Goal: Task Accomplishment & Management: Use online tool/utility

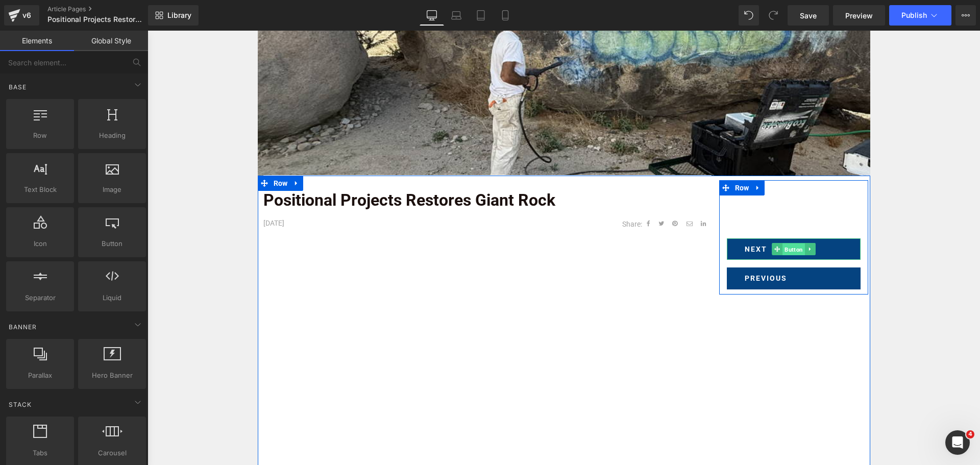
click at [785, 246] on span "Button" at bounding box center [794, 250] width 22 height 12
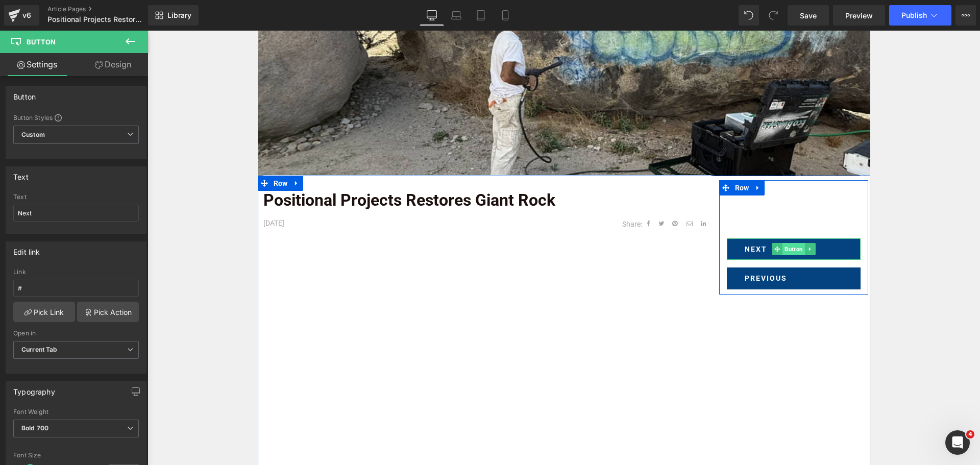
drag, startPoint x: 796, startPoint y: 248, endPoint x: 787, endPoint y: 249, distance: 8.7
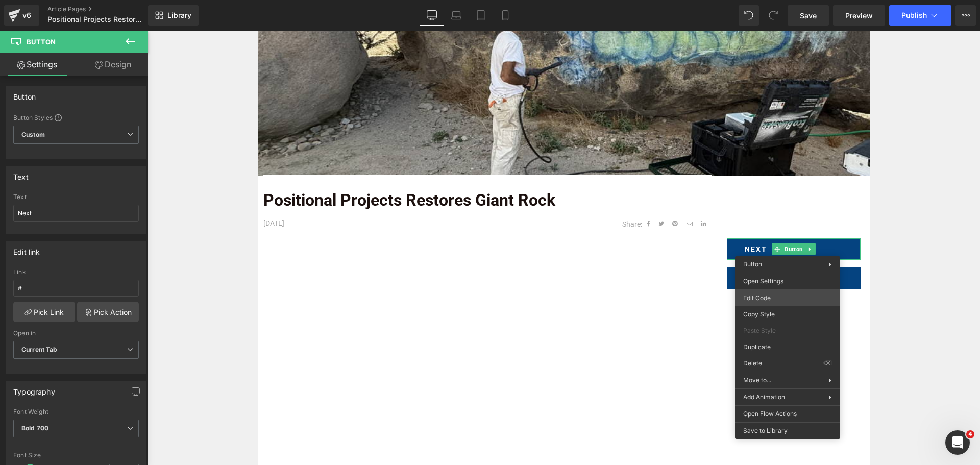
click at [780, 297] on body "Button You are previewing how the will restyle your page. You can not edit Elem…" at bounding box center [490, 232] width 980 height 465
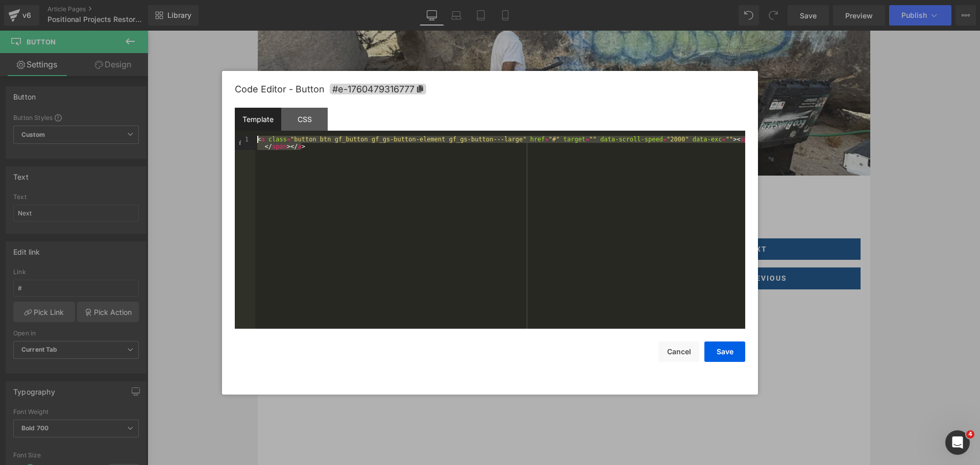
drag, startPoint x: 374, startPoint y: 154, endPoint x: 178, endPoint y: 103, distance: 202.6
click at [178, 103] on body "Button You are previewing how the will restyle your page. You can not edit Elem…" at bounding box center [490, 232] width 980 height 465
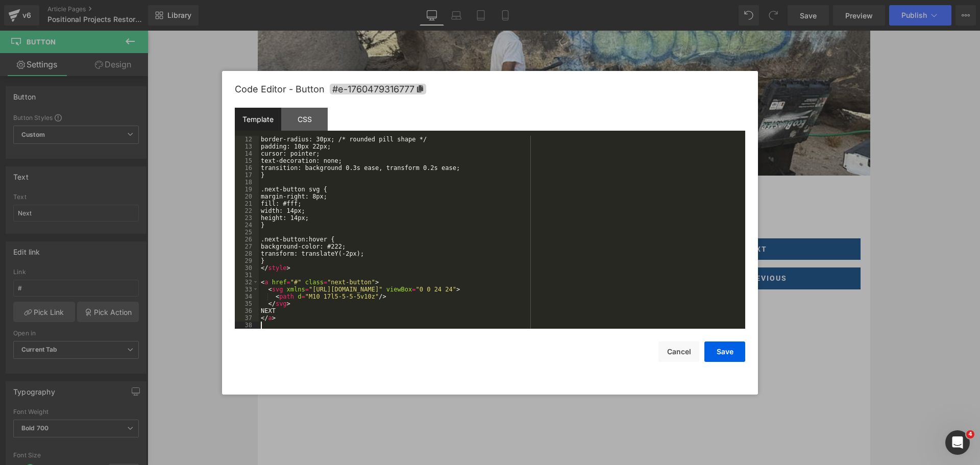
scroll to position [79, 0]
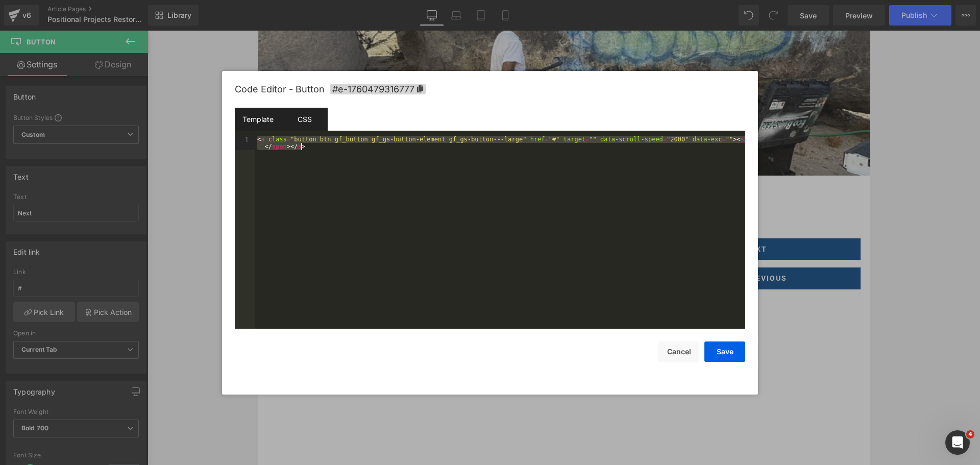
click at [304, 121] on div "CSS" at bounding box center [304, 119] width 46 height 23
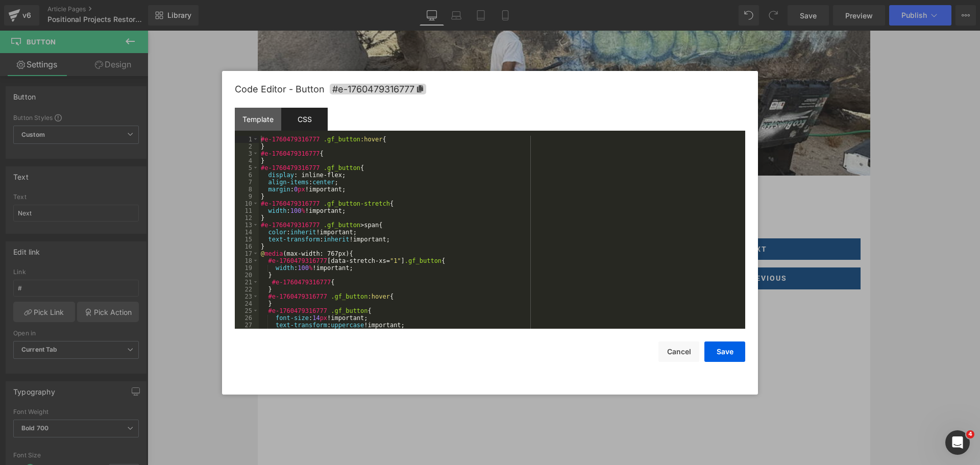
click at [473, 225] on div "#e-1760479316777 .gf_button :hover { } #e-1760479316777 { } #e-1760479316777 .g…" at bounding box center [500, 239] width 483 height 207
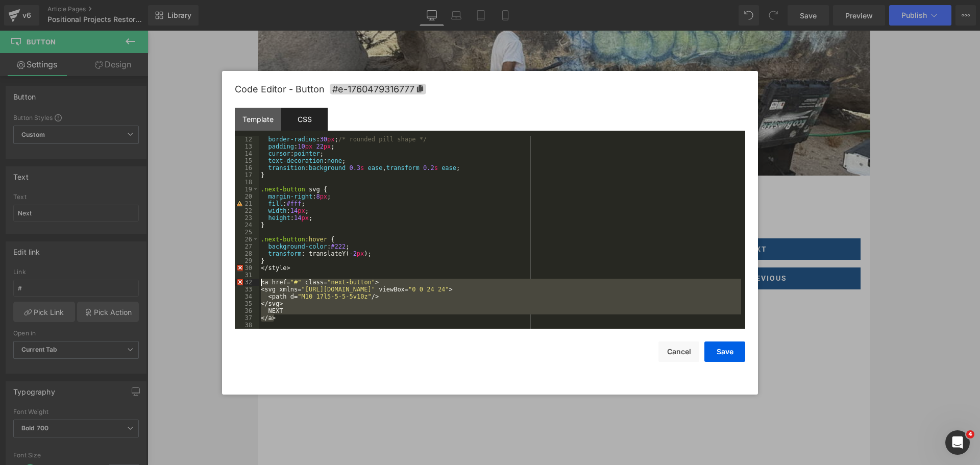
drag, startPoint x: 305, startPoint y: 319, endPoint x: 256, endPoint y: 281, distance: 61.9
click at [256, 281] on pre "12 13 14 15 16 17 18 19 20 21 22 23 24 25 26 27 28 29 30 31 32 33 34 35 36 37 3…" at bounding box center [490, 232] width 511 height 193
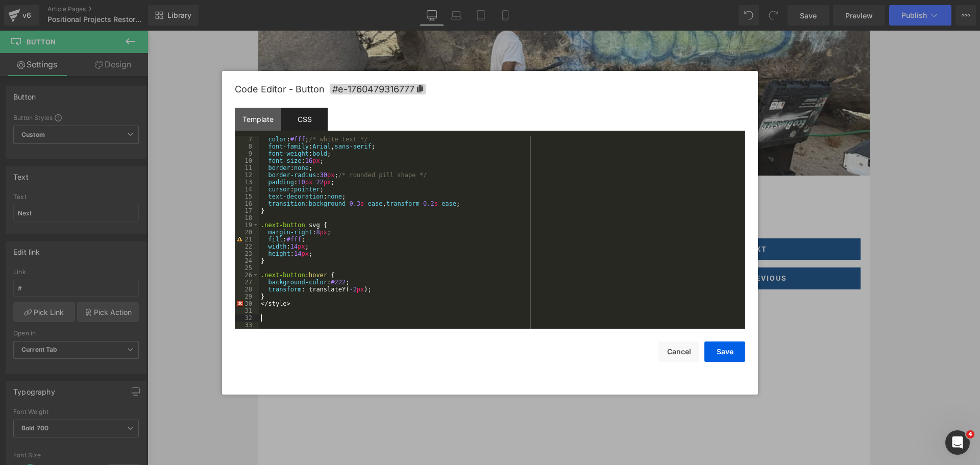
scroll to position [43, 0]
click at [263, 118] on div "Template" at bounding box center [258, 119] width 46 height 23
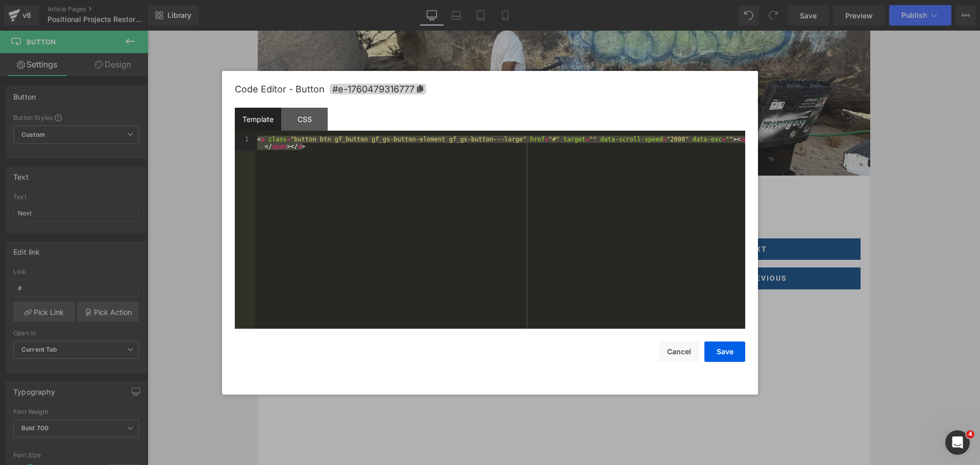
click at [320, 162] on div "< a class = "button btn gf_button gf_gs-button-element gf_gs-button---large" hr…" at bounding box center [500, 232] width 490 height 193
drag, startPoint x: 329, startPoint y: 151, endPoint x: 172, endPoint y: 99, distance: 165.8
click at [172, 99] on body "Button You are previewing how the will restyle your page. You can not edit Elem…" at bounding box center [490, 232] width 980 height 465
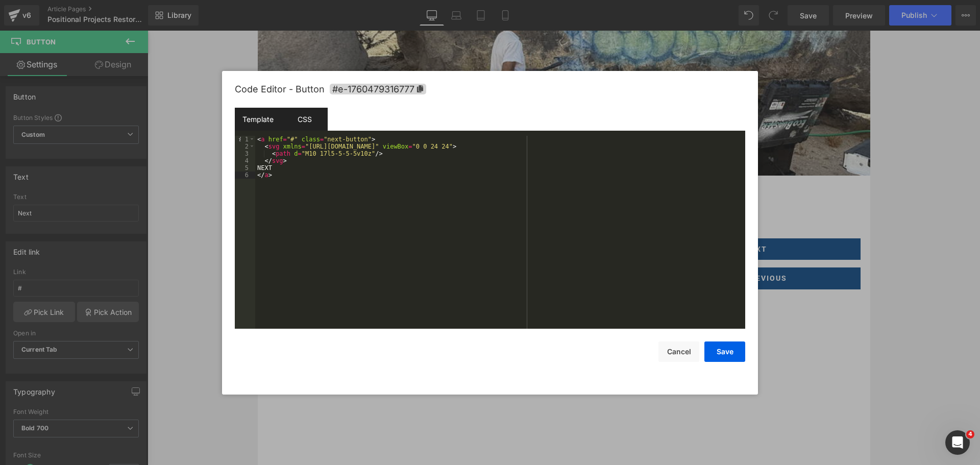
click at [302, 108] on div "CSS" at bounding box center [304, 119] width 46 height 23
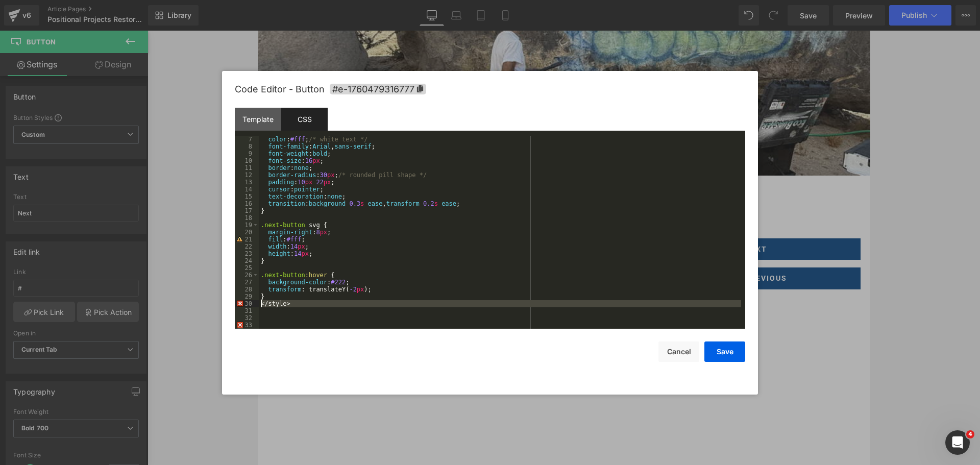
drag, startPoint x: 293, startPoint y: 309, endPoint x: 253, endPoint y: 304, distance: 40.2
click at [253, 304] on pre "7 8 9 10 11 12 13 14 15 16 17 18 19 20 21 22 23 24 25 26 27 28 29 30 31 32 33 c…" at bounding box center [490, 232] width 511 height 193
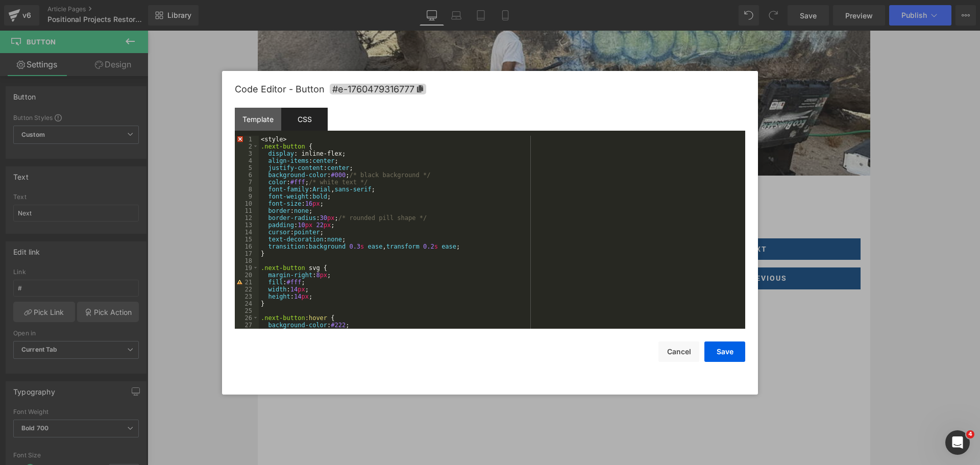
scroll to position [0, 0]
drag, startPoint x: 300, startPoint y: 138, endPoint x: 254, endPoint y: 135, distance: 46.0
click at [254, 136] on pre "1 2 3 4 5 6 7 8 9 10 11 12 13 14 15 16 17 18 19 20 21 22 23 24 25 26 27 28 < st…" at bounding box center [490, 232] width 511 height 193
click at [268, 118] on div "Template" at bounding box center [258, 119] width 46 height 23
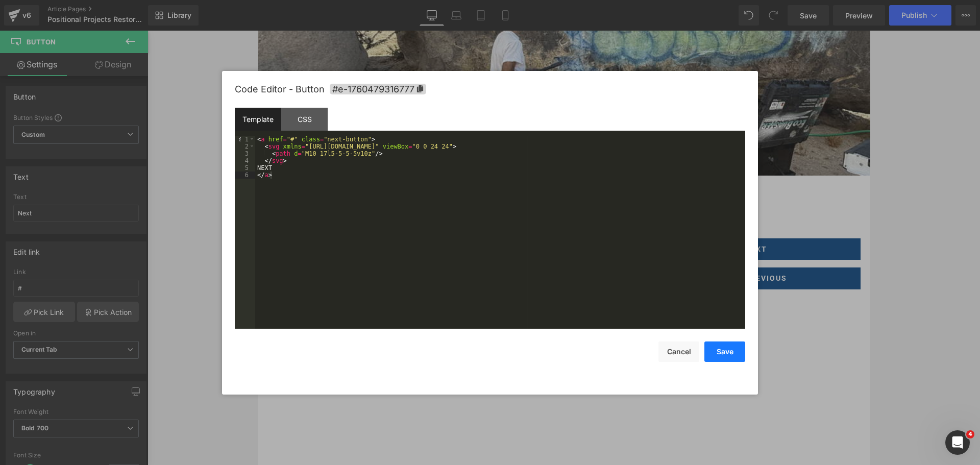
click at [722, 352] on button "Save" at bounding box center [725, 352] width 41 height 20
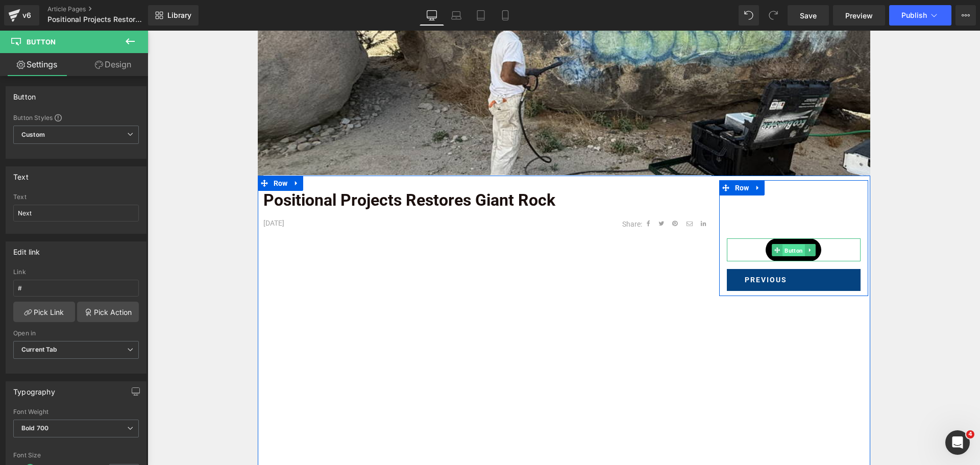
click at [786, 252] on span "Button" at bounding box center [794, 250] width 22 height 12
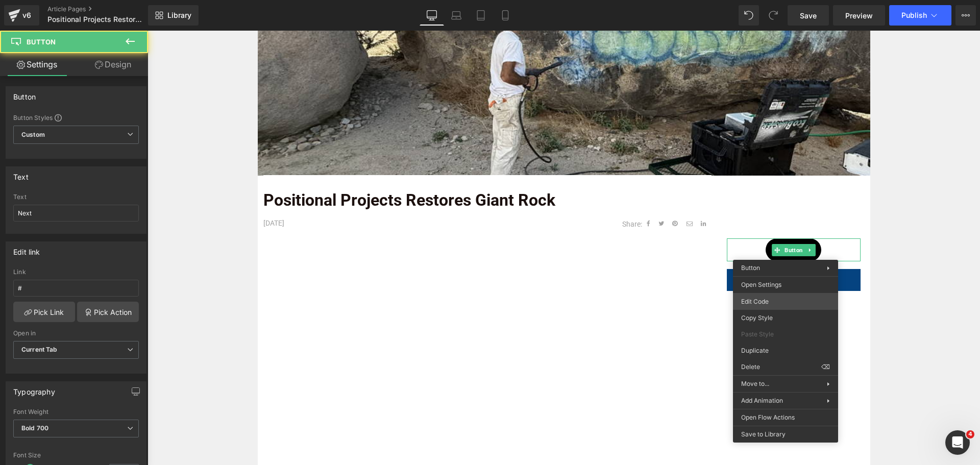
click at [771, 307] on body "Button You are previewing how the will restyle your page. You can not edit Elem…" at bounding box center [490, 232] width 980 height 465
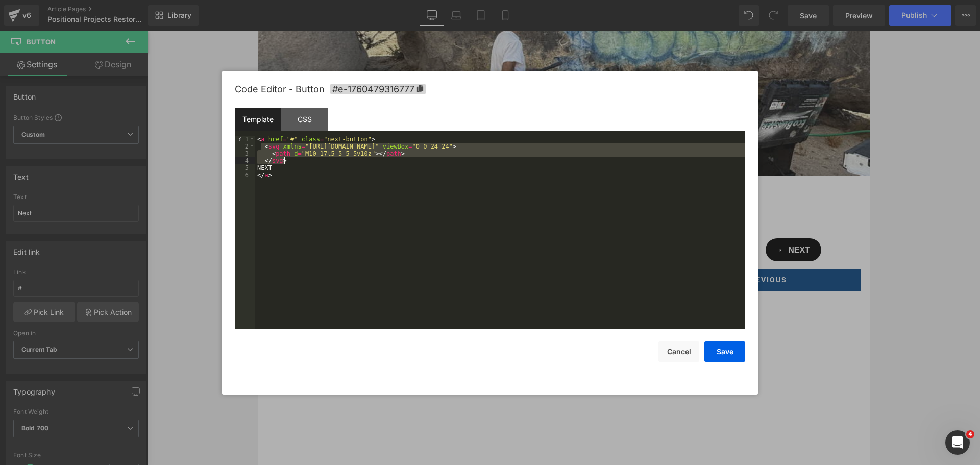
drag, startPoint x: 260, startPoint y: 147, endPoint x: 491, endPoint y: 161, distance: 231.3
click at [491, 161] on div "< a href = "#" class = "next-button" > < svg xmlns = "http://www.w3.org/2000/sv…" at bounding box center [500, 239] width 490 height 207
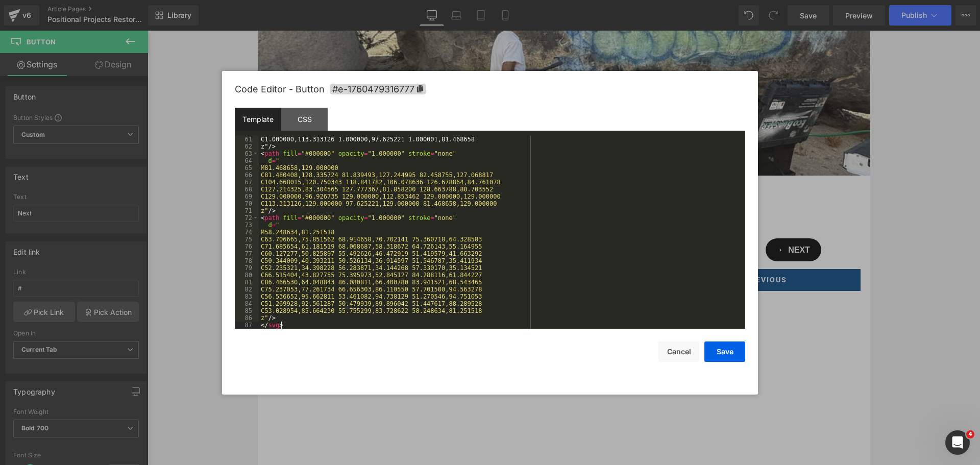
scroll to position [429, 0]
click at [738, 351] on button "Save" at bounding box center [725, 352] width 41 height 20
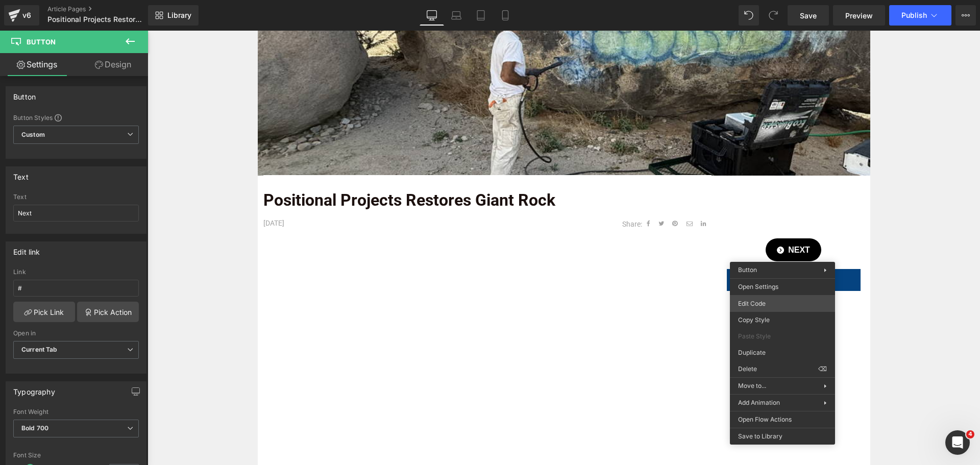
click at [754, 0] on div "Button You are previewing how the will restyle your page. You can not edit Elem…" at bounding box center [490, 0] width 980 height 0
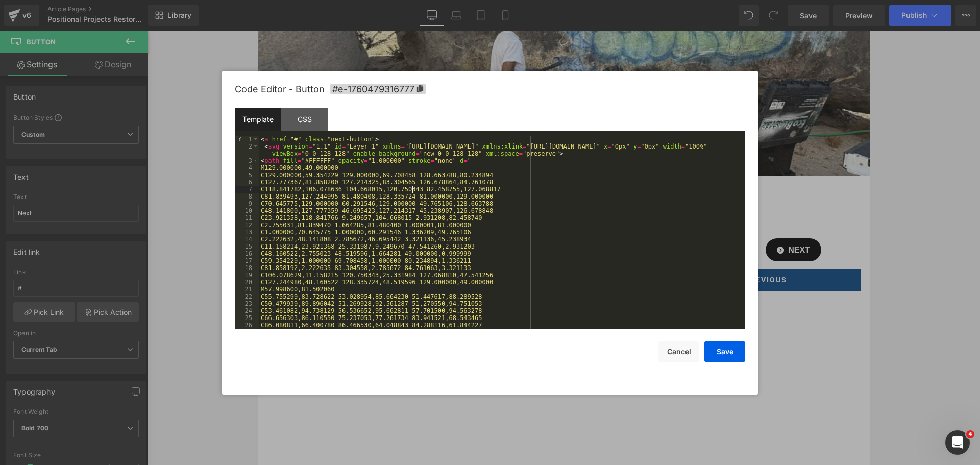
click at [413, 190] on div "< a href = "#" class = "next-button" > < svg version = "1.1" id = "Layer_1" xml…" at bounding box center [500, 239] width 483 height 207
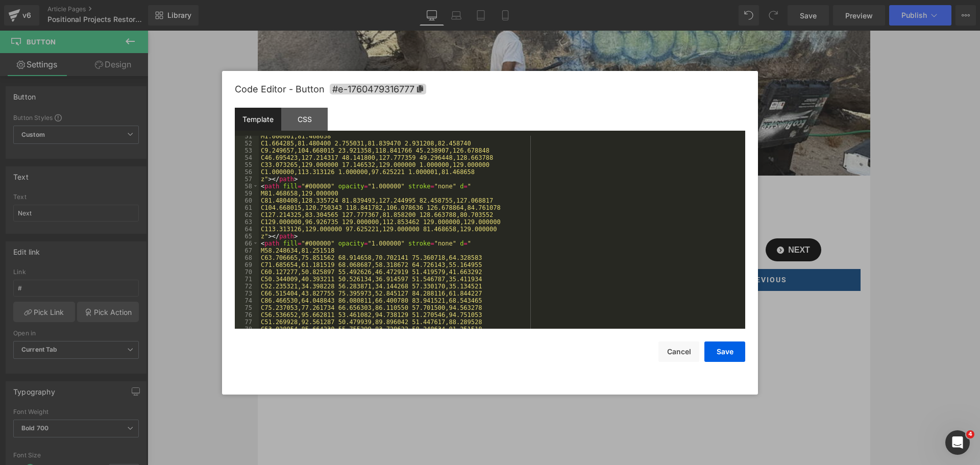
scroll to position [400, 0]
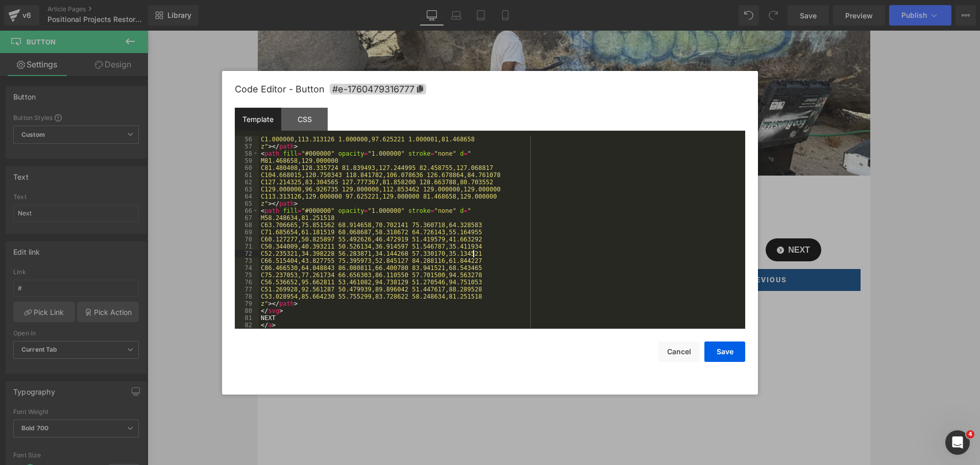
click at [596, 256] on div "C1.000000,113.313126 1.000000,97.625221 1.000001,81.468658 z" > </ path > < pat…" at bounding box center [500, 239] width 483 height 207
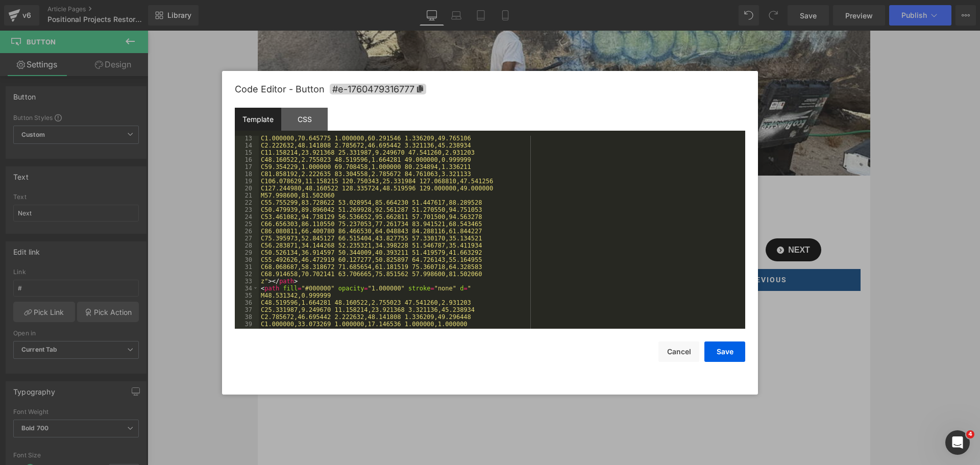
scroll to position [0, 0]
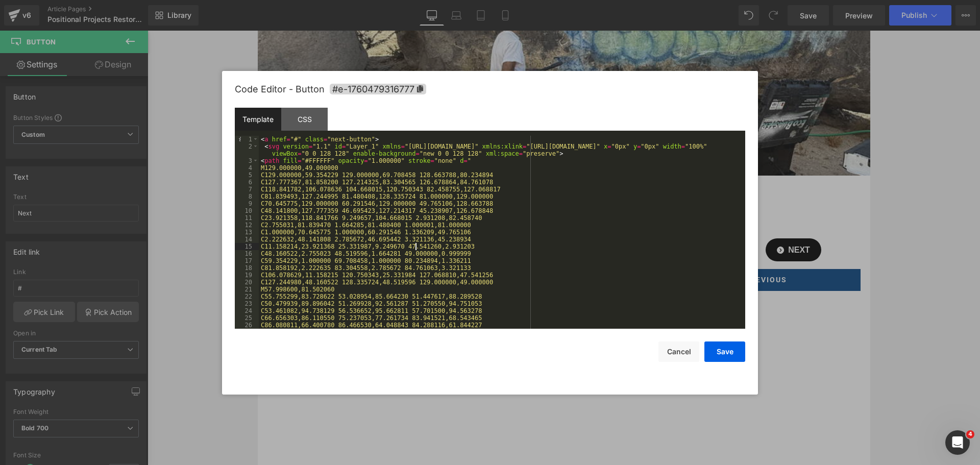
click at [417, 246] on div "< a href = "#" class = "next-button" > < svg version = "1.1" id = "Layer_1" xml…" at bounding box center [500, 239] width 483 height 207
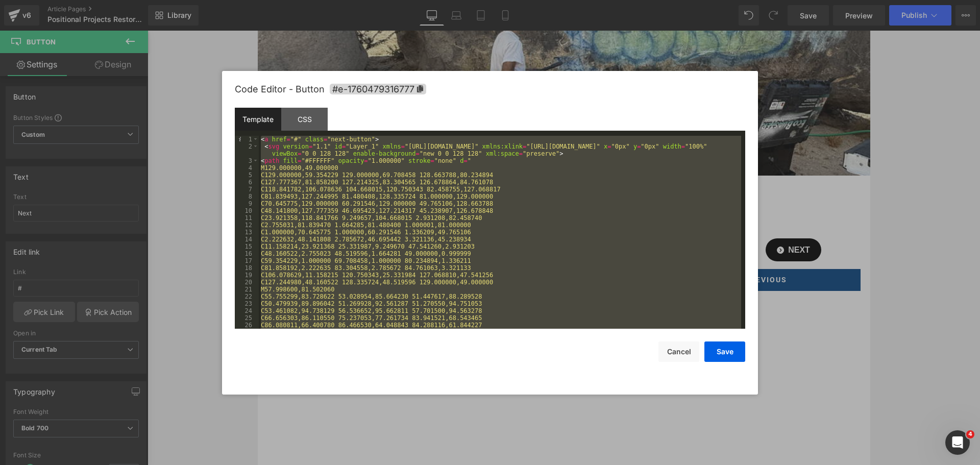
click at [504, 261] on div "< a href = "#" class = "next-button" > < svg version = "1.1" id = "Layer_1" xml…" at bounding box center [500, 232] width 483 height 193
paste textarea
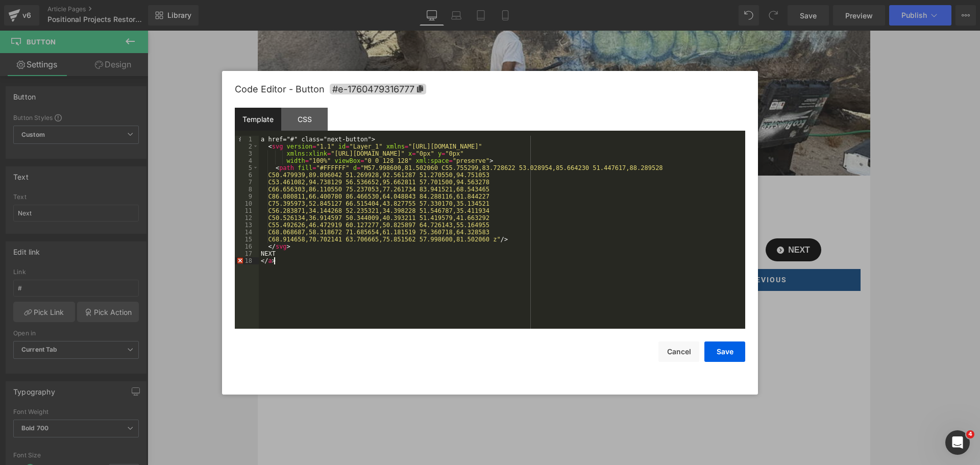
click at [263, 139] on div "a href="#" class="next-button"> < svg version = "1.1" id = "Layer_1" xmlns = "h…" at bounding box center [502, 239] width 487 height 207
click at [310, 122] on div "CSS" at bounding box center [304, 119] width 46 height 23
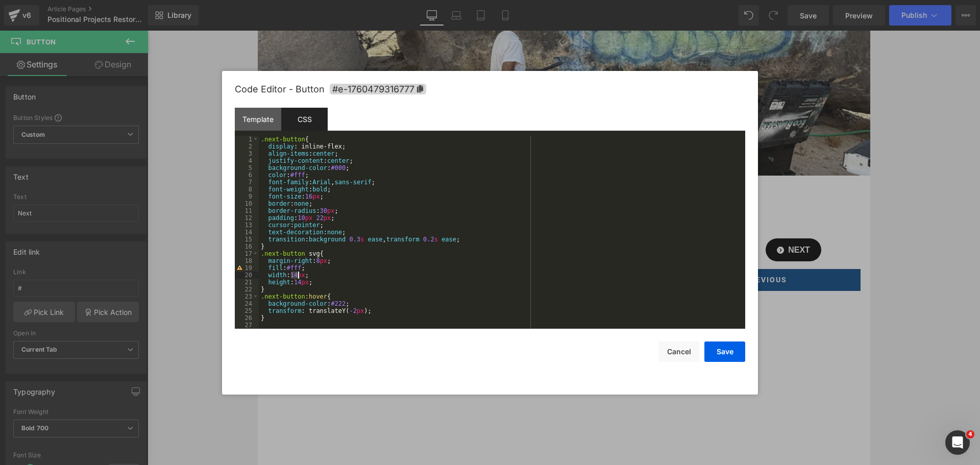
drag, startPoint x: 290, startPoint y: 276, endPoint x: 298, endPoint y: 275, distance: 7.7
click at [298, 275] on div ".next-button { display : inline-flex; align-items : center ; justify-content : …" at bounding box center [502, 239] width 487 height 207
drag, startPoint x: 294, startPoint y: 283, endPoint x: 302, endPoint y: 283, distance: 8.2
click at [302, 283] on div ".next-button { display : inline-flex; align-items : center ; justify-content : …" at bounding box center [502, 239] width 487 height 207
click at [369, 286] on div ".next-button { display : inline-flex; align-items : center ; justify-content : …" at bounding box center [502, 239] width 487 height 207
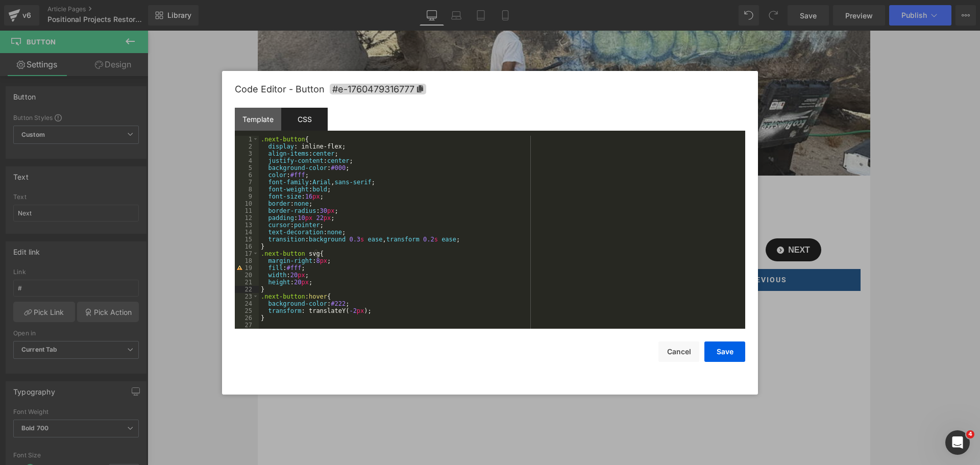
click at [366, 263] on div ".next-button { display : inline-flex; align-items : center ; justify-content : …" at bounding box center [502, 239] width 487 height 207
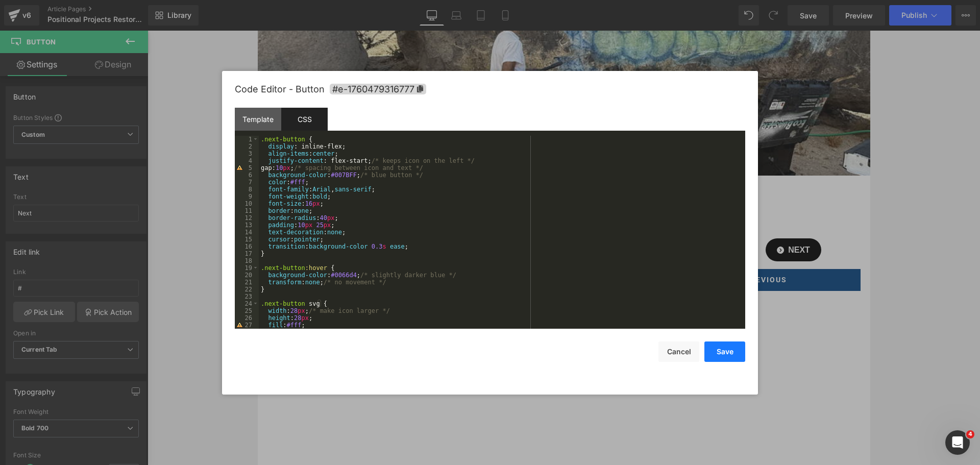
click at [735, 349] on button "Save" at bounding box center [725, 352] width 41 height 20
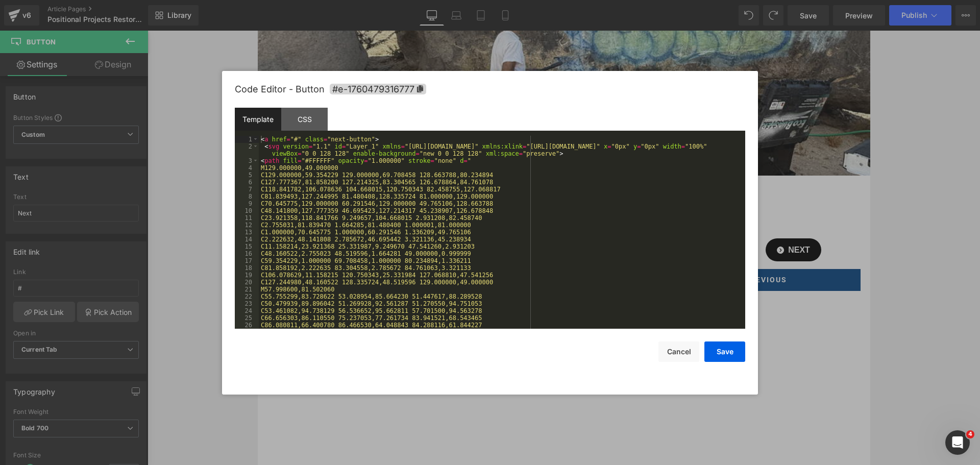
click at [753, 0] on div "Button You are previewing how the will restyle your page. You can not edit Elem…" at bounding box center [490, 0] width 980 height 0
click at [293, 119] on div "CSS" at bounding box center [304, 119] width 46 height 23
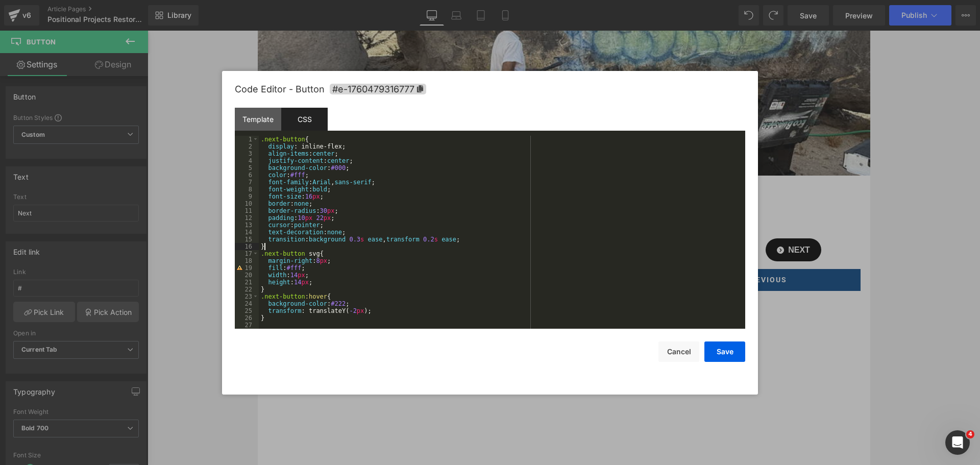
click at [462, 249] on div ".next-button { display : inline-flex; align-items : center ; justify-content : …" at bounding box center [502, 239] width 487 height 207
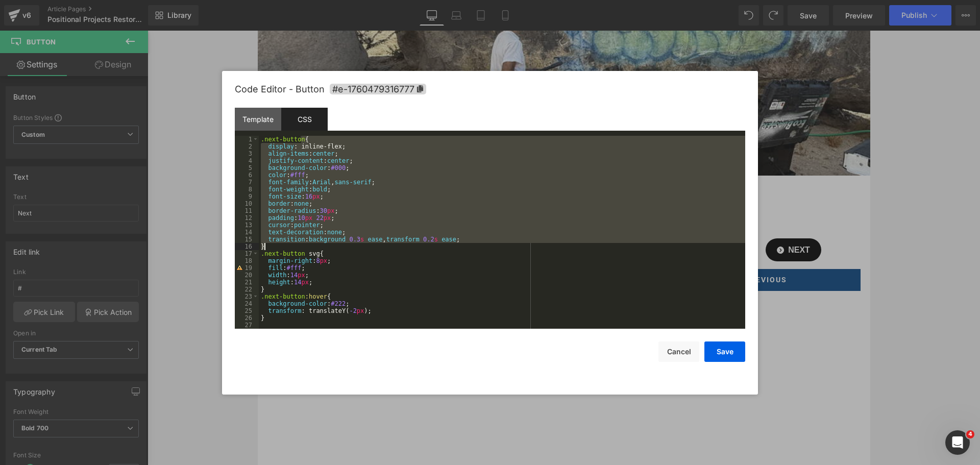
click at [463, 249] on div ".next-button { display : inline-flex; align-items : center ; justify-content : …" at bounding box center [502, 239] width 487 height 207
drag, startPoint x: 454, startPoint y: 302, endPoint x: 419, endPoint y: 318, distance: 39.3
click at [450, 307] on div ".next-button { display : inline-flex; align-items : center ; justify-content : …" at bounding box center [502, 239] width 487 height 207
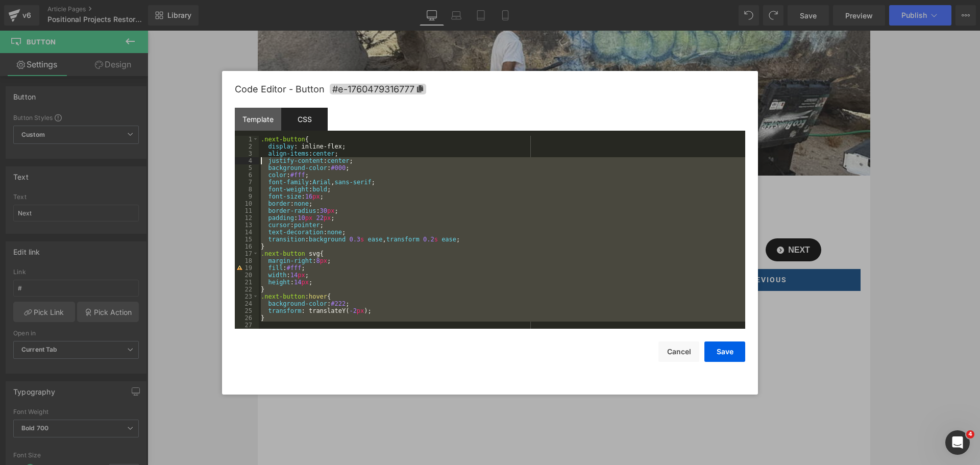
drag, startPoint x: 273, startPoint y: 301, endPoint x: 240, endPoint y: 39, distance: 264.5
click at [240, 39] on body "Button You are previewing how the will restyle your page. You can not edit Elem…" at bounding box center [490, 232] width 980 height 465
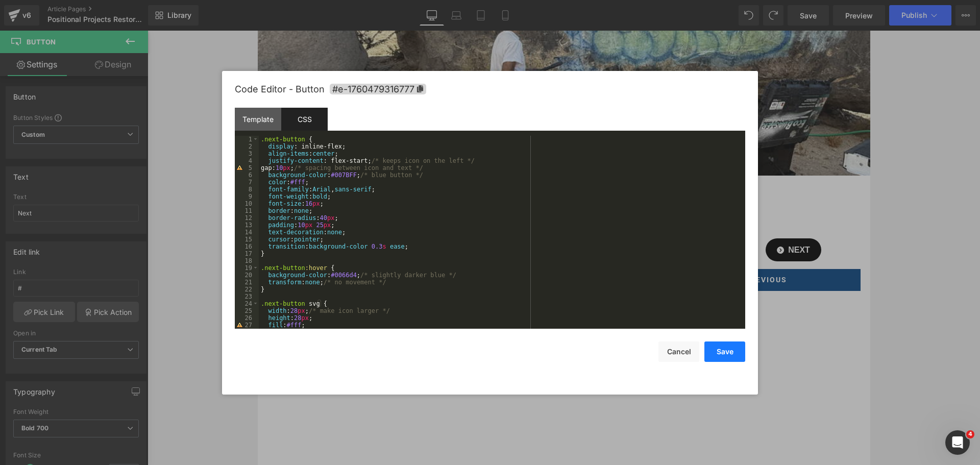
click at [735, 350] on button "Save" at bounding box center [725, 352] width 41 height 20
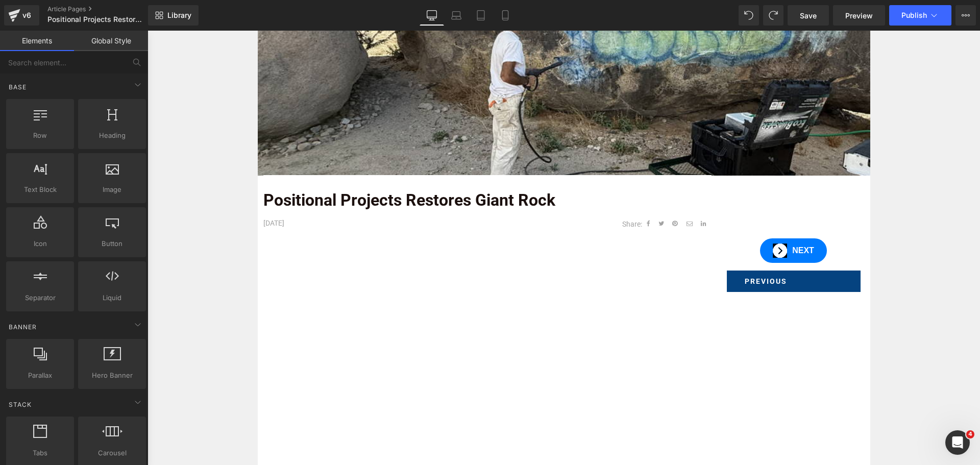
drag, startPoint x: 884, startPoint y: 243, endPoint x: 731, endPoint y: 245, distance: 153.7
click at [884, 243] on div "Image Row Positional Projects Restores Giant Rock Text Block OCTOBER, 2025 Text…" at bounding box center [564, 461] width 833 height 980
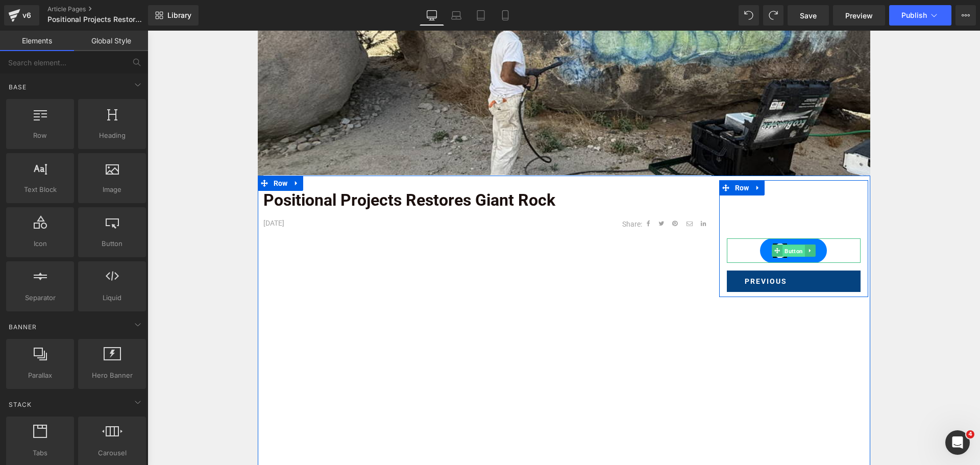
click at [784, 252] on span "Button" at bounding box center [794, 251] width 22 height 12
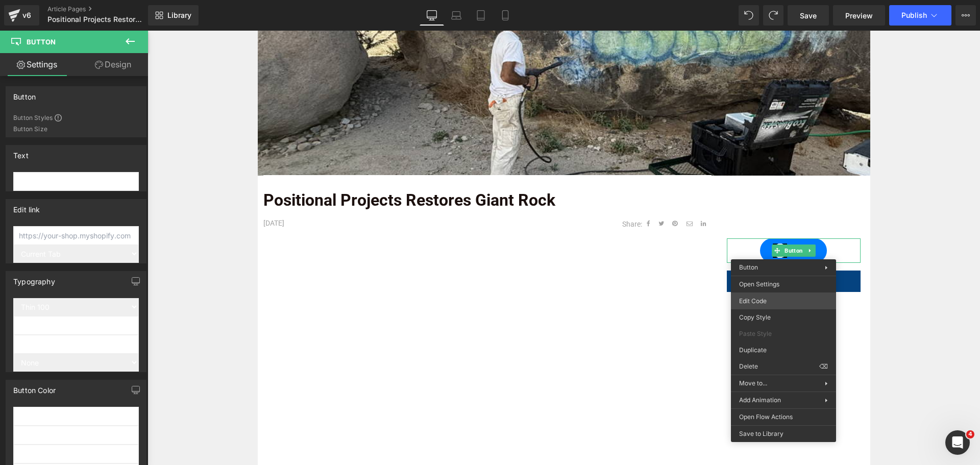
click at [762, 298] on body "Button You are previewing how the will restyle your page. You can not edit Elem…" at bounding box center [490, 232] width 980 height 465
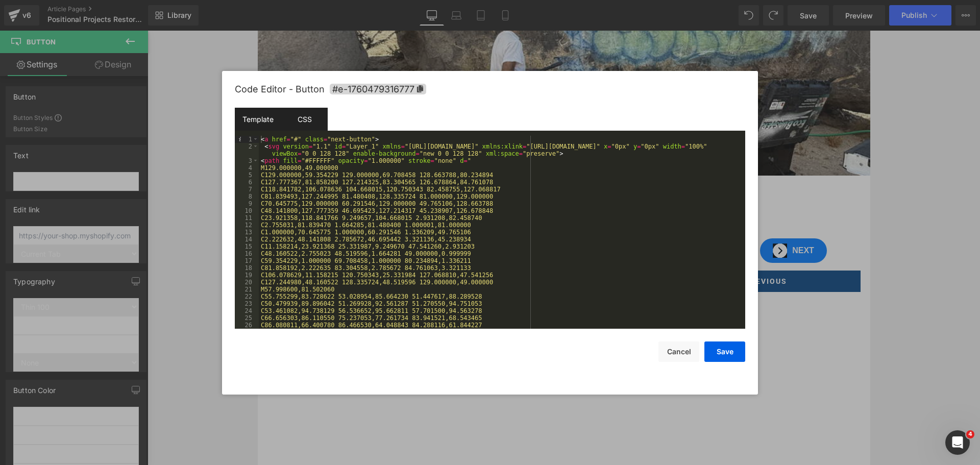
click at [313, 121] on div "CSS" at bounding box center [304, 119] width 46 height 23
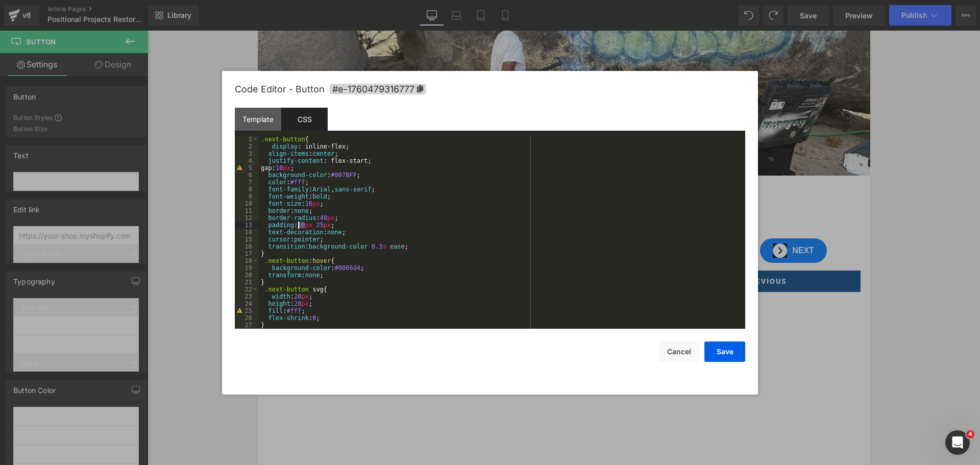
drag, startPoint x: 304, startPoint y: 226, endPoint x: 298, endPoint y: 227, distance: 6.1
click at [298, 227] on div ".next-button { display : inline-flex; align-items : center ; justify-content : …" at bounding box center [500, 239] width 483 height 207
click at [335, 228] on div ".next-button { display : inline-flex; align-items : center ; justify-content : …" at bounding box center [500, 239] width 483 height 207
click at [341, 175] on div ".next-button { display : inline-flex; align-items : center ; justify-content : …" at bounding box center [500, 239] width 483 height 207
drag, startPoint x: 338, startPoint y: 175, endPoint x: 351, endPoint y: 178, distance: 13.1
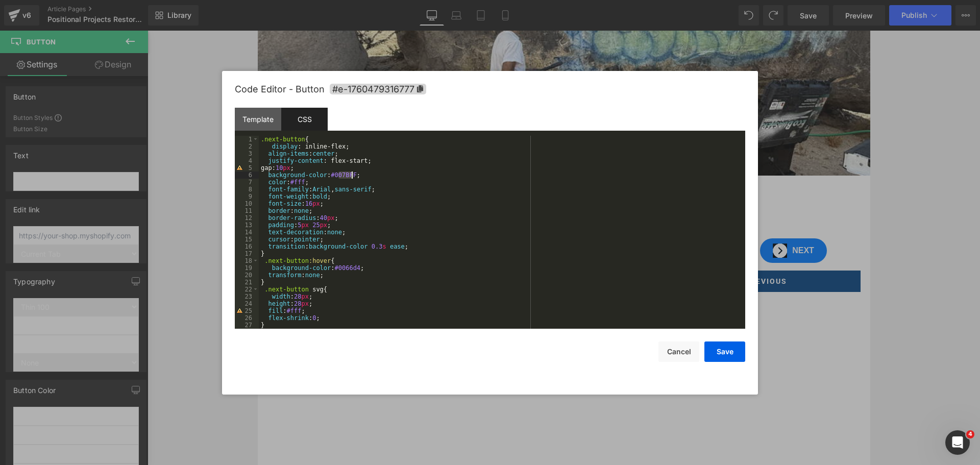
click at [351, 178] on div ".next-button { display : inline-flex; align-items : center ; justify-content : …" at bounding box center [500, 239] width 483 height 207
click at [359, 169] on div ".next-button { display : inline-flex; align-items : center ; justify-content : …" at bounding box center [500, 239] width 483 height 207
click at [725, 349] on button "Save" at bounding box center [725, 352] width 41 height 20
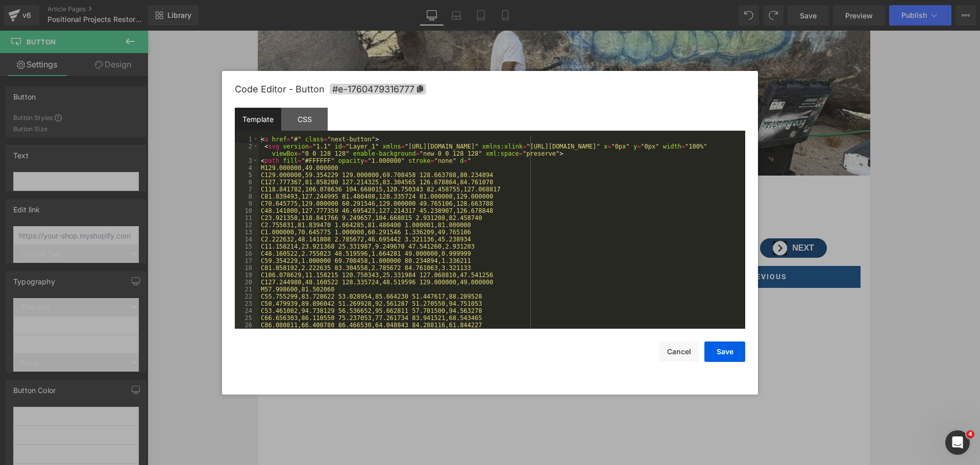
click at [790, 296] on body "Button You are previewing how the will restyle your page. You can not edit Elem…" at bounding box center [490, 232] width 980 height 465
click at [483, 223] on div "< a href = "#" class = "next-button" > < svg version = "1.1" id = "Layer_1" xml…" at bounding box center [500, 239] width 483 height 207
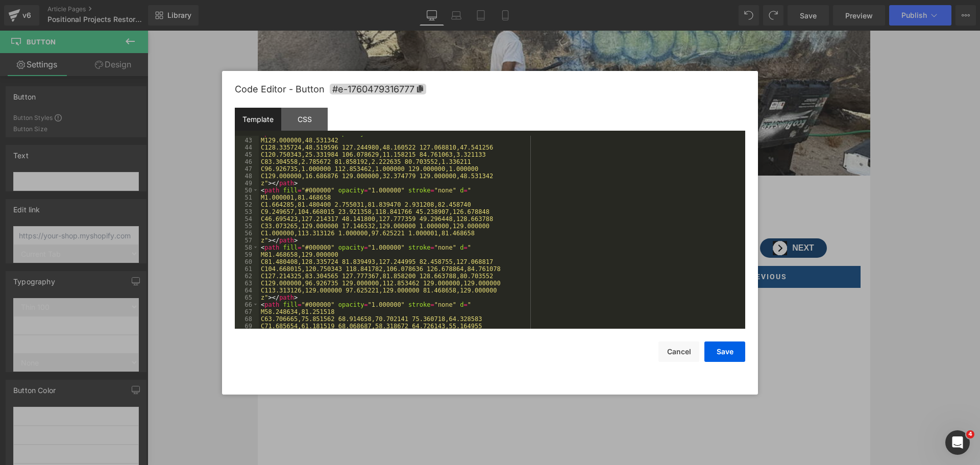
scroll to position [400, 0]
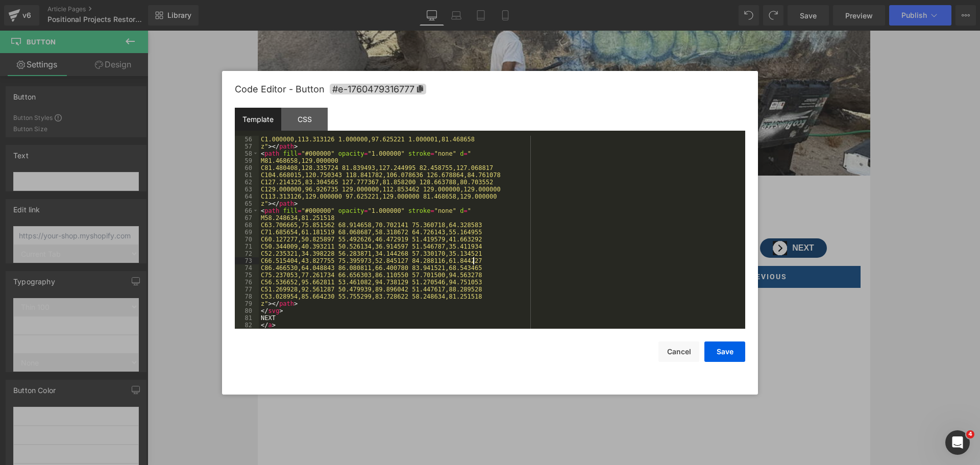
click at [509, 264] on div "C1.000000,113.313126 1.000000,97.625221 1.000001,81.468658 z" > </ path > < pat…" at bounding box center [500, 239] width 483 height 207
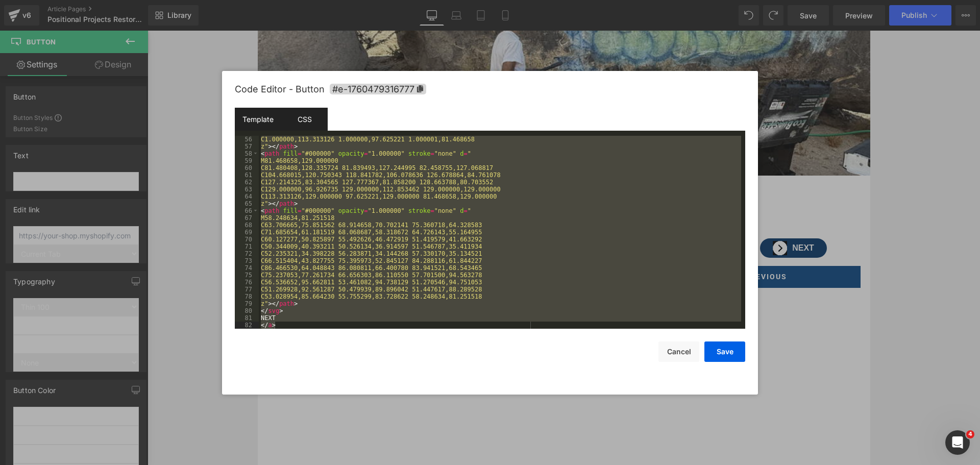
click at [310, 108] on div "CSS" at bounding box center [304, 119] width 46 height 23
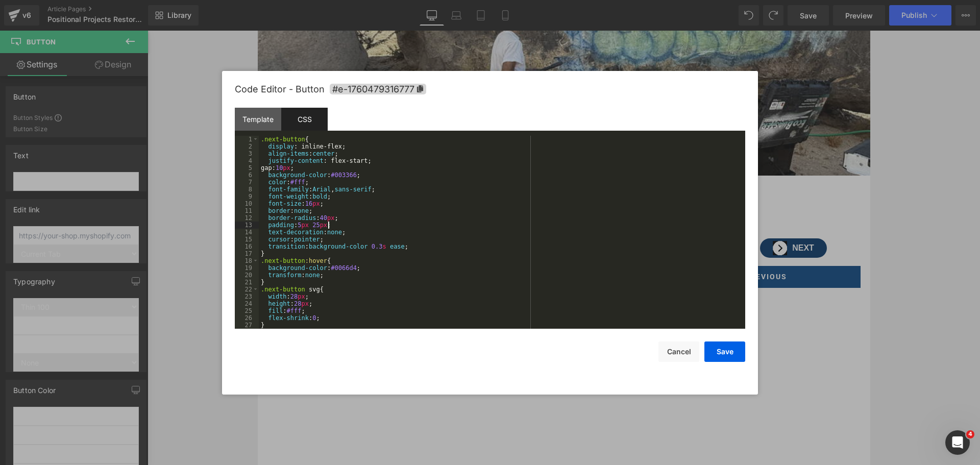
click at [415, 225] on div ".next-button { display : inline-flex; align-items : center ; justify-content : …" at bounding box center [500, 239] width 483 height 207
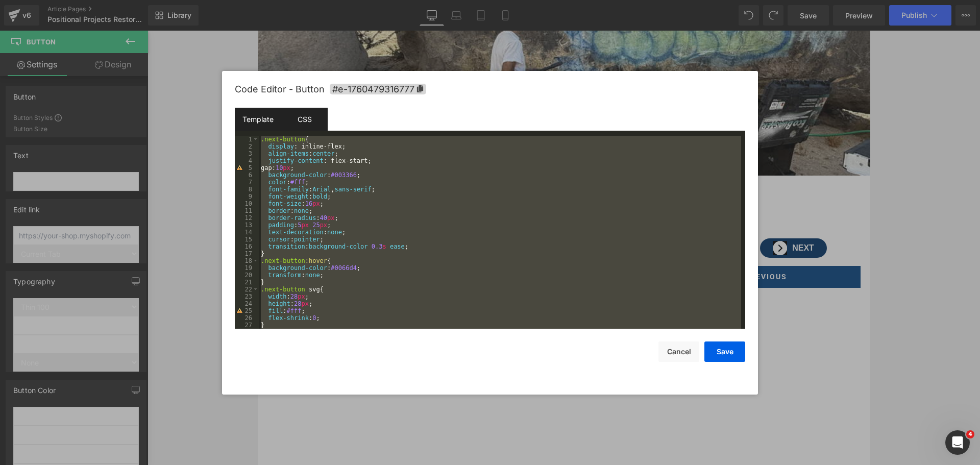
click at [265, 123] on div "Template" at bounding box center [258, 119] width 46 height 23
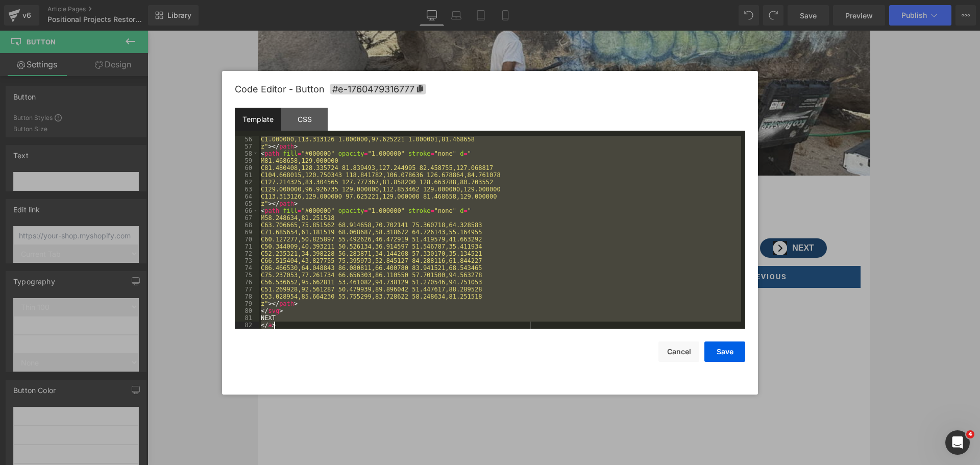
click at [538, 260] on div "C1.000000,113.313126 1.000000,97.625221 1.000001,81.468658 z" > </ path > < pat…" at bounding box center [500, 232] width 483 height 193
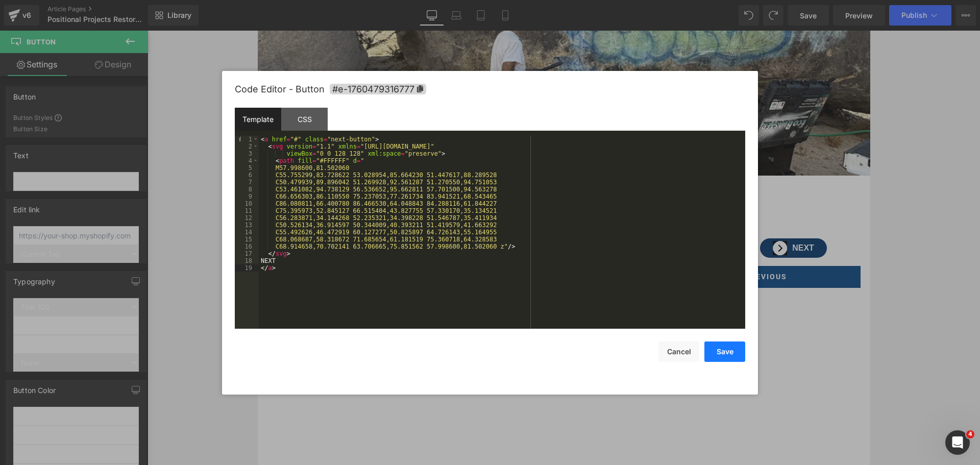
click at [722, 349] on button "Save" at bounding box center [725, 352] width 41 height 20
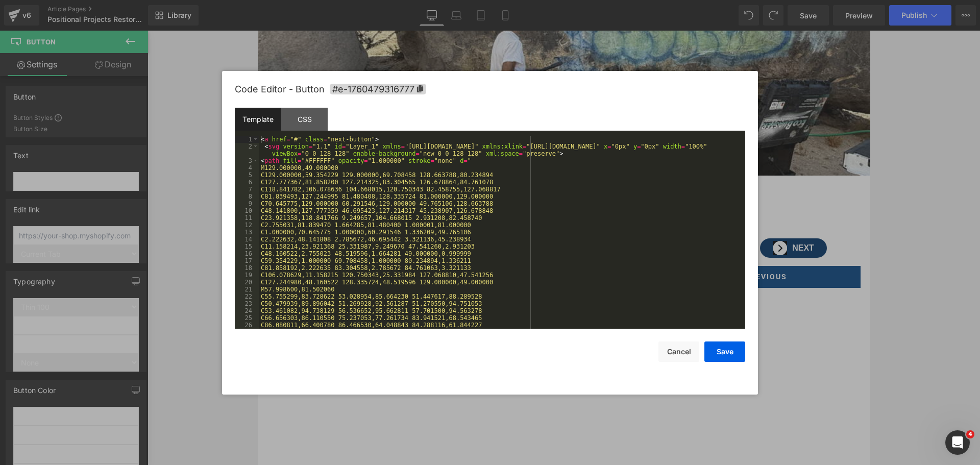
click at [781, 294] on body "Button You are previewing how the will restyle your page. You can not edit Elem…" at bounding box center [490, 232] width 980 height 465
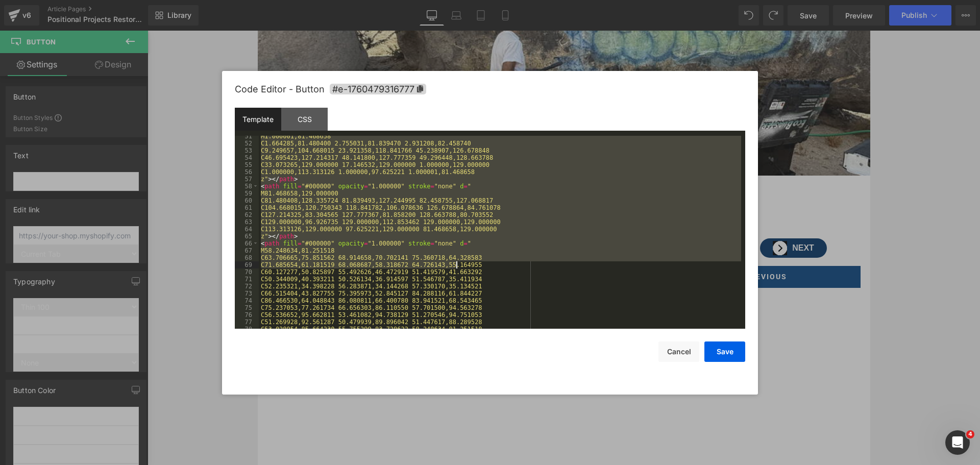
scroll to position [398, 0]
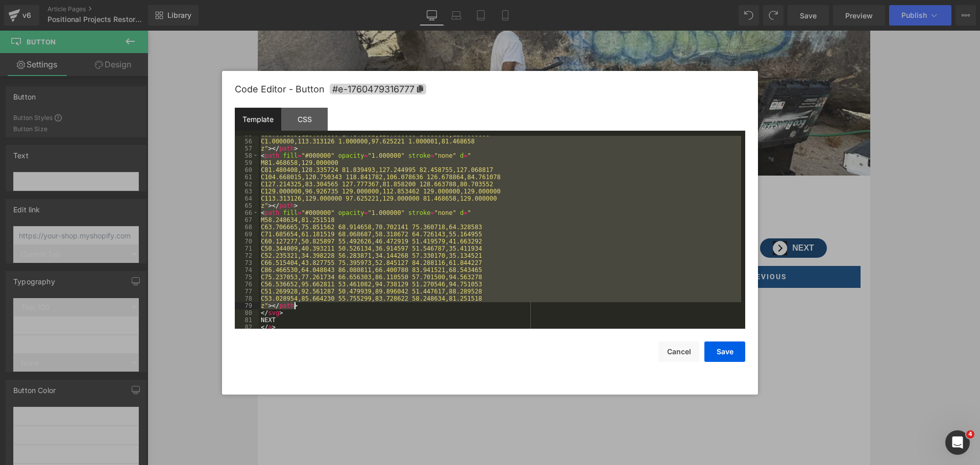
drag, startPoint x: 259, startPoint y: 229, endPoint x: 373, endPoint y: 303, distance: 136.0
click at [373, 303] on div "C33.073265,129.000000 17.146532,129.000000 1.000000,129.000000 C1.000000,113.31…" at bounding box center [500, 234] width 483 height 207
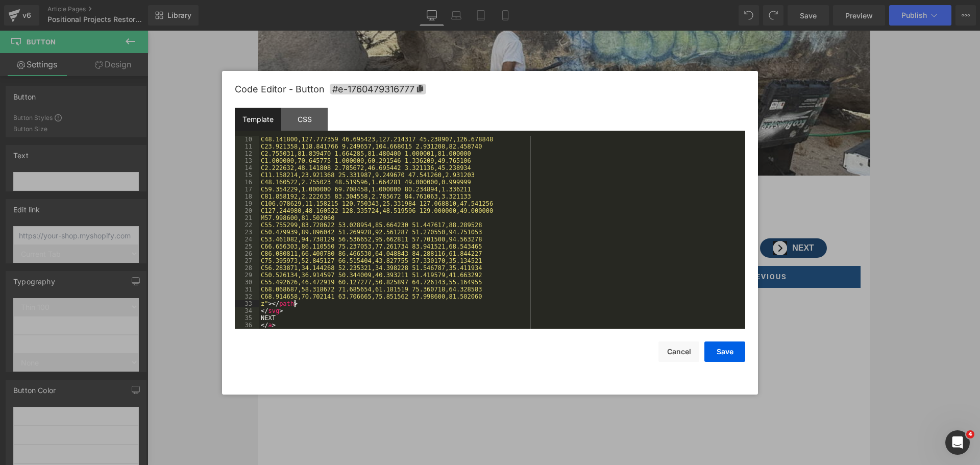
scroll to position [71, 0]
click at [731, 348] on button "Save" at bounding box center [725, 352] width 41 height 20
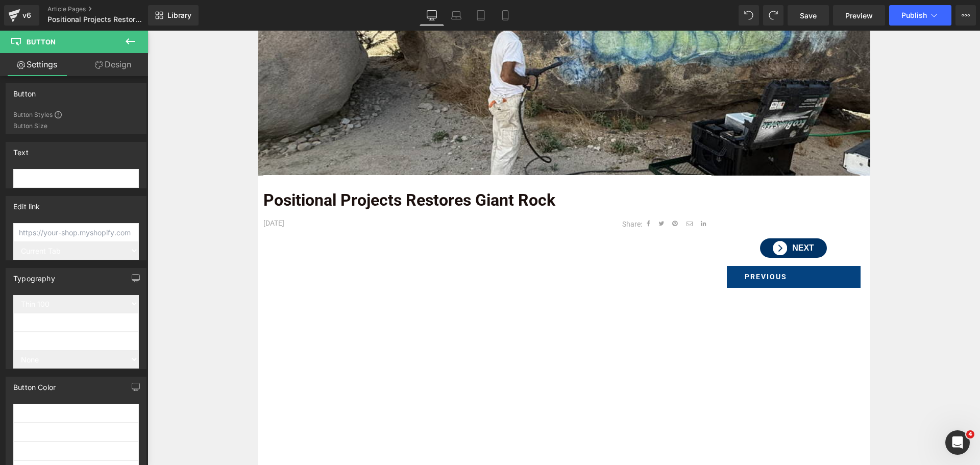
scroll to position [0, 0]
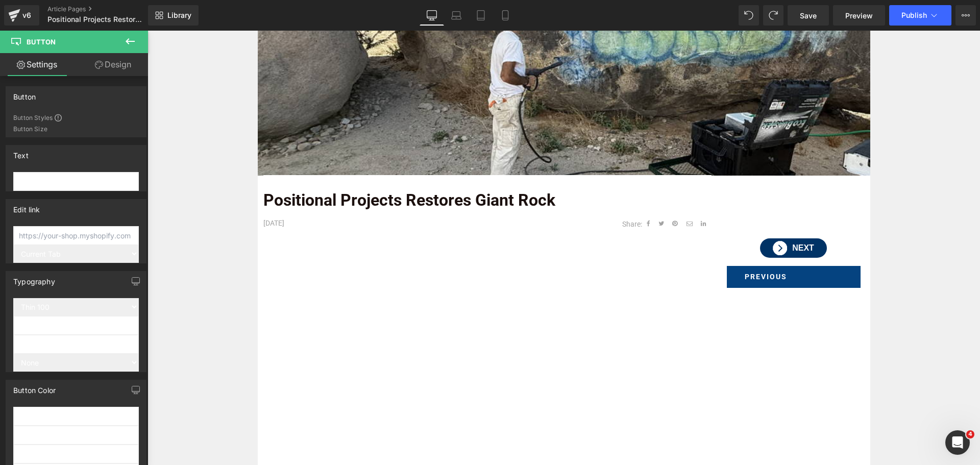
click at [99, 65] on icon at bounding box center [99, 65] width 8 height 8
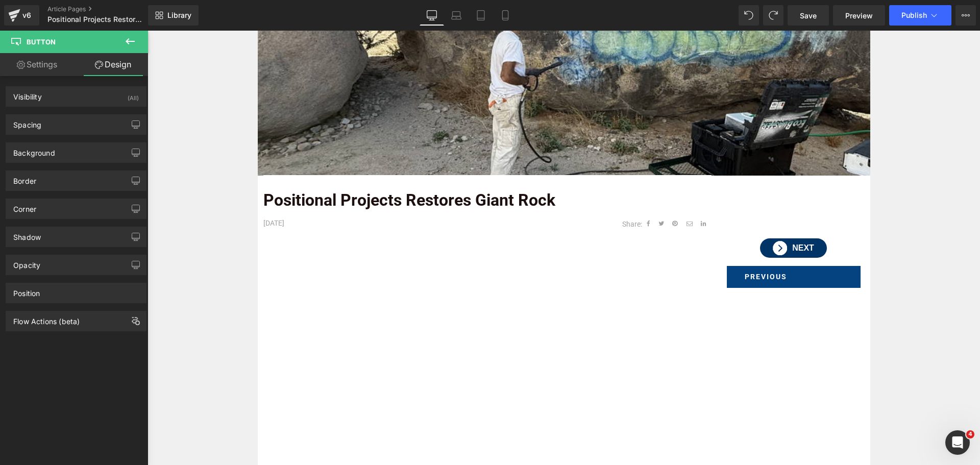
click at [44, 65] on link "Settings" at bounding box center [37, 64] width 74 height 23
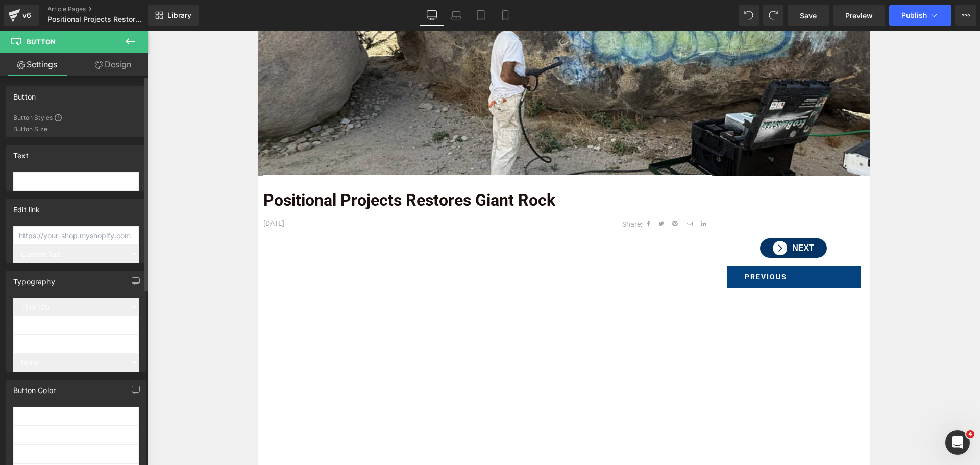
click at [49, 184] on input "text" at bounding box center [76, 181] width 126 height 19
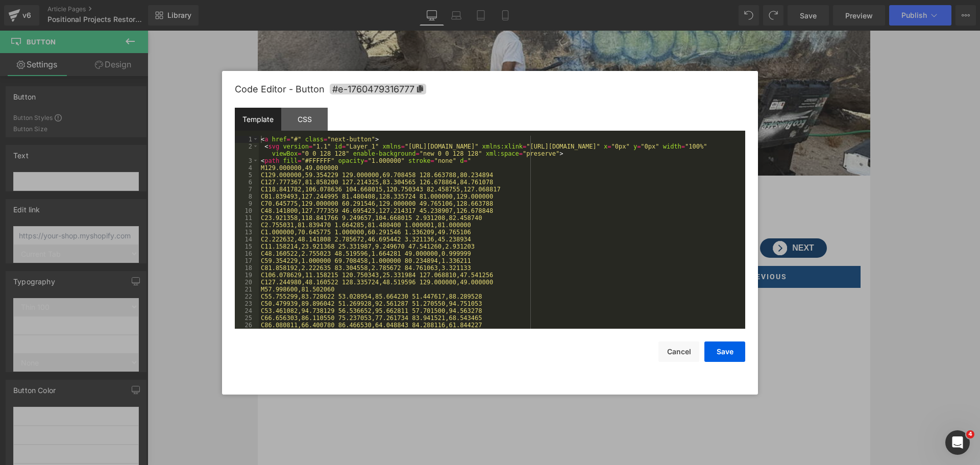
click at [781, 294] on body "Button You are previewing how the will restyle your page. You can not edit Elem…" at bounding box center [490, 232] width 980 height 465
click at [421, 86] on icon at bounding box center [420, 88] width 6 height 7
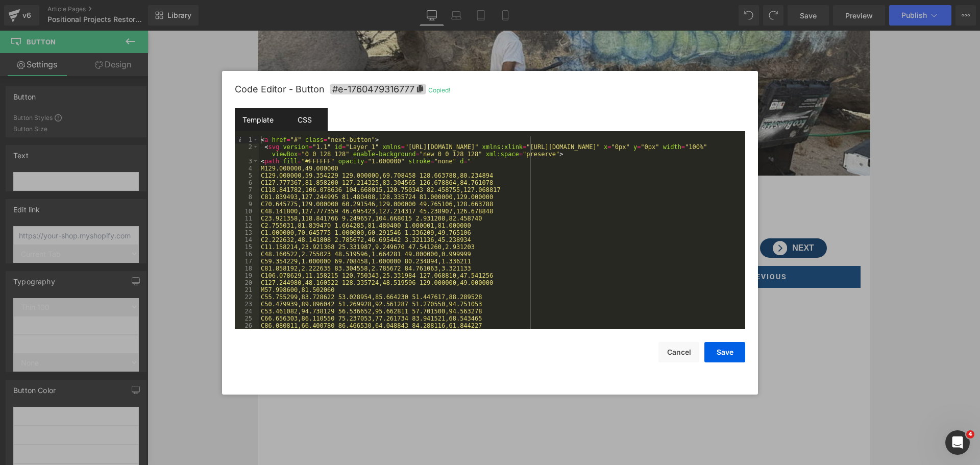
click at [297, 119] on div "CSS" at bounding box center [304, 119] width 46 height 23
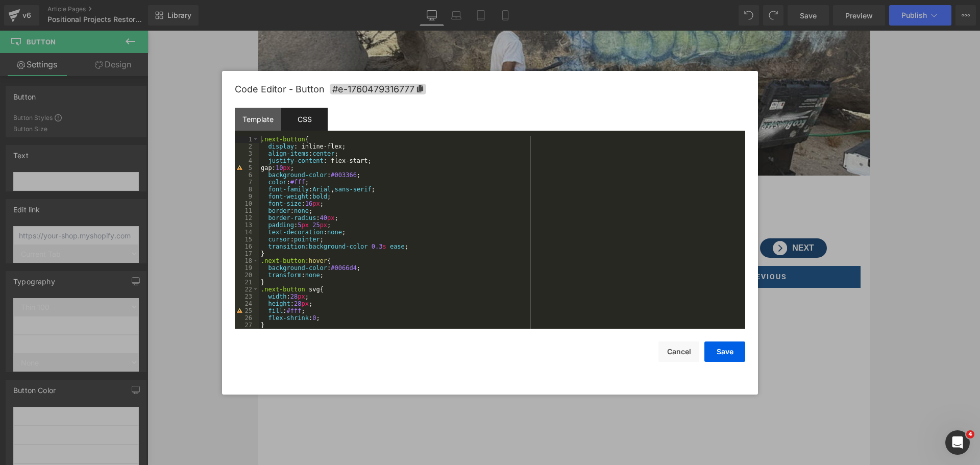
click at [261, 137] on div ".next-button { display : inline-flex; align-items : center ; justify-content : …" at bounding box center [500, 239] width 483 height 207
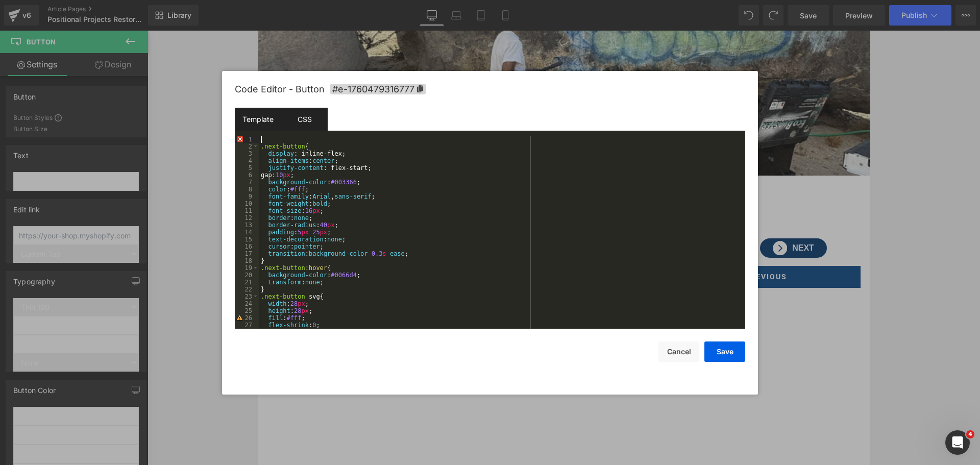
paste textarea
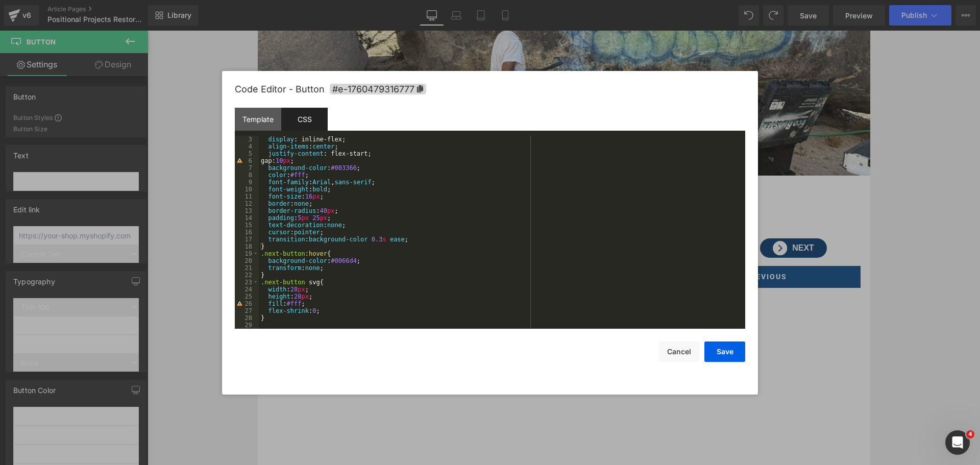
click at [318, 320] on div "display : inline-flex; align-items : center ; justify-content : flex-start; gap…" at bounding box center [500, 239] width 483 height 207
click at [725, 352] on button "Save" at bounding box center [725, 352] width 41 height 20
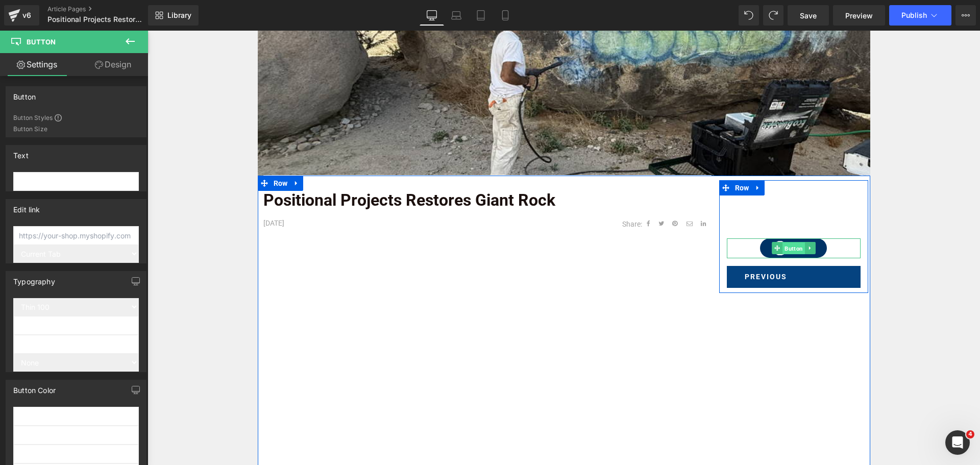
click at [793, 250] on span "Button" at bounding box center [794, 249] width 22 height 12
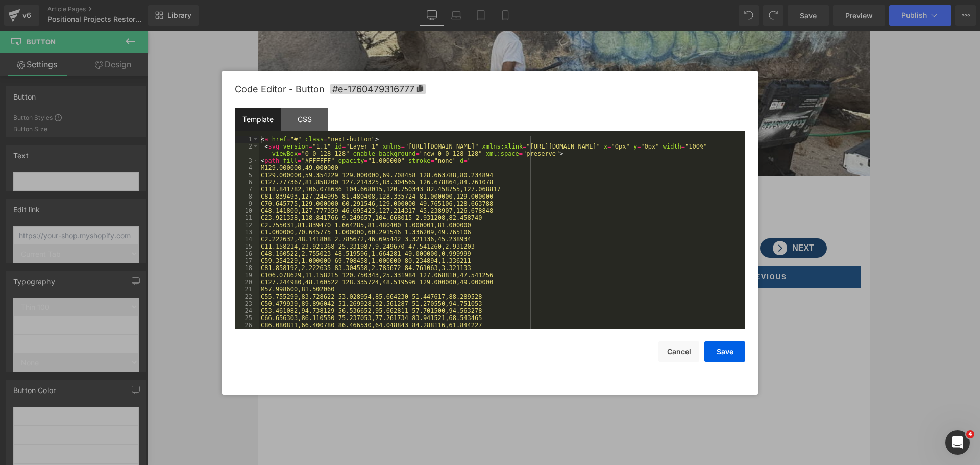
click at [772, 299] on body "Button You are previewing how the will restyle your page. You can not edit Elem…" at bounding box center [490, 232] width 980 height 465
click at [490, 250] on div "< a href = "#" class = "next-button" > < svg version = "1.1" id = "Layer_1" xml…" at bounding box center [500, 239] width 483 height 207
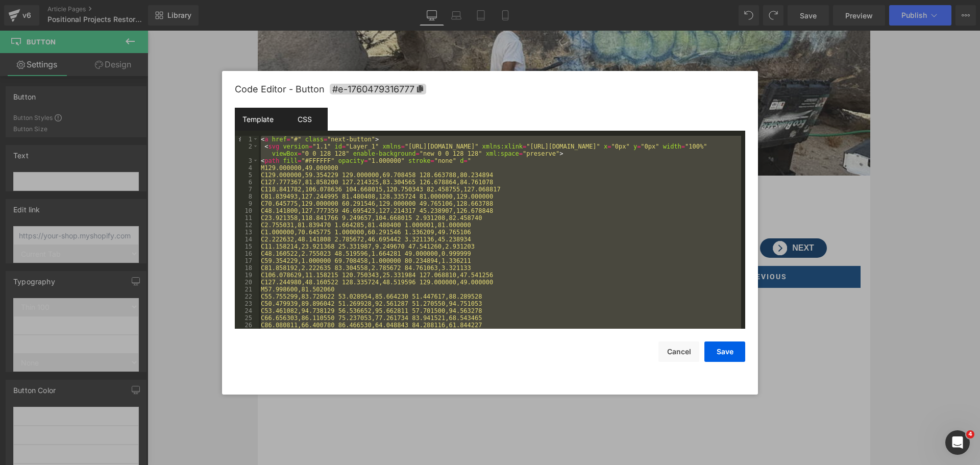
click at [294, 122] on div "CSS" at bounding box center [304, 119] width 46 height 23
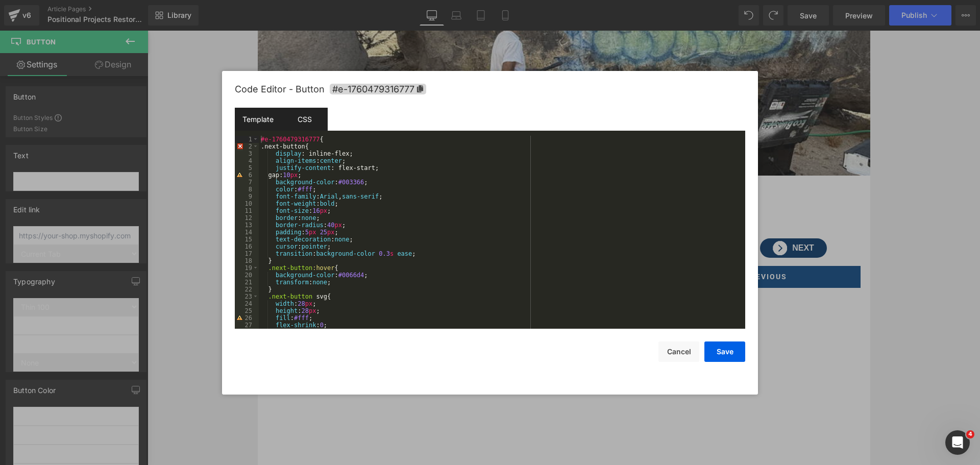
click at [272, 122] on div "Template" at bounding box center [258, 119] width 46 height 23
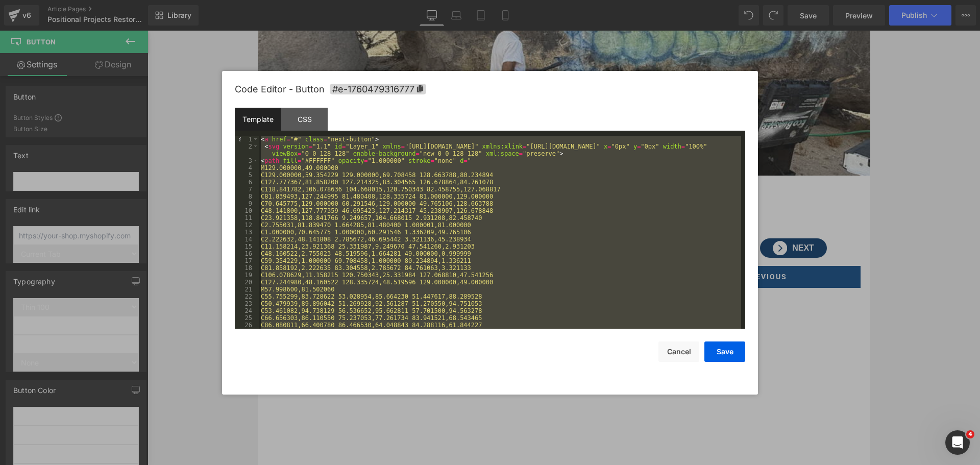
click at [276, 144] on div "< a href = "#" class = "next-button" > < svg version = "1.1" id = "Layer_1" xml…" at bounding box center [500, 232] width 483 height 193
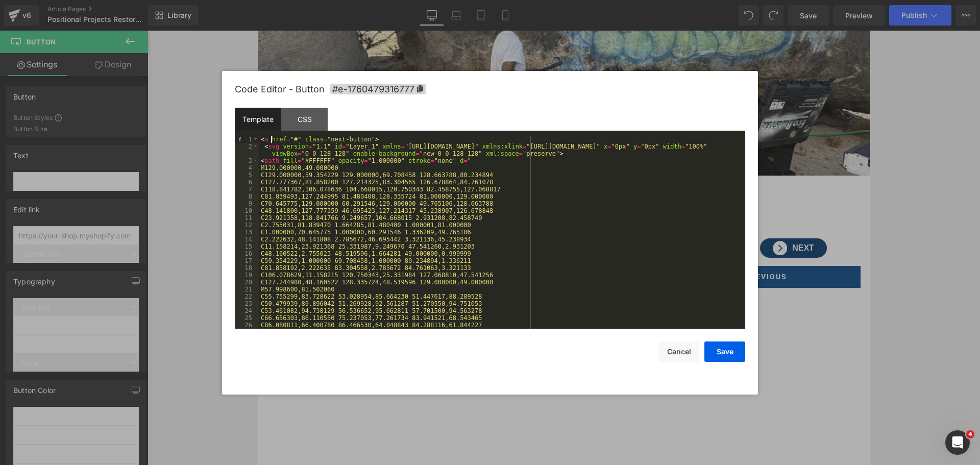
click at [272, 137] on div "< a href = "#" class = "next-button" > < svg version = "1.1" id = "Layer_1" xml…" at bounding box center [500, 239] width 483 height 207
paste textarea
click at [726, 352] on button "Save" at bounding box center [725, 352] width 41 height 20
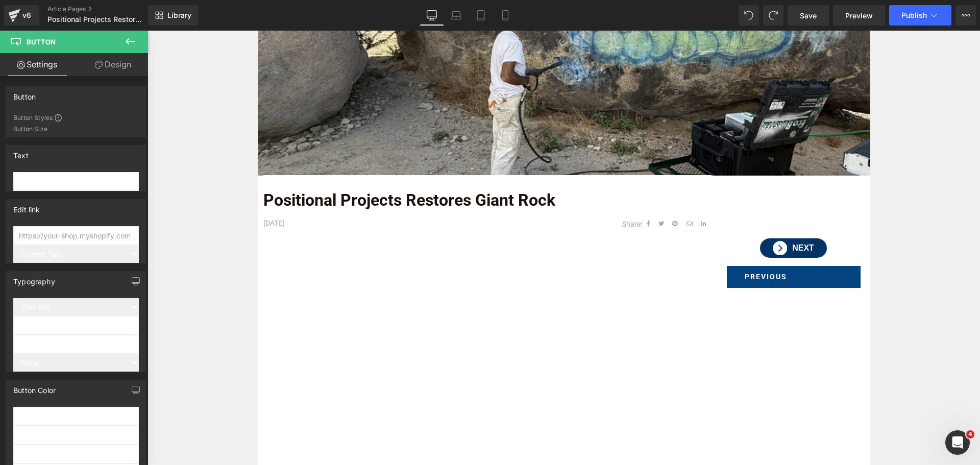
click at [931, 255] on div "Image Row Positional Projects Restores Giant Rock Text Block OCTOBER, 2025 Text…" at bounding box center [564, 461] width 833 height 980
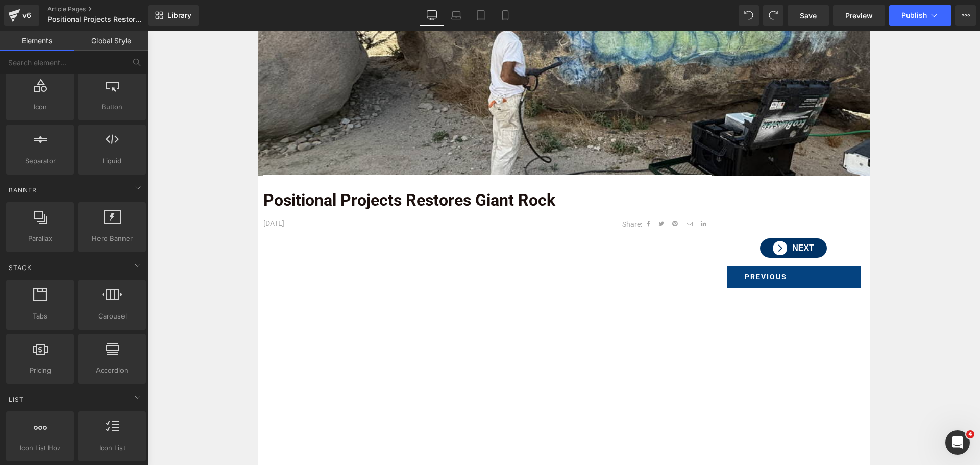
scroll to position [51, 0]
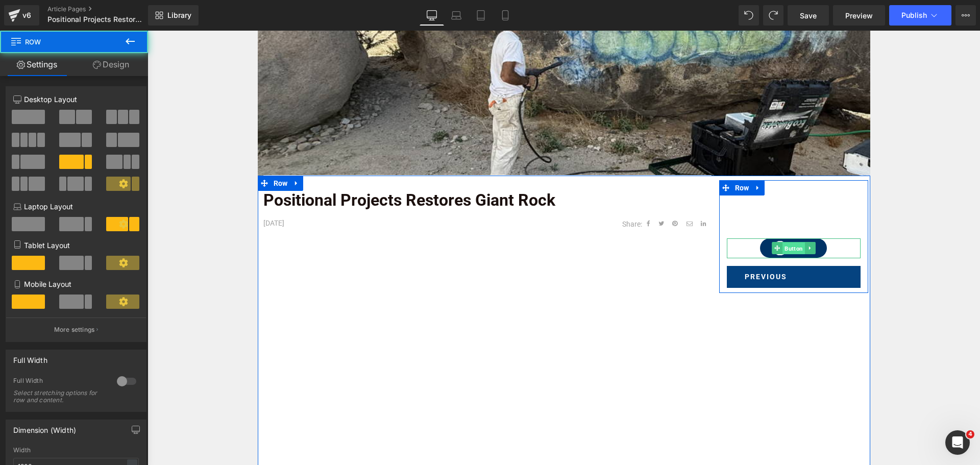
click at [784, 245] on span "Button" at bounding box center [794, 249] width 22 height 12
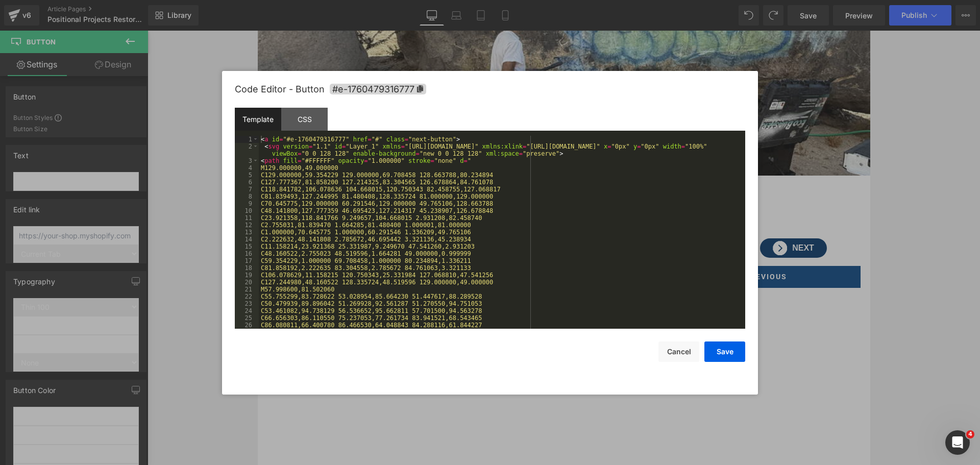
click at [775, 294] on body "Button You are previewing how the will restyle your page. You can not edit Elem…" at bounding box center [490, 232] width 980 height 465
click at [531, 206] on div "< a id = "#e-1760479316777" href = "#" class = "next-button" > < svg version = …" at bounding box center [500, 239] width 483 height 207
click at [321, 117] on div "CSS" at bounding box center [304, 119] width 46 height 23
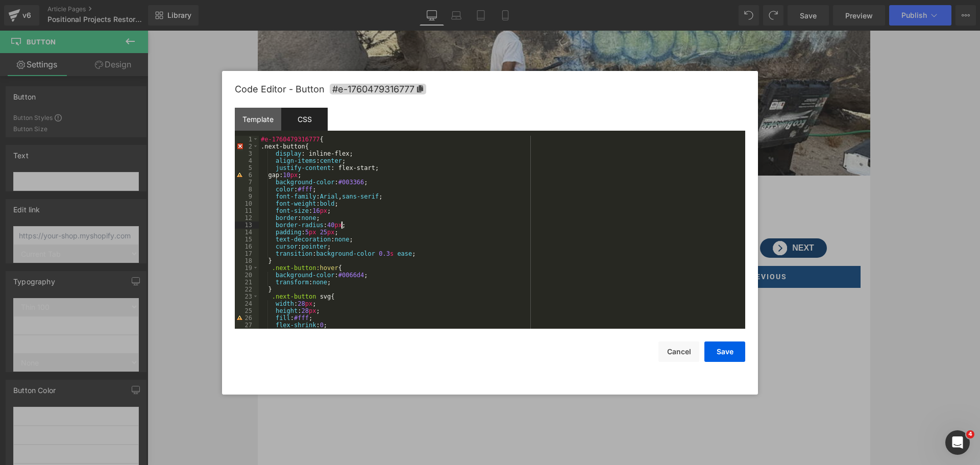
click at [508, 224] on div "#e-1760479316777 { .next-button{ display : inline-flex; align-items : center ; …" at bounding box center [500, 239] width 483 height 207
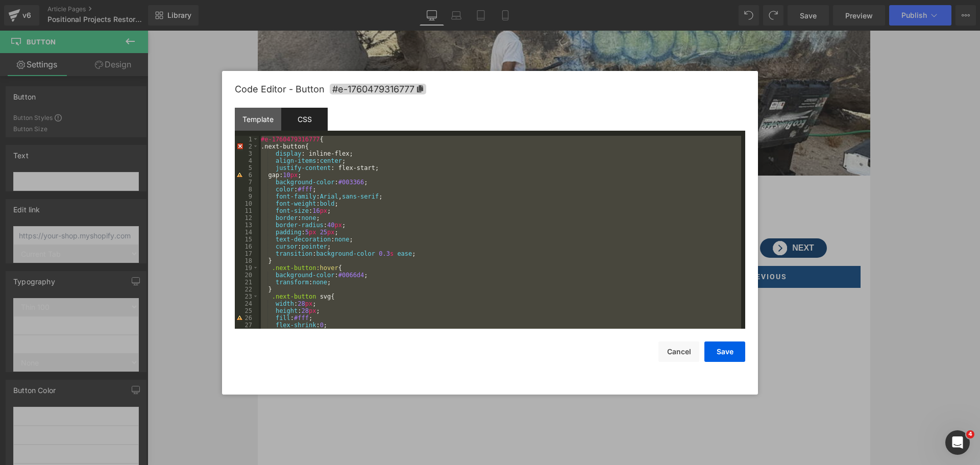
click at [455, 179] on div "#e-1760479316777 { .next-button{ display : inline-flex; align-items : center ; …" at bounding box center [500, 232] width 483 height 193
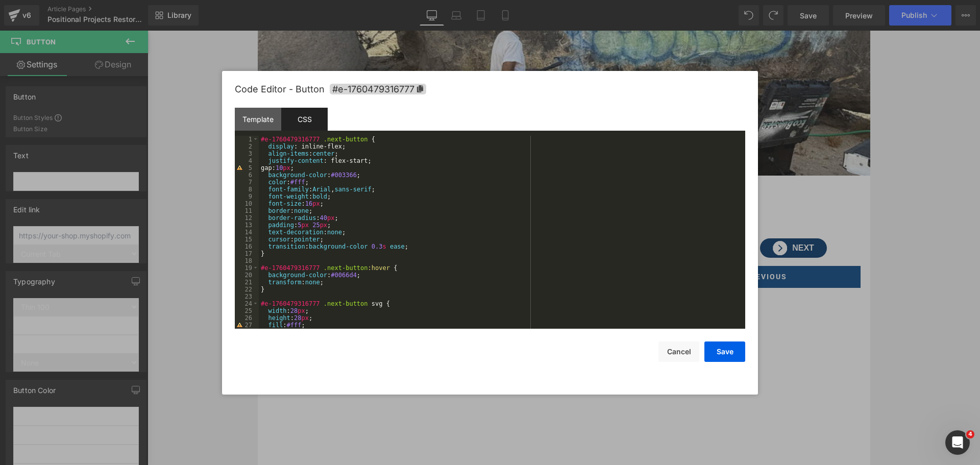
scroll to position [21, 0]
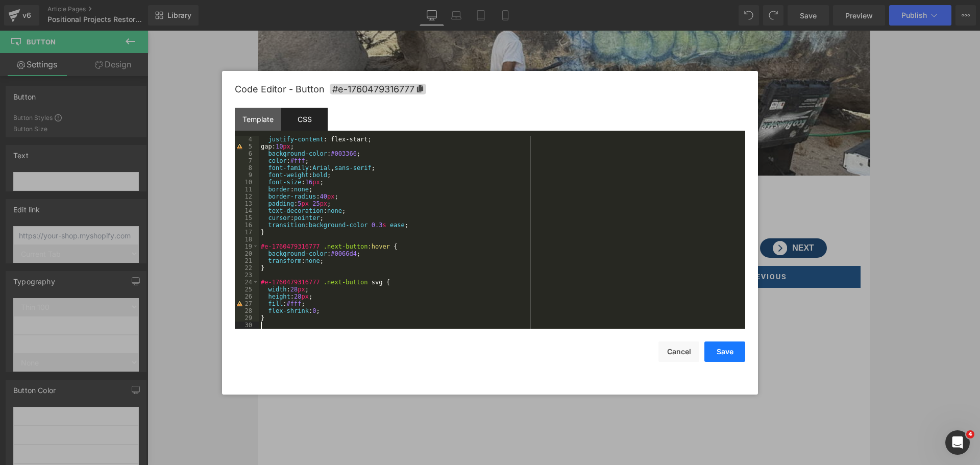
click at [731, 352] on button "Save" at bounding box center [725, 352] width 41 height 20
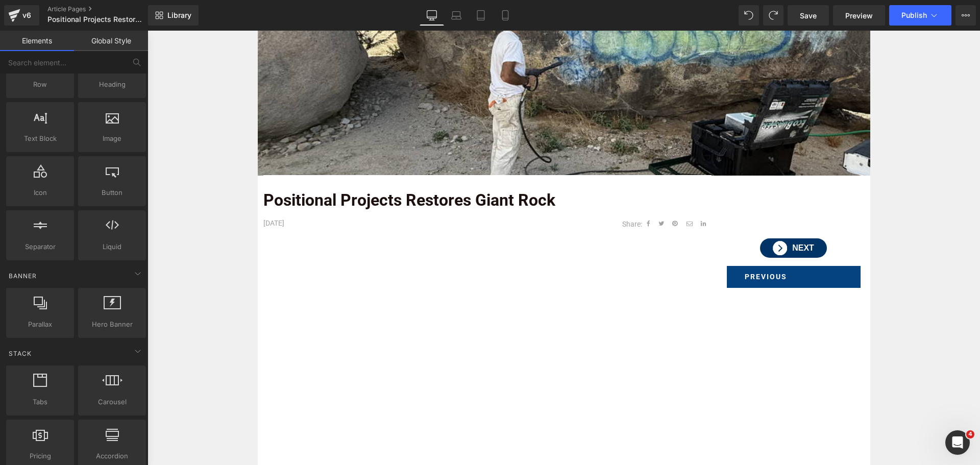
click at [893, 276] on div "Image Row Positional Projects Restores Giant Rock Text Block OCTOBER, 2025 Text…" at bounding box center [564, 461] width 833 height 980
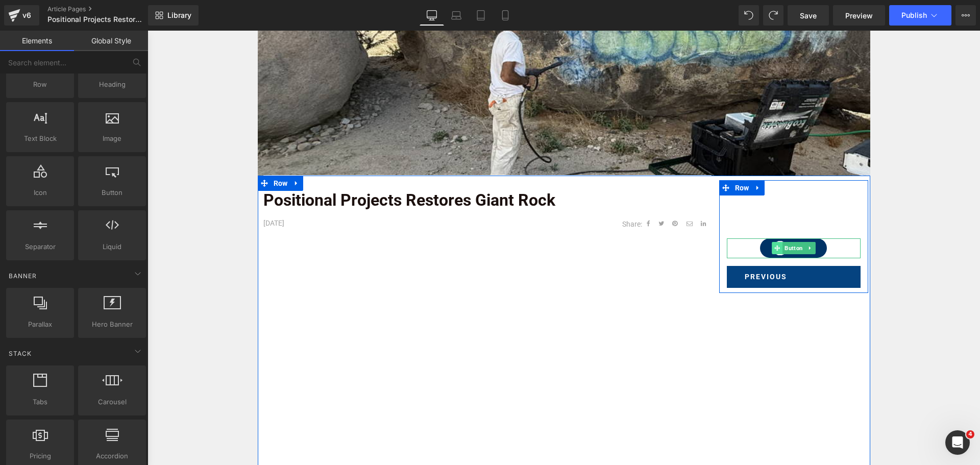
click at [776, 248] on icon at bounding box center [778, 248] width 6 height 6
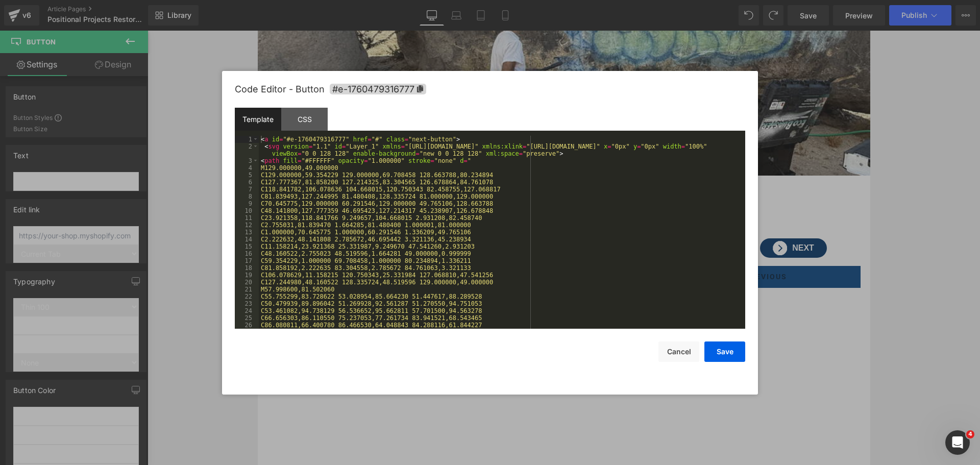
click at [778, 299] on body "Button You are previewing how the will restyle your page. You can not edit Elem…" at bounding box center [490, 232] width 980 height 465
click at [296, 116] on div "CSS" at bounding box center [304, 119] width 46 height 23
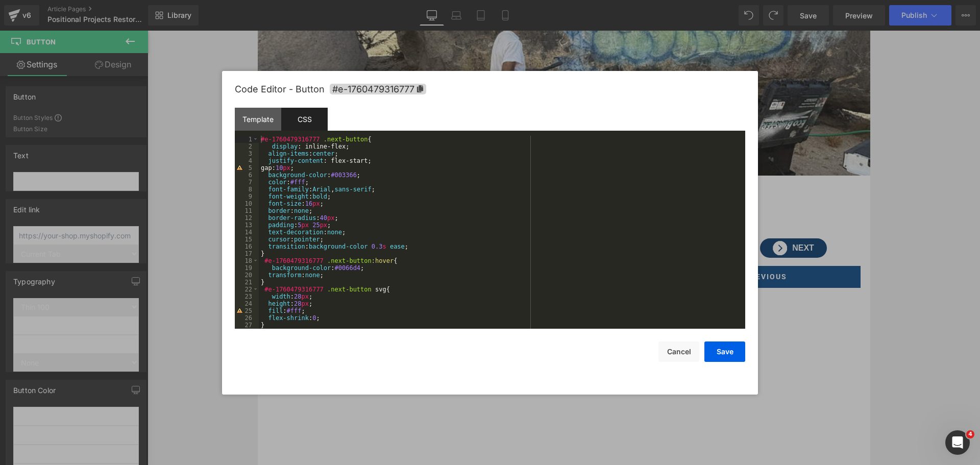
click at [494, 217] on div "#e-1760479316777 .next-button { display : inline-flex; align-items : center ; j…" at bounding box center [500, 239] width 483 height 207
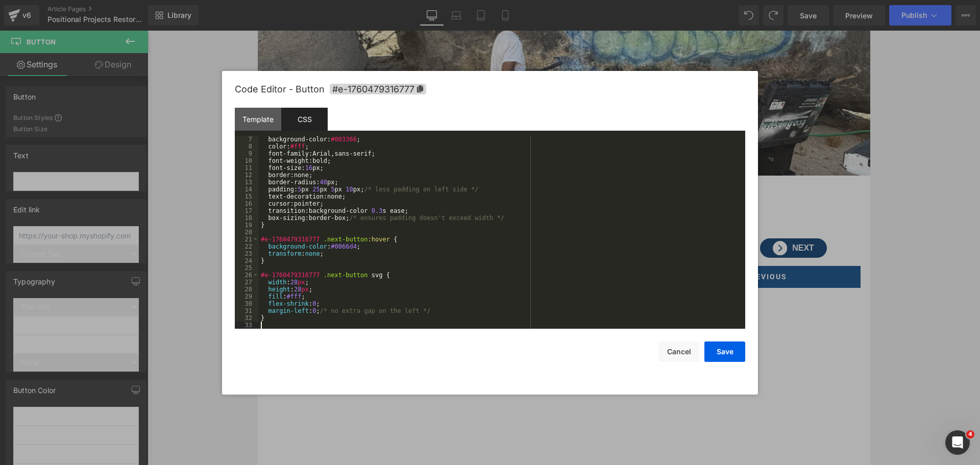
scroll to position [43, 0]
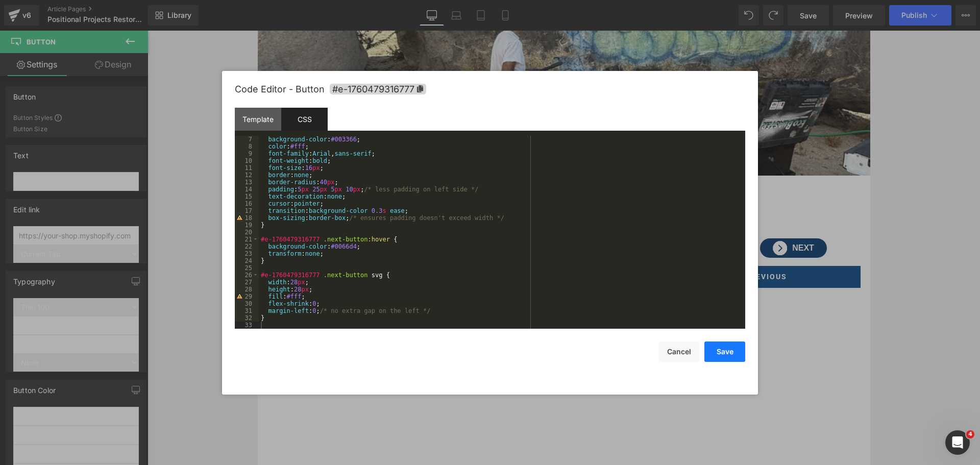
click at [719, 348] on button "Save" at bounding box center [725, 352] width 41 height 20
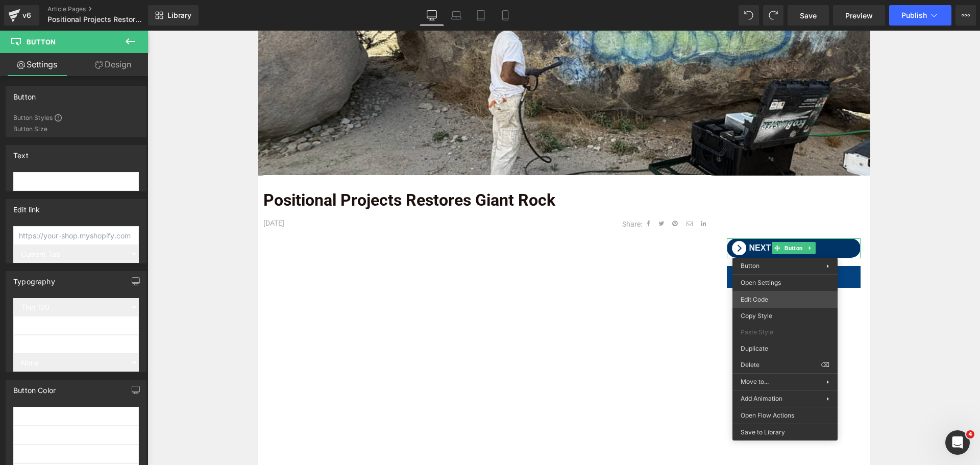
click at [770, 299] on body "Button You are previewing how the will restyle your page. You can not edit Elem…" at bounding box center [490, 232] width 980 height 465
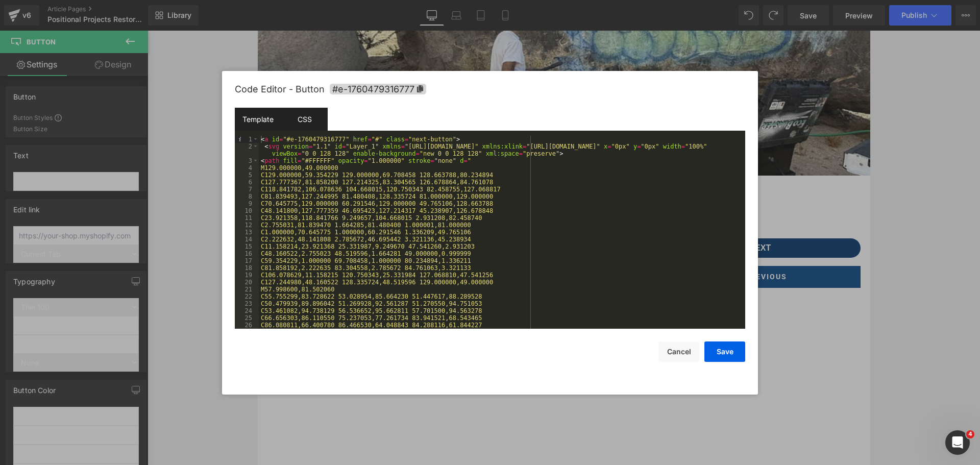
click at [295, 112] on div "CSS" at bounding box center [304, 119] width 46 height 23
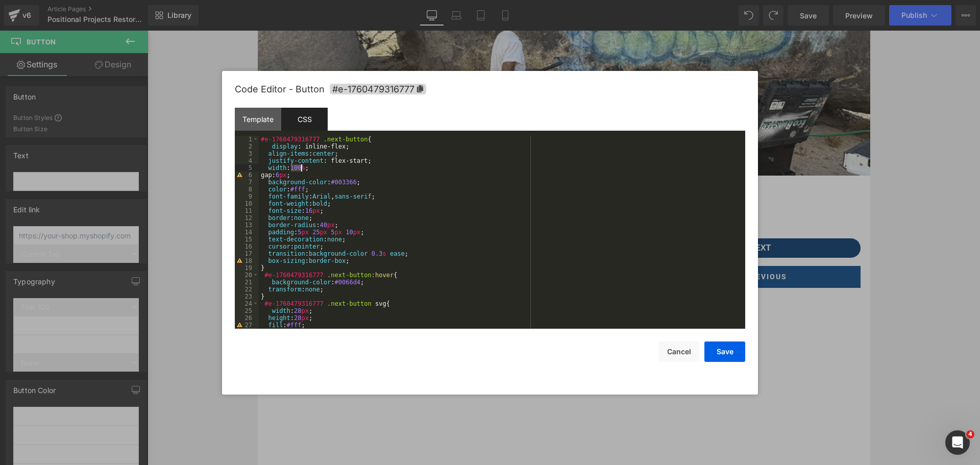
drag, startPoint x: 292, startPoint y: 167, endPoint x: 300, endPoint y: 167, distance: 8.7
click at [300, 167] on div "#e-1760479316777 .next-button { display : inline-flex; align-items : center ; j…" at bounding box center [500, 239] width 483 height 207
click at [331, 170] on div "#e-1760479316777 .next-button { display : inline-flex; align-items : center ; j…" at bounding box center [500, 239] width 483 height 207
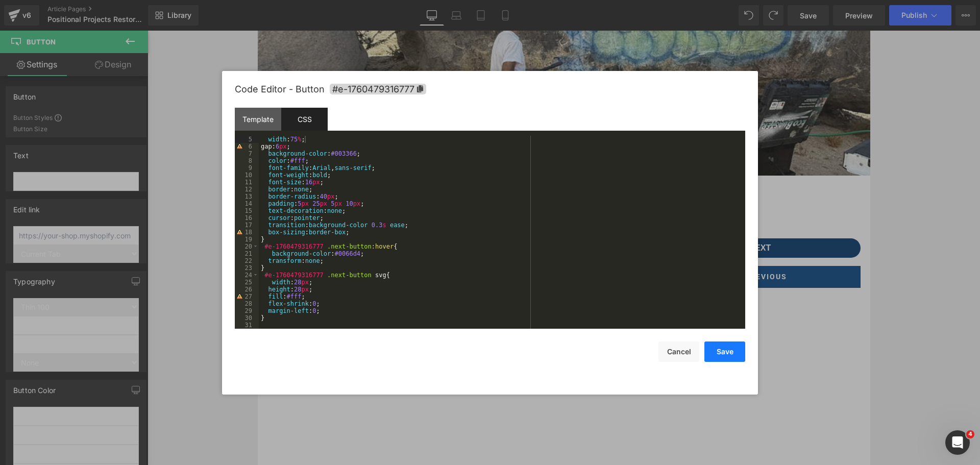
click at [713, 352] on button "Save" at bounding box center [725, 352] width 41 height 20
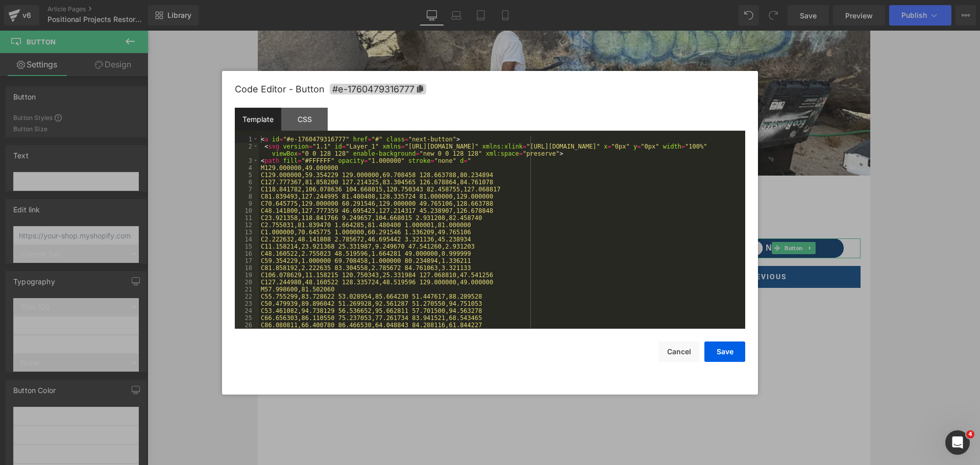
click at [783, 299] on body "Button You are previewing how the will restyle your page. You can not edit Elem…" at bounding box center [490, 232] width 980 height 465
click at [314, 125] on div "CSS" at bounding box center [304, 119] width 46 height 23
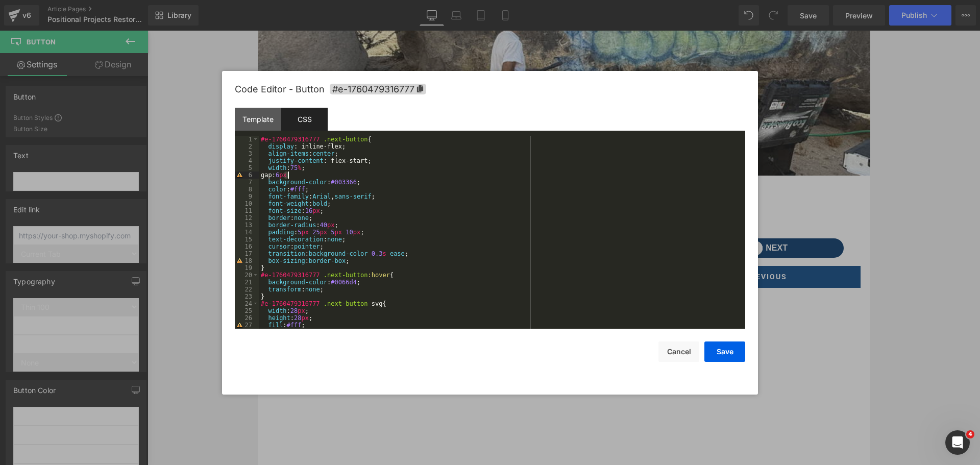
click at [287, 174] on div "#e-1760479316777 .next-button { display : inline-flex; align-items : center ; j…" at bounding box center [500, 239] width 483 height 207
click at [733, 351] on button "Save" at bounding box center [725, 352] width 41 height 20
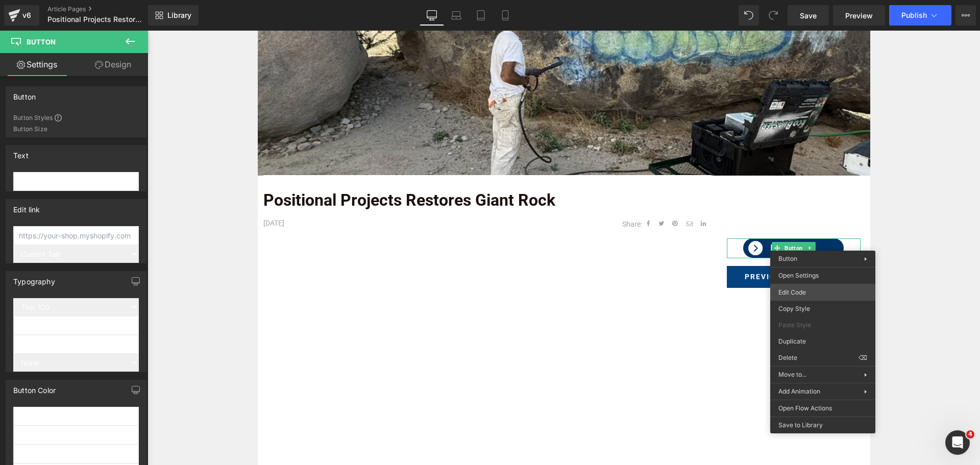
click at [805, 292] on body "Button You are previewing how the will restyle your page. You can not edit Elem…" at bounding box center [490, 232] width 980 height 465
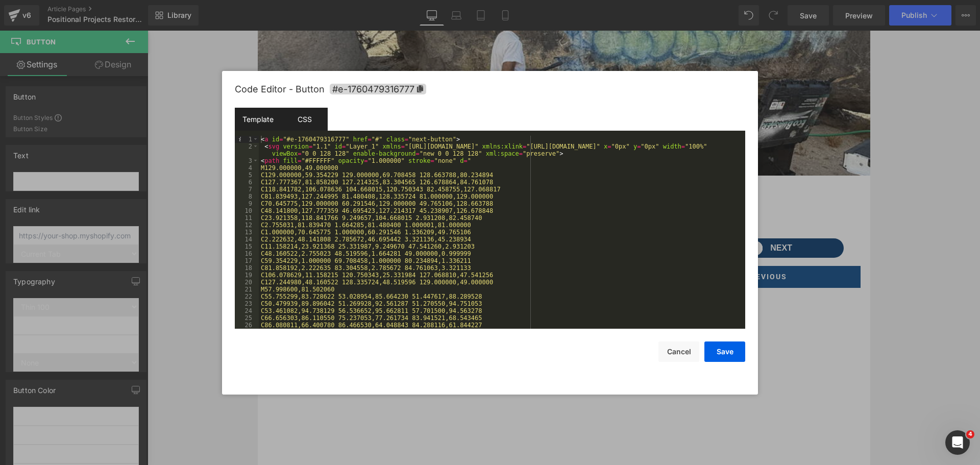
click at [312, 127] on div "CSS" at bounding box center [304, 119] width 46 height 23
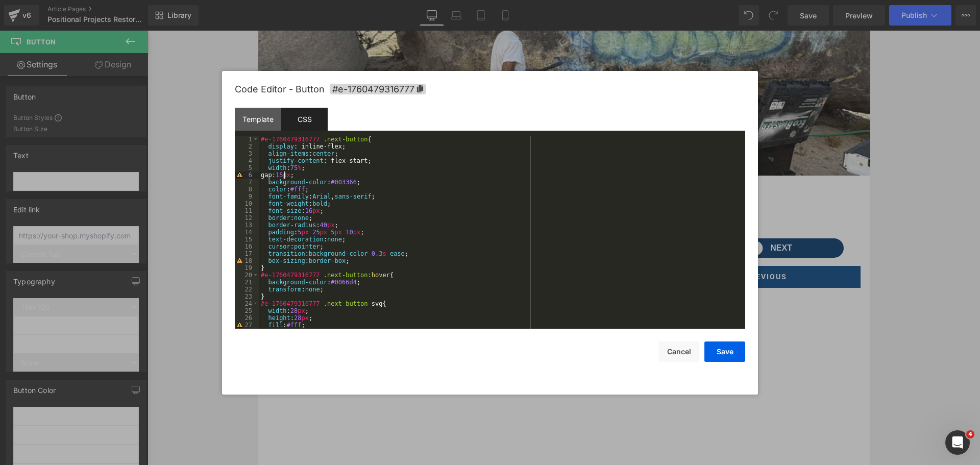
click at [286, 174] on div "#e-1760479316777 .next-button { display : inline-flex; align-items : center ; j…" at bounding box center [500, 239] width 483 height 207
drag, startPoint x: 291, startPoint y: 167, endPoint x: 298, endPoint y: 166, distance: 7.8
click at [298, 166] on div "#e-1760479316777 .next-button { display : inline-flex; align-items : center ; j…" at bounding box center [500, 239] width 483 height 207
click at [737, 349] on button "Save" at bounding box center [725, 352] width 41 height 20
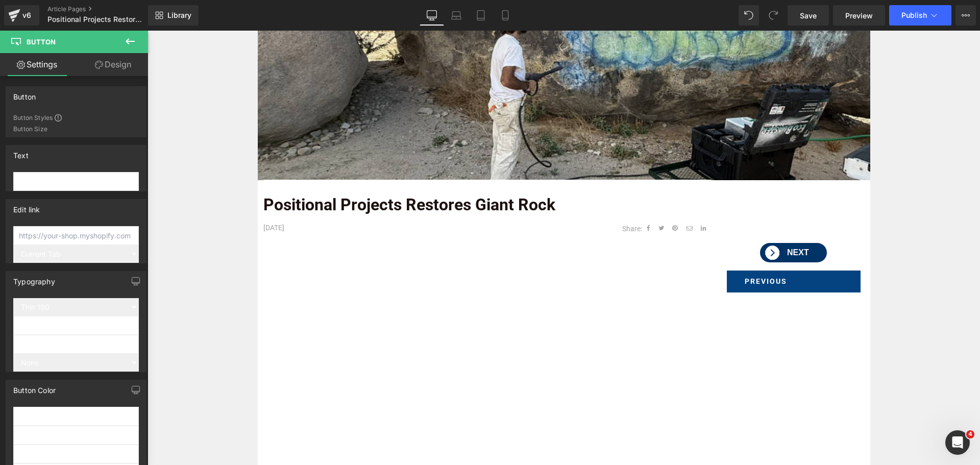
scroll to position [204, 0]
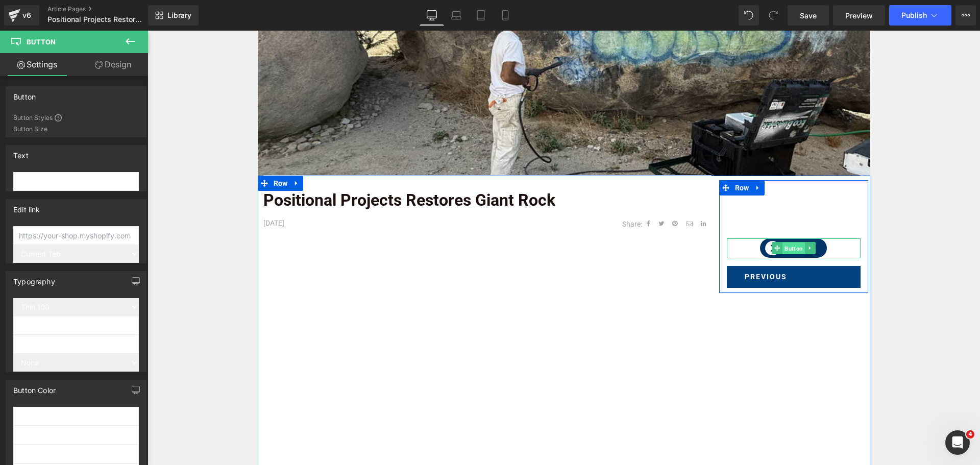
click at [791, 248] on span "Button" at bounding box center [794, 249] width 22 height 12
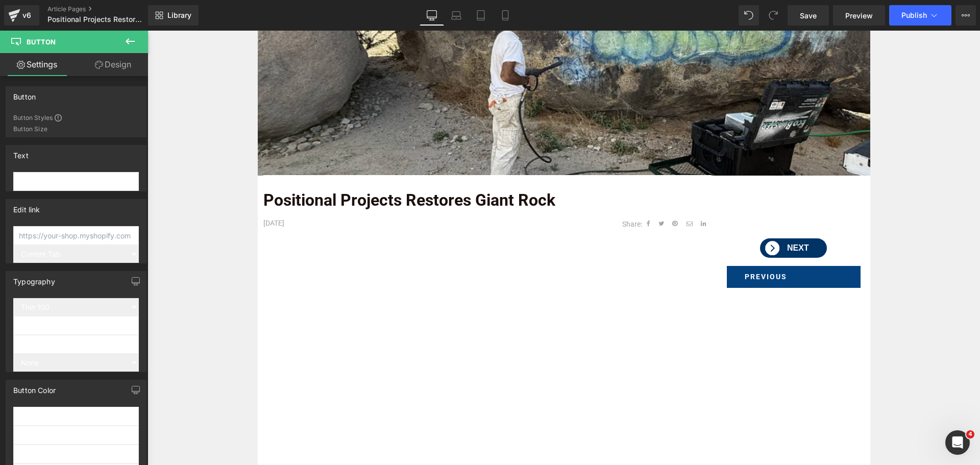
click at [130, 36] on icon at bounding box center [130, 41] width 12 height 12
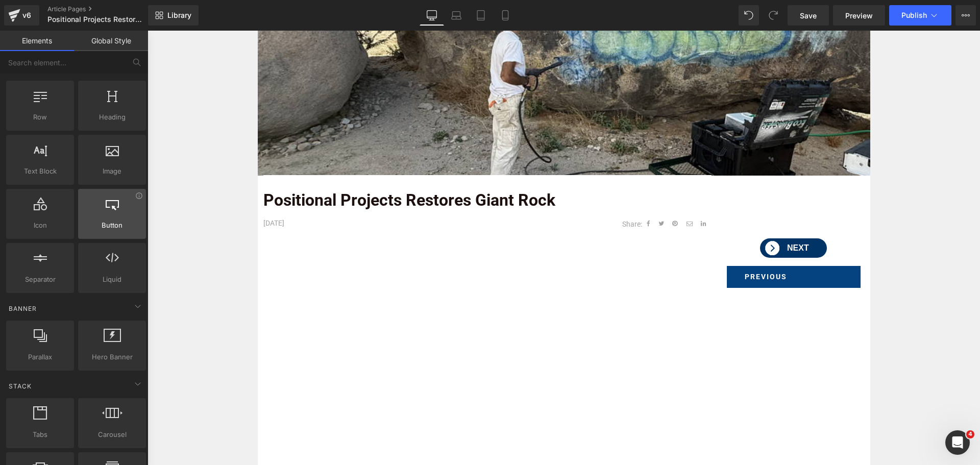
scroll to position [0, 0]
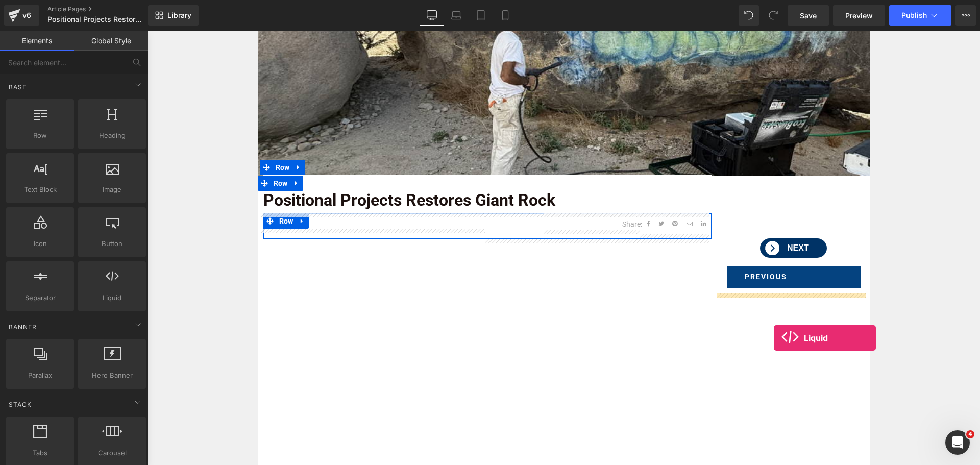
drag, startPoint x: 254, startPoint y: 322, endPoint x: 772, endPoint y: 335, distance: 518.5
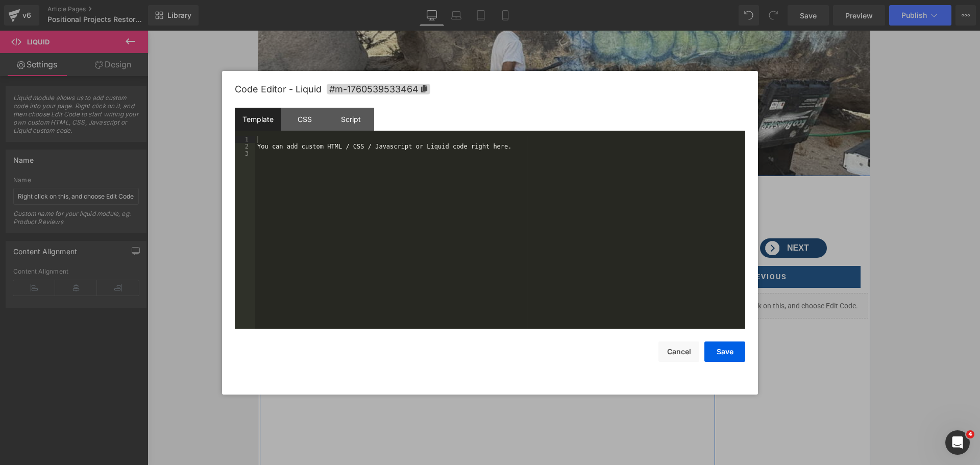
click at [800, 298] on div "Liquid" at bounding box center [793, 306] width 149 height 26
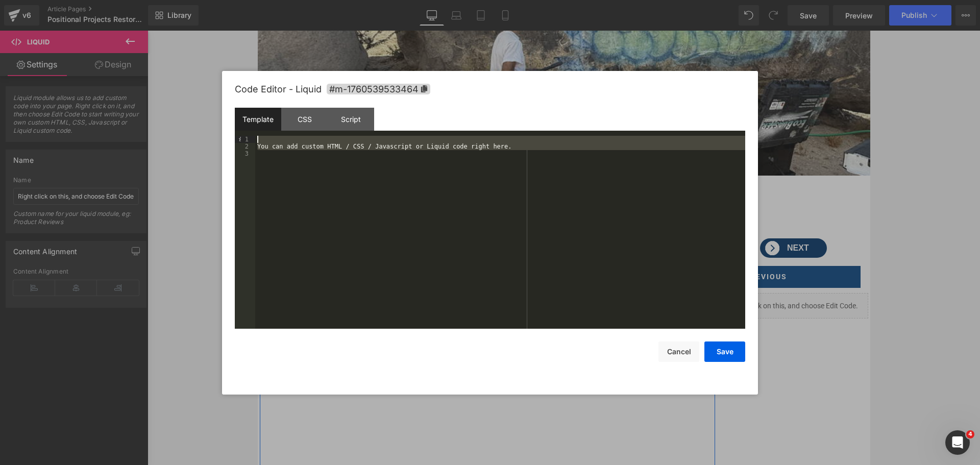
drag, startPoint x: 528, startPoint y: 158, endPoint x: 88, endPoint y: 65, distance: 449.4
click at [92, 70] on body "Liquid You are previewing how the will restyle your page. You can not edit Elem…" at bounding box center [490, 232] width 980 height 465
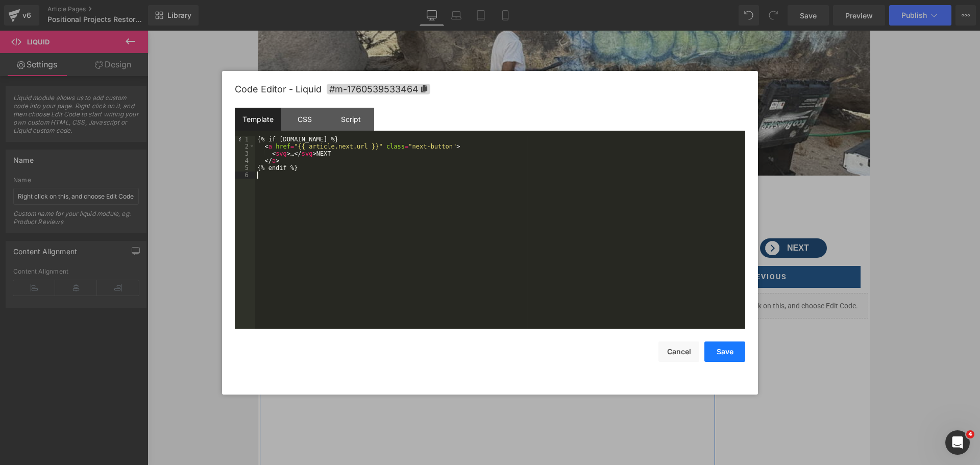
click at [720, 348] on button "Save" at bounding box center [725, 352] width 41 height 20
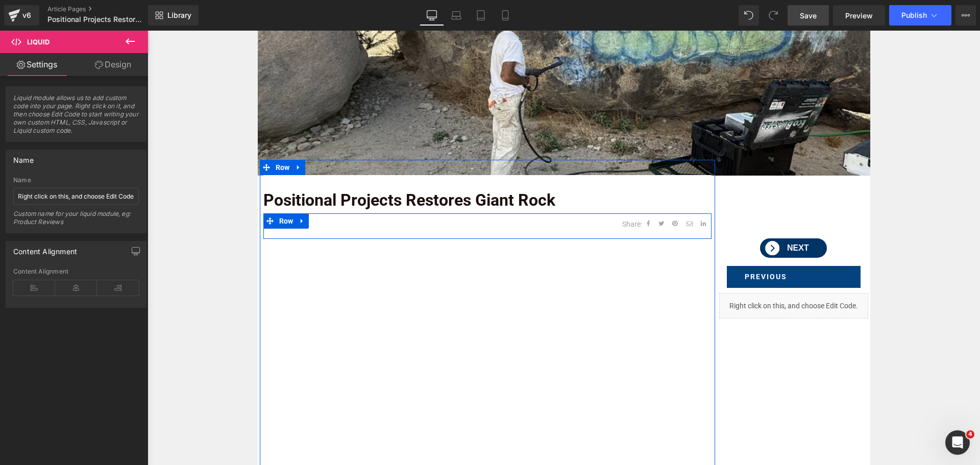
click at [819, 18] on link "Save" at bounding box center [808, 15] width 41 height 20
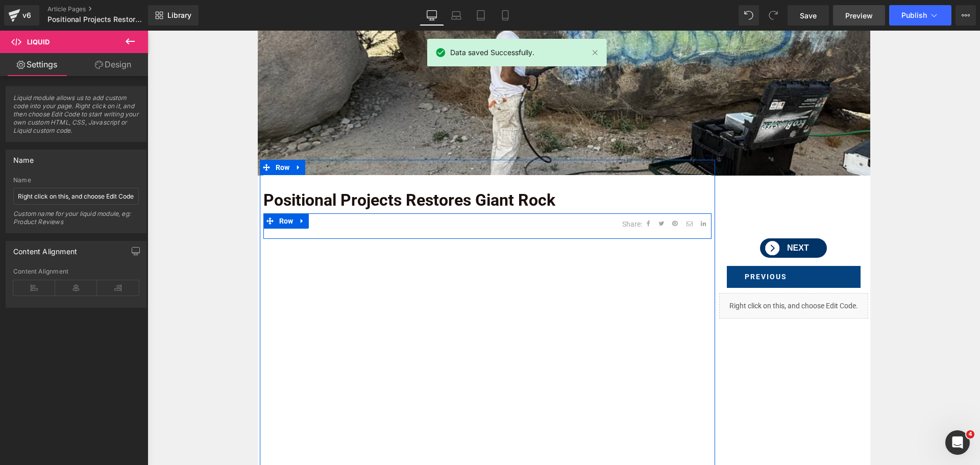
click at [847, 14] on span "Preview" at bounding box center [860, 15] width 28 height 11
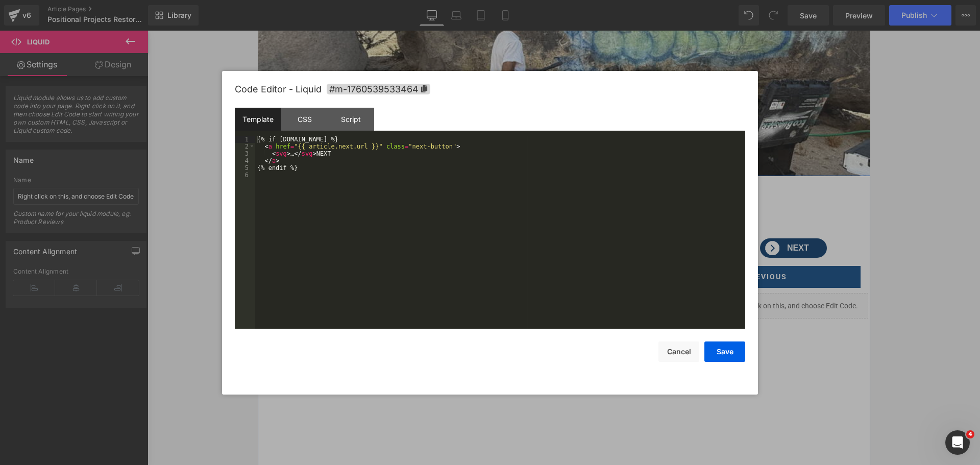
click at [806, 300] on div "Liquid" at bounding box center [793, 306] width 149 height 26
drag, startPoint x: 330, startPoint y: 154, endPoint x: 314, endPoint y: 153, distance: 16.4
click at [314, 153] on div "{% if article.next %} < a href = "{{ article.next.url }}" class = "next-button"…" at bounding box center [500, 239] width 490 height 207
click at [298, 125] on div "CSS" at bounding box center [304, 119] width 46 height 23
click at [267, 124] on div "Template" at bounding box center [258, 119] width 46 height 23
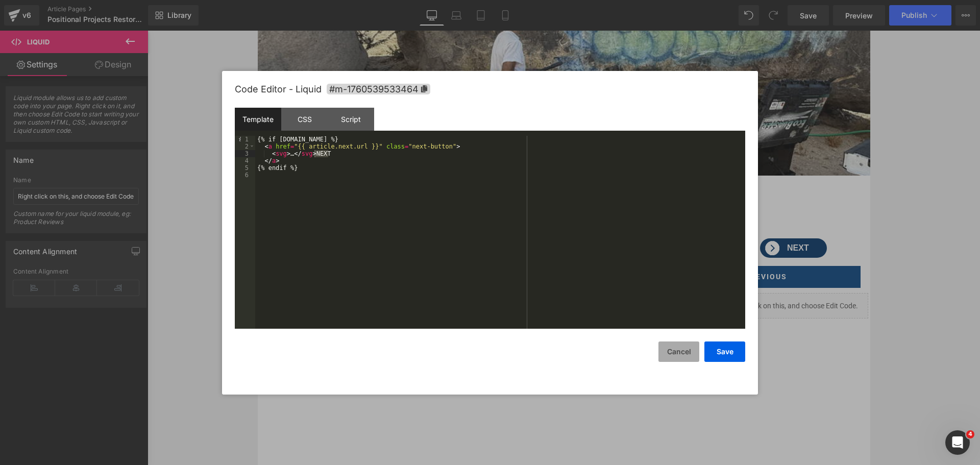
drag, startPoint x: 678, startPoint y: 351, endPoint x: 548, endPoint y: 305, distance: 138.1
click at [678, 351] on button "Cancel" at bounding box center [679, 352] width 41 height 20
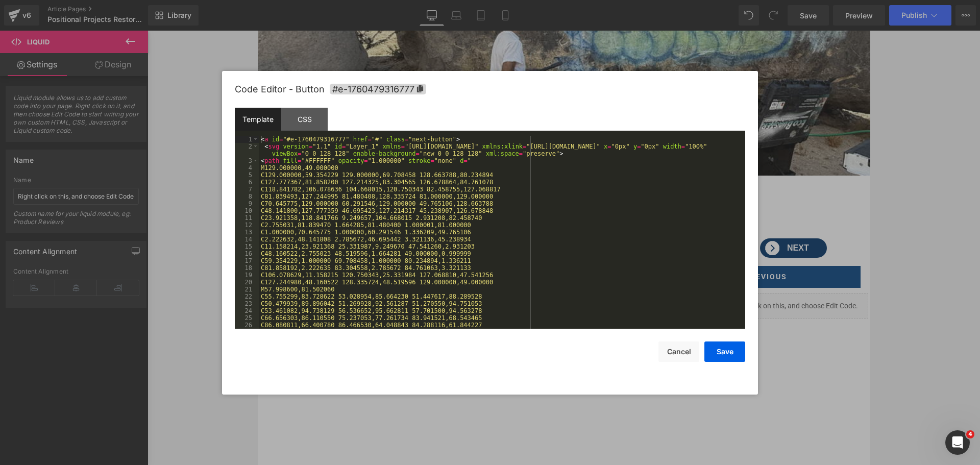
click at [771, 298] on body "Liquid You are previewing how the will restyle your page. You can not edit Elem…" at bounding box center [490, 232] width 980 height 465
click at [441, 167] on div "< a id = "#e-1760479316777" href = "#" class = "next-button" > < svg version = …" at bounding box center [500, 239] width 483 height 207
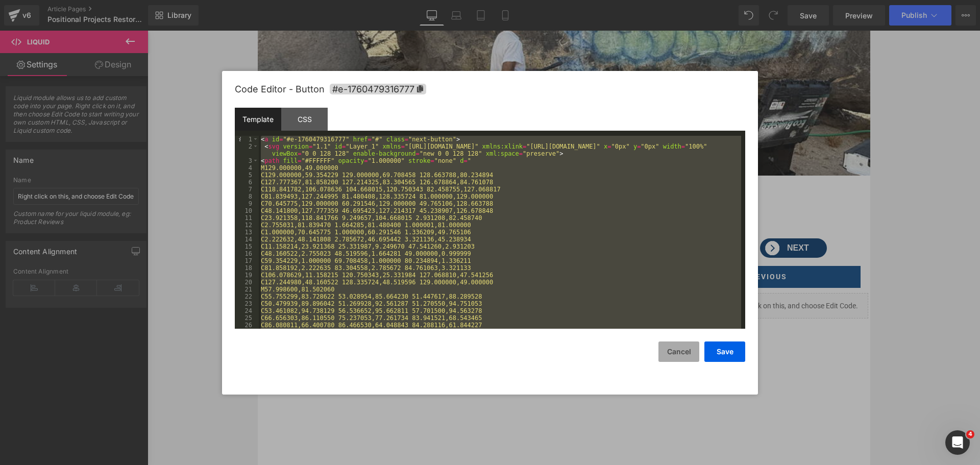
click at [684, 351] on button "Cancel" at bounding box center [679, 352] width 41 height 20
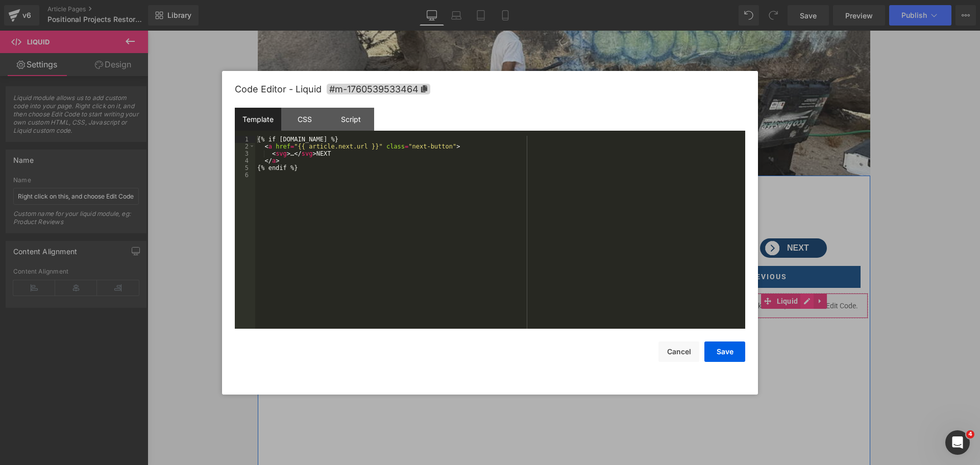
click at [805, 300] on div "Liquid" at bounding box center [793, 306] width 149 height 26
click at [375, 171] on div "{% if article.next %} < a href = "{{ article.next.url }}" class = "next-button"…" at bounding box center [500, 239] width 490 height 207
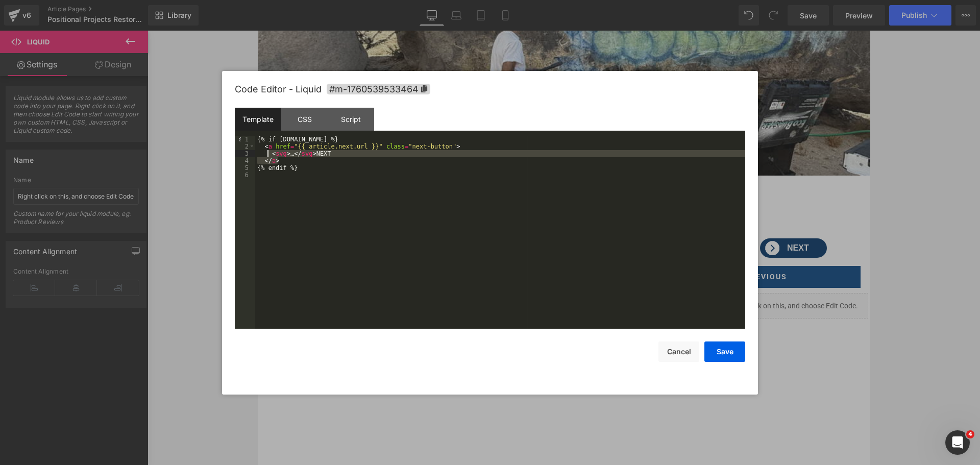
drag, startPoint x: 325, startPoint y: 161, endPoint x: 267, endPoint y: 156, distance: 58.5
click at [267, 156] on div "{% if article.next %} < a href = "{{ article.next.url }}" class = "next-button"…" at bounding box center [500, 239] width 490 height 207
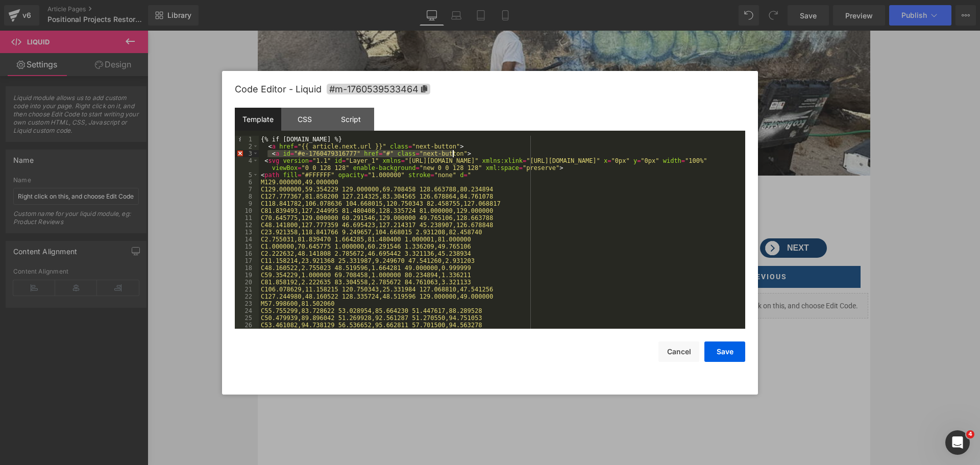
drag, startPoint x: 267, startPoint y: 153, endPoint x: 461, endPoint y: 151, distance: 194.0
click at [461, 151] on div "{% if article.next %} < a href = "{{ article.next.url }}" class = "next-button"…" at bounding box center [500, 239] width 483 height 207
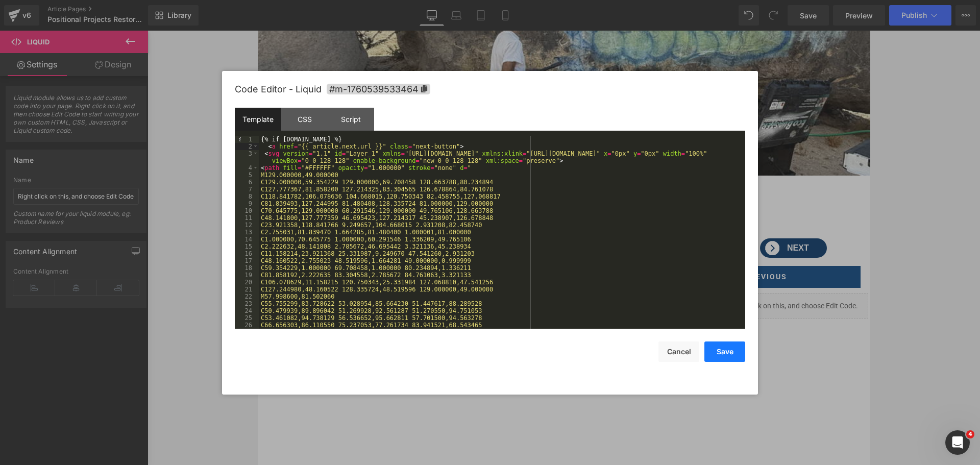
click at [736, 352] on button "Save" at bounding box center [725, 352] width 41 height 20
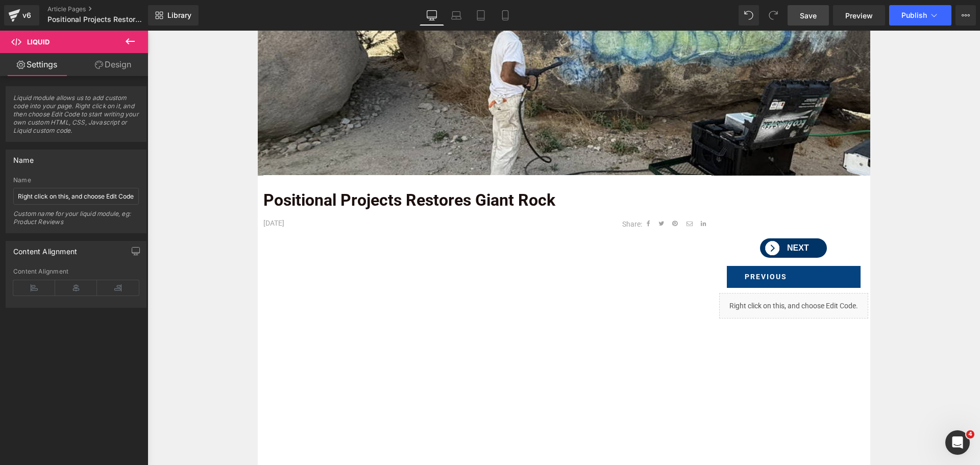
click at [808, 9] on link "Save" at bounding box center [808, 15] width 41 height 20
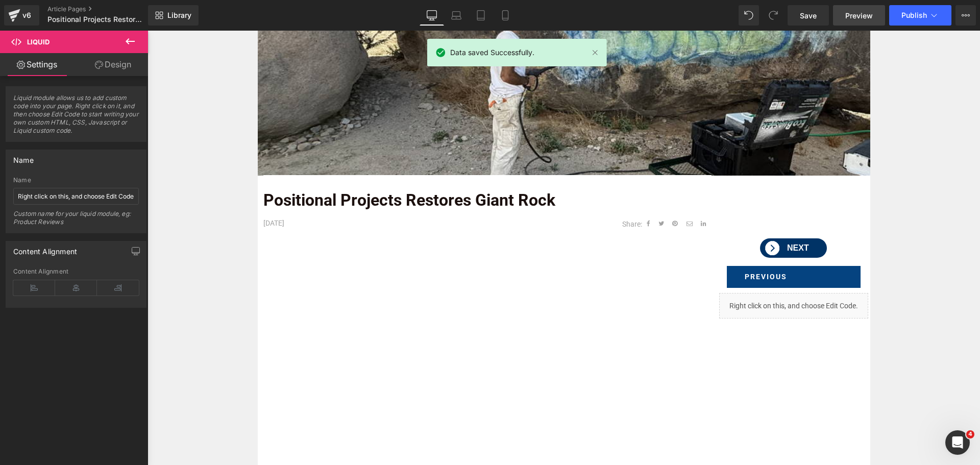
click at [857, 8] on link "Preview" at bounding box center [859, 15] width 52 height 20
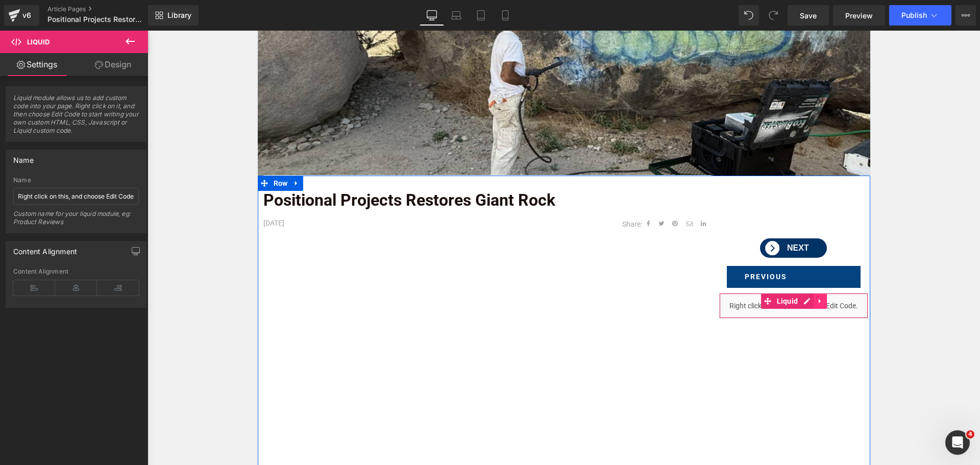
click at [819, 303] on icon at bounding box center [820, 301] width 2 height 5
click at [824, 303] on icon at bounding box center [827, 301] width 7 height 7
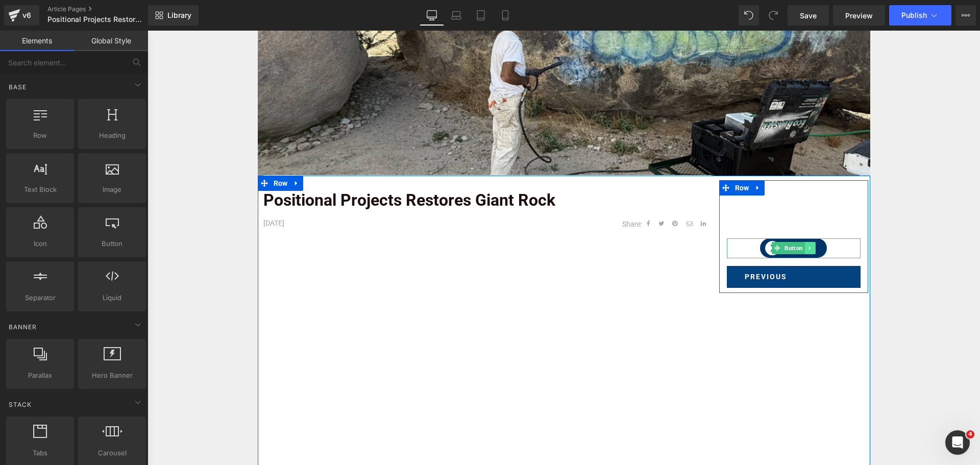
click at [809, 247] on icon at bounding box center [810, 248] width 6 height 6
click at [802, 249] on icon at bounding box center [805, 249] width 6 height 6
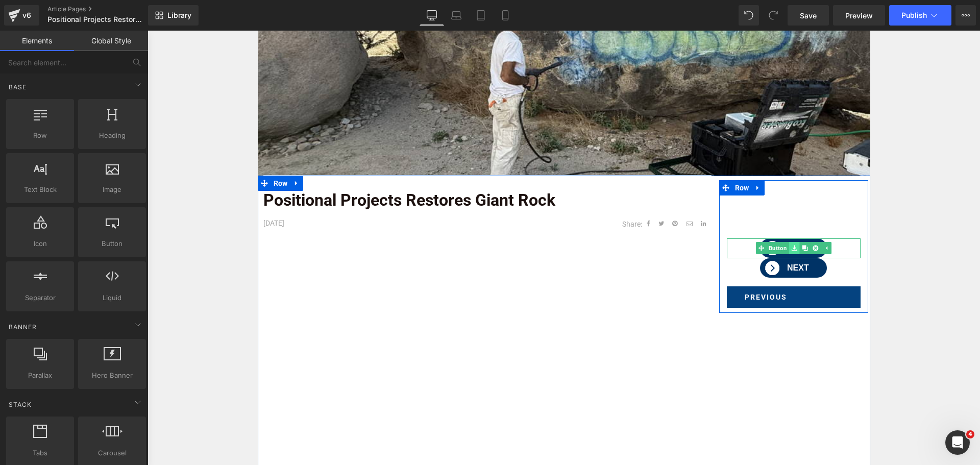
click at [789, 248] on link at bounding box center [794, 248] width 11 height 12
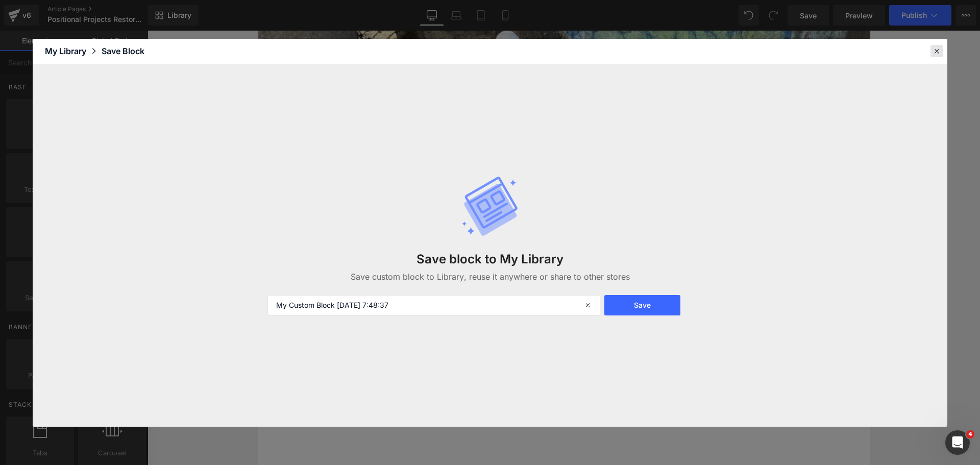
drag, startPoint x: 938, startPoint y: 46, endPoint x: 790, endPoint y: 16, distance: 150.7
click at [938, 46] on icon at bounding box center [936, 50] width 9 height 9
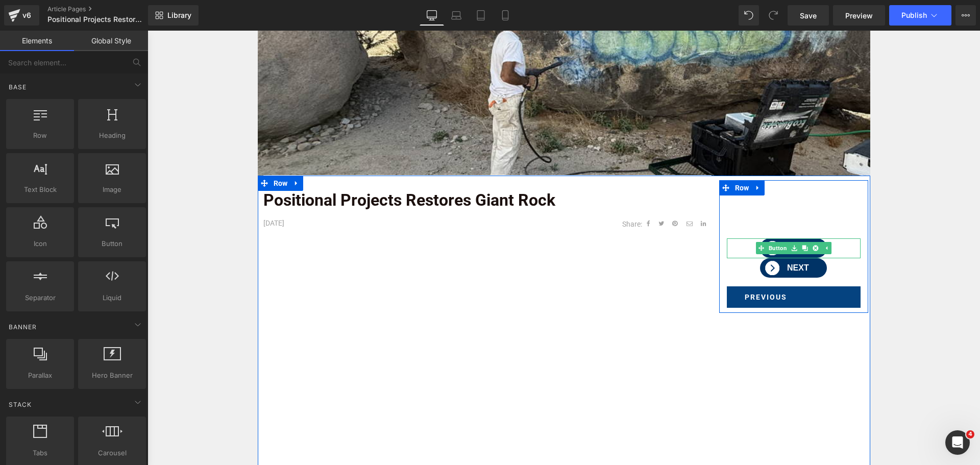
click at [831, 247] on div "NEXT" at bounding box center [794, 248] width 134 height 20
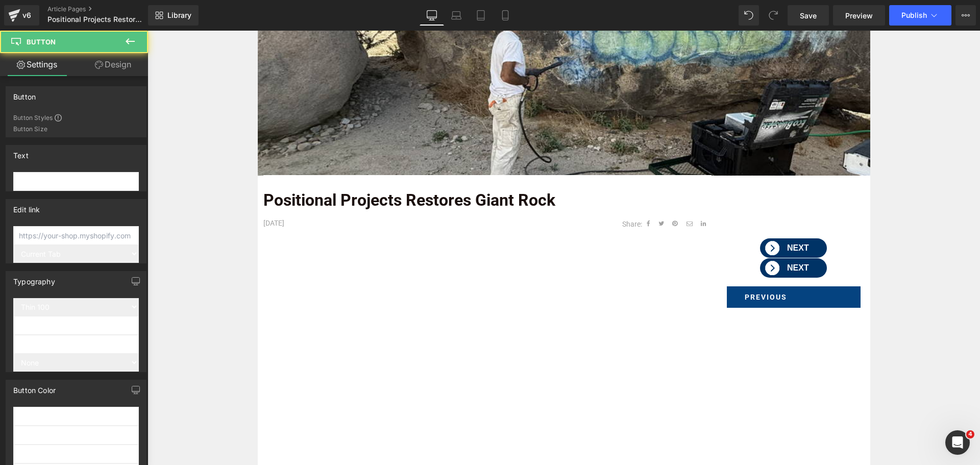
click at [118, 58] on link "Design" at bounding box center [113, 64] width 74 height 23
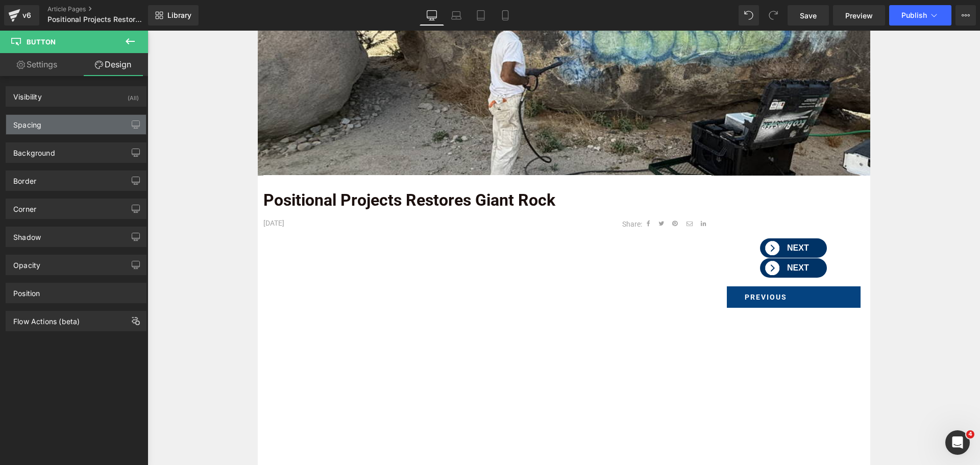
click at [64, 124] on div "Spacing" at bounding box center [76, 124] width 140 height 19
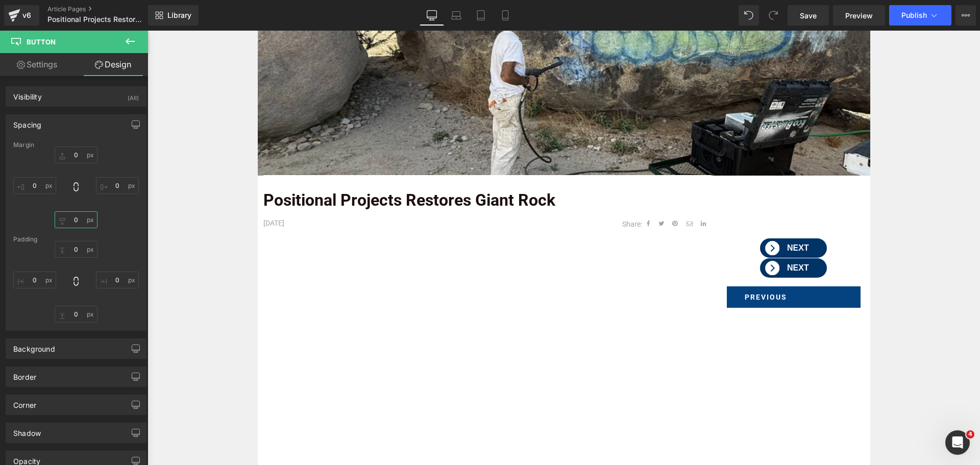
click at [74, 214] on input "text" at bounding box center [76, 219] width 43 height 17
type input "15"
drag, startPoint x: 123, startPoint y: 224, endPoint x: 160, endPoint y: 177, distance: 60.7
click at [123, 224] on div "15 15" at bounding box center [76, 188] width 126 height 82
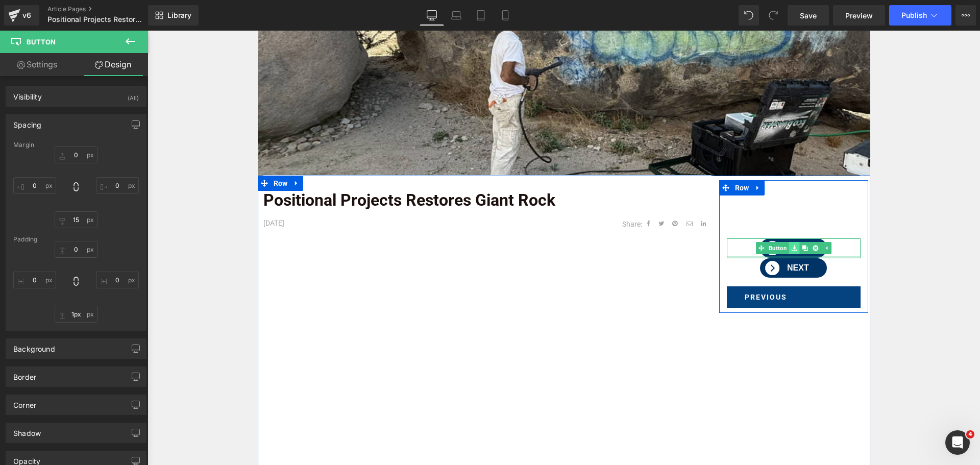
type input "0px"
click at [788, 255] on div "NEXT Button" at bounding box center [794, 248] width 134 height 20
click at [785, 266] on span "Button" at bounding box center [794, 269] width 22 height 12
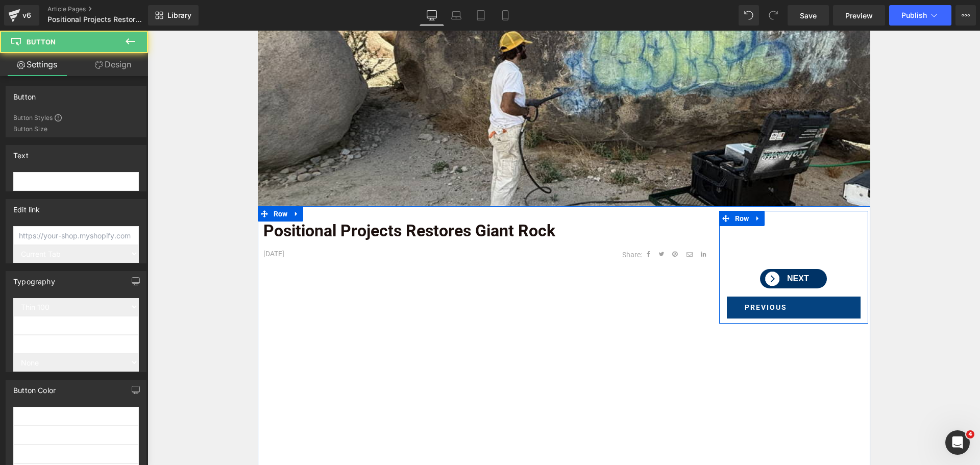
scroll to position [143, 0]
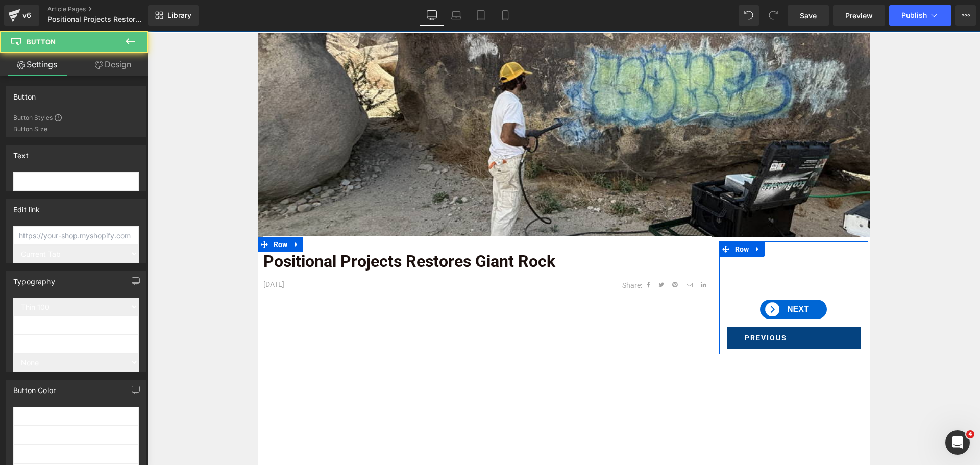
click at [792, 311] on link "NEXT" at bounding box center [793, 309] width 67 height 19
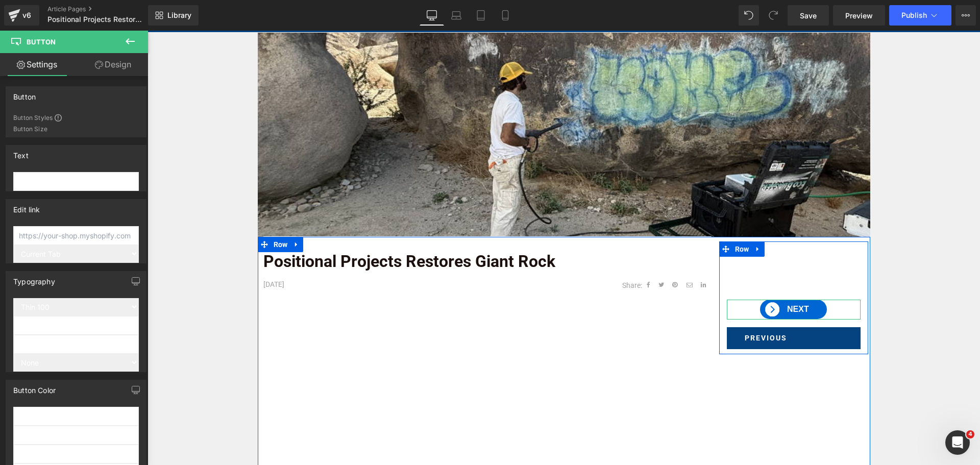
click at [799, 312] on link "NEXT" at bounding box center [793, 309] width 67 height 19
click at [792, 343] on link "Previous" at bounding box center [794, 337] width 134 height 21
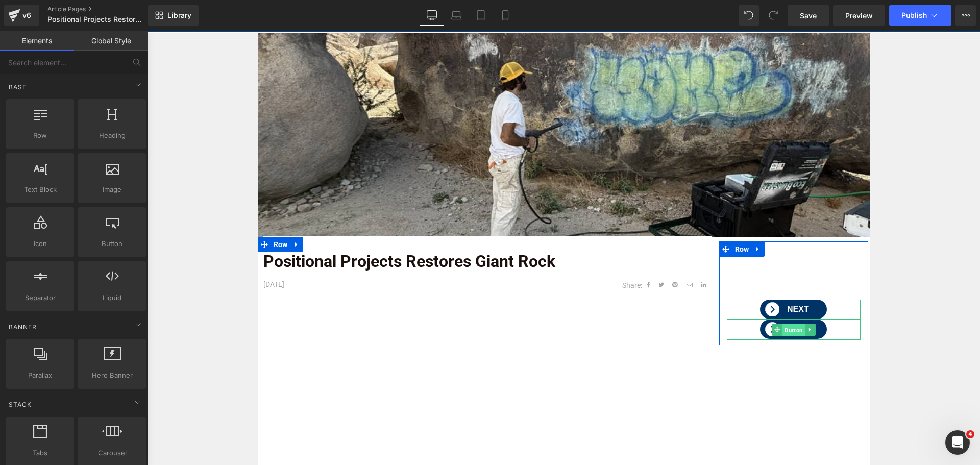
click at [785, 330] on span "Button" at bounding box center [794, 330] width 22 height 12
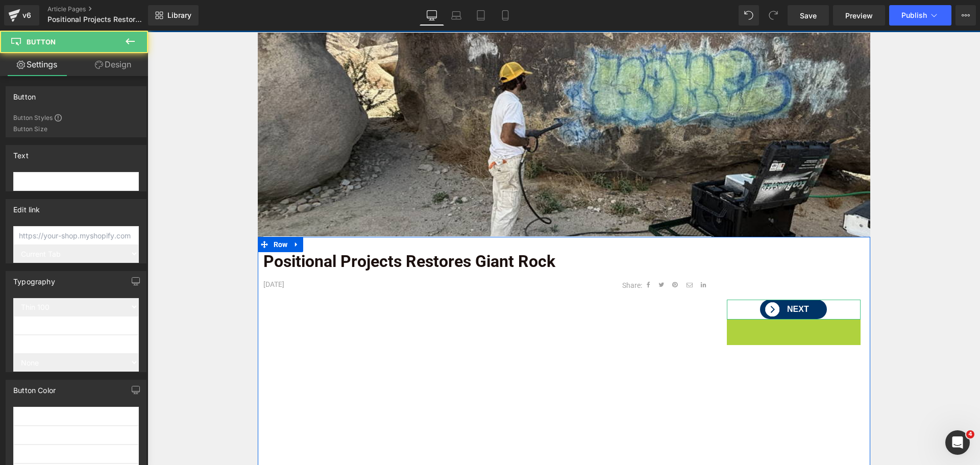
click at [122, 64] on link "Design" at bounding box center [113, 64] width 74 height 23
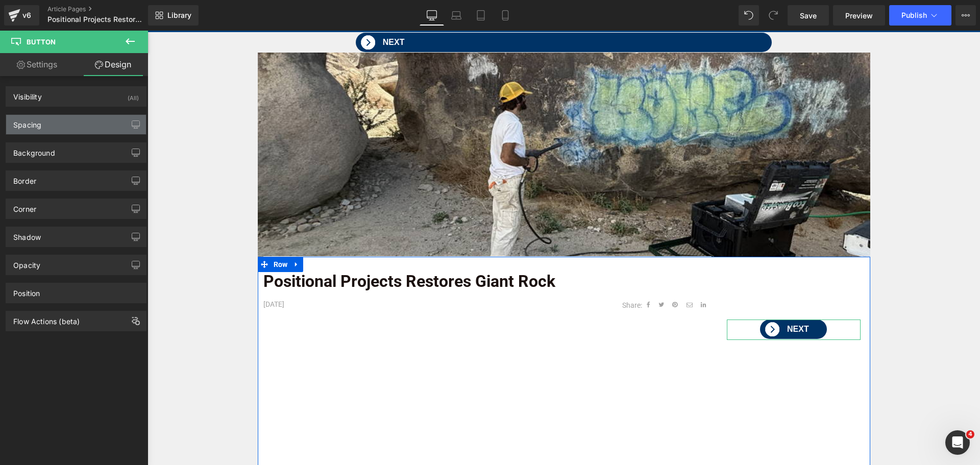
click at [78, 126] on div "Spacing" at bounding box center [76, 124] width 140 height 19
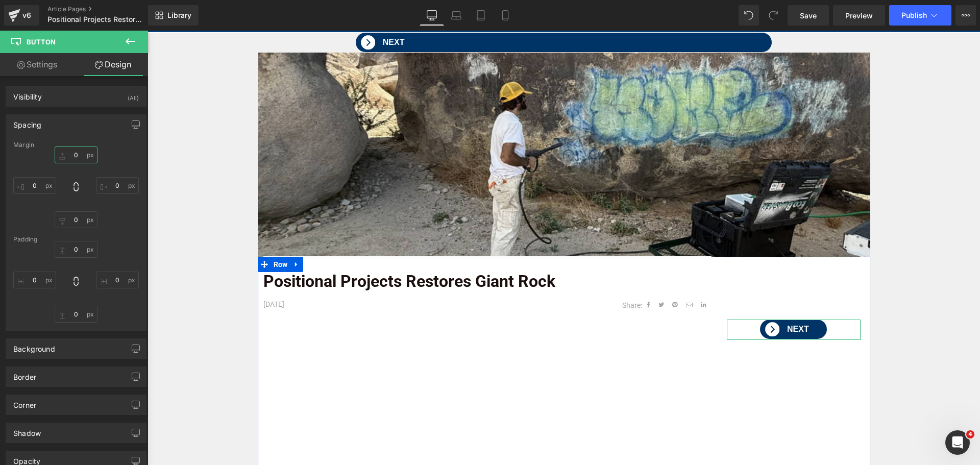
click at [74, 151] on input "text" at bounding box center [76, 155] width 43 height 17
type input "15"
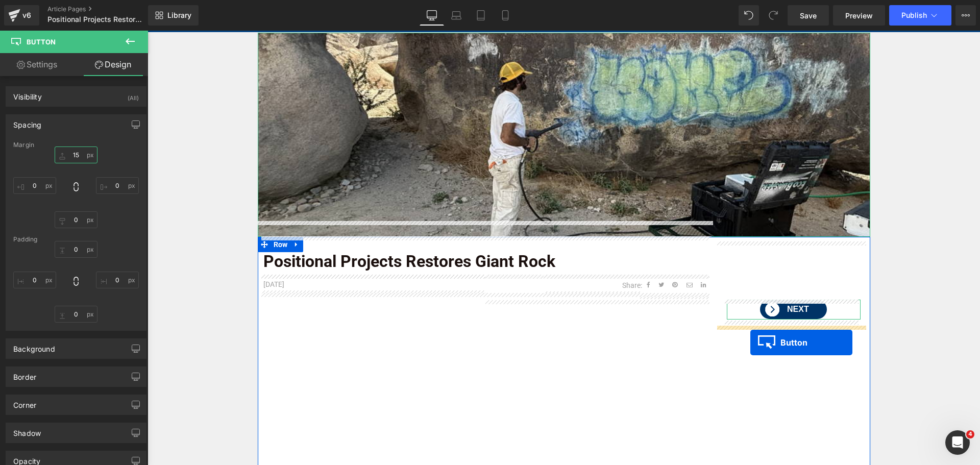
drag, startPoint x: 553, startPoint y: 43, endPoint x: 751, endPoint y: 343, distance: 359.0
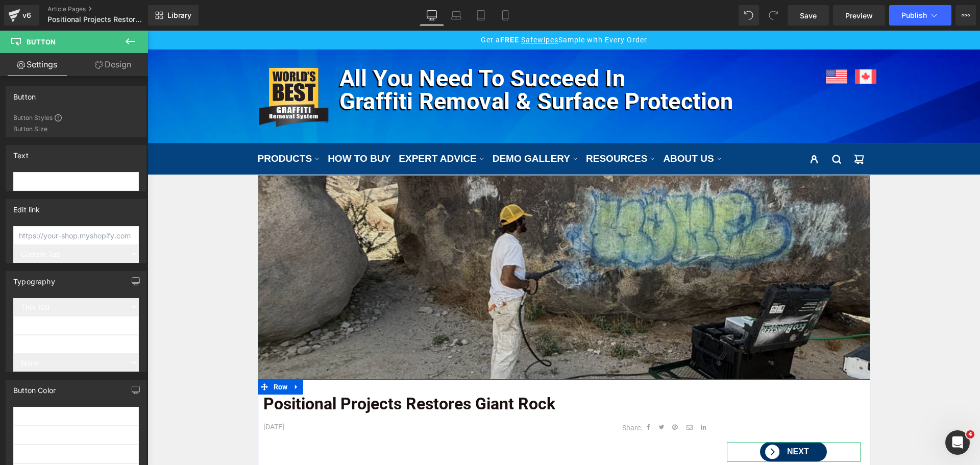
scroll to position [0, 0]
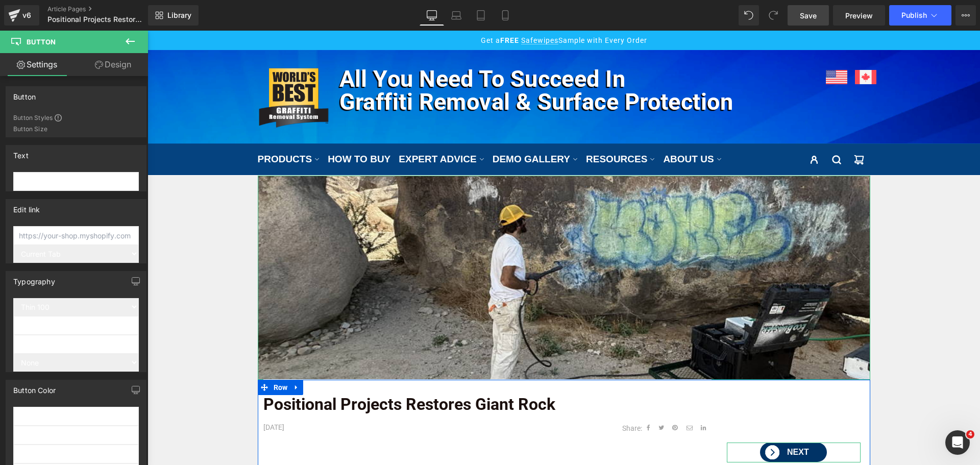
click at [809, 15] on span "Save" at bounding box center [808, 15] width 17 height 11
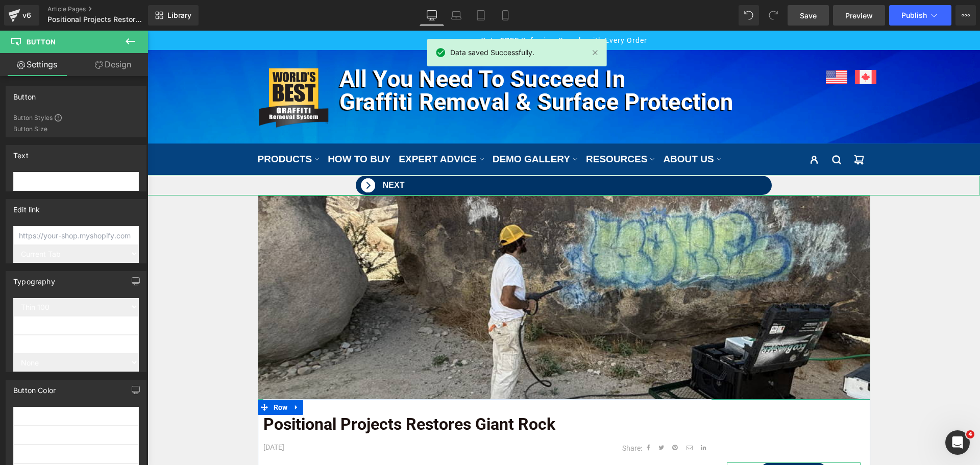
click at [850, 12] on span "Preview" at bounding box center [860, 15] width 28 height 11
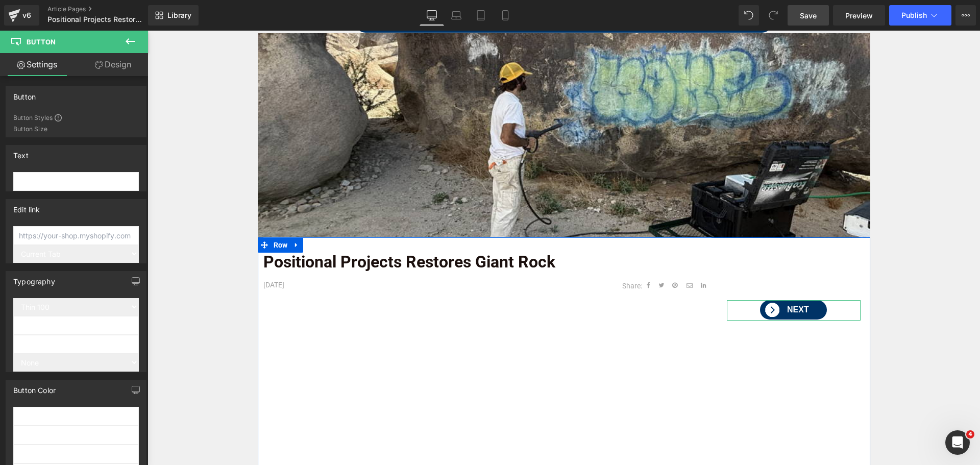
scroll to position [204, 0]
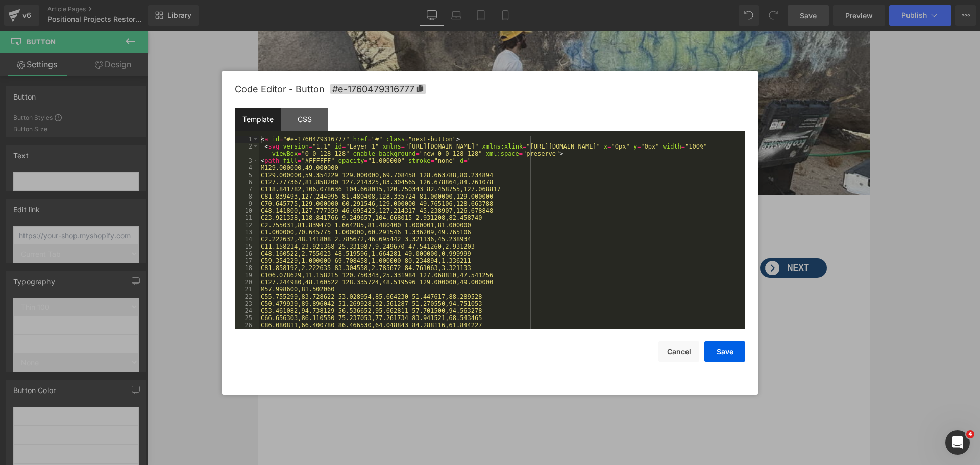
click at [749, 0] on div "Button You are previewing how the will restyle your page. You can not edit Elem…" at bounding box center [490, 0] width 980 height 0
click at [537, 251] on div "< a id = "#e-1760479316777" href = "#" class = "next-button" > < svg version = …" at bounding box center [500, 239] width 483 height 207
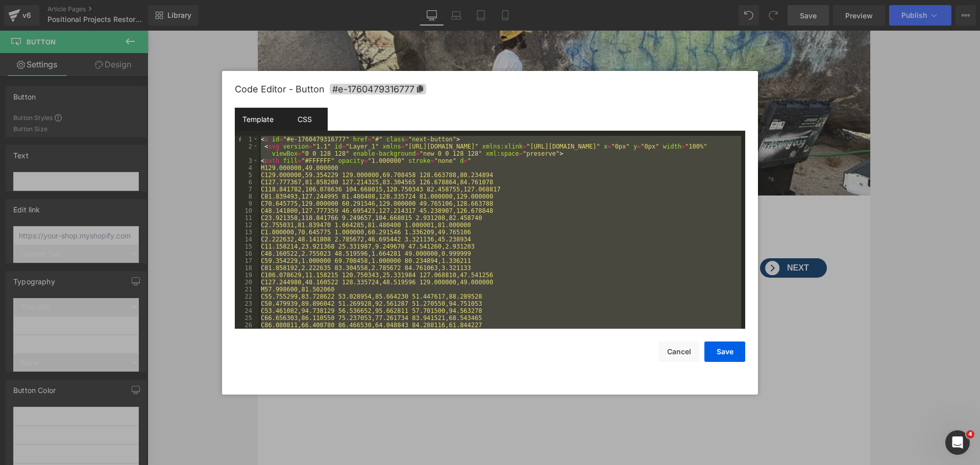
click at [316, 126] on div "CSS" at bounding box center [304, 119] width 46 height 23
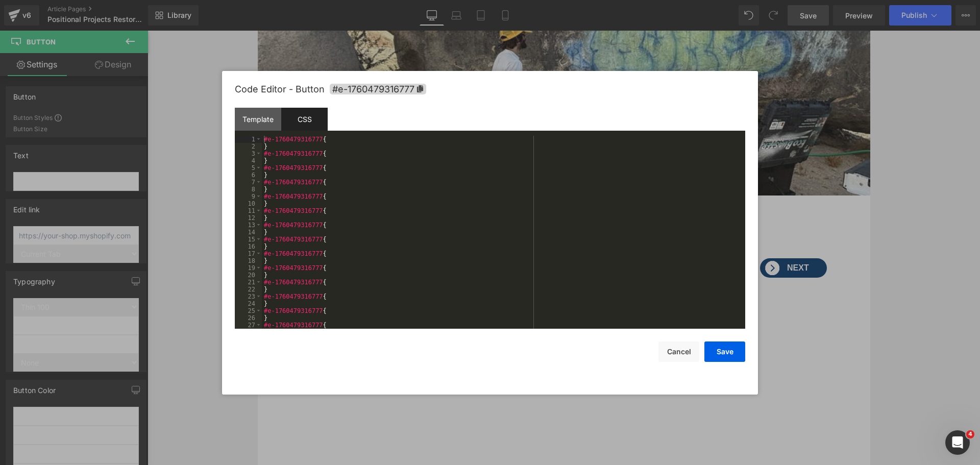
click at [453, 213] on div "#e-1760479316777 { } #e-1760479316777 { } #e-1760479316777 { } #e-1760479316777…" at bounding box center [501, 239] width 479 height 207
click at [588, 220] on div "} #e-1760479316777 { } #e-1760479316777 { } #e-1760479316777 { } #e-17604793167…" at bounding box center [501, 239] width 479 height 207
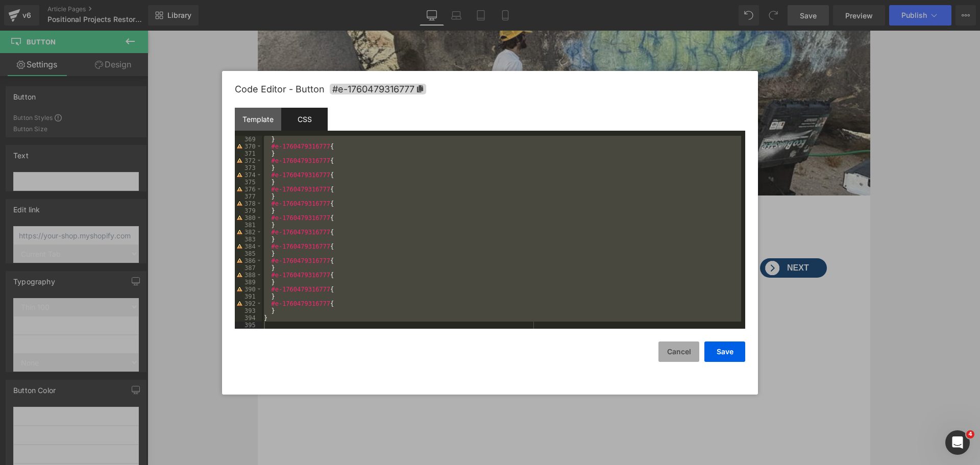
click at [673, 350] on button "Cancel" at bounding box center [679, 352] width 41 height 20
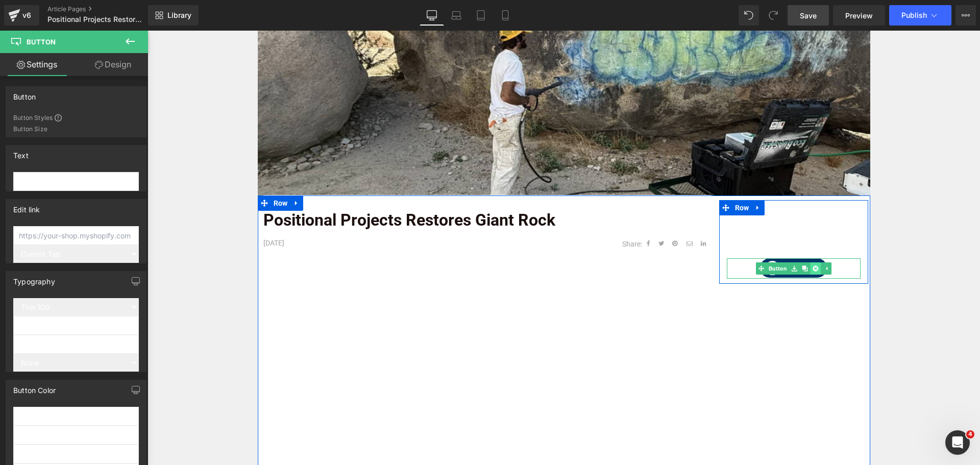
click at [813, 269] on icon at bounding box center [816, 269] width 6 height 6
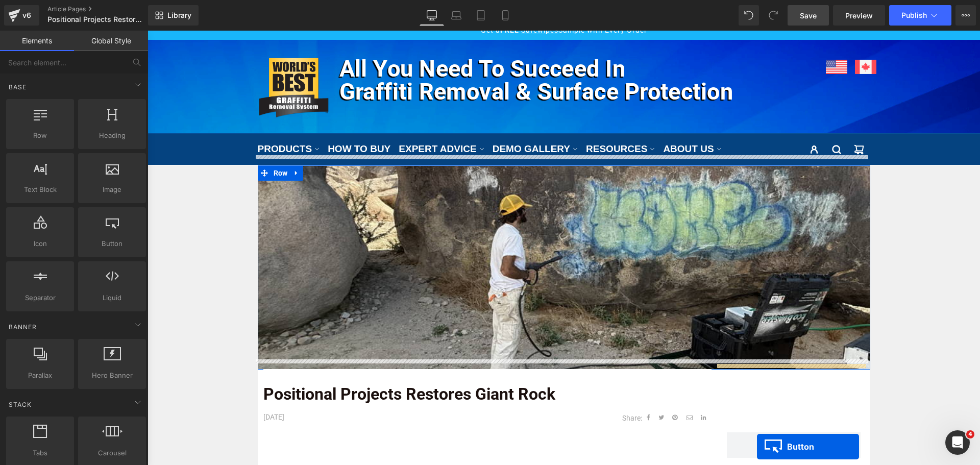
scroll to position [31, 0]
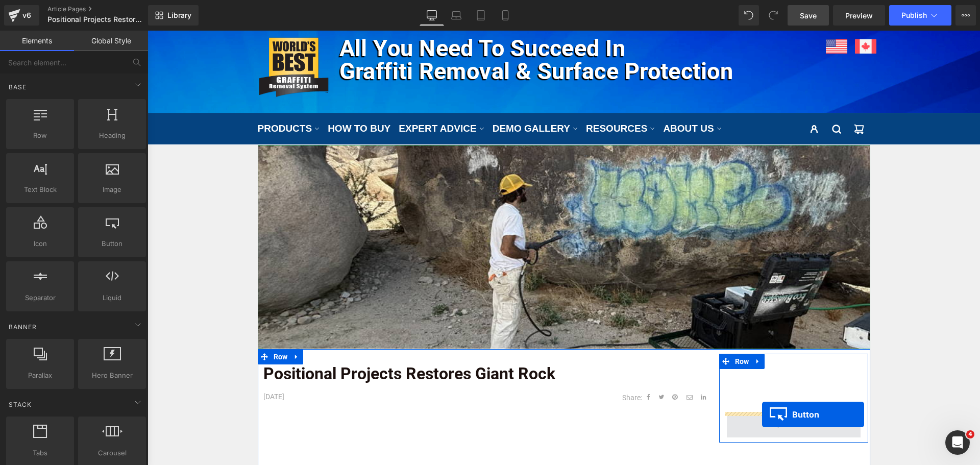
drag, startPoint x: 554, startPoint y: 185, endPoint x: 762, endPoint y: 415, distance: 309.8
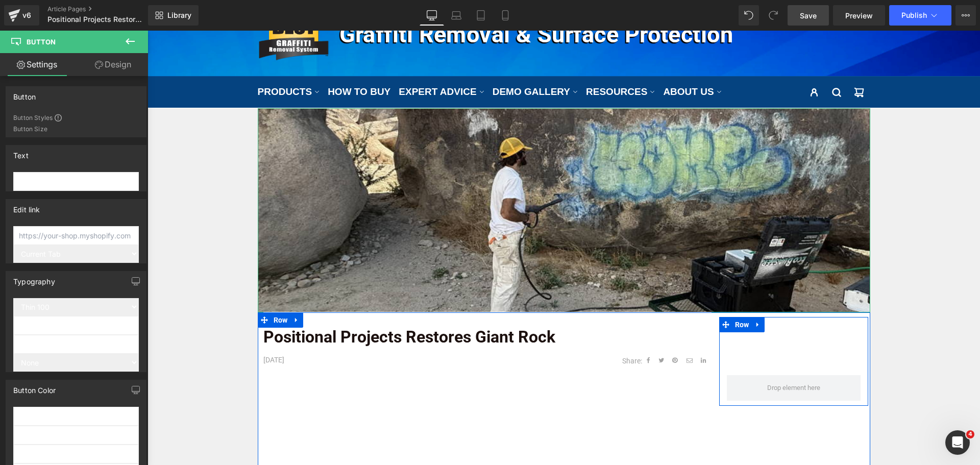
scroll to position [204, 0]
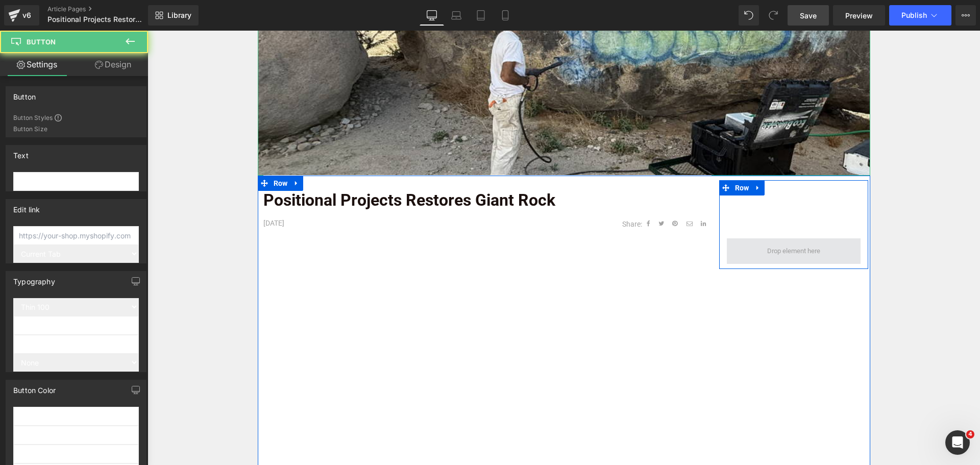
click at [786, 242] on span at bounding box center [794, 251] width 134 height 26
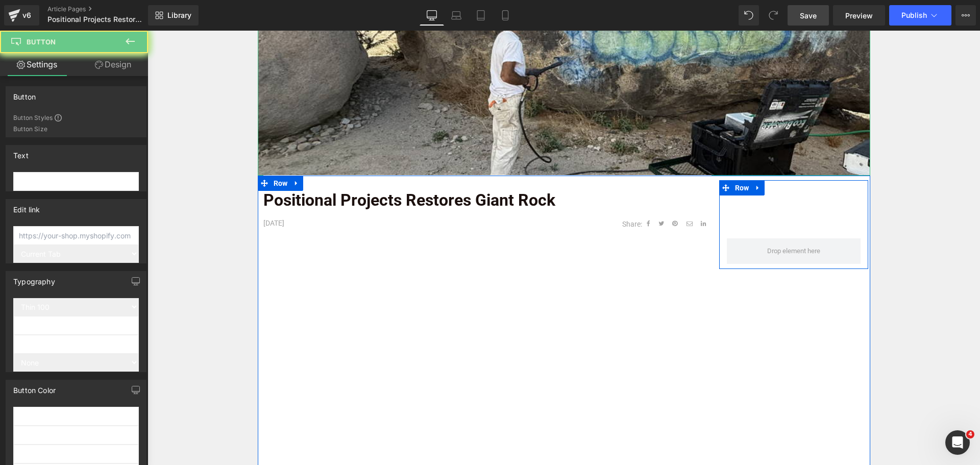
click at [779, 217] on div "Row" at bounding box center [793, 224] width 149 height 89
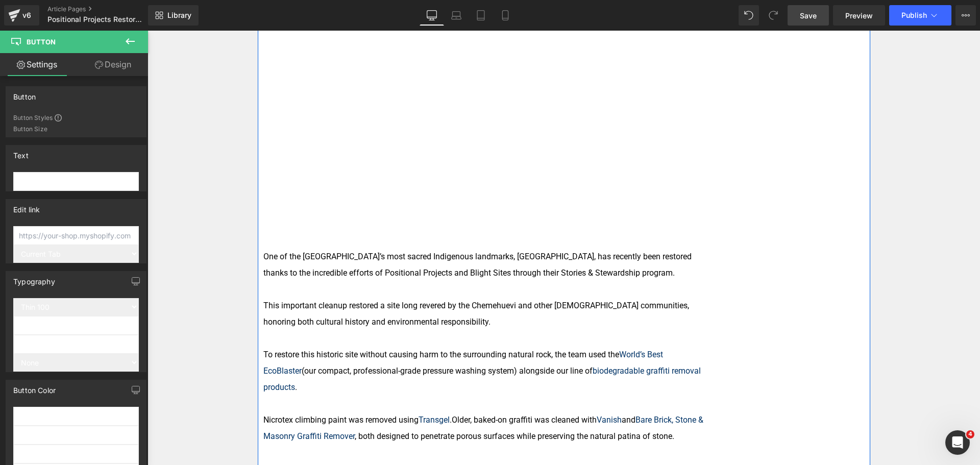
scroll to position [255, 0]
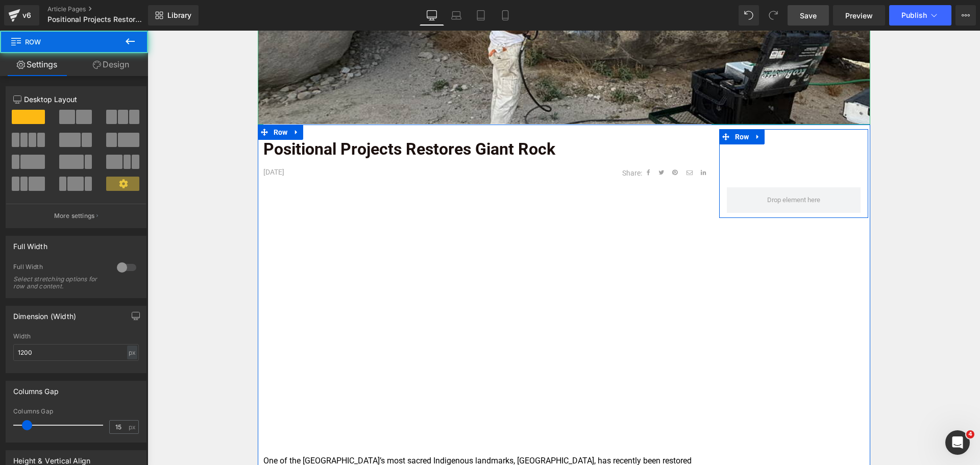
click at [758, 180] on div "Row" at bounding box center [793, 173] width 149 height 89
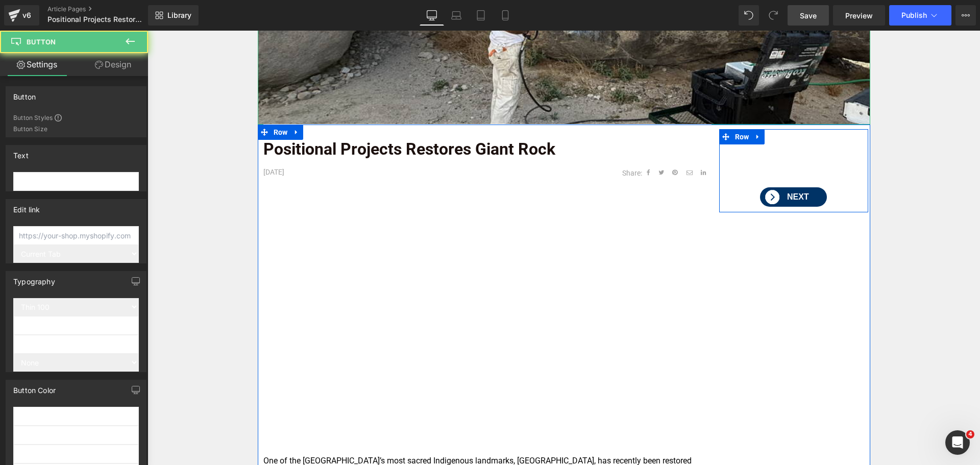
scroll to position [225, 0]
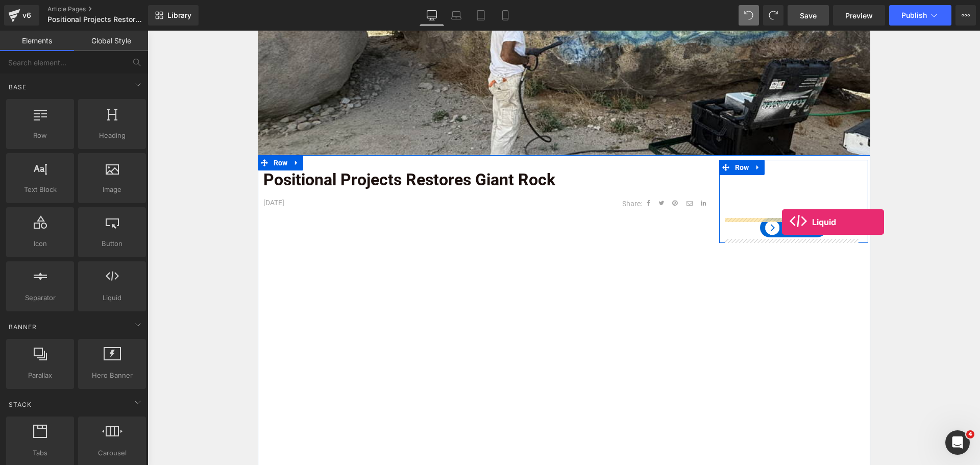
drag, startPoint x: 261, startPoint y: 322, endPoint x: 782, endPoint y: 222, distance: 530.8
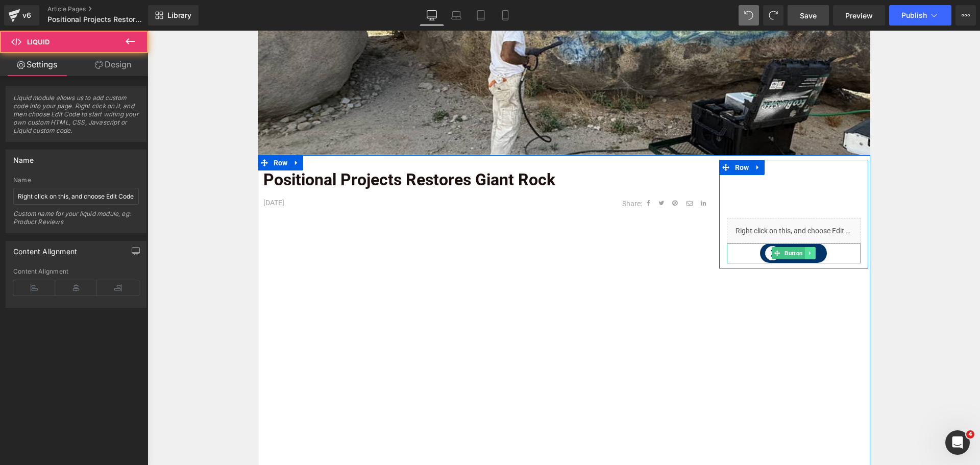
click at [807, 256] on icon at bounding box center [810, 253] width 6 height 6
click at [813, 255] on icon at bounding box center [816, 254] width 6 height 6
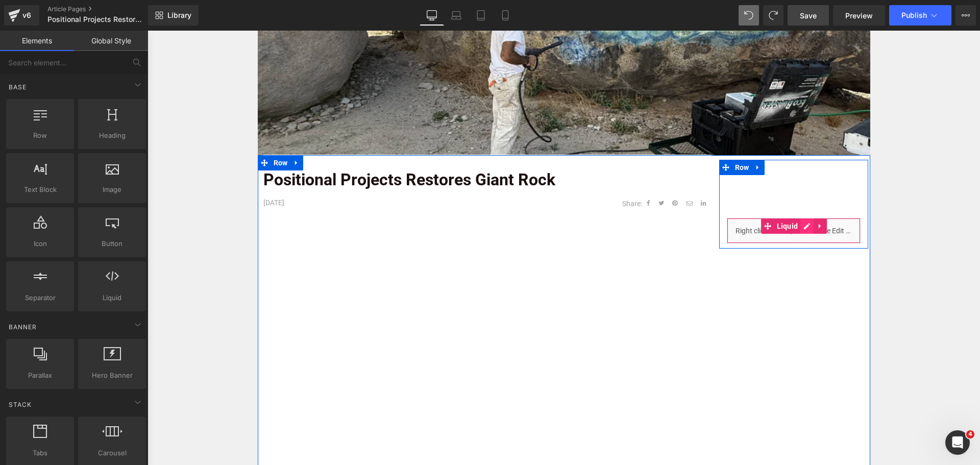
click at [805, 227] on div "Liquid" at bounding box center [794, 231] width 134 height 26
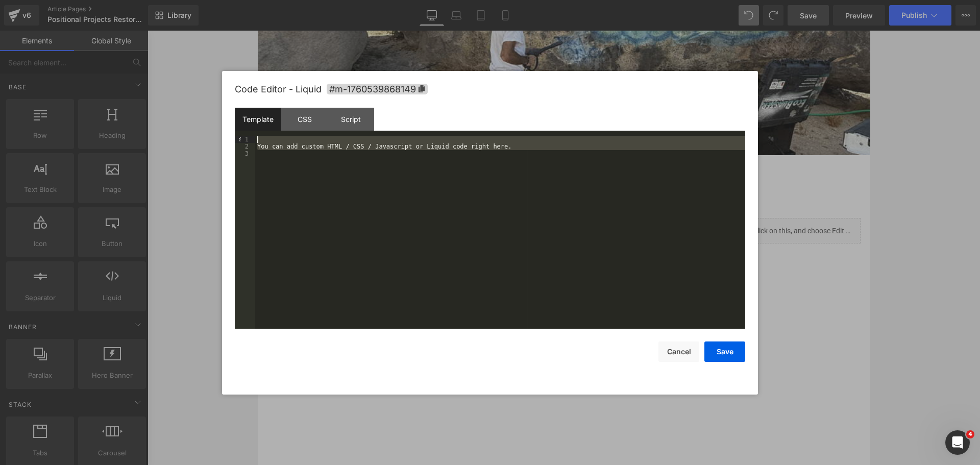
drag, startPoint x: 556, startPoint y: 170, endPoint x: 207, endPoint y: 120, distance: 351.7
click at [207, 120] on body "Liquid You are previewing how the will restyle your page. You can not edit Elem…" at bounding box center [490, 232] width 980 height 465
click at [300, 122] on div "CSS" at bounding box center [304, 119] width 46 height 23
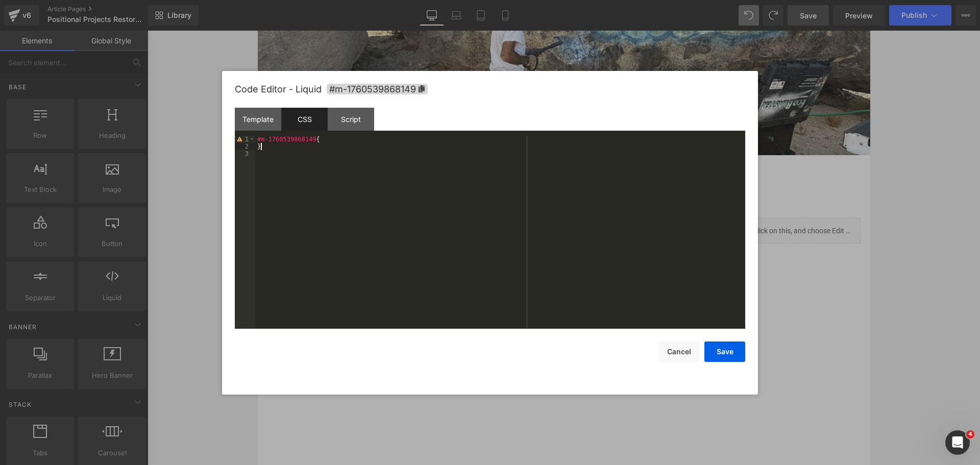
click at [389, 149] on div "#m-1760539868149 { }" at bounding box center [500, 239] width 490 height 207
click at [402, 132] on div "Template CSS Script Data" at bounding box center [490, 122] width 511 height 28
click at [357, 134] on div "Template CSS Script Data" at bounding box center [490, 122] width 511 height 28
click at [329, 132] on div "Template CSS Script Data" at bounding box center [490, 122] width 511 height 28
click at [332, 139] on div "#m-1760539868149 { }" at bounding box center [500, 239] width 490 height 207
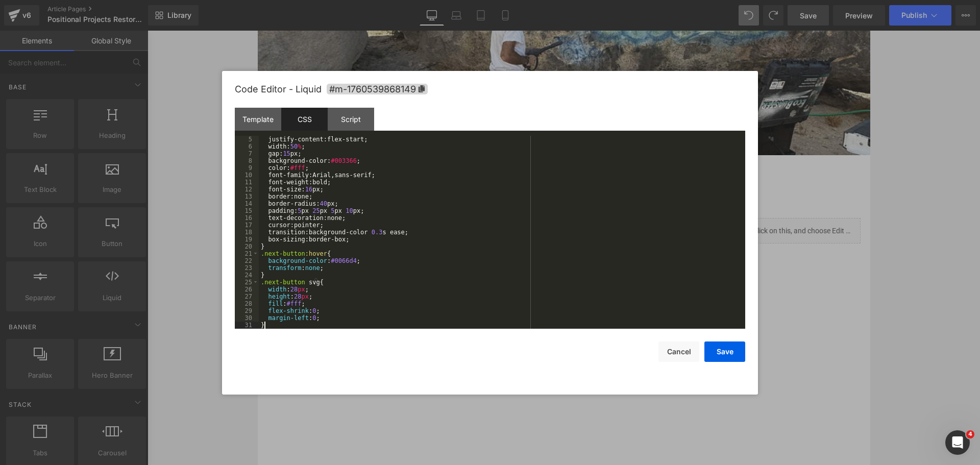
scroll to position [29, 0]
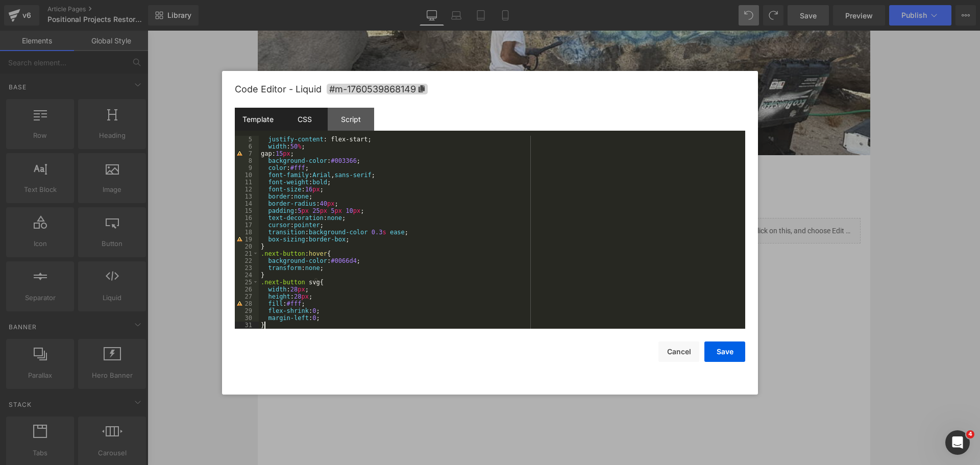
click at [261, 121] on div "Template" at bounding box center [258, 119] width 46 height 23
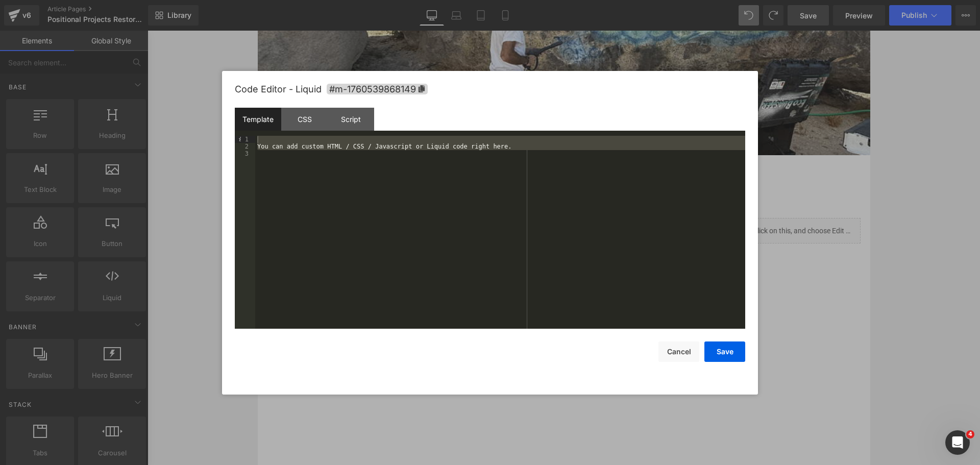
click at [309, 182] on div "You can add custom HTML / CSS / Javascript or Liquid code right here." at bounding box center [500, 232] width 490 height 193
drag, startPoint x: 520, startPoint y: 157, endPoint x: 129, endPoint y: 90, distance: 397.3
click at [82, 67] on body "Liquid You are previewing how the will restyle your page. You can not edit Elem…" at bounding box center [490, 232] width 980 height 465
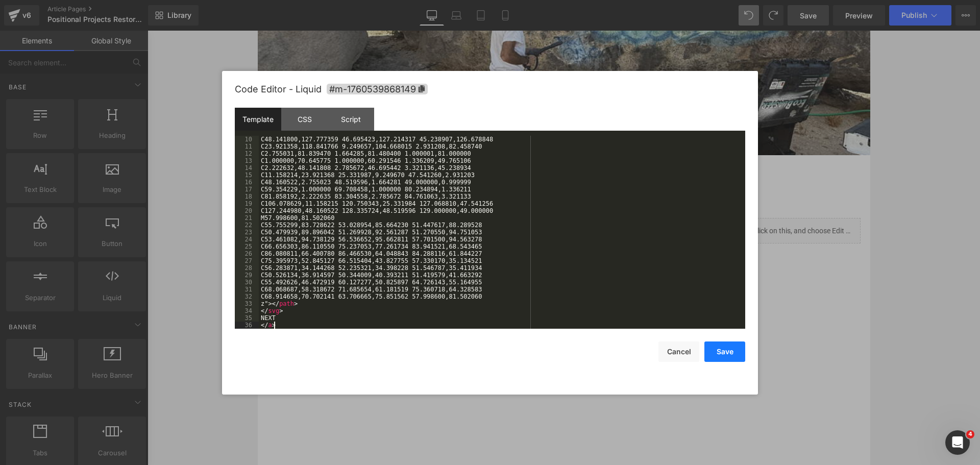
scroll to position [71, 0]
click at [723, 352] on button "Save" at bounding box center [725, 352] width 41 height 20
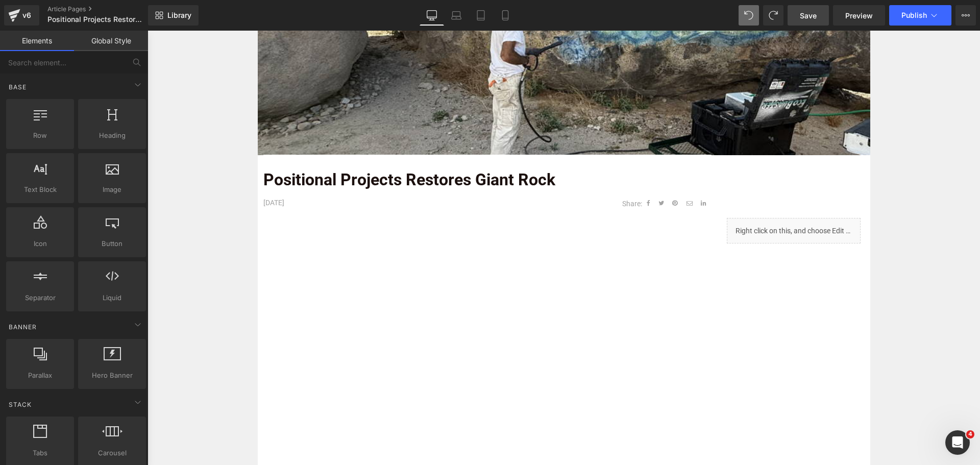
click at [815, 11] on span "Save" at bounding box center [808, 15] width 17 height 11
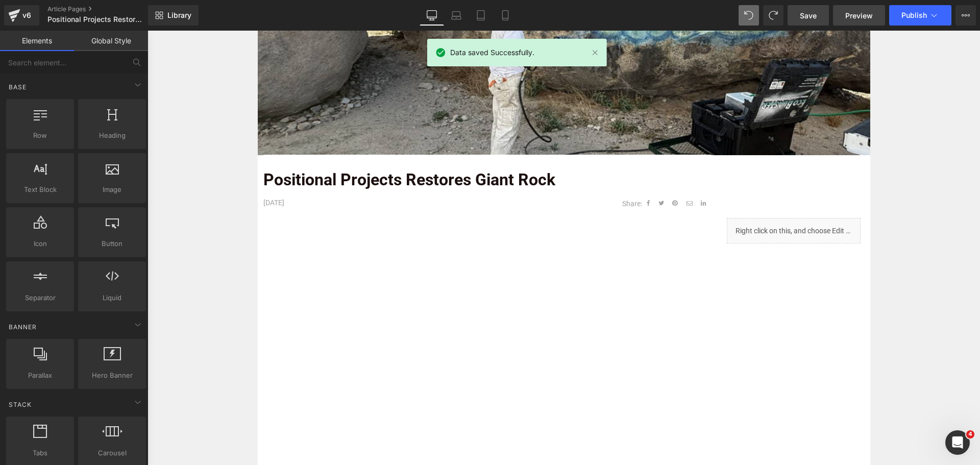
click at [854, 12] on span "Preview" at bounding box center [860, 15] width 28 height 11
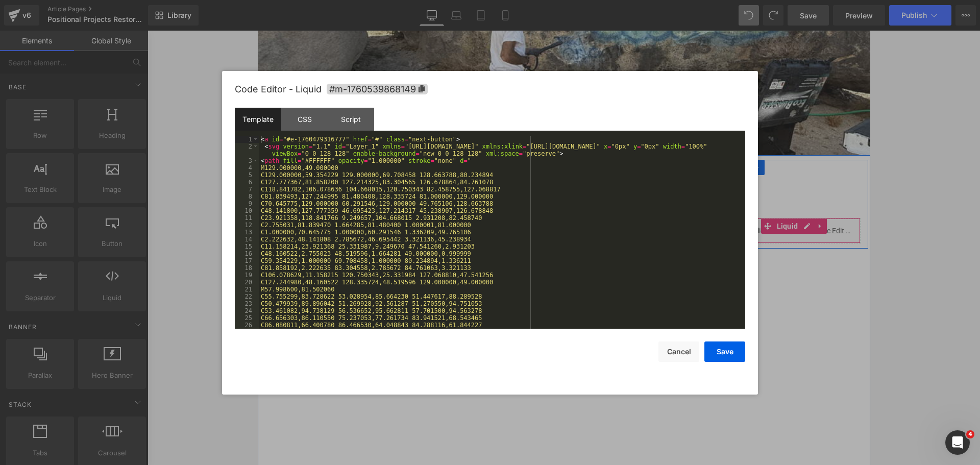
click at [803, 228] on div "Liquid" at bounding box center [794, 231] width 134 height 26
click at [689, 344] on button "Cancel" at bounding box center [679, 352] width 41 height 20
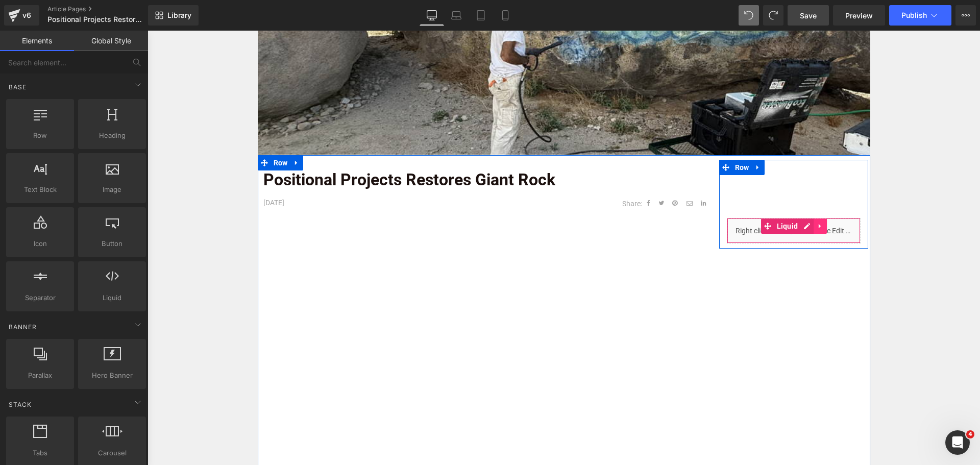
click at [817, 227] on icon at bounding box center [820, 226] width 7 height 8
click at [810, 227] on icon at bounding box center [813, 226] width 7 height 7
click at [756, 226] on div "Liquid" at bounding box center [794, 231] width 134 height 26
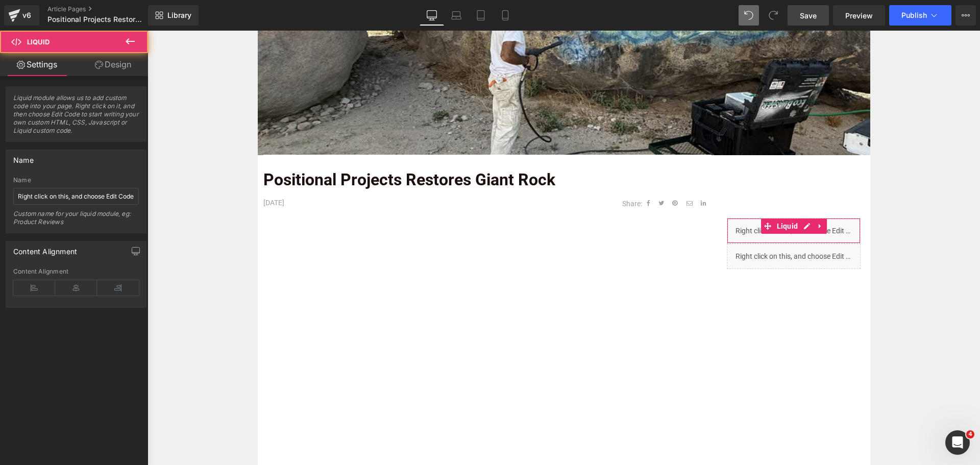
click at [138, 68] on link "Design" at bounding box center [113, 64] width 74 height 23
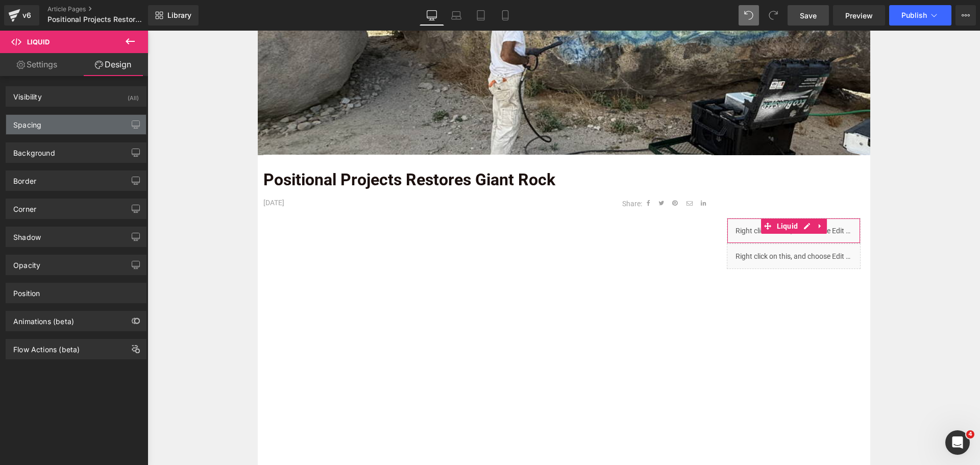
click at [73, 122] on div "Spacing" at bounding box center [76, 124] width 140 height 19
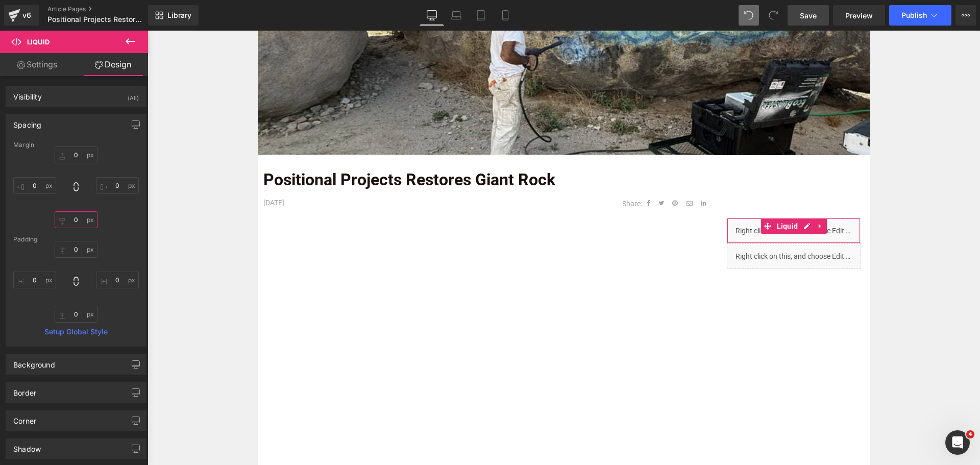
click at [80, 222] on input "0" at bounding box center [76, 219] width 43 height 17
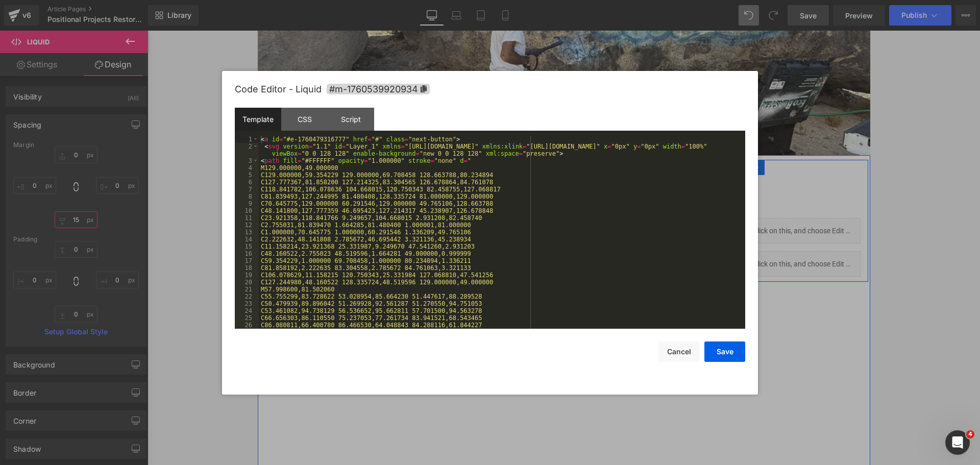
click at [799, 260] on div "Liquid" at bounding box center [794, 264] width 134 height 26
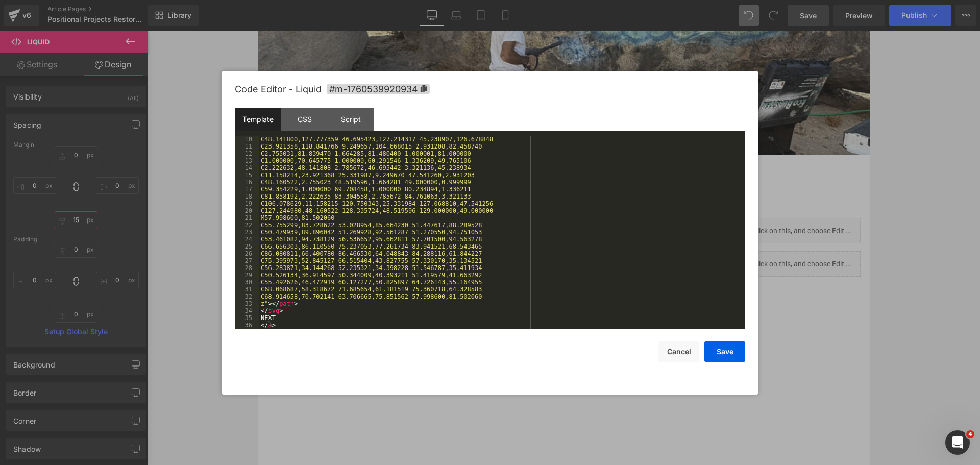
type input "15"
drag, startPoint x: 283, startPoint y: 317, endPoint x: 267, endPoint y: 320, distance: 17.2
click at [267, 320] on div "C48.141800,127.777359 46.695423,127.214317 45.238907,126.678848 C23.921358,118.…" at bounding box center [500, 239] width 483 height 207
click at [734, 348] on button "Save" at bounding box center [725, 352] width 41 height 20
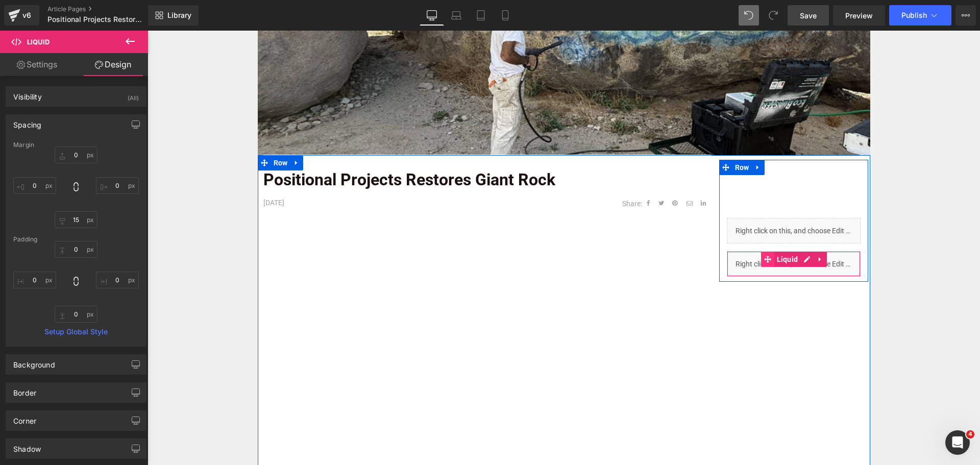
click at [764, 260] on icon at bounding box center [767, 259] width 7 height 7
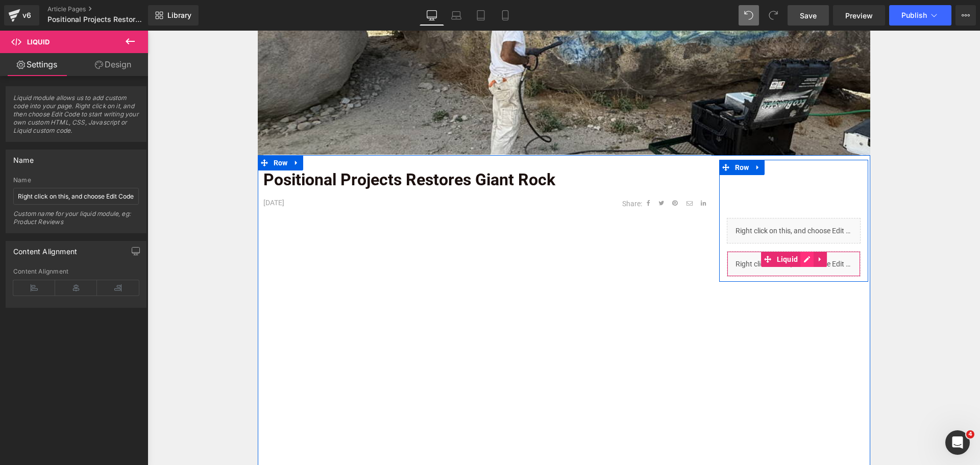
click at [802, 263] on div "Liquid" at bounding box center [794, 264] width 134 height 26
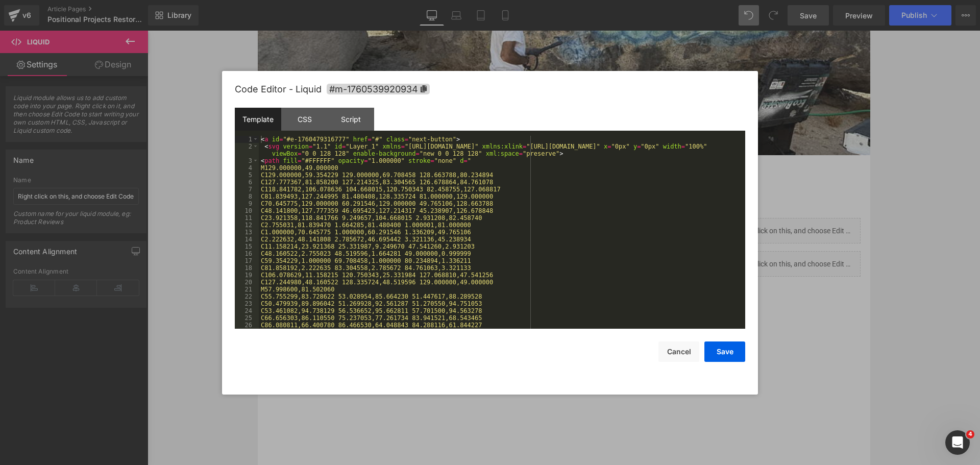
click at [545, 275] on div "< a id = "#e-1760479316777" href = "#" class = "next-button" > < svg version = …" at bounding box center [500, 239] width 483 height 207
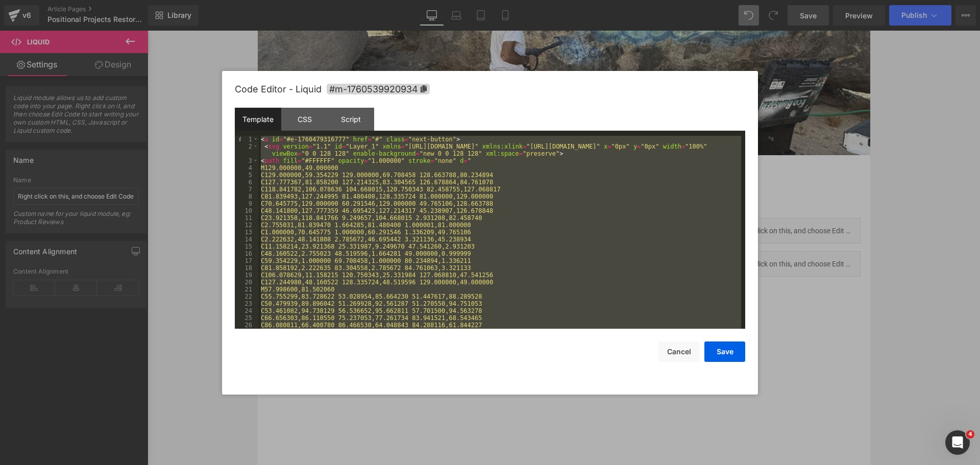
click at [514, 230] on div "< a id = "#e-1760479316777" href = "#" class = "next-button" > < svg version = …" at bounding box center [500, 232] width 483 height 193
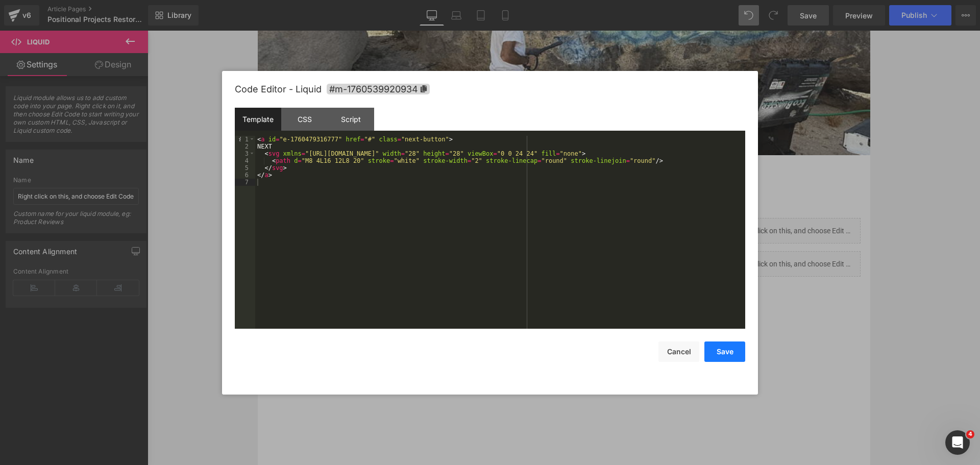
click at [730, 351] on button "Save" at bounding box center [725, 352] width 41 height 20
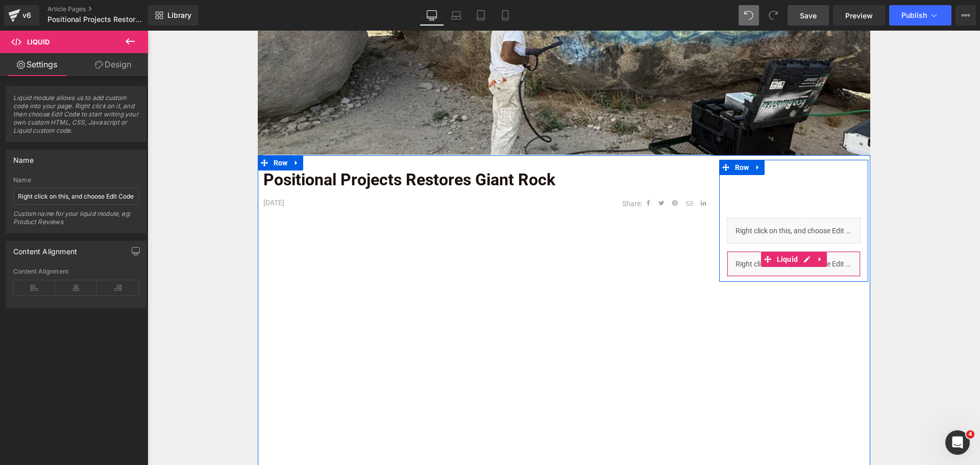
click at [804, 257] on div "Liquid" at bounding box center [794, 264] width 134 height 26
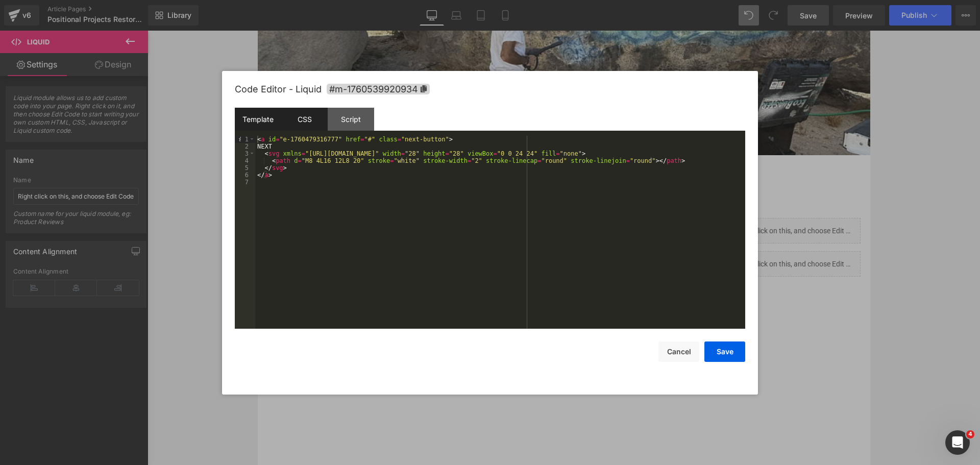
click at [315, 118] on div "CSS" at bounding box center [304, 119] width 46 height 23
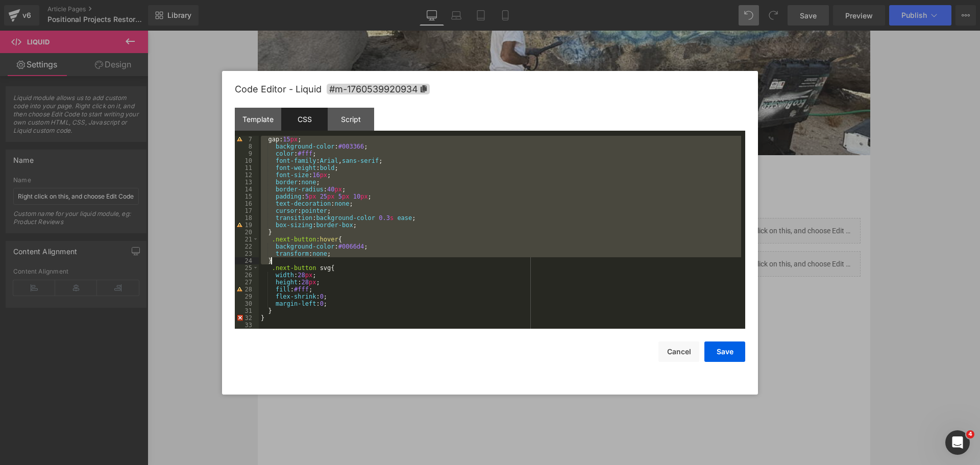
scroll to position [43, 0]
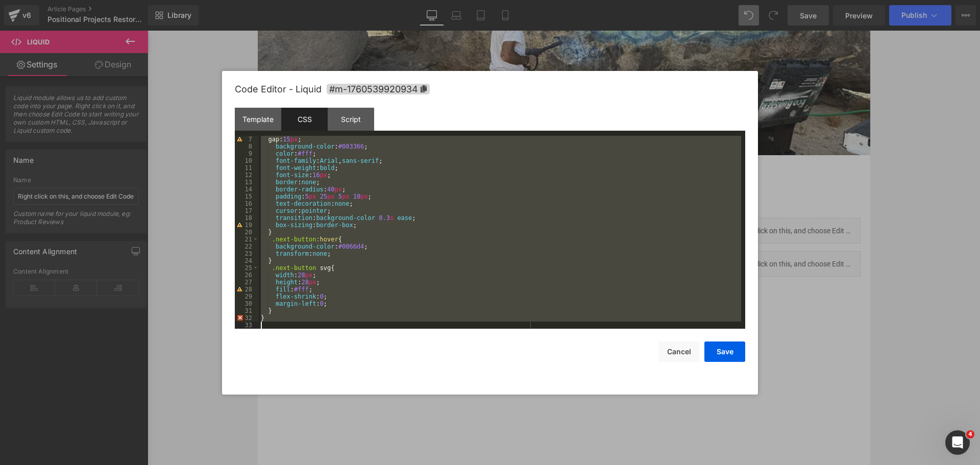
drag, startPoint x: 262, startPoint y: 146, endPoint x: 379, endPoint y: 327, distance: 215.6
click at [379, 327] on div "gap: 15 px ; background-color : #003366 ; color : #fff ; font-family : Arial , …" at bounding box center [500, 239] width 483 height 207
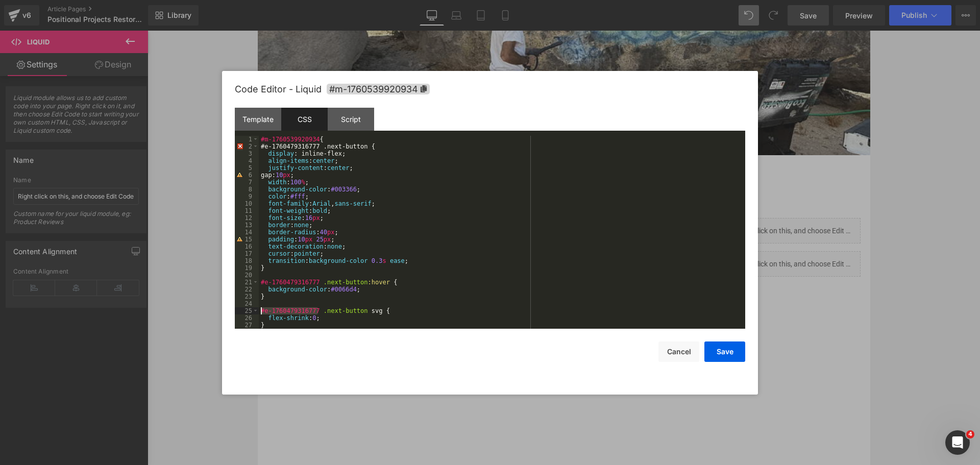
drag, startPoint x: 319, startPoint y: 310, endPoint x: 206, endPoint y: 310, distance: 112.3
click at [206, 310] on body "Liquid You are previewing how the will restyle your page. You can not edit Elem…" at bounding box center [490, 232] width 980 height 465
drag, startPoint x: 320, startPoint y: 279, endPoint x: 239, endPoint y: 282, distance: 80.2
click at [239, 282] on pre "1 2 3 4 5 6 7 8 9 10 11 12 13 14 15 16 17 18 19 20 21 22 23 24 25 26 27 #m-1760…" at bounding box center [490, 232] width 511 height 193
drag, startPoint x: 319, startPoint y: 146, endPoint x: 222, endPoint y: 149, distance: 97.1
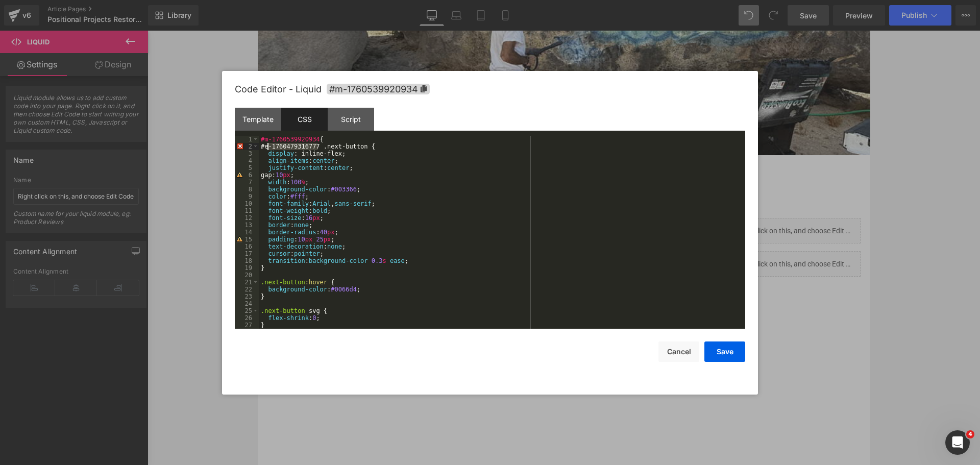
click at [222, 149] on div "Code Editor - Liquid #m-1760539920934 Template CSS Script Data 1 2 3 4 5 6 7 < …" at bounding box center [490, 233] width 536 height 324
click at [400, 177] on div "#m-1760539920934 { .next-button { display : inline-flex; align-items : center ;…" at bounding box center [502, 239] width 487 height 207
click at [262, 121] on div "Template" at bounding box center [258, 119] width 46 height 23
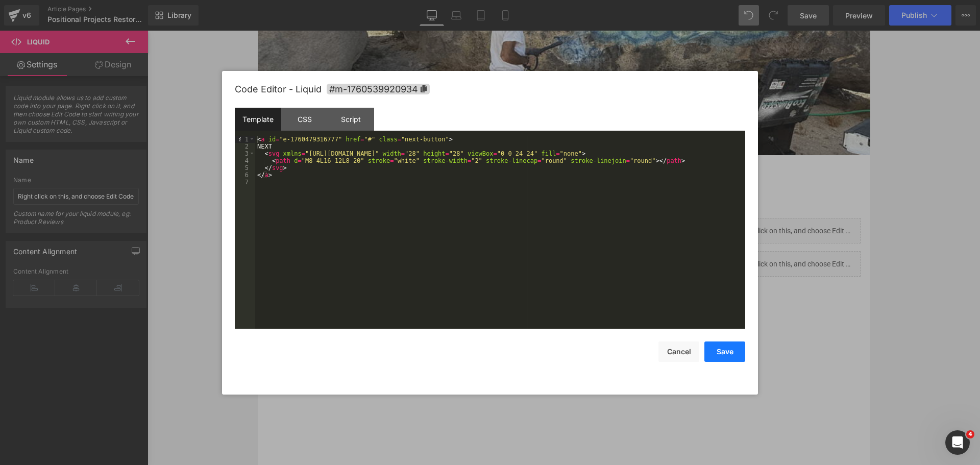
click at [720, 356] on button "Save" at bounding box center [725, 352] width 41 height 20
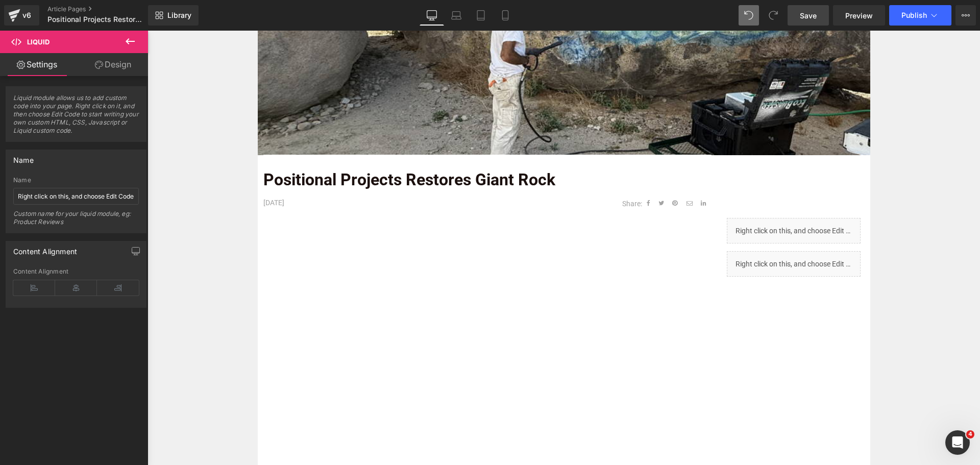
click at [815, 16] on span "Save" at bounding box center [808, 15] width 17 height 11
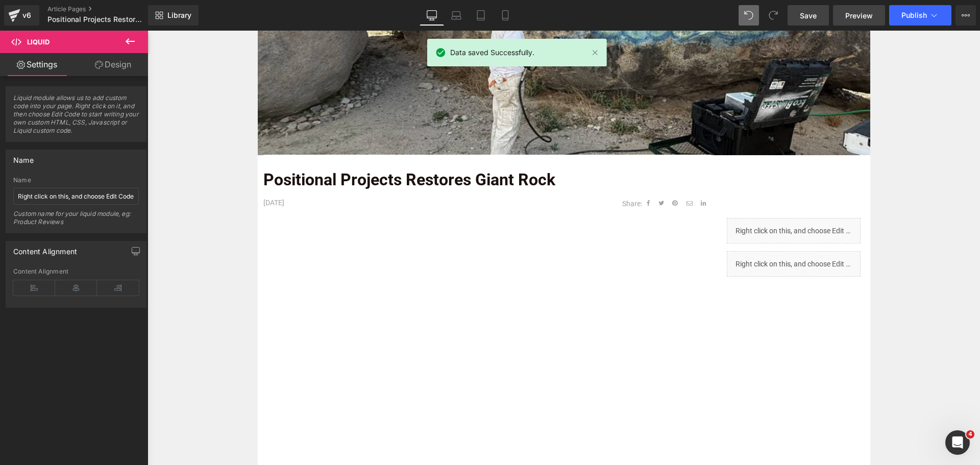
click at [855, 14] on span "Preview" at bounding box center [860, 15] width 28 height 11
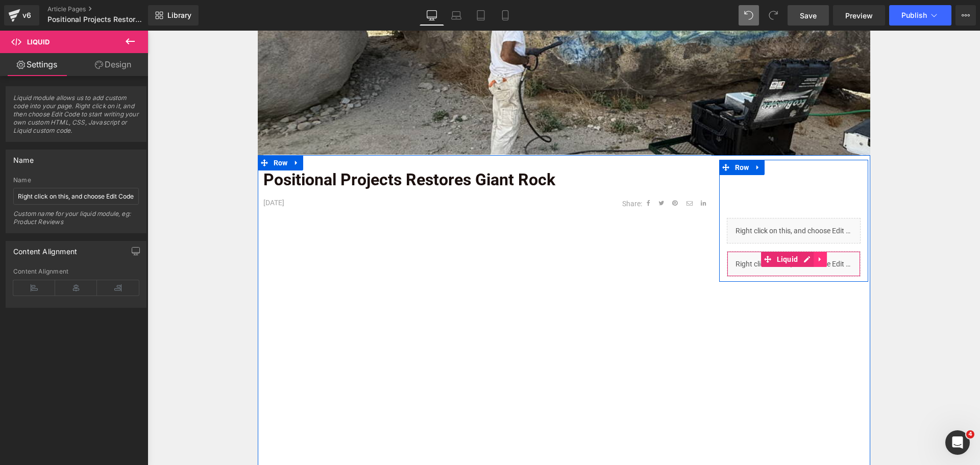
click at [819, 261] on icon at bounding box center [820, 259] width 2 height 5
click at [821, 260] on link at bounding box center [827, 259] width 13 height 15
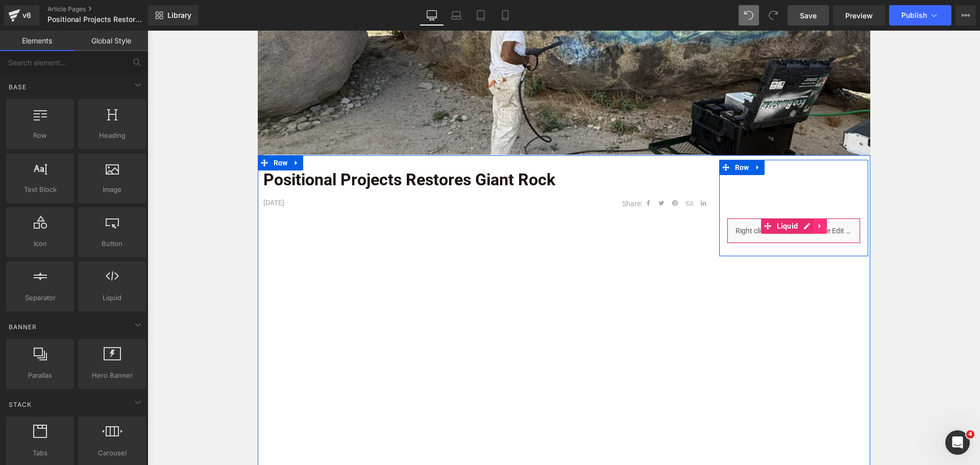
click at [819, 226] on icon at bounding box center [820, 226] width 2 height 5
click at [811, 228] on icon at bounding box center [813, 226] width 7 height 7
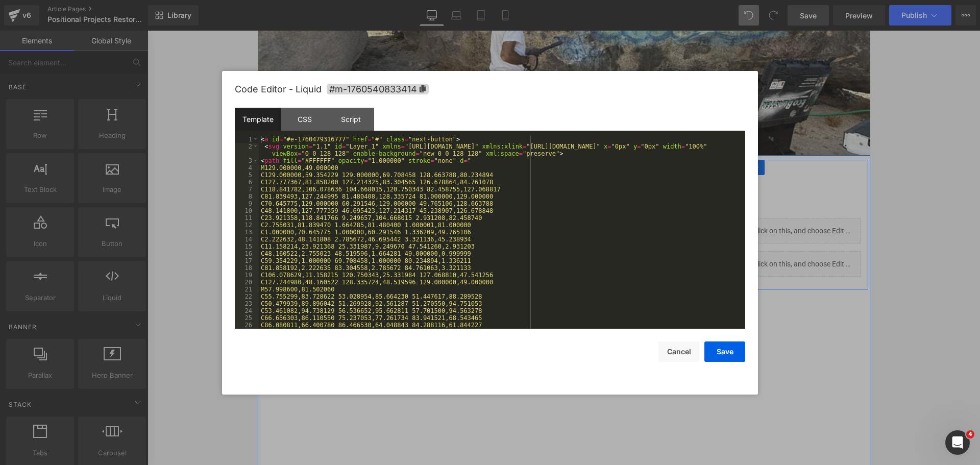
click at [801, 260] on div "Liquid" at bounding box center [794, 264] width 134 height 26
click at [506, 269] on div "< a id = "#e-1760479316777" href = "#" class = "next-button" > < svg version = …" at bounding box center [500, 239] width 483 height 207
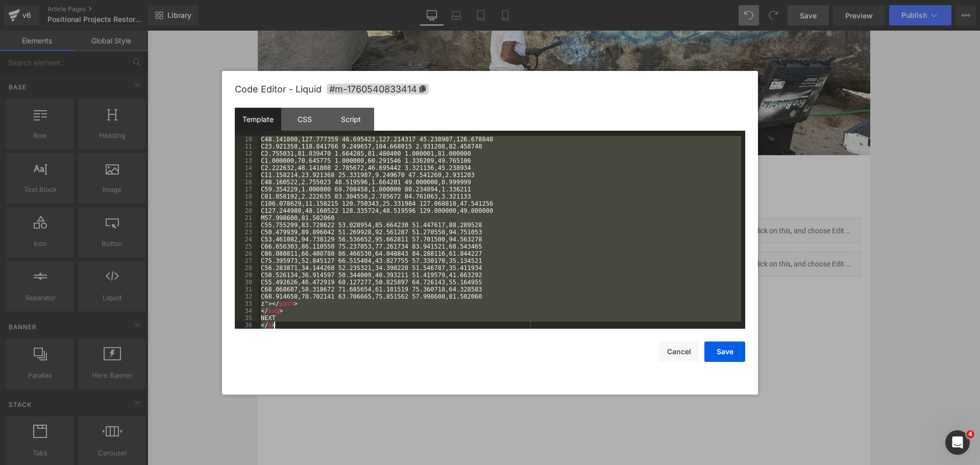
scroll to position [71, 0]
click at [467, 287] on div "C48.141800,127.777359 46.695423,127.214317 45.238907,126.678848 C23.921358,118.…" at bounding box center [500, 232] width 483 height 193
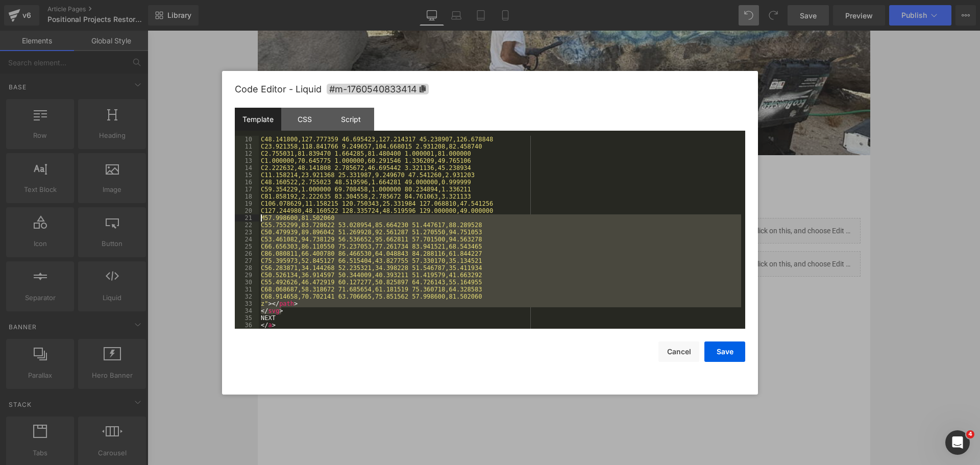
scroll to position [0, 0]
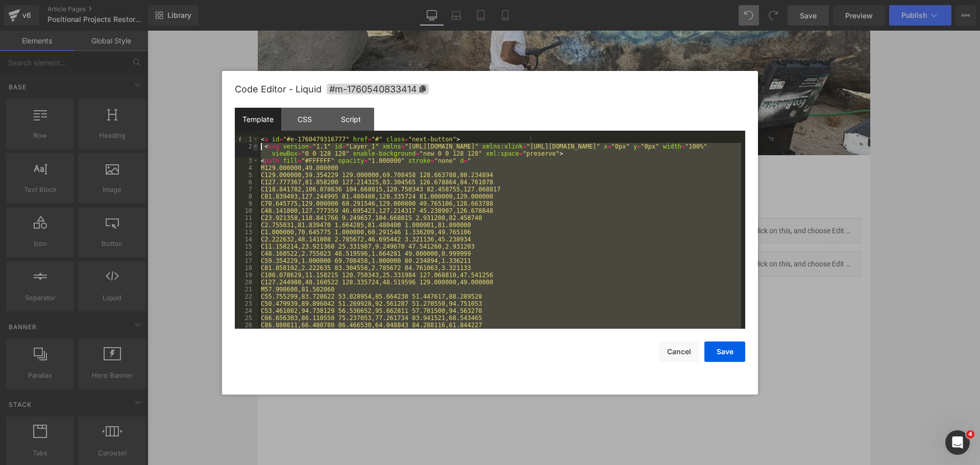
drag, startPoint x: 255, startPoint y: 271, endPoint x: 254, endPoint y: 146, distance: 125.6
click at [254, 146] on pre "1 2 3 4 5 6 7 8 9 10 11 12 13 14 15 16 17 18 19 20 21 22 23 24 25 26 27 < a id …" at bounding box center [490, 232] width 511 height 193
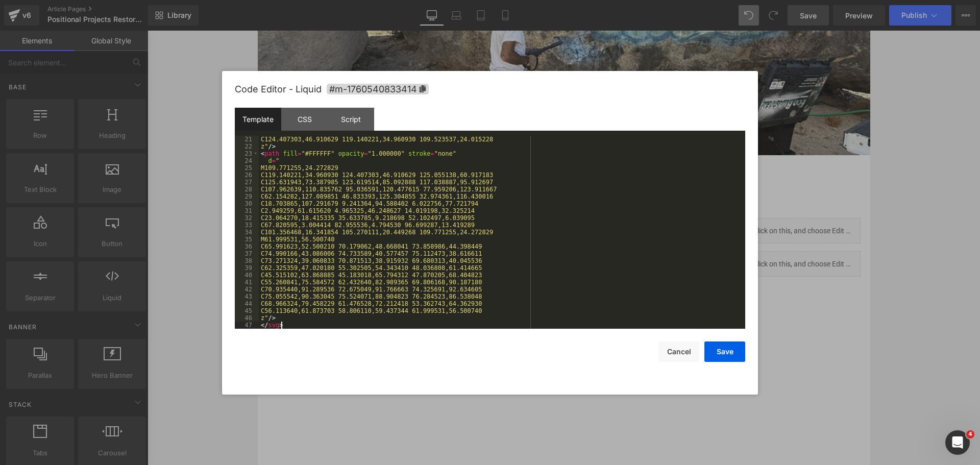
scroll to position [157, 0]
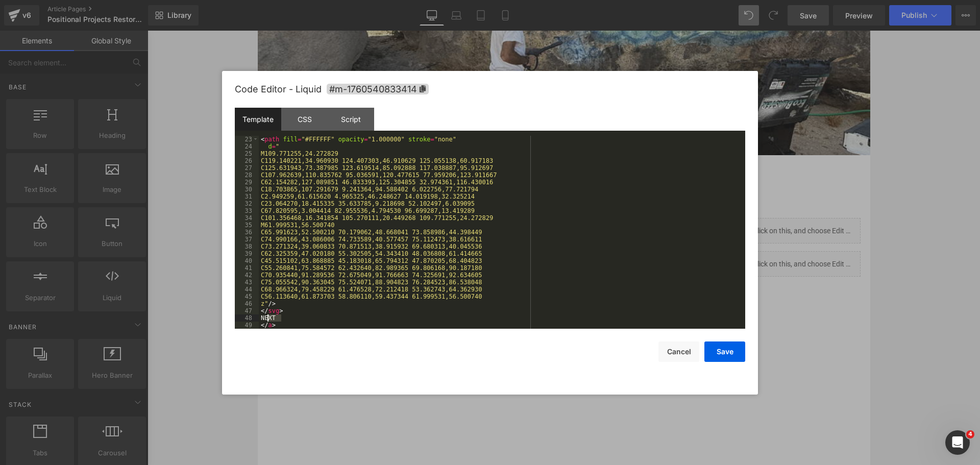
drag, startPoint x: 283, startPoint y: 320, endPoint x: 266, endPoint y: 321, distance: 16.9
click at [266, 321] on div "< path fill = "#FFFFFF" opacity = "1.000000" stroke = "none" d = " M109.771255,…" at bounding box center [500, 239] width 483 height 207
click at [725, 354] on button "Save" at bounding box center [725, 352] width 41 height 20
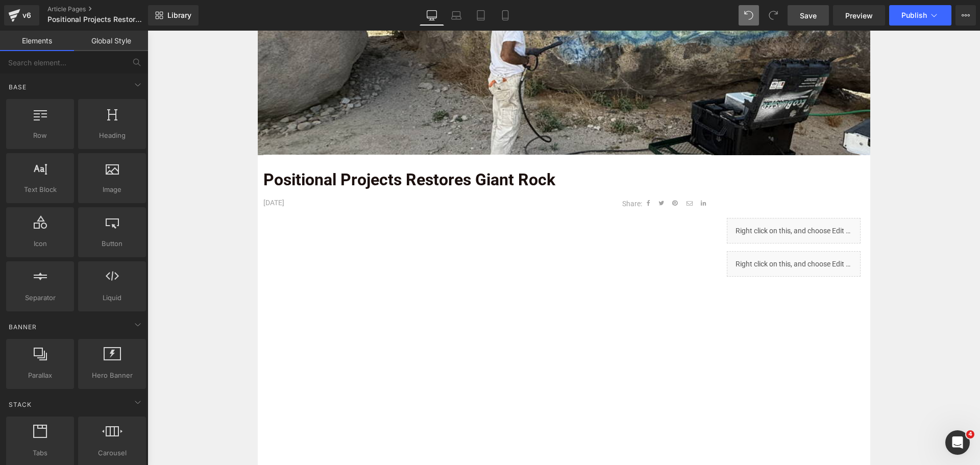
click at [800, 11] on link "Save" at bounding box center [808, 15] width 41 height 20
click at [823, 24] on link "Save" at bounding box center [808, 15] width 41 height 20
click at [858, 13] on span "Preview" at bounding box center [860, 15] width 28 height 11
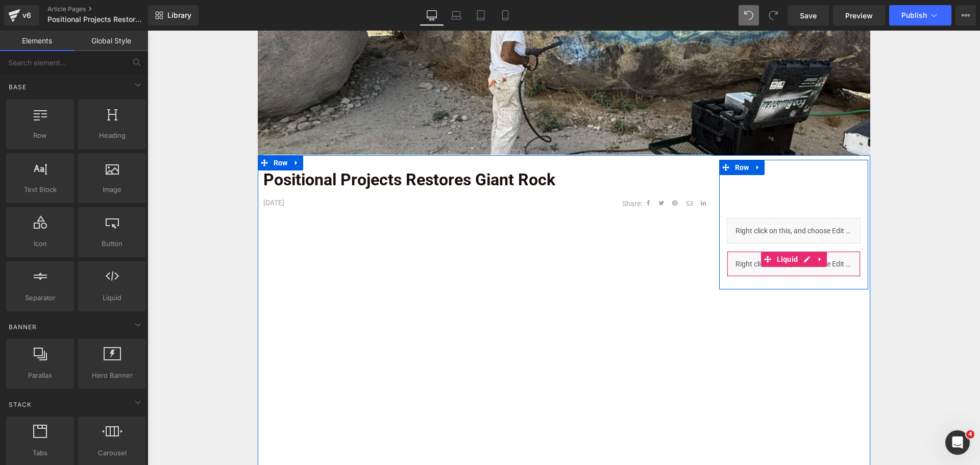
click at [801, 263] on div "Liquid" at bounding box center [794, 264] width 134 height 26
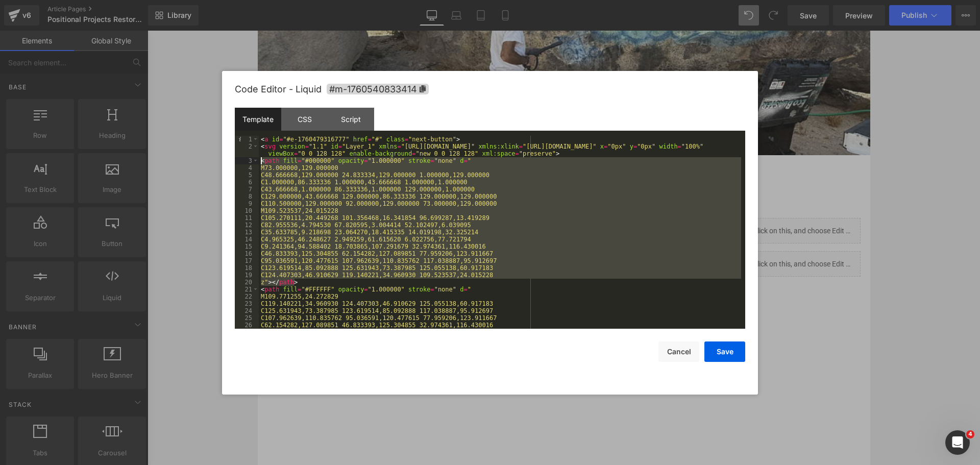
drag, startPoint x: 308, startPoint y: 280, endPoint x: 244, endPoint y: 158, distance: 138.4
click at [244, 158] on pre "1 2 3 4 5 6 7 8 9 10 11 12 13 14 15 16 17 18 19 20 21 22 23 24 25 26 27 < a id …" at bounding box center [490, 232] width 511 height 193
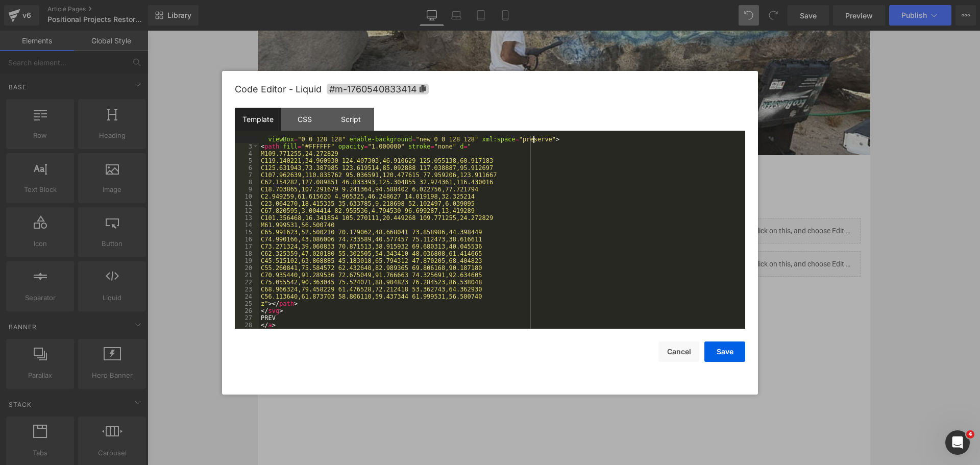
scroll to position [14, 0]
click at [718, 354] on button "Save" at bounding box center [725, 352] width 41 height 20
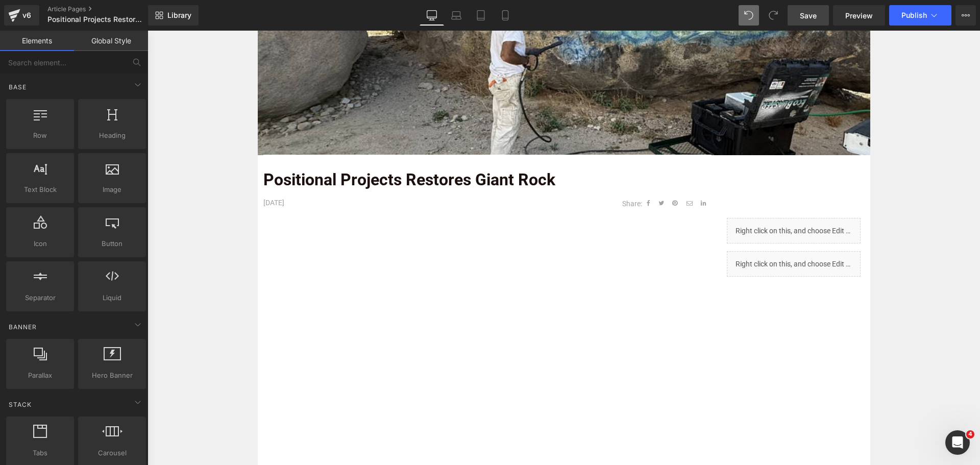
click at [819, 14] on link "Save" at bounding box center [808, 15] width 41 height 20
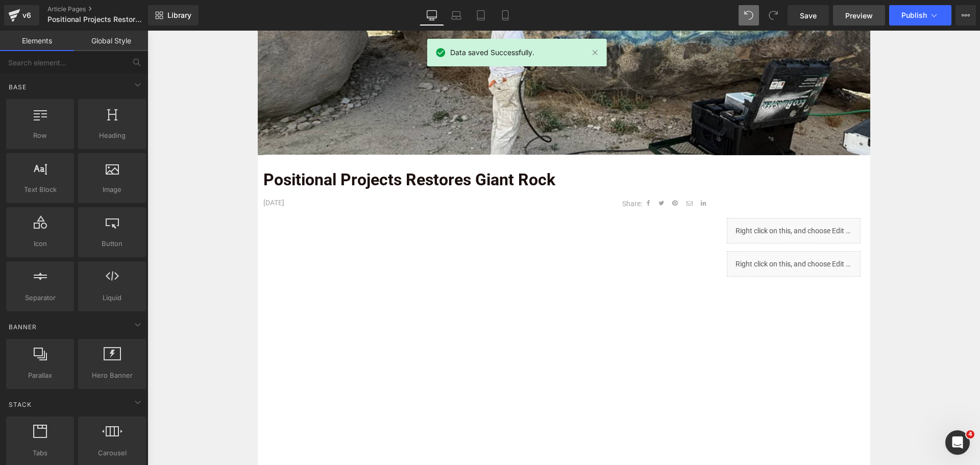
click at [857, 10] on span "Preview" at bounding box center [860, 15] width 28 height 11
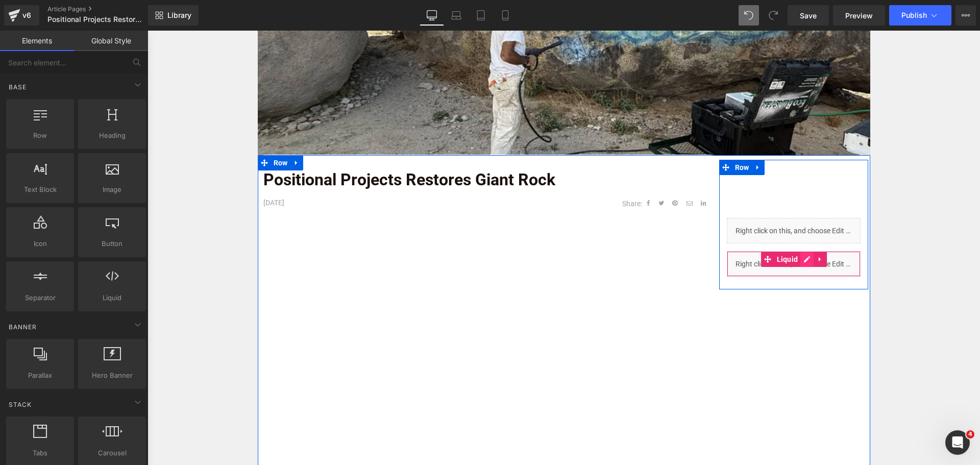
click at [803, 261] on div "Liquid" at bounding box center [794, 264] width 134 height 26
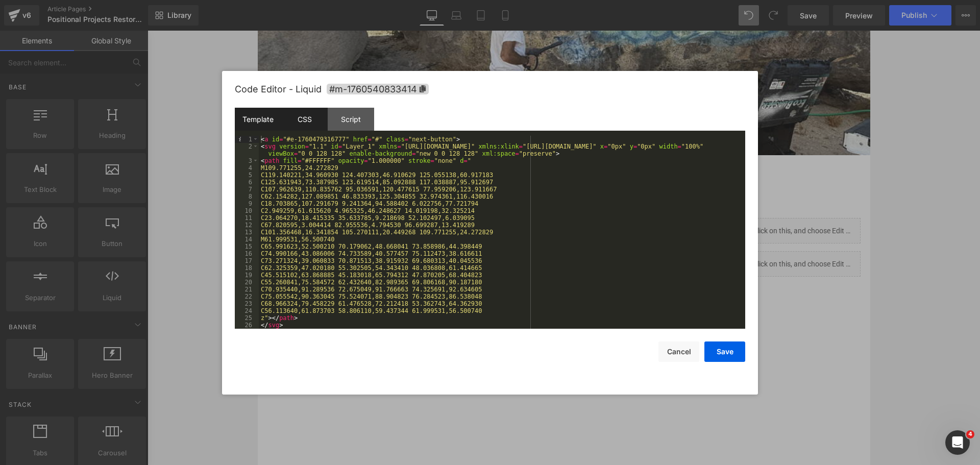
click at [305, 121] on div "CSS" at bounding box center [304, 119] width 46 height 23
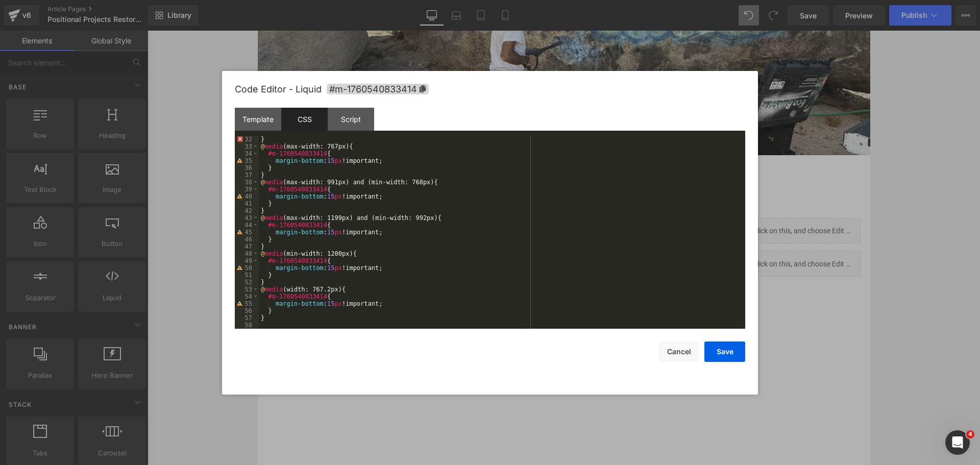
scroll to position [68, 0]
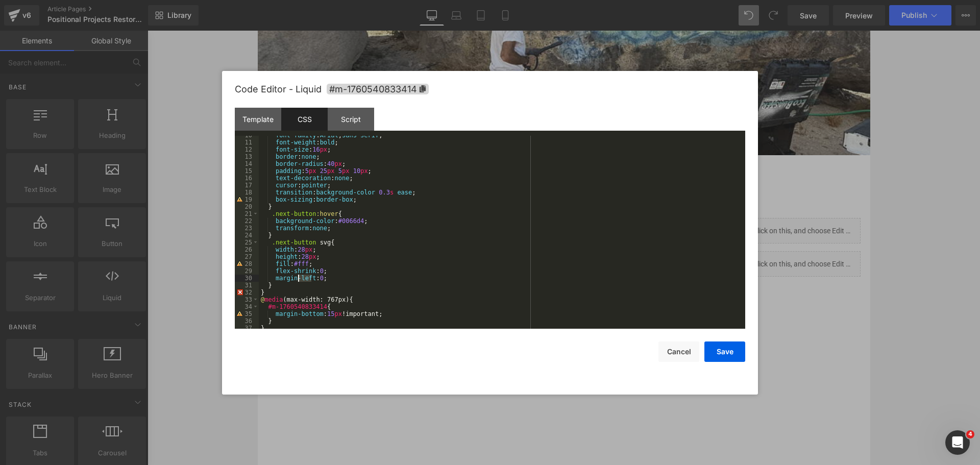
drag, startPoint x: 311, startPoint y: 278, endPoint x: 298, endPoint y: 279, distance: 13.8
click at [298, 279] on div "font-family : Arial , sans-serif ; font-weight : bold ; font-size : 16 px ; bor…" at bounding box center [500, 235] width 483 height 207
click at [732, 346] on button "Save" at bounding box center [725, 352] width 41 height 20
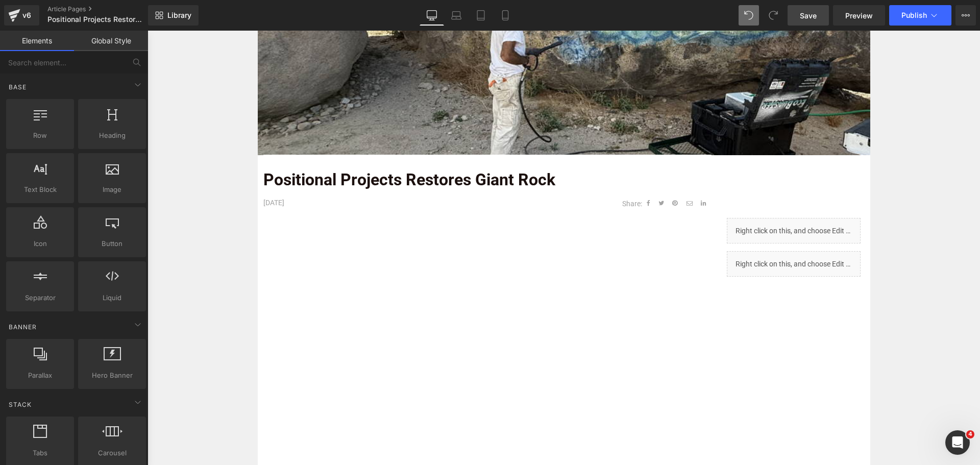
click at [822, 12] on link "Save" at bounding box center [808, 15] width 41 height 20
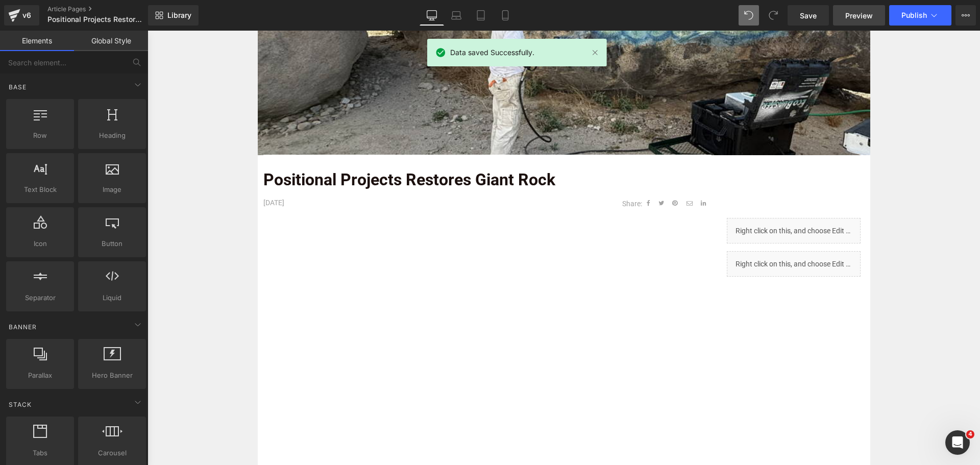
click at [860, 16] on span "Preview" at bounding box center [860, 15] width 28 height 11
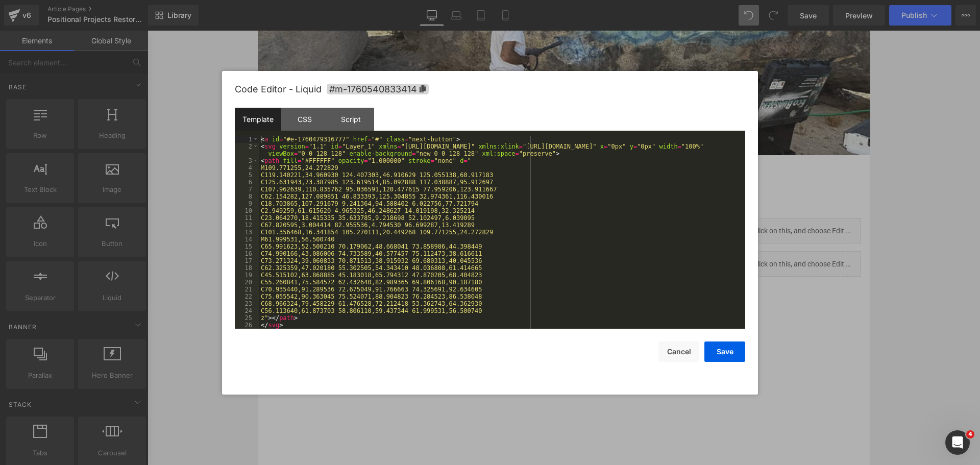
click at [767, 308] on body "Liquid You are previewing how the will restyle your page. You can not edit Elem…" at bounding box center [490, 232] width 980 height 465
click at [420, 226] on div "< a id = "#e-1760479316777" href = "#" class = "next-button" > < svg version = …" at bounding box center [500, 239] width 483 height 207
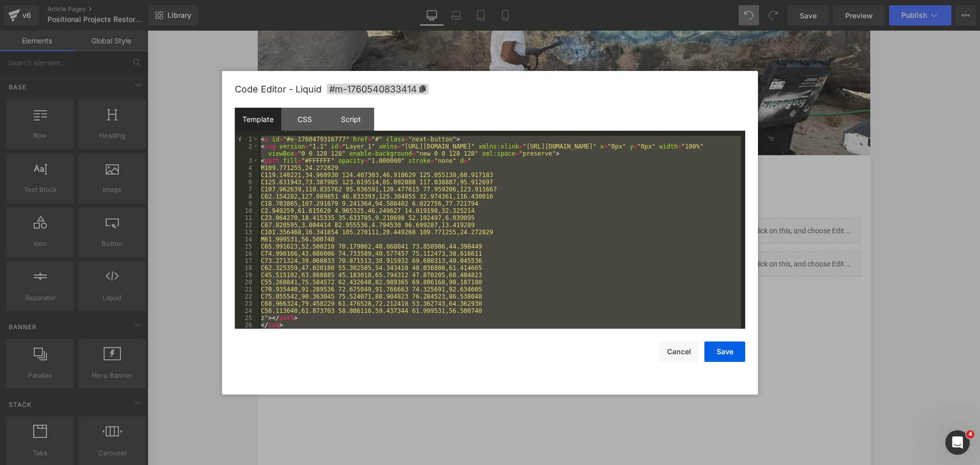
click at [447, 269] on div "< a id = "#e-1760479316777" href = "#" class = "next-button" > < svg version = …" at bounding box center [500, 232] width 483 height 193
click at [360, 212] on div "< a id = "#e-1760479316777" href = "#" class = "next-button" > < svg version = …" at bounding box center [500, 232] width 483 height 193
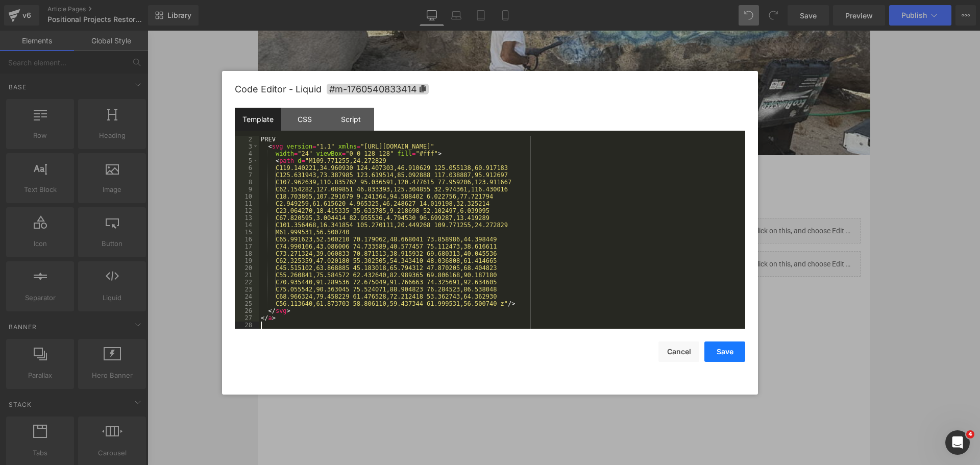
click at [732, 350] on button "Save" at bounding box center [725, 352] width 41 height 20
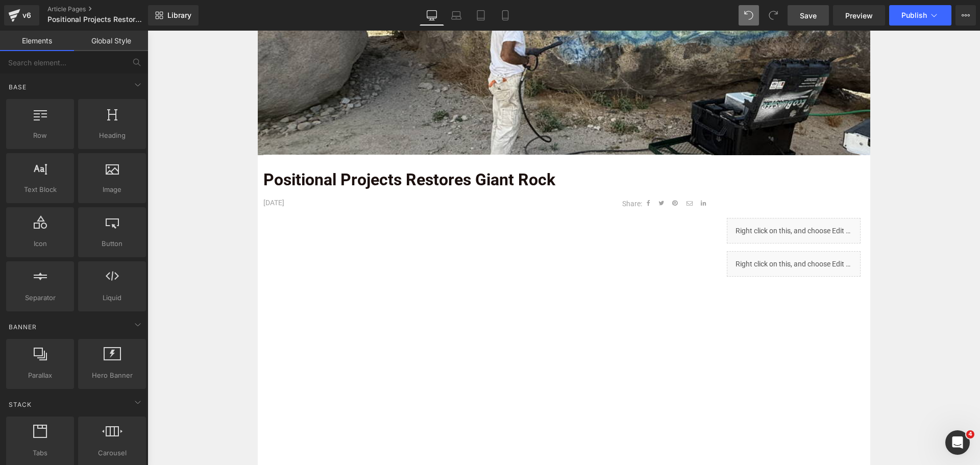
drag, startPoint x: 814, startPoint y: 18, endPoint x: 825, endPoint y: 16, distance: 10.5
click at [814, 18] on span "Save" at bounding box center [808, 15] width 17 height 11
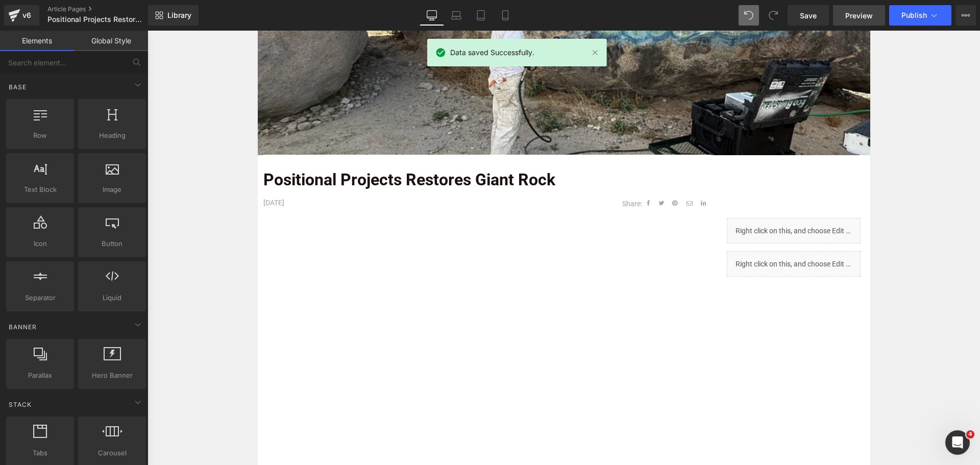
click at [852, 12] on span "Preview" at bounding box center [860, 15] width 28 height 11
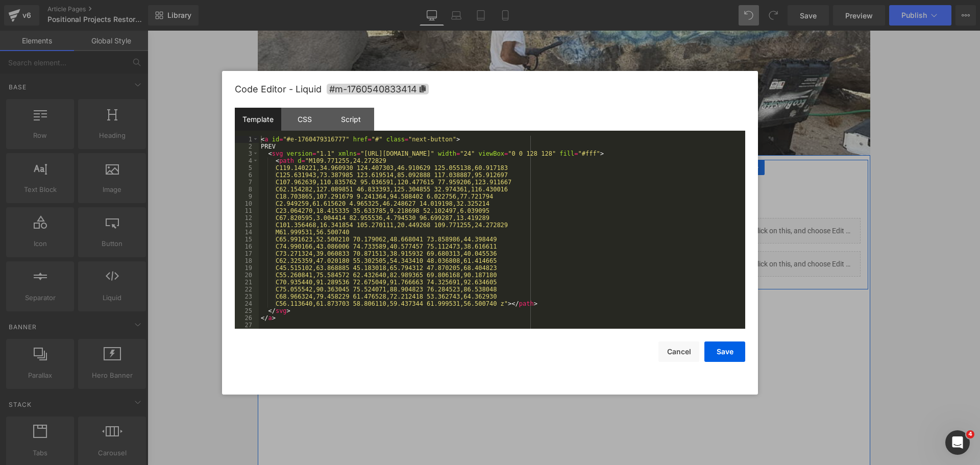
click at [804, 263] on div "Liquid" at bounding box center [794, 264] width 134 height 26
click at [314, 123] on div "CSS" at bounding box center [304, 119] width 46 height 23
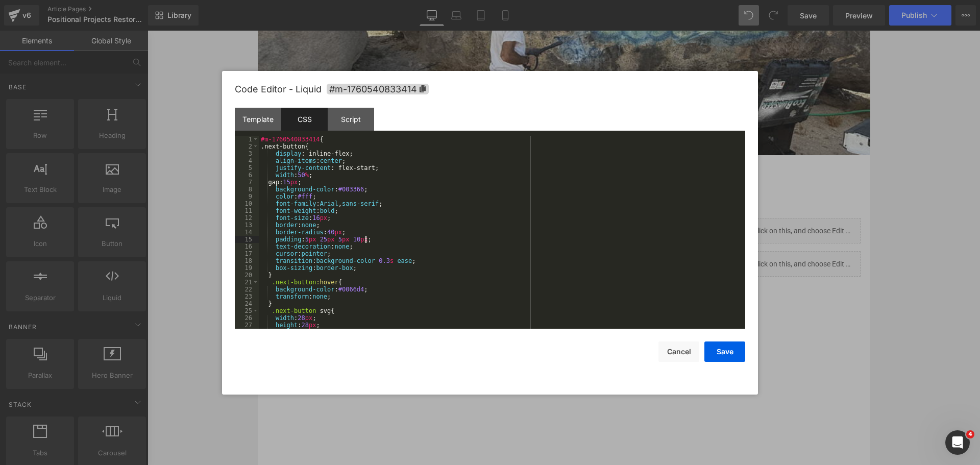
click at [379, 239] on div "#m-1760540833414 { .next-button{ display : inline-flex; align-items : center ; …" at bounding box center [500, 239] width 483 height 207
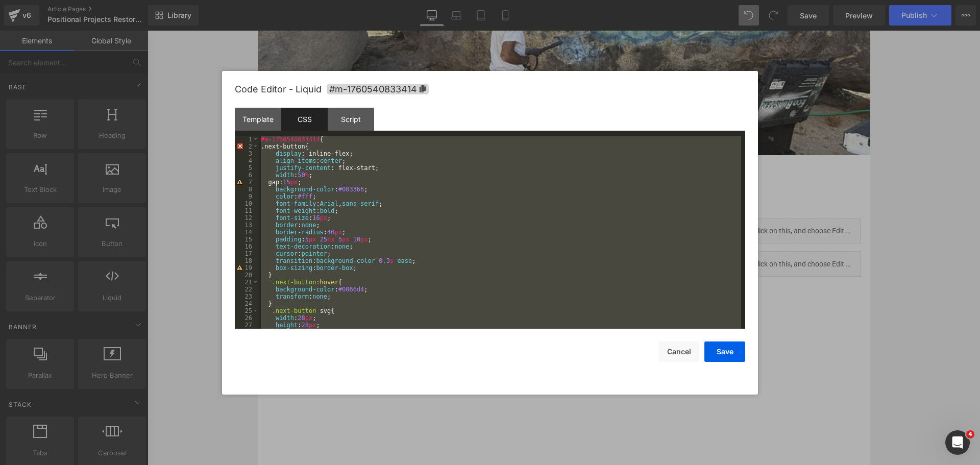
click at [449, 208] on div "#m-1760540833414 { .next-button{ display : inline-flex; align-items : center ; …" at bounding box center [500, 232] width 483 height 193
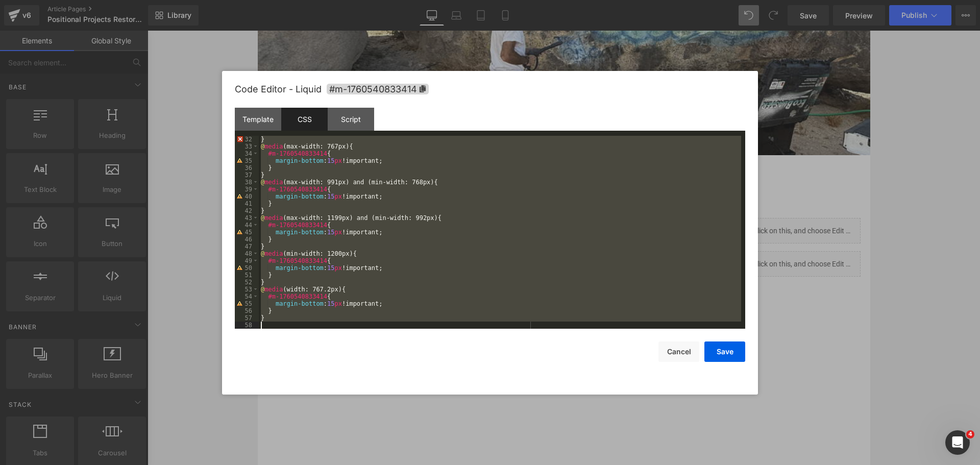
scroll to position [222, 0]
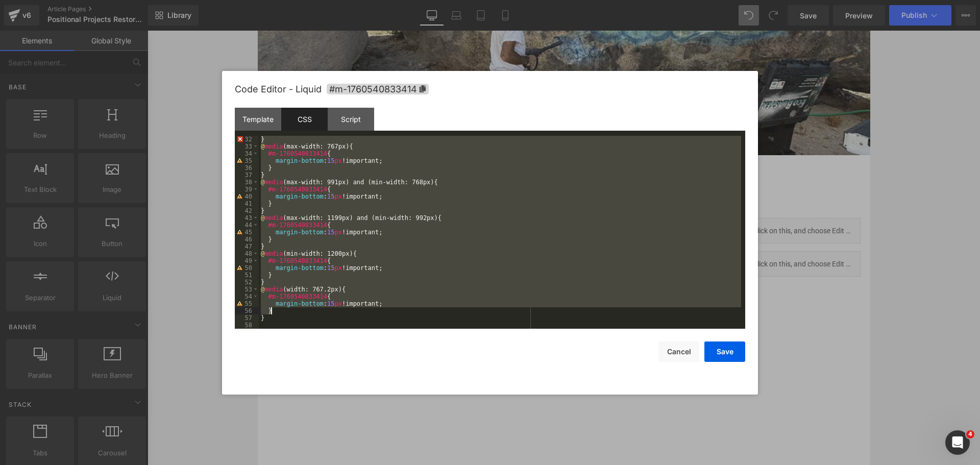
drag, startPoint x: 266, startPoint y: 145, endPoint x: 488, endPoint y: 311, distance: 277.7
click at [488, 311] on div "} @ media (max-width: 767px) { #m-1760540833414 { margin-bottom : 15 px !import…" at bounding box center [500, 239] width 483 height 207
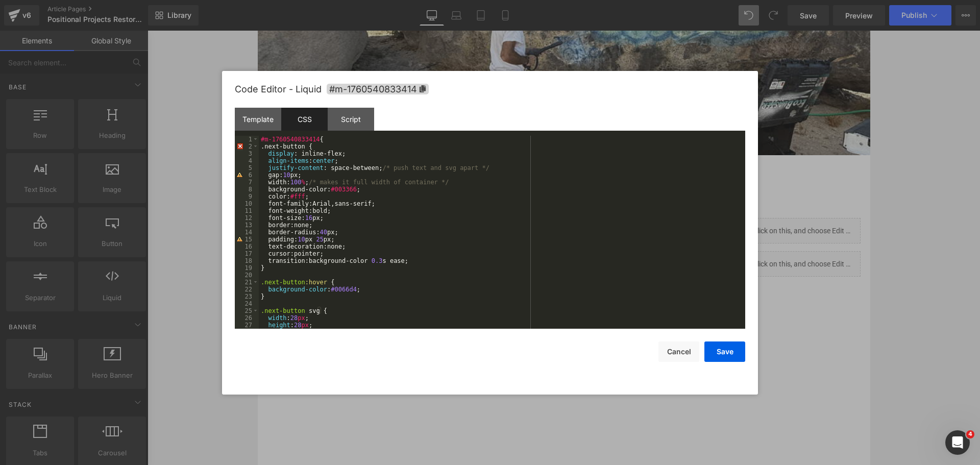
scroll to position [0, 0]
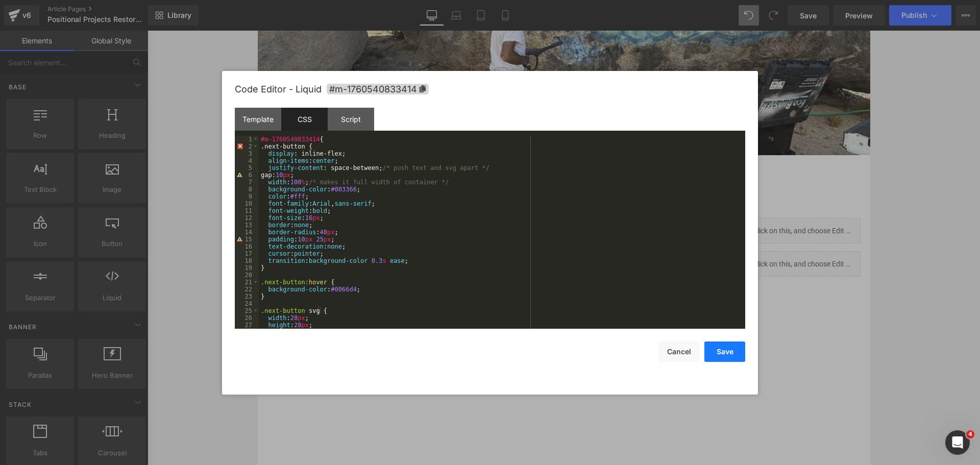
click at [737, 354] on button "Save" at bounding box center [725, 352] width 41 height 20
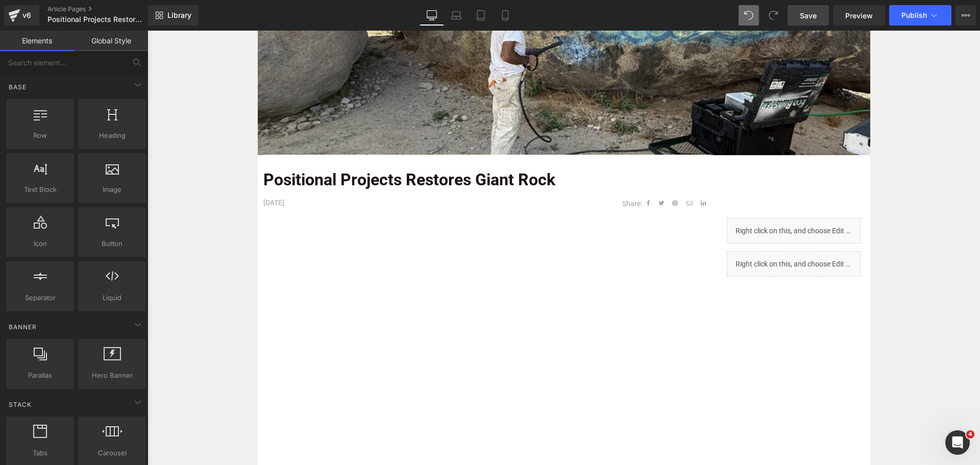
click at [811, 17] on span "Save" at bounding box center [808, 15] width 17 height 11
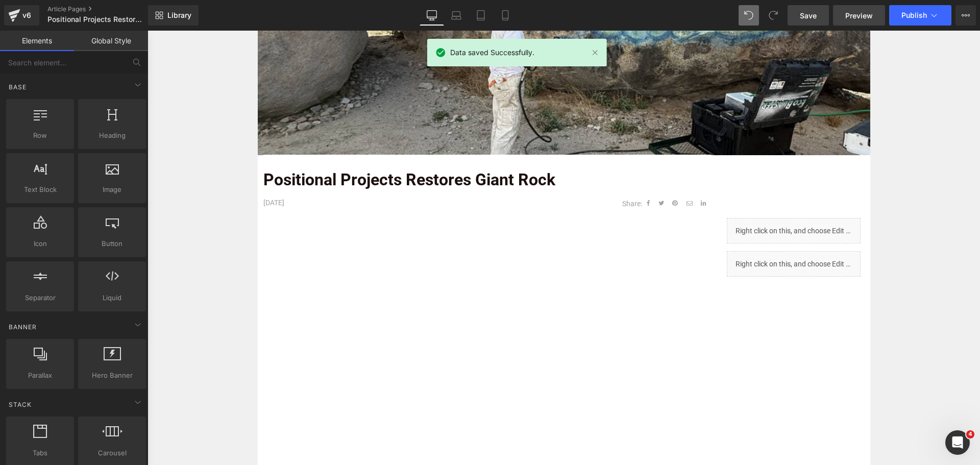
click at [863, 13] on span "Preview" at bounding box center [860, 15] width 28 height 11
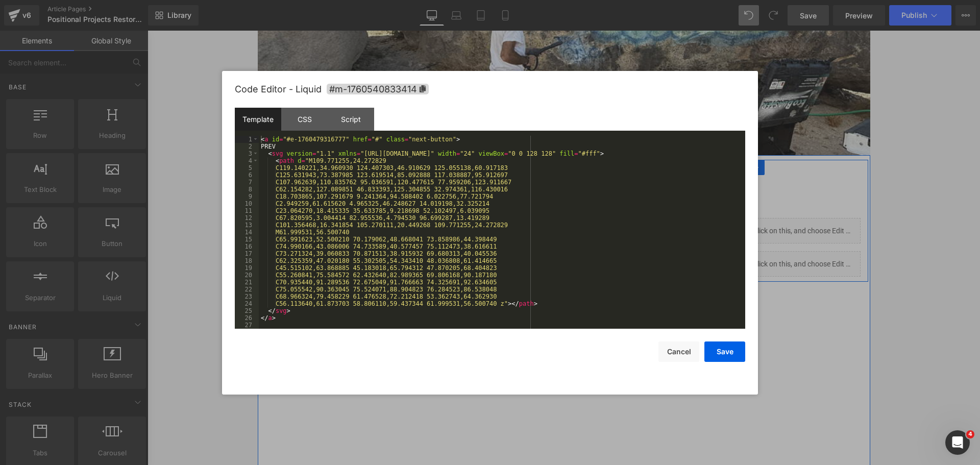
click at [804, 261] on div "Liquid" at bounding box center [794, 264] width 134 height 26
click at [305, 121] on div "CSS" at bounding box center [304, 119] width 46 height 23
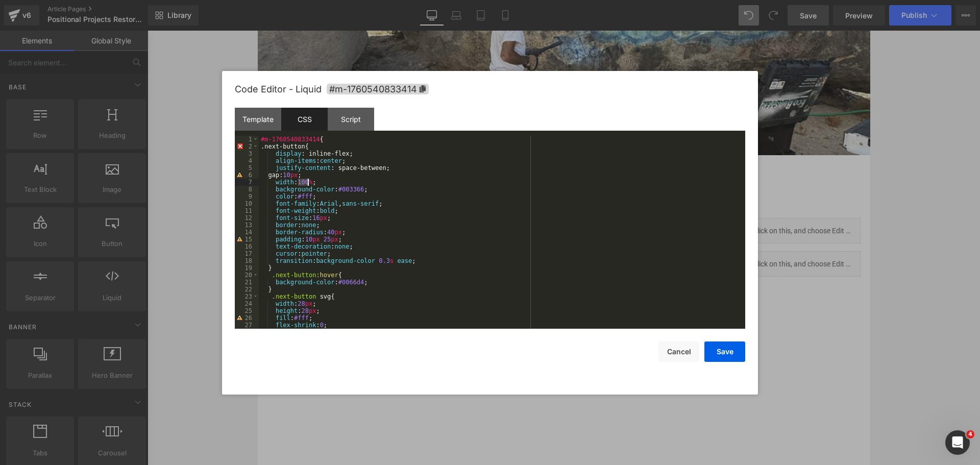
drag, startPoint x: 298, startPoint y: 179, endPoint x: 308, endPoint y: 179, distance: 9.7
click at [308, 179] on div "#m-1760540833414 { .next-button{ display : inline-flex; align-items : center ; …" at bounding box center [500, 239] width 483 height 207
click at [717, 343] on button "Save" at bounding box center [725, 352] width 41 height 20
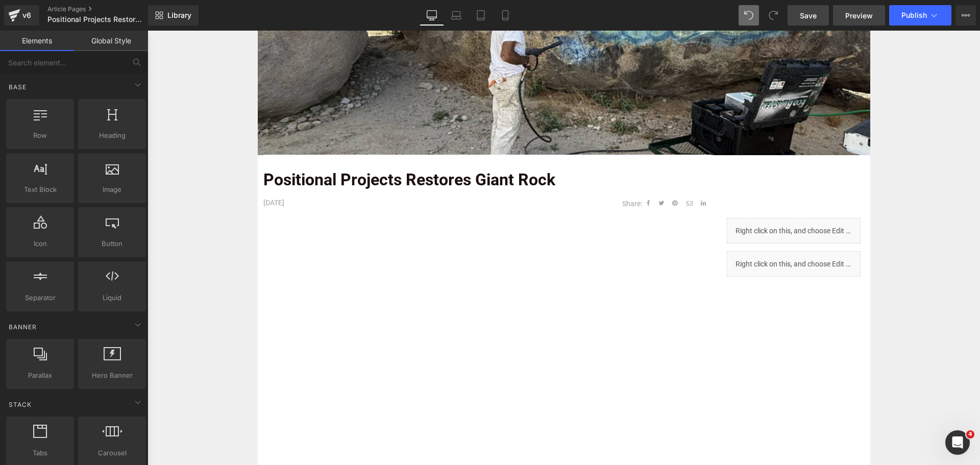
drag, startPoint x: 809, startPoint y: 18, endPoint x: 859, endPoint y: 11, distance: 50.5
click at [809, 18] on span "Save" at bounding box center [808, 15] width 17 height 11
click at [855, 18] on span "Preview" at bounding box center [860, 15] width 28 height 11
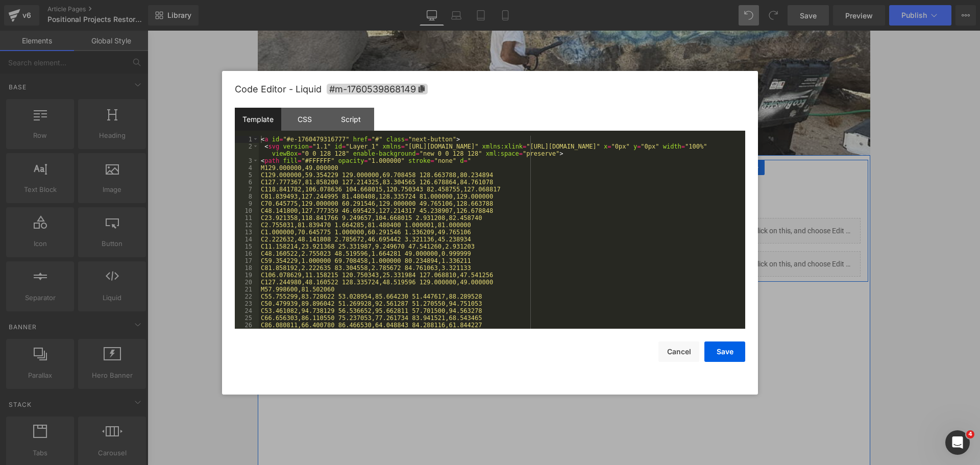
click at [784, 226] on div "Liquid" at bounding box center [794, 231] width 134 height 26
click at [307, 116] on div "CSS" at bounding box center [304, 119] width 46 height 23
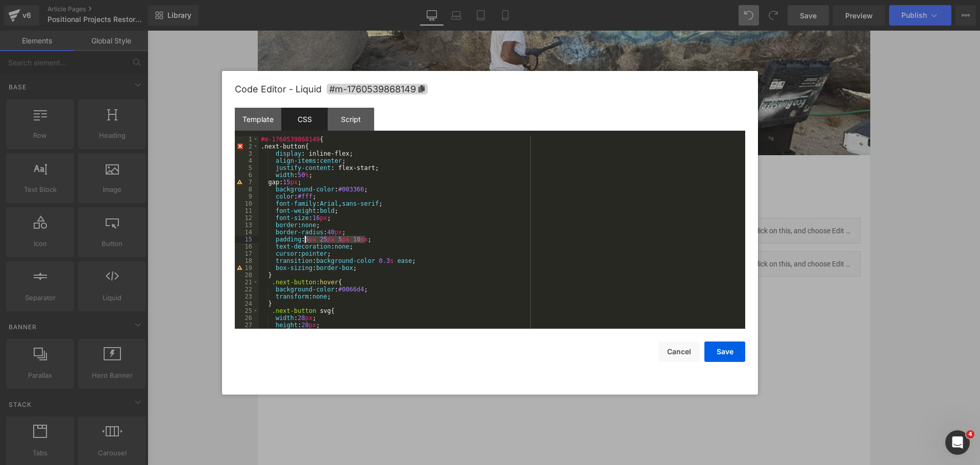
drag, startPoint x: 386, startPoint y: 237, endPoint x: 303, endPoint y: 242, distance: 82.8
click at [303, 242] on div "#m-1760539868149 { .next-button{ display : inline-flex; align-items : center ; …" at bounding box center [500, 239] width 483 height 207
click at [676, 351] on button "Cancel" at bounding box center [679, 352] width 41 height 20
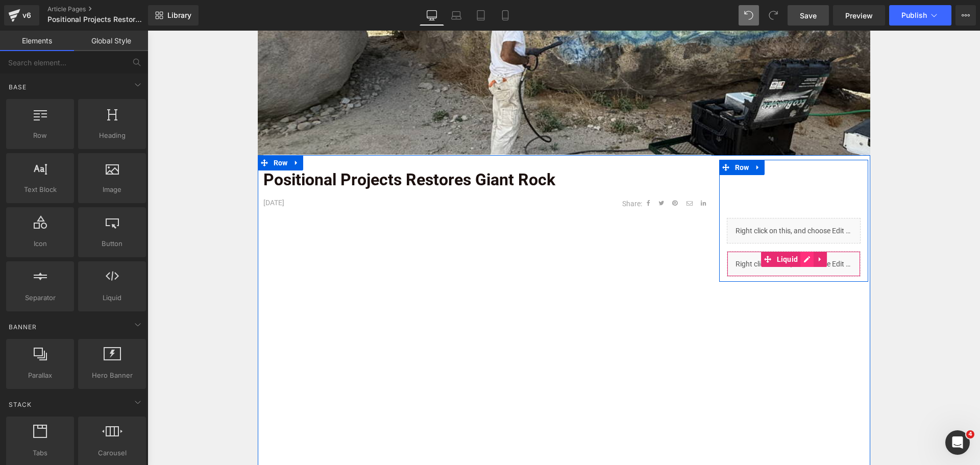
click at [802, 259] on div "Liquid" at bounding box center [794, 264] width 134 height 26
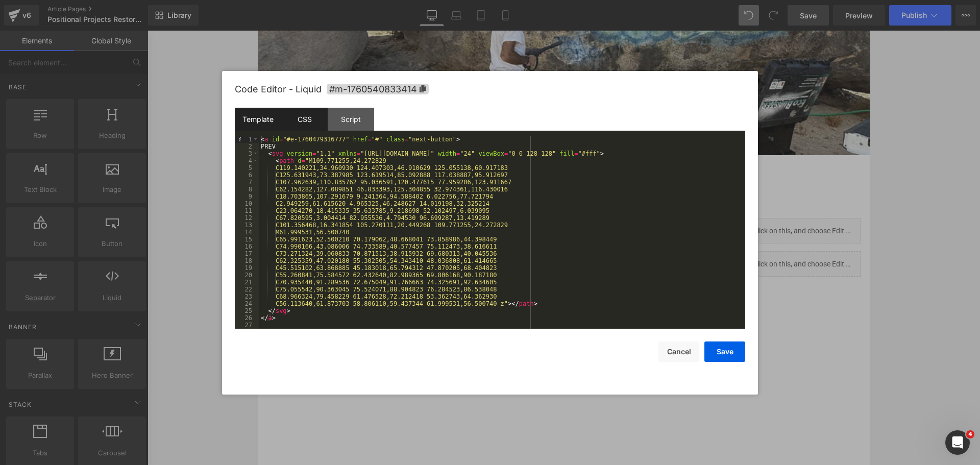
click at [315, 127] on div "CSS" at bounding box center [304, 119] width 46 height 23
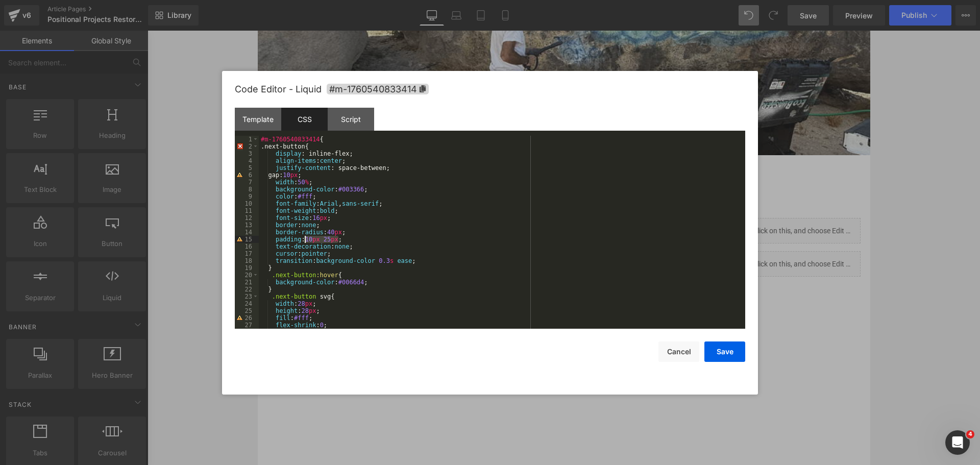
drag, startPoint x: 354, startPoint y: 242, endPoint x: 304, endPoint y: 238, distance: 49.7
click at [304, 238] on div "#m-1760540833414 { .next-button{ display : inline-flex; align-items : center ; …" at bounding box center [500, 239] width 483 height 207
click at [298, 173] on div "#m-1760540833414 { .next-button{ display : inline-flex; align-items : center ; …" at bounding box center [500, 239] width 483 height 207
click at [723, 347] on button "Save" at bounding box center [725, 352] width 41 height 20
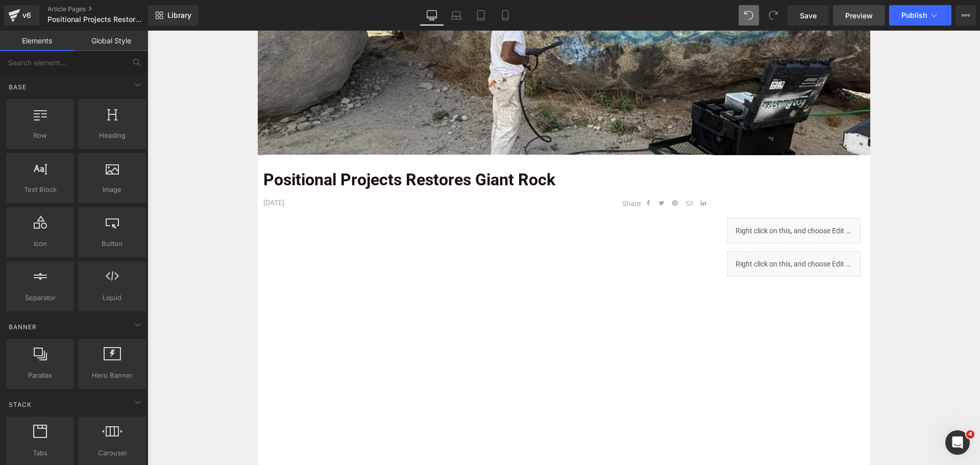
drag, startPoint x: 808, startPoint y: 21, endPoint x: 836, endPoint y: 21, distance: 27.6
click at [808, 21] on link "Save" at bounding box center [808, 15] width 41 height 20
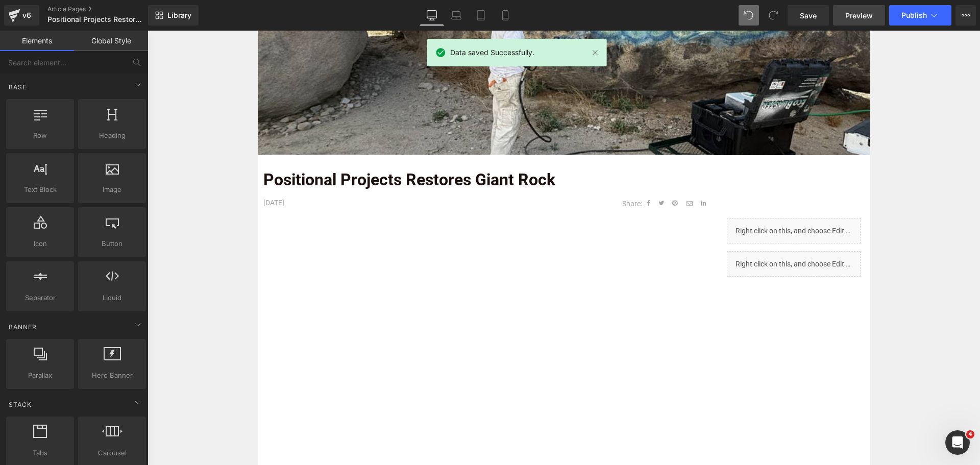
click at [854, 14] on span "Preview" at bounding box center [860, 15] width 28 height 11
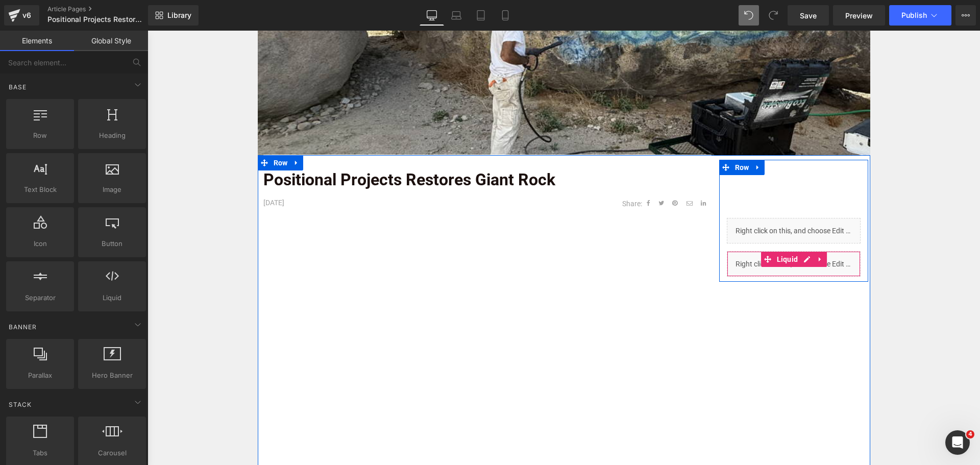
click at [801, 259] on div "Liquid" at bounding box center [794, 264] width 134 height 26
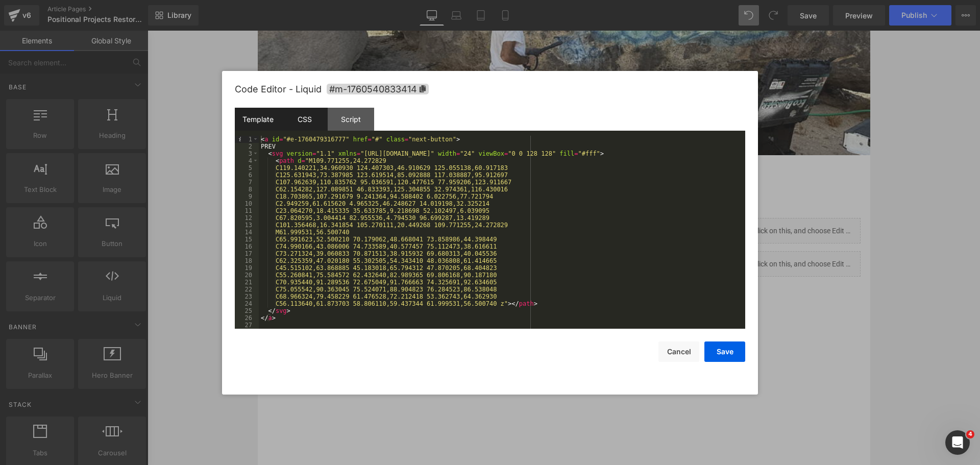
click at [285, 120] on div "CSS" at bounding box center [304, 119] width 46 height 23
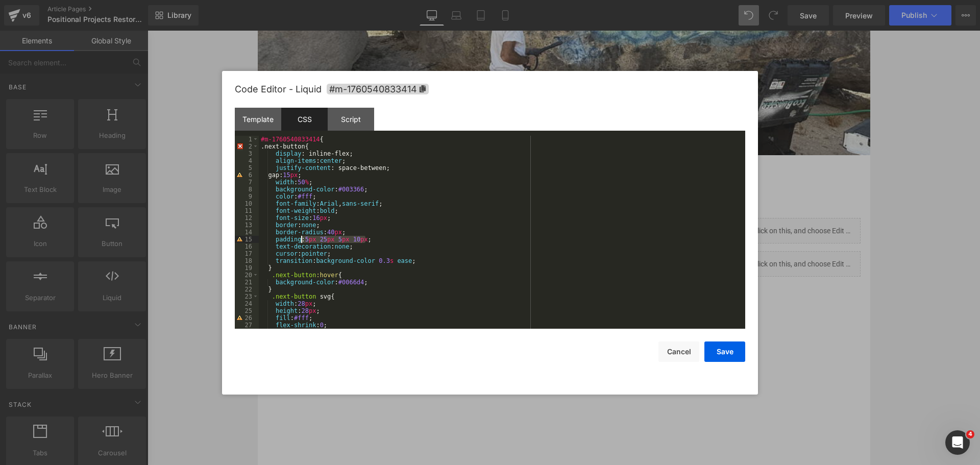
drag, startPoint x: 371, startPoint y: 241, endPoint x: 303, endPoint y: 237, distance: 68.5
click at [303, 237] on div "#m-1760540833414 { .next-button{ display : inline-flex; align-items : center ; …" at bounding box center [500, 239] width 483 height 207
click at [716, 347] on button "Save" at bounding box center [725, 352] width 41 height 20
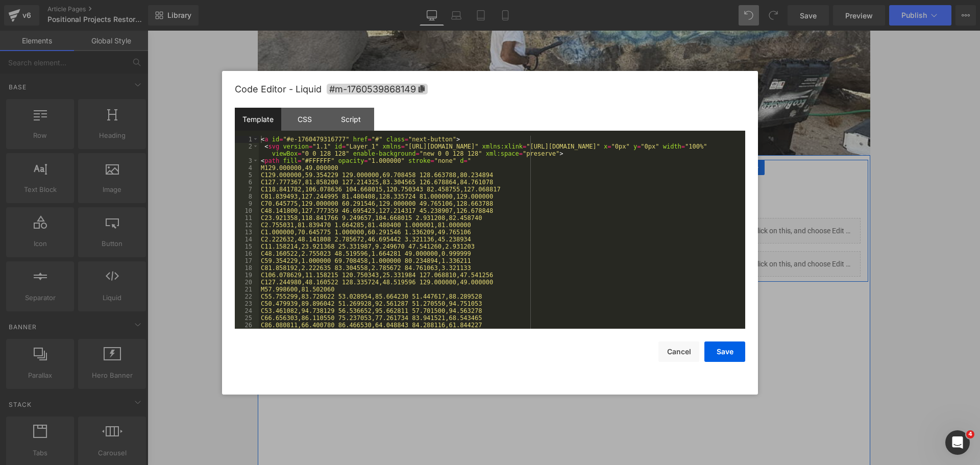
click at [783, 226] on div "Liquid" at bounding box center [794, 231] width 134 height 26
click at [299, 113] on div "CSS" at bounding box center [304, 119] width 46 height 23
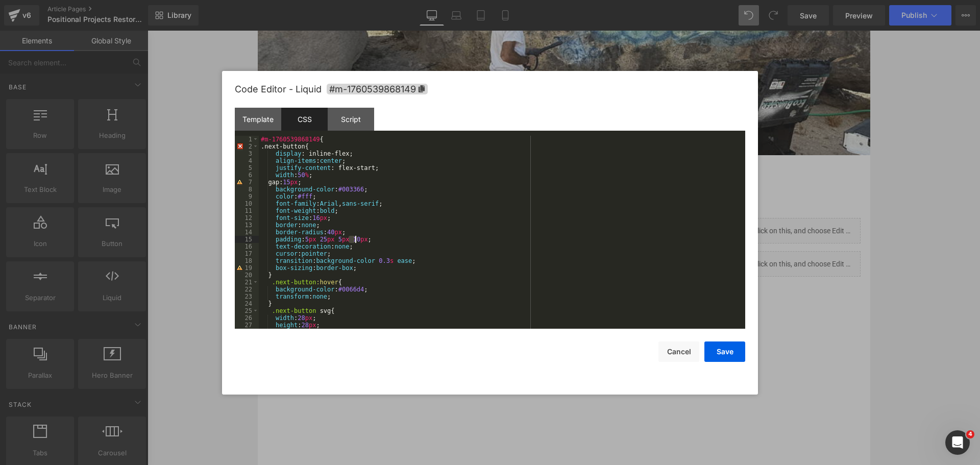
drag, startPoint x: 348, startPoint y: 238, endPoint x: 354, endPoint y: 238, distance: 6.1
click at [354, 238] on div "#m-1760539868149 { .next-button{ display : inline-flex; align-items : center ; …" at bounding box center [500, 239] width 483 height 207
click at [735, 358] on button "Save" at bounding box center [725, 352] width 41 height 20
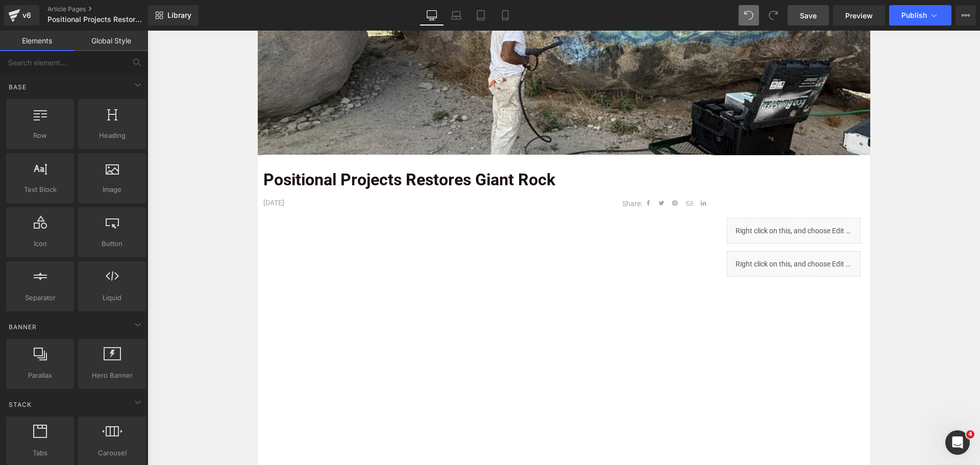
drag, startPoint x: 817, startPoint y: 11, endPoint x: 829, endPoint y: 12, distance: 11.8
click at [817, 11] on span "Save" at bounding box center [808, 15] width 17 height 11
click at [815, 21] on link "Save" at bounding box center [808, 15] width 41 height 20
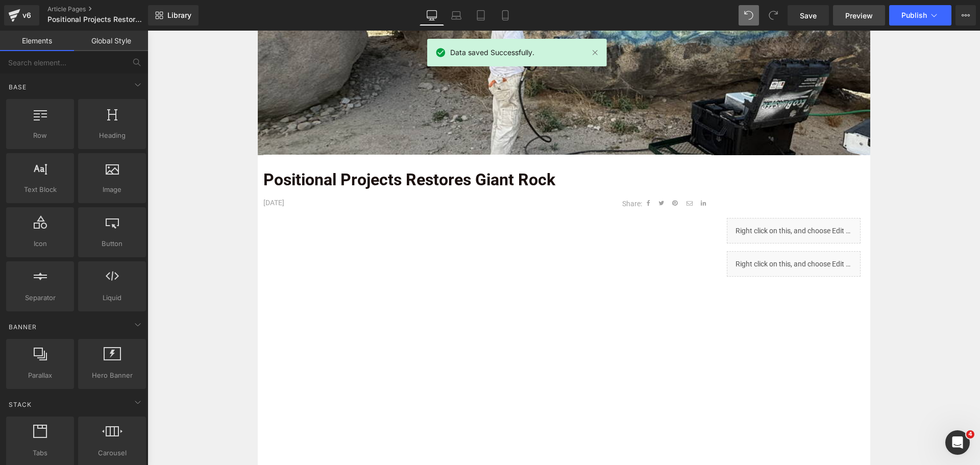
click at [862, 9] on link "Preview" at bounding box center [859, 15] width 52 height 20
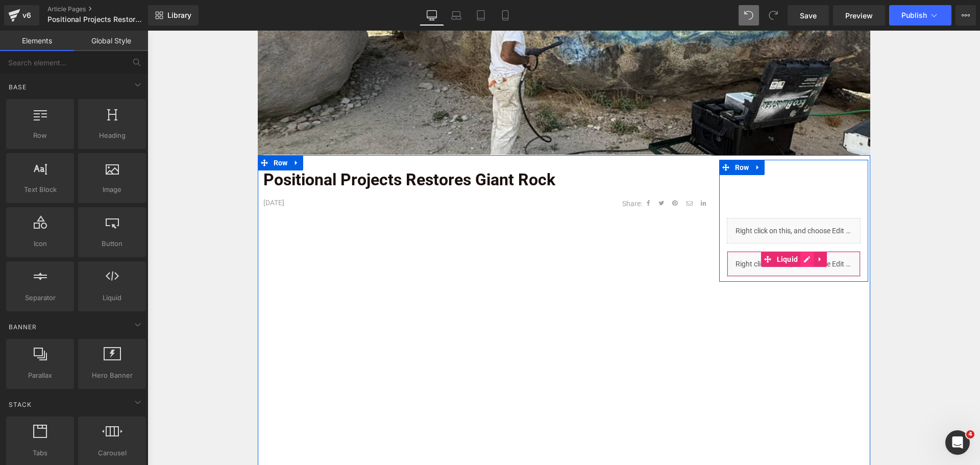
click at [805, 263] on div "Liquid" at bounding box center [794, 264] width 134 height 26
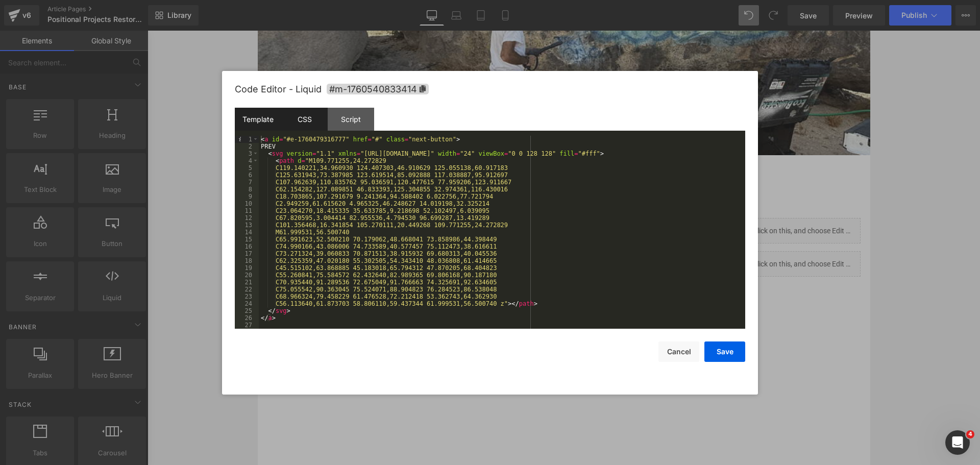
click at [295, 129] on div "CSS" at bounding box center [304, 119] width 46 height 23
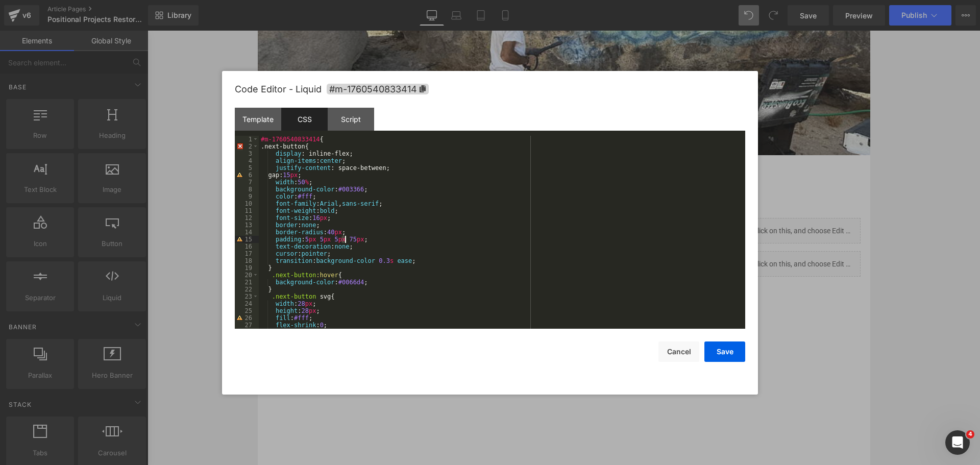
click at [346, 237] on div "#m-1760540833414 { .next-button{ display : inline-flex; align-items : center ; …" at bounding box center [500, 239] width 483 height 207
click at [720, 349] on button "Save" at bounding box center [725, 352] width 41 height 20
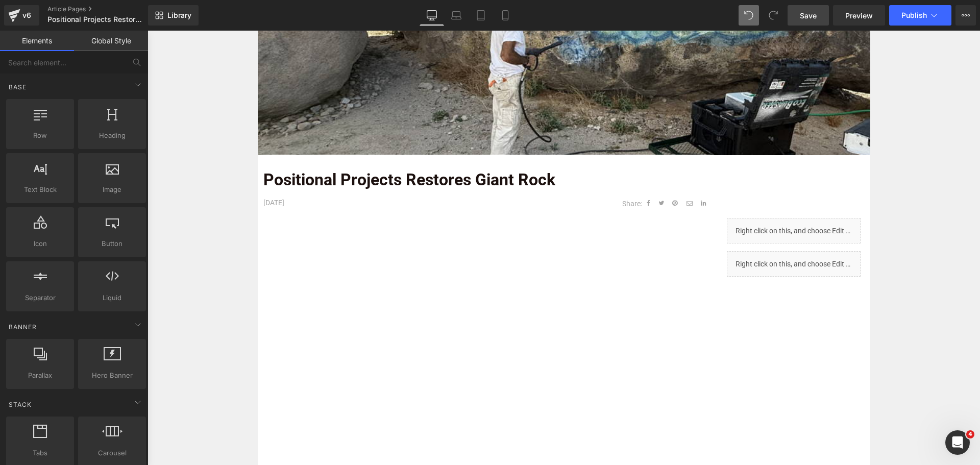
click at [814, 22] on link "Save" at bounding box center [808, 15] width 41 height 20
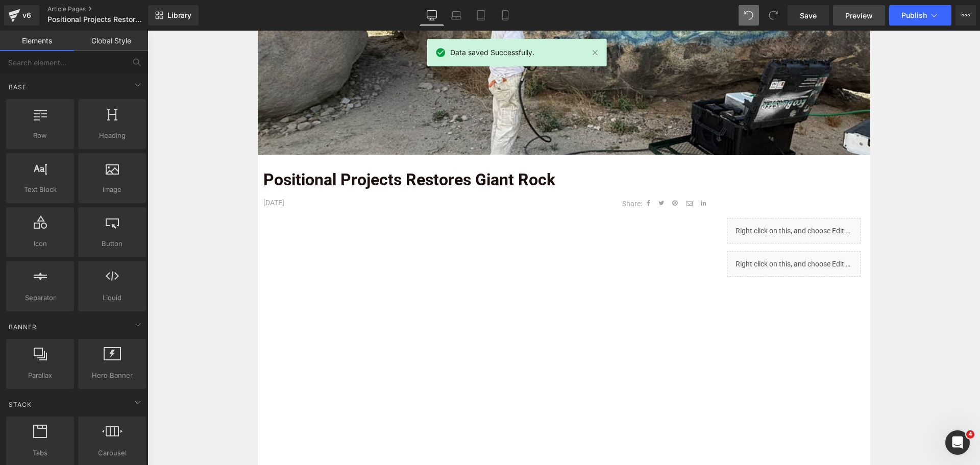
click at [852, 13] on span "Preview" at bounding box center [860, 15] width 28 height 11
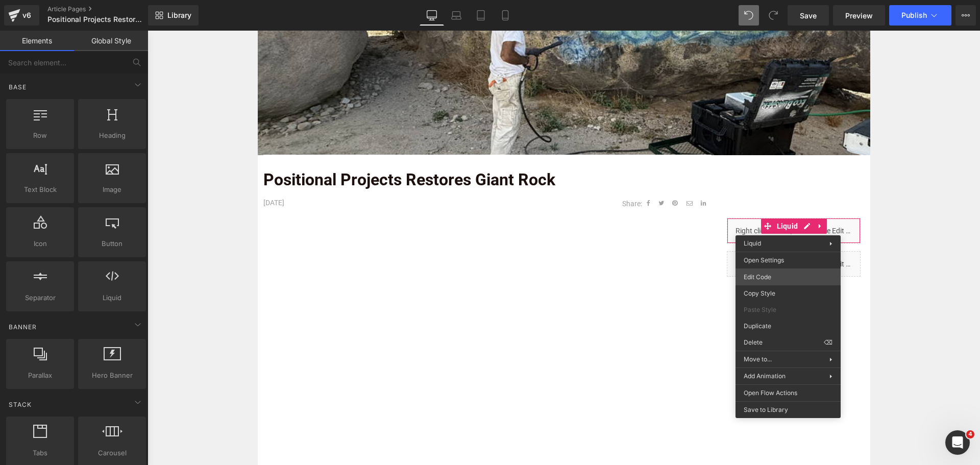
click at [783, 280] on body "Liquid You are previewing how the will restyle your page. You can not edit Elem…" at bounding box center [490, 232] width 980 height 465
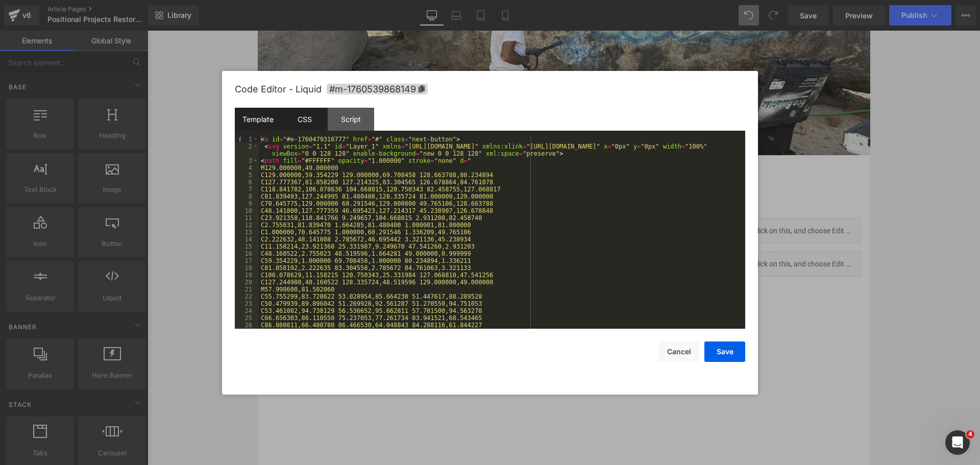
click at [307, 118] on div "CSS" at bounding box center [304, 119] width 46 height 23
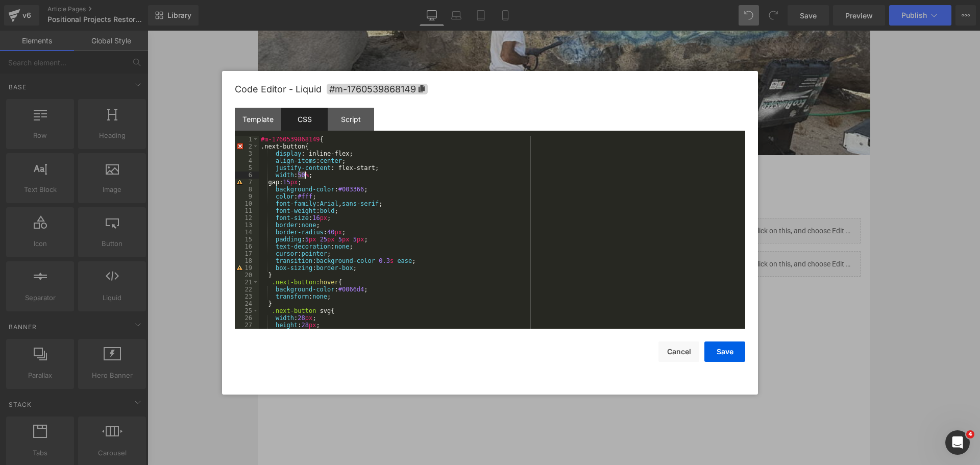
drag, startPoint x: 298, startPoint y: 175, endPoint x: 305, endPoint y: 174, distance: 7.2
click at [305, 174] on div "#m-1760539868149 { .next-button{ display : inline-flex; align-items : center ; …" at bounding box center [500, 239] width 483 height 207
click at [728, 348] on button "Save" at bounding box center [725, 352] width 41 height 20
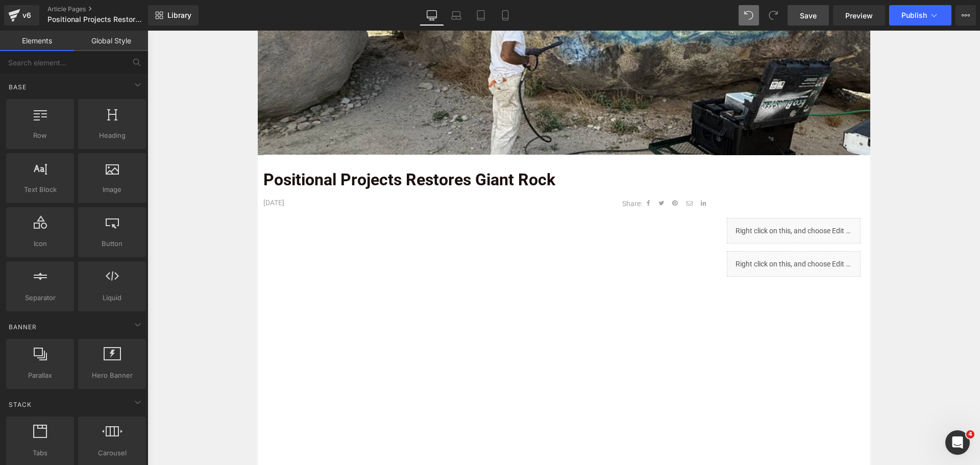
click at [818, 9] on link "Save" at bounding box center [808, 15] width 41 height 20
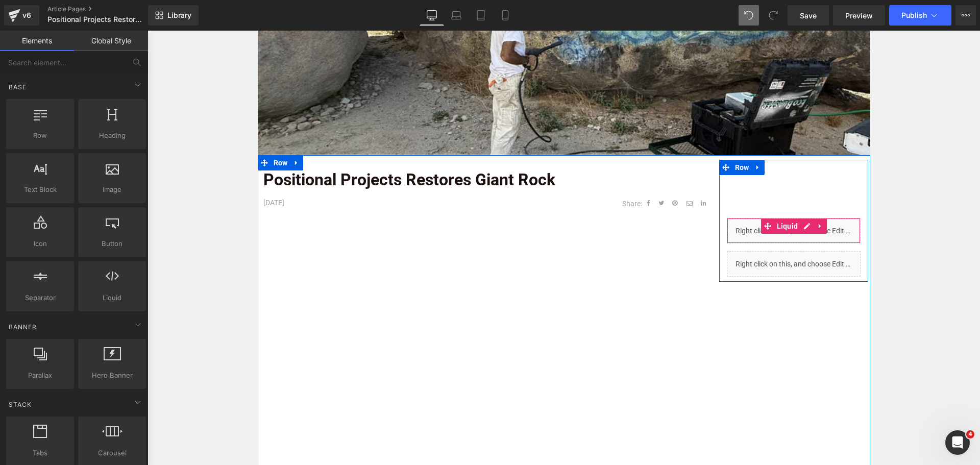
click at [798, 229] on div "Liquid" at bounding box center [794, 231] width 134 height 26
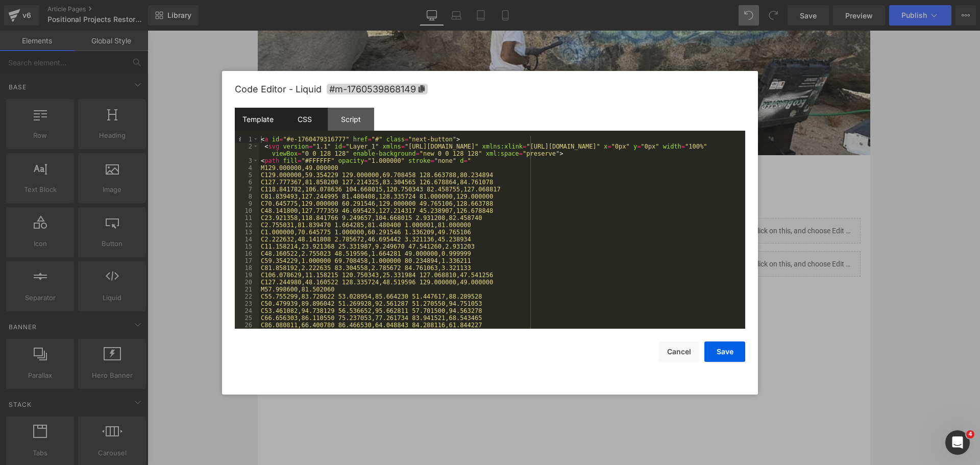
click at [303, 118] on div "CSS" at bounding box center [304, 119] width 46 height 23
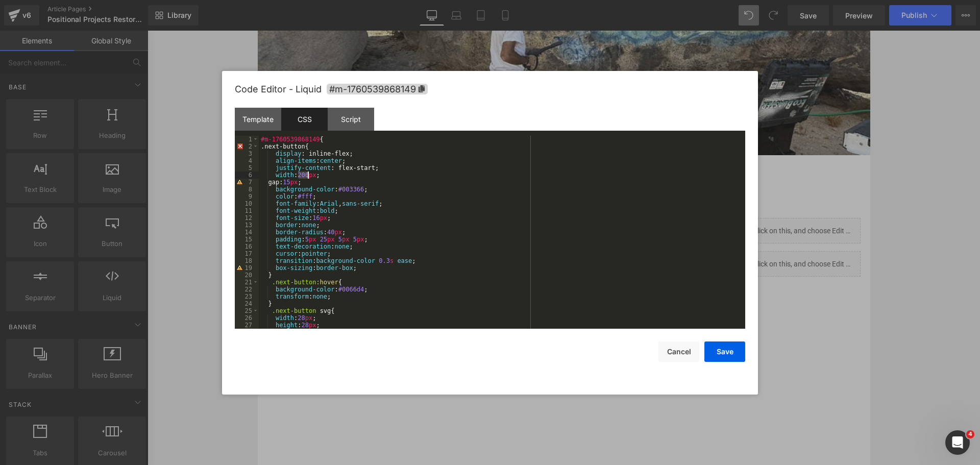
drag, startPoint x: 298, startPoint y: 177, endPoint x: 307, endPoint y: 176, distance: 9.7
click at [307, 176] on div "#m-1760539868149 { .next-button{ display : inline-flex; align-items : center ; …" at bounding box center [500, 239] width 483 height 207
click at [729, 350] on button "Save" at bounding box center [725, 352] width 41 height 20
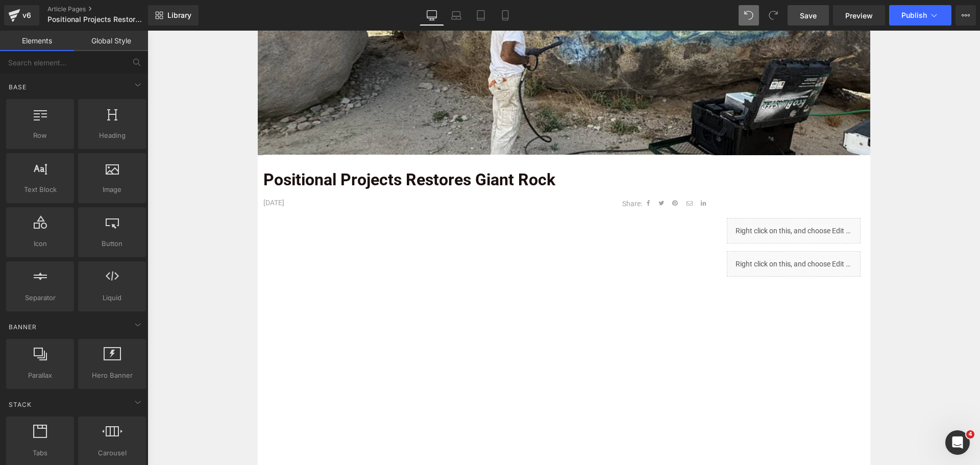
click at [794, 12] on link "Save" at bounding box center [808, 15] width 41 height 20
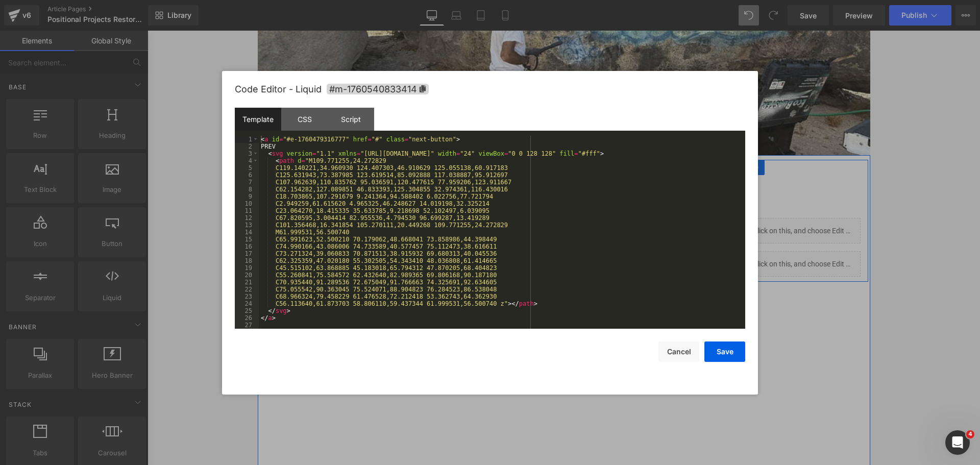
drag, startPoint x: 801, startPoint y: 259, endPoint x: 884, endPoint y: 275, distance: 84.7
click at [801, 259] on div "Liquid" at bounding box center [794, 264] width 134 height 26
click at [299, 124] on div "CSS" at bounding box center [304, 119] width 46 height 23
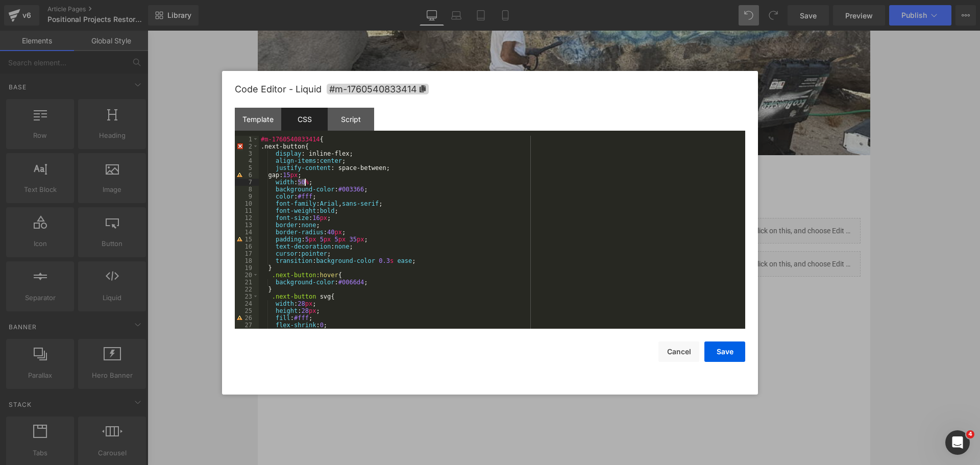
drag, startPoint x: 298, startPoint y: 181, endPoint x: 305, endPoint y: 182, distance: 6.7
click at [305, 182] on div "#m-1760540833414 { .next-button{ display : inline-flex; align-items : center ; …" at bounding box center [500, 239] width 483 height 207
click at [735, 353] on button "Save" at bounding box center [725, 352] width 41 height 20
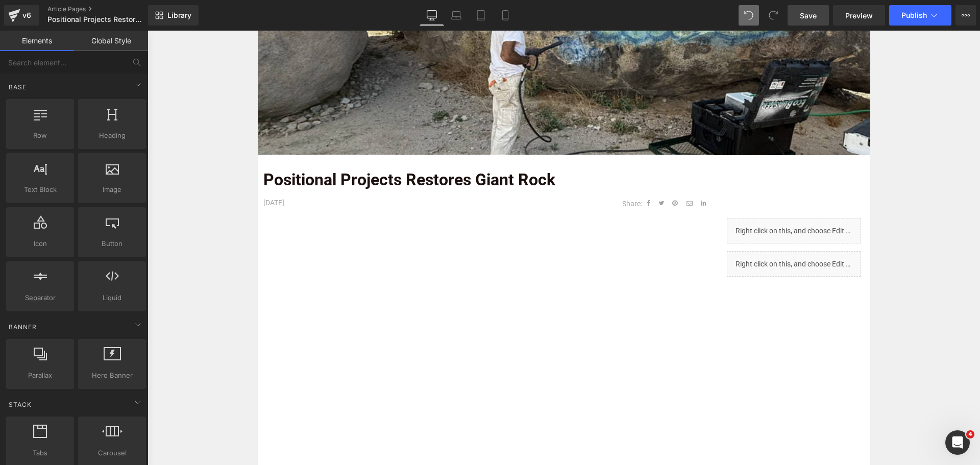
click at [820, 18] on link "Save" at bounding box center [808, 15] width 41 height 20
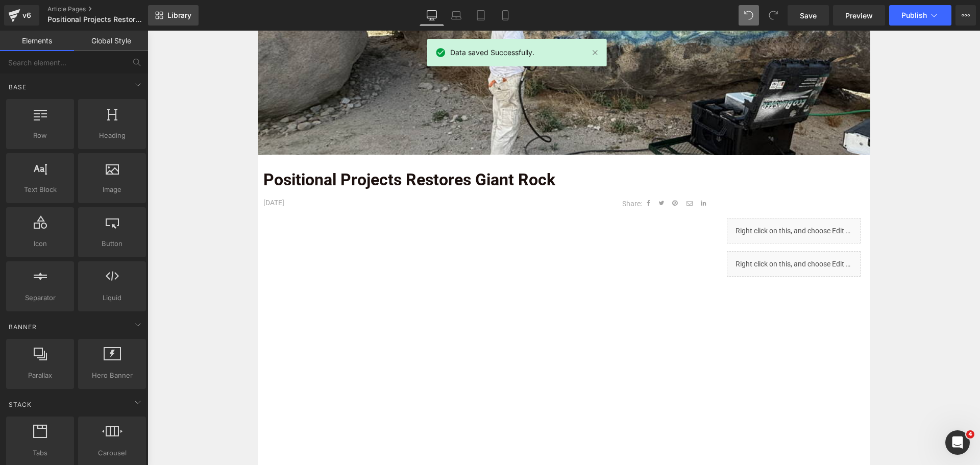
click at [188, 16] on span "Library" at bounding box center [179, 15] width 24 height 9
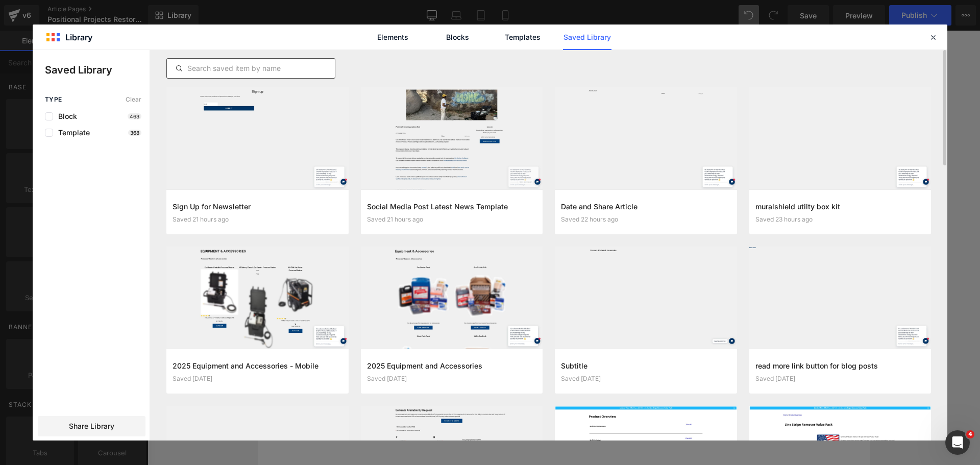
click at [221, 67] on input "text" at bounding box center [251, 68] width 168 height 12
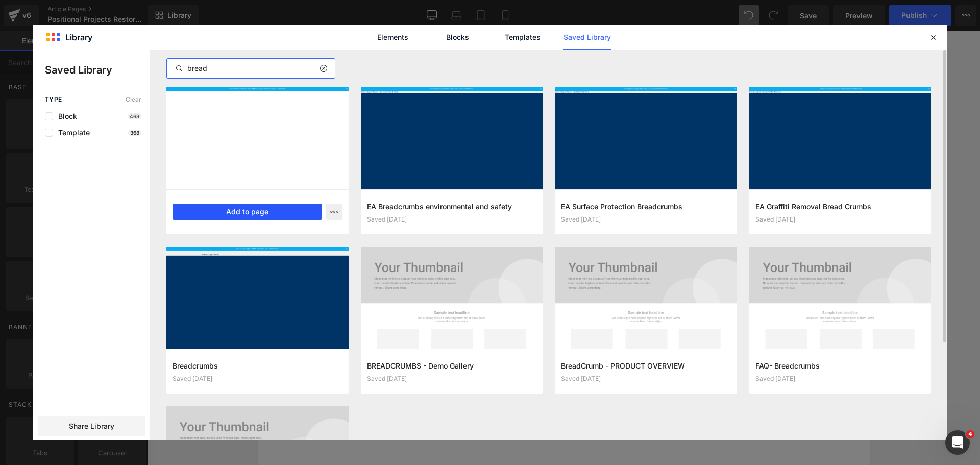
type input "bread"
click at [256, 208] on button "Add to page" at bounding box center [248, 212] width 150 height 16
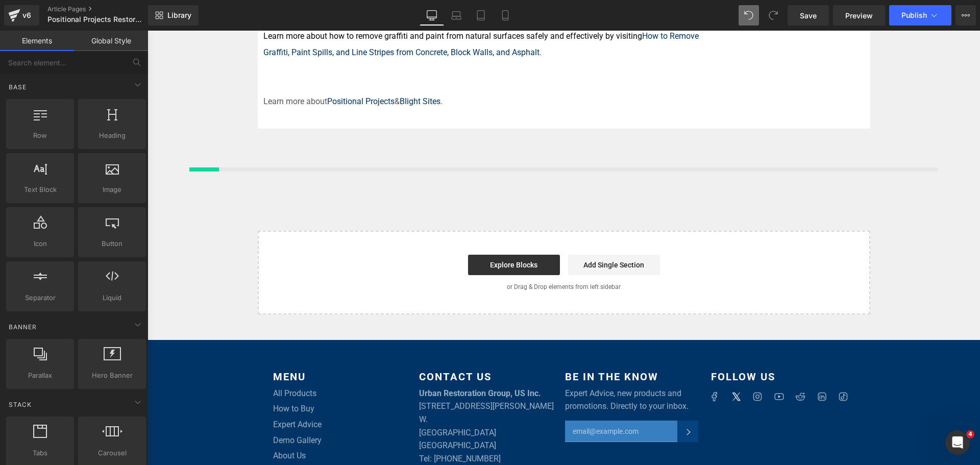
scroll to position [924, 0]
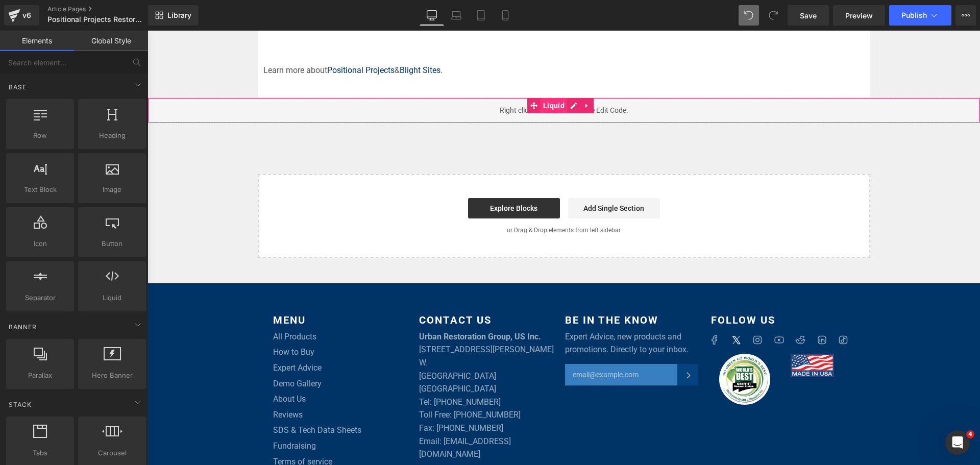
click at [544, 98] on span "Liquid" at bounding box center [554, 105] width 27 height 15
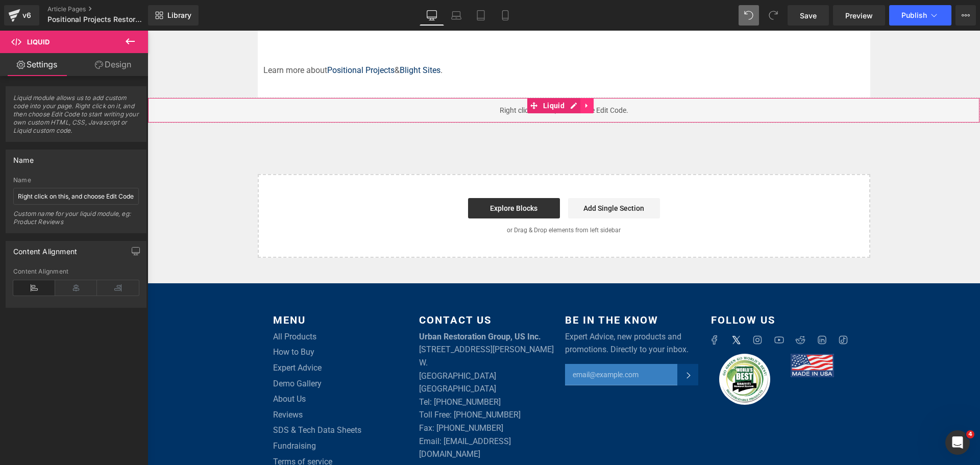
click at [584, 102] on icon at bounding box center [587, 106] width 7 height 8
click at [590, 102] on icon at bounding box center [593, 105] width 7 height 7
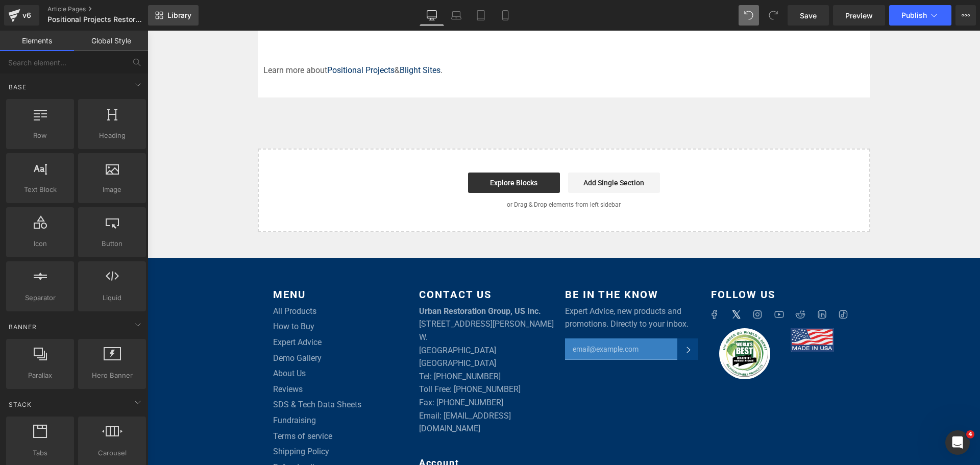
click at [188, 19] on span "Library" at bounding box center [179, 15] width 24 height 9
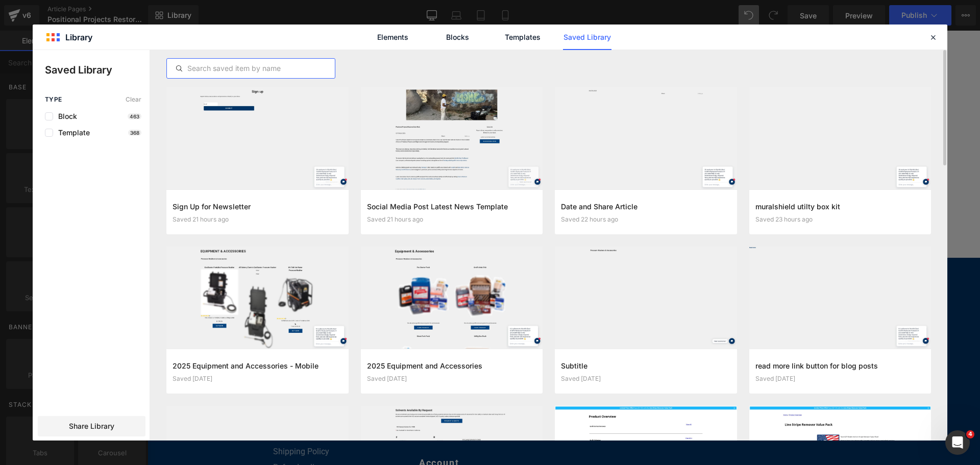
click at [250, 65] on input "text" at bounding box center [251, 68] width 168 height 12
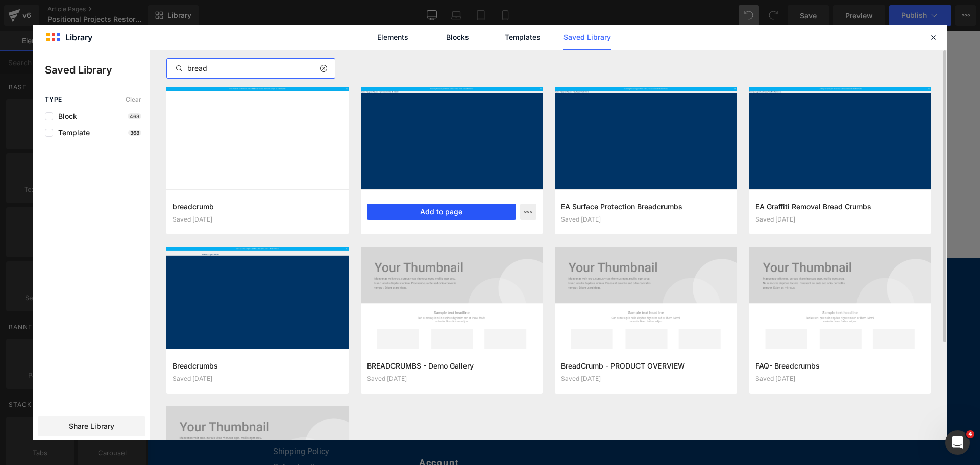
type input "bread"
click at [422, 208] on button "Add to page" at bounding box center [442, 212] width 150 height 16
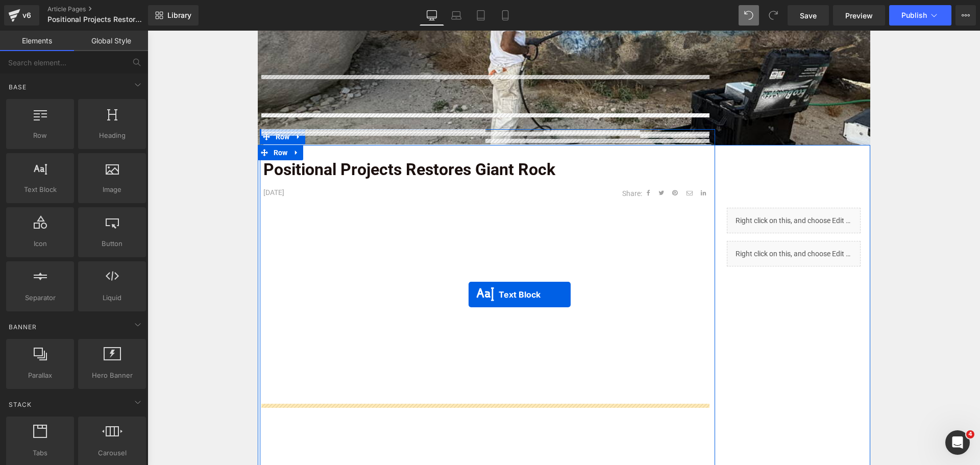
scroll to position [158, 0]
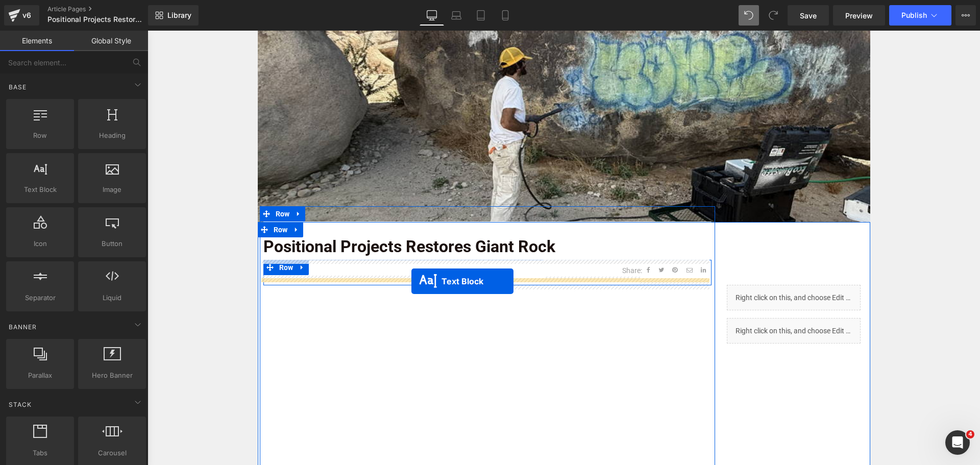
drag, startPoint x: 540, startPoint y: 86, endPoint x: 412, endPoint y: 281, distance: 234.1
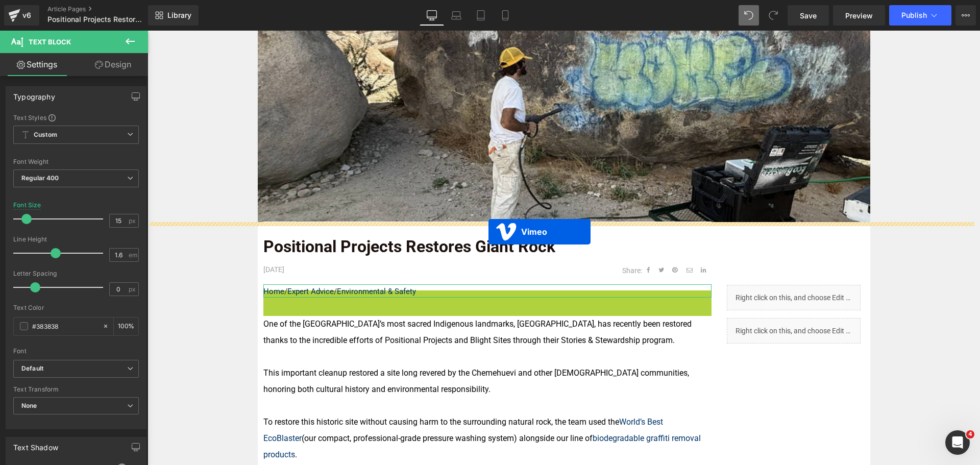
drag, startPoint x: 478, startPoint y: 296, endPoint x: 489, endPoint y: 229, distance: 68.2
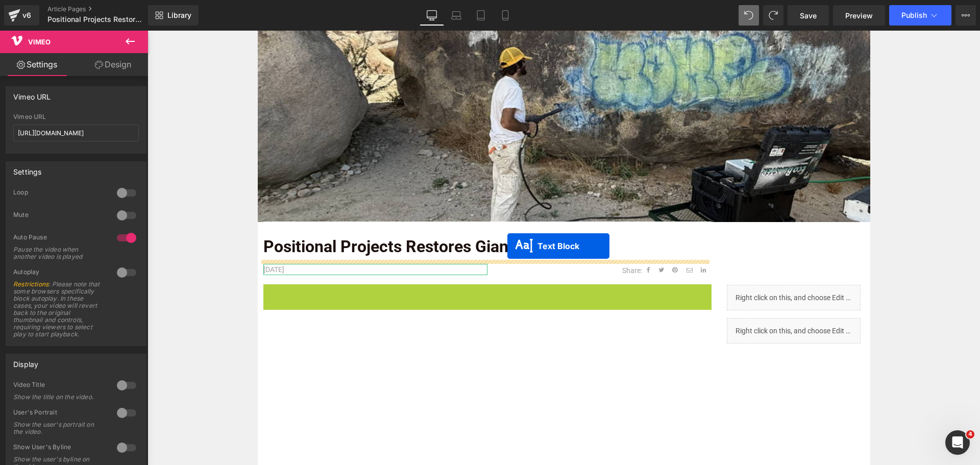
drag, startPoint x: 470, startPoint y: 286, endPoint x: 508, endPoint y: 246, distance: 55.3
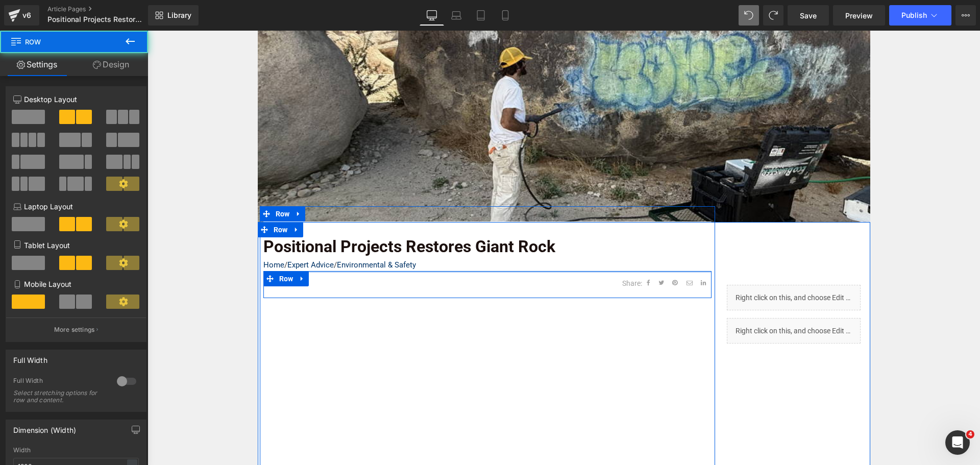
click at [313, 274] on div "OCTOBER, 2025 Text Block Share: Text Block Social Share Row Row" at bounding box center [487, 284] width 448 height 27
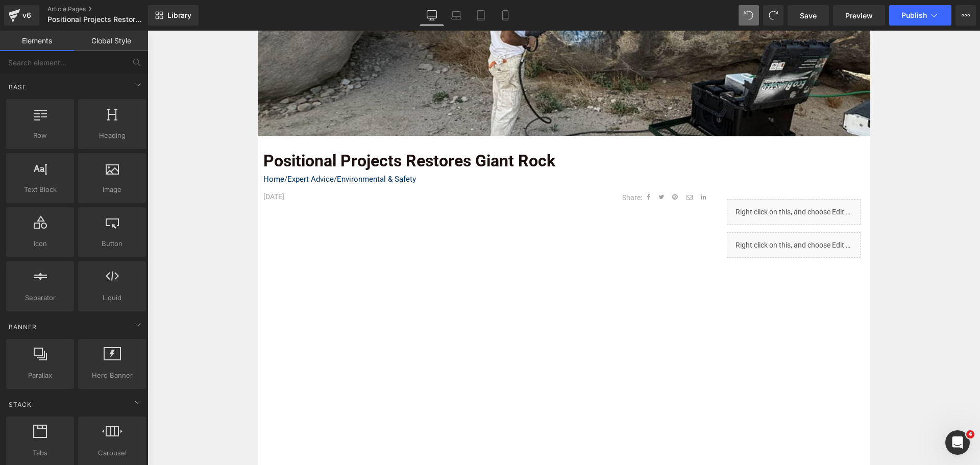
scroll to position [260, 0]
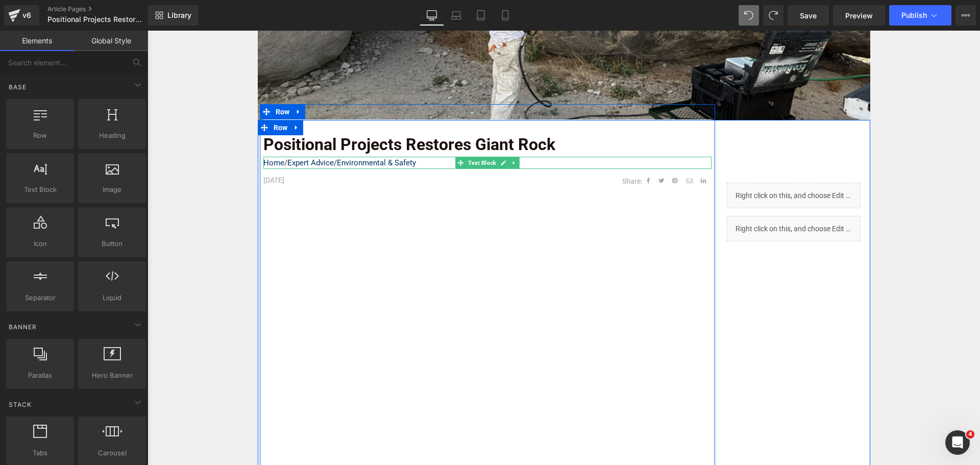
click at [427, 163] on p "Home / Expert Advice / Environmental & Safety" at bounding box center [487, 163] width 448 height 12
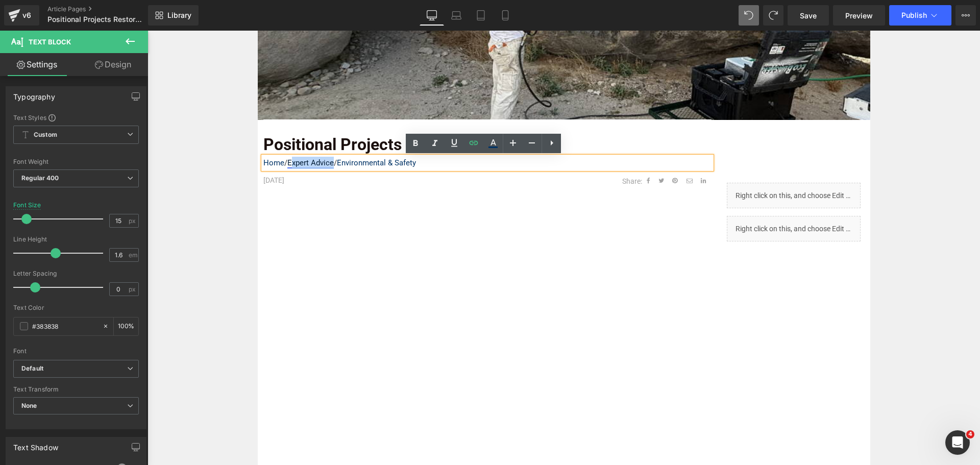
drag, startPoint x: 287, startPoint y: 163, endPoint x: 329, endPoint y: 164, distance: 41.9
click at [329, 164] on link "Expert Advice" at bounding box center [310, 162] width 46 height 9
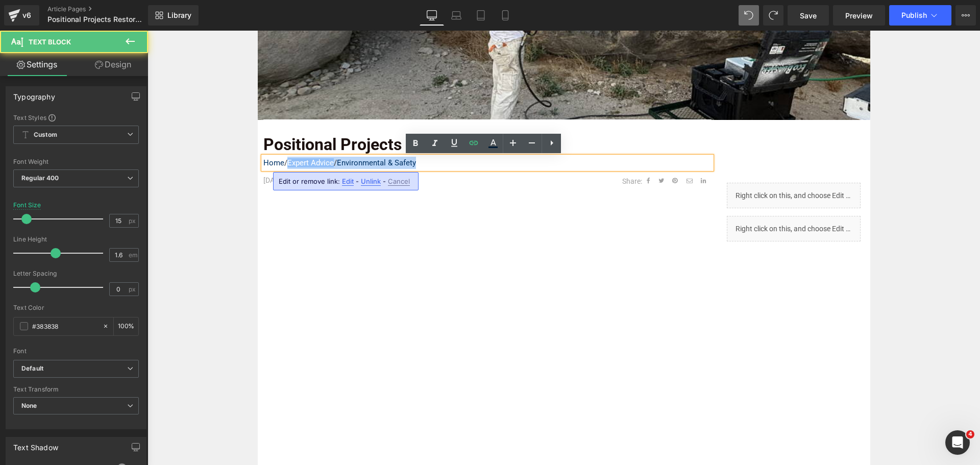
drag, startPoint x: 426, startPoint y: 164, endPoint x: 284, endPoint y: 163, distance: 142.5
click at [284, 163] on p "Home / Expert Advice / Environmental & Safety" at bounding box center [487, 163] width 448 height 12
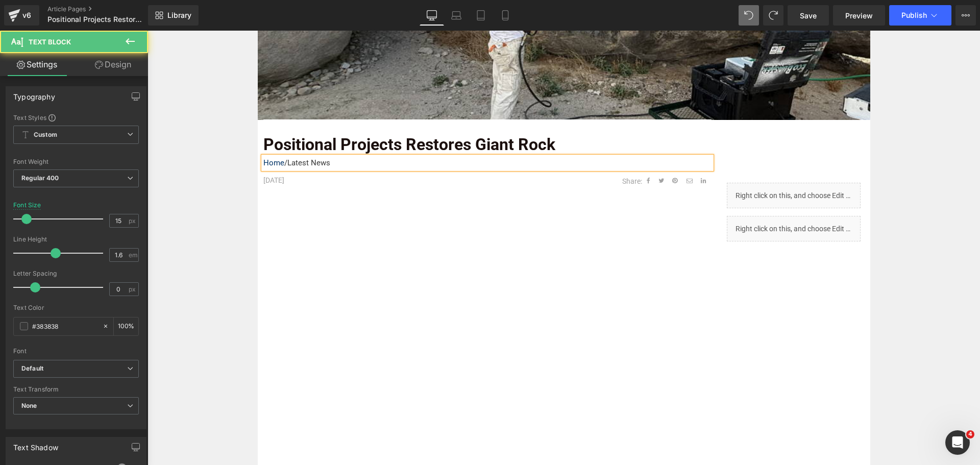
click at [284, 163] on p "Home /Latest News" at bounding box center [487, 163] width 448 height 12
drag, startPoint x: 336, startPoint y: 163, endPoint x: 288, endPoint y: 166, distance: 48.1
click at [288, 166] on p "Home / Latest News" at bounding box center [487, 163] width 448 height 12
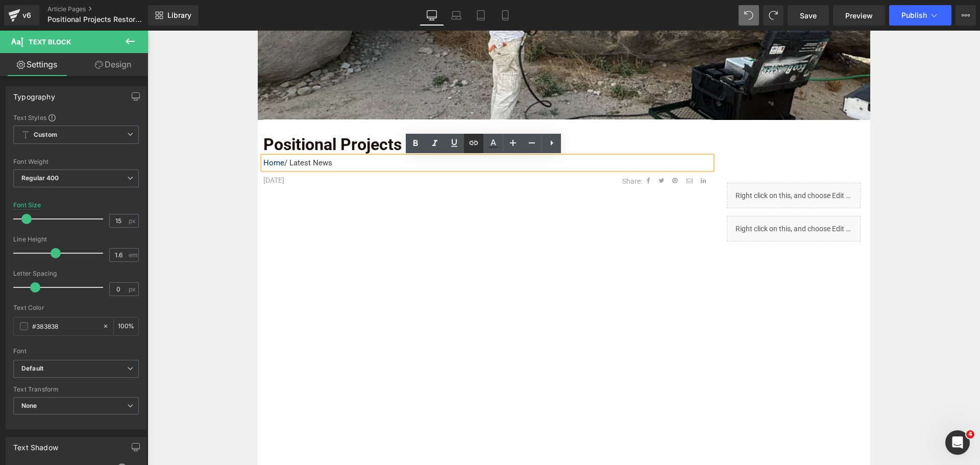
click at [475, 144] on icon at bounding box center [474, 143] width 12 height 12
click at [443, 0] on div "Text Color Highlight Color #333333 Code Editor - Liquid #m-1760540833414 Templa…" at bounding box center [490, 0] width 980 height 0
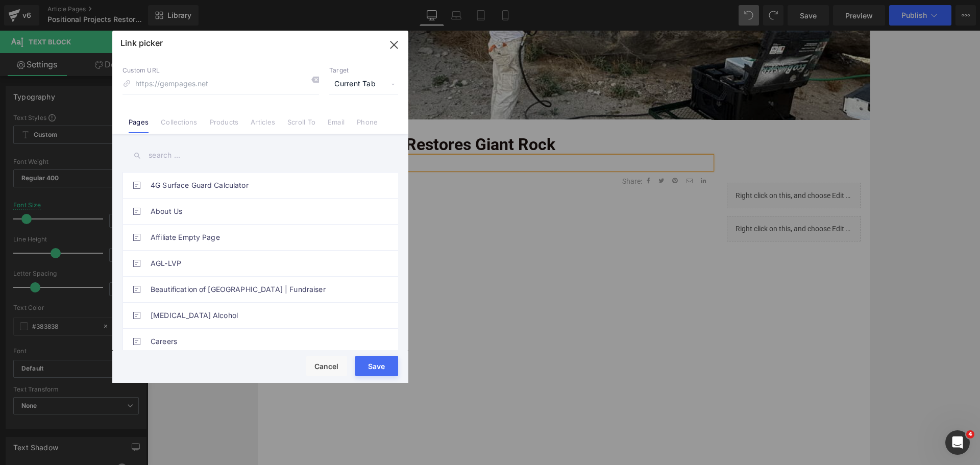
click at [187, 159] on input "text" at bounding box center [261, 155] width 276 height 23
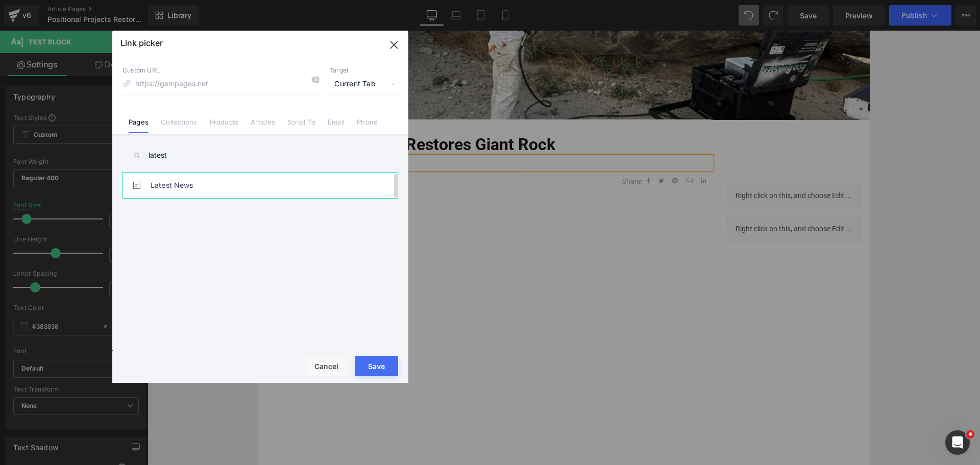
type input "latest"
click at [190, 174] on link "Latest News" at bounding box center [263, 186] width 225 height 26
type input "/pages/latestnews"
click at [376, 363] on button "Save" at bounding box center [376, 366] width 43 height 20
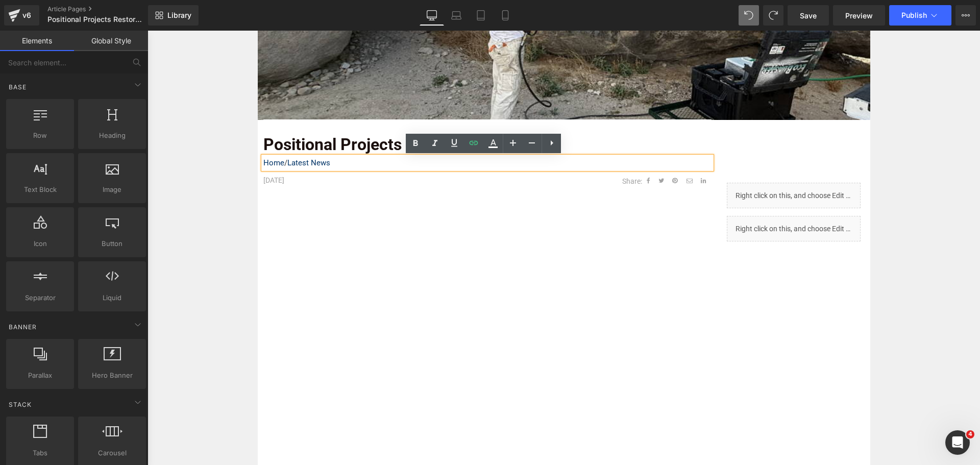
click at [222, 195] on div "Image Row Positional Projects Restores Giant Rock Text Block Home / Latest News…" at bounding box center [564, 412] width 833 height 993
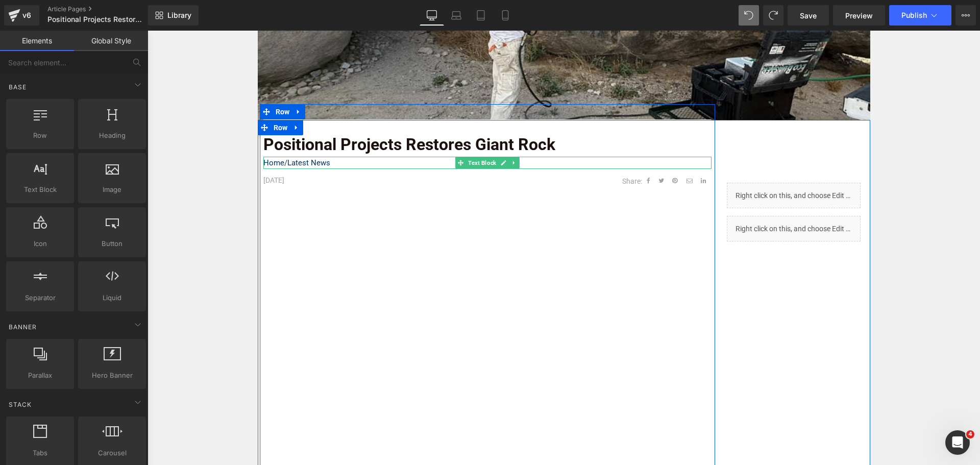
click at [511, 161] on icon at bounding box center [514, 163] width 6 height 6
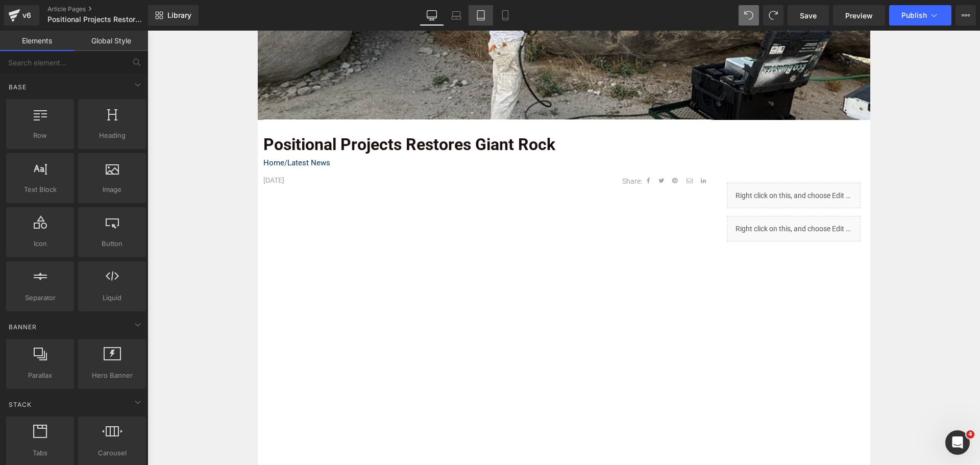
click at [487, 12] on link "Tablet" at bounding box center [481, 15] width 25 height 20
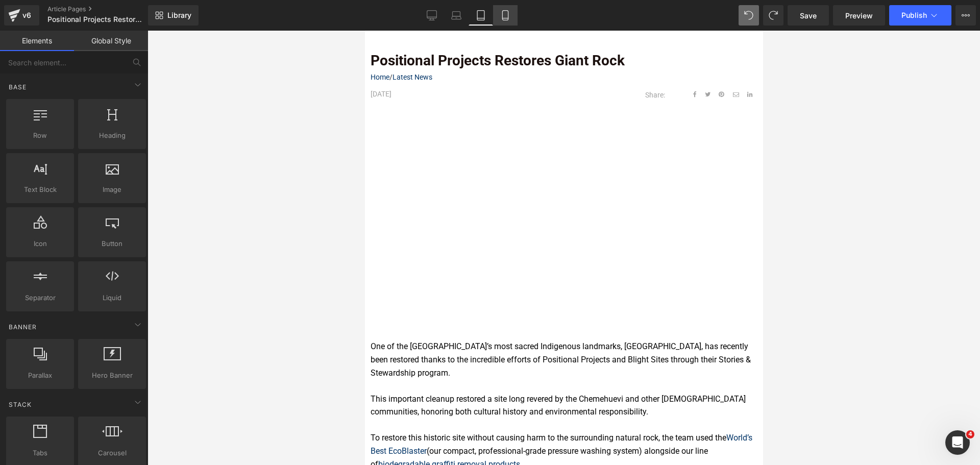
click at [499, 9] on link "Mobile" at bounding box center [505, 15] width 25 height 20
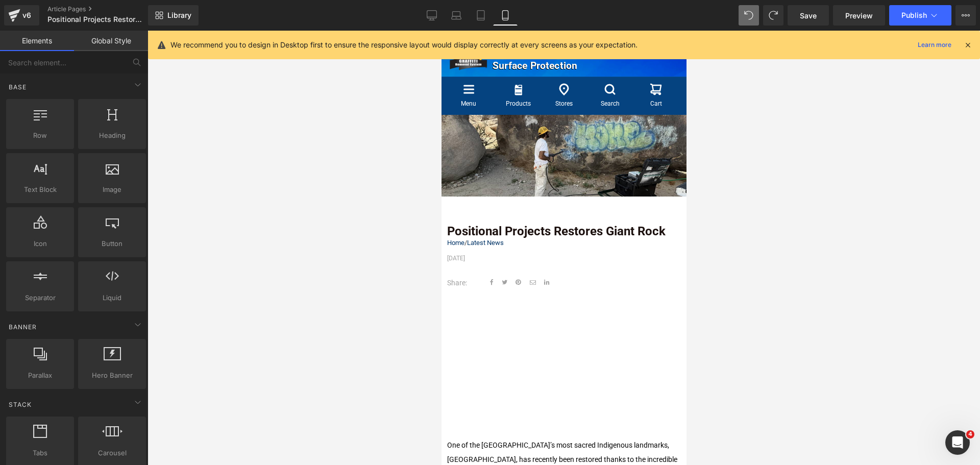
scroll to position [0, 0]
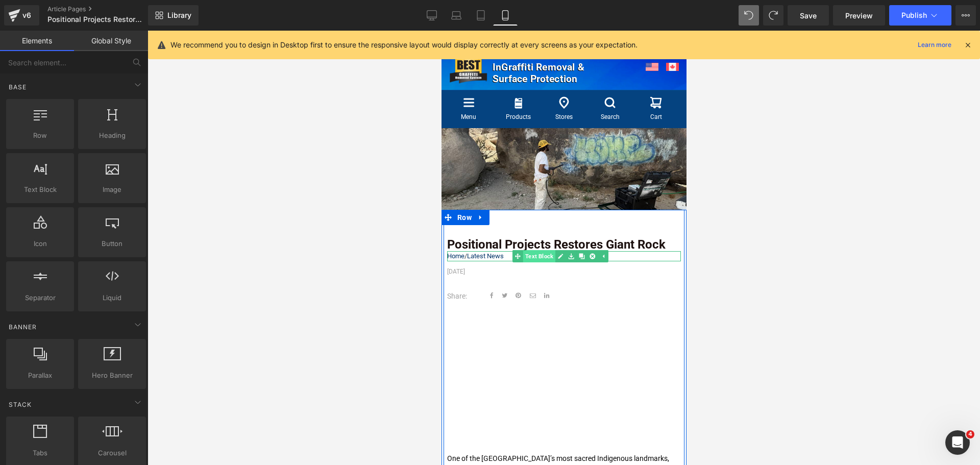
click at [539, 253] on span "Text Block" at bounding box center [538, 256] width 32 height 12
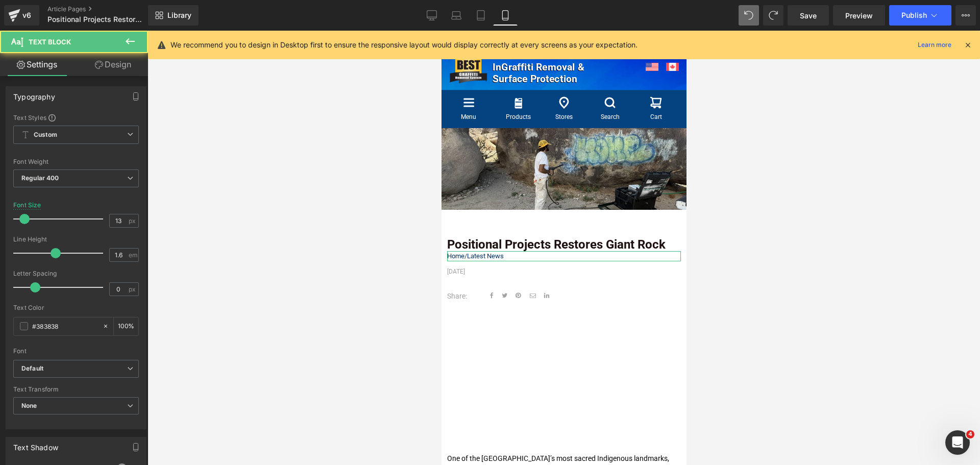
click at [118, 65] on link "Design" at bounding box center [113, 64] width 74 height 23
click at [0, 0] on div "Spacing" at bounding box center [0, 0] width 0 height 0
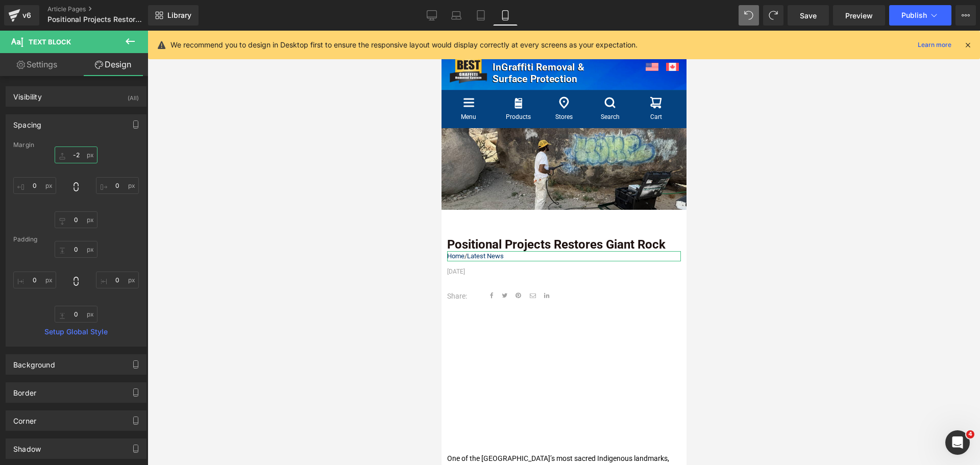
click at [69, 155] on input "-2" at bounding box center [76, 155] width 43 height 17
type input "5"
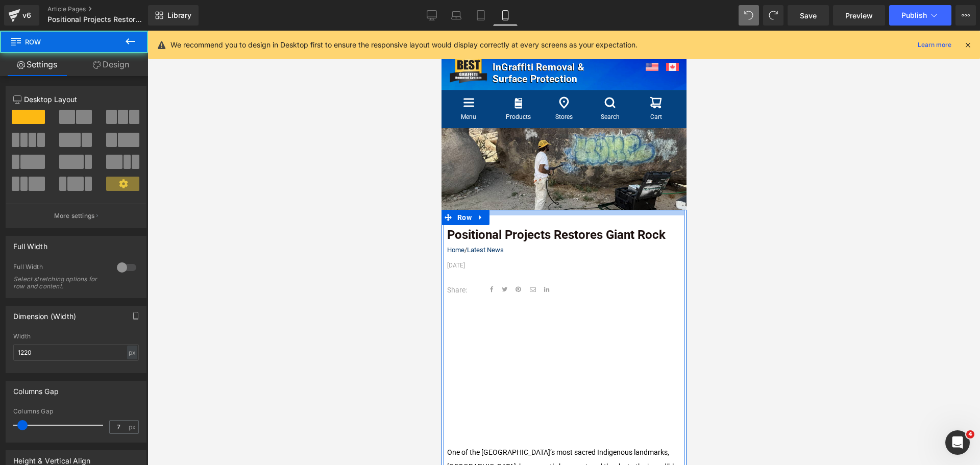
drag, startPoint x: 568, startPoint y: 219, endPoint x: 1260, endPoint y: 266, distance: 693.4
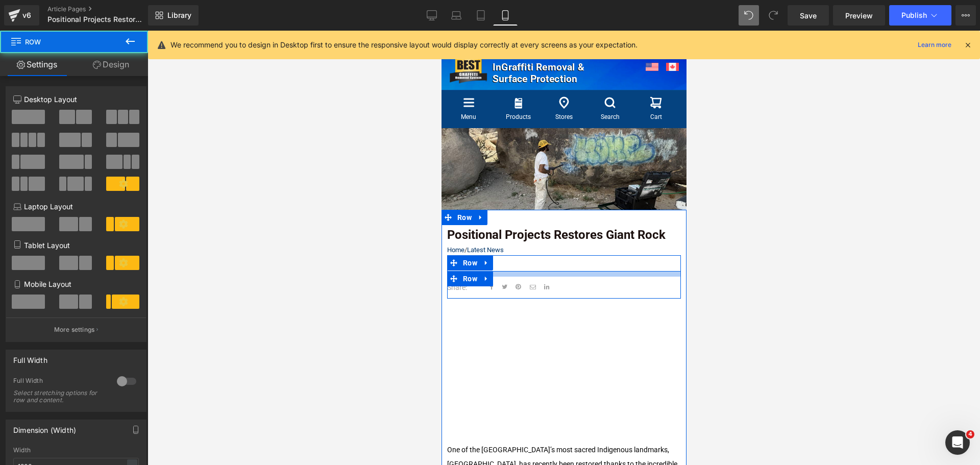
click at [550, 271] on div at bounding box center [564, 274] width 234 height 6
click at [835, 274] on div at bounding box center [564, 248] width 833 height 435
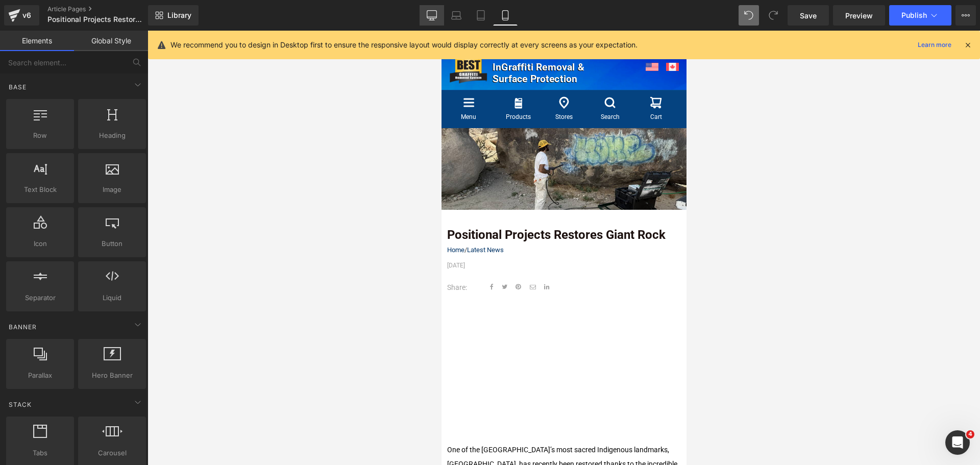
click at [433, 13] on icon at bounding box center [432, 15] width 10 height 10
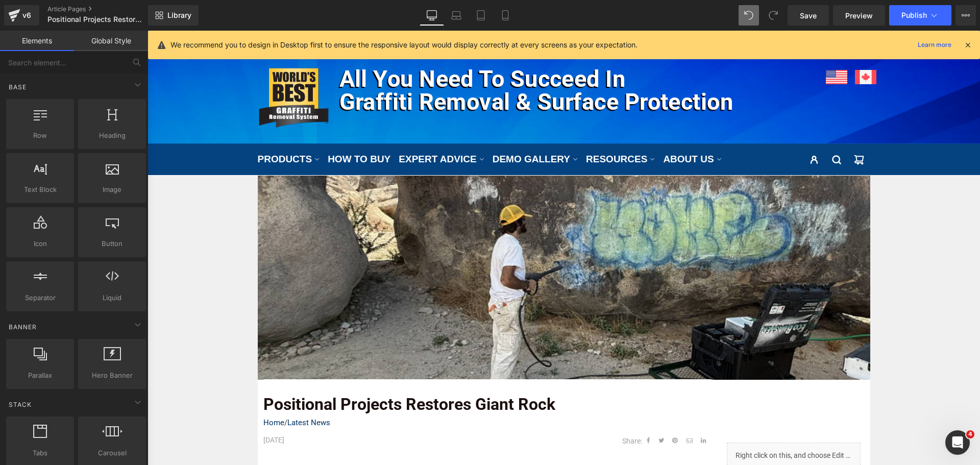
scroll to position [146, 0]
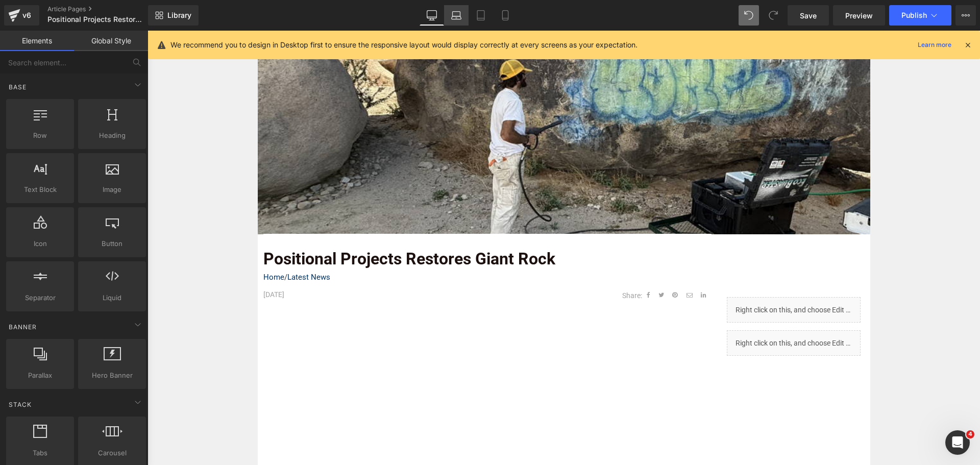
drag, startPoint x: 463, startPoint y: 17, endPoint x: 251, endPoint y: 92, distance: 224.2
click at [463, 17] on link "Laptop" at bounding box center [456, 15] width 25 height 20
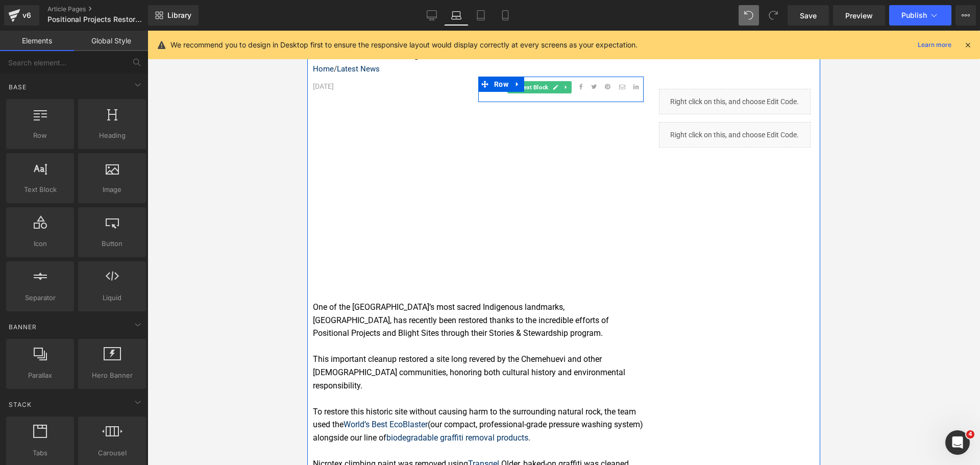
click at [533, 93] on span "Text Block" at bounding box center [534, 87] width 32 height 12
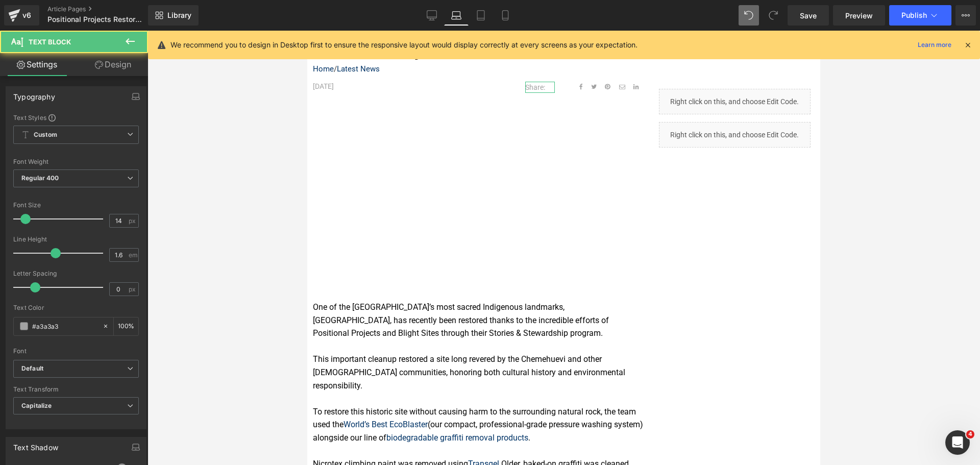
click at [114, 62] on link "Design" at bounding box center [113, 64] width 74 height 23
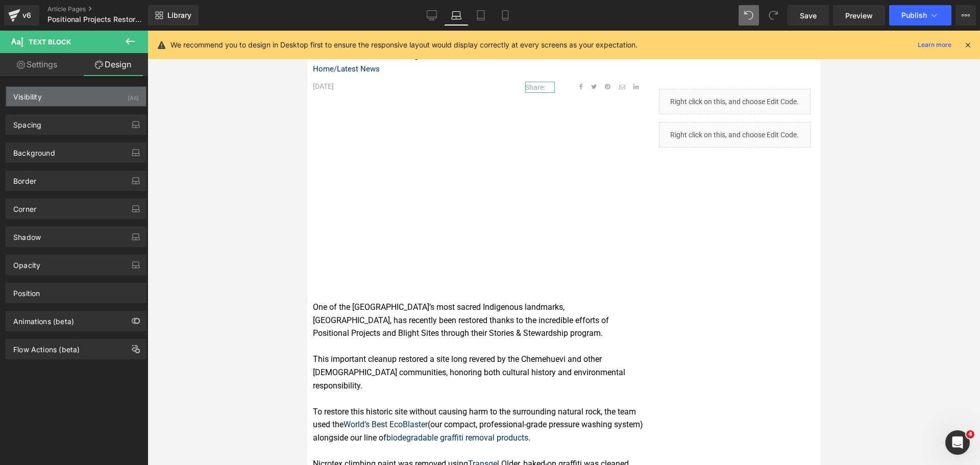
type input "10"
type input "0"
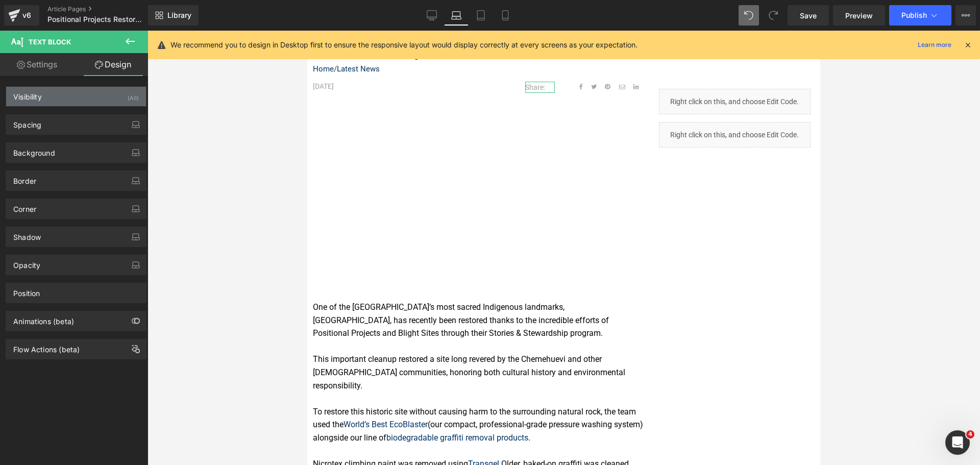
type input "0"
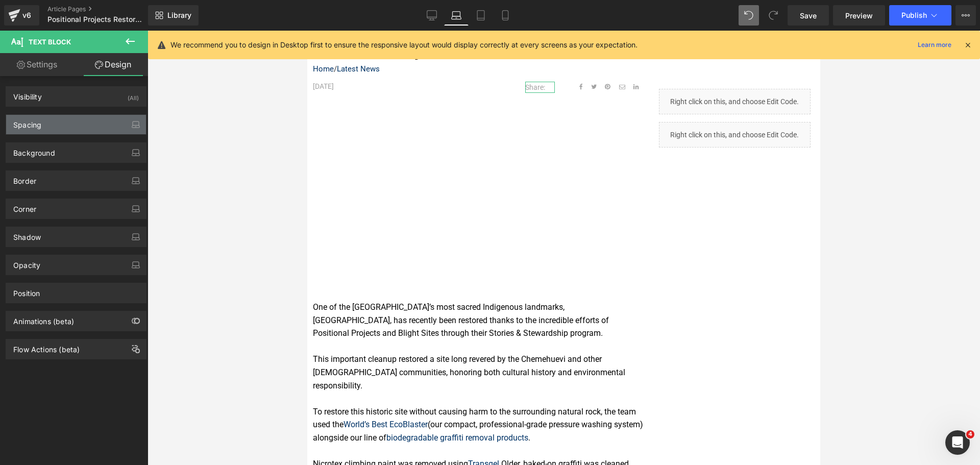
click at [87, 128] on div "Spacing" at bounding box center [76, 124] width 140 height 19
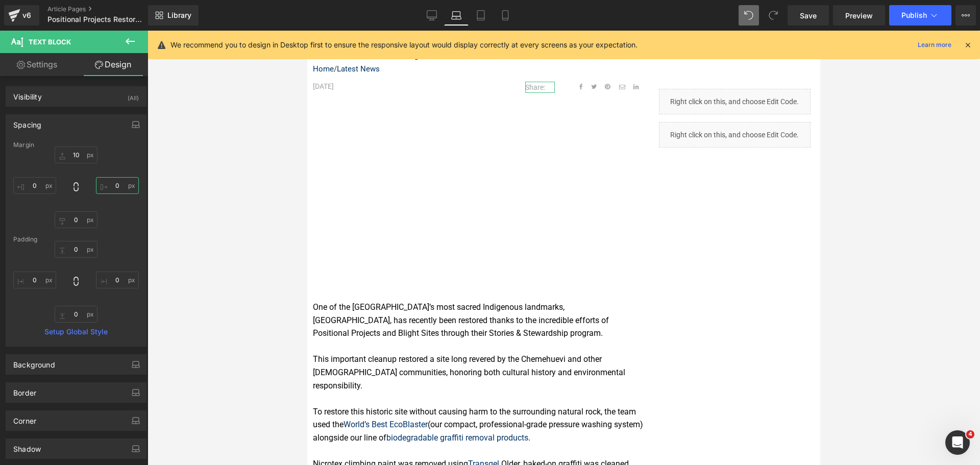
click at [108, 182] on input "0" at bounding box center [117, 185] width 43 height 17
type input "0"
click at [48, 68] on link "Settings" at bounding box center [37, 64] width 74 height 23
type input "100"
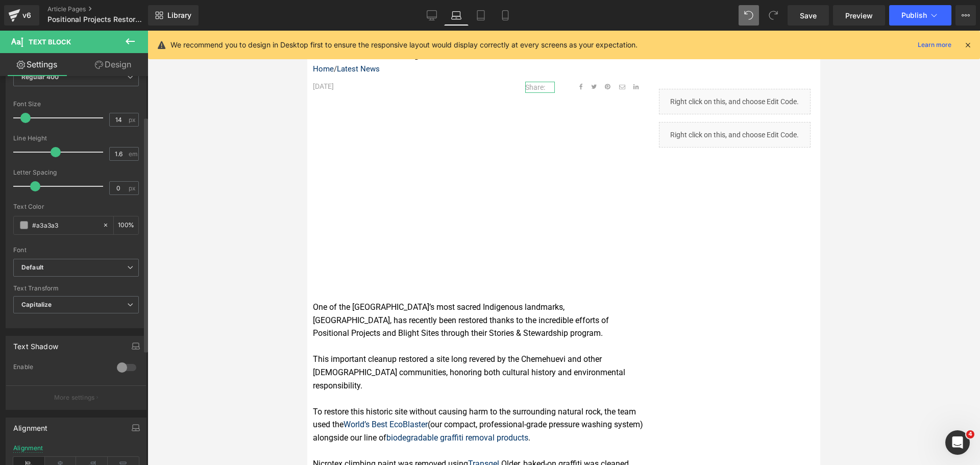
scroll to position [204, 0]
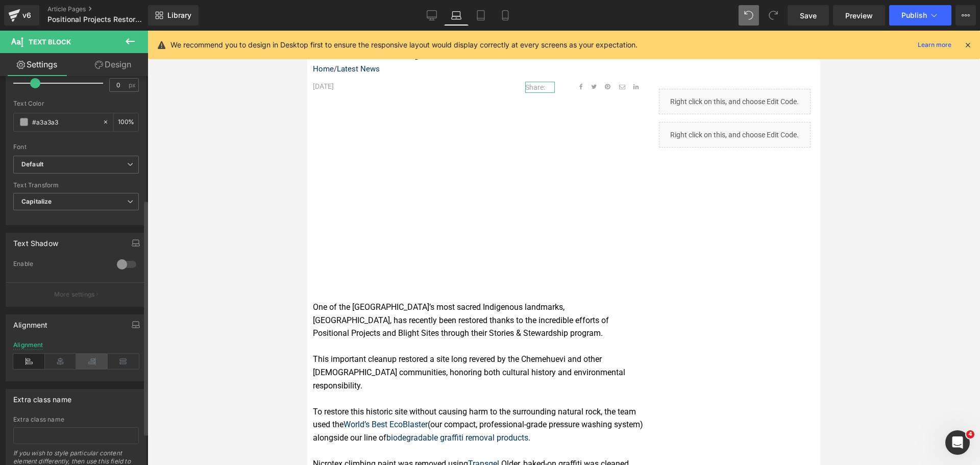
click at [84, 363] on icon at bounding box center [92, 361] width 32 height 15
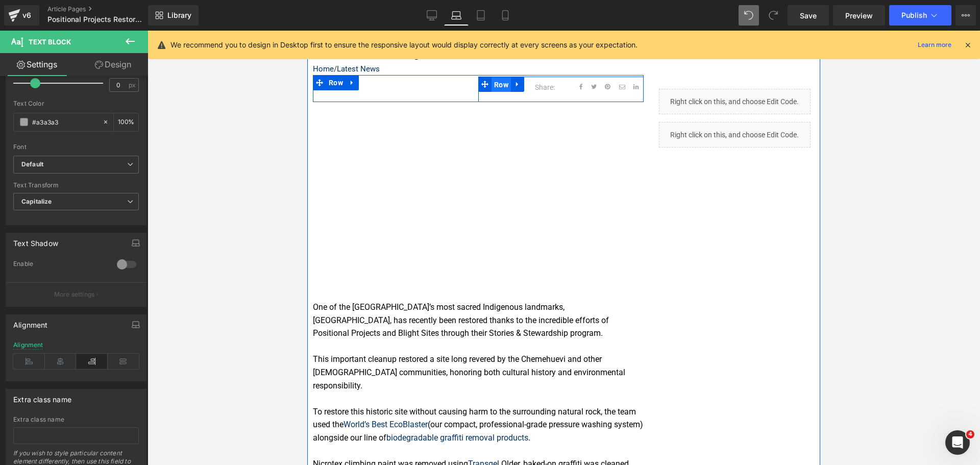
click at [493, 92] on span "Row" at bounding box center [501, 84] width 19 height 15
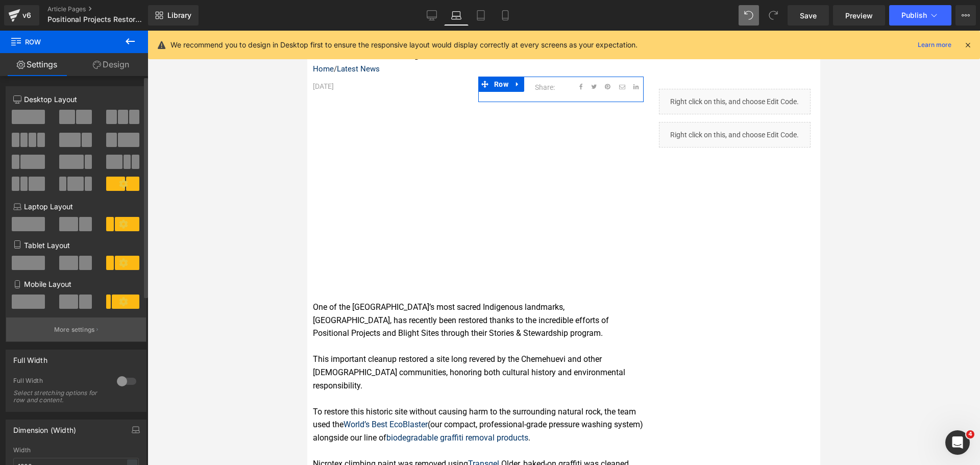
click at [115, 332] on button "More settings" at bounding box center [76, 330] width 140 height 24
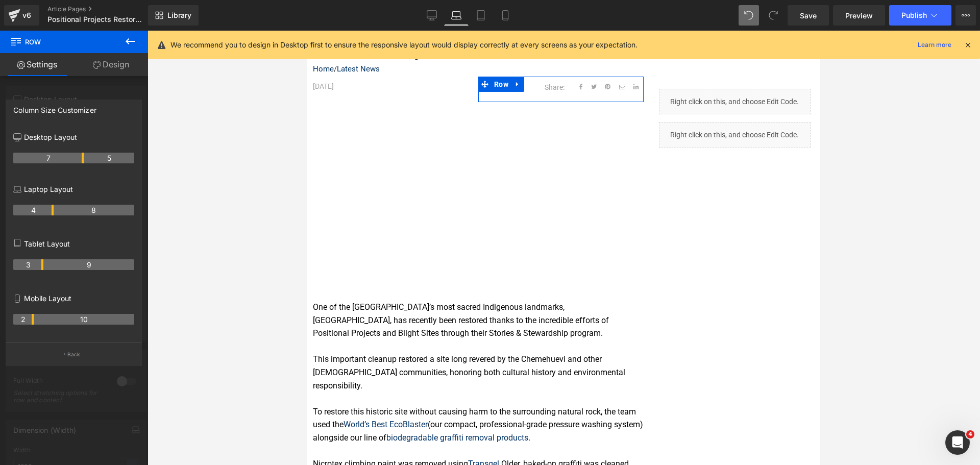
drag, startPoint x: 41, startPoint y: 207, endPoint x: 53, endPoint y: 205, distance: 11.8
click at [53, 205] on tr "4 8" at bounding box center [73, 210] width 121 height 11
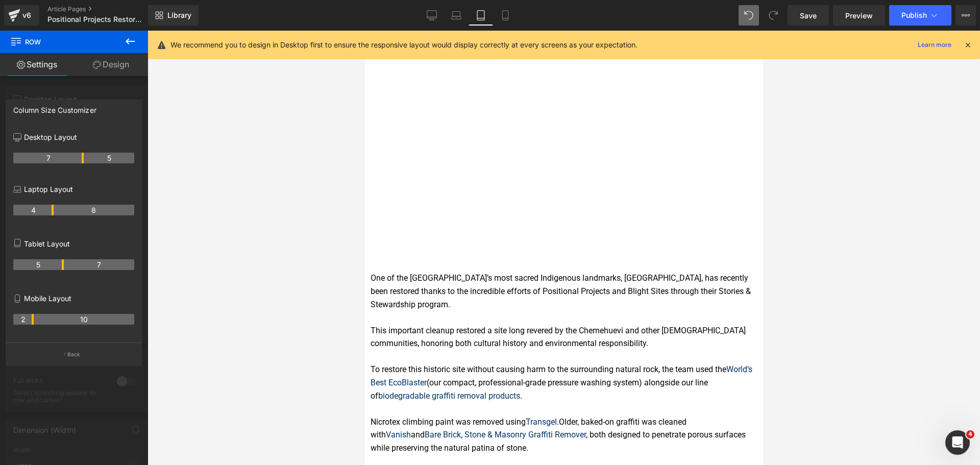
scroll to position [246, 0]
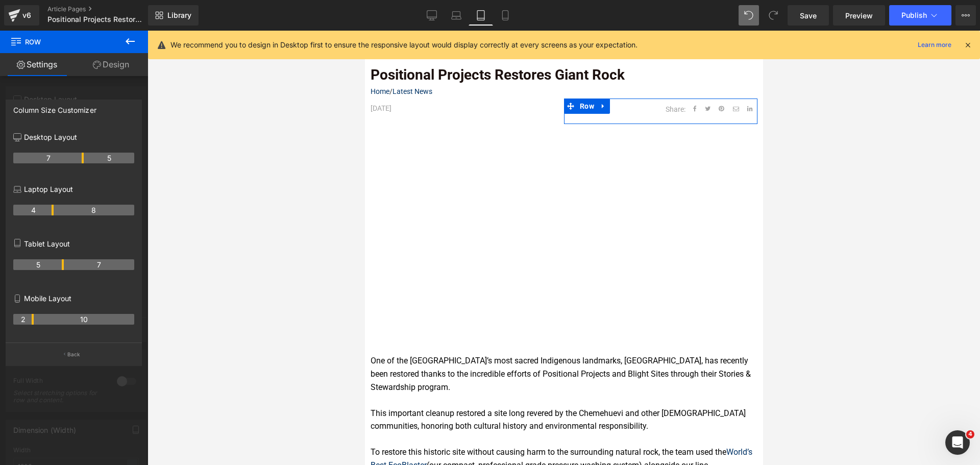
drag, startPoint x: 43, startPoint y: 262, endPoint x: 60, endPoint y: 265, distance: 17.0
click at [60, 265] on th "5" at bounding box center [38, 264] width 51 height 11
click at [33, 318] on th "2" at bounding box center [23, 319] width 20 height 11
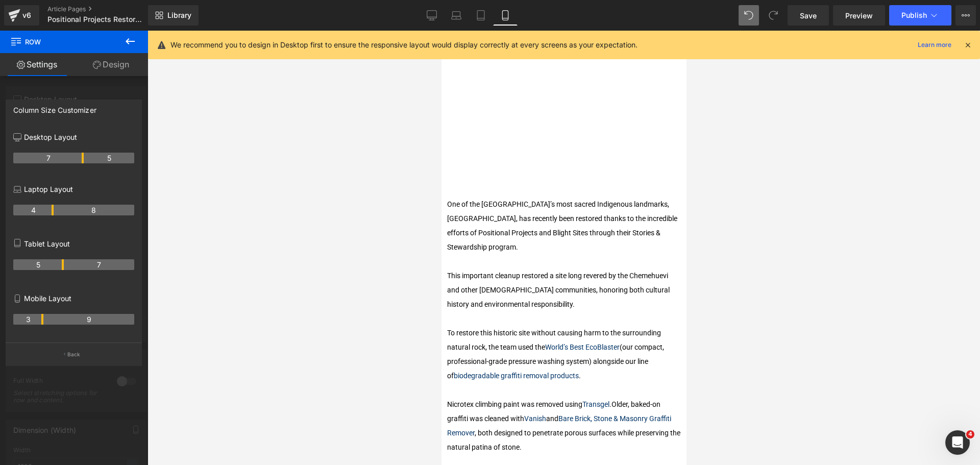
scroll to position [173, 0]
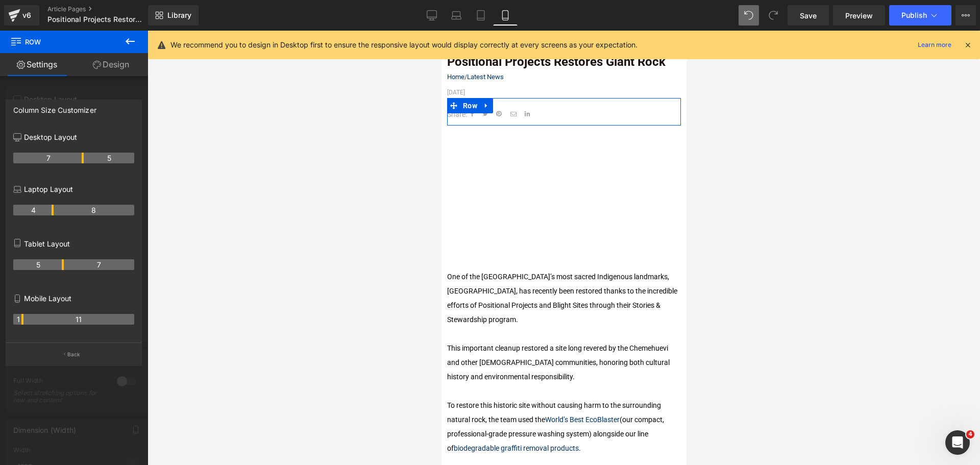
drag, startPoint x: 33, startPoint y: 318, endPoint x: 15, endPoint y: 319, distance: 17.9
click at [15, 319] on th "1" at bounding box center [18, 319] width 10 height 11
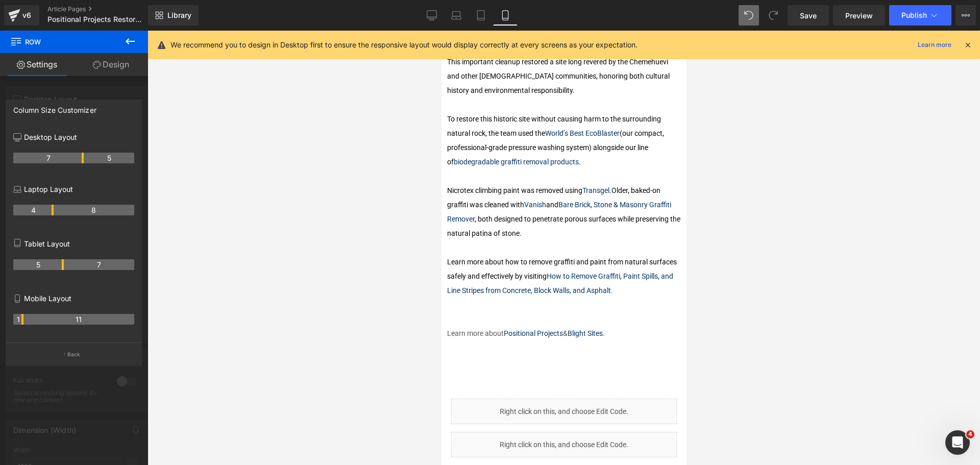
scroll to position [664, 0]
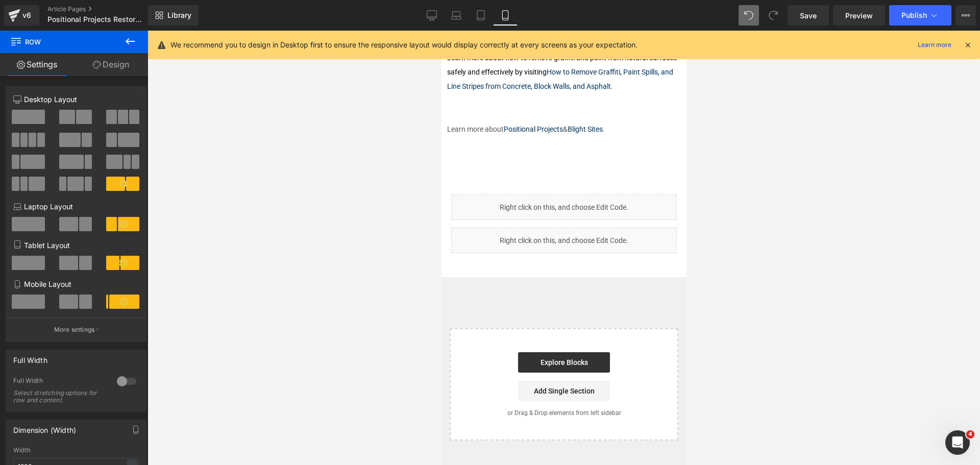
click at [555, 156] on body "Skip to content Close Cart (0) Your cart is currently empty. Return to shop Clo…" at bounding box center [563, 218] width 245 height 1703
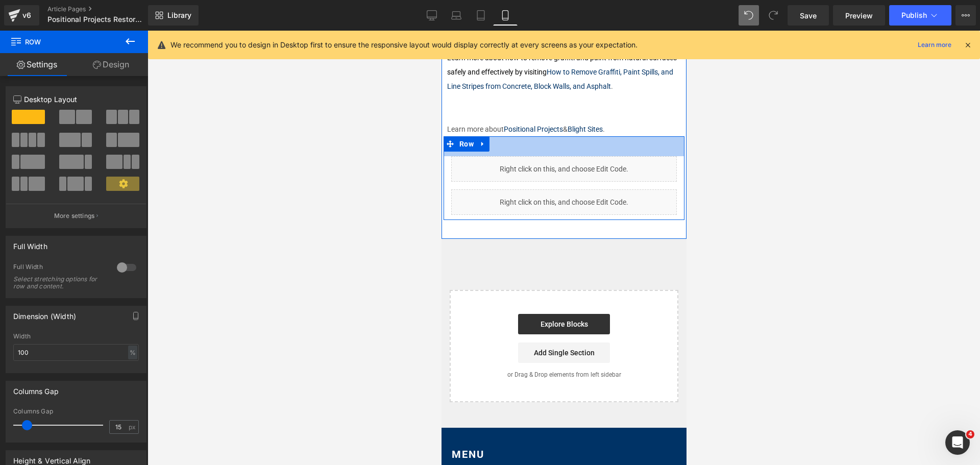
drag, startPoint x: 525, startPoint y: 134, endPoint x: 532, endPoint y: 116, distance: 19.5
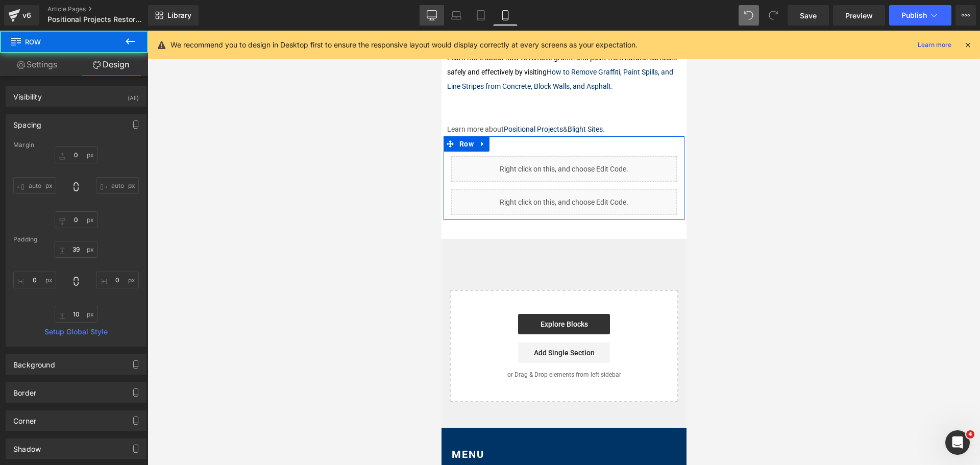
click at [428, 18] on icon at bounding box center [432, 15] width 10 height 8
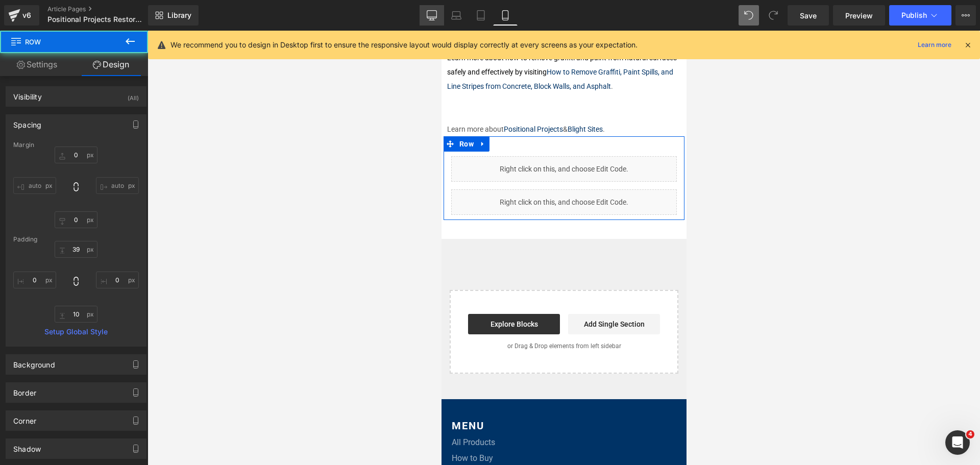
type input "0"
type input "114"
type input "0"
type input "10"
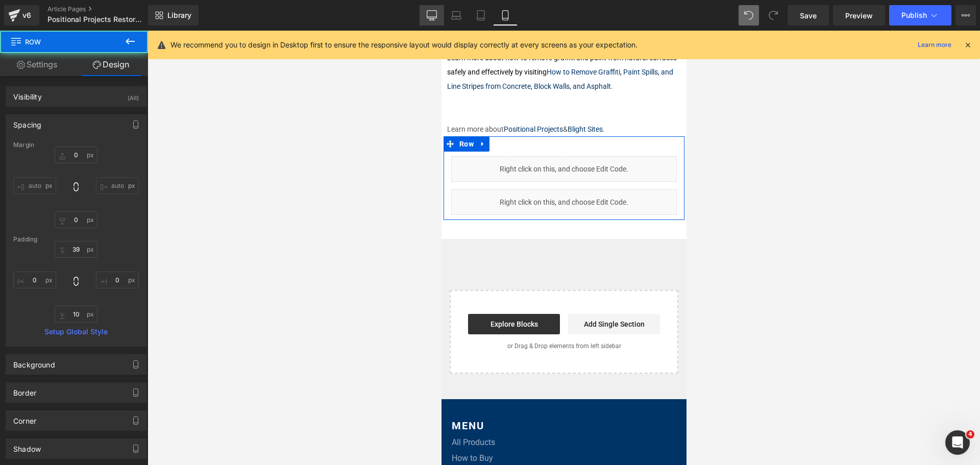
type input "0"
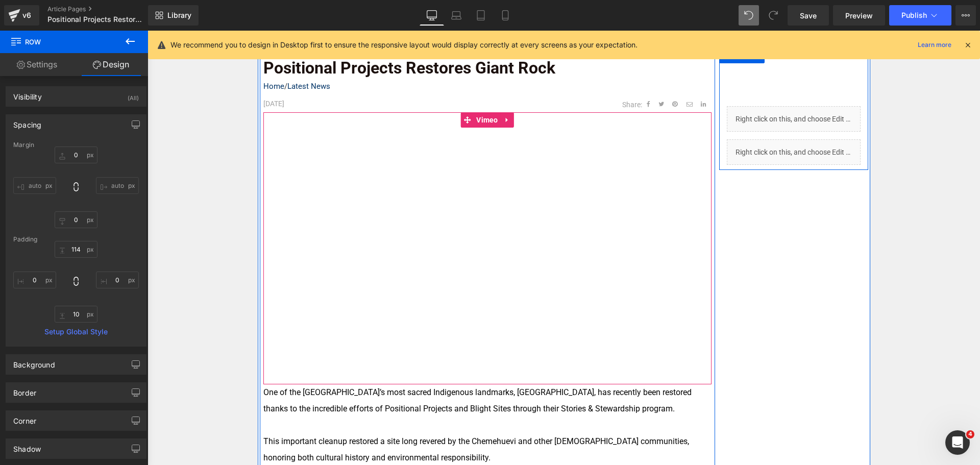
scroll to position [205, 0]
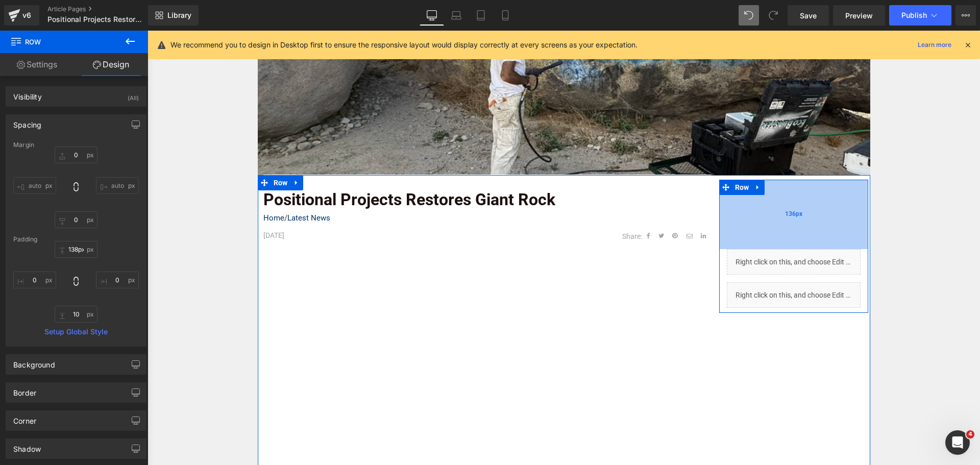
type input "139px"
drag, startPoint x: 777, startPoint y: 186, endPoint x: 778, endPoint y: 199, distance: 12.8
click at [778, 199] on div "139px" at bounding box center [793, 215] width 149 height 71
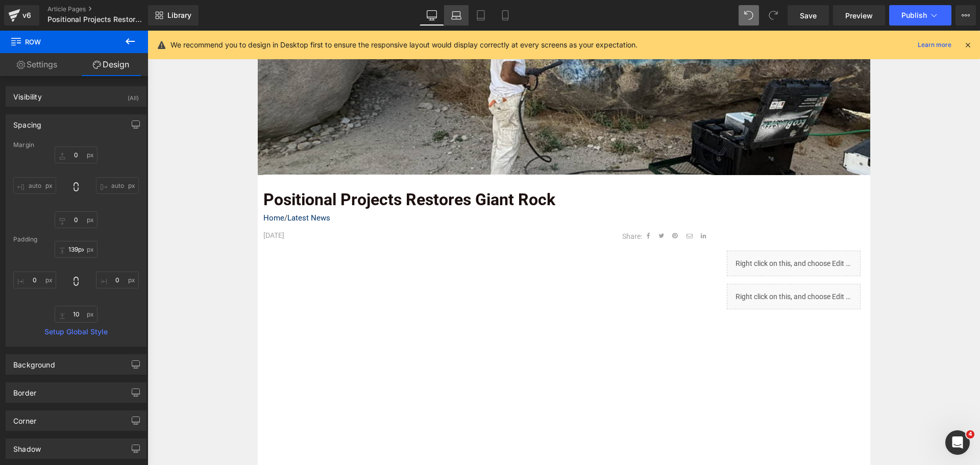
click at [453, 16] on icon at bounding box center [457, 17] width 10 height 3
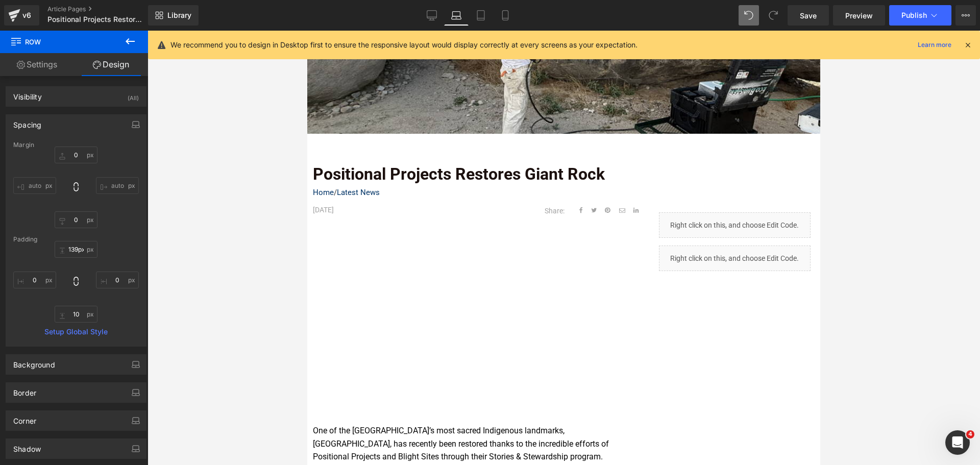
scroll to position [199, 0]
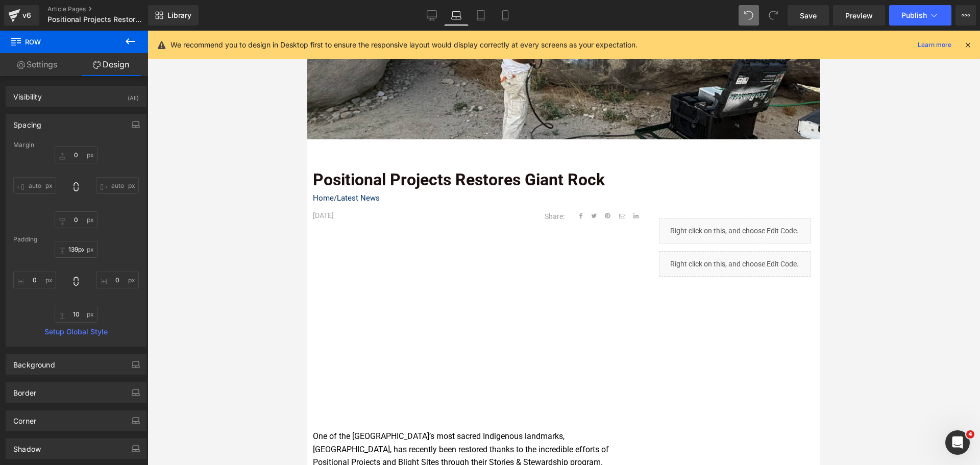
type input "0"
type input "114"
type input "0"
type input "10"
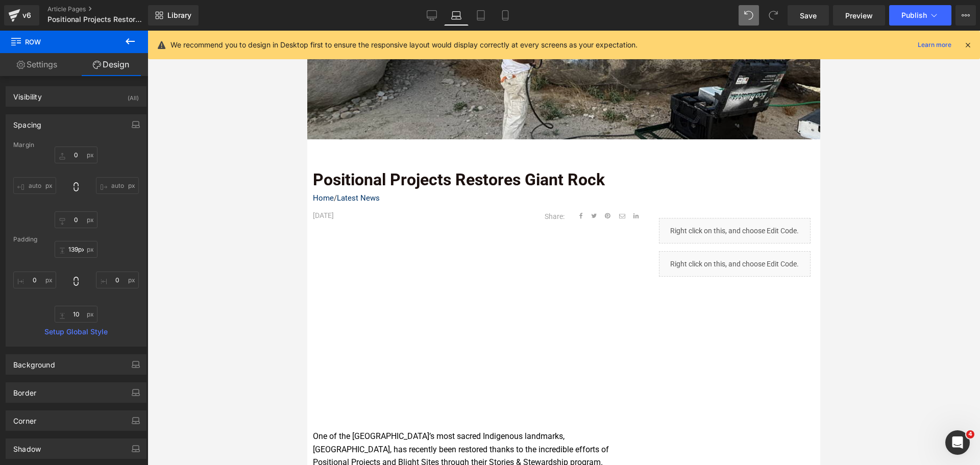
type input "0"
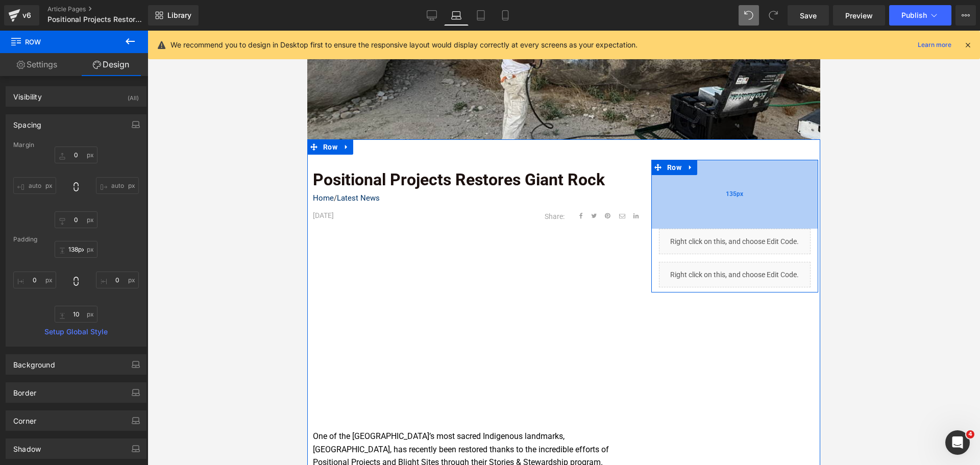
type input "139px"
drag, startPoint x: 746, startPoint y: 188, endPoint x: 745, endPoint y: 201, distance: 12.8
click at [745, 201] on div "139px" at bounding box center [735, 195] width 167 height 71
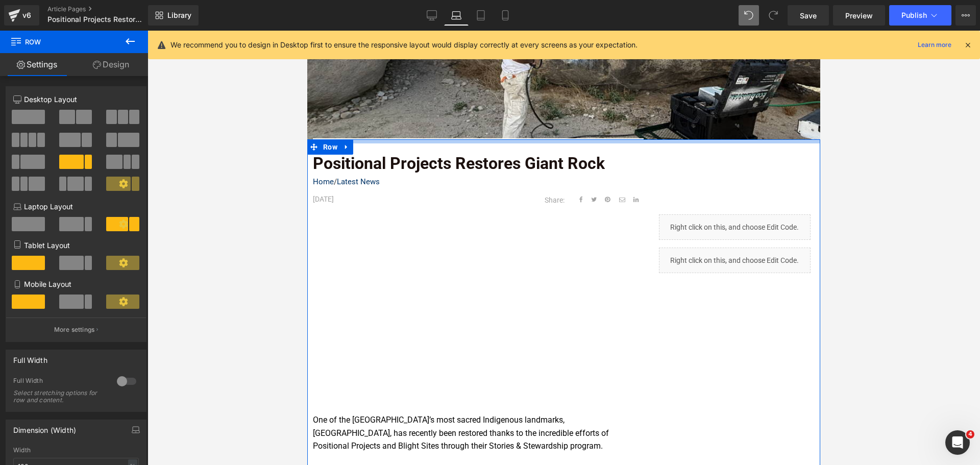
drag, startPoint x: 515, startPoint y: 164, endPoint x: 519, endPoint y: 148, distance: 17.0
click at [519, 148] on div "Positional Projects Restores Giant Rock Text Block Home / Latest News Text Bloc…" at bounding box center [563, 429] width 513 height 581
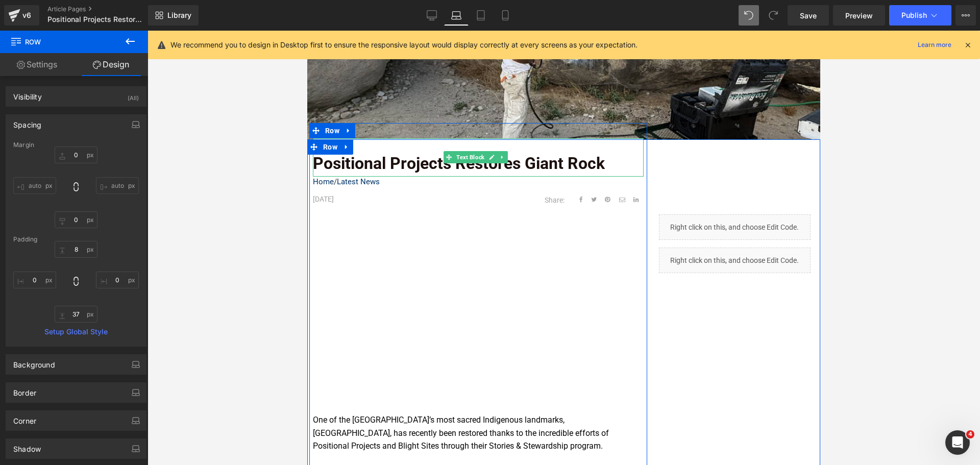
click at [552, 170] on div "Positional Projects Restores Giant Rock" at bounding box center [478, 157] width 331 height 38
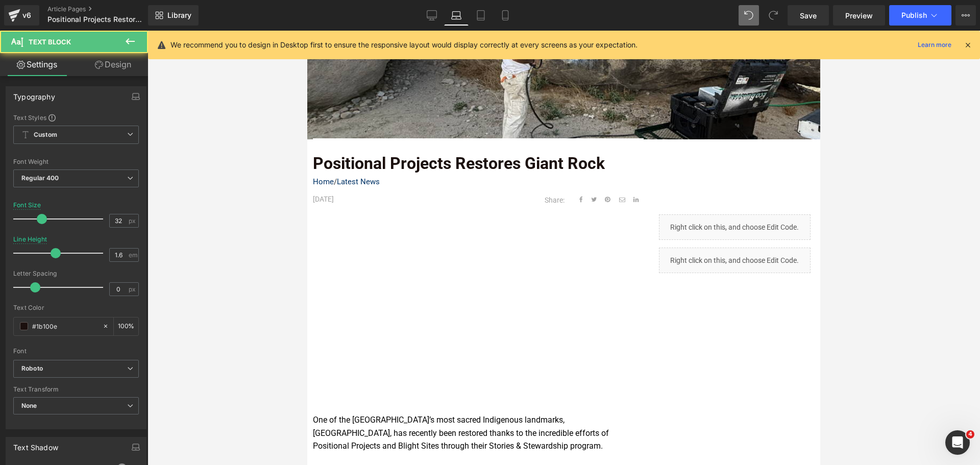
click at [122, 63] on link "Design" at bounding box center [113, 64] width 74 height 23
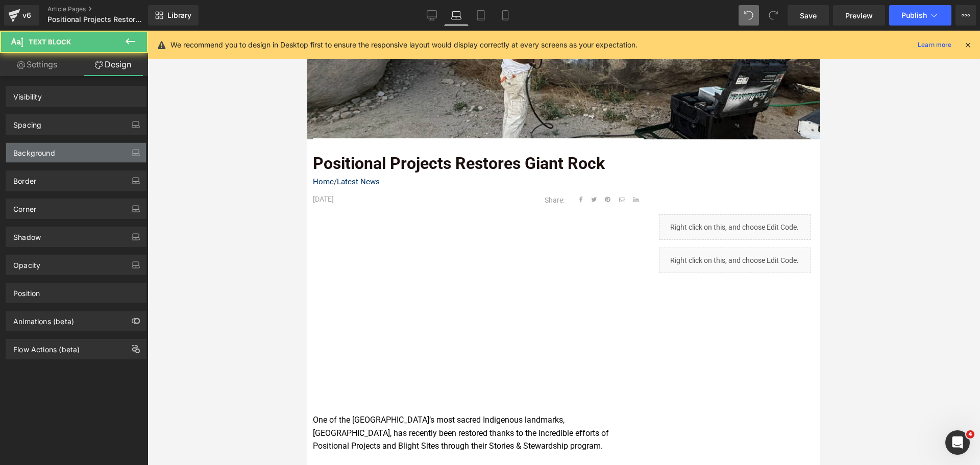
click at [42, 151] on div "Background" at bounding box center [34, 150] width 42 height 14
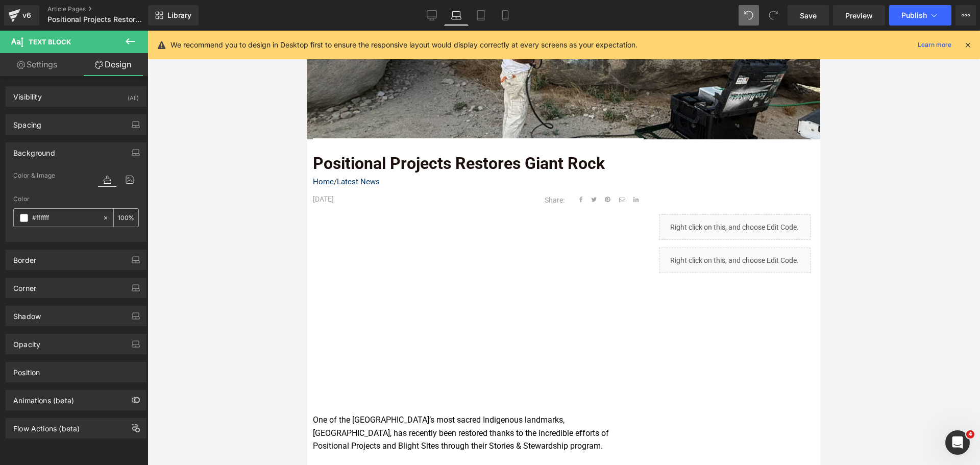
click at [104, 218] on icon at bounding box center [105, 217] width 3 height 3
type input "none"
type input "0"
click at [213, 218] on div at bounding box center [564, 248] width 833 height 435
click at [485, 21] on link "Tablet" at bounding box center [481, 15] width 25 height 20
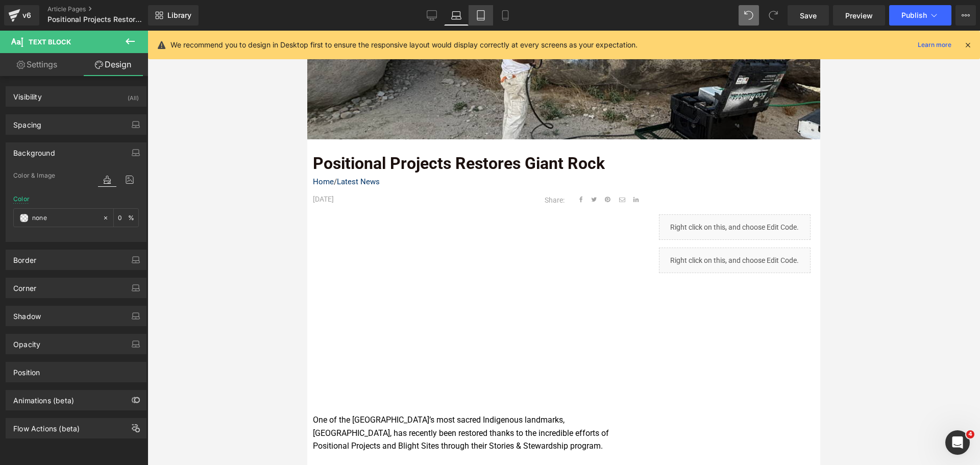
type input "#ffffff"
type input "100"
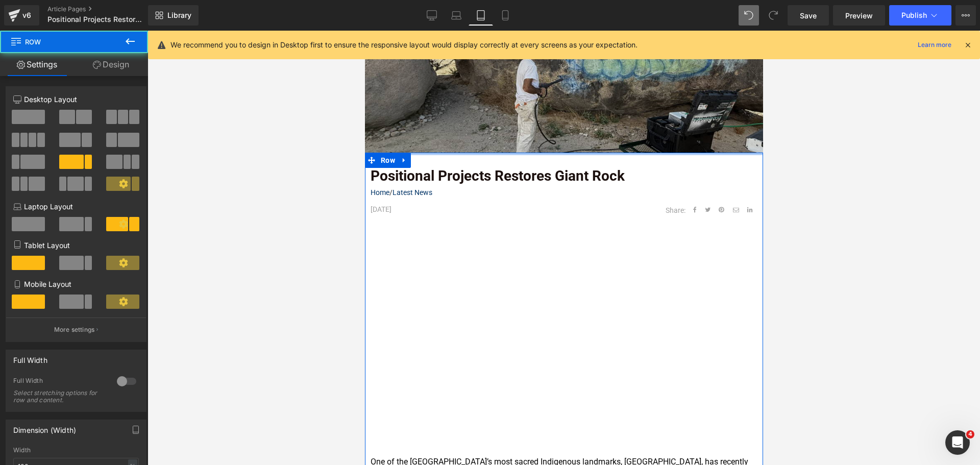
drag, startPoint x: 585, startPoint y: 154, endPoint x: 586, endPoint y: 142, distance: 11.8
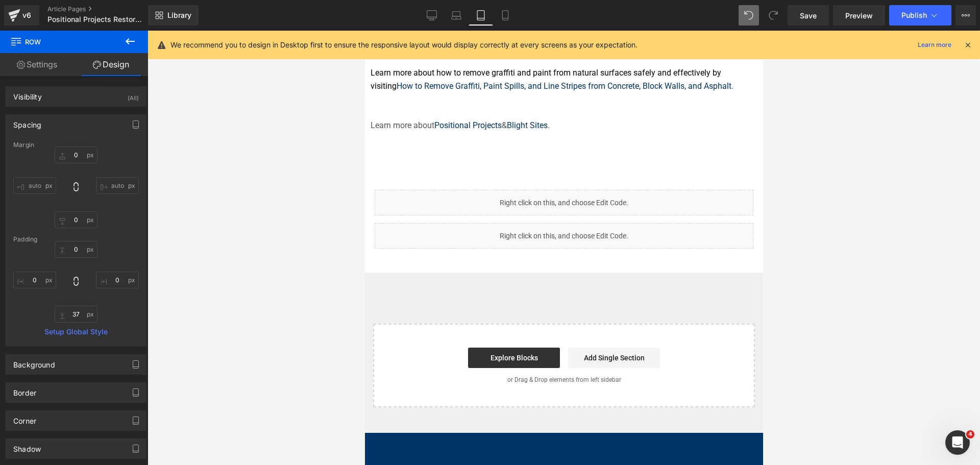
scroll to position [646, 0]
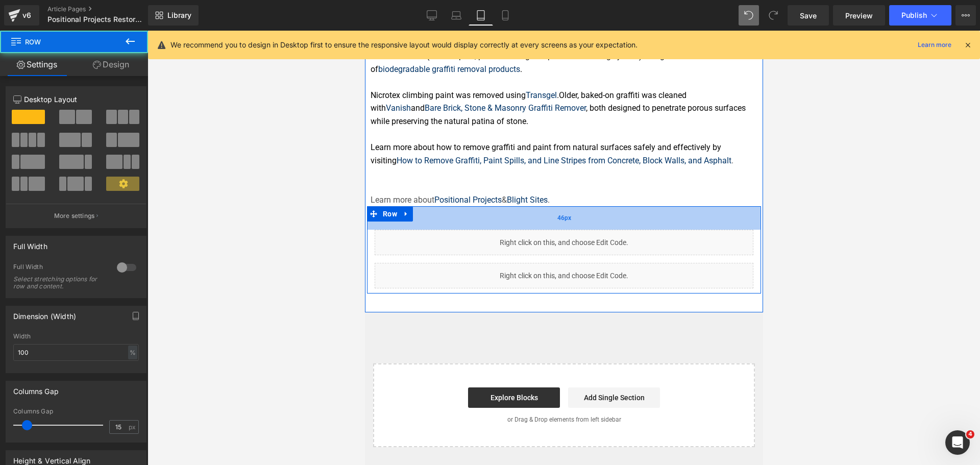
drag, startPoint x: 525, startPoint y: 235, endPoint x: 534, endPoint y: 200, distance: 35.7
click at [534, 206] on div "46px" at bounding box center [564, 217] width 394 height 23
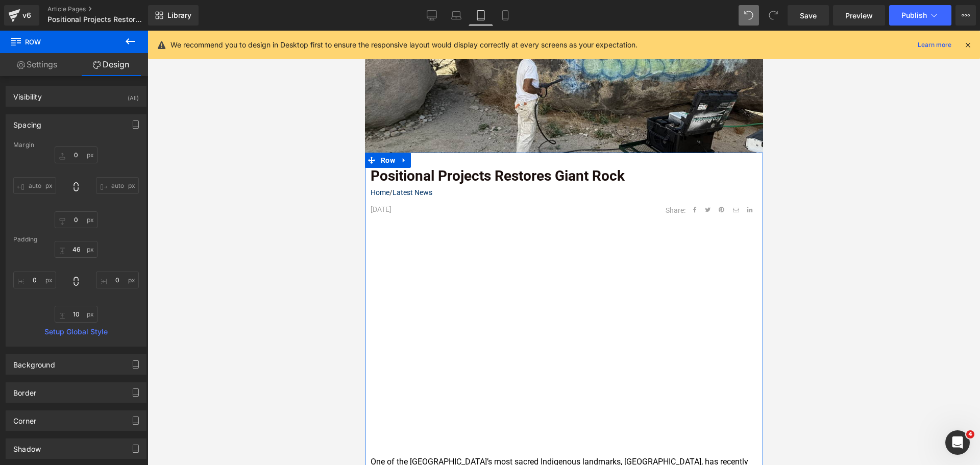
scroll to position [85, 0]
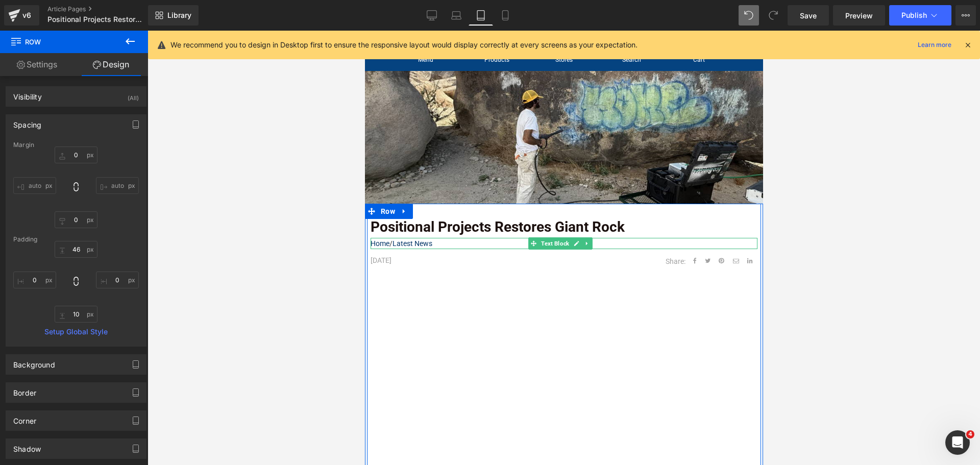
click at [483, 238] on p "Home / Latest News" at bounding box center [563, 243] width 387 height 11
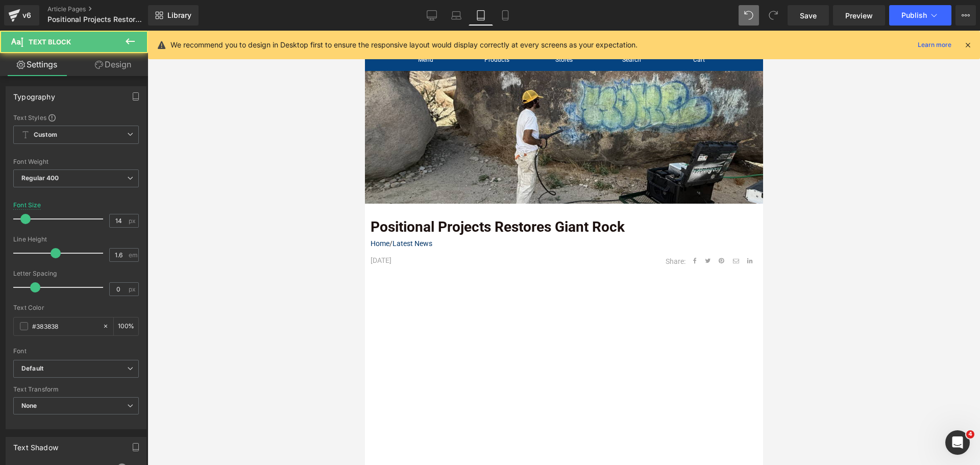
click at [113, 62] on link "Design" at bounding box center [113, 64] width 74 height 23
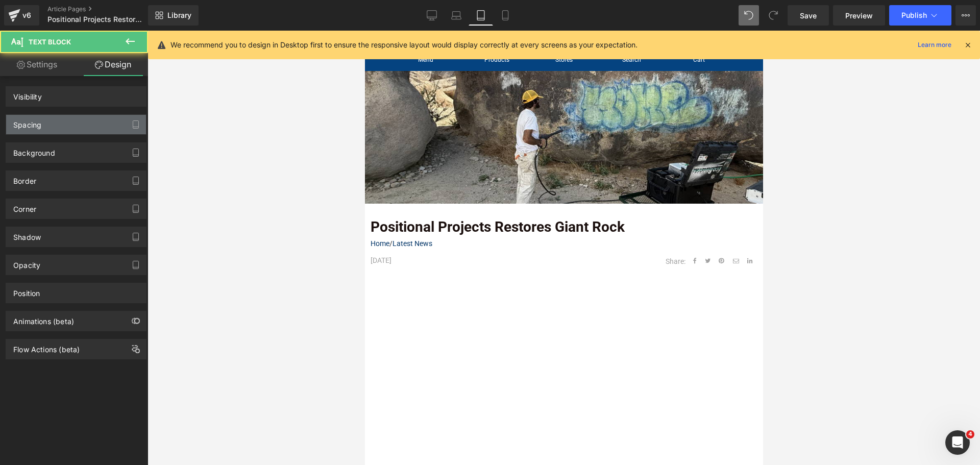
click at [57, 124] on div "Spacing" at bounding box center [76, 124] width 140 height 19
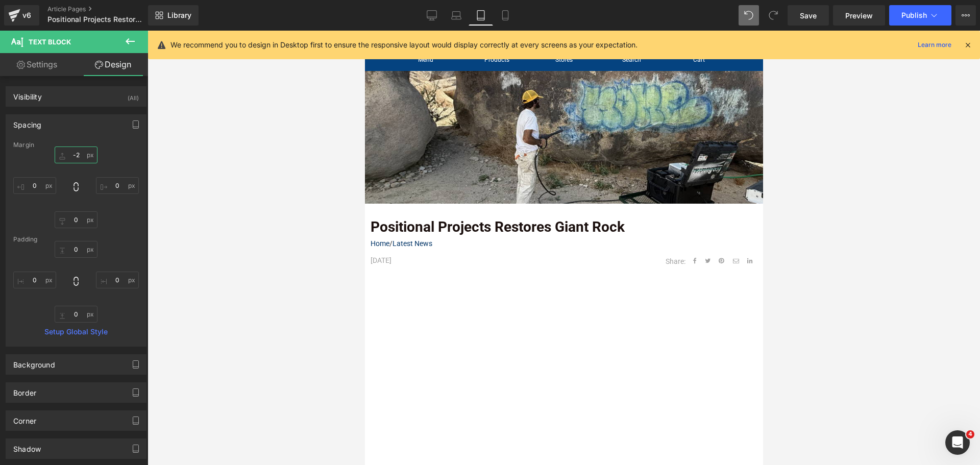
click at [74, 160] on input "-2" at bounding box center [76, 155] width 43 height 17
click at [515, 12] on link "Mobile" at bounding box center [505, 15] width 25 height 20
type input "5"
type input "0"
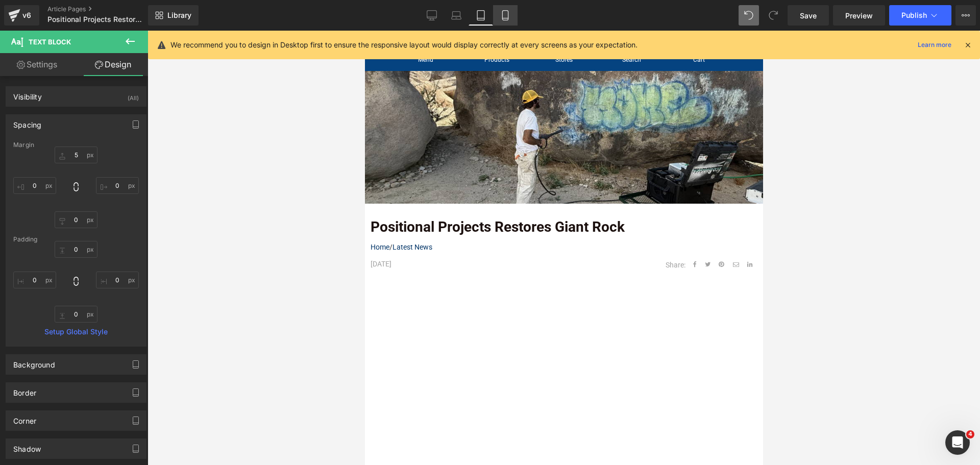
type input "0"
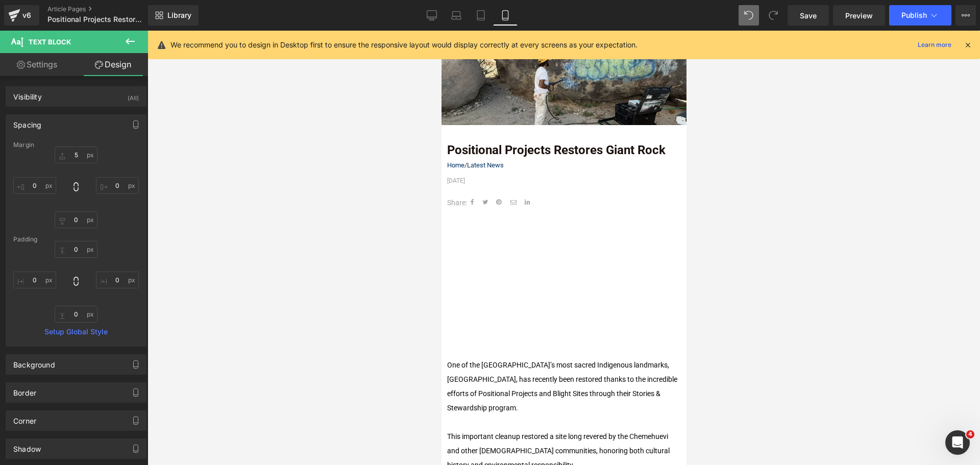
scroll to position [4, 0]
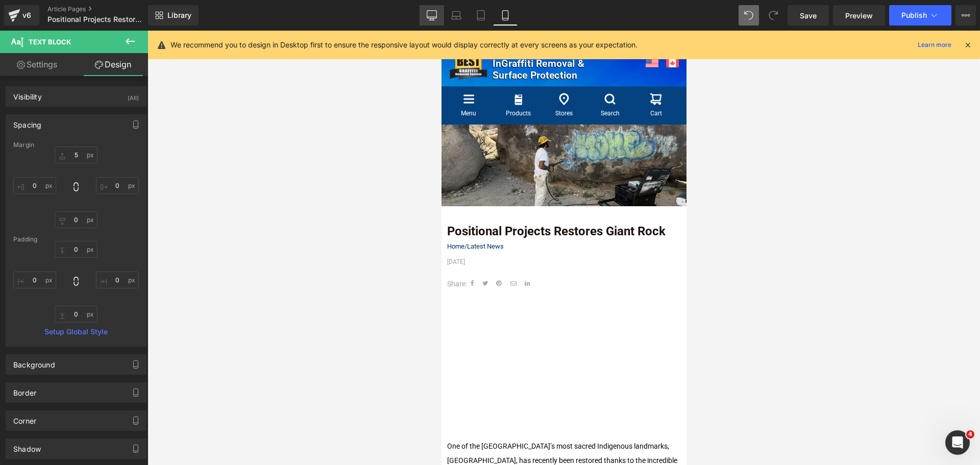
click at [432, 14] on icon at bounding box center [432, 15] width 10 height 10
type input "-2"
type input "0"
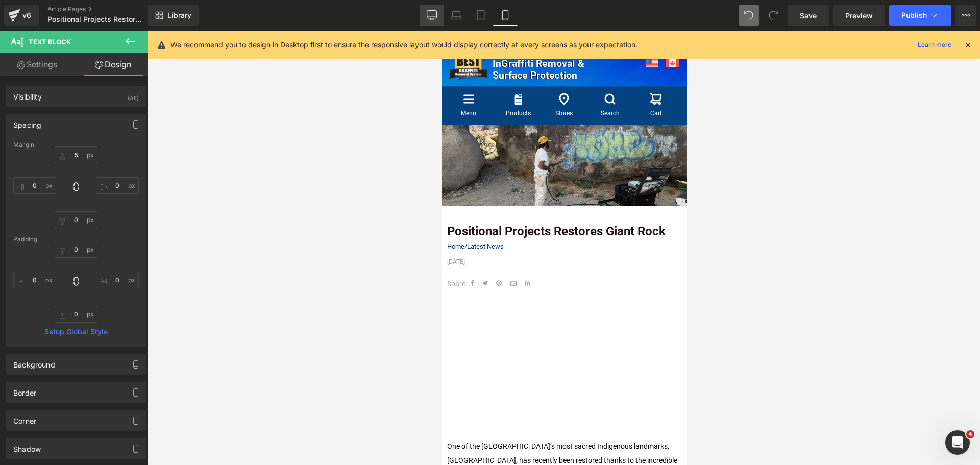
type input "0"
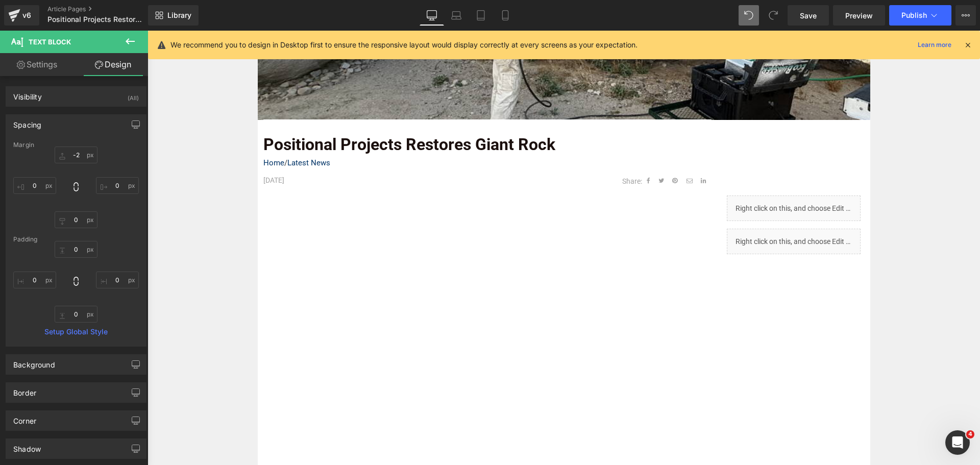
scroll to position [178, 0]
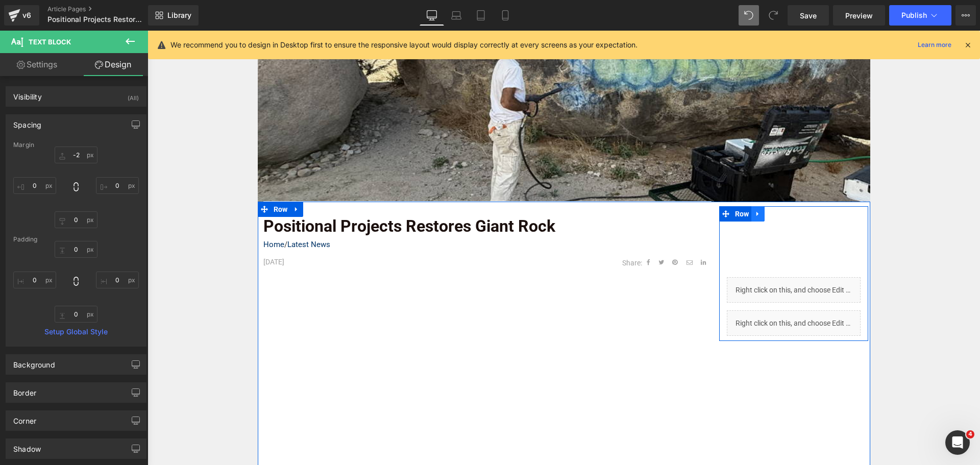
click at [756, 215] on icon at bounding box center [758, 214] width 7 height 8
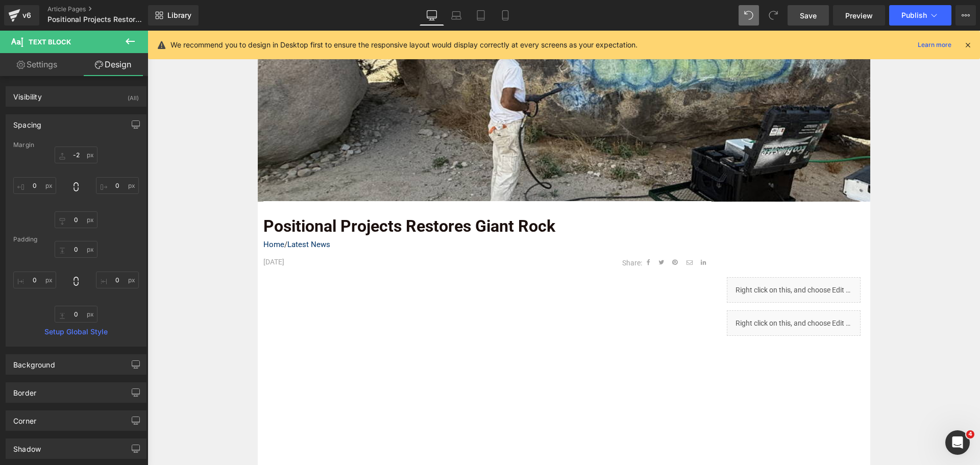
click at [802, 19] on link "Save" at bounding box center [808, 15] width 41 height 20
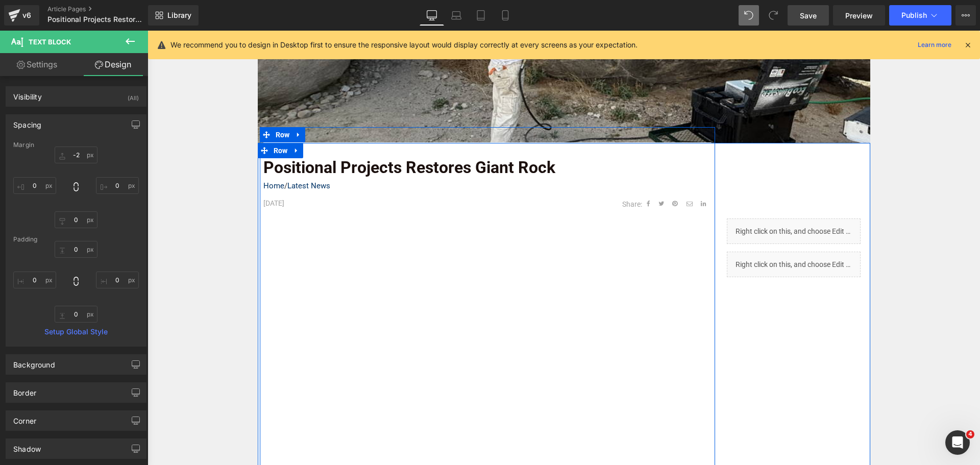
scroll to position [229, 0]
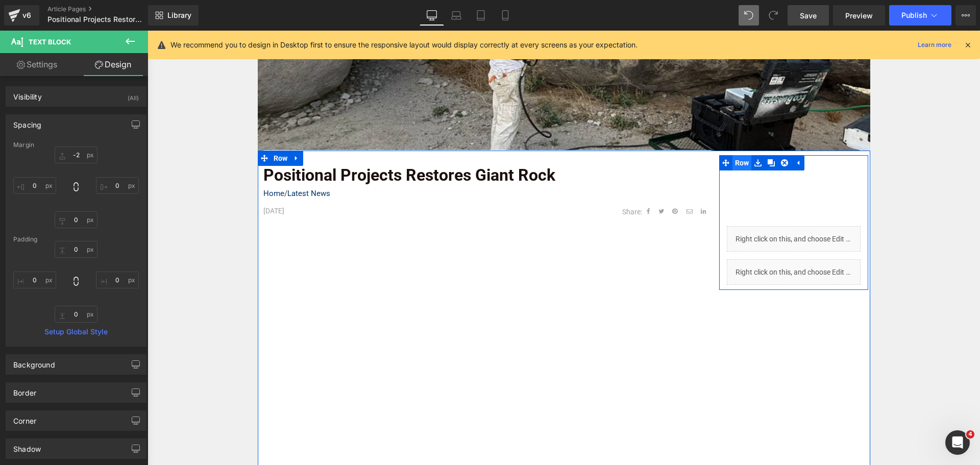
click at [742, 165] on span "Row" at bounding box center [742, 162] width 19 height 15
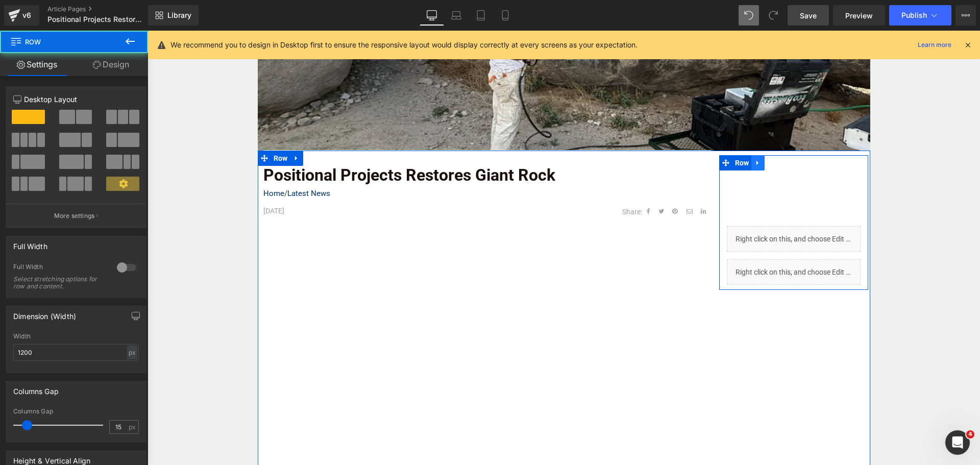
click at [752, 162] on link at bounding box center [758, 162] width 13 height 15
click at [768, 162] on icon at bounding box center [771, 162] width 7 height 7
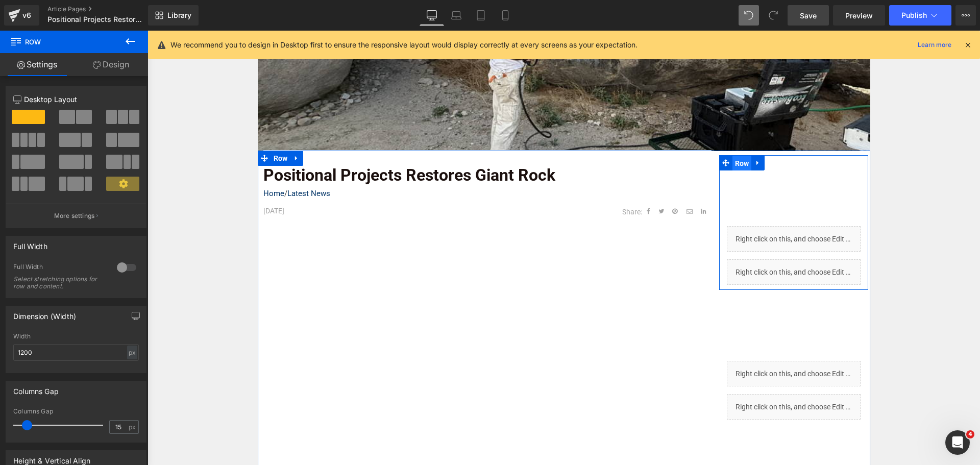
click at [736, 167] on span "Row" at bounding box center [742, 163] width 19 height 15
click at [743, 169] on span "Row" at bounding box center [742, 162] width 19 height 15
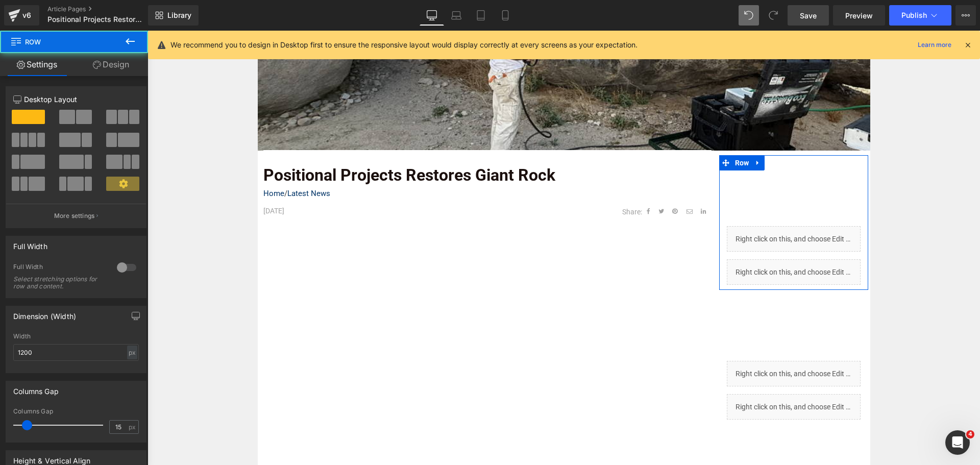
click at [108, 66] on link "Design" at bounding box center [111, 64] width 74 height 23
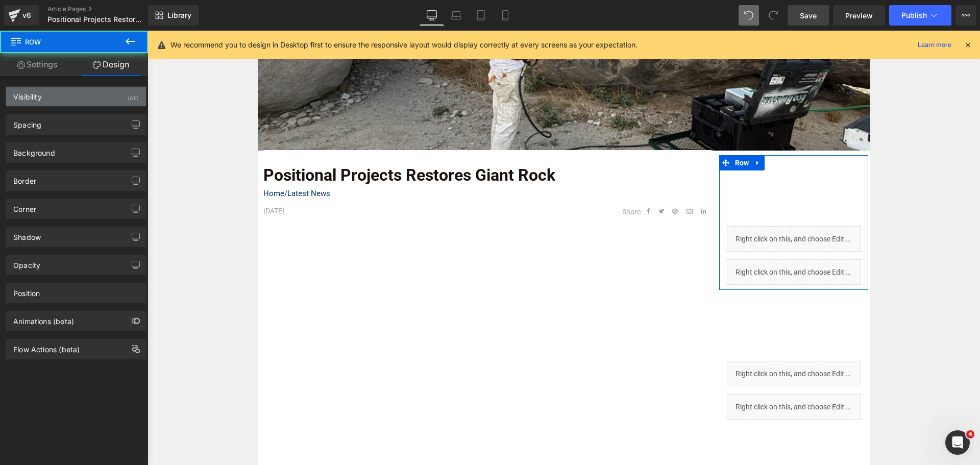
click at [108, 91] on div "Visibility (All)" at bounding box center [76, 96] width 140 height 19
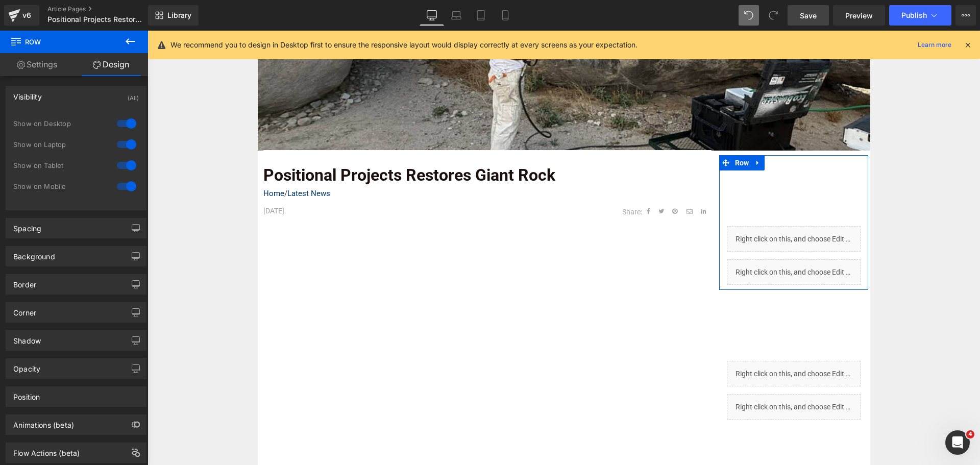
click at [126, 165] on div at bounding box center [126, 165] width 25 height 16
click at [126, 183] on div at bounding box center [126, 186] width 25 height 16
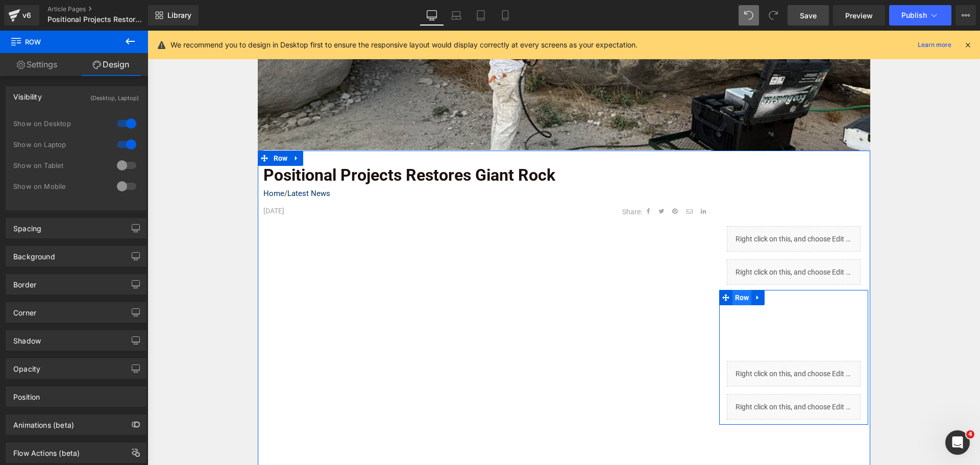
click at [739, 296] on span "Row" at bounding box center [742, 297] width 19 height 15
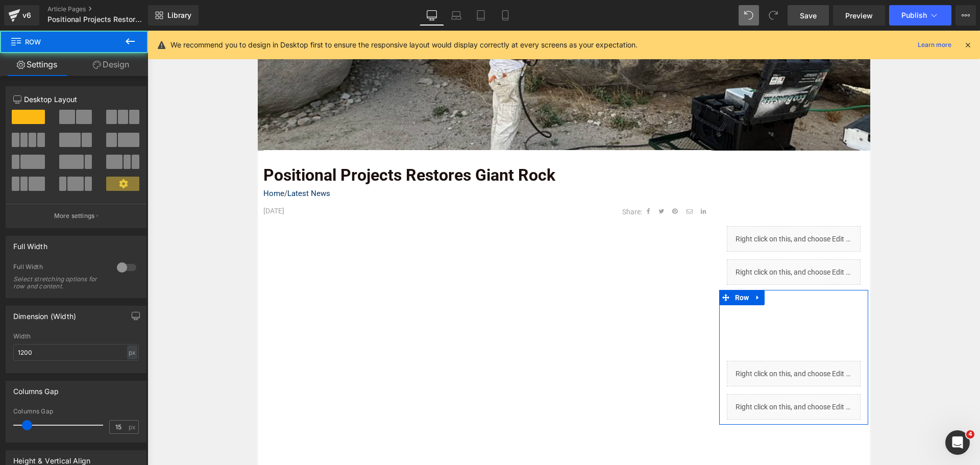
click at [114, 61] on link "Design" at bounding box center [111, 64] width 74 height 23
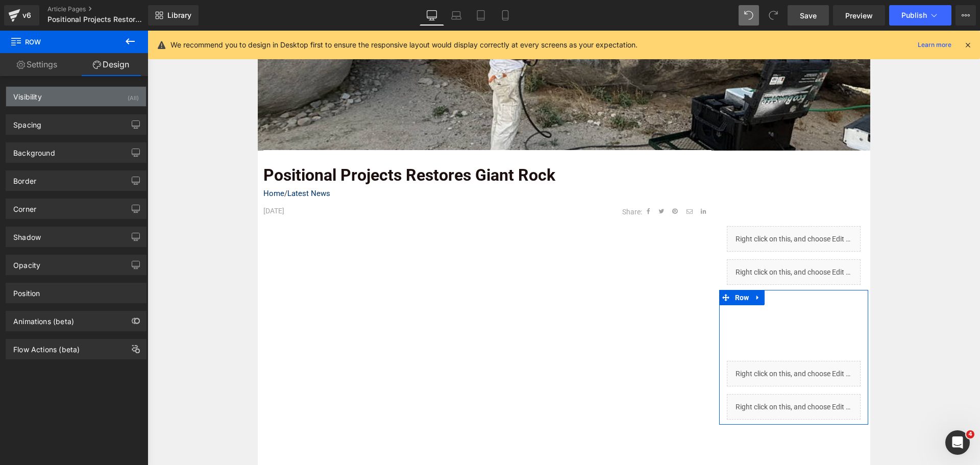
click at [110, 102] on div "Visibility (All)" at bounding box center [76, 96] width 140 height 19
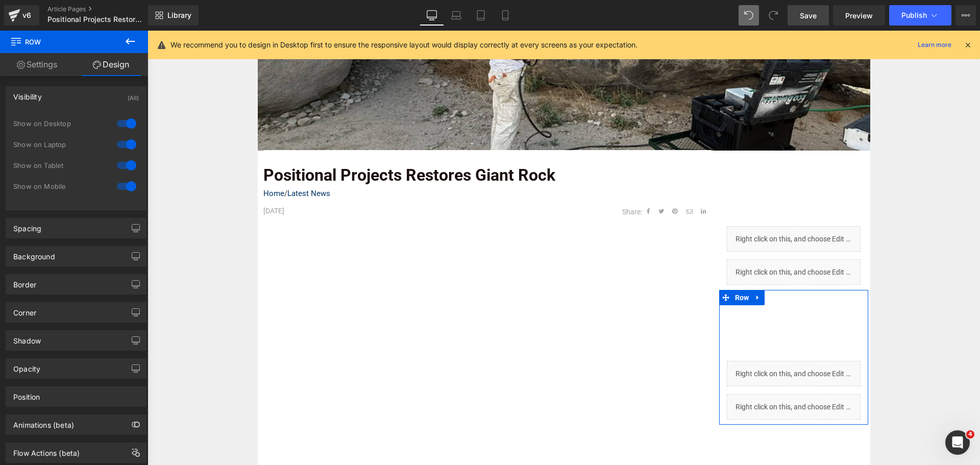
click at [128, 147] on div at bounding box center [126, 144] width 25 height 16
click at [127, 128] on div at bounding box center [126, 123] width 25 height 16
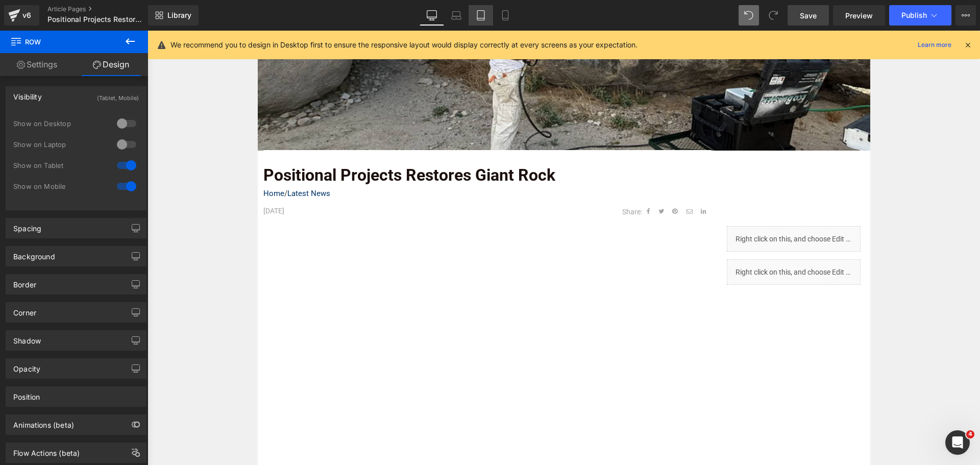
click at [487, 16] on link "Tablet" at bounding box center [481, 15] width 25 height 20
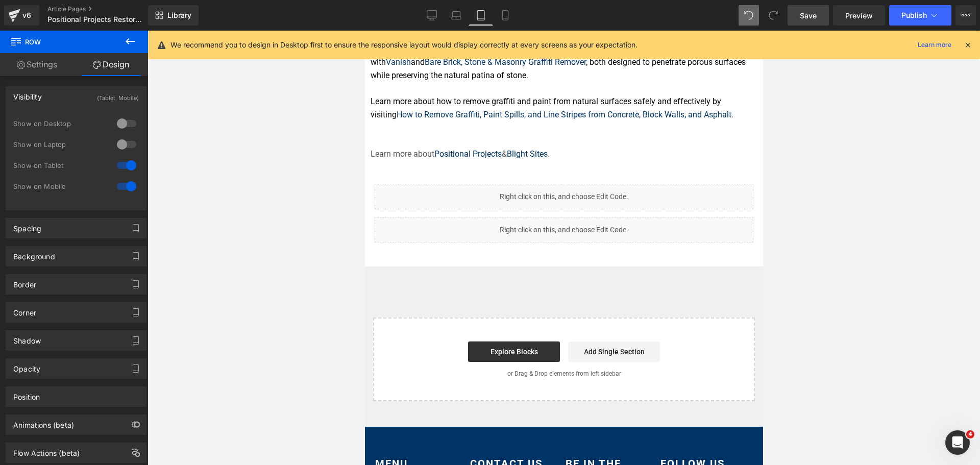
scroll to position [695, 0]
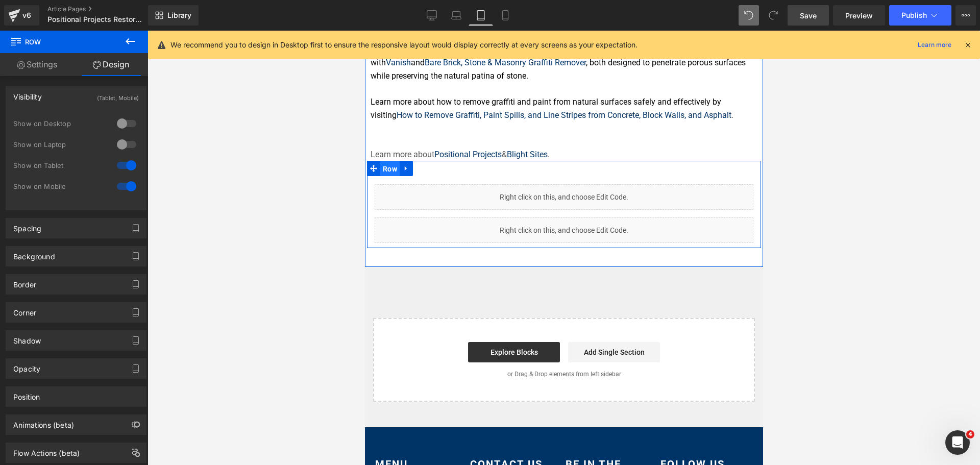
click at [388, 163] on span "Row" at bounding box center [389, 168] width 19 height 15
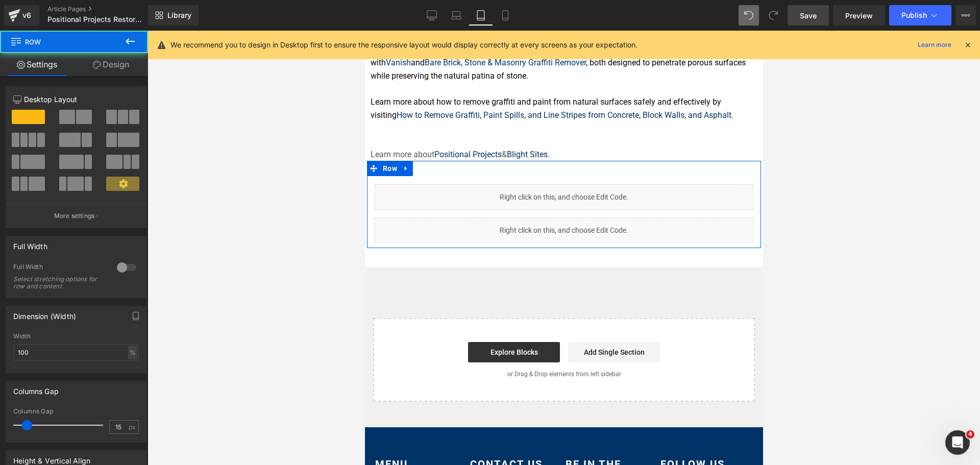
click at [65, 115] on span at bounding box center [67, 117] width 16 height 14
type input "1200"
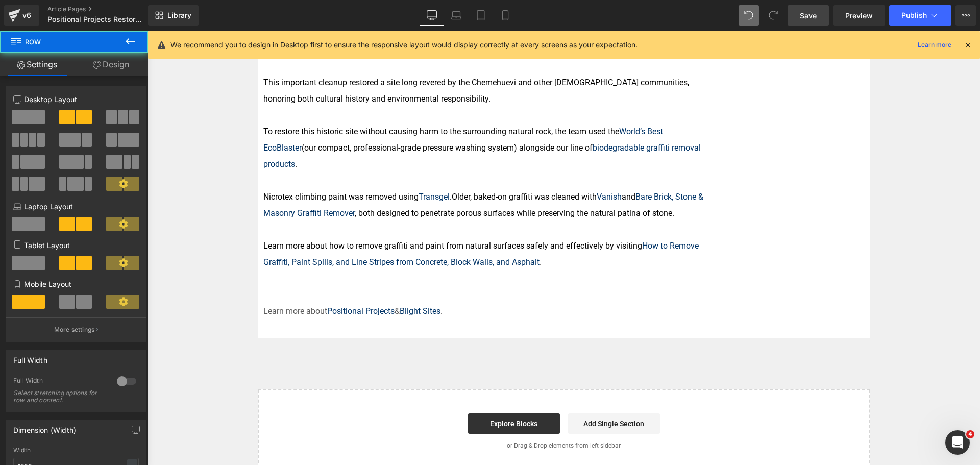
scroll to position [0, 0]
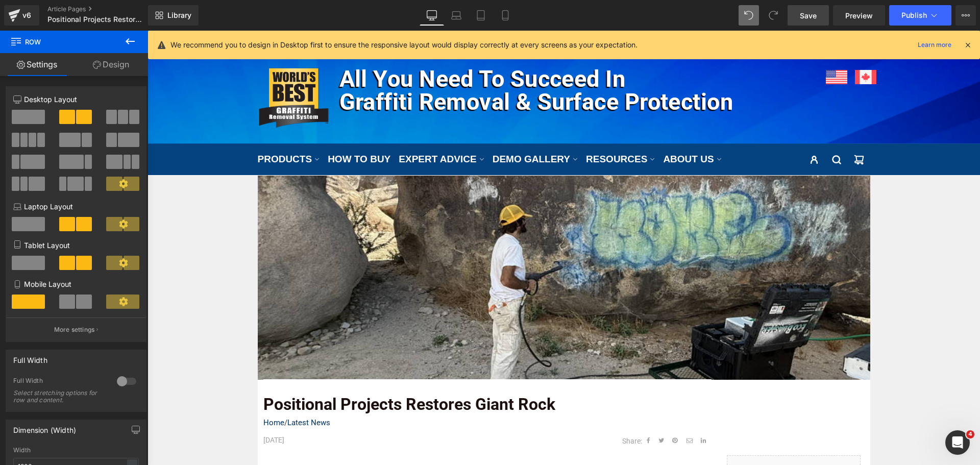
click at [81, 305] on span at bounding box center [84, 302] width 16 height 14
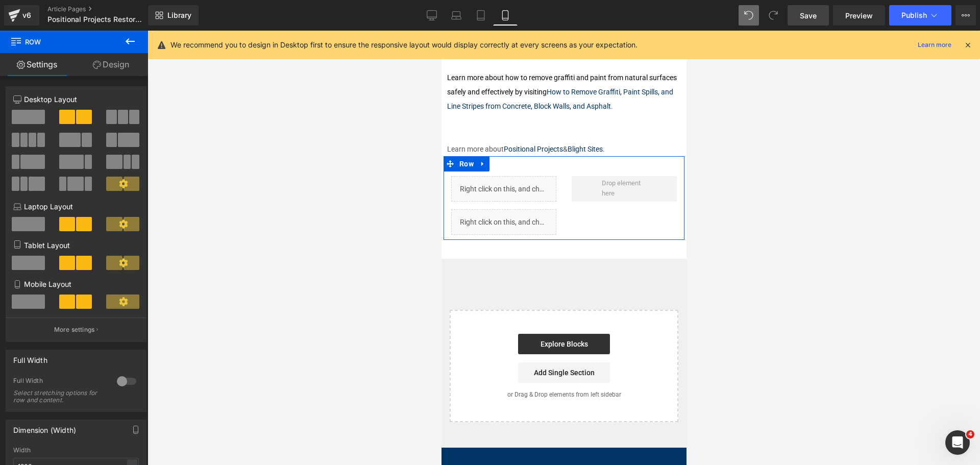
scroll to position [642, 0]
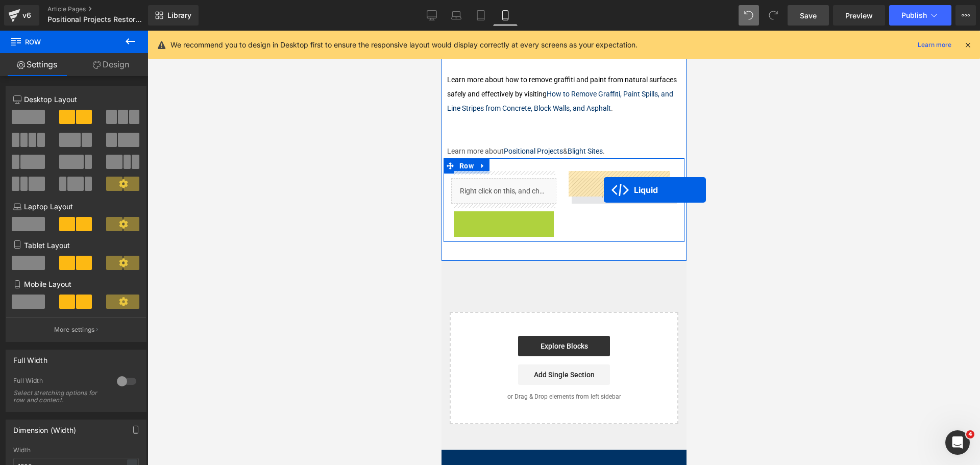
drag, startPoint x: 496, startPoint y: 214, endPoint x: 604, endPoint y: 190, distance: 109.9
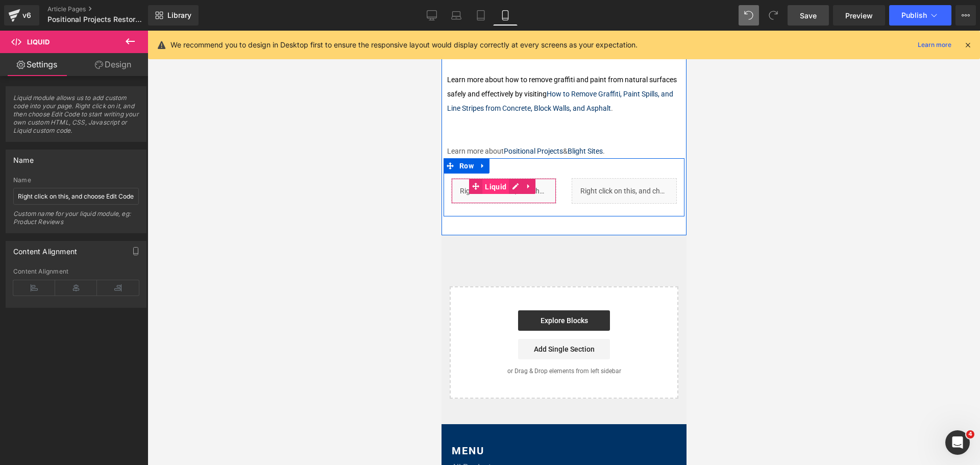
click at [492, 182] on span "Liquid" at bounding box center [495, 186] width 27 height 15
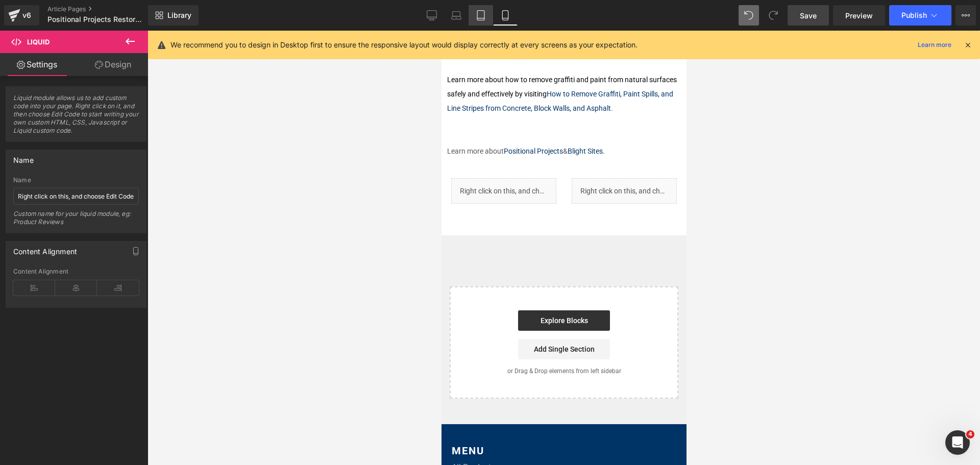
click at [470, 14] on link "Tablet" at bounding box center [481, 15] width 25 height 20
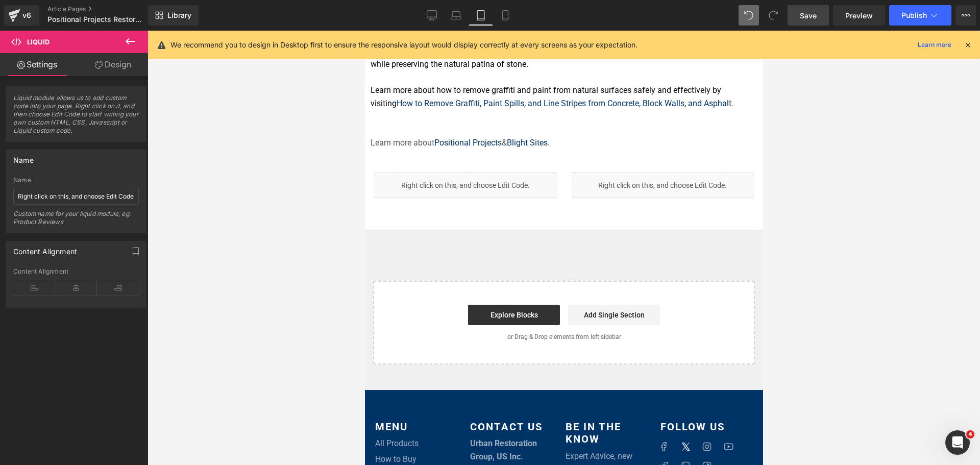
scroll to position [706, 0]
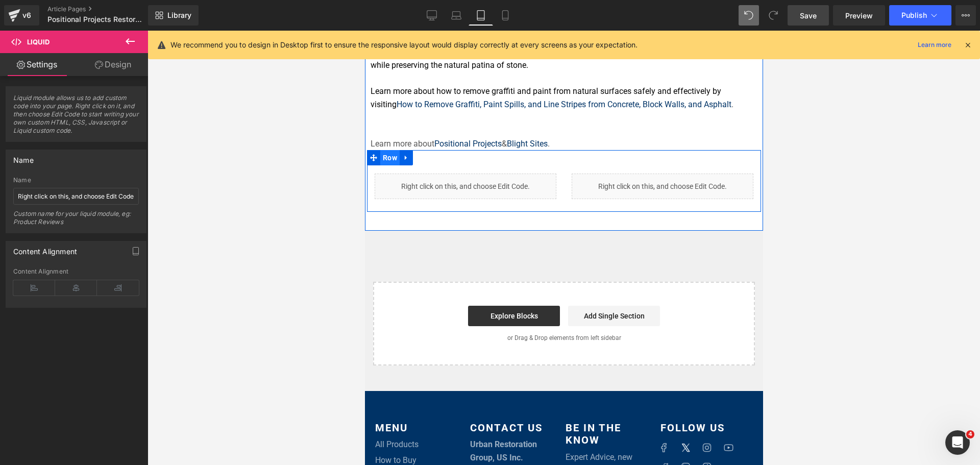
click at [392, 150] on span "Row" at bounding box center [389, 157] width 19 height 15
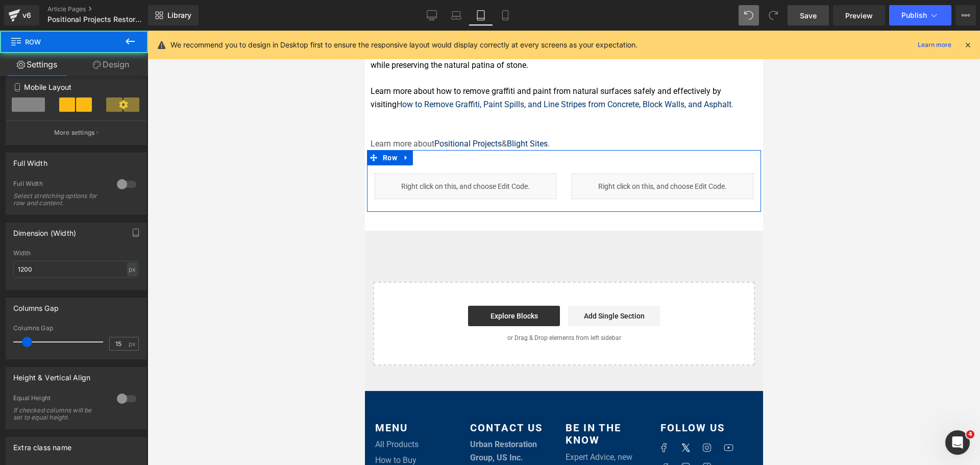
scroll to position [204, 0]
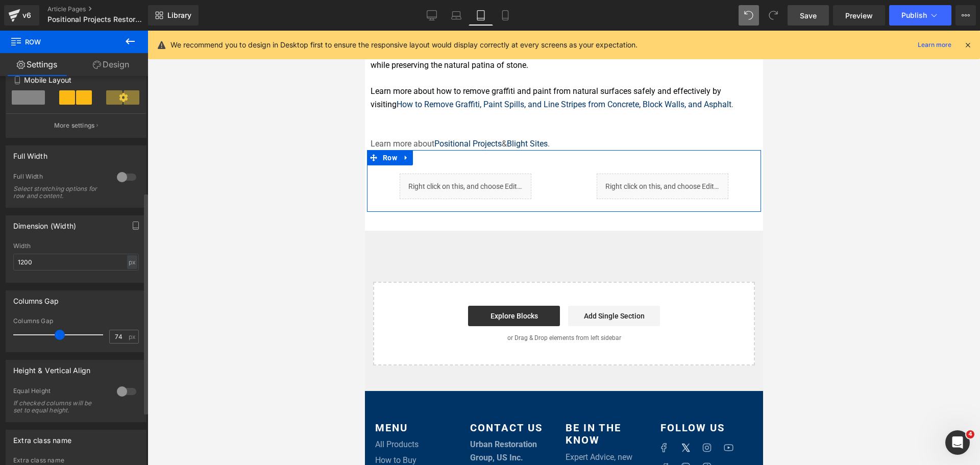
type input "75"
drag, startPoint x: 29, startPoint y: 336, endPoint x: 61, endPoint y: 334, distance: 32.2
click at [61, 334] on span at bounding box center [61, 335] width 10 height 10
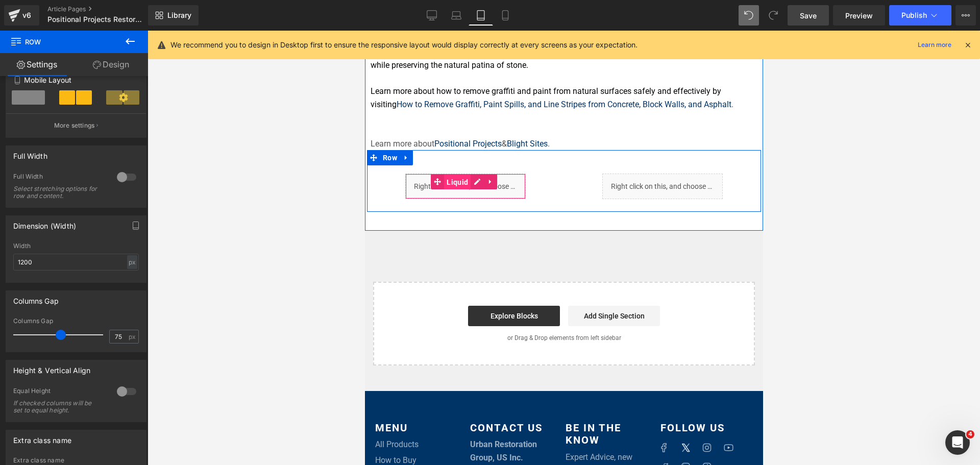
click at [446, 177] on span "Liquid" at bounding box center [457, 182] width 27 height 15
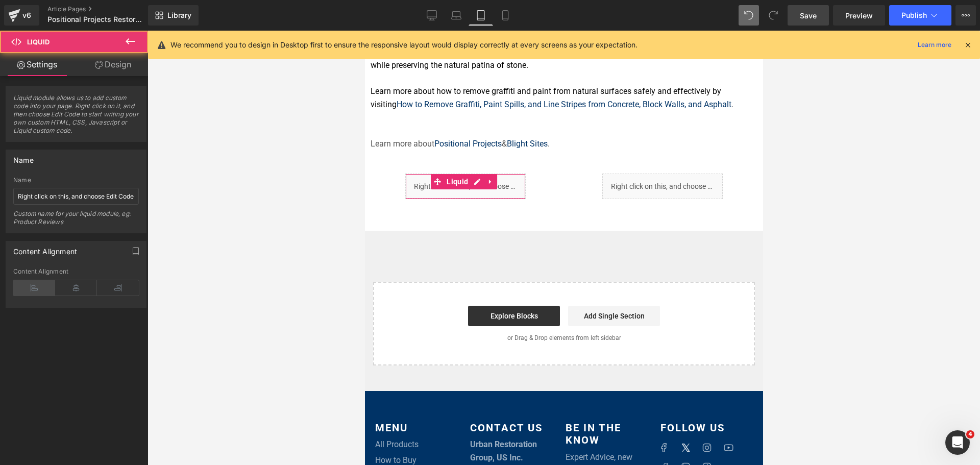
click at [31, 291] on icon at bounding box center [34, 287] width 42 height 15
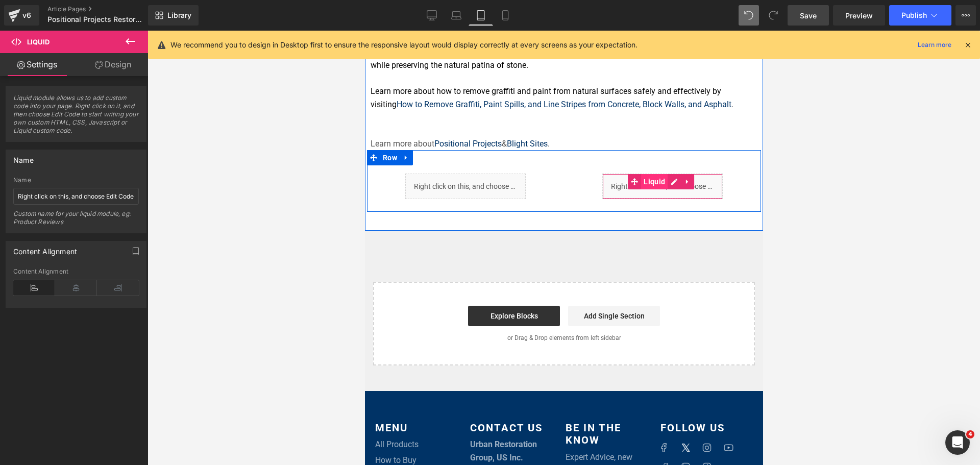
click at [645, 176] on span "Liquid" at bounding box center [654, 181] width 27 height 15
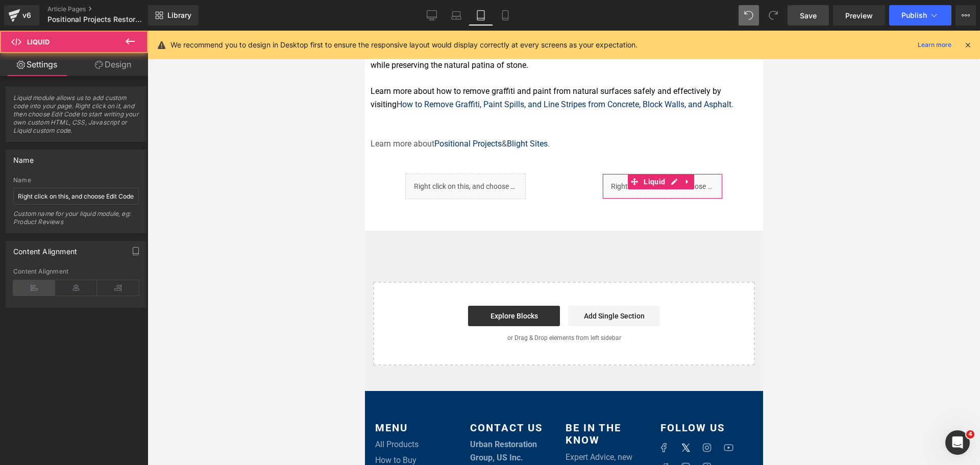
click at [36, 286] on icon at bounding box center [34, 287] width 42 height 15
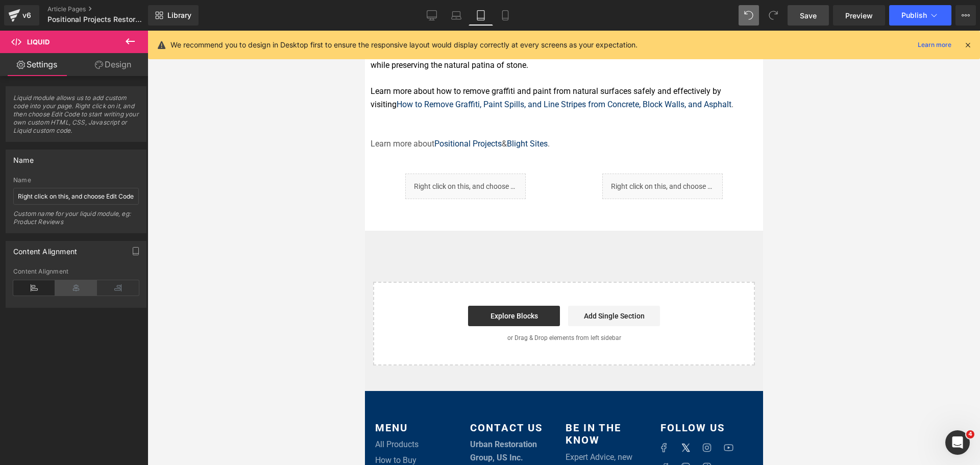
click at [81, 289] on icon at bounding box center [76, 287] width 42 height 15
drag, startPoint x: 113, startPoint y: 287, endPoint x: 277, endPoint y: 167, distance: 203.1
click at [113, 287] on icon at bounding box center [118, 287] width 42 height 15
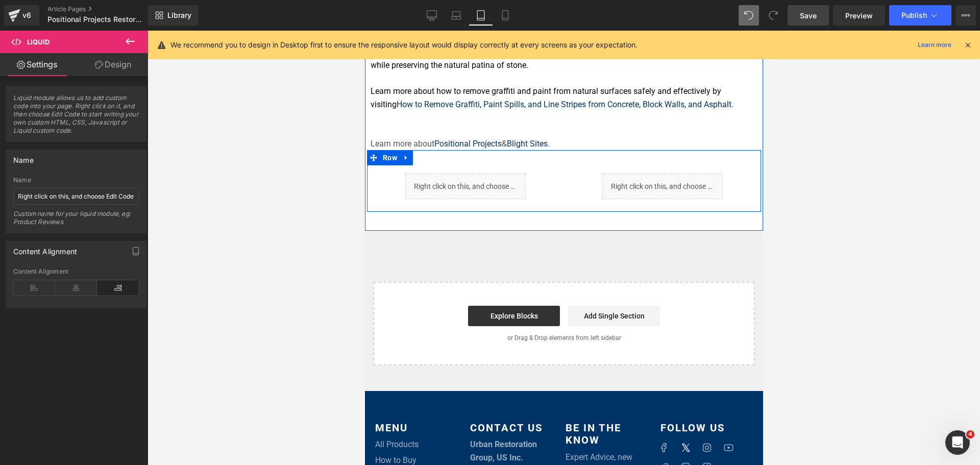
click at [741, 176] on div "Liquid" at bounding box center [662, 187] width 197 height 26
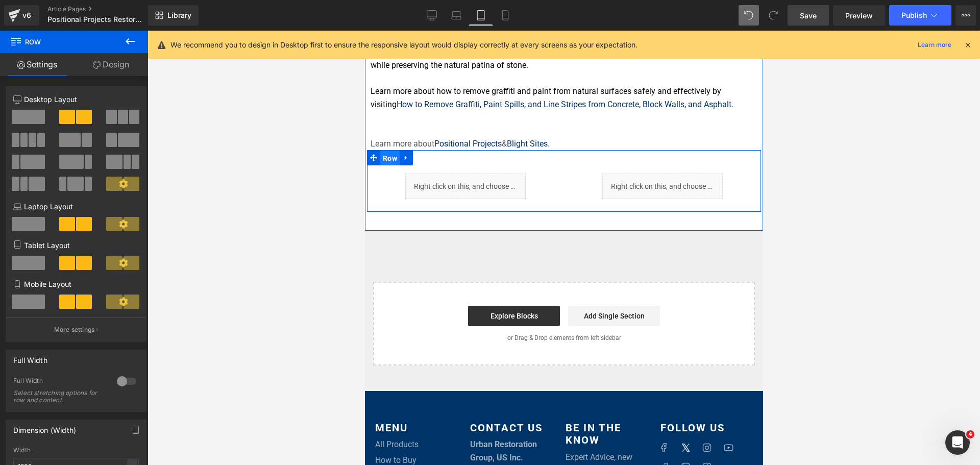
click at [391, 155] on span "Row" at bounding box center [389, 158] width 19 height 15
click at [382, 152] on span "Row" at bounding box center [389, 157] width 19 height 15
click at [110, 68] on link "Design" at bounding box center [111, 64] width 74 height 23
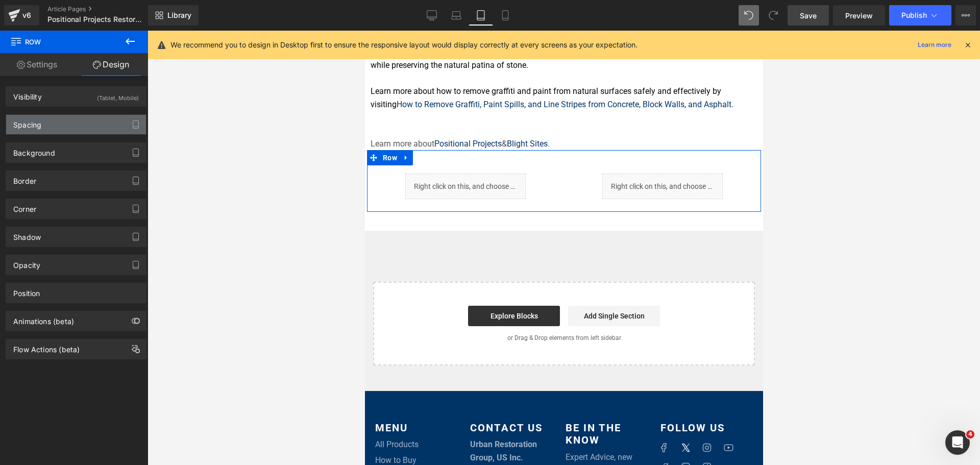
click at [37, 118] on div "Spacing" at bounding box center [27, 122] width 28 height 14
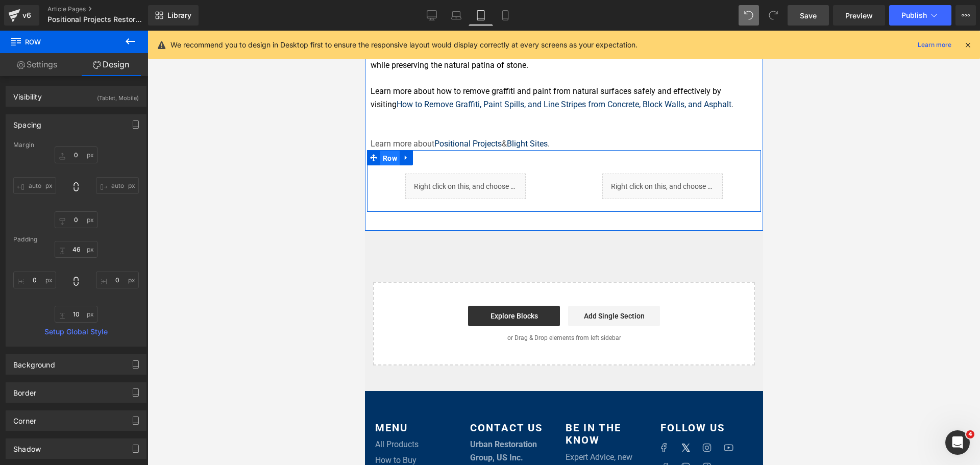
click at [398, 151] on span "Row" at bounding box center [389, 158] width 19 height 15
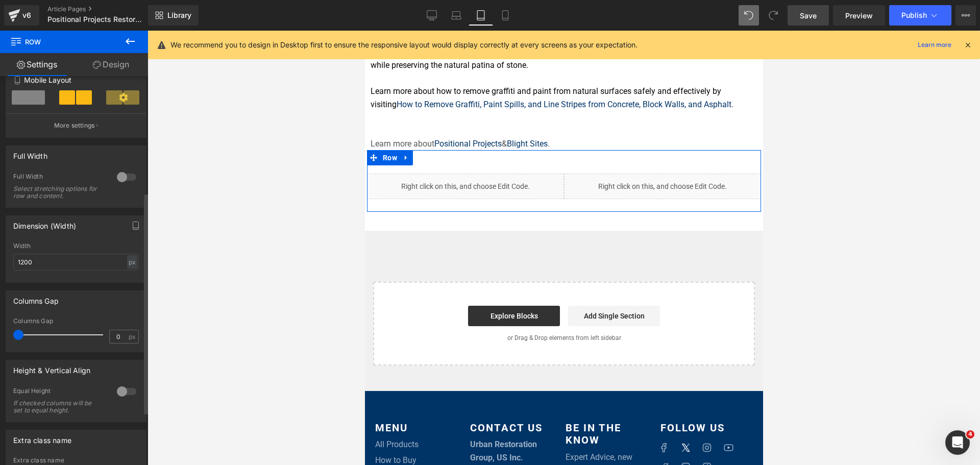
drag, startPoint x: 58, startPoint y: 338, endPoint x: 0, endPoint y: 335, distance: 58.3
click at [0, 335] on div "Columns Gap 0px Columns Gap 0 px" at bounding box center [76, 317] width 153 height 69
type input "5"
click at [22, 332] on span at bounding box center [21, 335] width 10 height 10
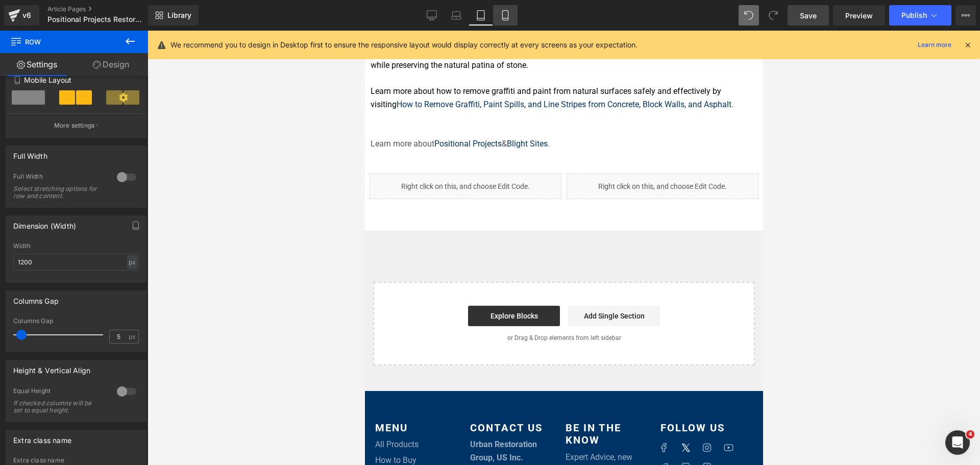
click at [501, 16] on icon at bounding box center [505, 15] width 10 height 10
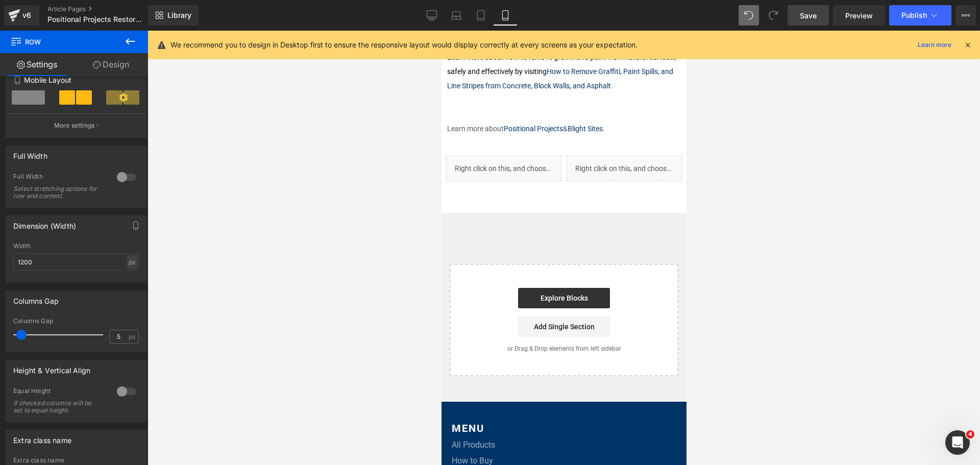
scroll to position [664, 0]
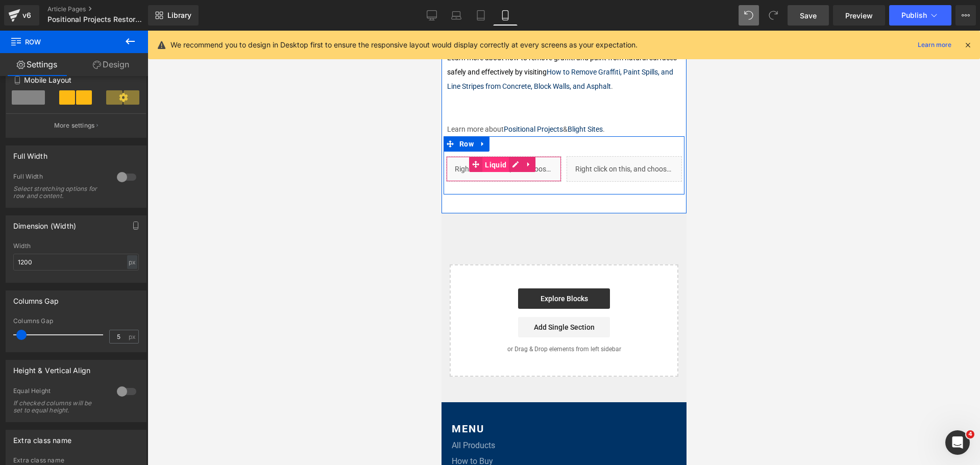
click at [490, 163] on span "Liquid" at bounding box center [495, 164] width 27 height 15
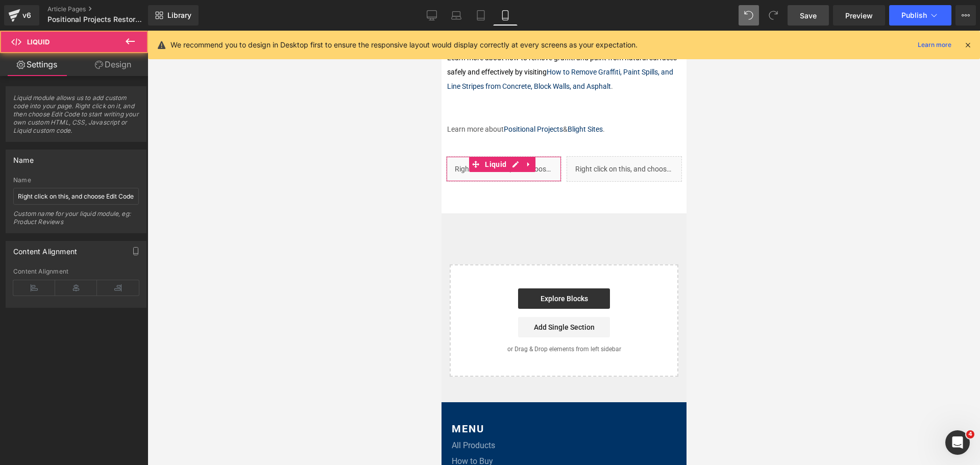
click at [36, 296] on div "Content Alignment" at bounding box center [76, 287] width 126 height 39
click at [36, 291] on icon at bounding box center [34, 287] width 42 height 15
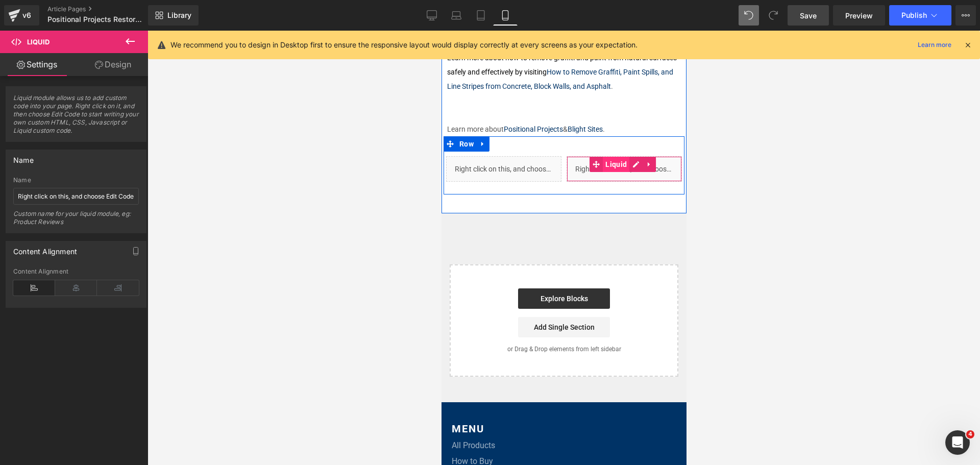
click at [603, 164] on span "Liquid" at bounding box center [616, 164] width 27 height 15
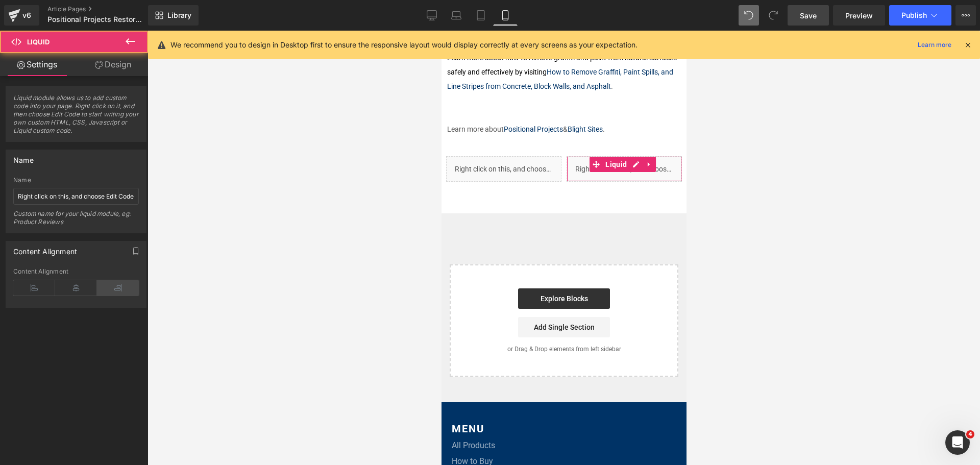
click at [105, 285] on icon at bounding box center [118, 287] width 42 height 15
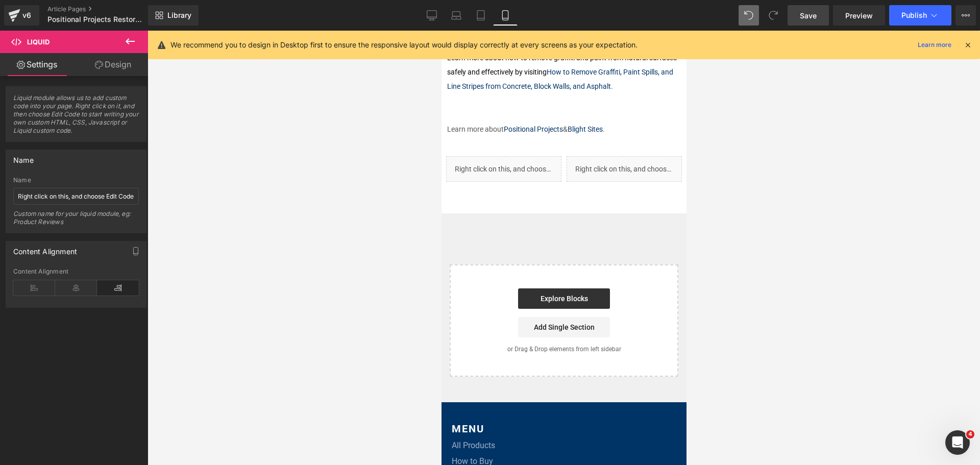
click at [812, 17] on span "Save" at bounding box center [808, 15] width 17 height 11
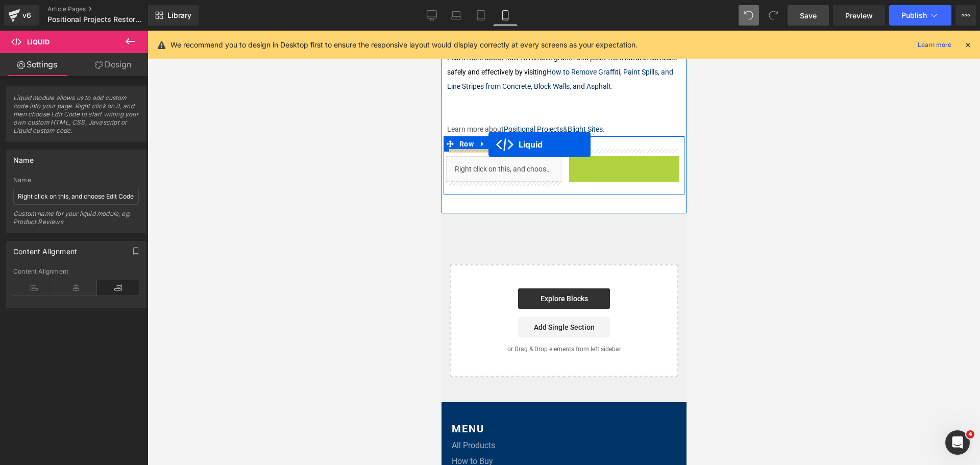
drag, startPoint x: 608, startPoint y: 159, endPoint x: 488, endPoint y: 145, distance: 120.9
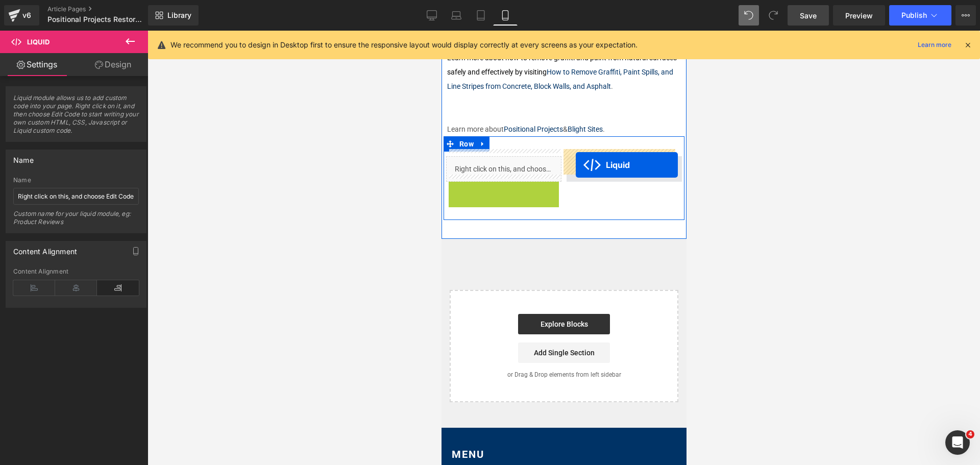
drag, startPoint x: 488, startPoint y: 186, endPoint x: 575, endPoint y: 165, distance: 90.4
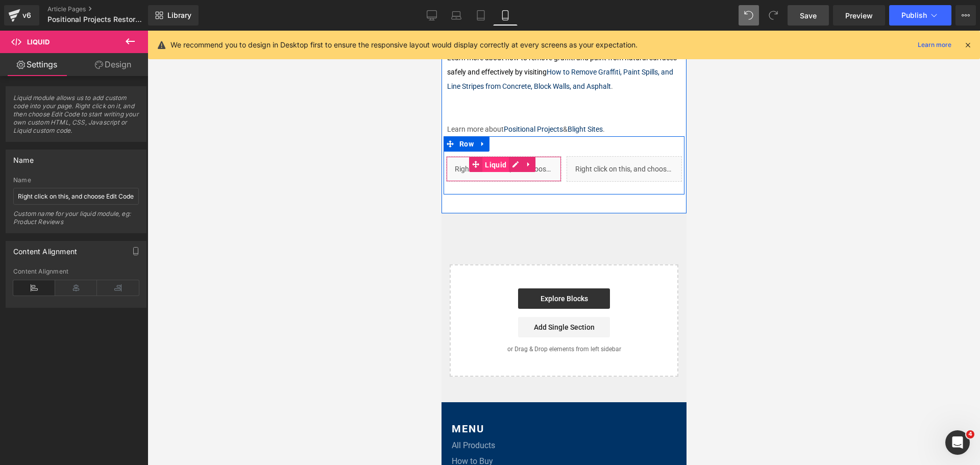
click at [490, 158] on span "Liquid" at bounding box center [495, 164] width 27 height 15
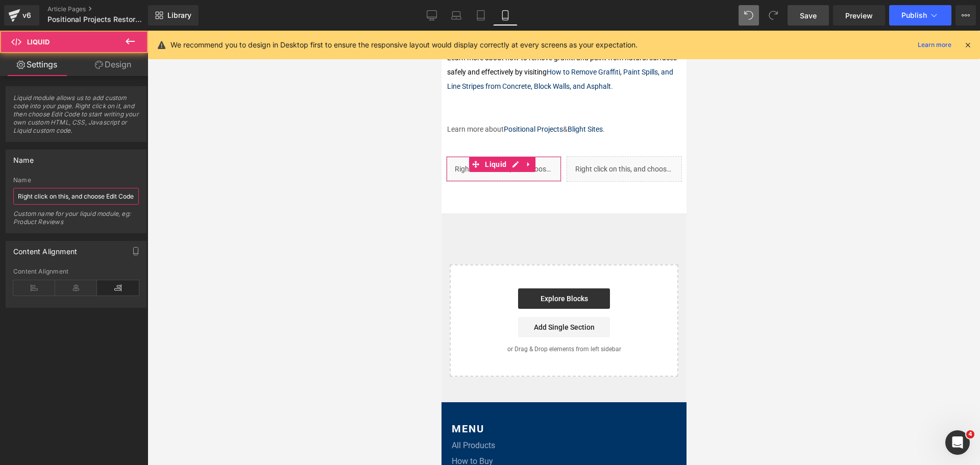
click at [58, 197] on input "Right click on this, and choose Edit Code." at bounding box center [76, 196] width 126 height 17
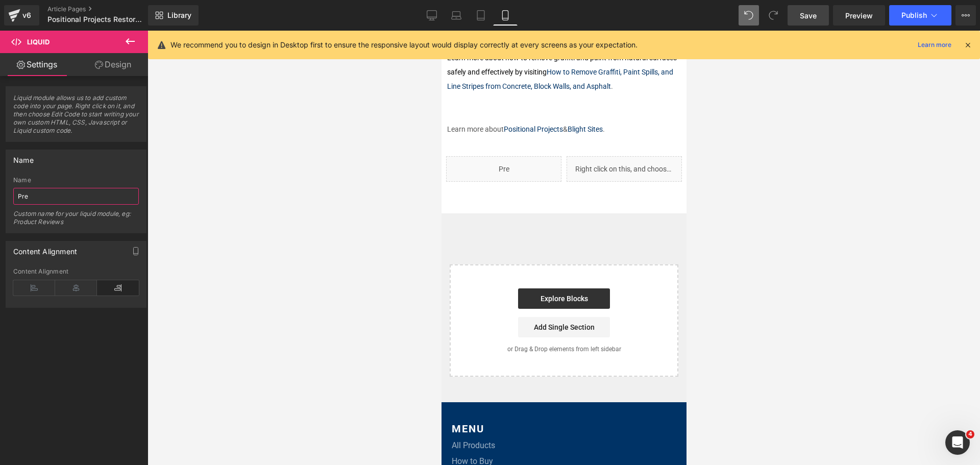
type input "Prev"
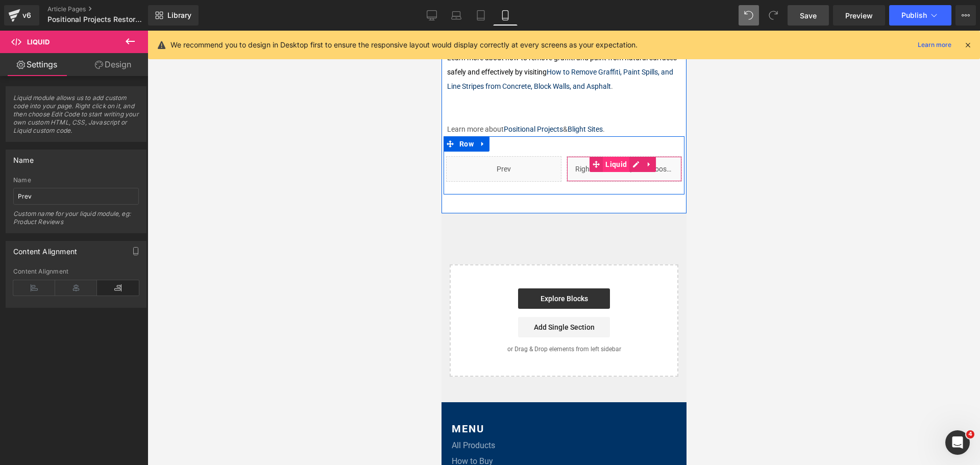
click at [615, 157] on span "Liquid" at bounding box center [616, 164] width 27 height 15
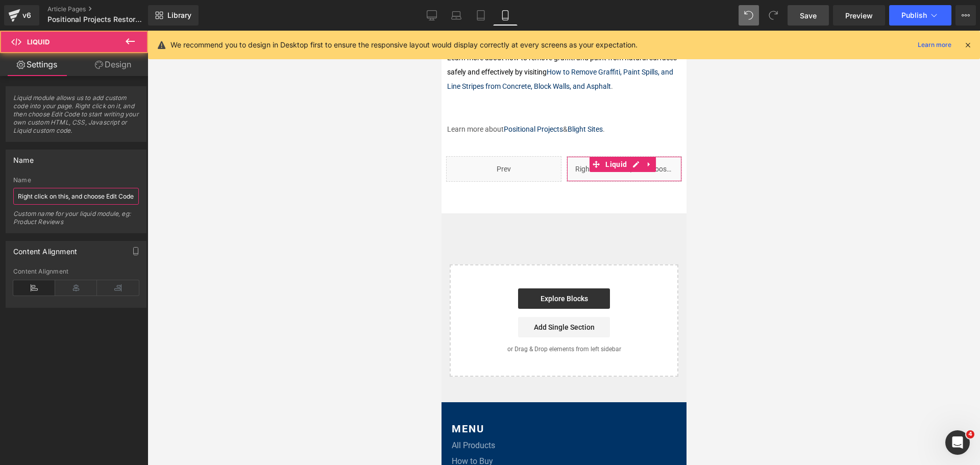
click at [109, 195] on input "Right click on this, and choose Edit Code." at bounding box center [76, 196] width 126 height 17
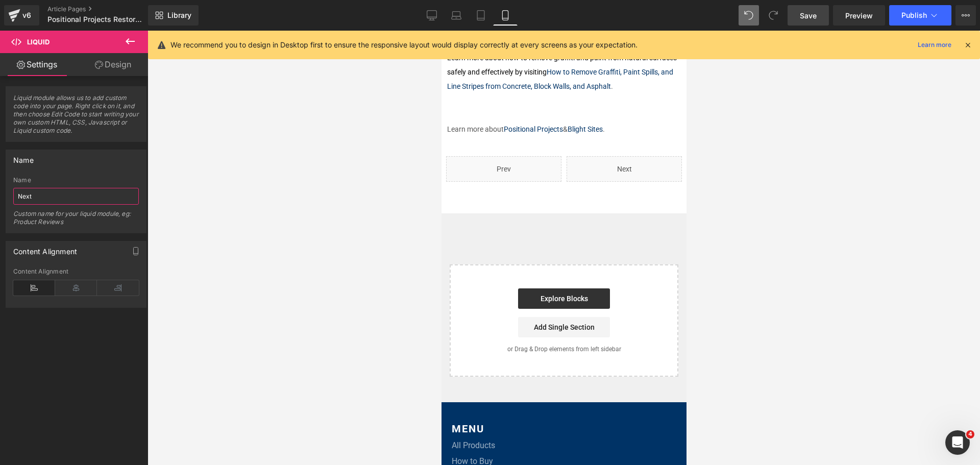
type input "Next"
click at [818, 15] on link "Save" at bounding box center [808, 15] width 41 height 20
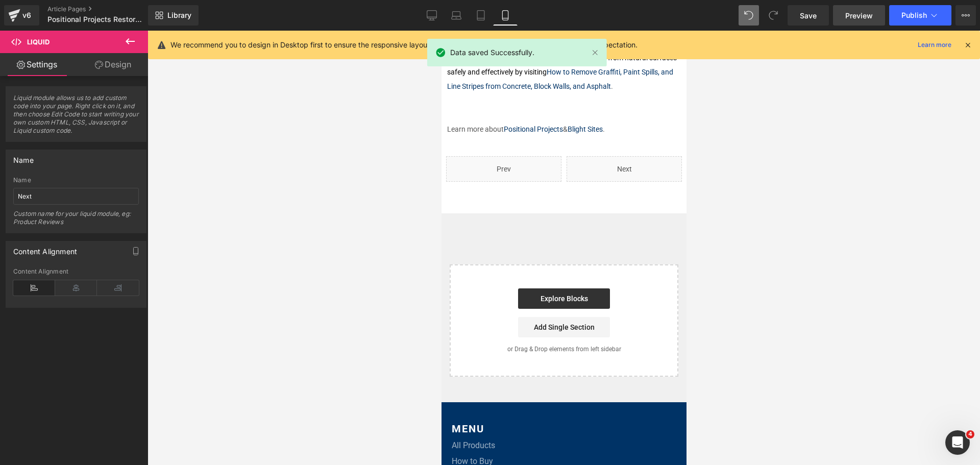
click at [865, 12] on span "Preview" at bounding box center [860, 15] width 28 height 11
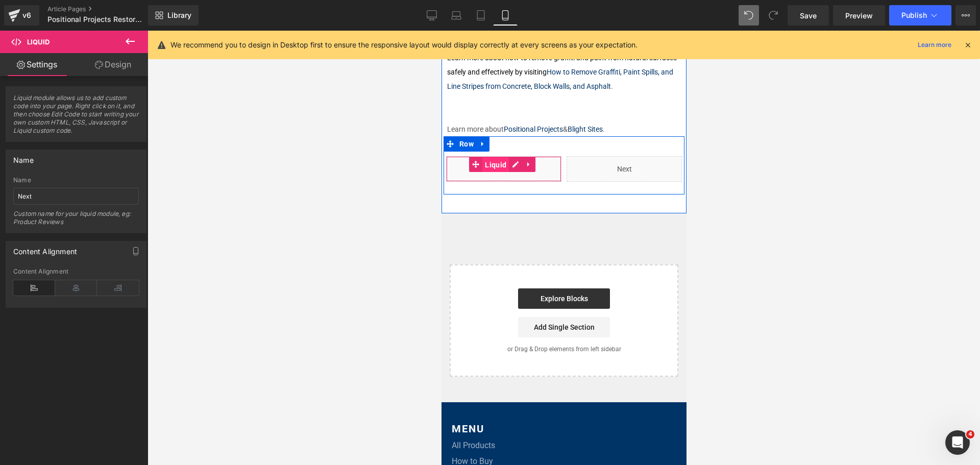
click at [504, 161] on span "Liquid" at bounding box center [495, 164] width 27 height 15
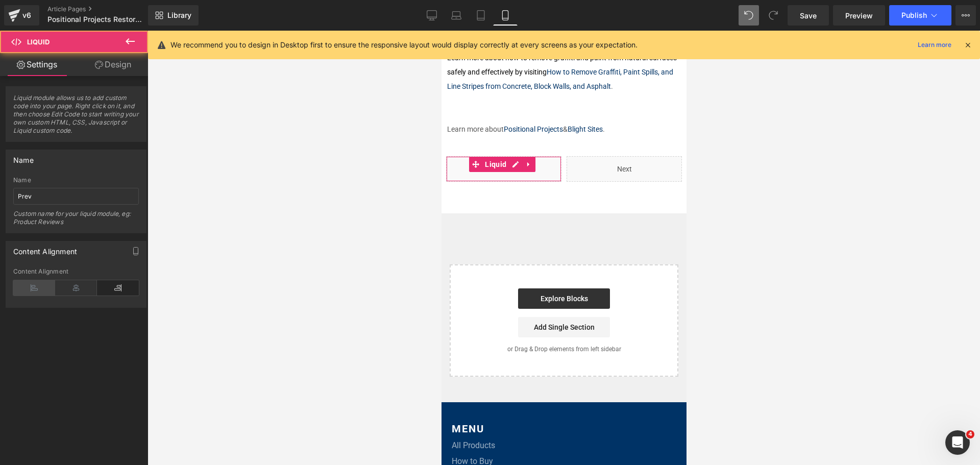
click at [36, 282] on icon at bounding box center [34, 287] width 42 height 15
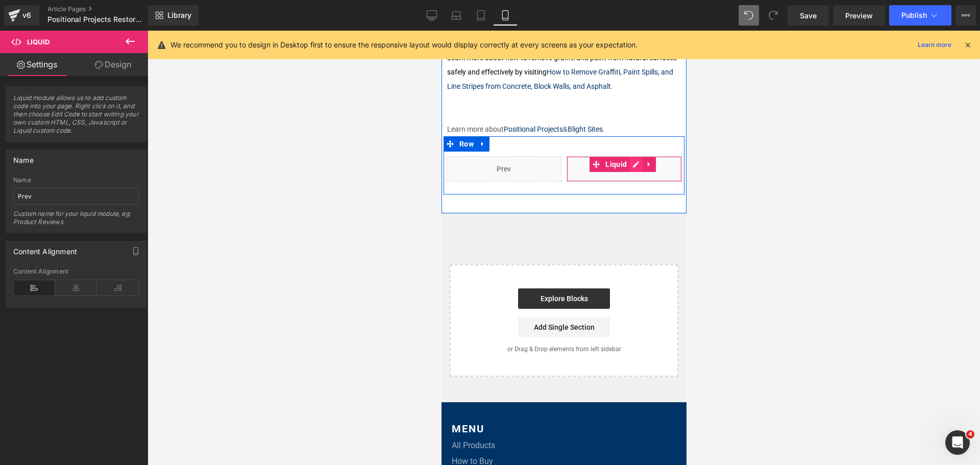
click at [628, 160] on div "Liquid" at bounding box center [623, 169] width 115 height 26
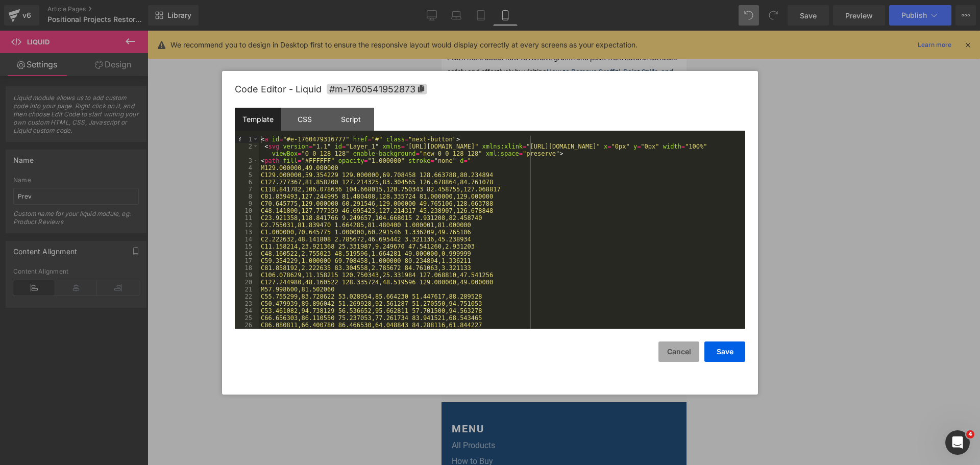
click at [683, 348] on button "Cancel" at bounding box center [679, 352] width 41 height 20
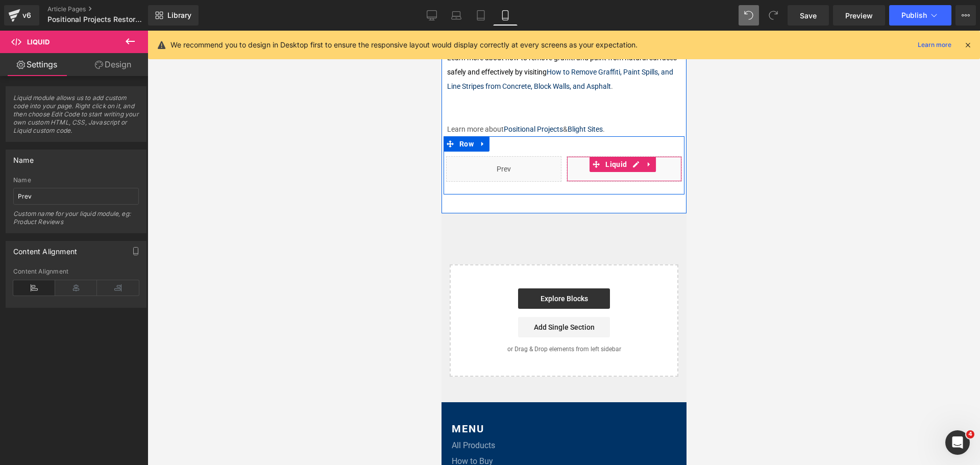
click at [589, 157] on span at bounding box center [595, 164] width 13 height 15
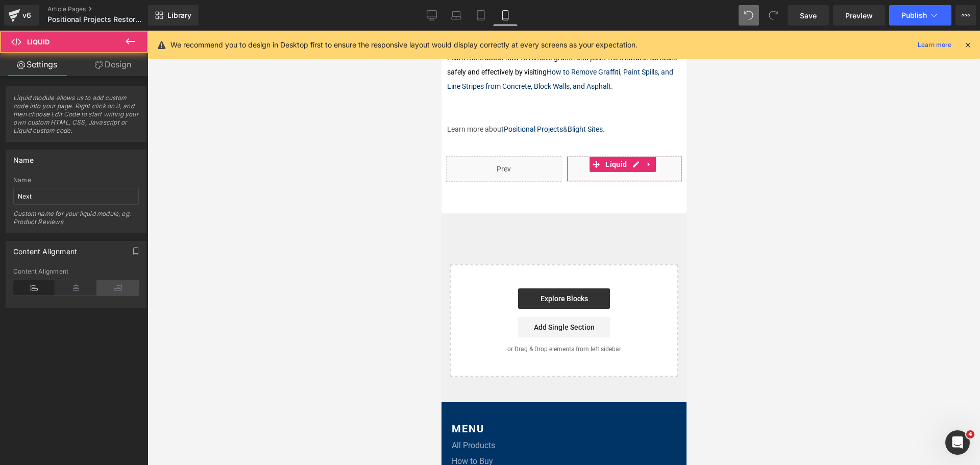
click at [122, 290] on icon at bounding box center [118, 287] width 42 height 15
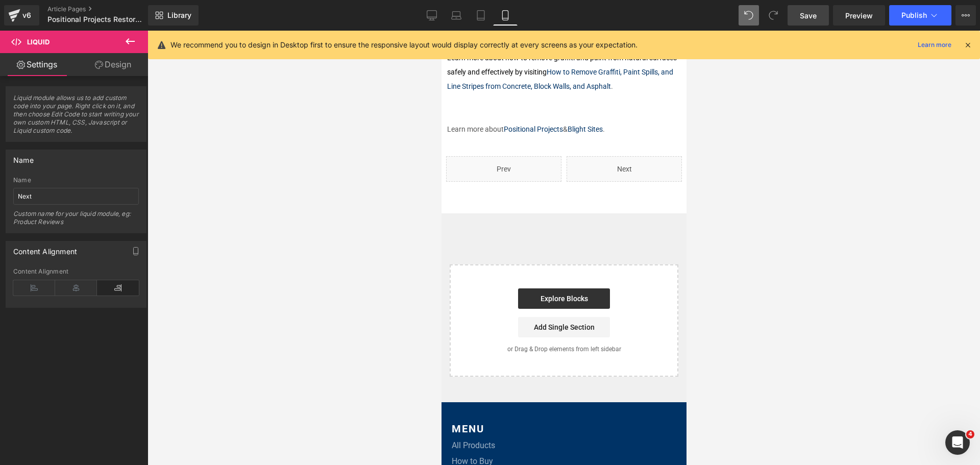
click at [802, 16] on span "Save" at bounding box center [808, 15] width 17 height 11
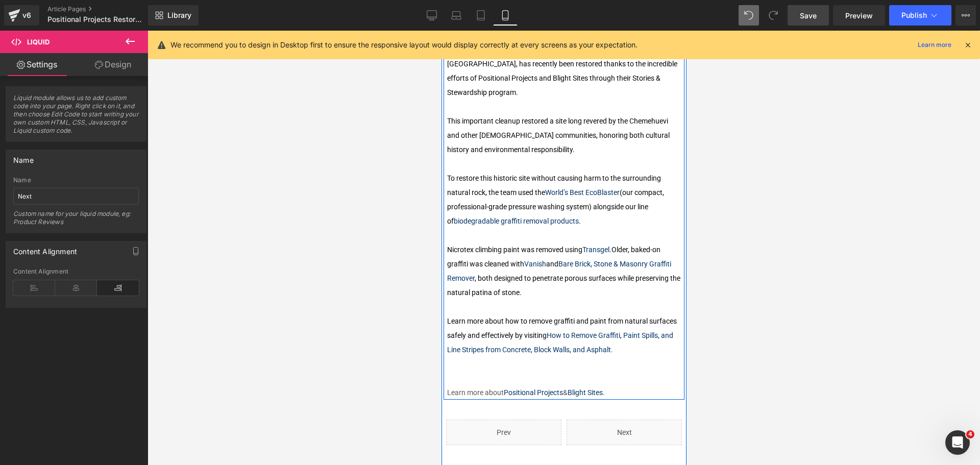
scroll to position [511, 0]
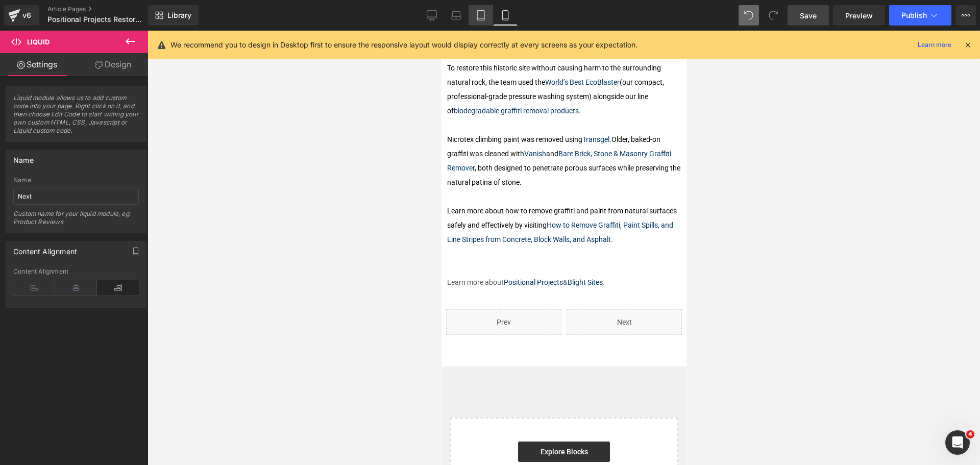
click at [476, 11] on icon at bounding box center [481, 15] width 10 height 10
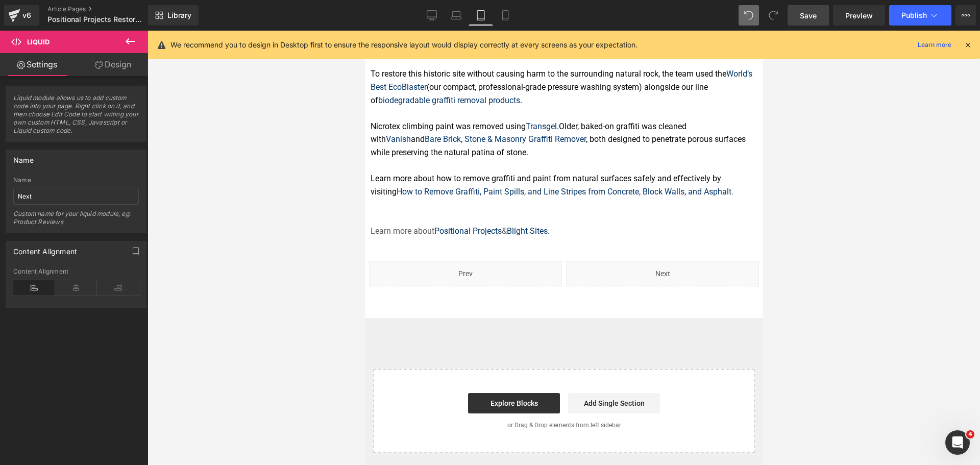
scroll to position [630, 0]
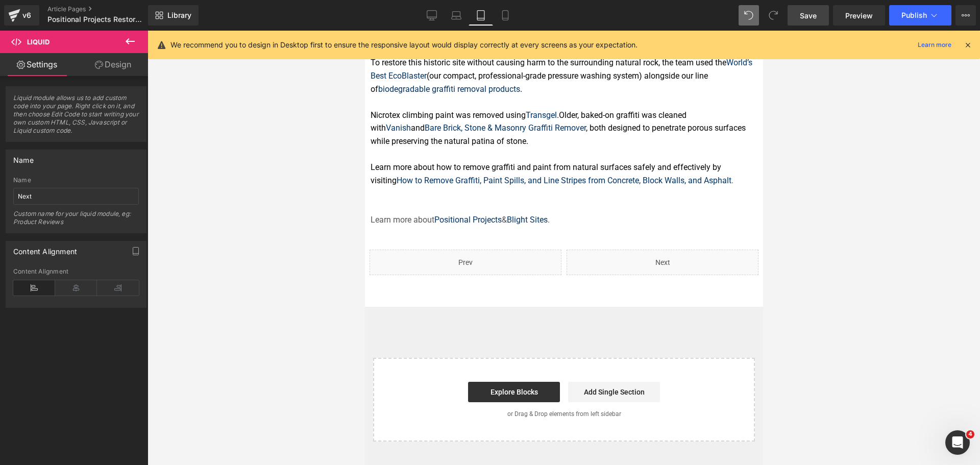
click at [448, 254] on div "Liquid" at bounding box center [465, 263] width 192 height 26
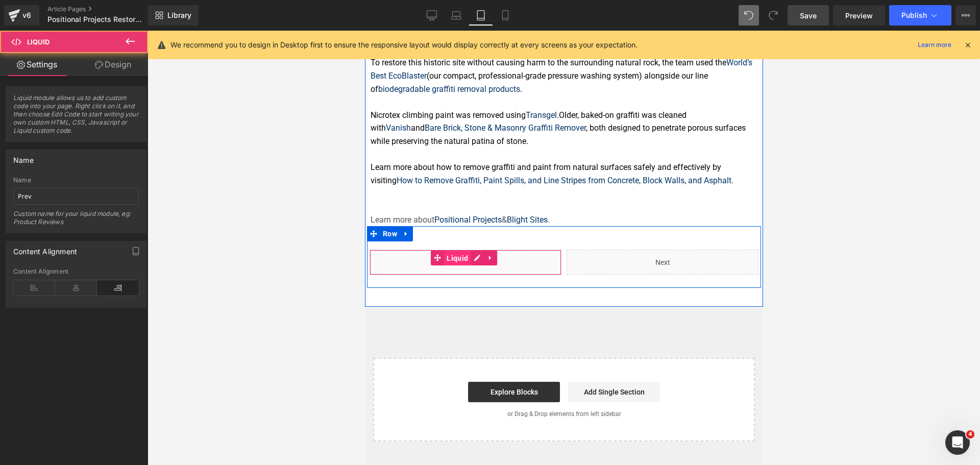
click at [449, 251] on span "Liquid" at bounding box center [457, 258] width 27 height 15
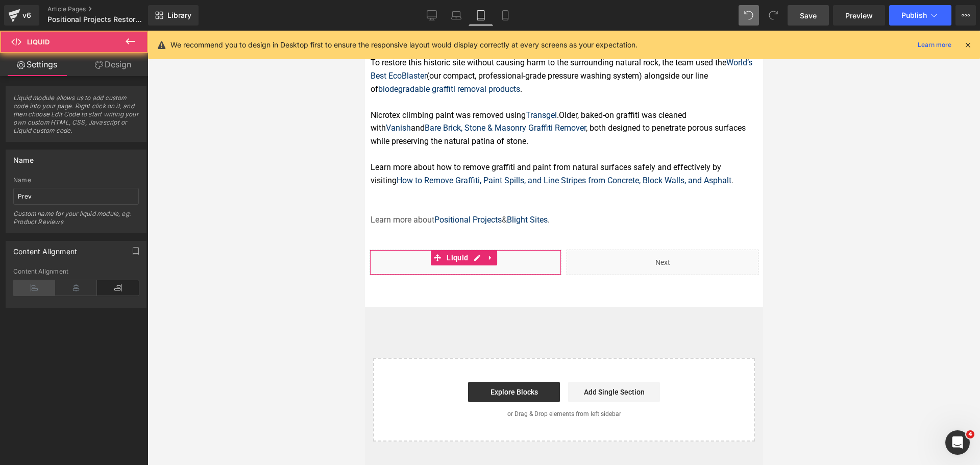
click at [32, 287] on icon at bounding box center [34, 287] width 42 height 15
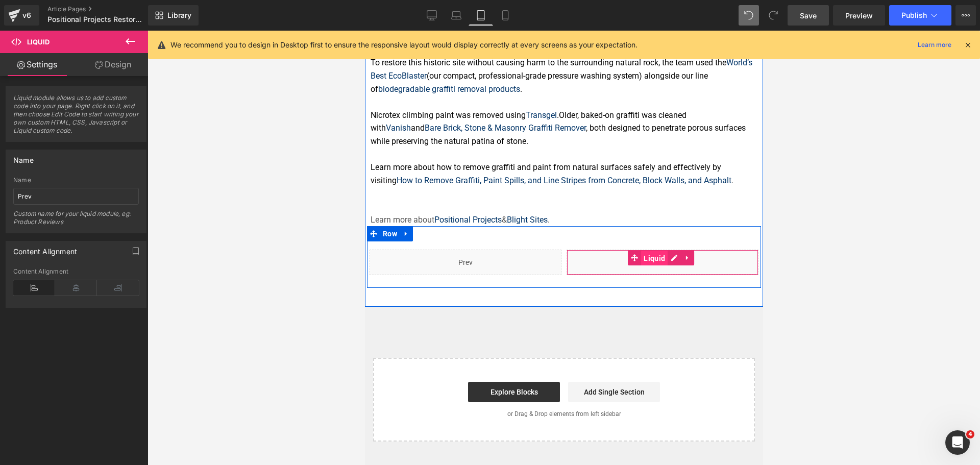
click at [645, 254] on span "Liquid" at bounding box center [654, 258] width 27 height 15
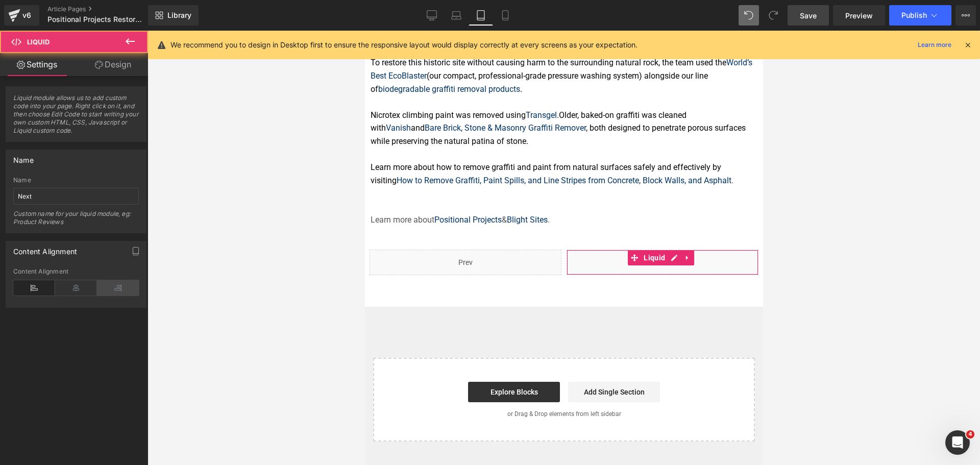
click at [107, 289] on icon at bounding box center [118, 287] width 42 height 15
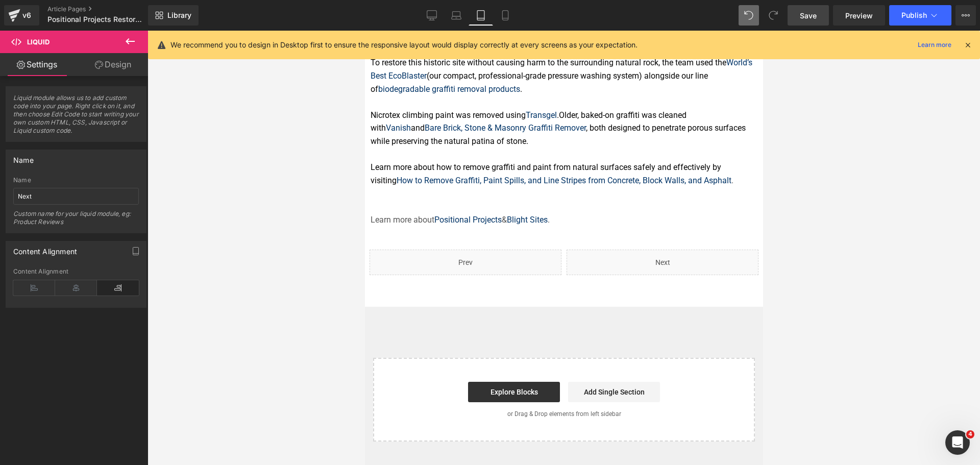
click at [803, 16] on span "Save" at bounding box center [808, 15] width 17 height 11
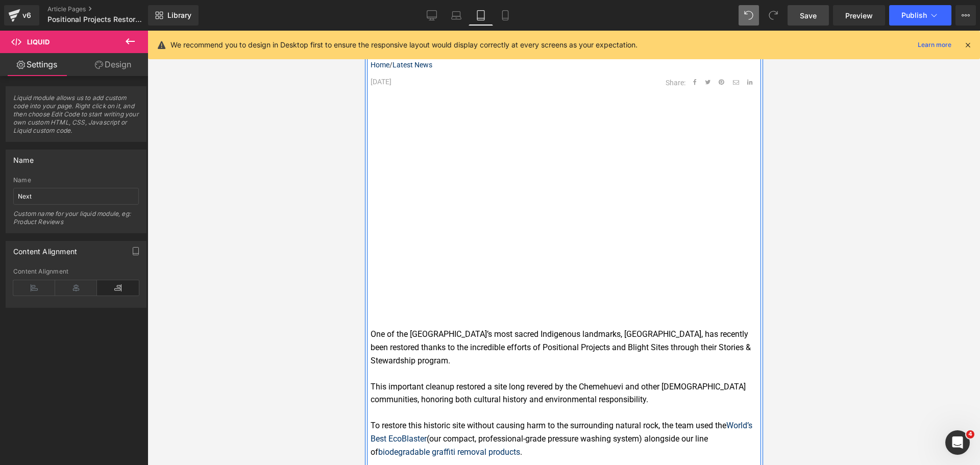
scroll to position [324, 0]
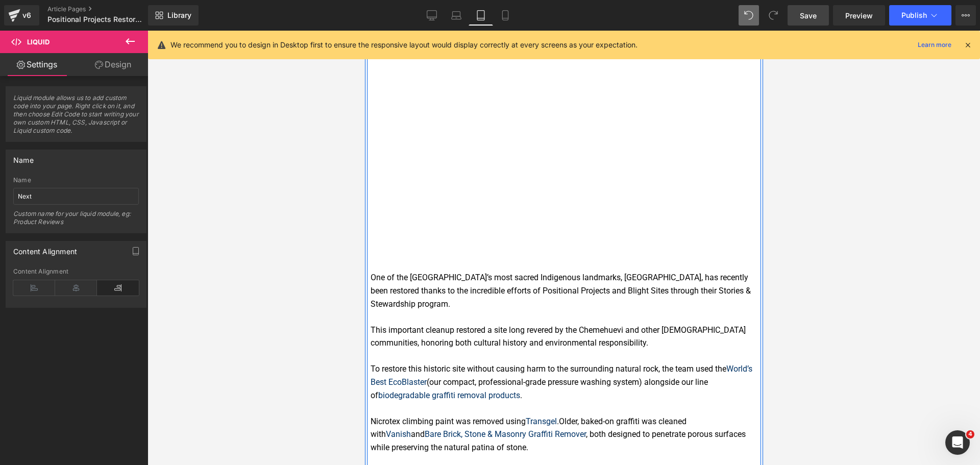
click at [461, 310] on p at bounding box center [563, 316] width 387 height 13
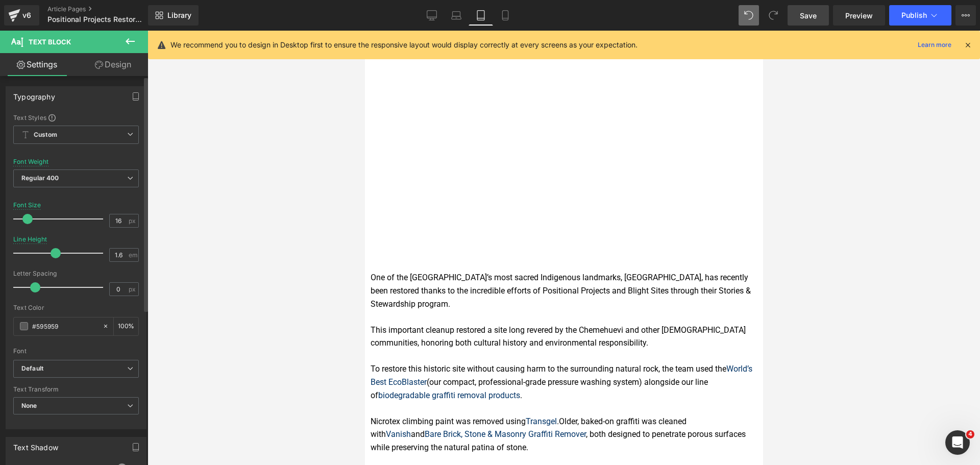
type input "2"
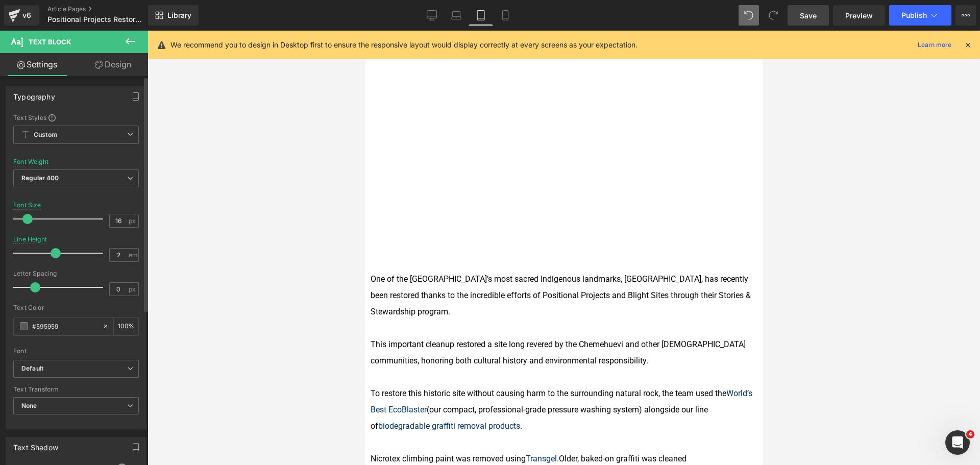
click at [67, 254] on div at bounding box center [60, 253] width 85 height 20
click at [805, 272] on div at bounding box center [564, 248] width 833 height 435
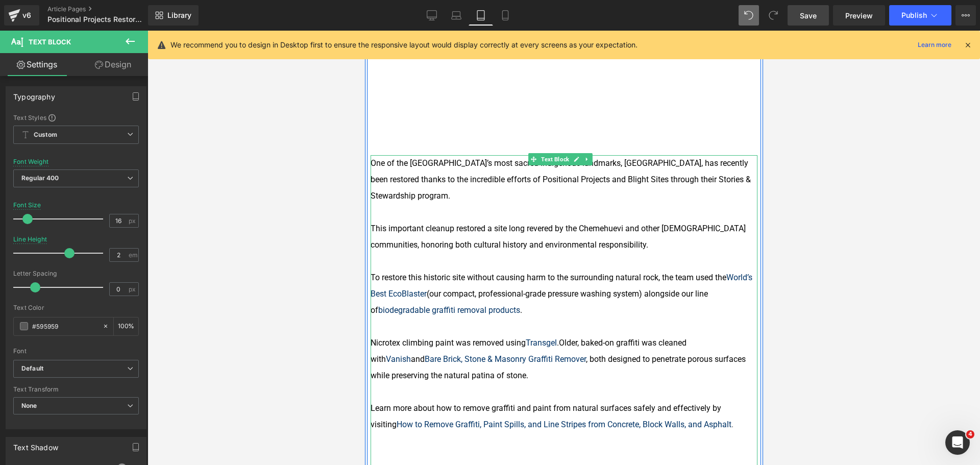
scroll to position [477, 0]
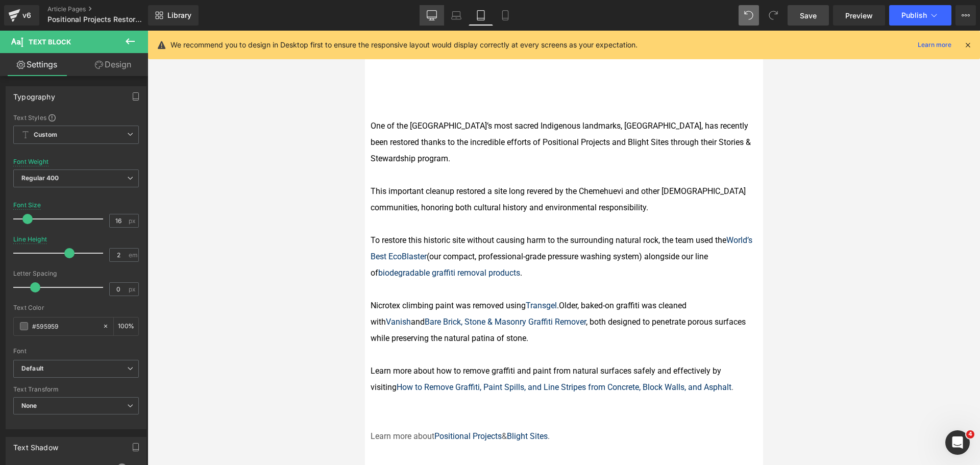
click at [422, 17] on link "Desktop" at bounding box center [432, 15] width 25 height 20
type input "100"
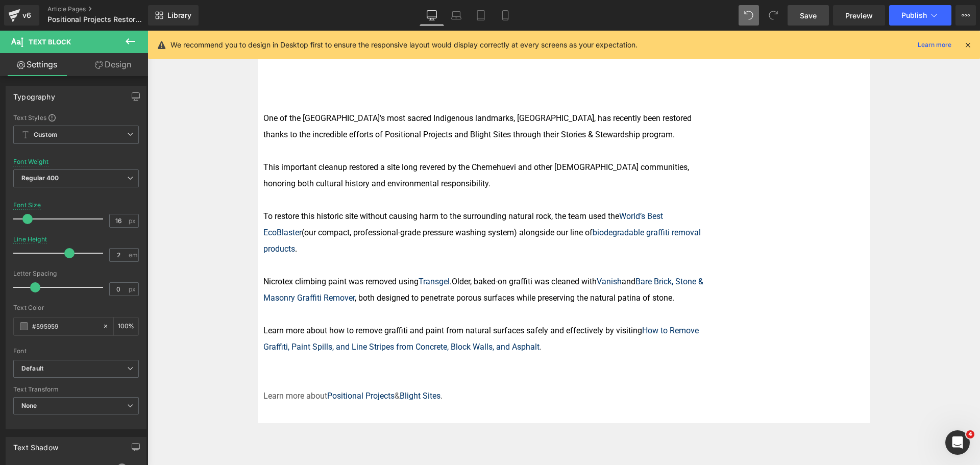
scroll to position [610, 0]
click at [643, 210] on p "To restore this historic site without causing harm to the surrounding natural r…" at bounding box center [487, 233] width 448 height 49
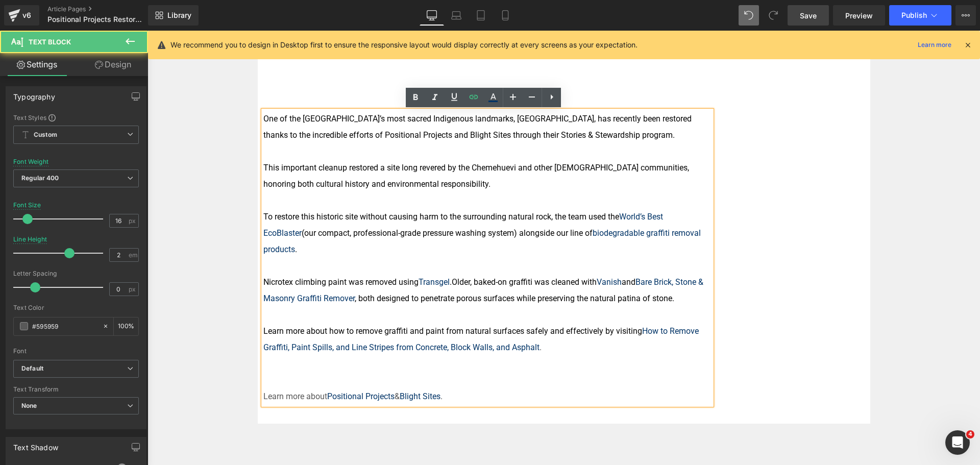
drag, startPoint x: 620, startPoint y: 213, endPoint x: 722, endPoint y: 219, distance: 101.8
click at [722, 219] on div "Positional Projects Restores Giant Rock Text Block Home / Latest News Text Bloc…" at bounding box center [564, 97] width 613 height 654
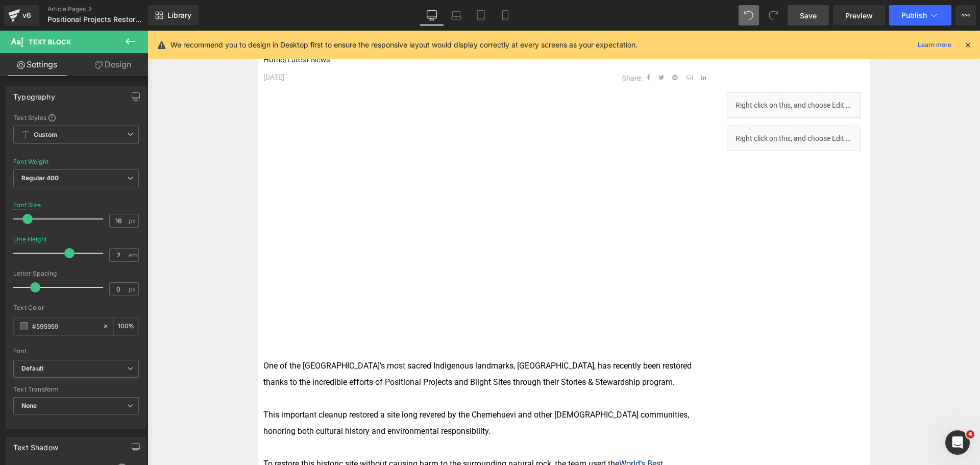
scroll to position [508, 0]
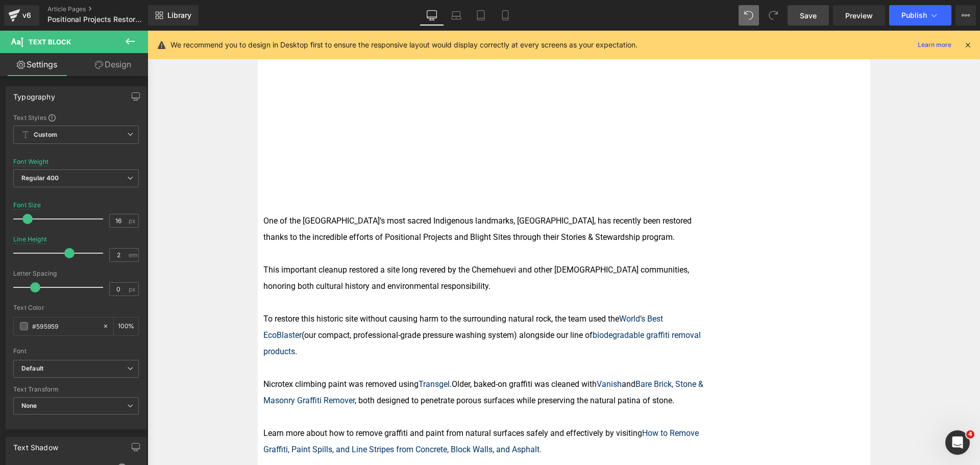
click at [626, 330] on p "To restore this historic site without causing harm to the surrounding natural r…" at bounding box center [487, 335] width 448 height 49
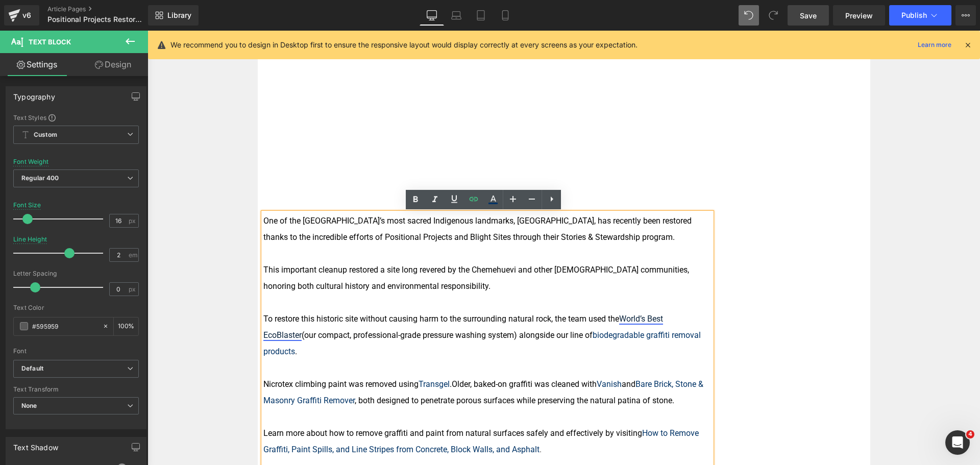
drag, startPoint x: 620, startPoint y: 316, endPoint x: 706, endPoint y: 318, distance: 85.3
click at [663, 318] on link "World’s Best EcoBlaster" at bounding box center [463, 327] width 400 height 26
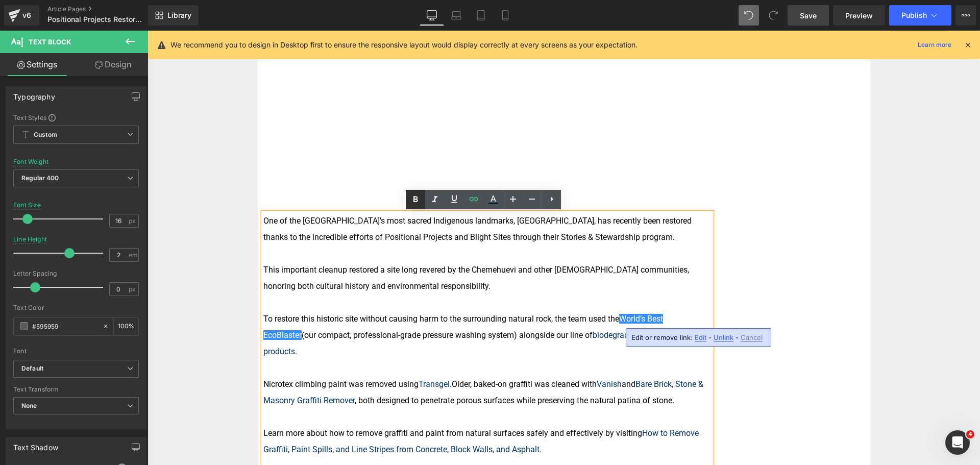
click at [417, 195] on icon at bounding box center [416, 200] width 12 height 12
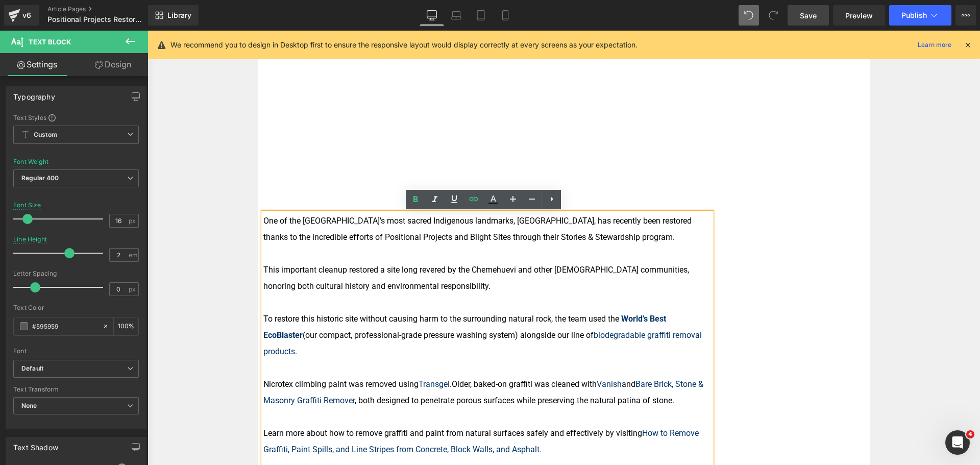
click at [757, 331] on div "Positional Projects Restores Giant Rock Text Block Home / Latest News Text Bloc…" at bounding box center [564, 199] width 613 height 654
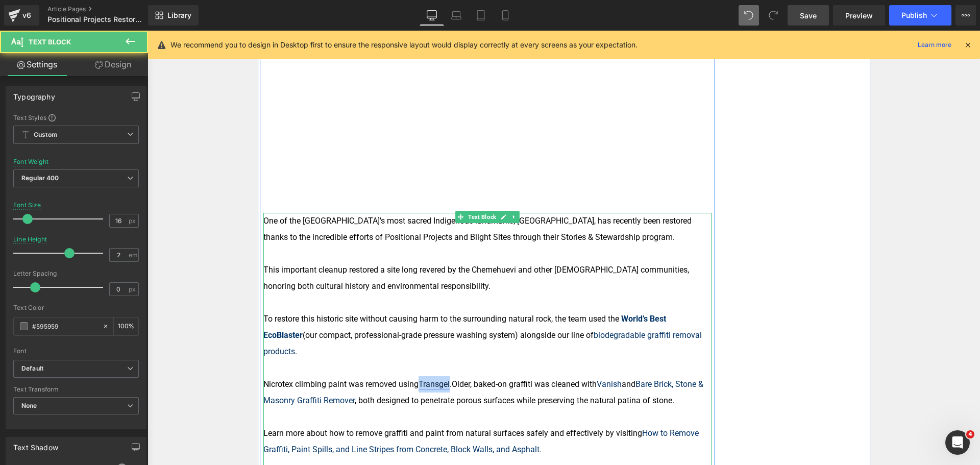
drag, startPoint x: 418, startPoint y: 368, endPoint x: 448, endPoint y: 367, distance: 30.6
click at [448, 379] on link "Transgel" at bounding box center [434, 384] width 31 height 10
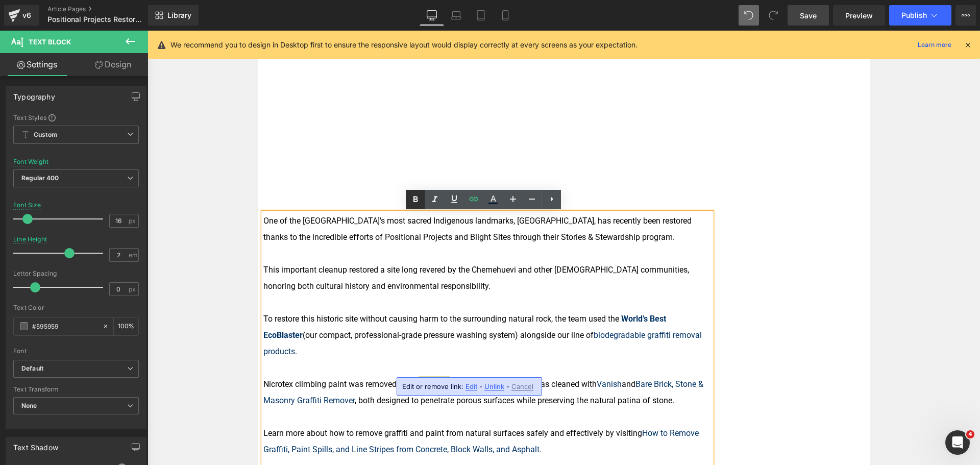
click at [415, 193] on link at bounding box center [415, 199] width 19 height 19
drag, startPoint x: 603, startPoint y: 370, endPoint x: 626, endPoint y: 370, distance: 23.0
click at [623, 379] on link "Vanish" at bounding box center [610, 384] width 25 height 10
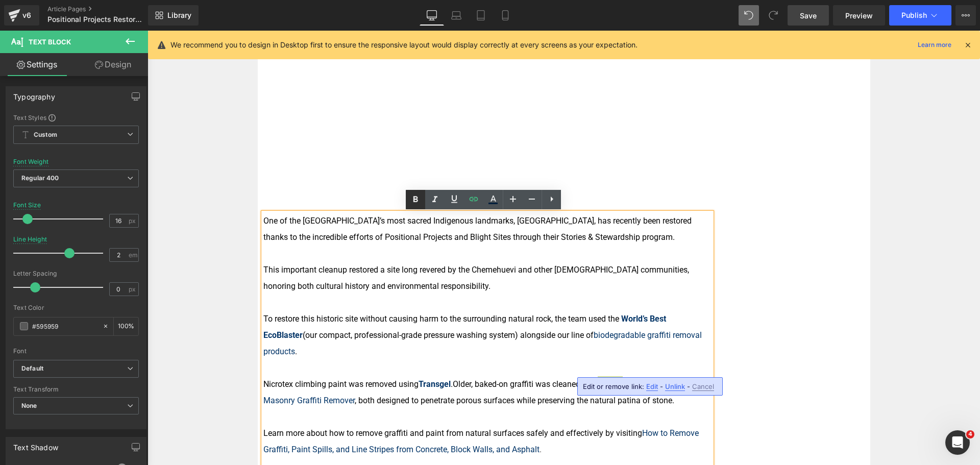
drag, startPoint x: 412, startPoint y: 199, endPoint x: 300, endPoint y: 197, distance: 111.8
click at [412, 199] on icon at bounding box center [416, 200] width 12 height 12
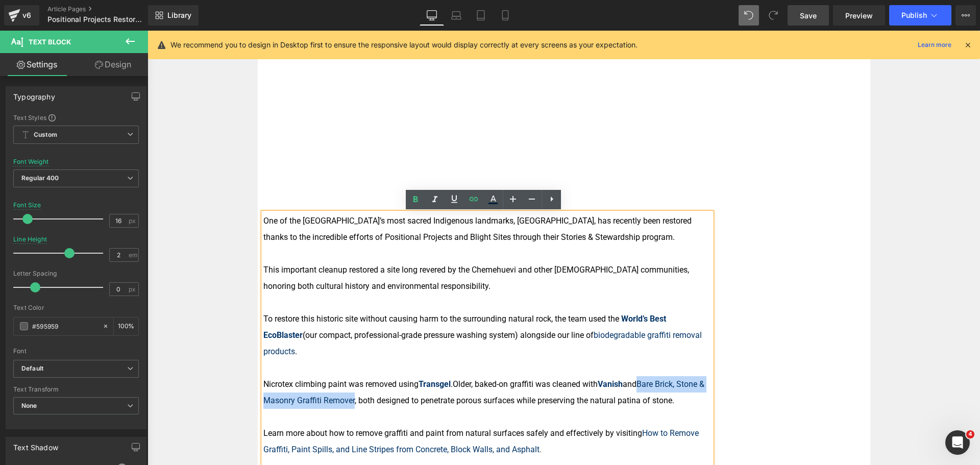
drag, startPoint x: 644, startPoint y: 369, endPoint x: 357, endPoint y: 378, distance: 287.1
click at [357, 378] on p "Nicrotex climbing paint was removed using Transgel . Older, baked-on graffiti w…" at bounding box center [487, 392] width 448 height 33
click at [415, 202] on icon at bounding box center [416, 200] width 12 height 12
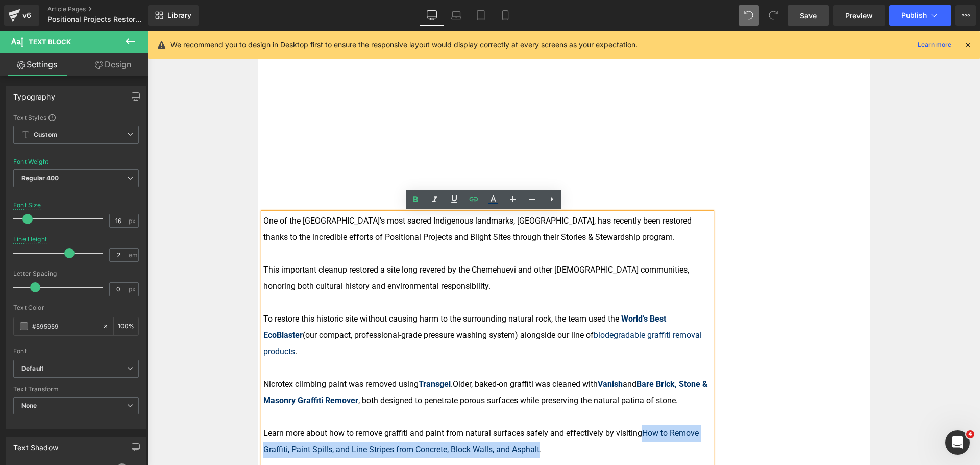
drag, startPoint x: 640, startPoint y: 414, endPoint x: 536, endPoint y: 434, distance: 106.1
click at [536, 434] on p "Learn more about how to remove graffiti and paint from natural surfaces safely …" at bounding box center [487, 441] width 448 height 33
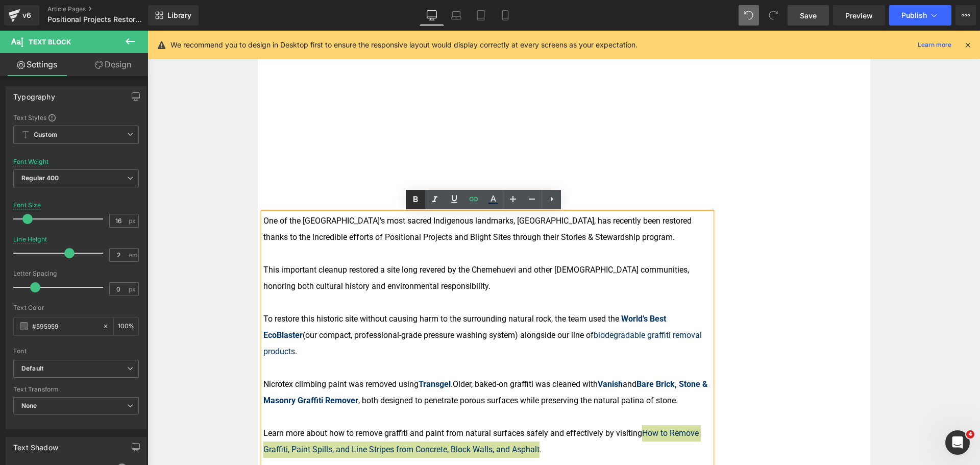
drag, startPoint x: 417, startPoint y: 200, endPoint x: 591, endPoint y: 281, distance: 192.1
click at [417, 200] on icon at bounding box center [416, 199] width 5 height 6
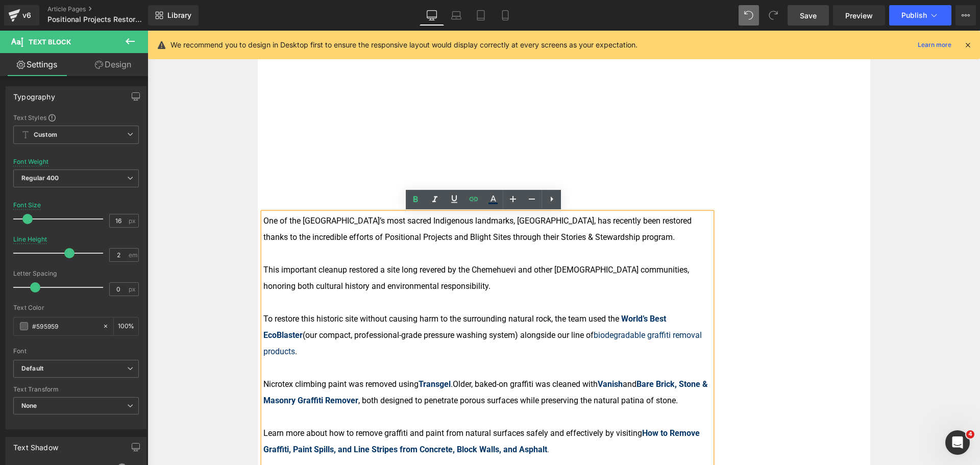
click at [864, 355] on div "Positional Projects Restores Giant Rock Text Block Home / Latest News Text Bloc…" at bounding box center [564, 199] width 613 height 654
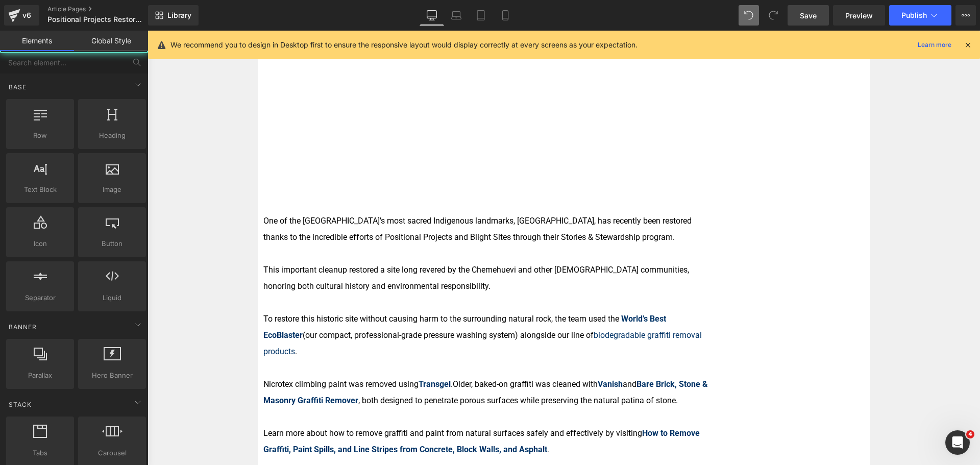
click at [918, 292] on div "Image Row Positional Projects Restores Giant Rock Text Block Home / Latest News…" at bounding box center [564, 164] width 833 height 993
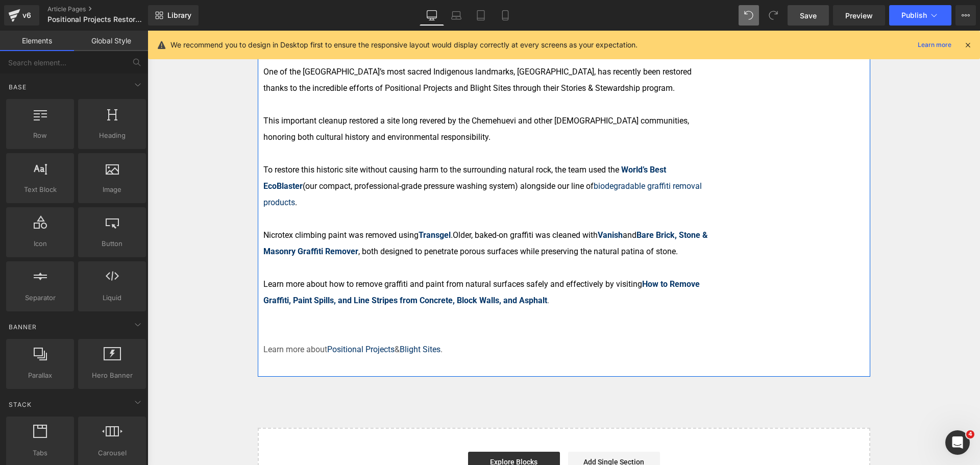
scroll to position [661, 0]
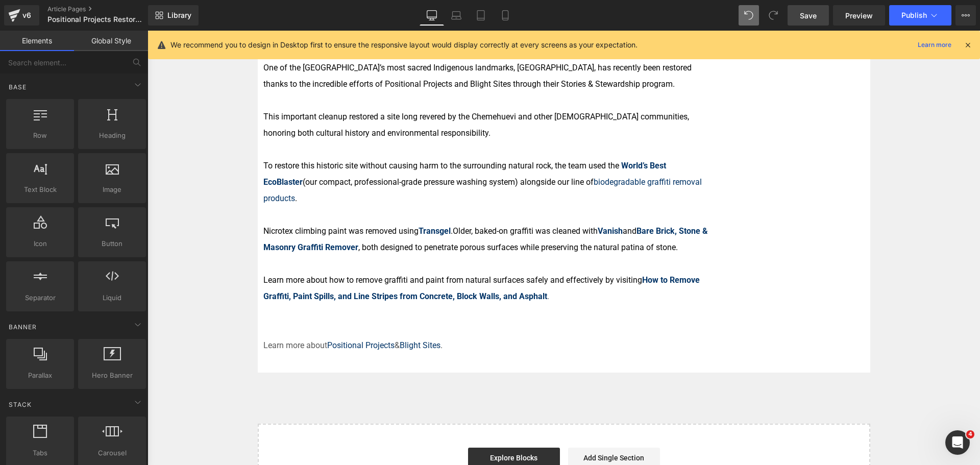
click at [800, 15] on link "Save" at bounding box center [808, 15] width 41 height 20
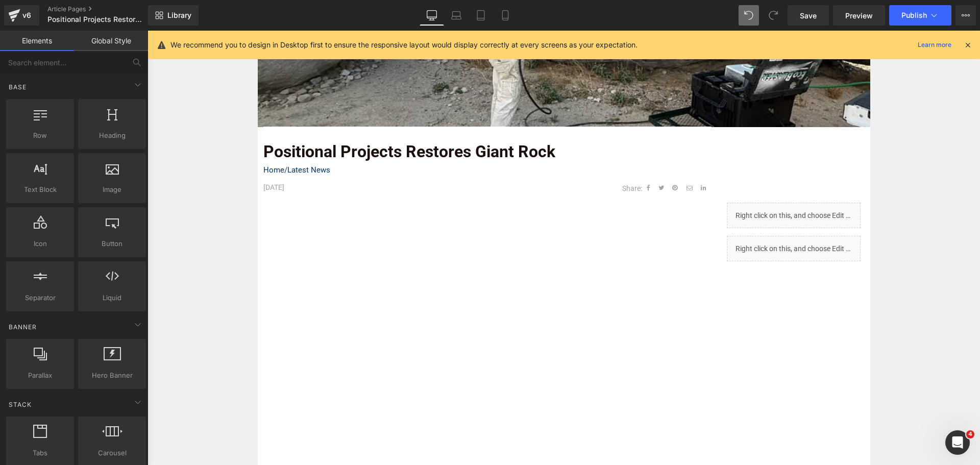
scroll to position [202, 0]
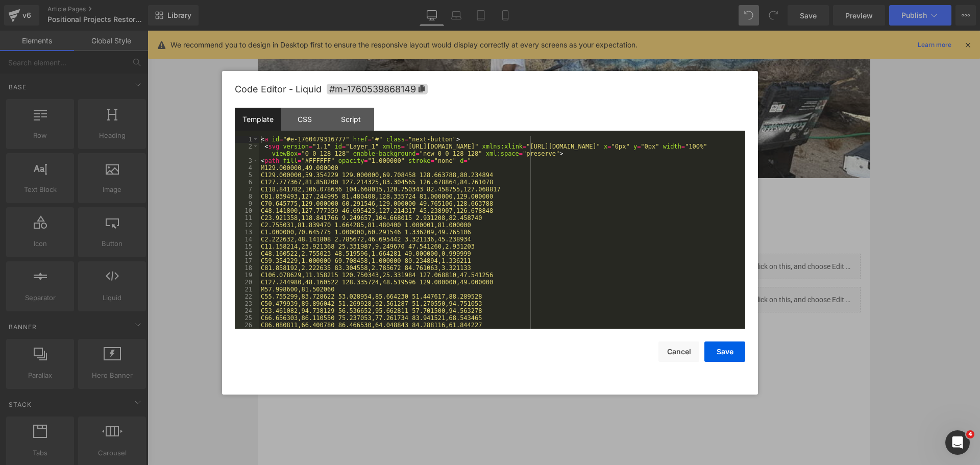
click at [766, 316] on body "Liquid You are previewing how the will restyle your page. You can not edit Elem…" at bounding box center [490, 232] width 980 height 465
click at [446, 166] on div "< a id = "#e-1760479316777" href = "#" class = "next-button" > < svg version = …" at bounding box center [500, 239] width 483 height 207
click at [368, 138] on div "< a id = "#e-1760479316777" href = "#" class = "next-button" > < svg version = …" at bounding box center [500, 239] width 483 height 207
click at [725, 346] on button "Save" at bounding box center [725, 352] width 41 height 20
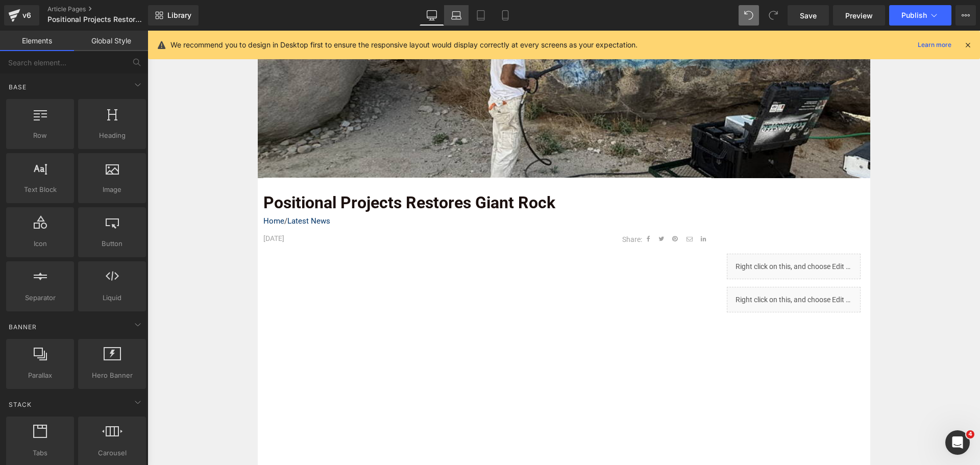
click at [458, 20] on icon at bounding box center [456, 15] width 10 height 10
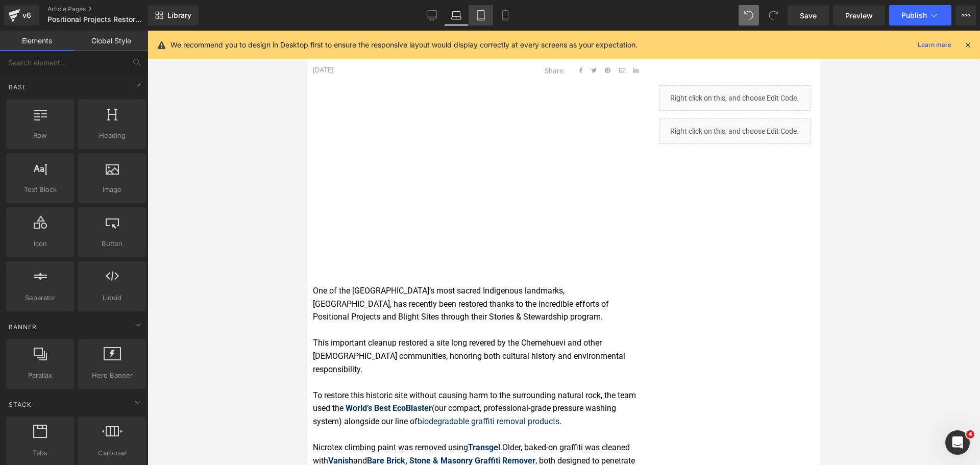
click at [479, 12] on icon at bounding box center [481, 15] width 10 height 10
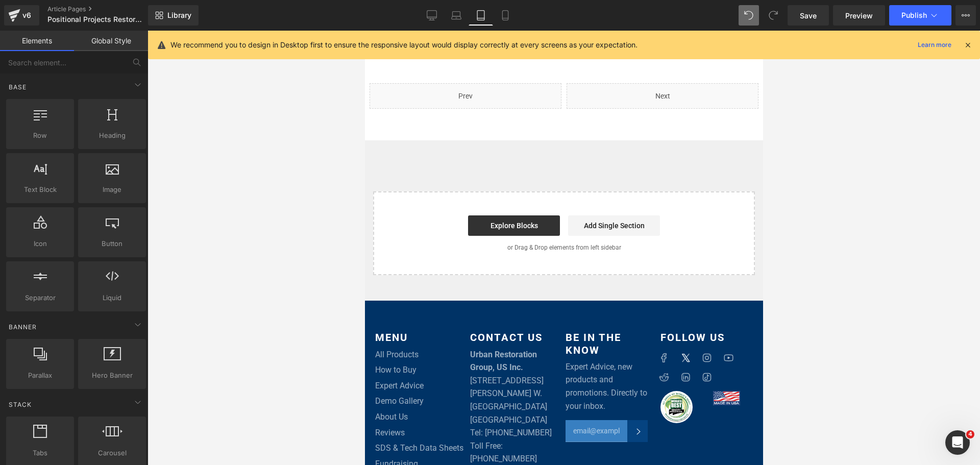
scroll to position [813, 0]
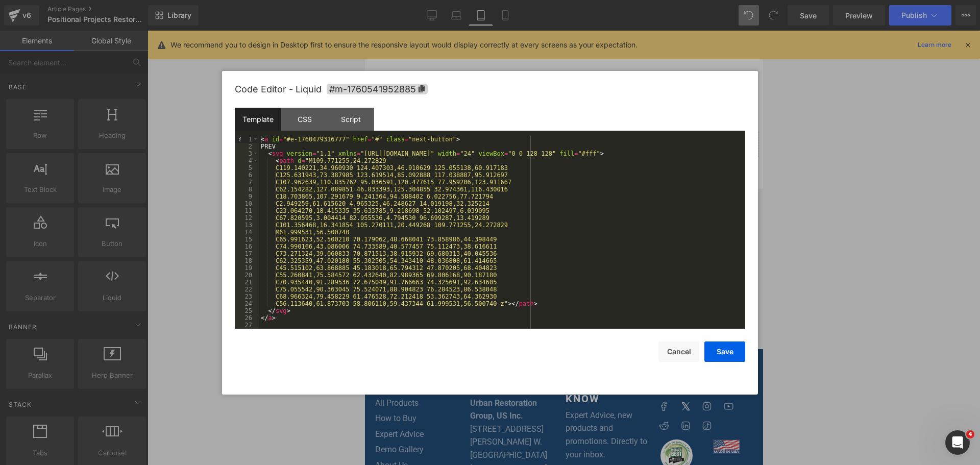
drag, startPoint x: 112, startPoint y: 103, endPoint x: 377, endPoint y: 133, distance: 266.8
click at [378, 132] on div "Template CSS Script Data" at bounding box center [490, 122] width 511 height 28
click at [367, 138] on div "< a id = "#e-1760479316777" href = "#" class = "next-button" > PREV < svg versi…" at bounding box center [502, 239] width 487 height 207
click at [717, 342] on button "Save" at bounding box center [725, 352] width 41 height 20
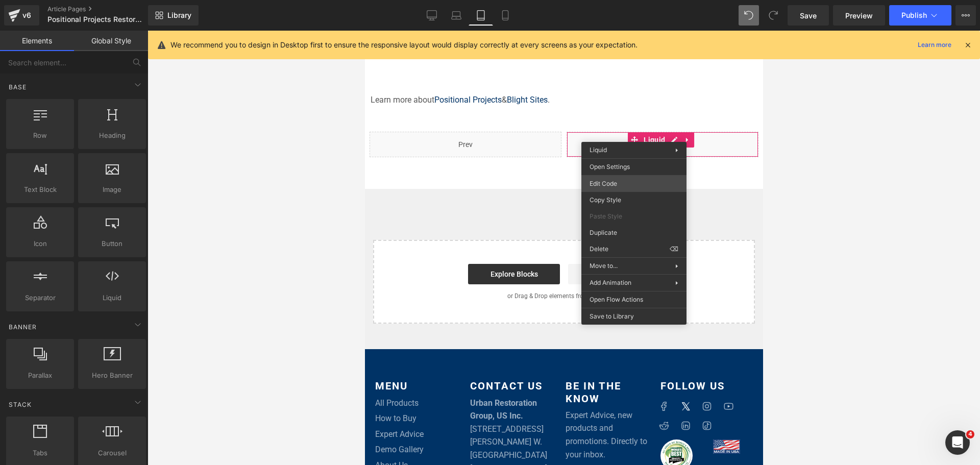
click at [617, 0] on div "Liquid You are previewing how the will restyle your page. You can not edit Elem…" at bounding box center [490, 0] width 980 height 0
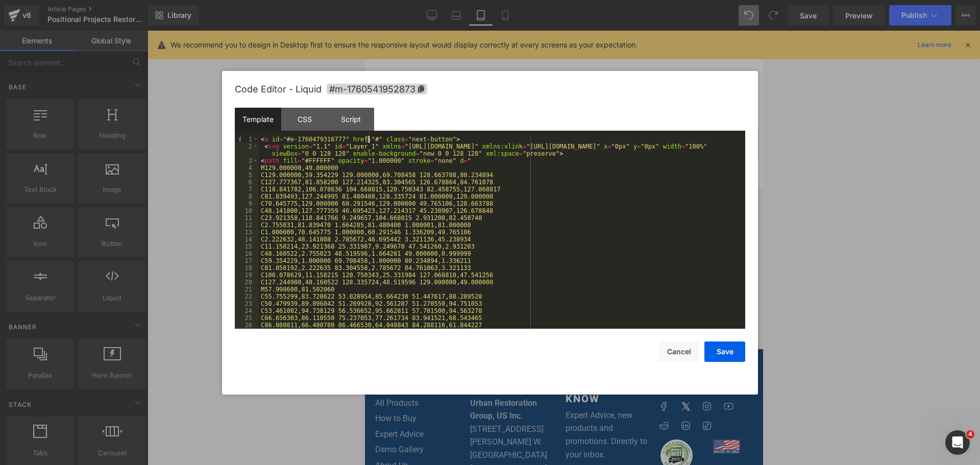
click at [368, 138] on div "< a id = "#e-1760479316777" href = "#" class = "next-button" > < svg version = …" at bounding box center [500, 239] width 483 height 207
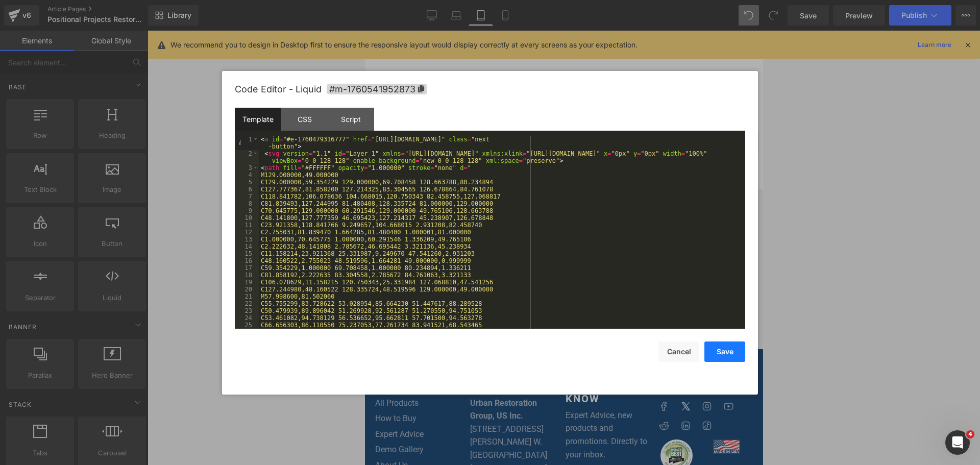
click at [716, 352] on button "Save" at bounding box center [725, 352] width 41 height 20
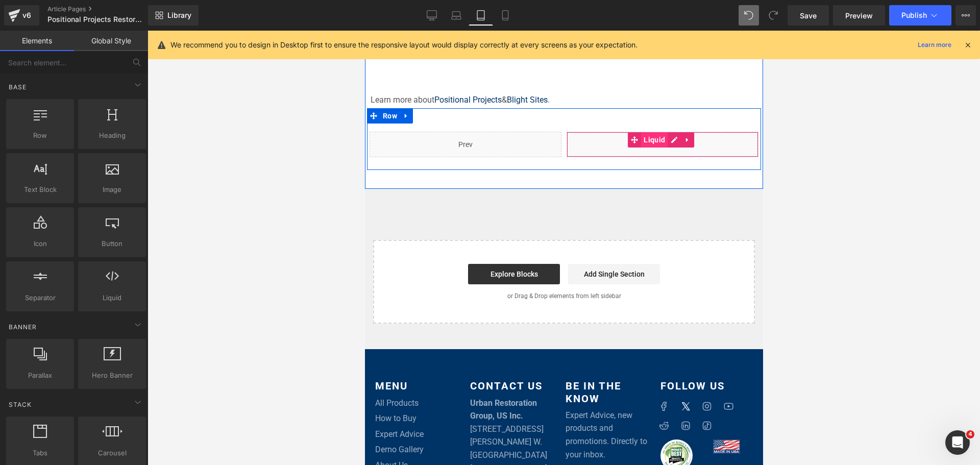
click at [660, 139] on span "Liquid" at bounding box center [654, 139] width 27 height 15
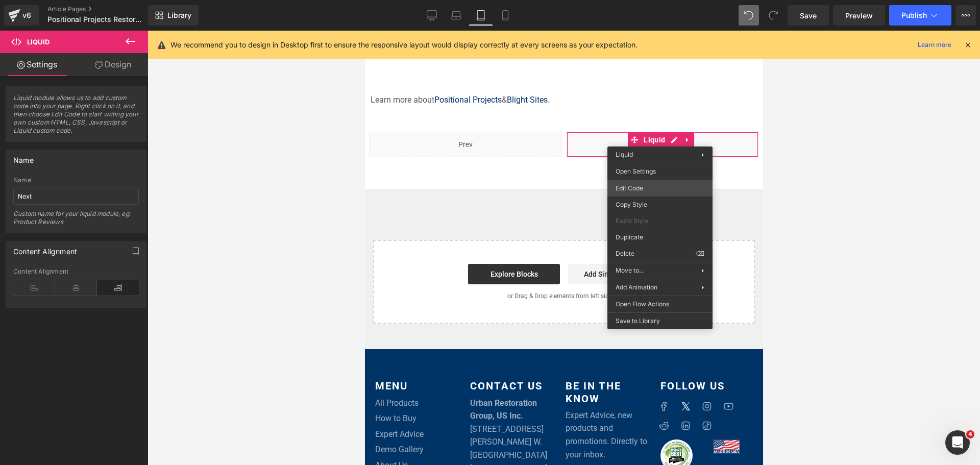
click at [650, 0] on div "Liquid You are previewing how the will restyle your page. You can not edit Elem…" at bounding box center [490, 0] width 980 height 0
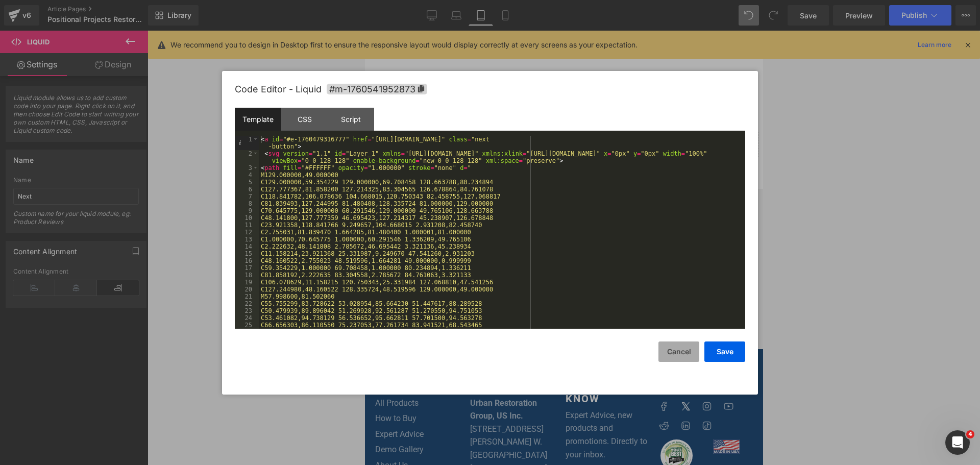
click at [677, 355] on button "Cancel" at bounding box center [679, 352] width 41 height 20
click at [627, 0] on div "Liquid You are previewing how the will restyle your page. You can not edit Elem…" at bounding box center [490, 0] width 980 height 0
drag, startPoint x: 365, startPoint y: 139, endPoint x: 686, endPoint y: 139, distance: 321.7
click at [686, 139] on div "< a id = "#e-1760479316777" href = "https://www.graffitiremovalinc.com/blogs/ne…" at bounding box center [500, 243] width 483 height 214
click at [665, 351] on button "Cancel" at bounding box center [679, 352] width 41 height 20
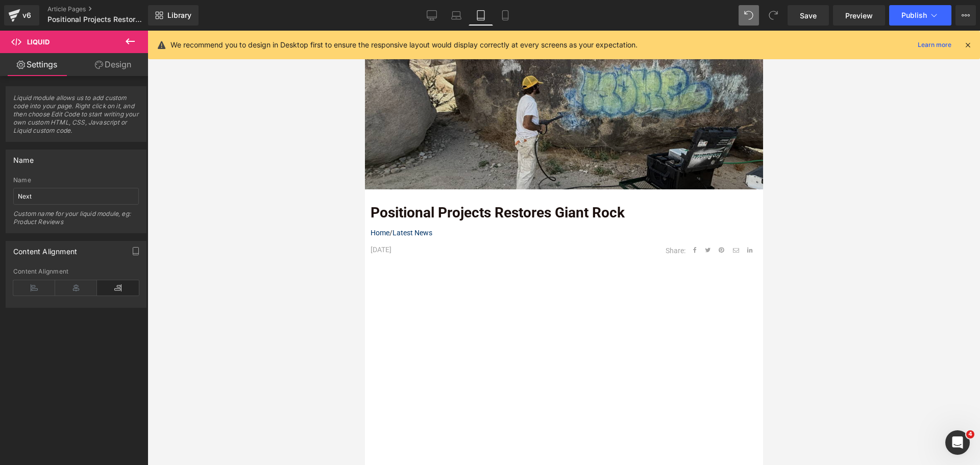
scroll to position [99, 0]
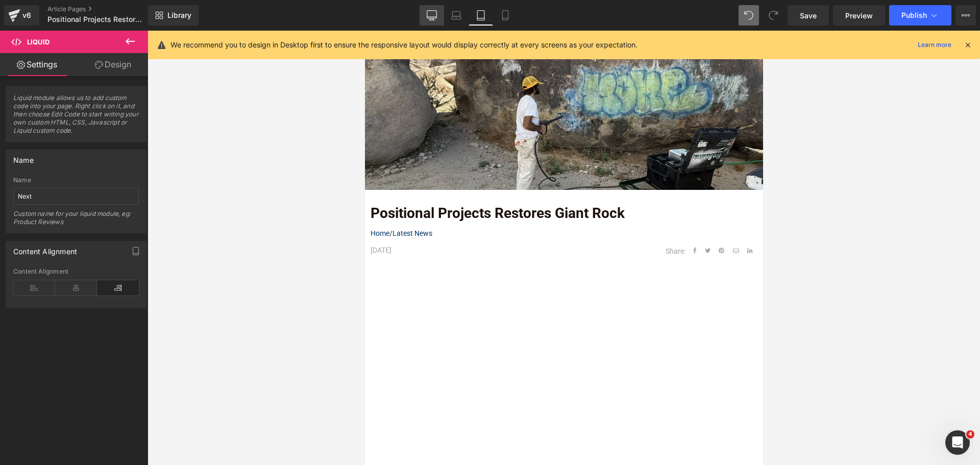
click at [444, 17] on link "Desktop" at bounding box center [432, 15] width 25 height 20
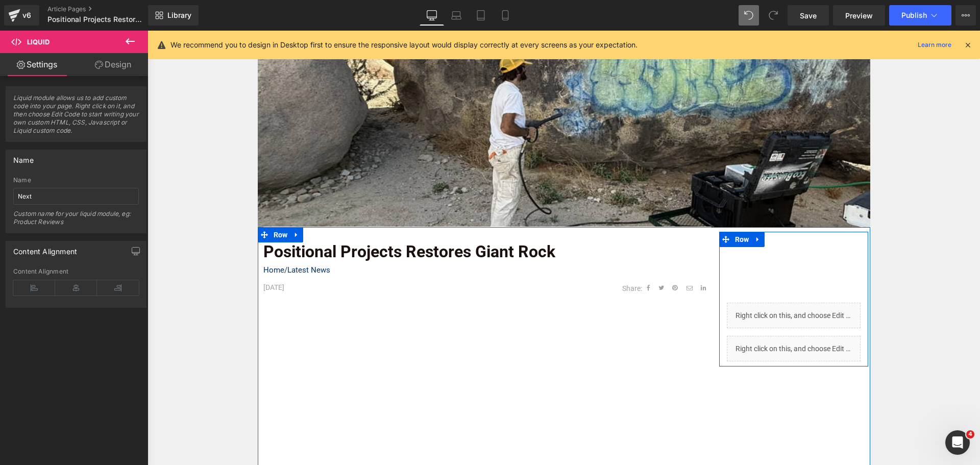
scroll to position [153, 0]
click at [779, 346] on span "Liquid" at bounding box center [788, 343] width 27 height 15
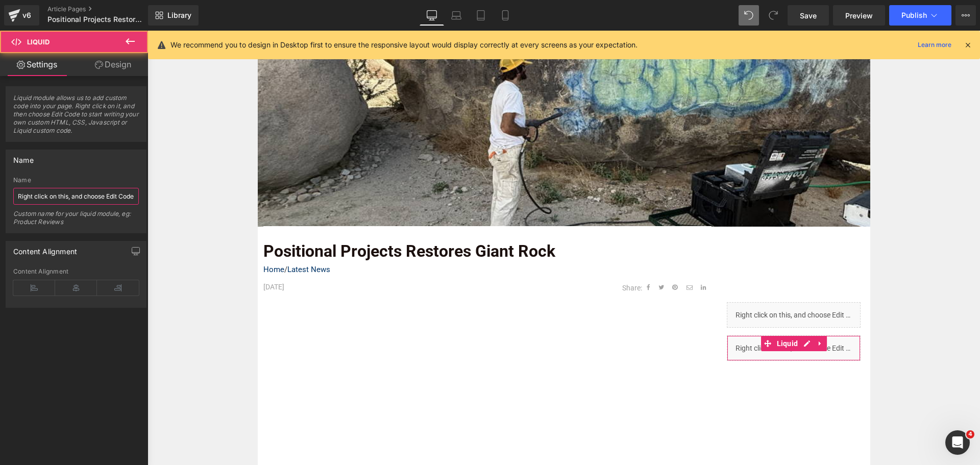
click at [89, 197] on input "Right click on this, and choose Edit Code." at bounding box center [76, 196] width 126 height 17
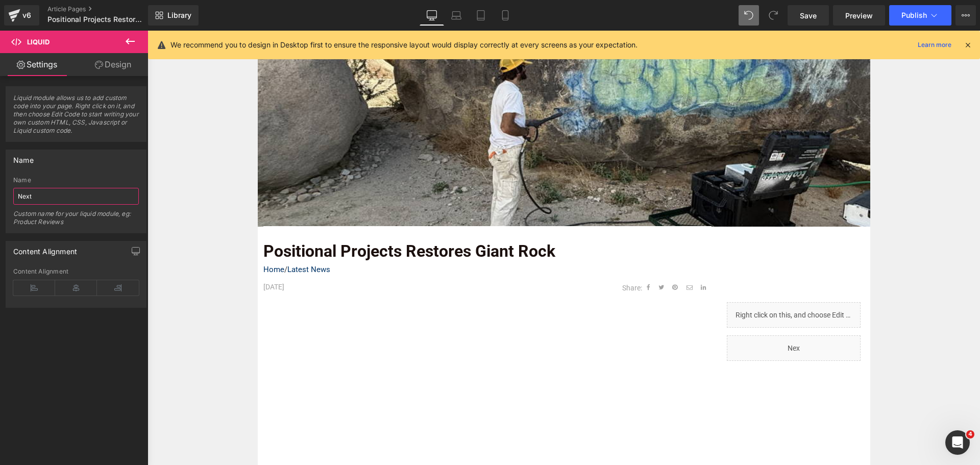
type input "Next"
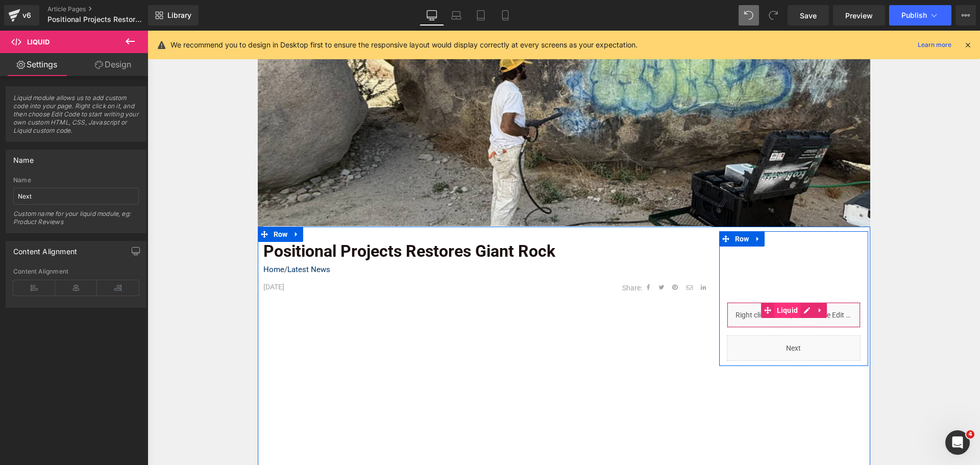
click at [787, 318] on span "Liquid" at bounding box center [788, 310] width 27 height 15
click at [788, 312] on span "Liquid" at bounding box center [788, 310] width 27 height 15
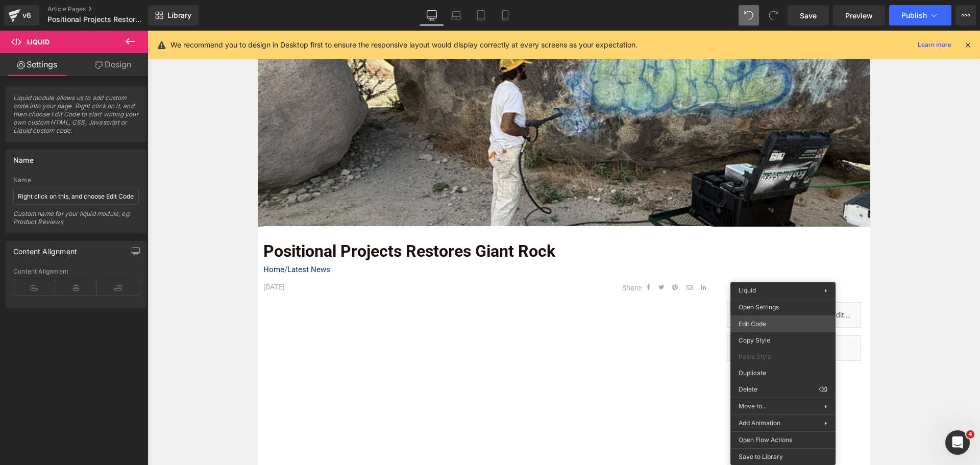
click at [766, 320] on body "Liquid You are previewing how the will restyle your page. You can not edit Elem…" at bounding box center [490, 232] width 980 height 465
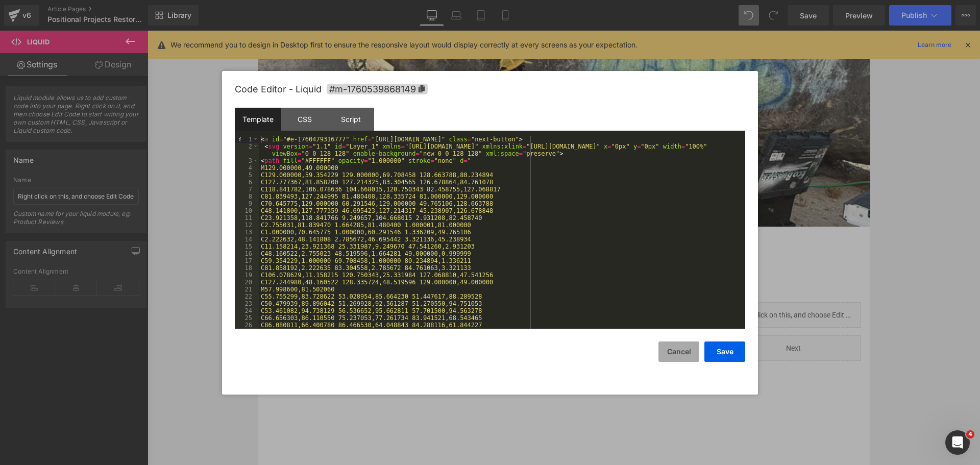
drag, startPoint x: 665, startPoint y: 354, endPoint x: 611, endPoint y: 301, distance: 75.8
click at [665, 354] on button "Cancel" at bounding box center [679, 352] width 41 height 20
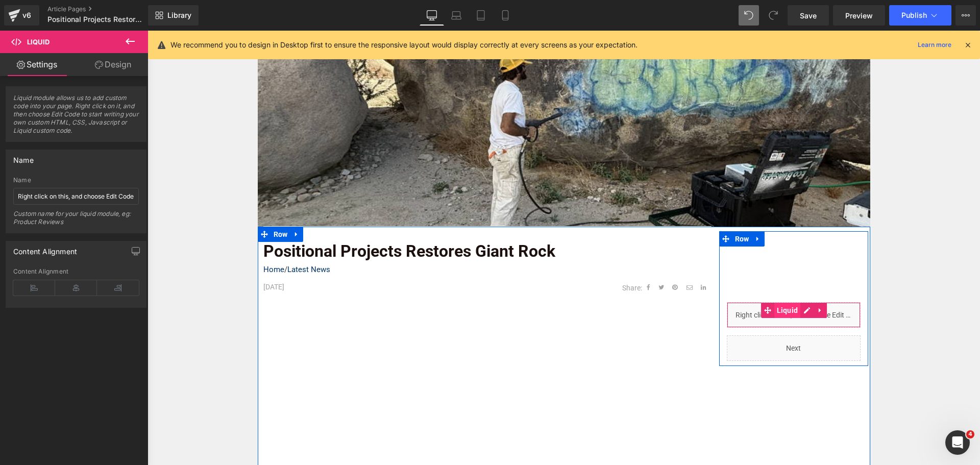
click at [780, 314] on span "Liquid" at bounding box center [788, 310] width 27 height 15
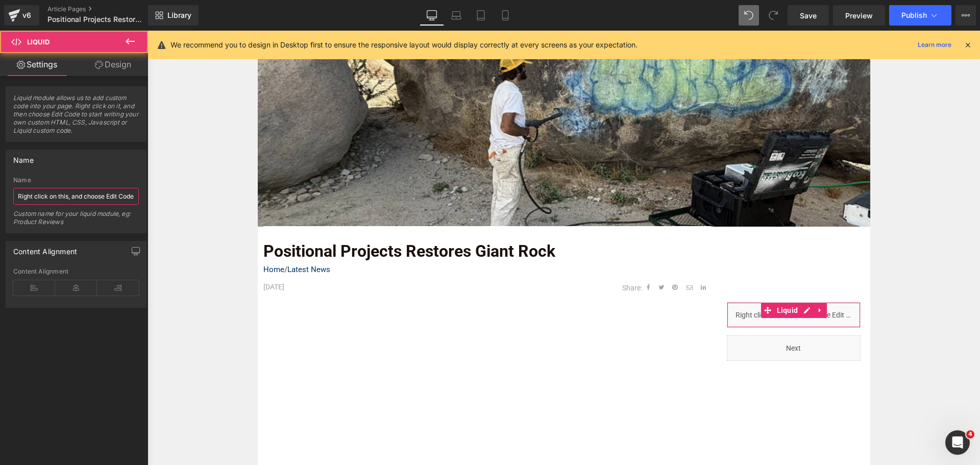
click at [27, 193] on input "Right click on this, and choose Edit Code." at bounding box center [76, 196] width 126 height 17
click at [28, 193] on input "Right click on this, and choose Edit Code." at bounding box center [76, 196] width 126 height 17
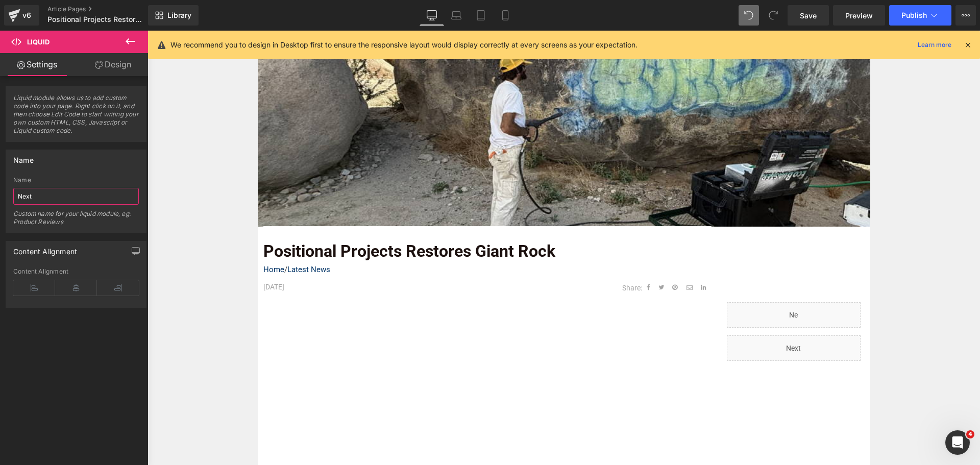
type input "Next"
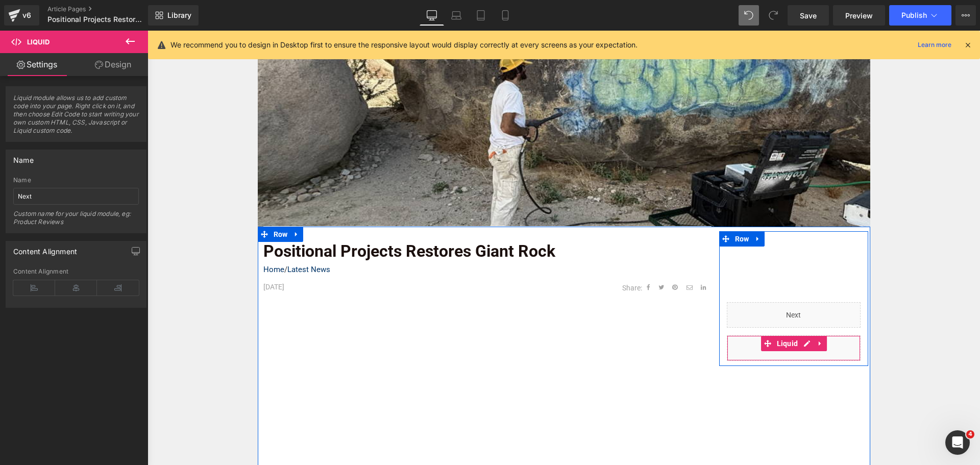
click at [775, 345] on span "Liquid" at bounding box center [788, 343] width 27 height 15
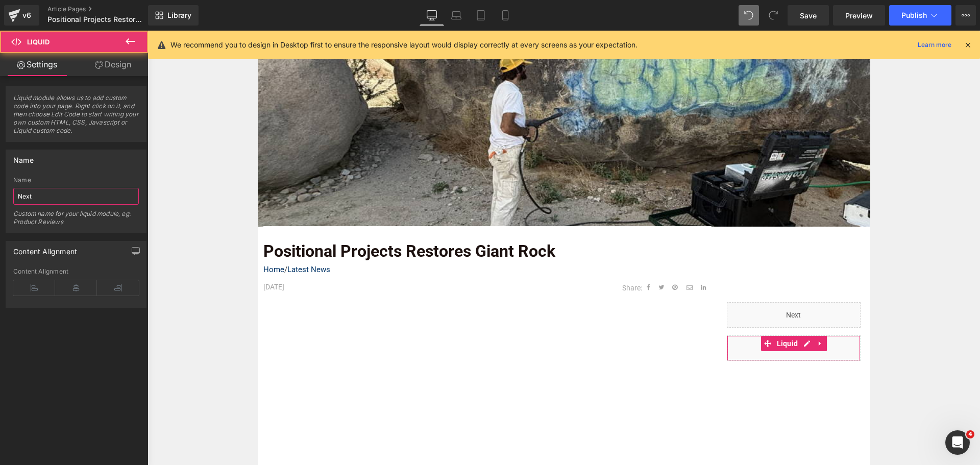
drag, startPoint x: 114, startPoint y: 199, endPoint x: 0, endPoint y: 181, distance: 115.3
click at [0, 181] on div "Name Next Name Next Custom name for your liquid module, eg: Product Reviews" at bounding box center [76, 187] width 153 height 91
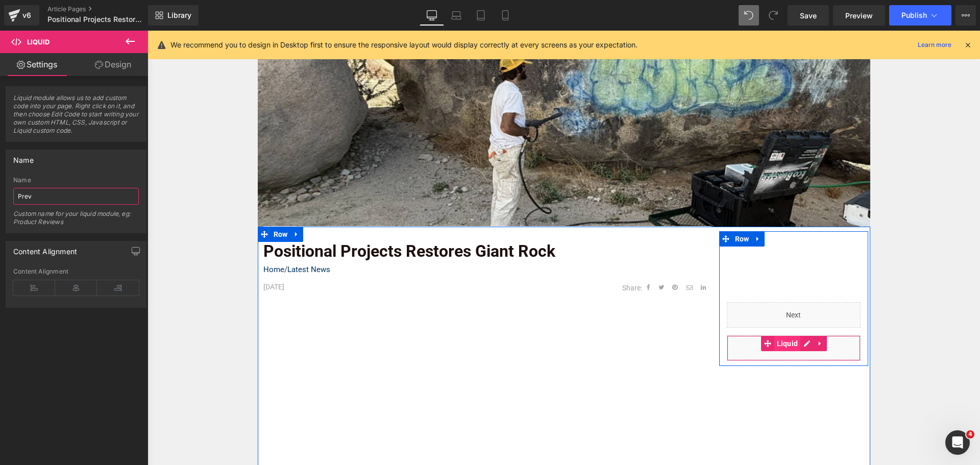
click at [785, 347] on span "Liquid" at bounding box center [788, 343] width 27 height 15
click at [800, 343] on div "Liquid" at bounding box center [794, 348] width 134 height 26
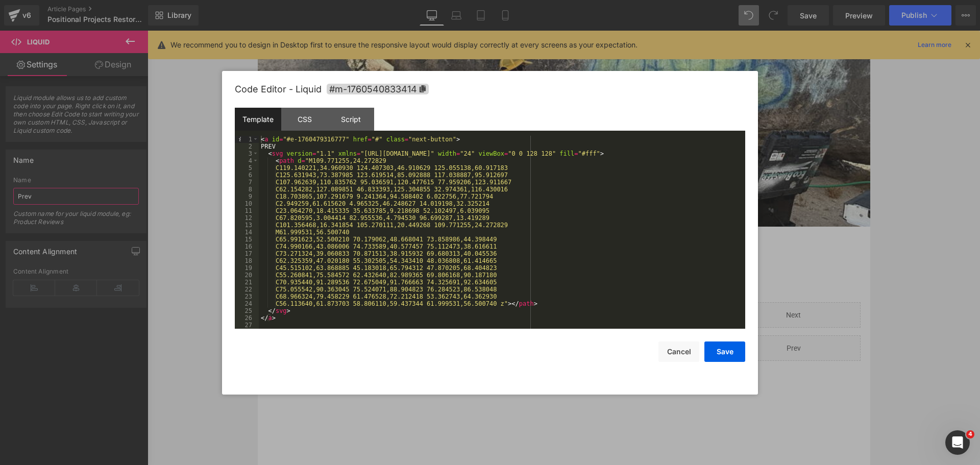
type input "Prev"
click at [357, 139] on div "< a id = "#e-1760479316777" href = "#" class = "next-button" > PREV < svg versi…" at bounding box center [502, 239] width 487 height 207
click at [369, 138] on div "< a id = "#e-1760479316777" href = "#" class = "next-button" > PREV < svg versi…" at bounding box center [502, 239] width 487 height 207
click at [736, 350] on button "Save" at bounding box center [725, 352] width 41 height 20
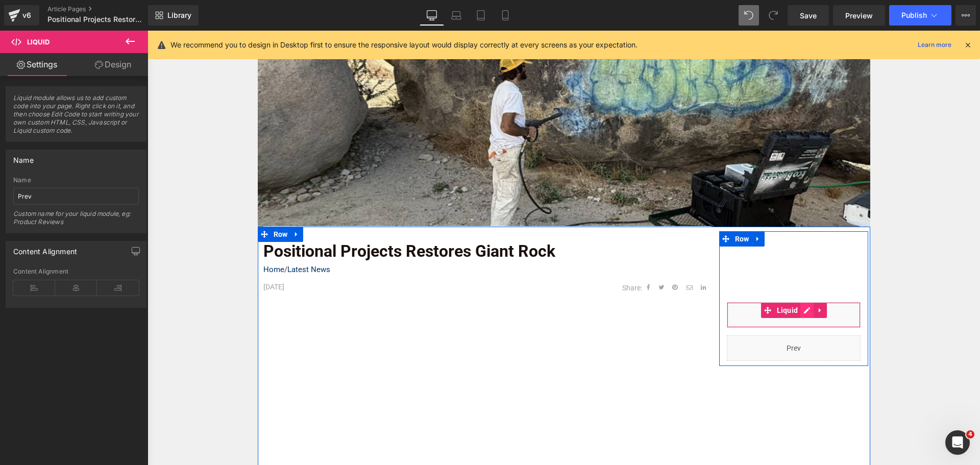
click at [804, 312] on div "Liquid" at bounding box center [794, 315] width 134 height 26
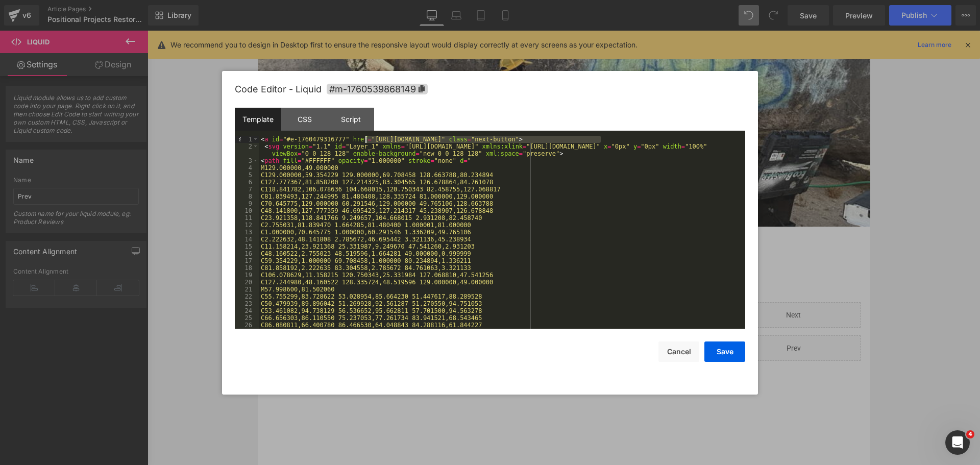
drag, startPoint x: 600, startPoint y: 140, endPoint x: 366, endPoint y: 139, distance: 234.9
click at [366, 139] on div "< a id = "#e-1760479316777" href = "https://www.graffitiremovalinc.com/blogs/ne…" at bounding box center [500, 239] width 483 height 207
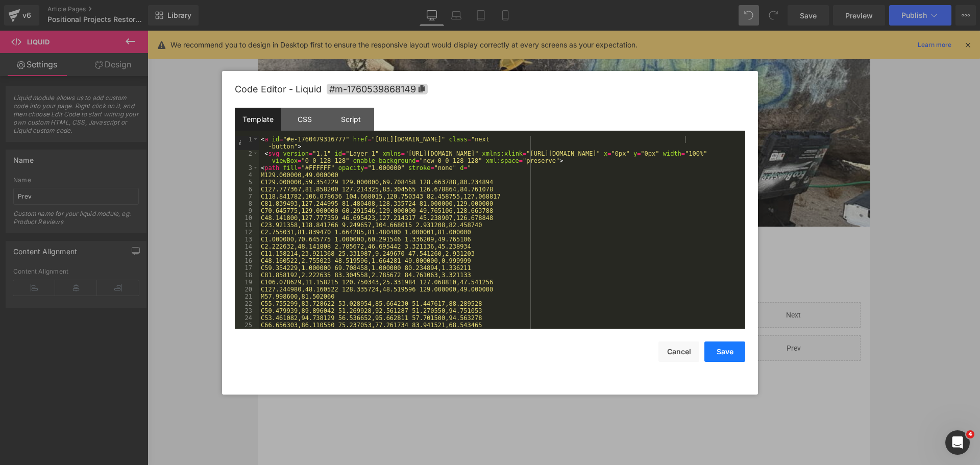
click at [728, 352] on button "Save" at bounding box center [725, 352] width 41 height 20
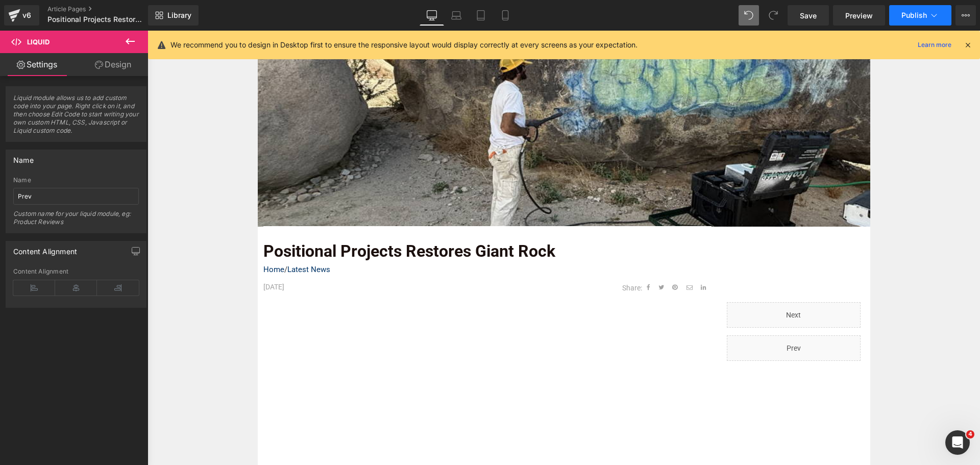
click at [922, 19] on button "Publish" at bounding box center [920, 15] width 62 height 20
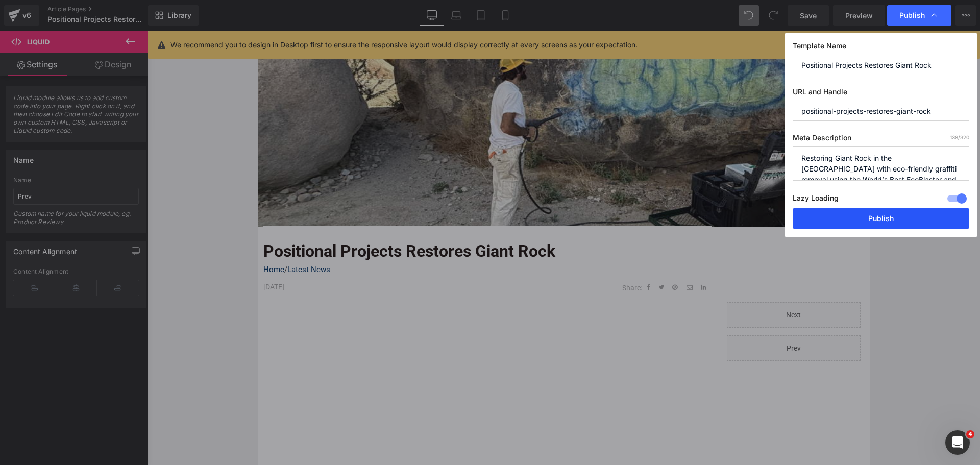
click at [870, 219] on button "Publish" at bounding box center [881, 218] width 177 height 20
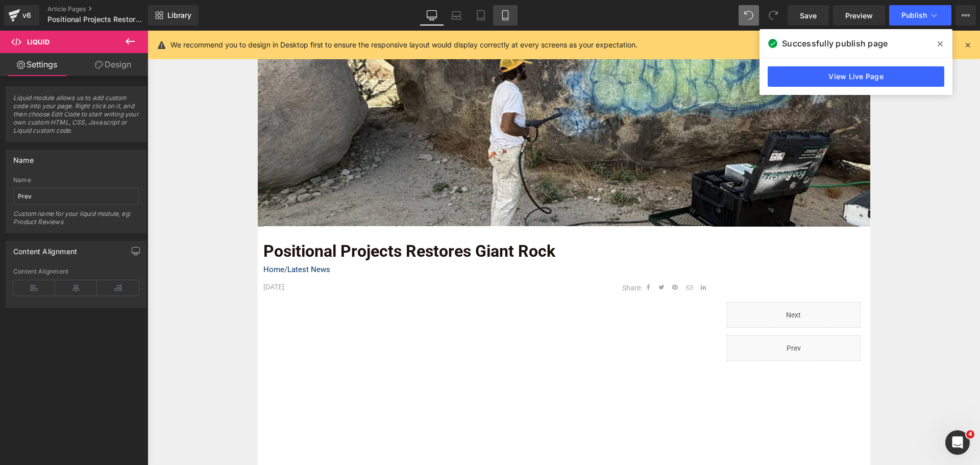
click at [513, 18] on link "Mobile" at bounding box center [505, 15] width 25 height 20
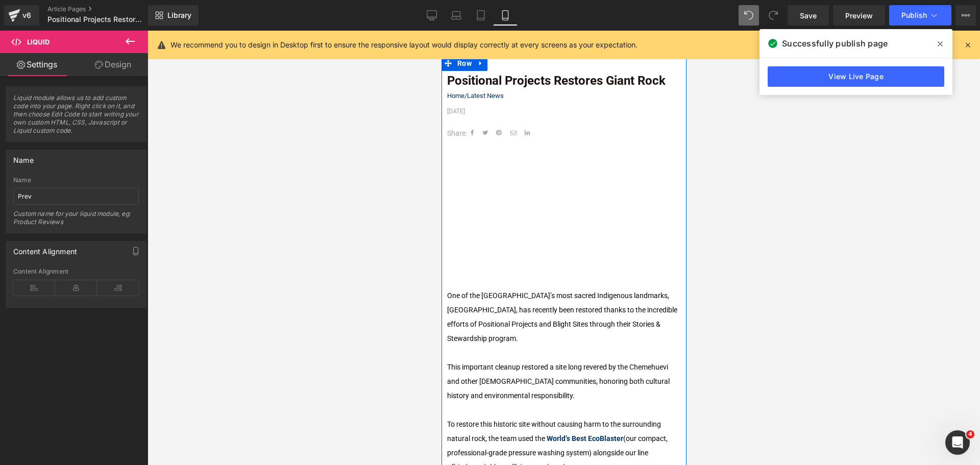
scroll to position [153, 0]
drag, startPoint x: 454, startPoint y: 132, endPoint x: 459, endPoint y: 125, distance: 8.7
click at [454, 132] on span "Text Block" at bounding box center [451, 134] width 32 height 12
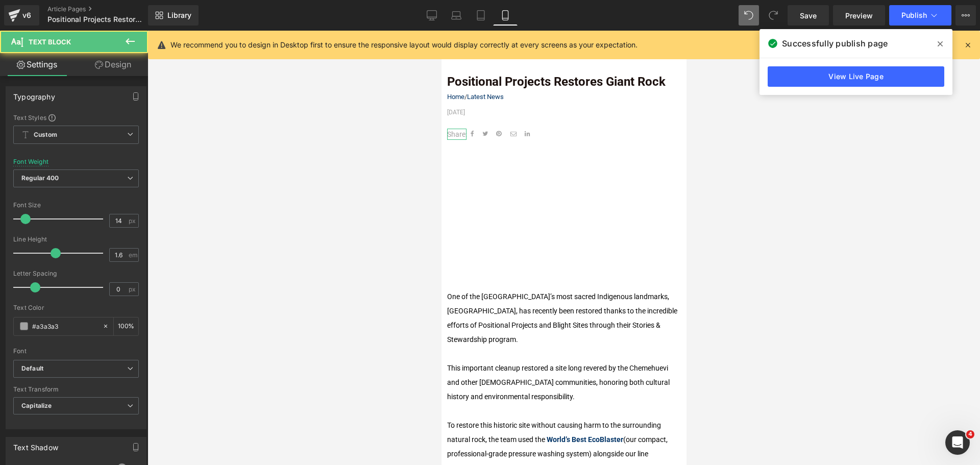
click at [128, 60] on link "Design" at bounding box center [113, 64] width 74 height 23
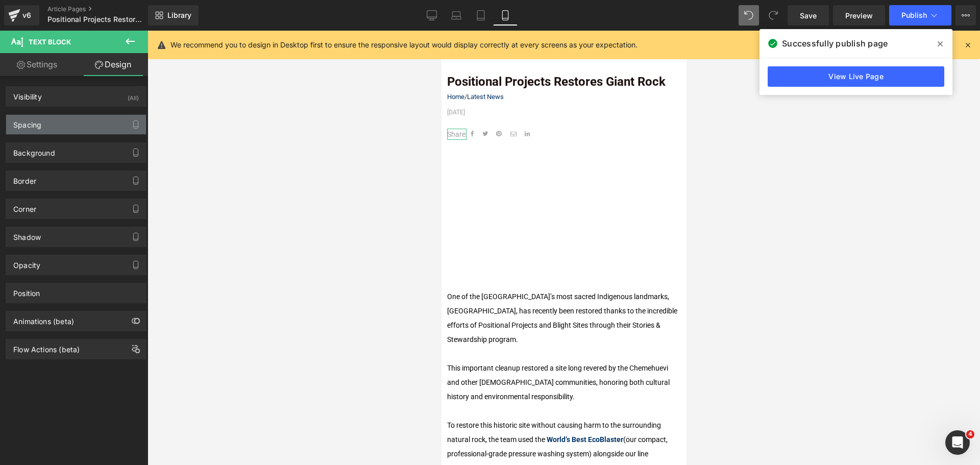
type input "10"
type input "0"
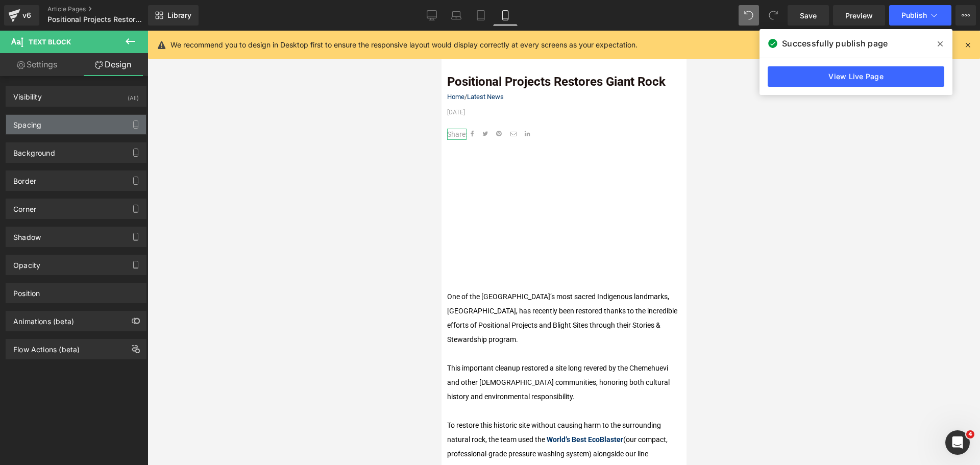
type input "0"
click at [59, 127] on div "Spacing" at bounding box center [76, 124] width 140 height 19
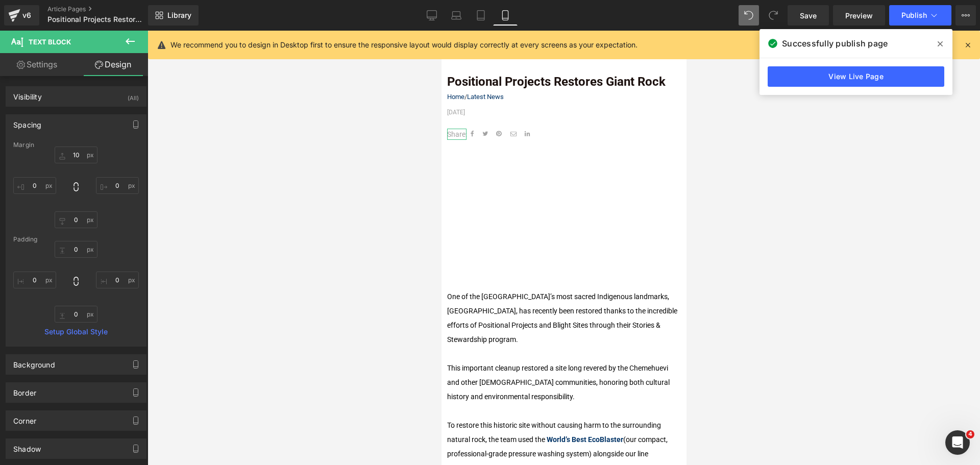
click at [45, 63] on link "Settings" at bounding box center [37, 64] width 74 height 23
type input "100"
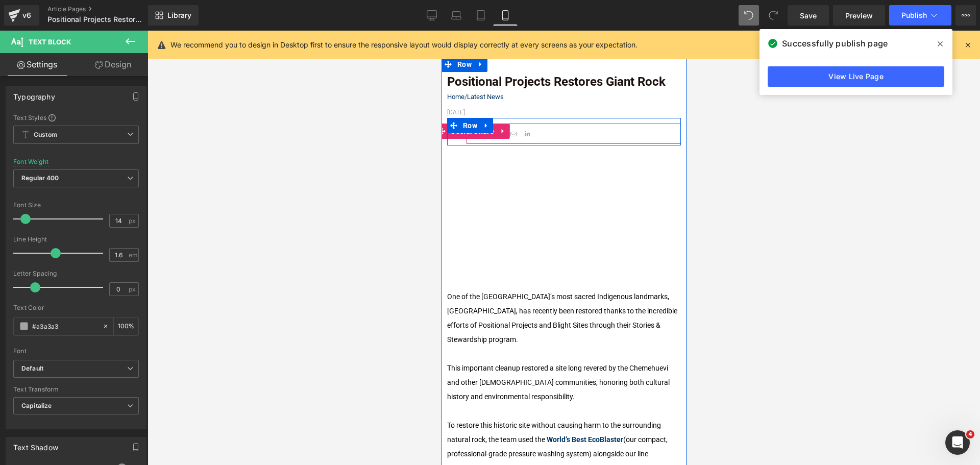
click at [548, 128] on div at bounding box center [573, 134] width 214 height 20
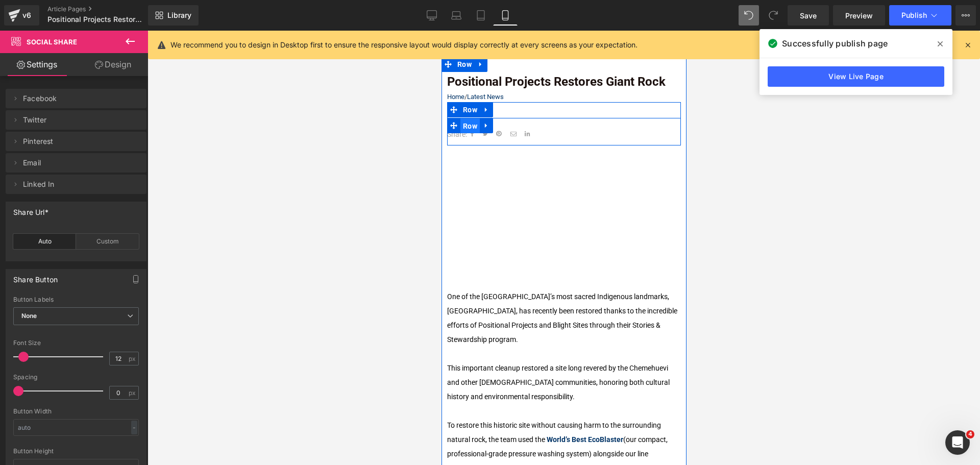
click at [465, 124] on span "Row" at bounding box center [469, 125] width 19 height 15
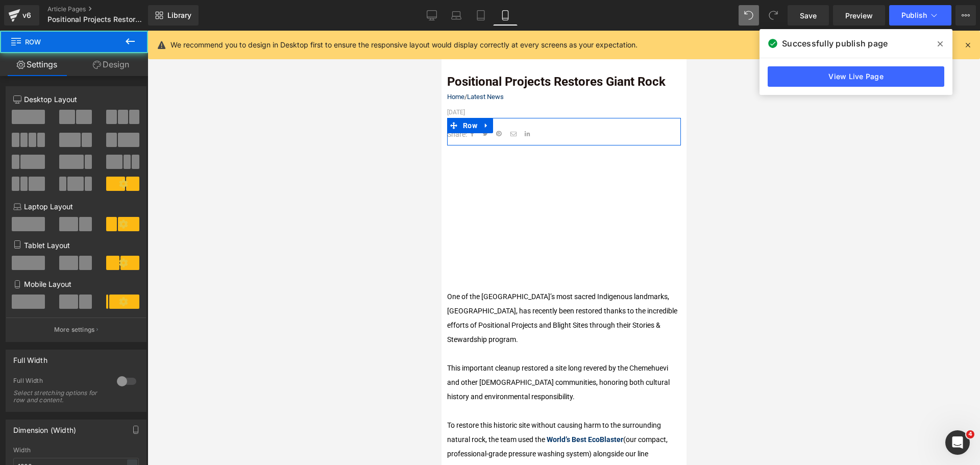
click at [69, 323] on button "More settings" at bounding box center [76, 330] width 140 height 24
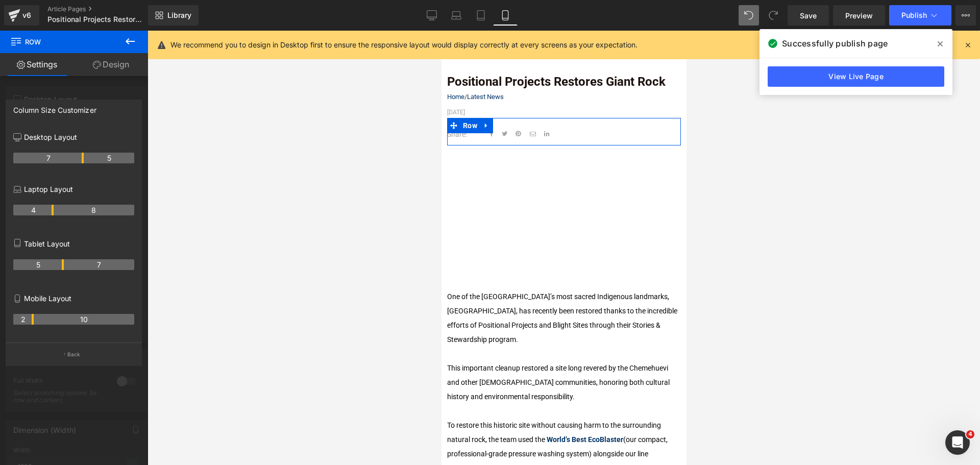
drag, startPoint x: 22, startPoint y: 319, endPoint x: 29, endPoint y: 317, distance: 6.8
click at [29, 317] on th "2" at bounding box center [23, 319] width 20 height 11
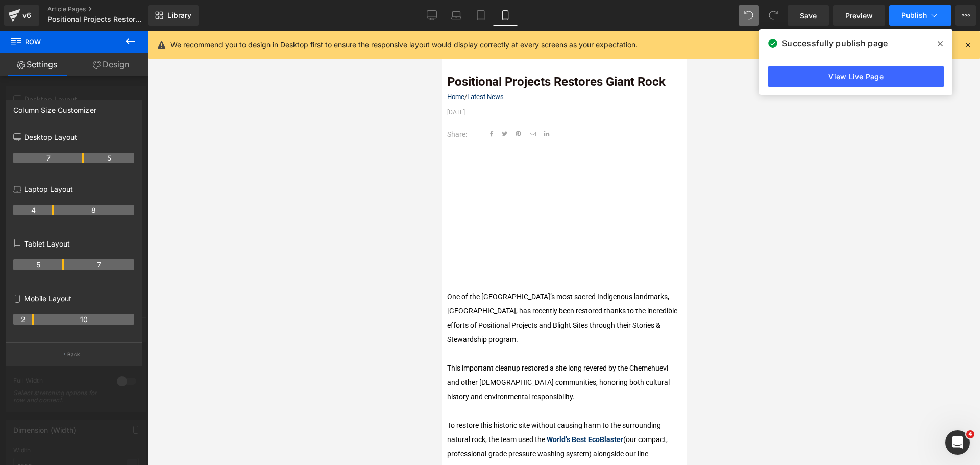
click at [901, 17] on button "Publish" at bounding box center [920, 15] width 62 height 20
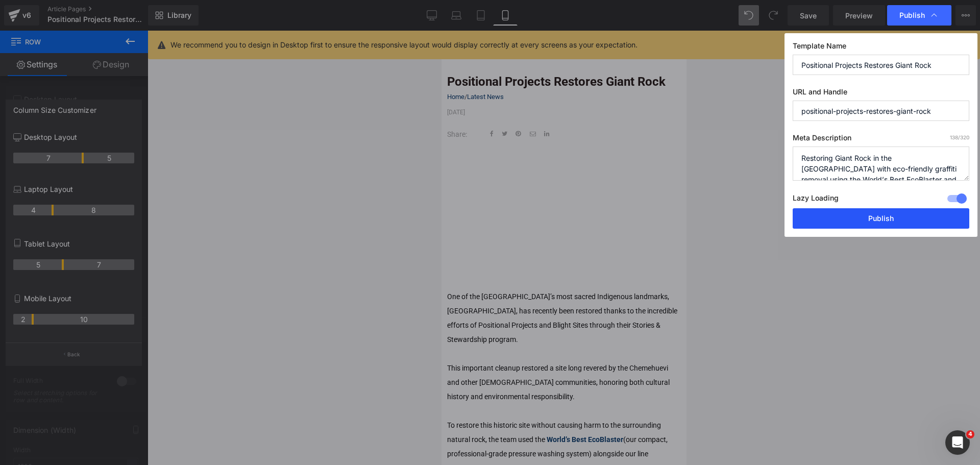
click at [889, 223] on button "Publish" at bounding box center [881, 218] width 177 height 20
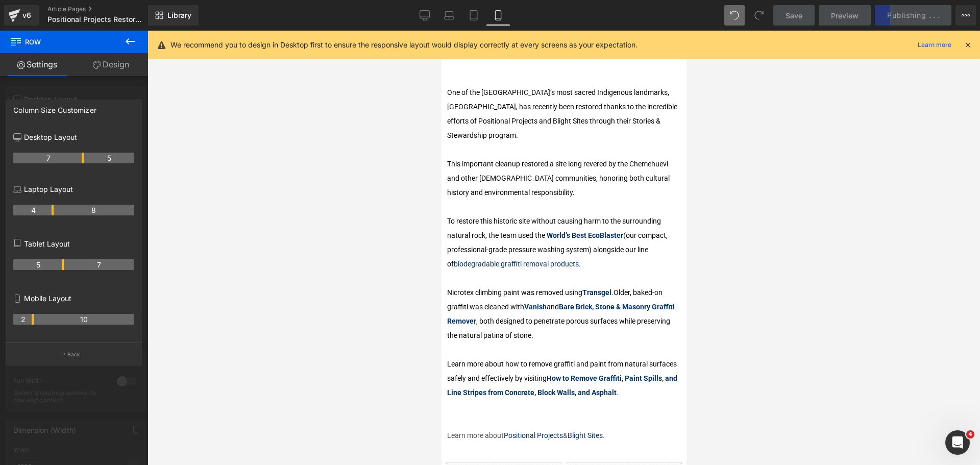
scroll to position [51, 0]
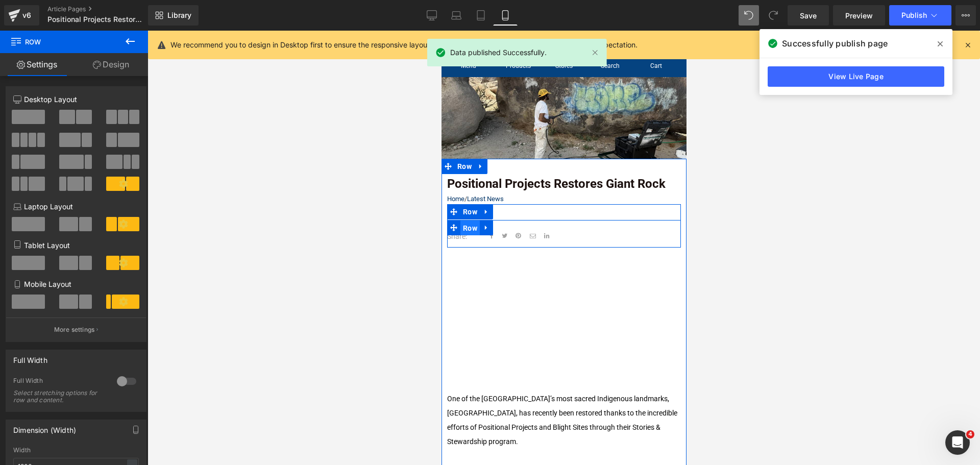
click at [469, 228] on span "Row" at bounding box center [469, 228] width 19 height 15
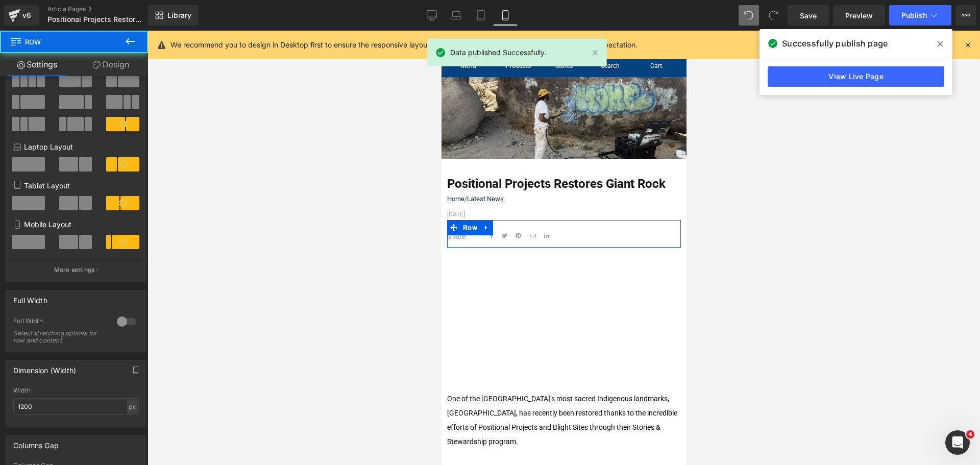
scroll to position [153, 0]
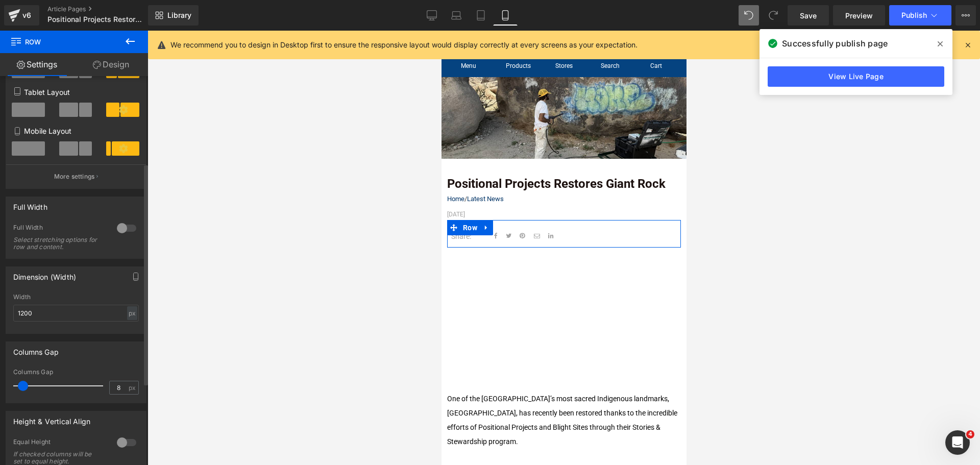
click at [26, 385] on span at bounding box center [23, 386] width 10 height 10
type input "0"
drag, startPoint x: 20, startPoint y: 386, endPoint x: 5, endPoint y: 383, distance: 15.5
click at [5, 383] on div "Columns Gap 0px Columns Gap 0 px" at bounding box center [76, 368] width 153 height 69
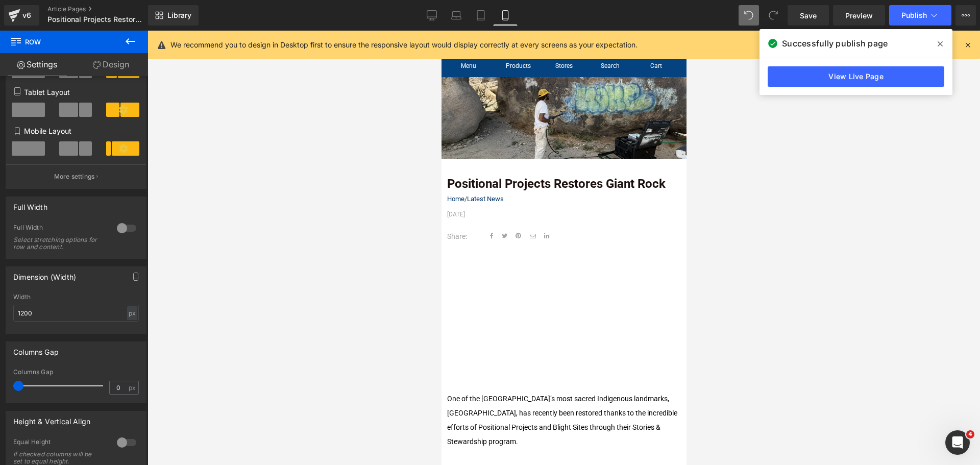
drag, startPoint x: 219, startPoint y: 146, endPoint x: 117, endPoint y: 58, distance: 134.3
click at [219, 146] on div at bounding box center [564, 248] width 833 height 435
click at [30, 19] on div "v6" at bounding box center [26, 15] width 13 height 13
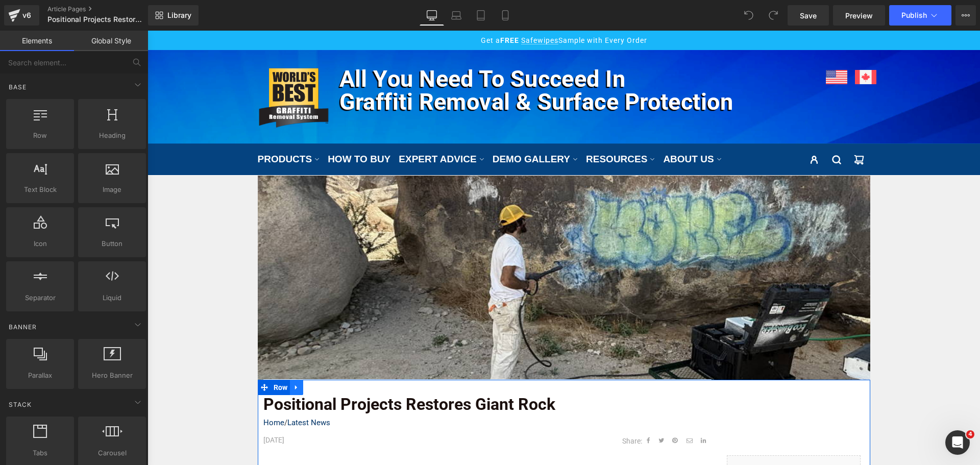
click at [293, 390] on icon at bounding box center [296, 387] width 7 height 8
click at [293, 389] on icon at bounding box center [296, 387] width 7 height 7
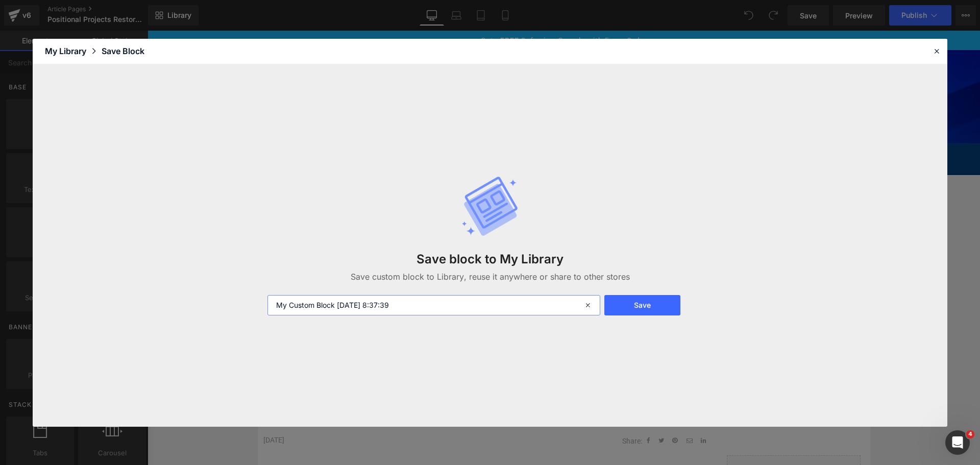
drag, startPoint x: 406, startPoint y: 307, endPoint x: 271, endPoint y: 300, distance: 135.5
click at [271, 300] on input "My Custom Block 2025-10-15 8:37:39" at bounding box center [434, 305] width 333 height 20
type input "E"
type input "Latest News Template"
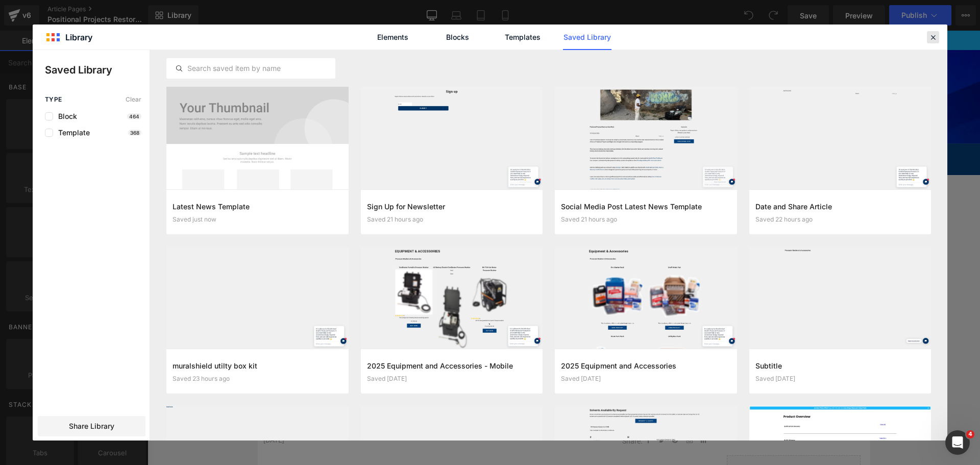
click at [935, 33] on icon at bounding box center [933, 37] width 9 height 9
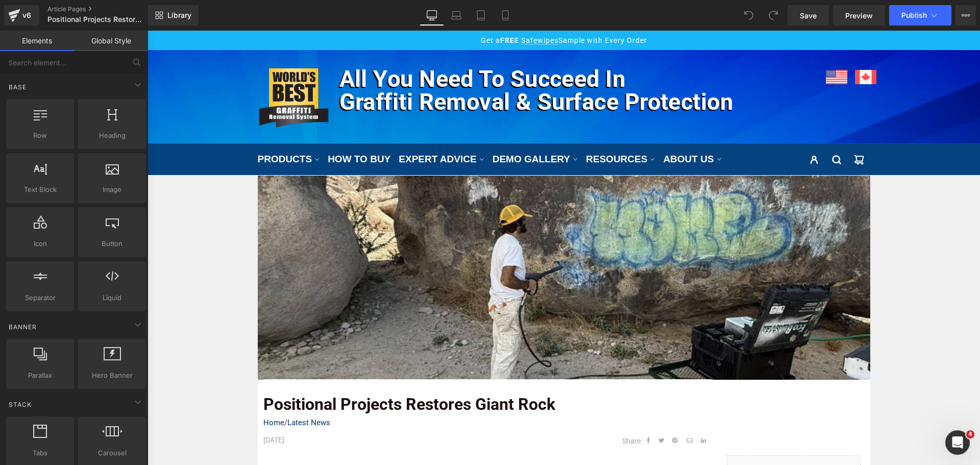
click at [4, 16] on div "v6 Article Pages Positional Projects Restores Giant Rock" at bounding box center [74, 15] width 148 height 31
click at [12, 14] on icon at bounding box center [15, 12] width 12 height 7
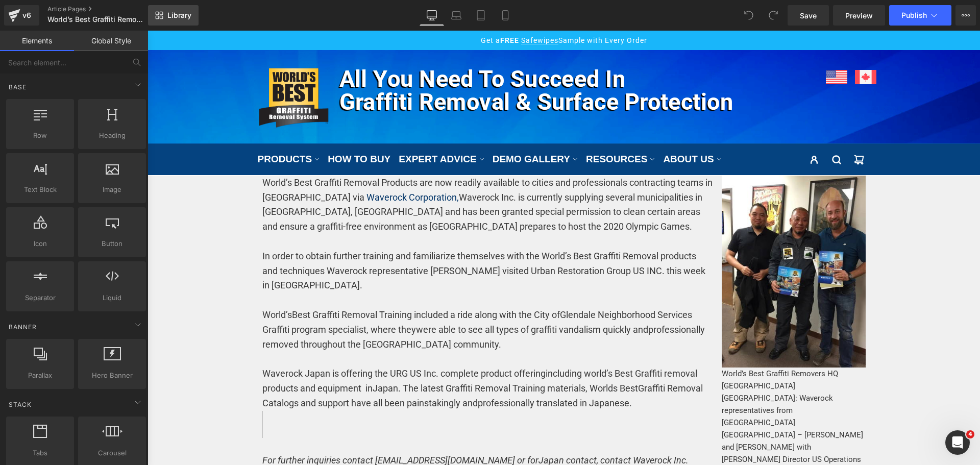
click at [190, 15] on span "Library" at bounding box center [179, 15] width 24 height 9
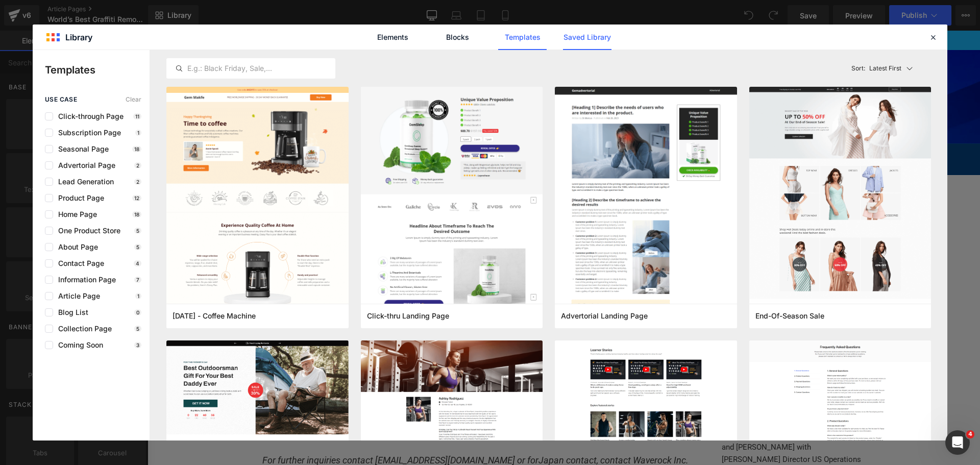
click at [590, 33] on link "Saved Library" at bounding box center [587, 38] width 49 height 26
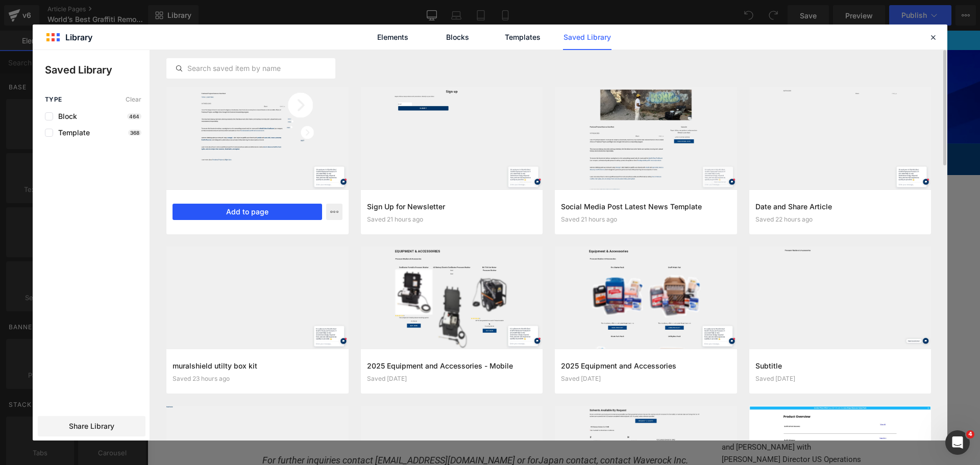
click at [273, 212] on button "Add to page" at bounding box center [248, 212] width 150 height 16
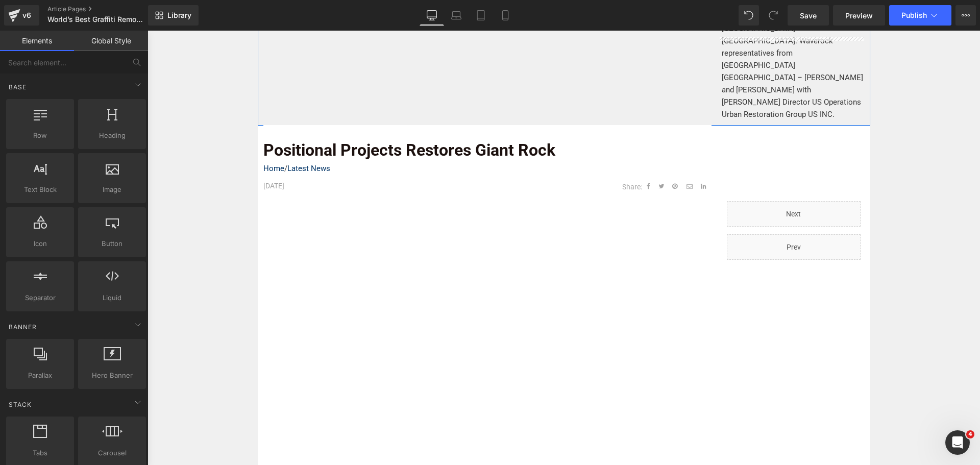
scroll to position [613, 0]
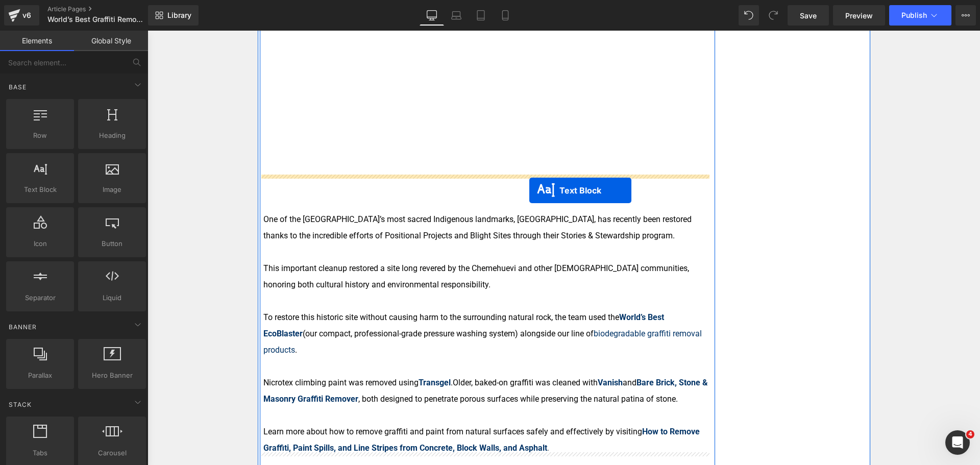
drag, startPoint x: 466, startPoint y: 294, endPoint x: 530, endPoint y: 190, distance: 121.0
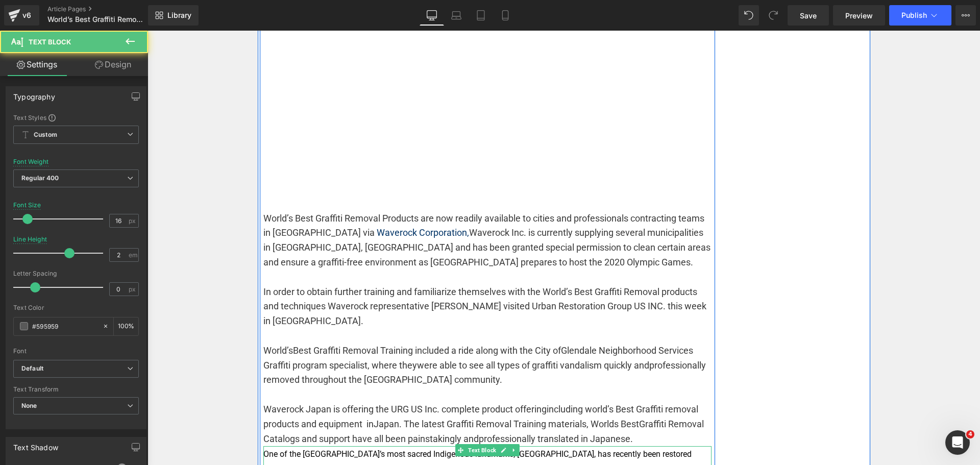
click at [382, 449] on span "One of the Mojave Desert’s most sacred Indigenous landmarks, Giant Rock, has re…" at bounding box center [477, 462] width 428 height 26
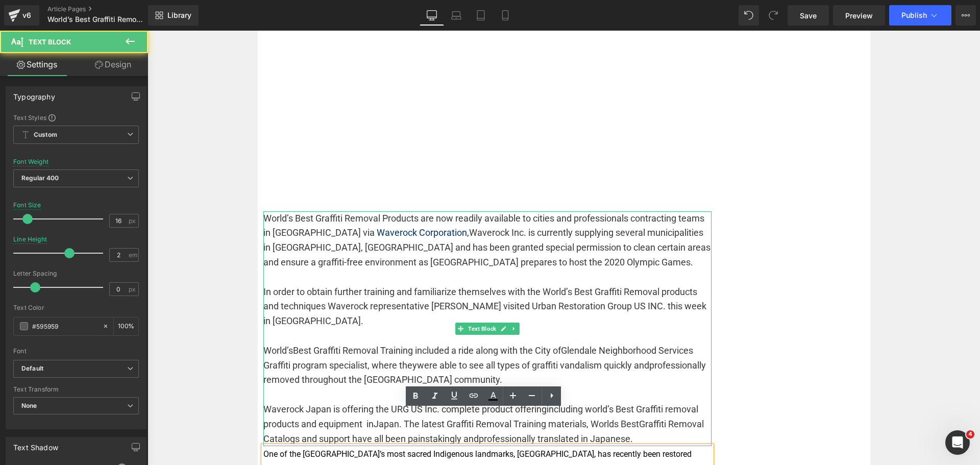
click at [364, 289] on p "In order to obtain further training and familiarize themselves with the World’s…" at bounding box center [487, 307] width 448 height 44
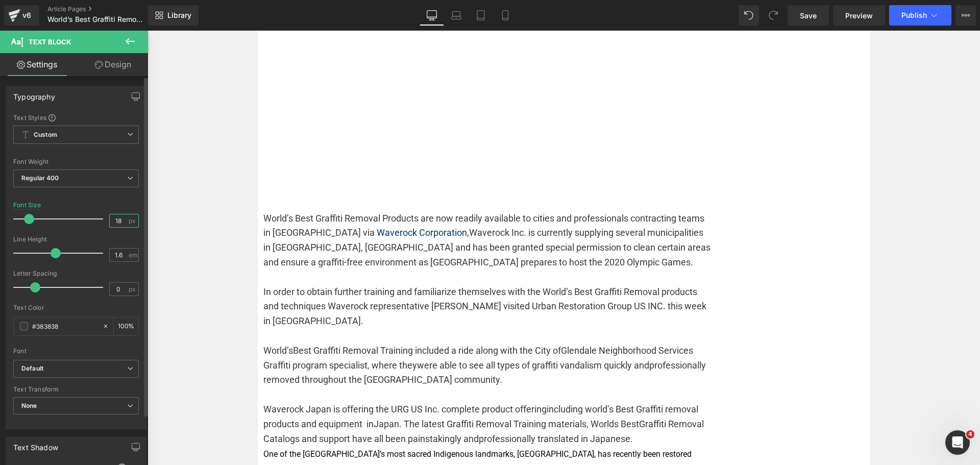
click at [113, 223] on input "18" at bounding box center [119, 220] width 18 height 13
type input "17"
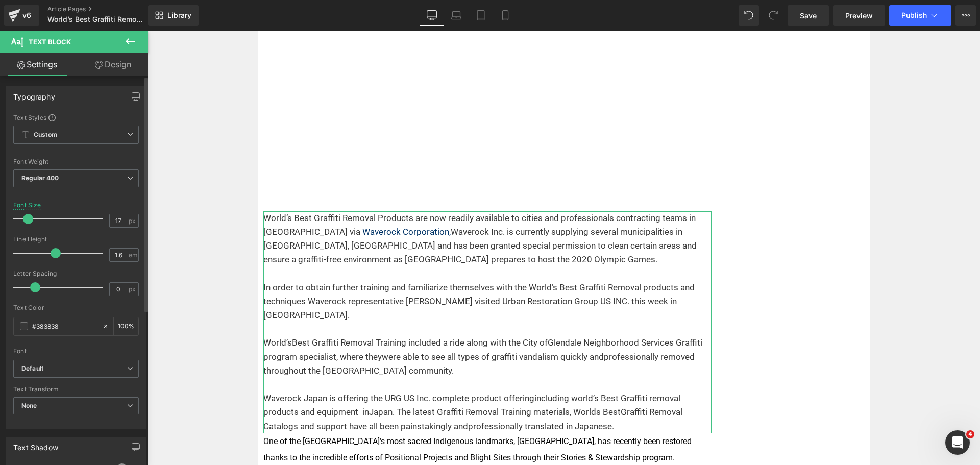
type input "2"
click at [67, 253] on div at bounding box center [60, 253] width 85 height 20
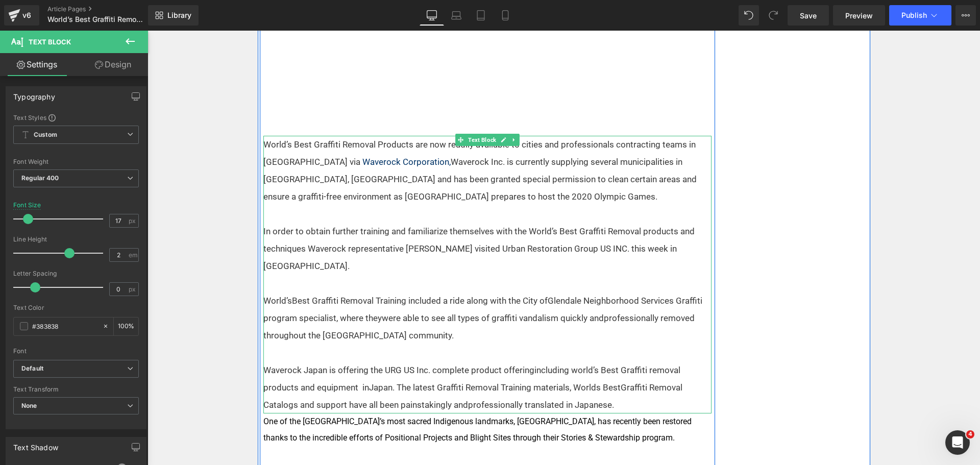
scroll to position [817, 0]
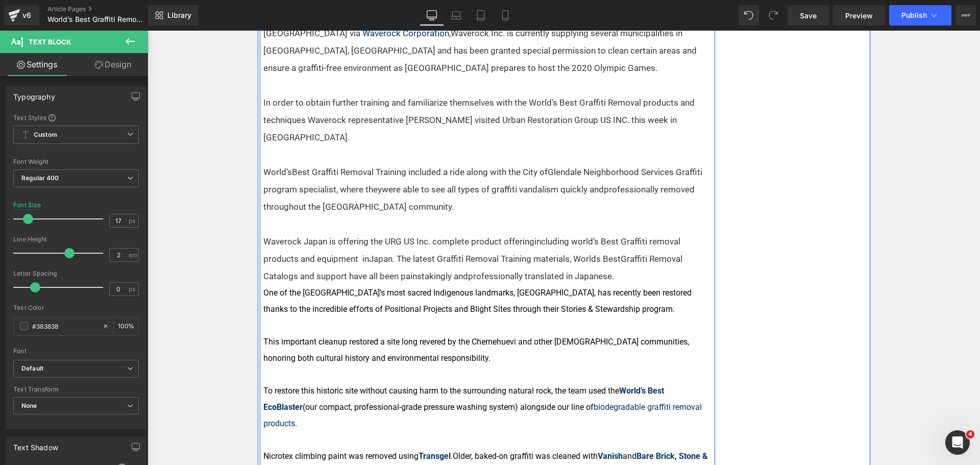
click at [405, 367] on p at bounding box center [487, 375] width 448 height 16
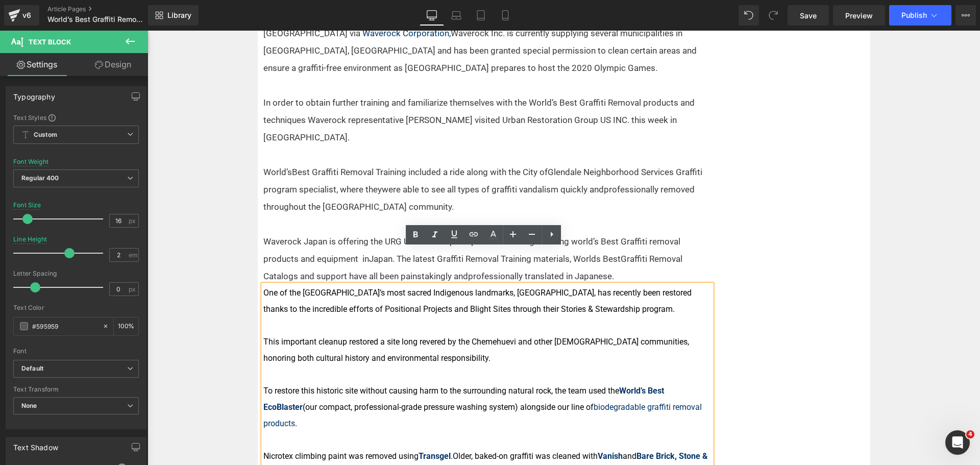
click at [792, 304] on div "Positional Projects Restores Giant Rock Text Block Home / Latest News Text Bloc…" at bounding box center [564, 132] width 613 height 932
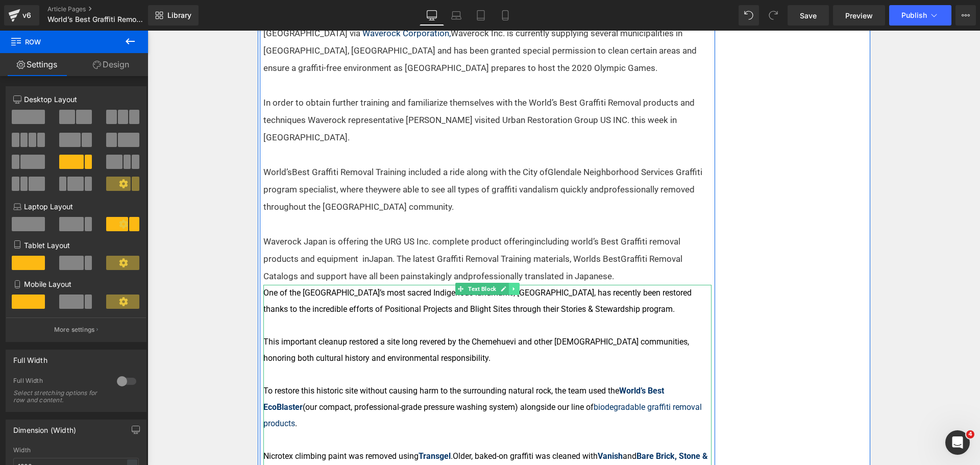
click at [512, 286] on icon at bounding box center [514, 289] width 6 height 6
click at [514, 283] on link at bounding box center [519, 289] width 11 height 12
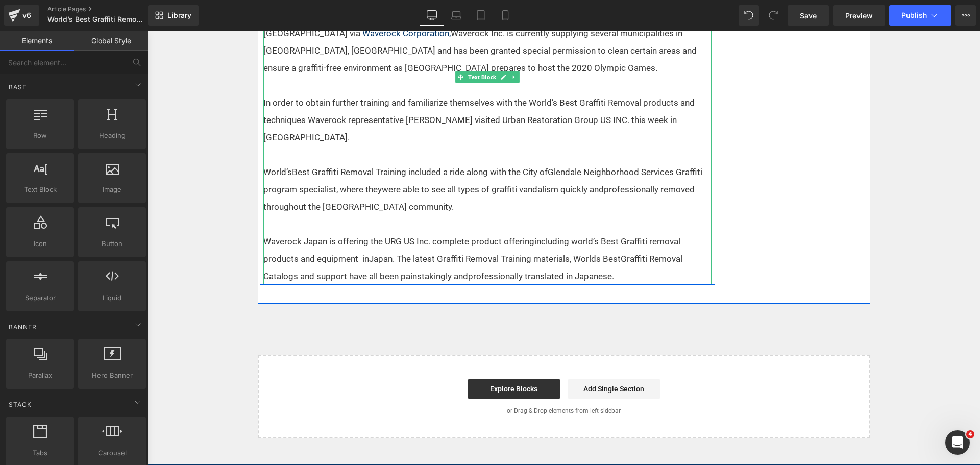
click at [464, 233] on p "Waverock Japan is offering the URG US Inc. complete product offeringincluding w…" at bounding box center [487, 259] width 448 height 52
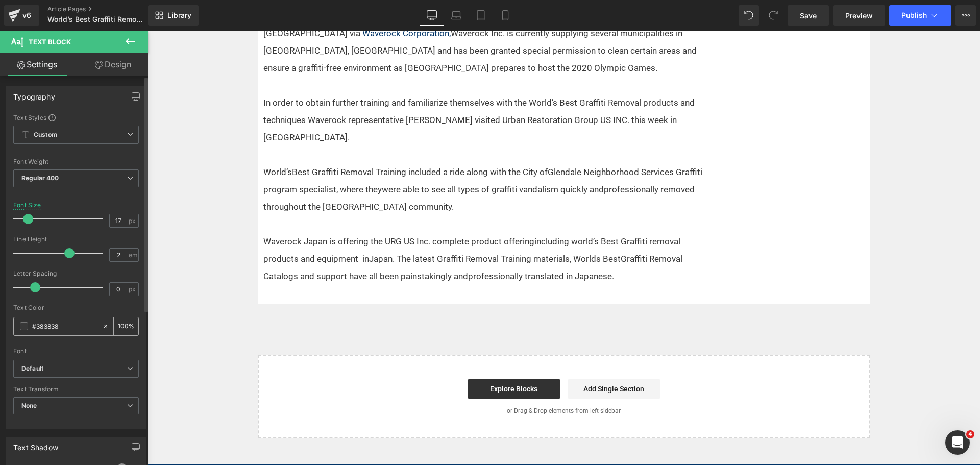
click at [23, 326] on span at bounding box center [24, 326] width 8 height 8
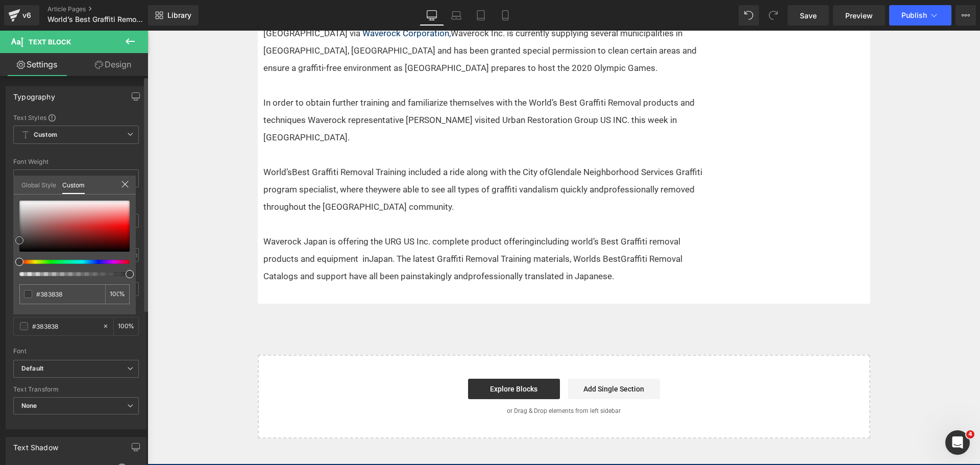
type input "#2d2d2d"
type input "#232323"
type input "#1c1c1c"
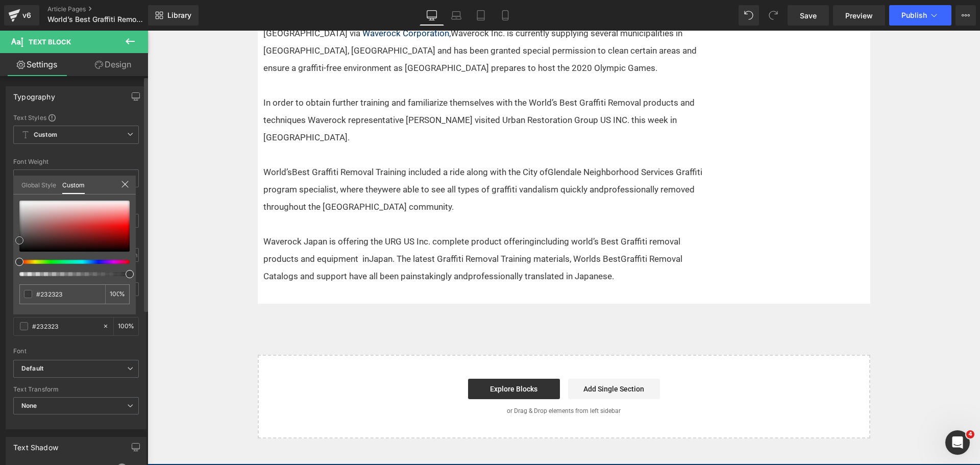
type input "#1c1c1c"
type input "#161616"
type input "#0c0c0c"
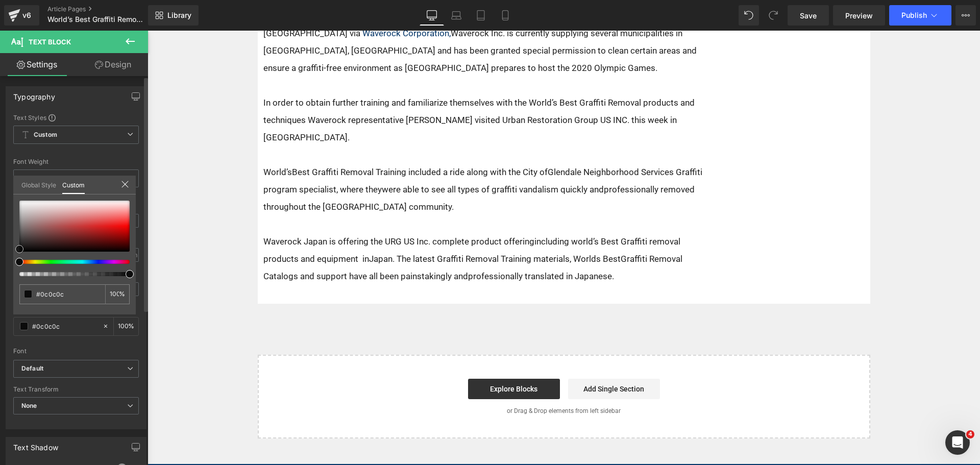
type input "#000000"
type input "#0a0a0a"
type input "#0c0c0c"
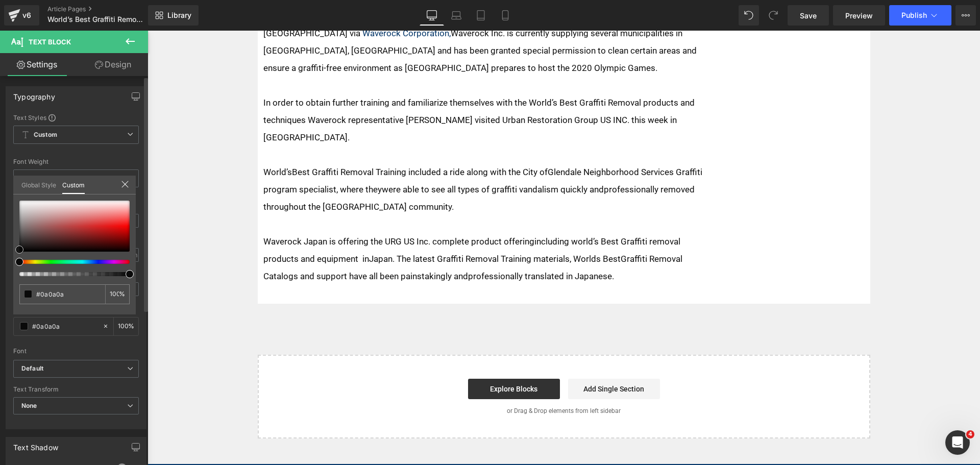
type input "#0c0c0c"
type input "#141414"
type input "#191919"
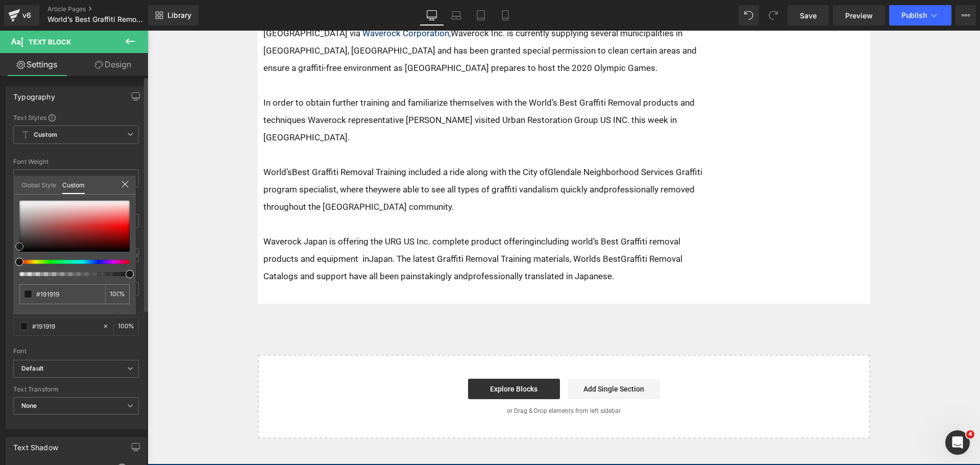
drag, startPoint x: 21, startPoint y: 239, endPoint x: 16, endPoint y: 246, distance: 7.7
click at [16, 246] on span at bounding box center [19, 247] width 8 height 8
click at [373, 231] on body "Skip to content Close Cart (0) Your cart is currently empty. Return to shop Clo…" at bounding box center [564, 58] width 833 height 1688
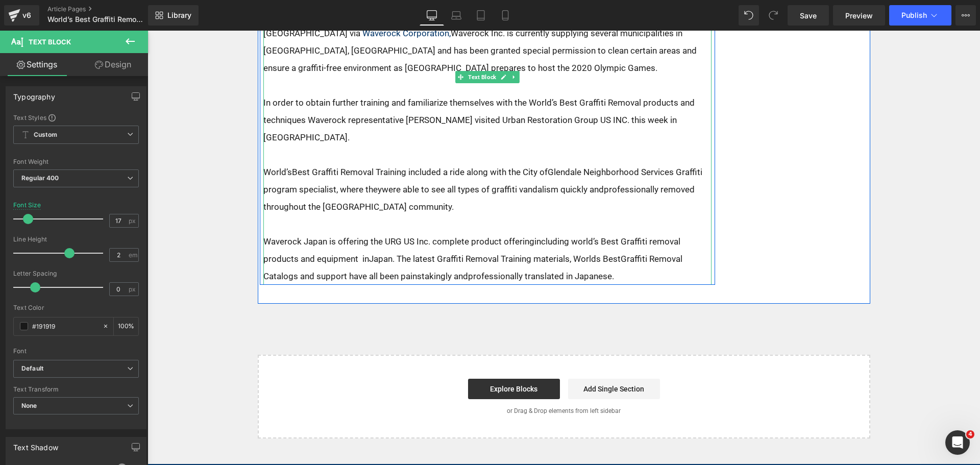
click at [353, 233] on p "Waverock Japan is offering the URG US Inc. complete product offeringincluding w…" at bounding box center [487, 259] width 448 height 52
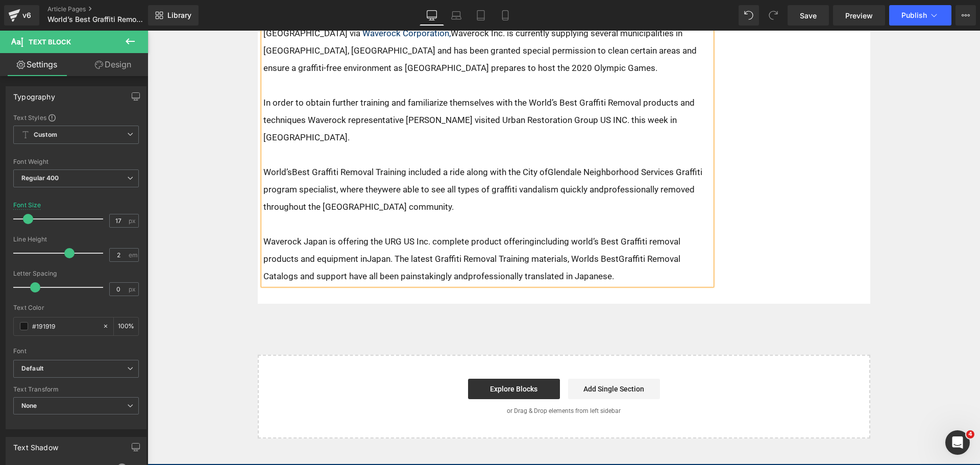
click at [362, 233] on p "Waverock Japan is offering the URG US Inc. complete product offeringincluding w…" at bounding box center [487, 259] width 448 height 52
click at [528, 233] on p "Waverock Japan is offering the URG US Inc. complete product offeringincluding w…" at bounding box center [487, 259] width 448 height 52
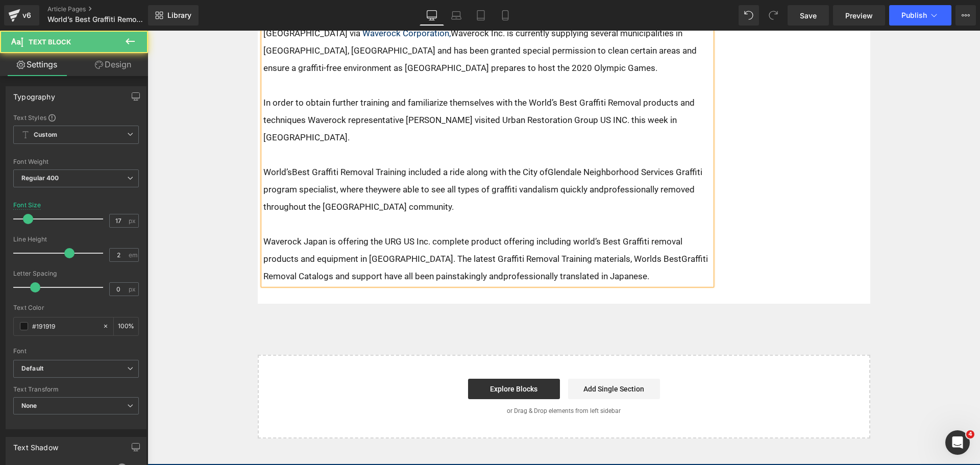
click at [617, 233] on p "Waverock Japan is offering the URG US Inc. complete product offering including …" at bounding box center [487, 259] width 448 height 52
click at [465, 241] on p "Waverock Japan is offering the URG US Inc. complete product offering including …" at bounding box center [487, 259] width 448 height 52
click at [376, 163] on p "World’sBest Graffiti Removal Training included a ride along with the City ofGle…" at bounding box center [487, 189] width 448 height 52
click at [602, 163] on p "World’sBest Graffiti Removal Training included a ride along with the City ofGle…" at bounding box center [487, 189] width 448 height 52
click at [544, 163] on p "World’sBest Graffiti Removal Training included a ride along with the City ofGle…" at bounding box center [487, 189] width 448 height 52
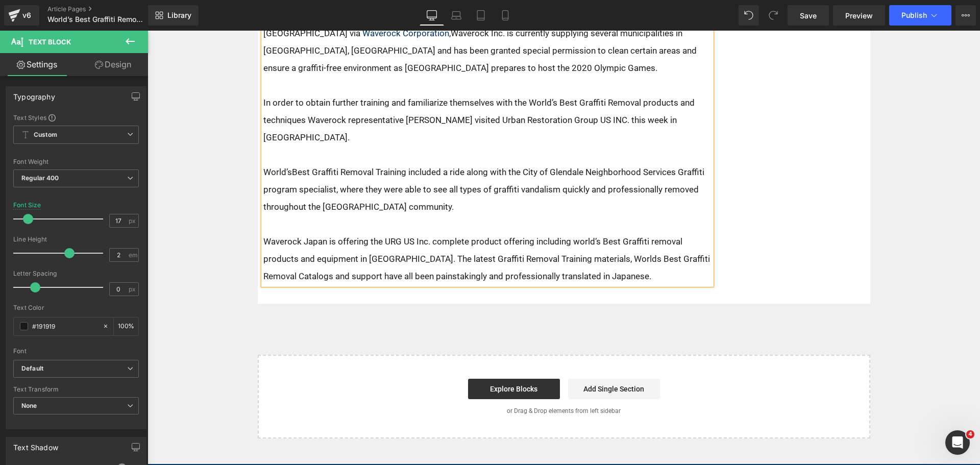
click at [288, 163] on p "World’sBest Graffiti Removal Training included a ride along with the City of Gl…" at bounding box center [487, 189] width 448 height 52
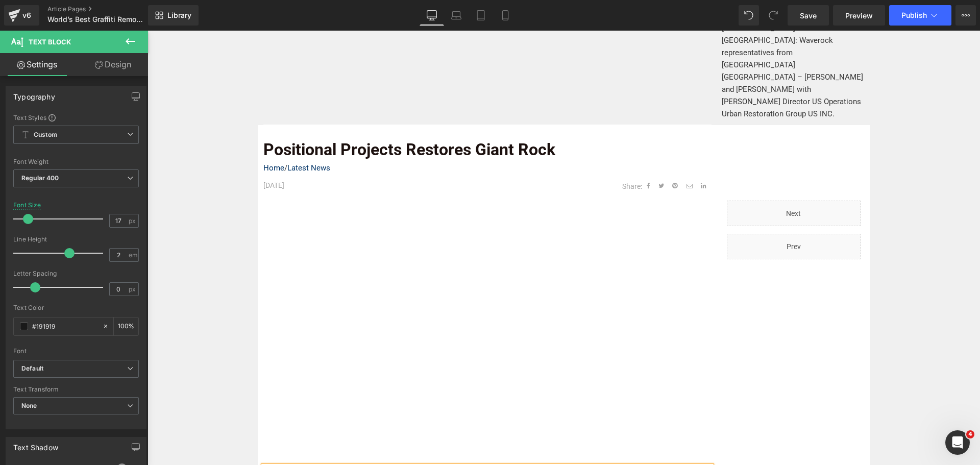
scroll to position [357, 0]
click at [505, 198] on icon at bounding box center [507, 202] width 7 height 8
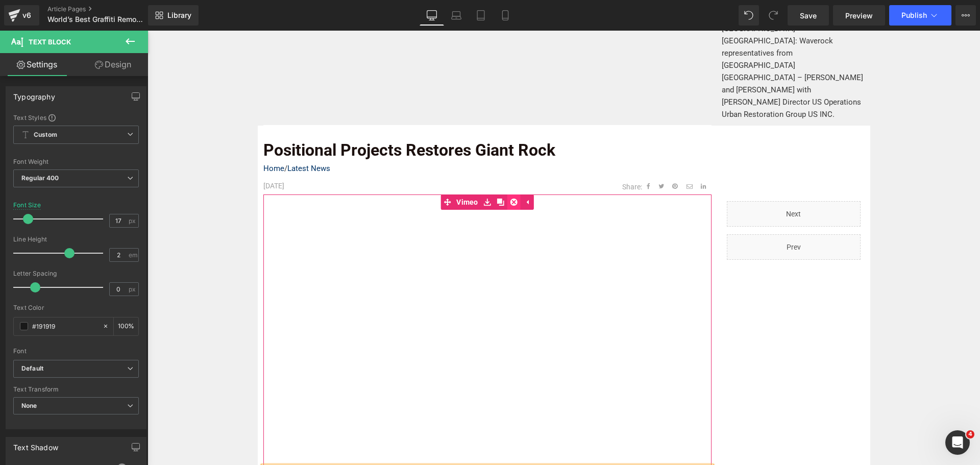
click at [514, 195] on link at bounding box center [514, 202] width 13 height 15
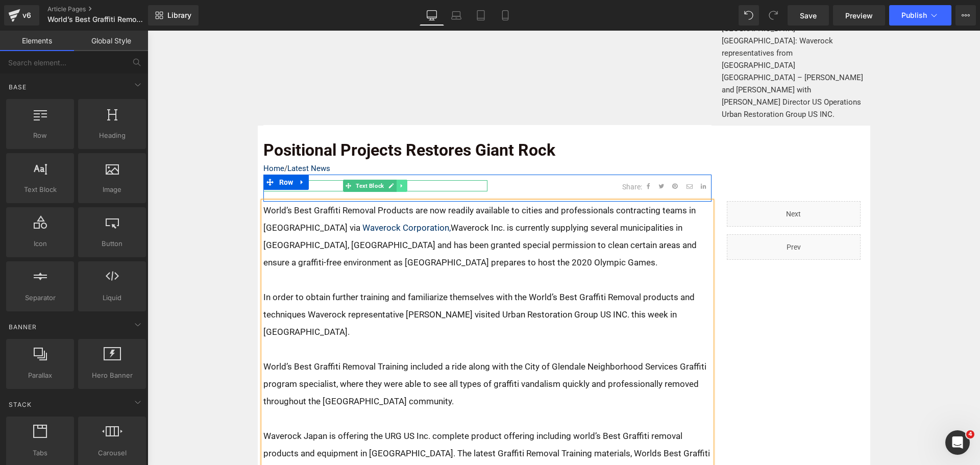
click at [400, 183] on icon at bounding box center [402, 186] width 6 height 6
click at [405, 183] on icon at bounding box center [407, 186] width 6 height 6
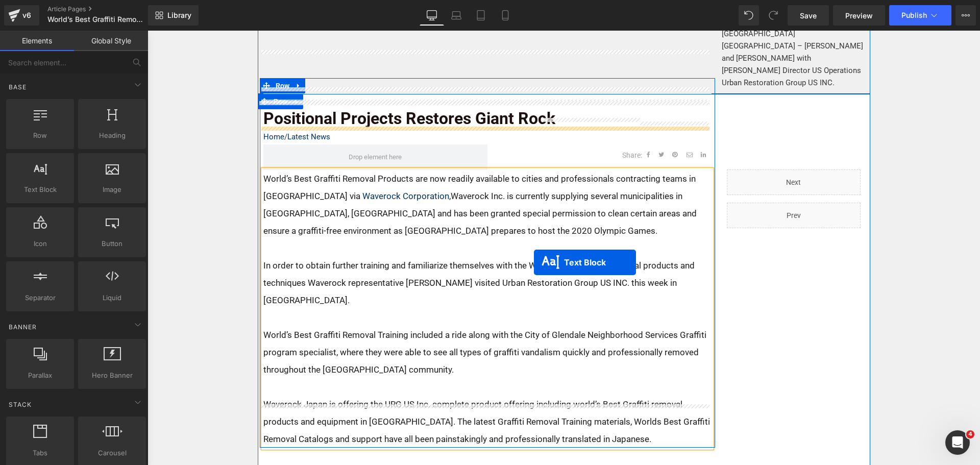
scroll to position [398, 0]
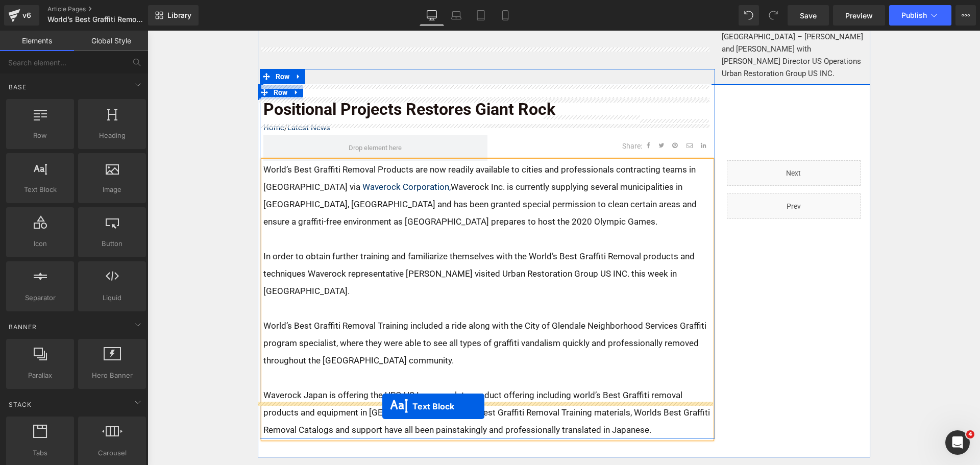
drag, startPoint x: 474, startPoint y: 39, endPoint x: 382, endPoint y: 406, distance: 379.0
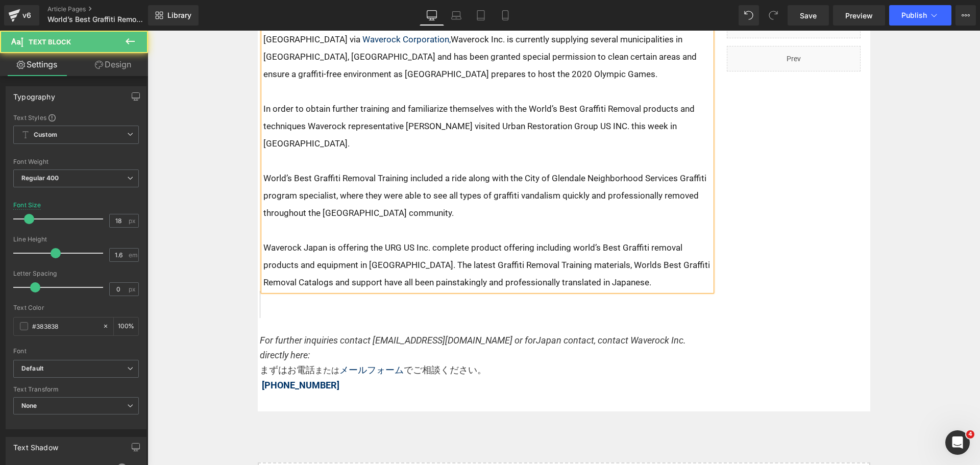
scroll to position [551, 0]
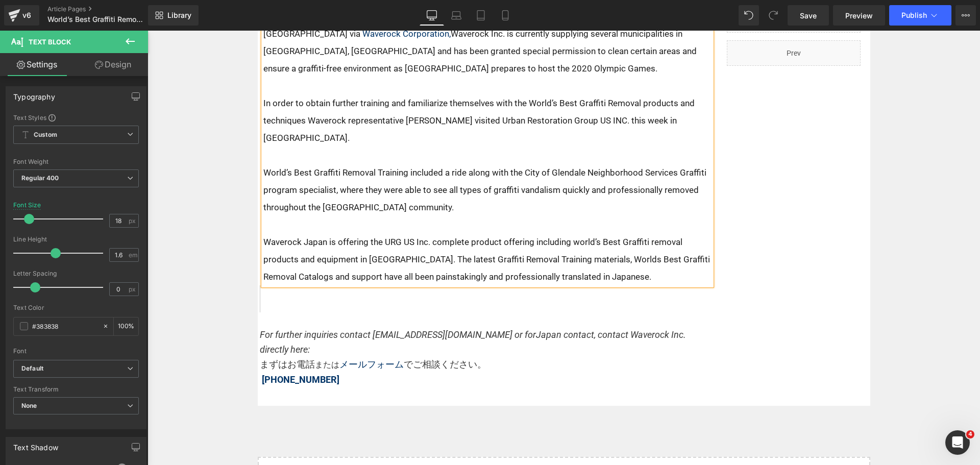
click at [359, 329] on em "For further inquiries contact [EMAIL_ADDRESS][DOMAIN_NAME] or forJapan contact,…" at bounding box center [473, 342] width 426 height 26
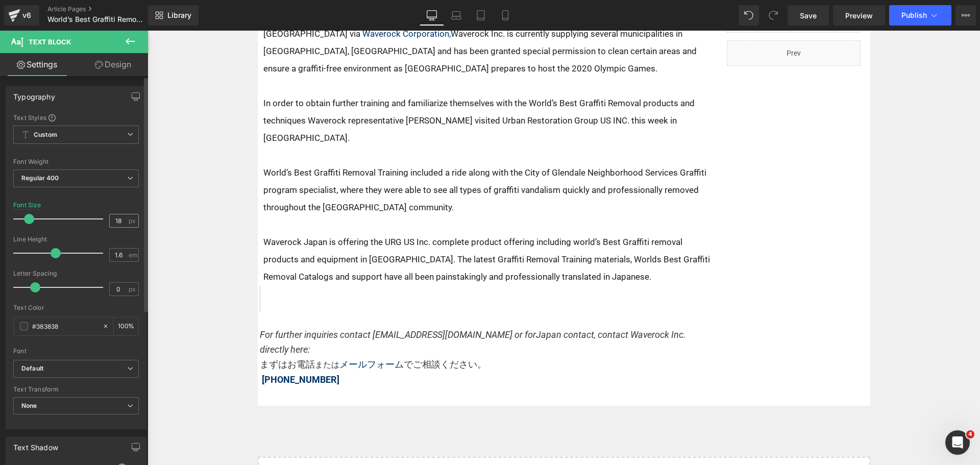
click at [124, 219] on div "18 px" at bounding box center [124, 221] width 30 height 14
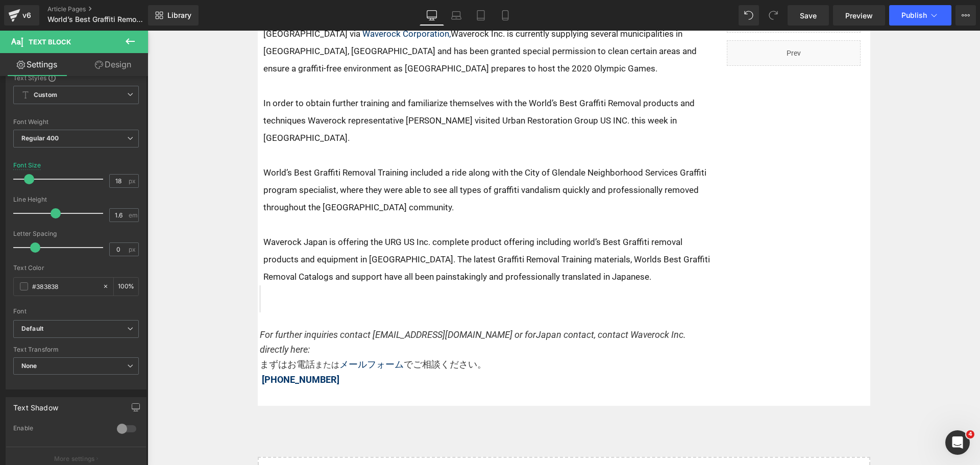
scroll to position [41, 0]
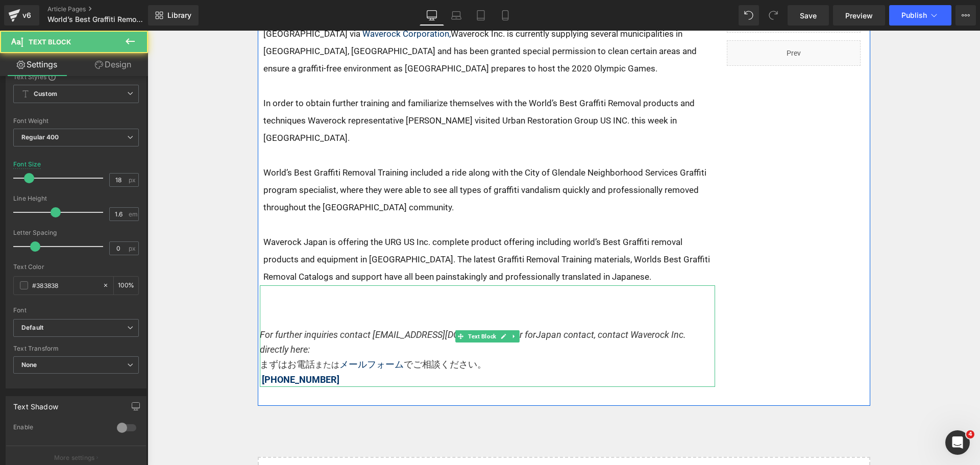
click at [287, 293] on h6 at bounding box center [488, 299] width 424 height 12
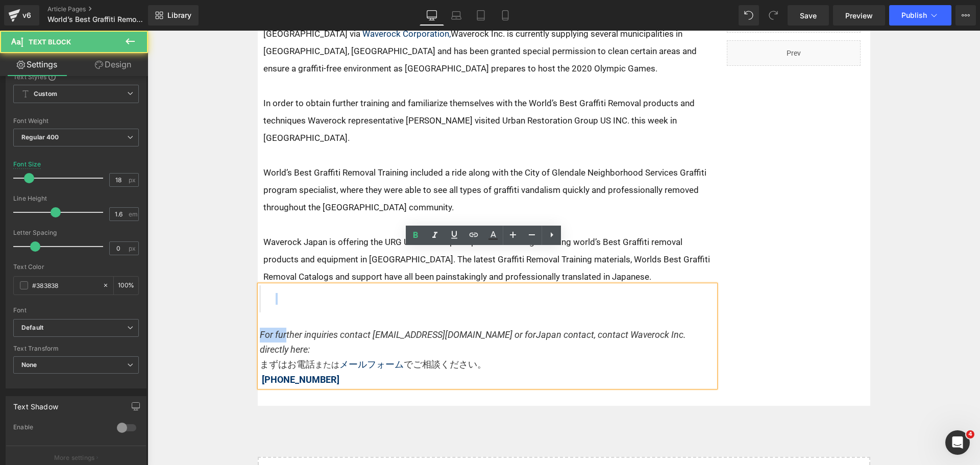
drag, startPoint x: 283, startPoint y: 281, endPoint x: 268, endPoint y: 277, distance: 15.9
click at [262, 285] on div "For further inquiries contact sales@graffitiremovalinc.com or forJapan contact,…" at bounding box center [487, 336] width 455 height 102
click at [268, 285] on div "For further inquiries contact sales@graffitiremovalinc.com or forJapan contact,…" at bounding box center [487, 336] width 455 height 102
drag, startPoint x: 256, startPoint y: 294, endPoint x: 251, endPoint y: 250, distance: 44.2
click at [251, 250] on div "Image World’s Best Graffiti Removers HQ Los Angeles CA: Waverock representative…" at bounding box center [564, 82] width 833 height 917
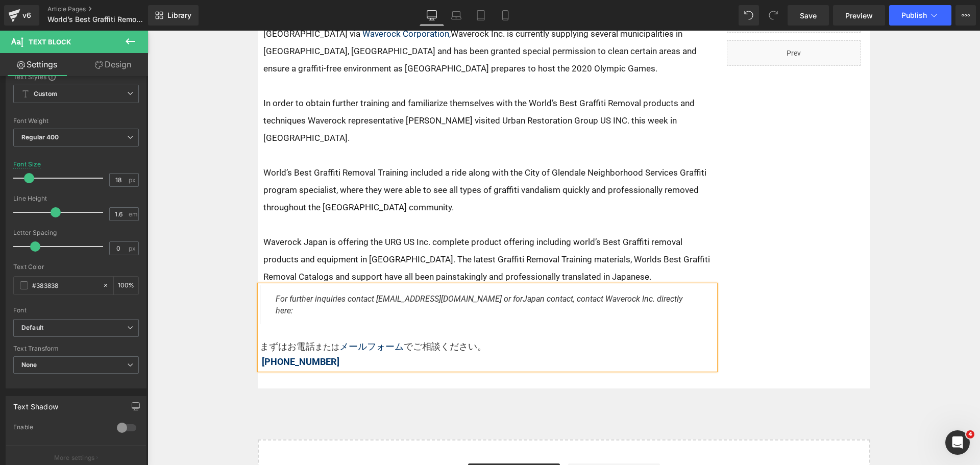
click at [260, 340] on p "まずはお電話 または メールフォーム でご相談ください。 0428-24-1873" at bounding box center [487, 355] width 455 height 30
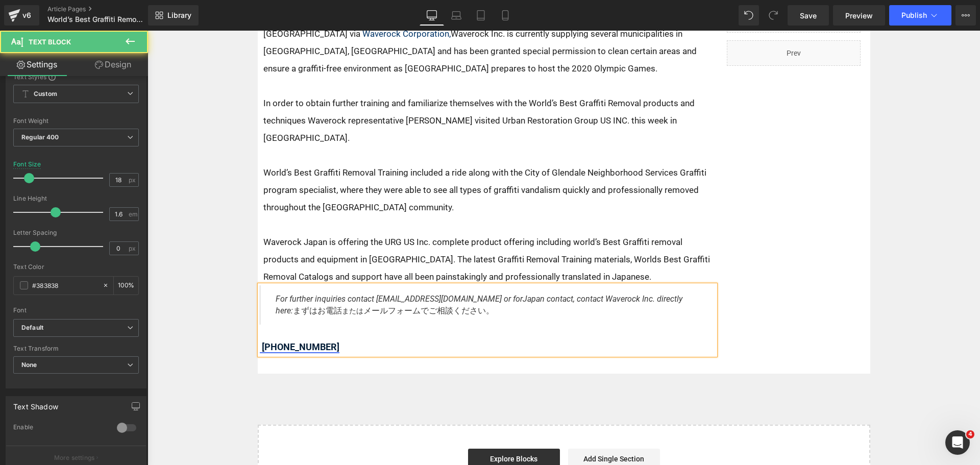
click at [260, 342] on strong "[PHONE_NUMBER]" at bounding box center [300, 347] width 80 height 11
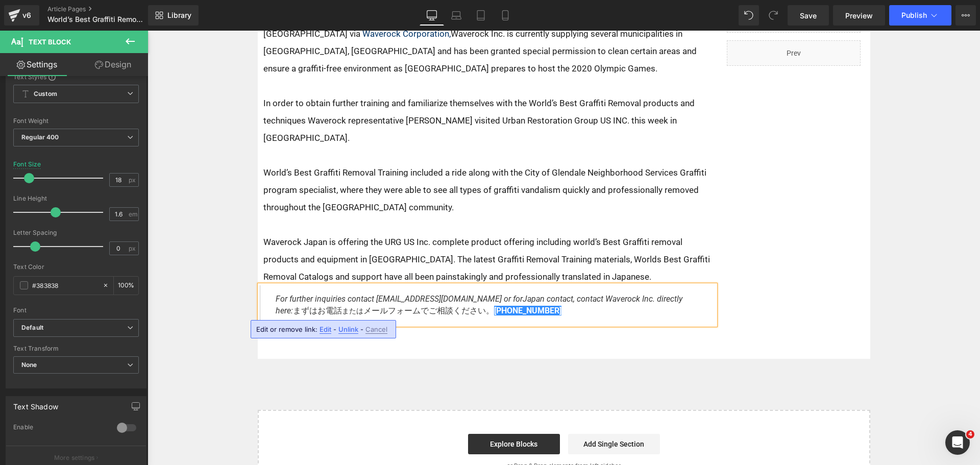
click at [550, 302] on div "Positional Projects Restores Giant Rock Text Block Home / Latest News Text Bloc…" at bounding box center [488, 138] width 460 height 404
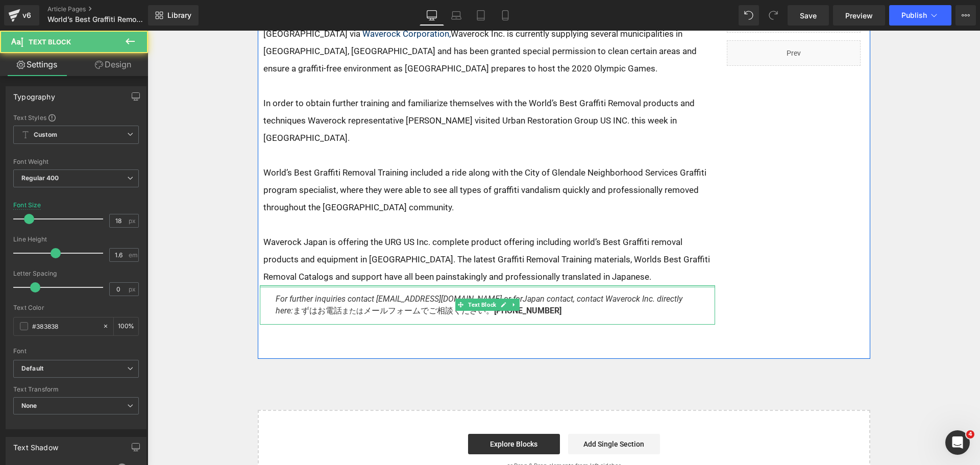
drag, startPoint x: 337, startPoint y: 250, endPoint x: 339, endPoint y: 243, distance: 6.9
click at [341, 243] on div "Positional Projects Restores Giant Rock Text Block Home / Latest News Text Bloc…" at bounding box center [488, 138] width 460 height 404
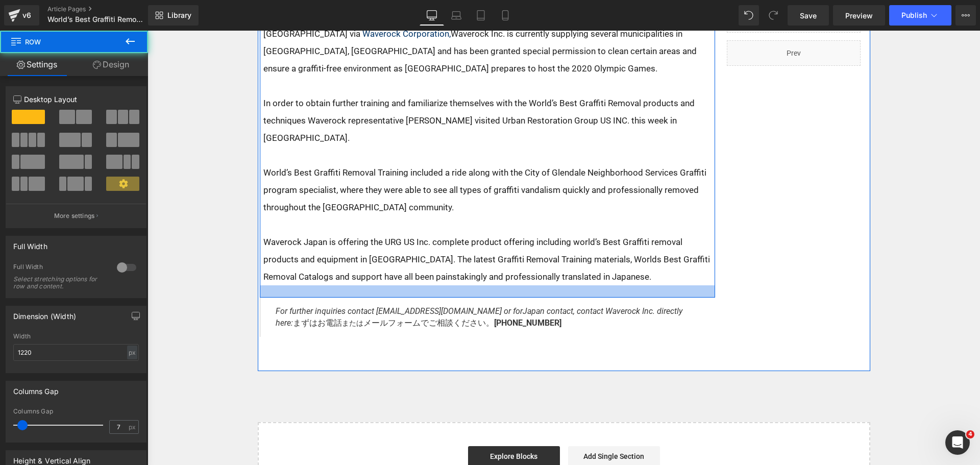
drag, startPoint x: 304, startPoint y: 246, endPoint x: 304, endPoint y: 258, distance: 12.3
click at [304, 285] on div at bounding box center [487, 291] width 455 height 12
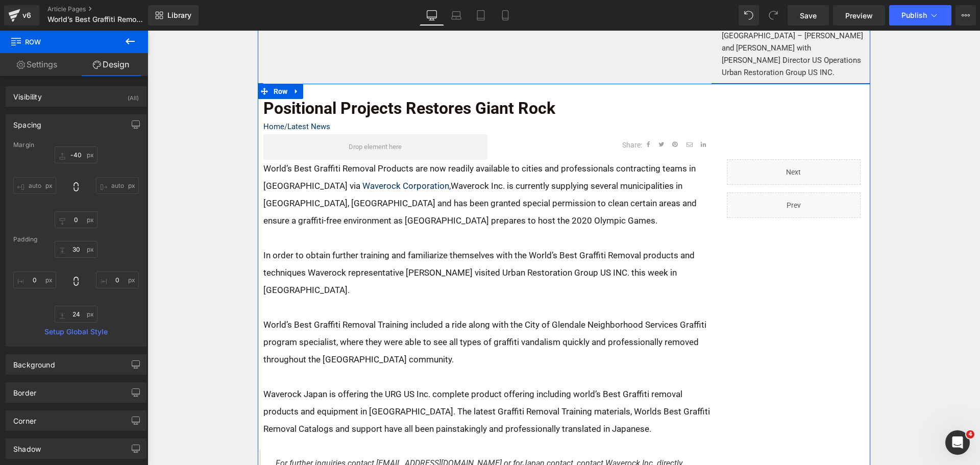
scroll to position [398, 0]
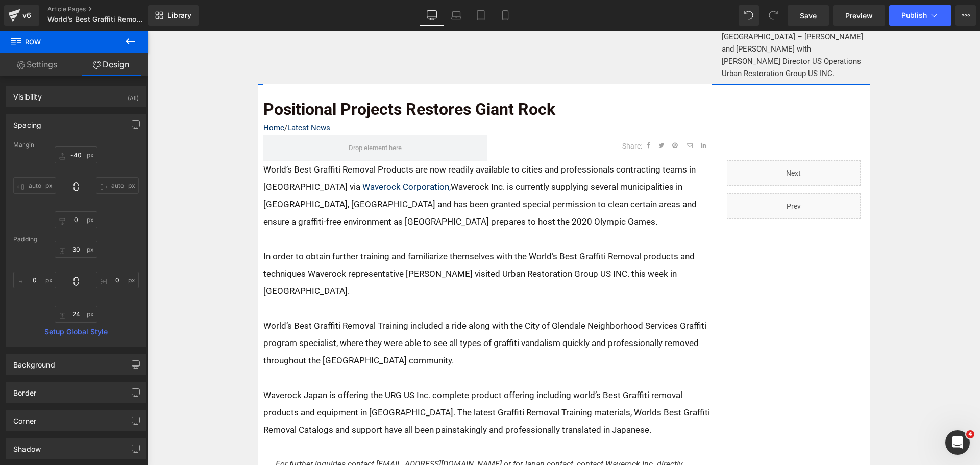
click at [125, 43] on icon at bounding box center [130, 41] width 12 height 12
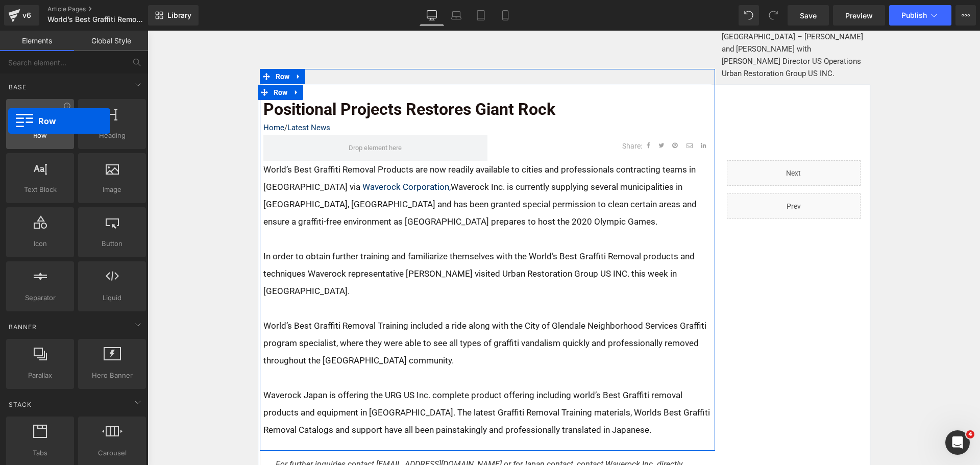
drag, startPoint x: 39, startPoint y: 127, endPoint x: 24, endPoint y: 120, distance: 16.4
click at [11, 120] on div at bounding box center [40, 118] width 62 height 23
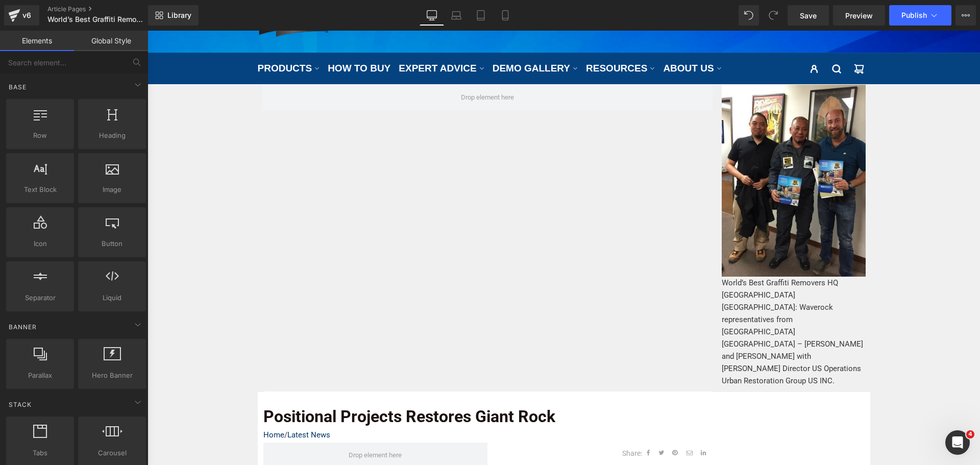
scroll to position [41, 0]
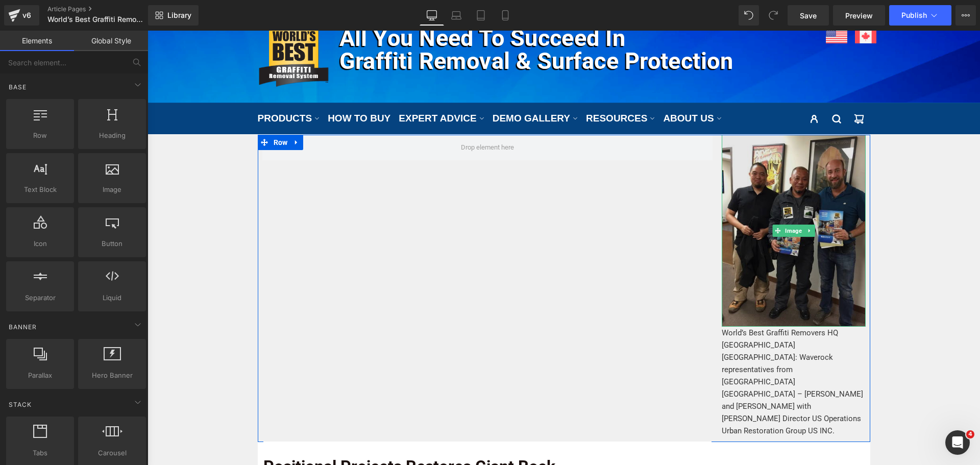
click at [798, 168] on img at bounding box center [794, 231] width 144 height 192
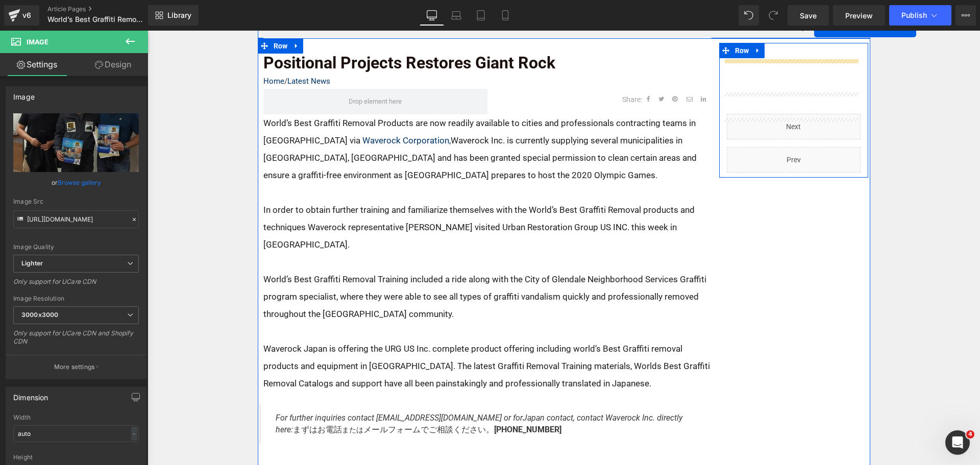
scroll to position [296, 0]
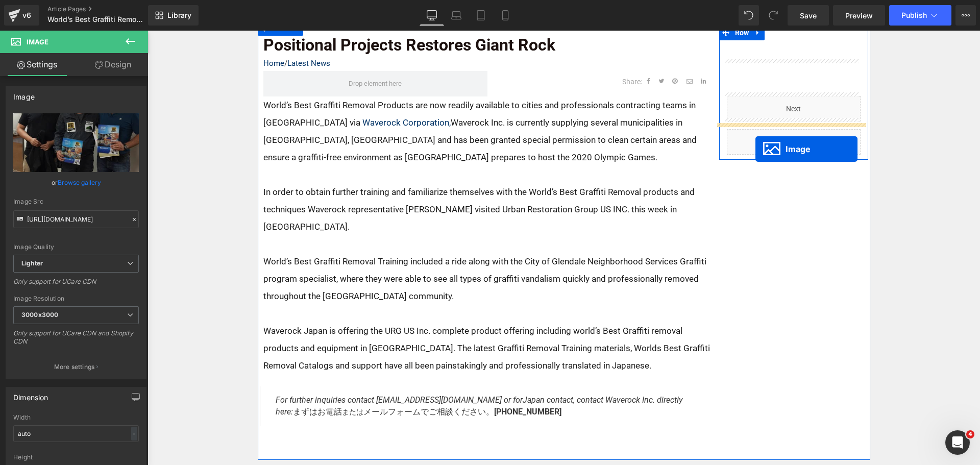
drag, startPoint x: 782, startPoint y: 231, endPoint x: 756, endPoint y: 149, distance: 86.4
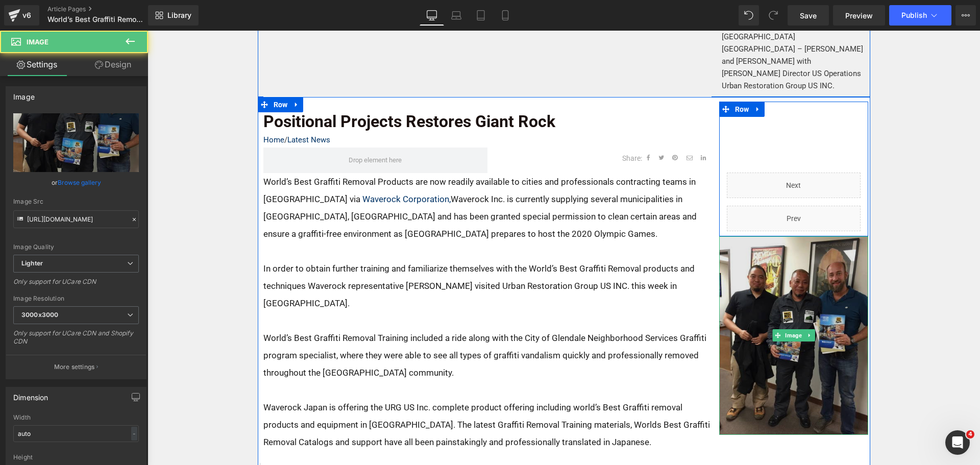
scroll to position [41, 0]
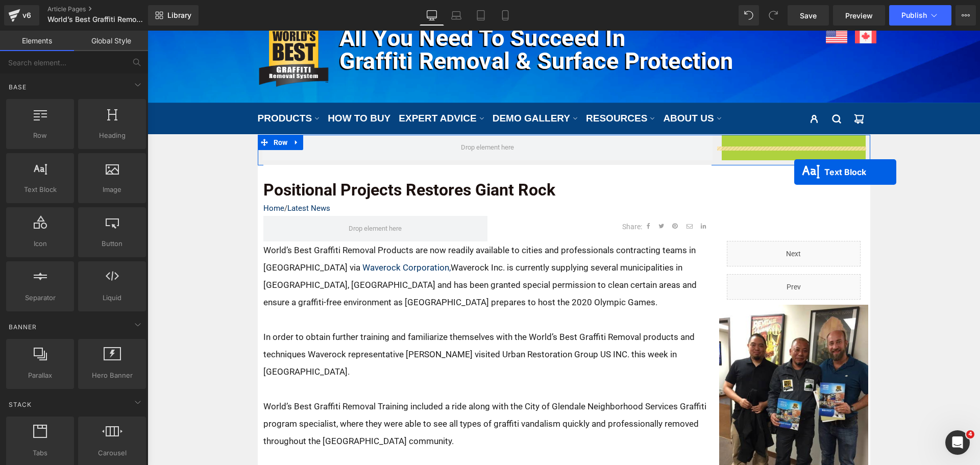
scroll to position [296, 0]
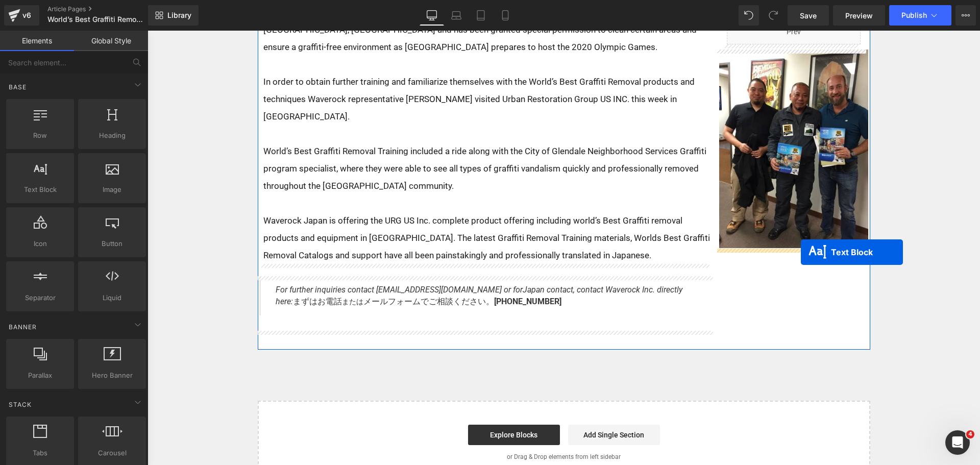
drag, startPoint x: 774, startPoint y: 167, endPoint x: 801, endPoint y: 252, distance: 89.0
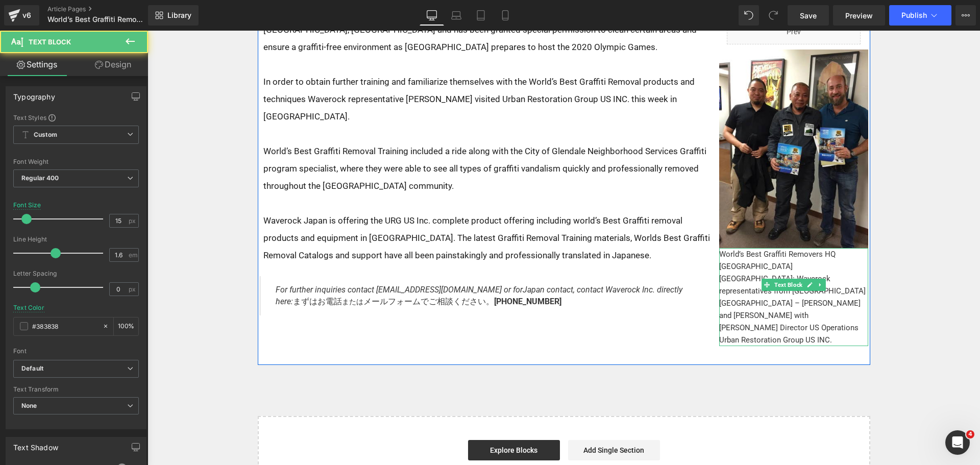
click at [784, 270] on p "World’s Best Graffiti Removers HQ Los Angeles CA: Waverock representatives from…" at bounding box center [793, 297] width 149 height 98
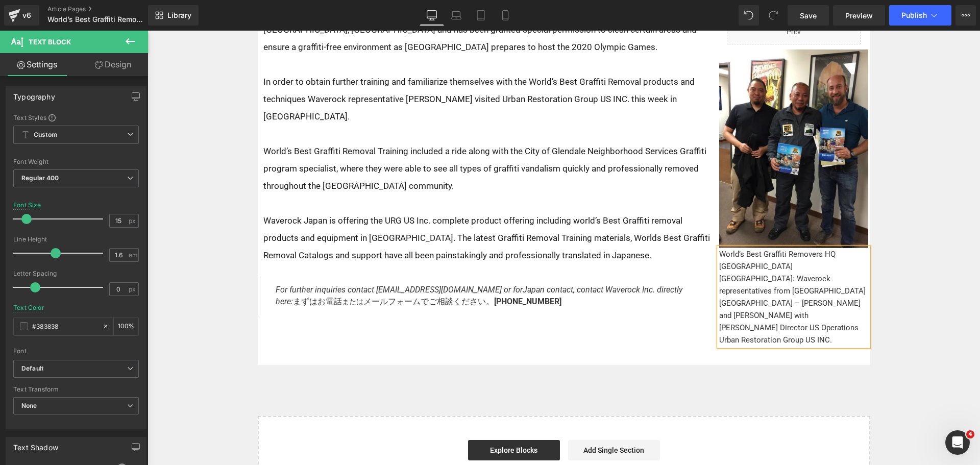
click at [121, 66] on link "Design" at bounding box center [113, 64] width 74 height 23
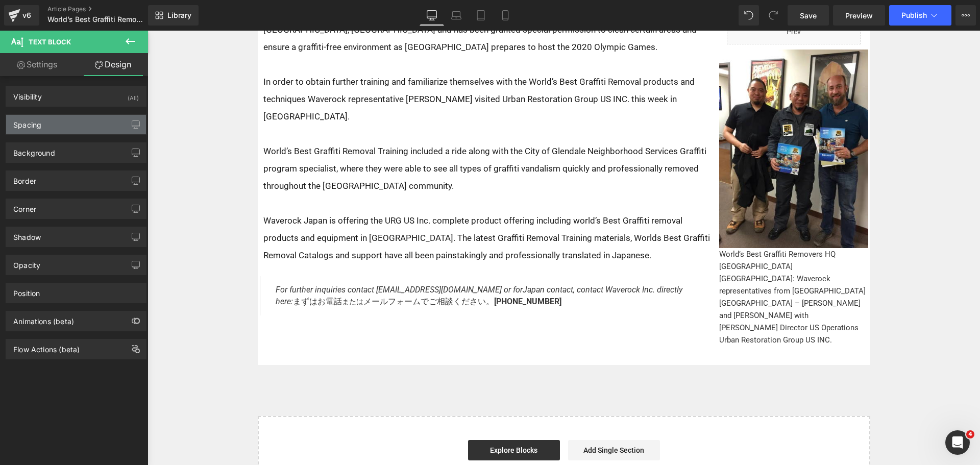
click at [70, 127] on div "Spacing" at bounding box center [76, 124] width 140 height 19
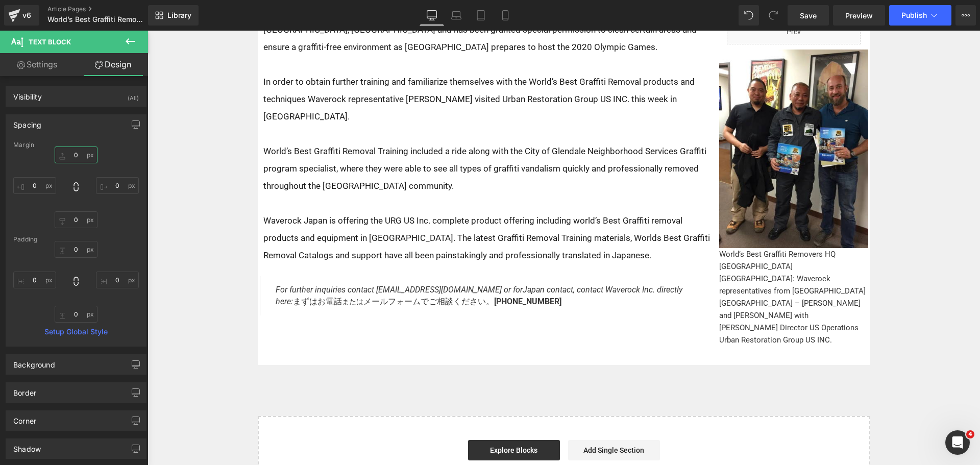
click at [78, 161] on input "0" at bounding box center [76, 155] width 43 height 17
type input "15"
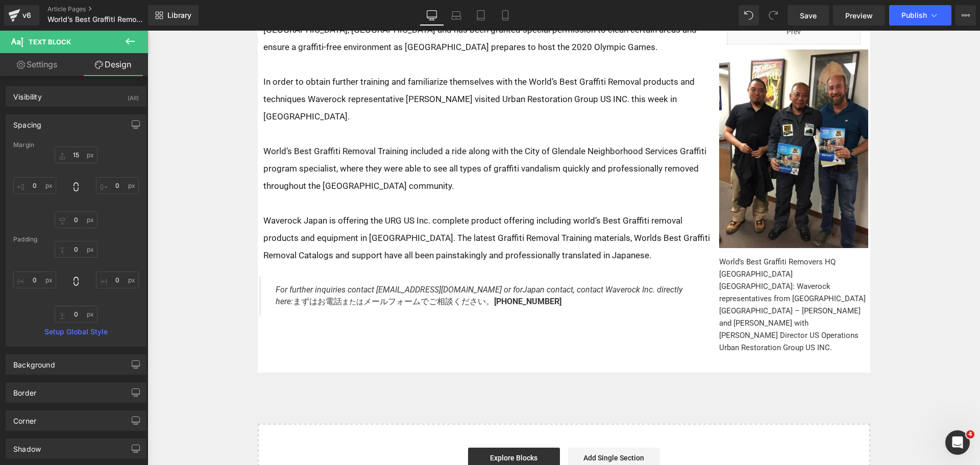
click at [812, 301] on p "World’s Best Graffiti Removers HQ Los Angeles CA: Waverock representatives from…" at bounding box center [793, 305] width 149 height 98
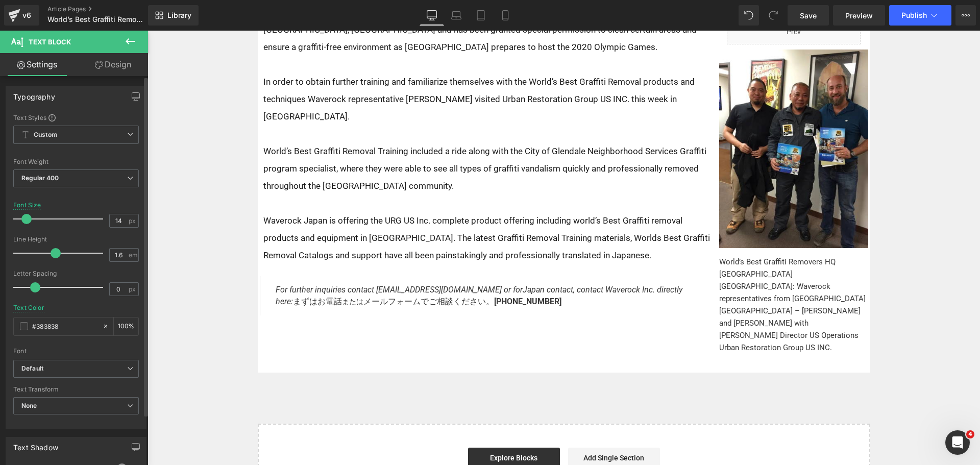
type input "13"
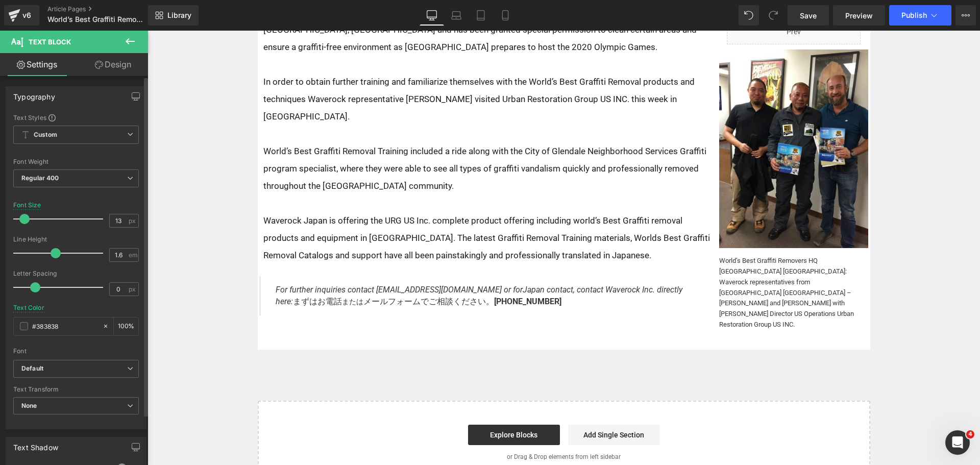
click at [27, 218] on span at bounding box center [24, 219] width 10 height 10
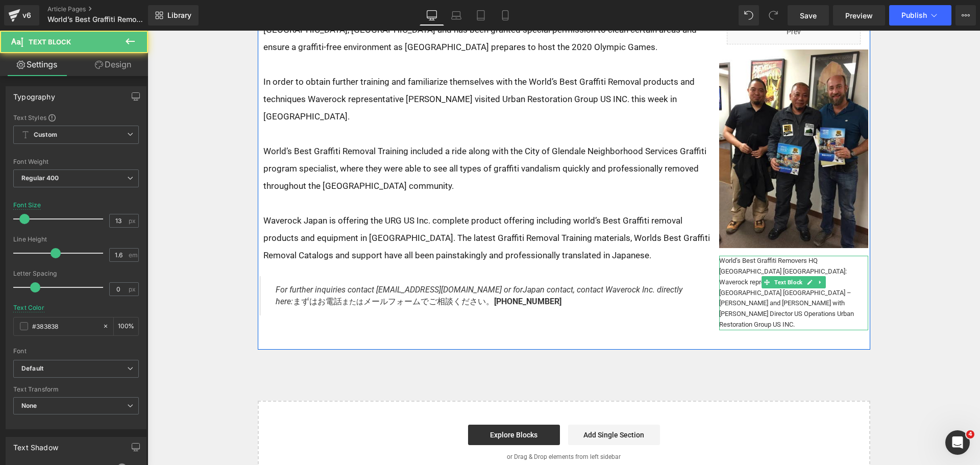
click at [842, 267] on p "World’s Best Graffiti Removers HQ Los Angeles CA: Waverock representatives from…" at bounding box center [793, 293] width 149 height 75
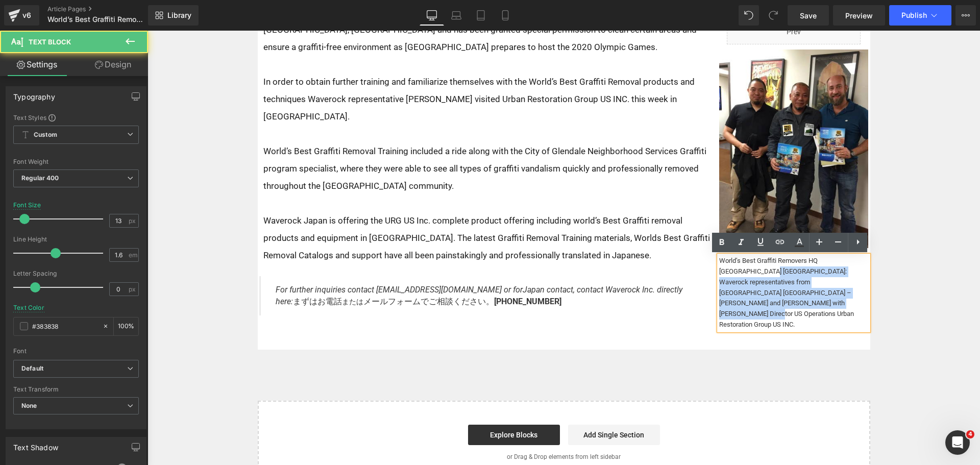
drag, startPoint x: 728, startPoint y: 271, endPoint x: 714, endPoint y: 258, distance: 18.8
click at [719, 258] on div "World’s Best Graffiti Removers HQ Los Angeles CA: Waverock representatives from…" at bounding box center [793, 293] width 149 height 75
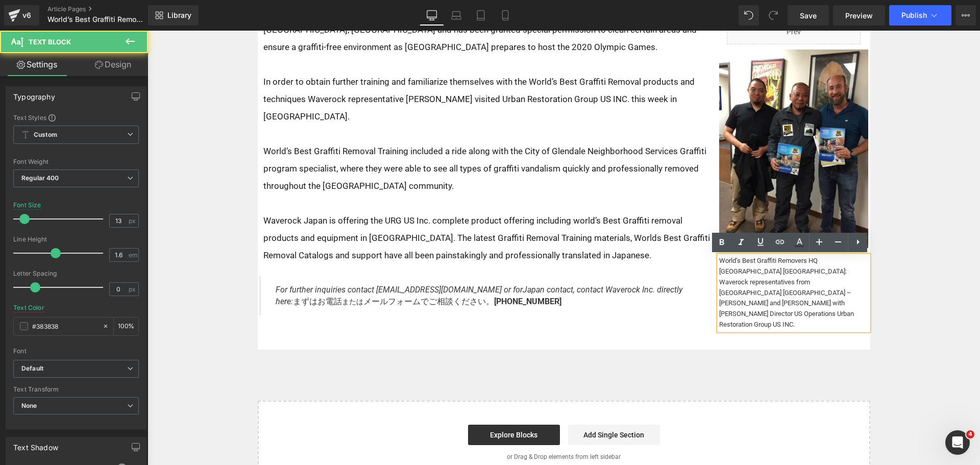
click at [719, 260] on p "World’s Best Graffiti Removers HQ Los Angeles CA: Waverock representatives from…" at bounding box center [793, 293] width 149 height 75
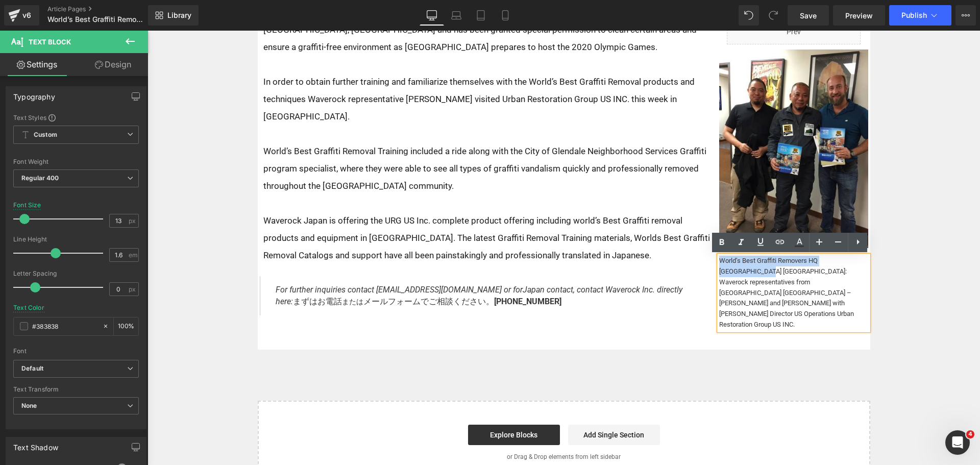
drag, startPoint x: 718, startPoint y: 259, endPoint x: 726, endPoint y: 271, distance: 13.6
click at [726, 271] on p "World’s Best Graffiti Removers HQ Los Angeles CA: Waverock representatives from…" at bounding box center [793, 293] width 149 height 75
click at [737, 242] on icon at bounding box center [741, 242] width 12 height 12
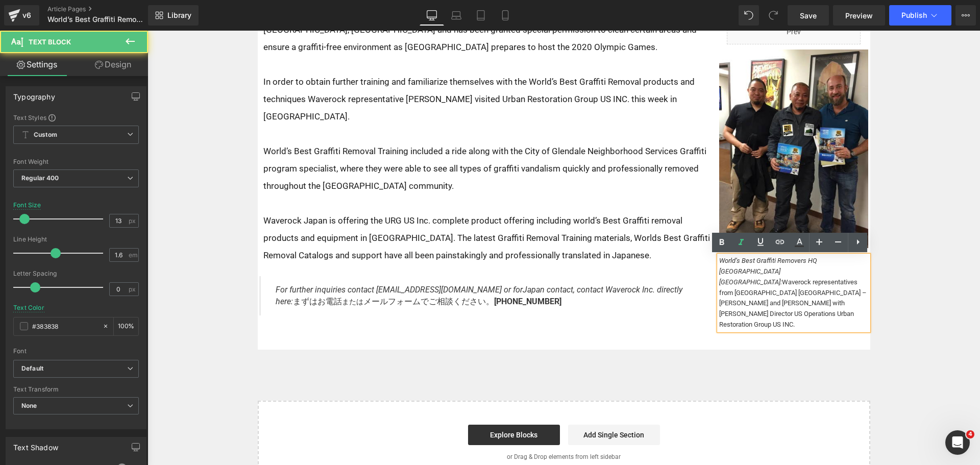
click at [812, 263] on icon "World’s Best Graffiti Removers HQ Los Angeles CA:" at bounding box center [768, 271] width 98 height 29
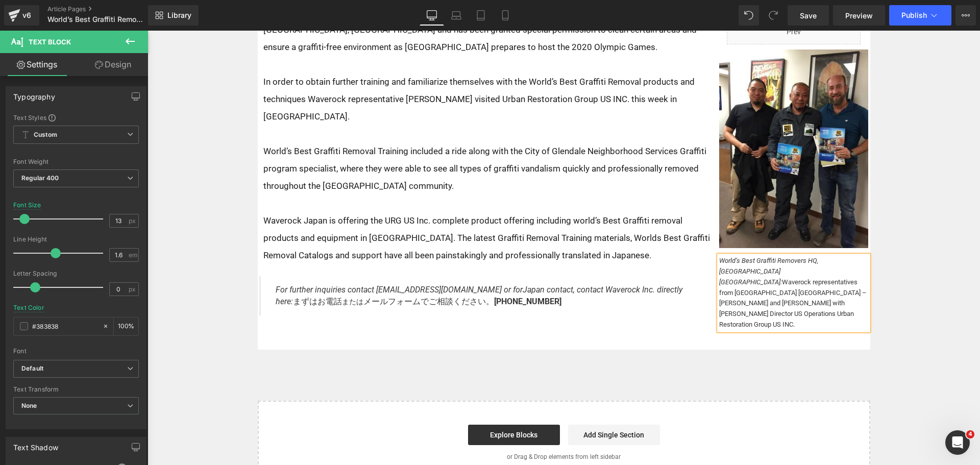
click at [852, 269] on p "World’s Best Graffiti Removers HQ, Los Angeles CA: Waverock representatives fro…" at bounding box center [793, 293] width 149 height 75
click at [738, 293] on p "World’s Best Graffiti Removers HQ, Los Angeles CA: Waverock representatives fro…" at bounding box center [793, 293] width 149 height 75
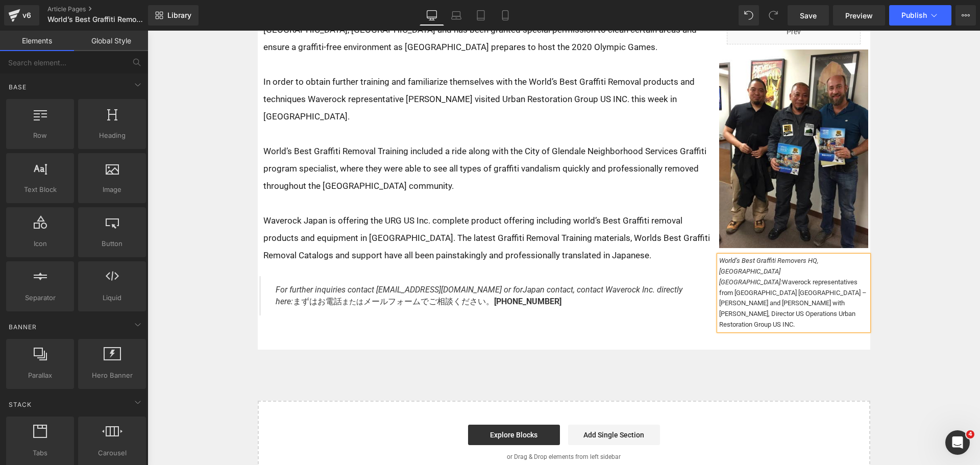
click at [909, 298] on div "Row Positional Projects Restores Giant Rock Text Block Home / Latest News Text …" at bounding box center [564, 181] width 833 height 605
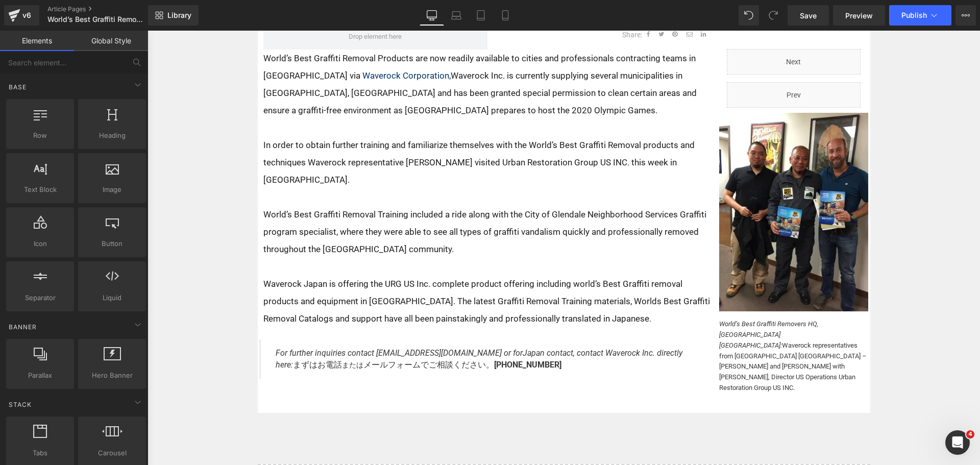
scroll to position [92, 0]
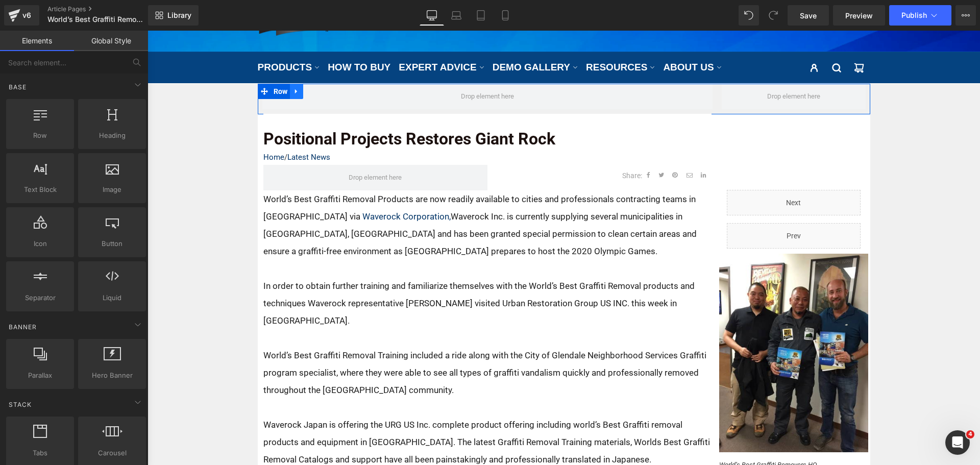
click at [296, 90] on icon at bounding box center [296, 91] width 7 height 8
click at [317, 89] on link at bounding box center [323, 91] width 13 height 15
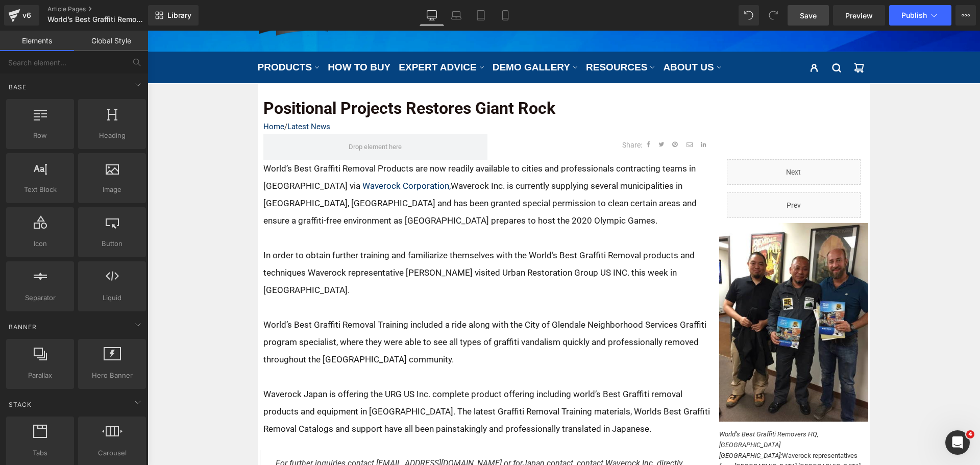
click at [804, 14] on span "Save" at bounding box center [808, 15] width 17 height 11
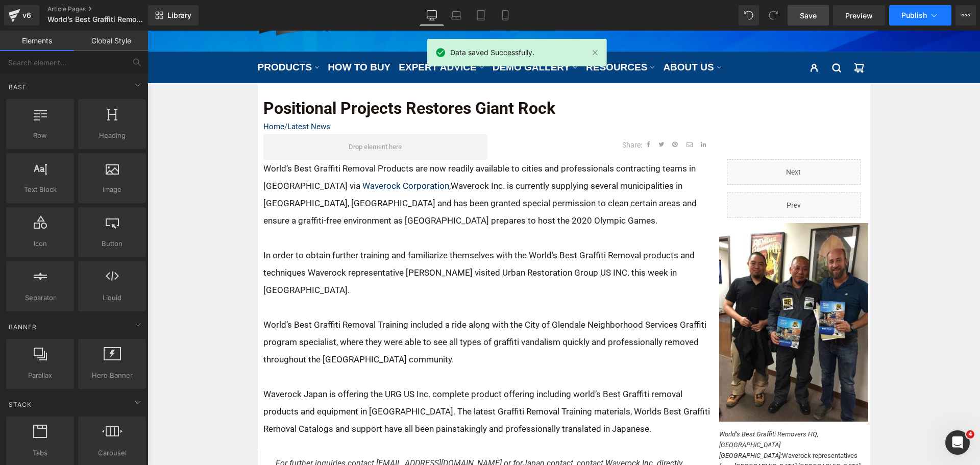
click at [908, 18] on span "Publish" at bounding box center [915, 15] width 26 height 8
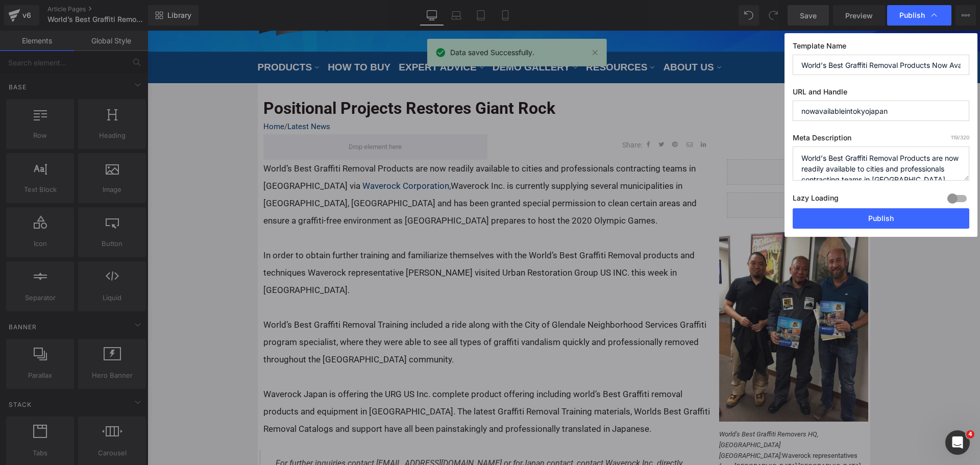
click at [953, 197] on div at bounding box center [957, 198] width 25 height 16
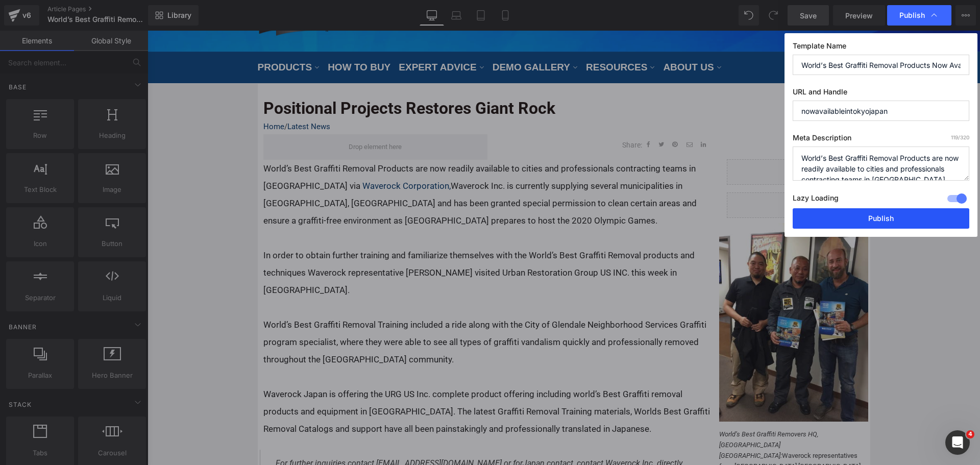
click at [935, 211] on button "Publish" at bounding box center [881, 218] width 177 height 20
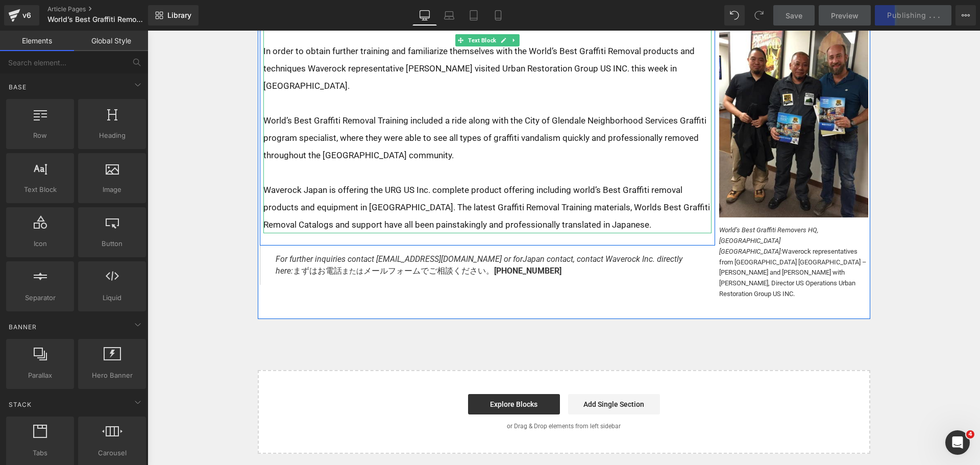
scroll to position [92, 0]
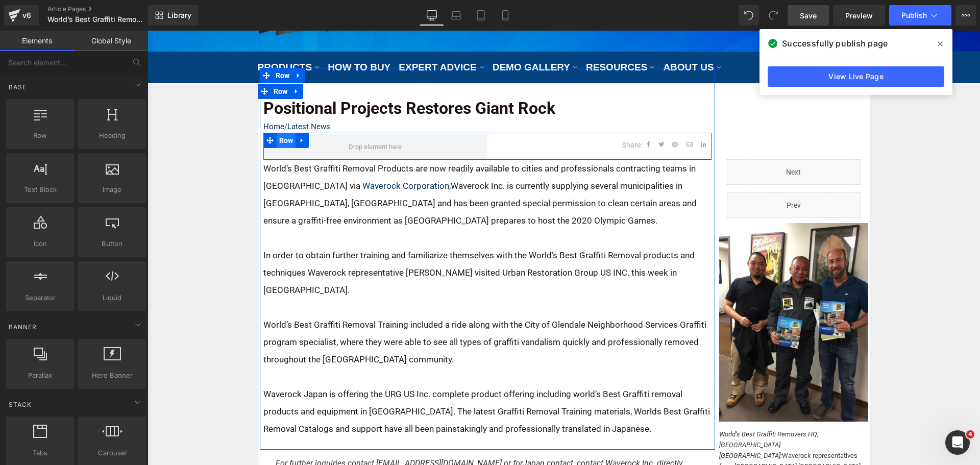
click at [287, 138] on span "Row" at bounding box center [286, 140] width 19 height 15
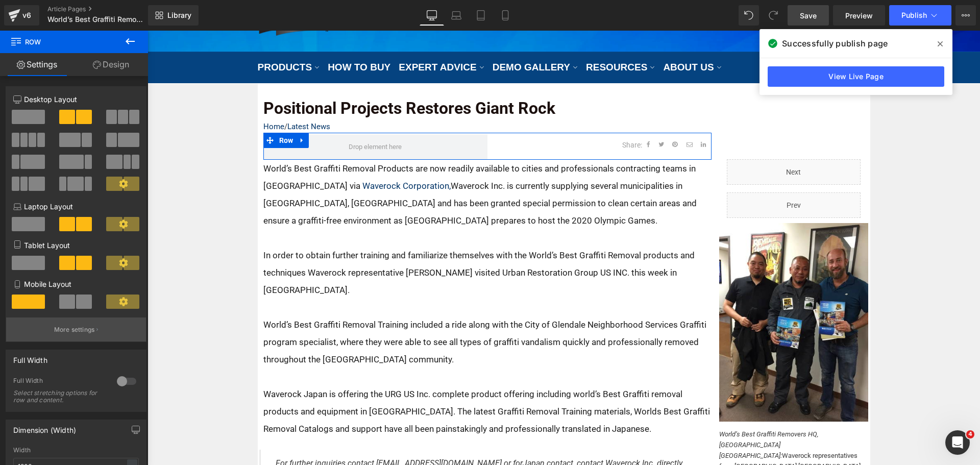
click at [59, 330] on p "More settings" at bounding box center [74, 329] width 41 height 9
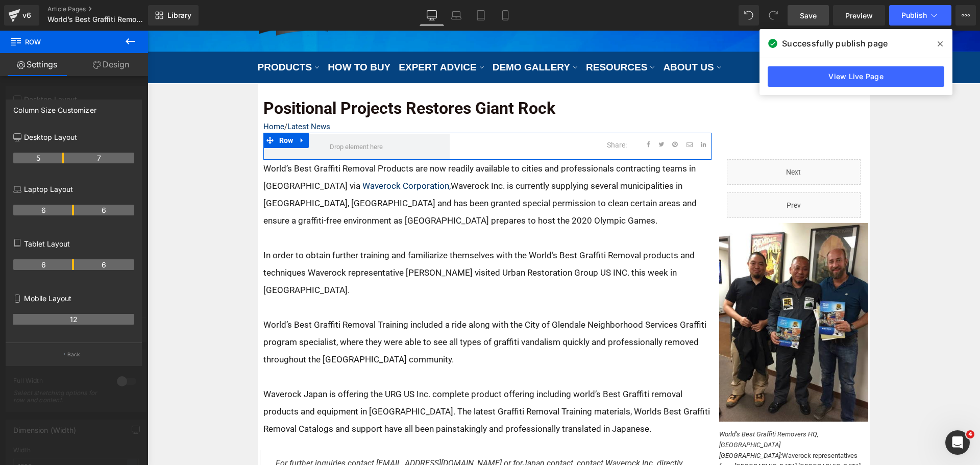
drag, startPoint x: 73, startPoint y: 156, endPoint x: 65, endPoint y: 157, distance: 7.7
drag, startPoint x: 62, startPoint y: 157, endPoint x: 71, endPoint y: 156, distance: 9.2
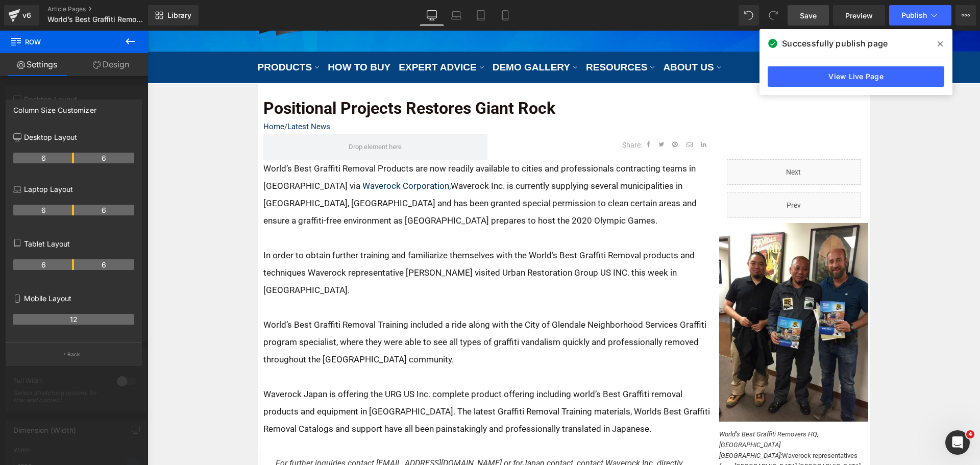
scroll to position [0, 0]
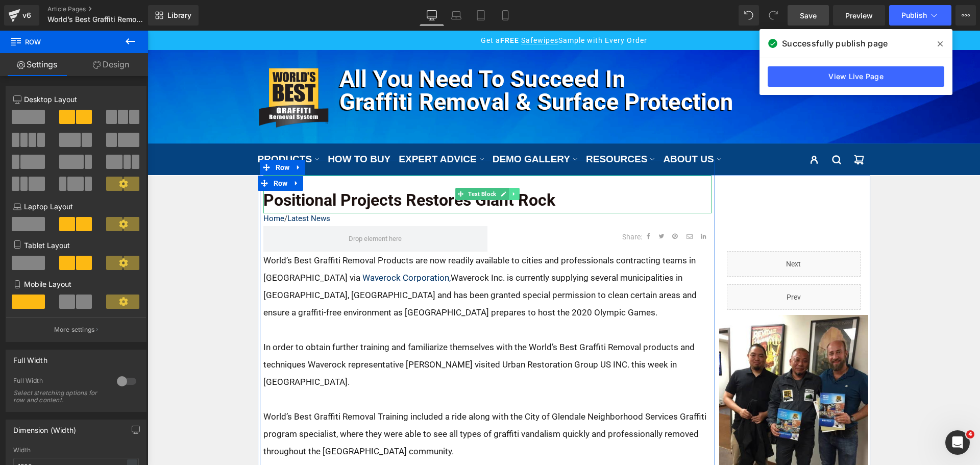
click at [511, 196] on icon at bounding box center [514, 194] width 6 height 6
click at [517, 195] on icon at bounding box center [520, 194] width 6 height 6
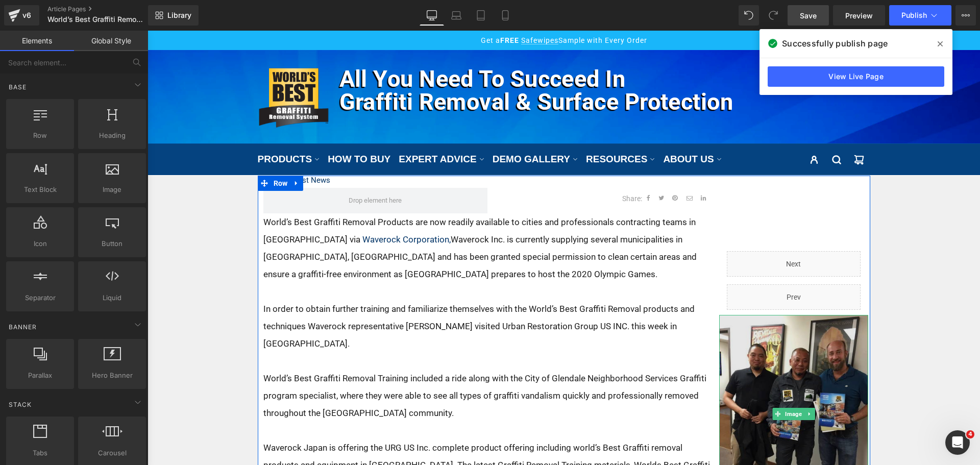
drag, startPoint x: 778, startPoint y: 326, endPoint x: 299, endPoint y: 226, distance: 489.4
click at [778, 326] on img at bounding box center [793, 414] width 149 height 199
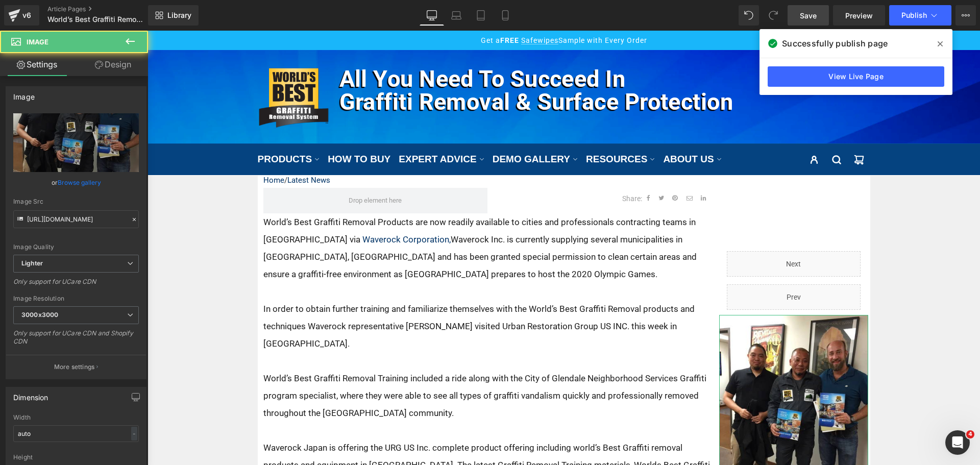
click at [120, 57] on link "Design" at bounding box center [113, 64] width 74 height 23
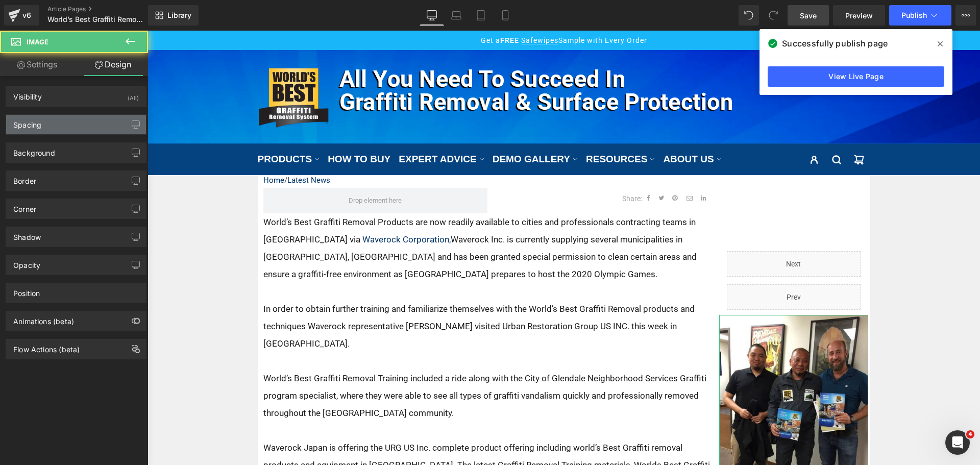
type input "0"
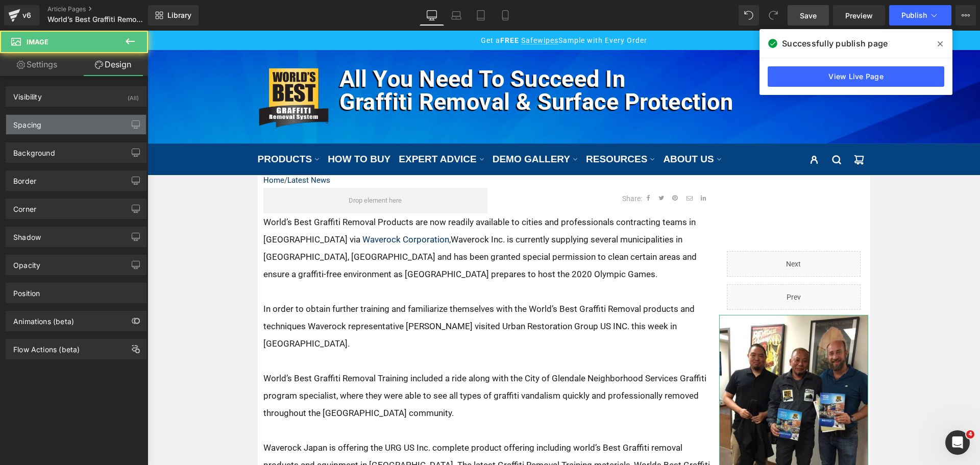
type input "0"
click at [77, 123] on div "Spacing" at bounding box center [76, 124] width 140 height 19
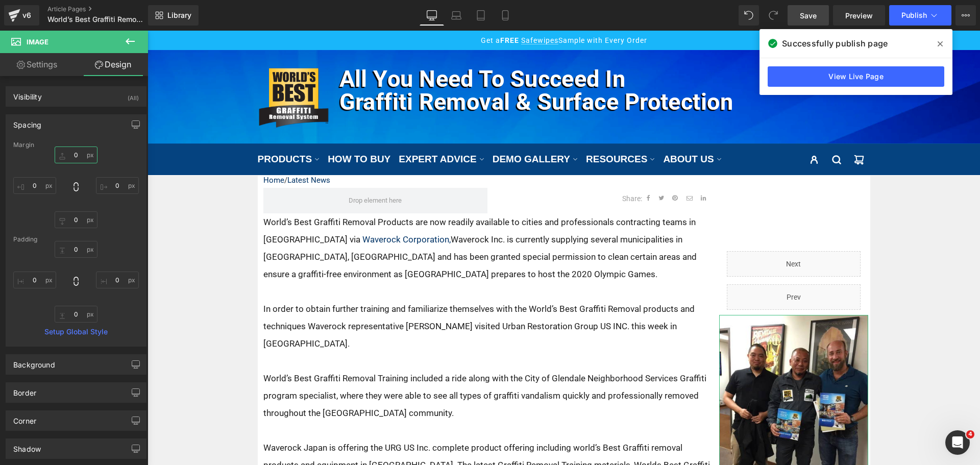
click at [78, 157] on input "0" at bounding box center [76, 155] width 43 height 17
type input "15"
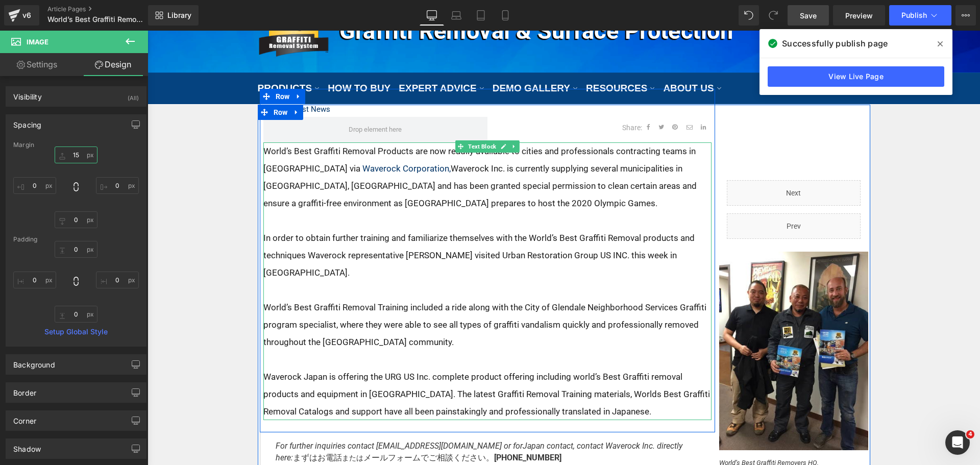
scroll to position [153, 0]
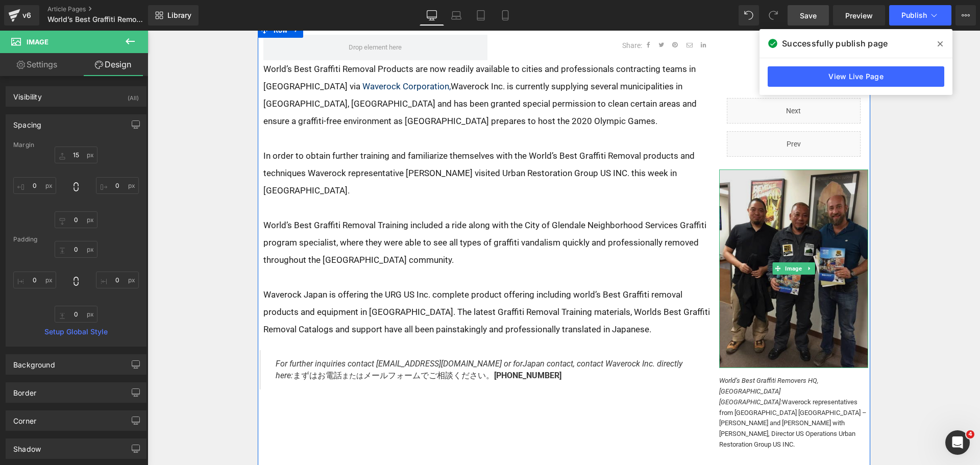
click at [778, 304] on img at bounding box center [793, 269] width 149 height 199
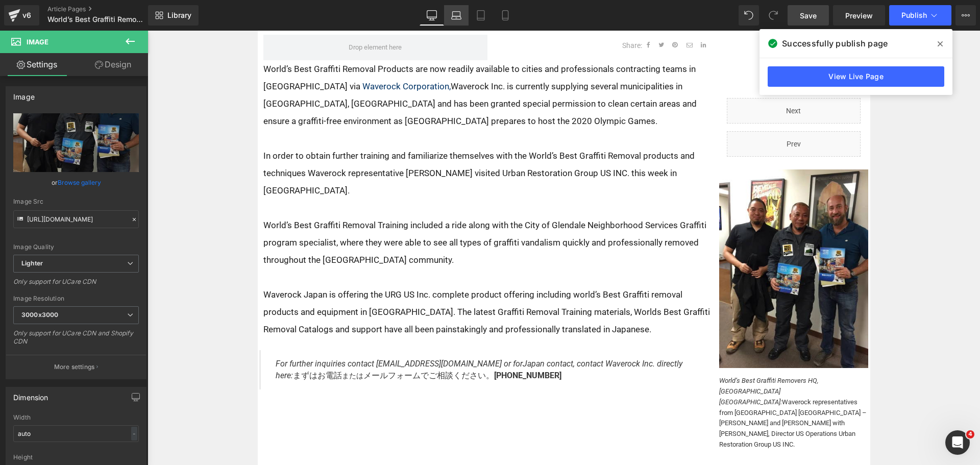
click at [454, 15] on icon at bounding box center [456, 15] width 10 height 10
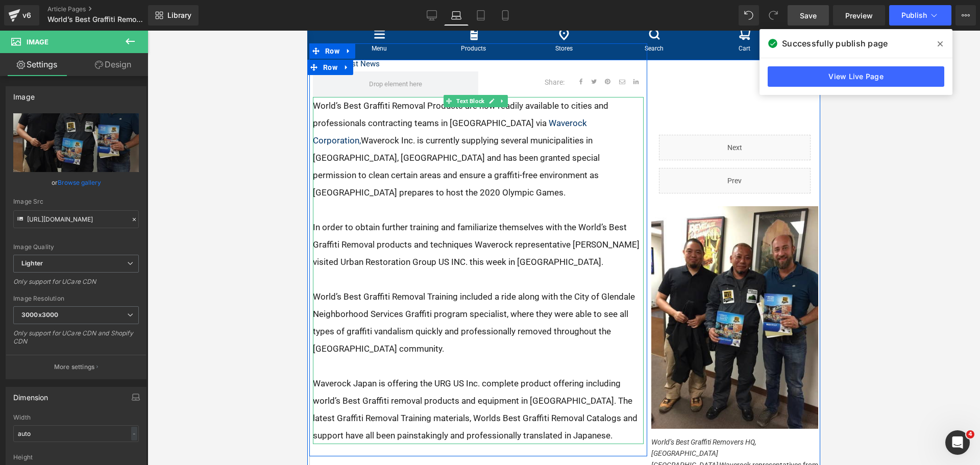
scroll to position [58, 0]
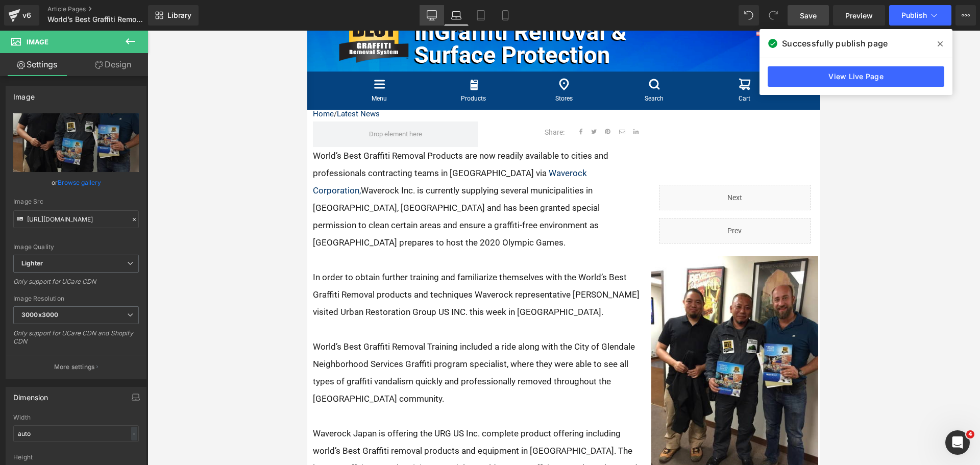
click at [434, 13] on icon at bounding box center [432, 15] width 10 height 10
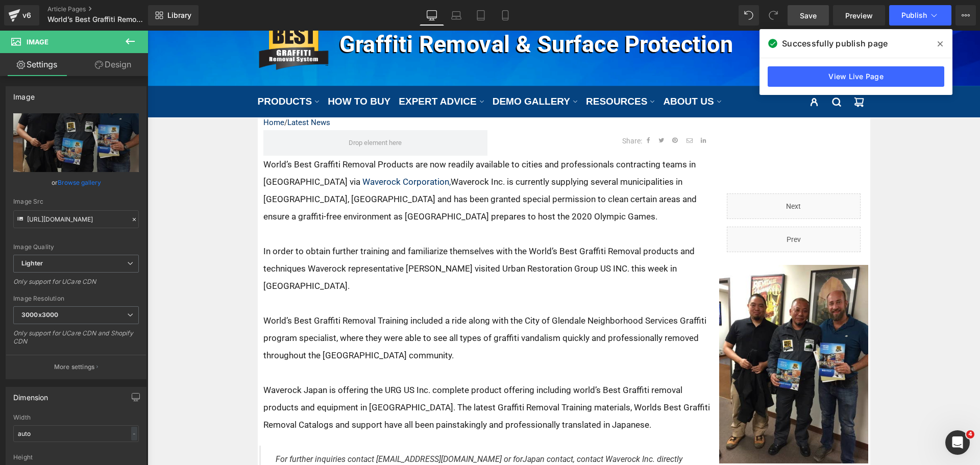
scroll to position [44, 0]
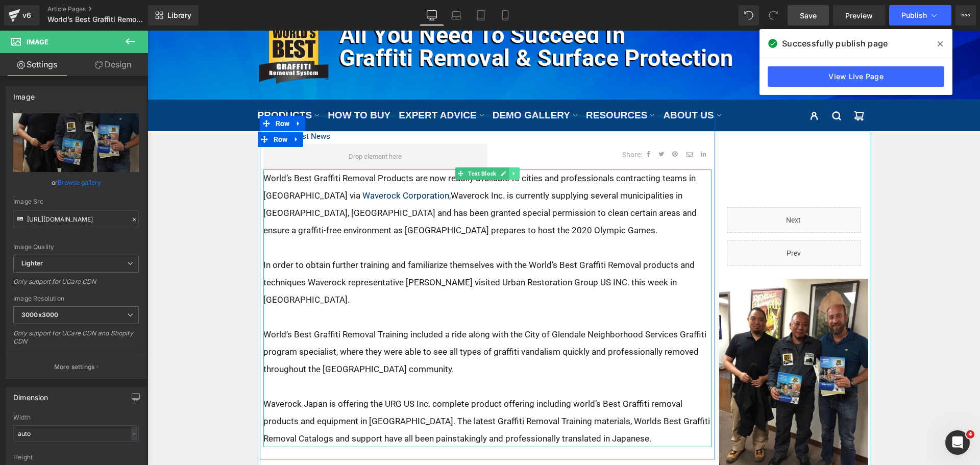
click at [511, 173] on icon at bounding box center [514, 174] width 6 height 6
click at [506, 174] on icon at bounding box center [509, 174] width 6 height 6
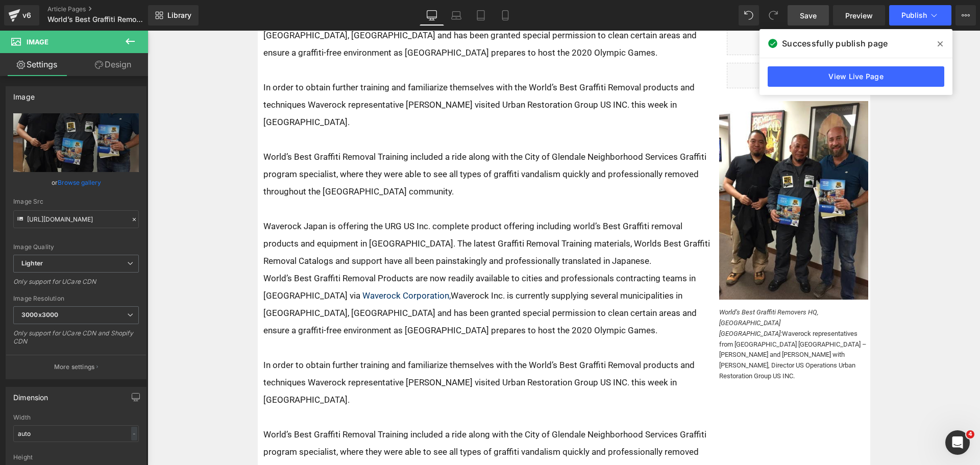
scroll to position [165, 0]
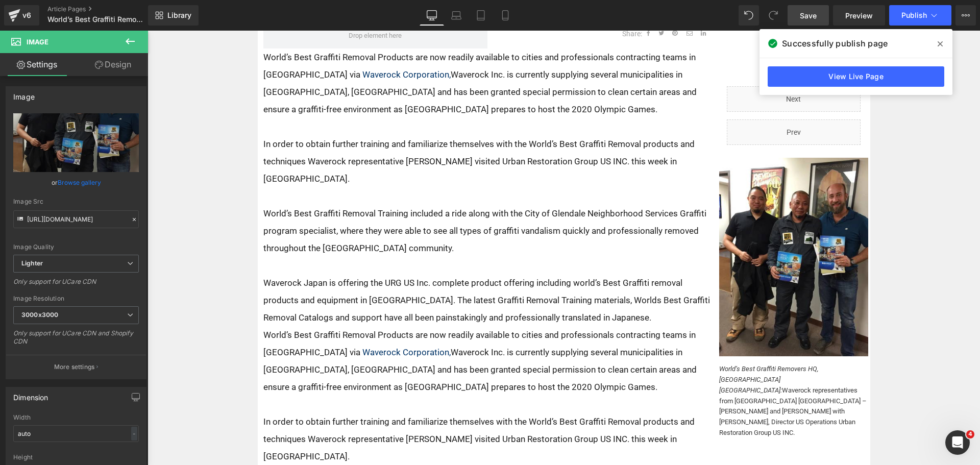
click at [128, 38] on icon at bounding box center [130, 41] width 12 height 12
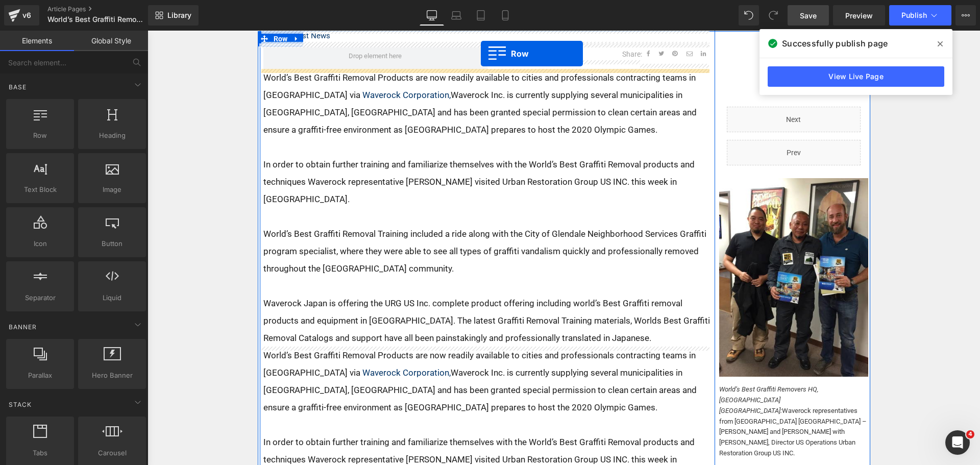
scroll to position [124, 0]
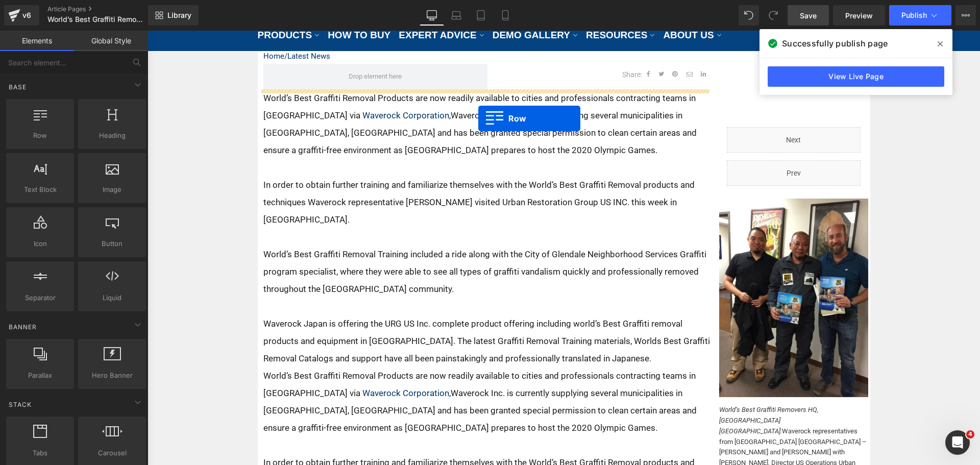
drag, startPoint x: 250, startPoint y: 166, endPoint x: 478, endPoint y: 118, distance: 233.1
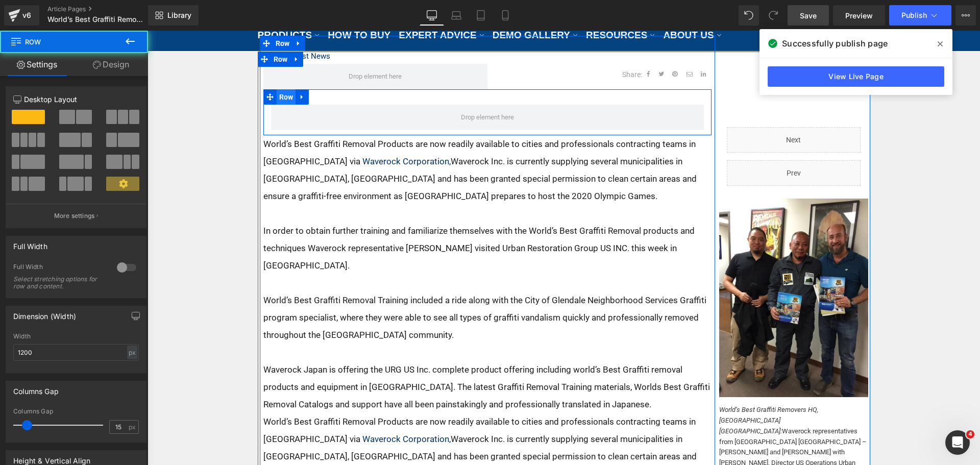
click at [291, 94] on span "Row" at bounding box center [286, 96] width 19 height 15
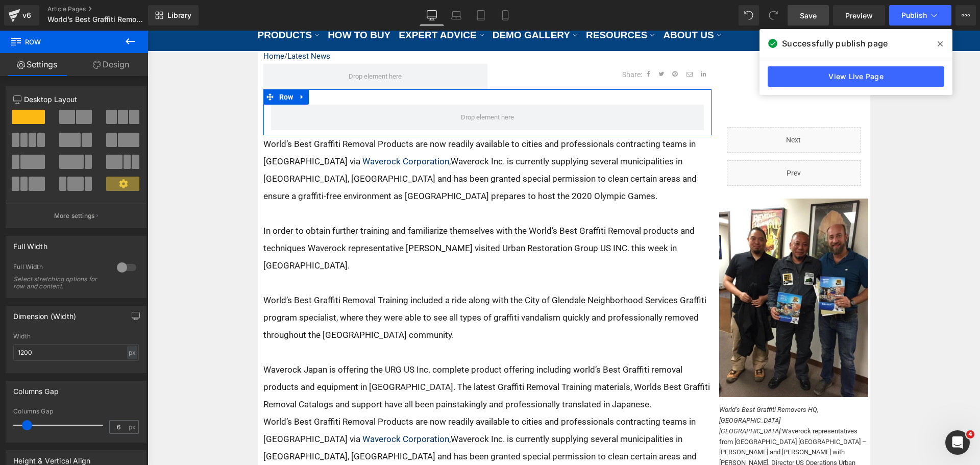
type input "0"
drag, startPoint x: 21, startPoint y: 426, endPoint x: 0, endPoint y: 422, distance: 21.8
click at [0, 422] on div "Columns Gap 0px Columns Gap 0 px" at bounding box center [76, 407] width 153 height 69
click at [76, 118] on span at bounding box center [84, 117] width 16 height 14
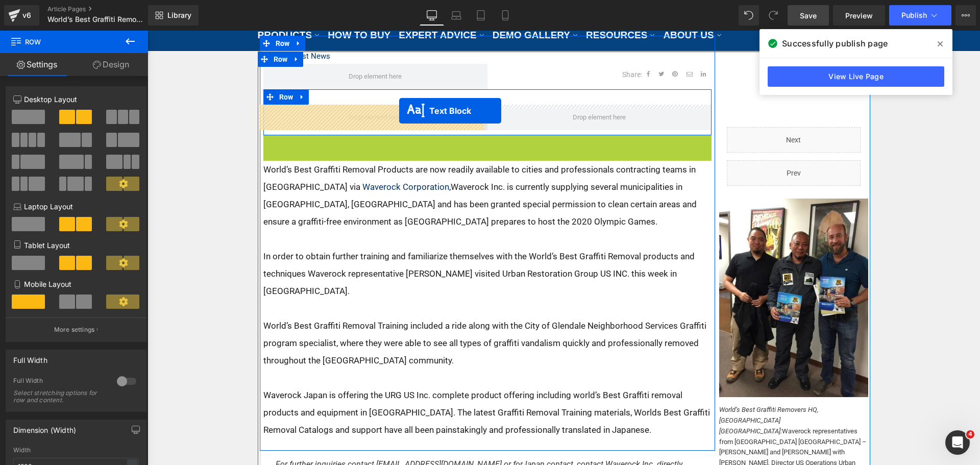
drag, startPoint x: 471, startPoint y: 141, endPoint x: 399, endPoint y: 111, distance: 78.0
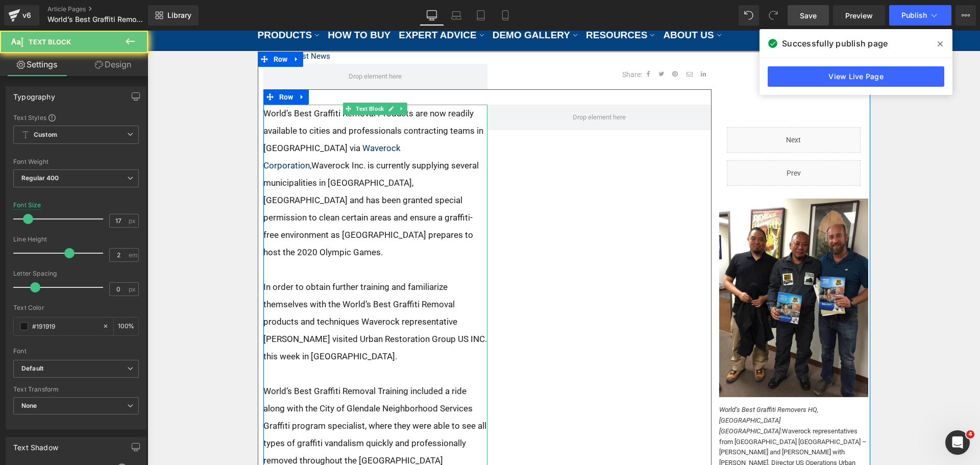
click at [440, 365] on p at bounding box center [375, 373] width 224 height 17
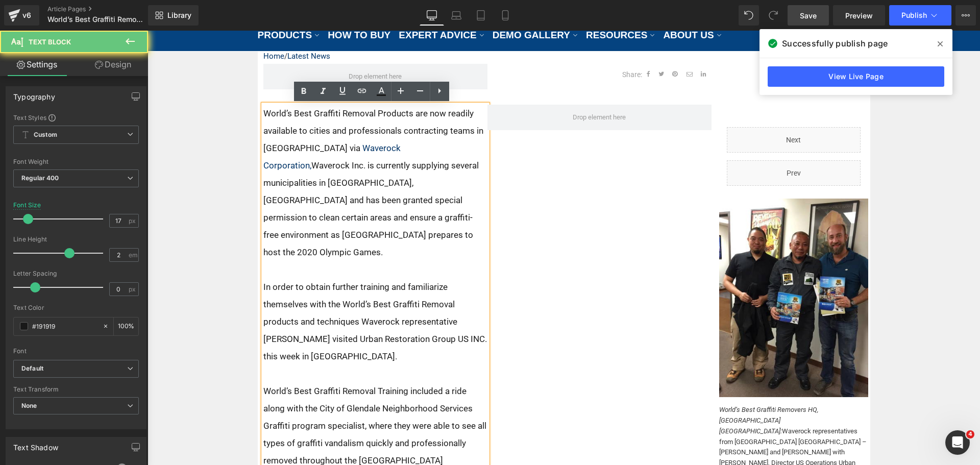
scroll to position [277, 0]
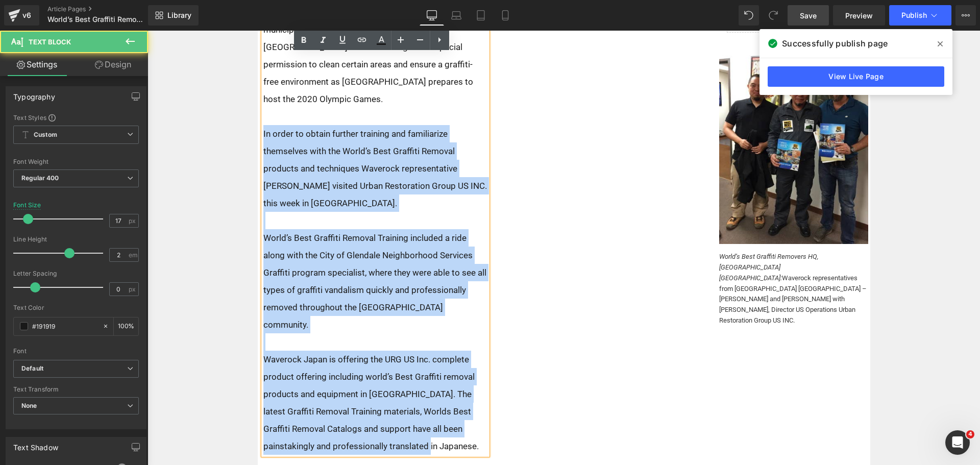
drag, startPoint x: 299, startPoint y: 206, endPoint x: 249, endPoint y: 100, distance: 117.4
click at [249, 100] on div "Home / Latest News Text Block Share: Text Block Social Share Row Row World’s Be…" at bounding box center [564, 428] width 833 height 1060
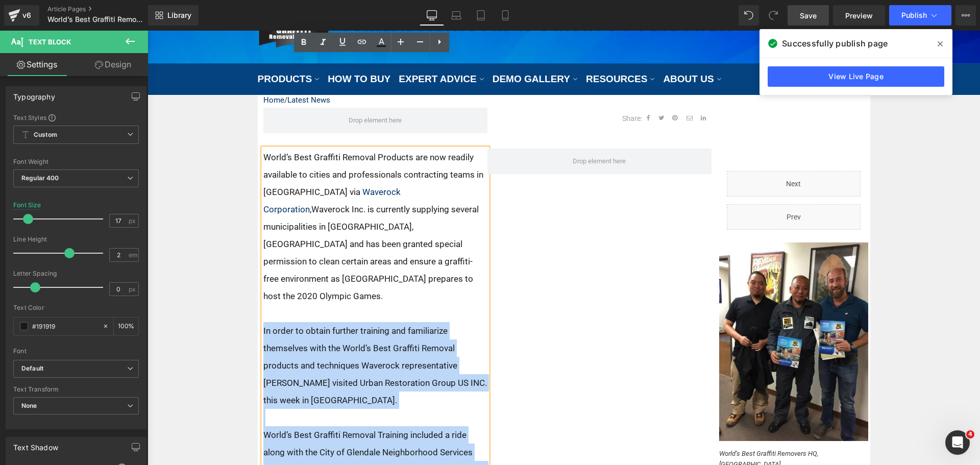
scroll to position [73, 0]
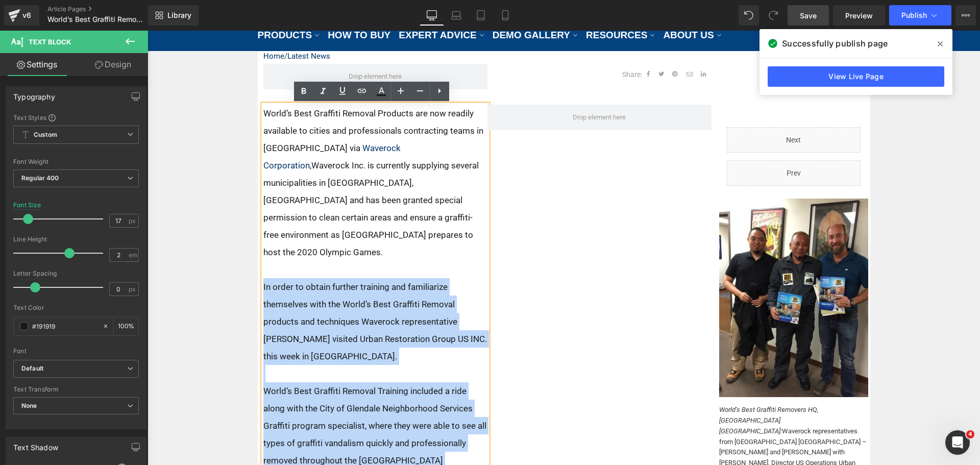
click at [363, 278] on p "In order to obtain further training and familiarize themselves with the World’s…" at bounding box center [375, 321] width 224 height 87
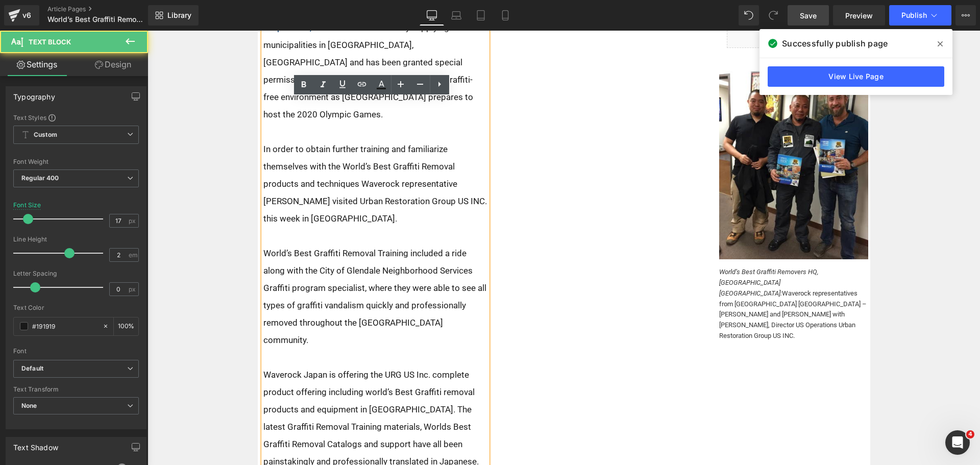
scroll to position [277, 0]
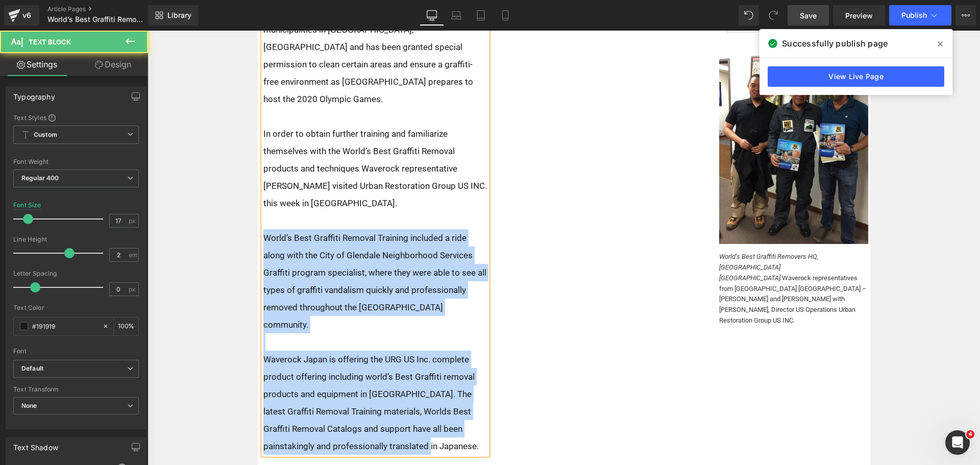
drag, startPoint x: 428, startPoint y: 390, endPoint x: 254, endPoint y: 199, distance: 258.8
click at [258, 199] on div "Home / Latest News Text Block Share: Text Block Social Share Row Row World’s Be…" at bounding box center [488, 354] width 460 height 902
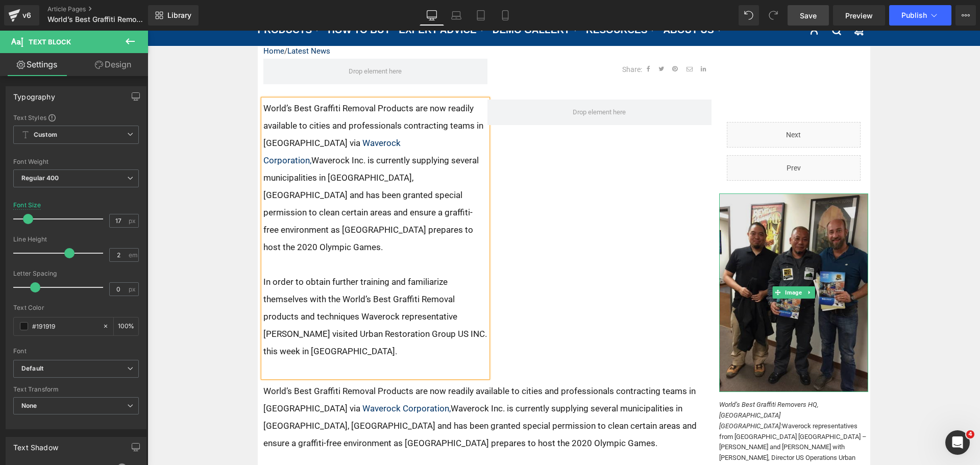
scroll to position [124, 0]
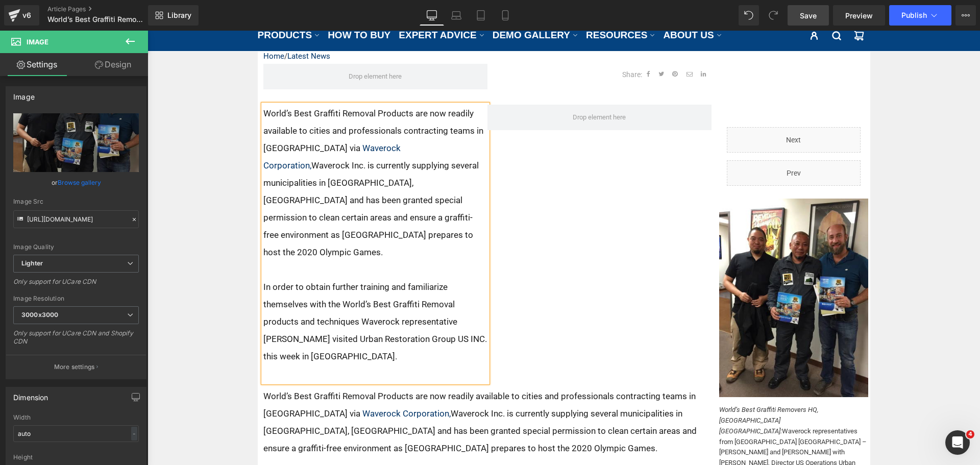
click at [653, 287] on div "World’s Best Graffiti Removal Products are now readily available to cities and …" at bounding box center [487, 238] width 448 height 298
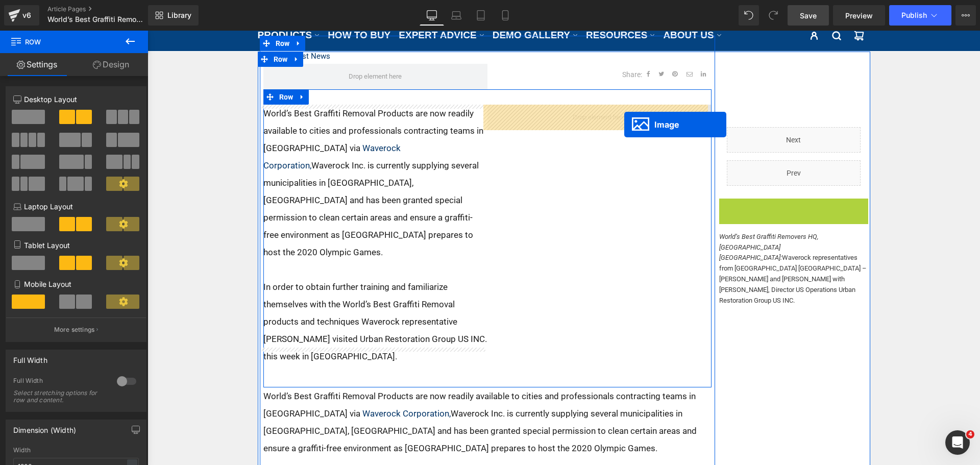
drag, startPoint x: 785, startPoint y: 297, endPoint x: 623, endPoint y: 122, distance: 238.5
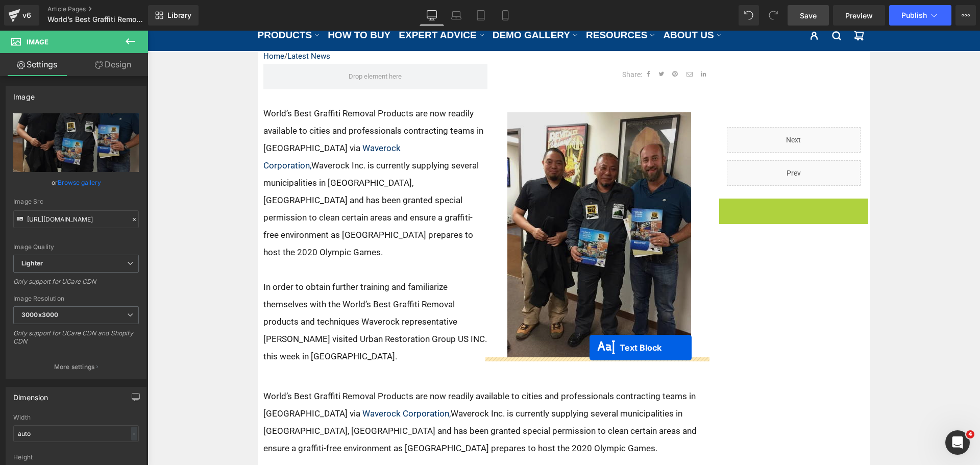
drag, startPoint x: 784, startPoint y: 224, endPoint x: 590, endPoint y: 348, distance: 230.7
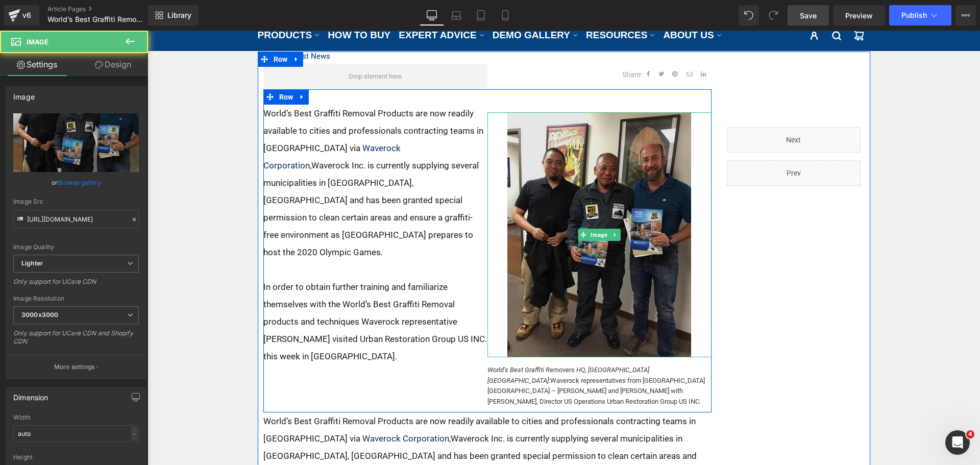
click at [594, 211] on img at bounding box center [600, 234] width 184 height 245
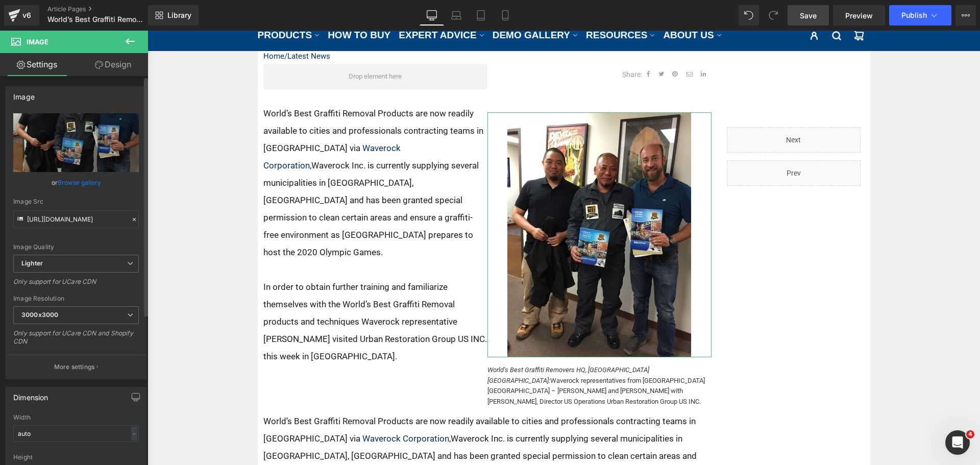
click at [54, 305] on div "Image Resolution 3000x3000 100x100 240x240 480x480 576x576 640x640 768x768 800x…" at bounding box center [76, 323] width 126 height 57
click at [53, 316] on b "3000x3000" at bounding box center [39, 315] width 37 height 8
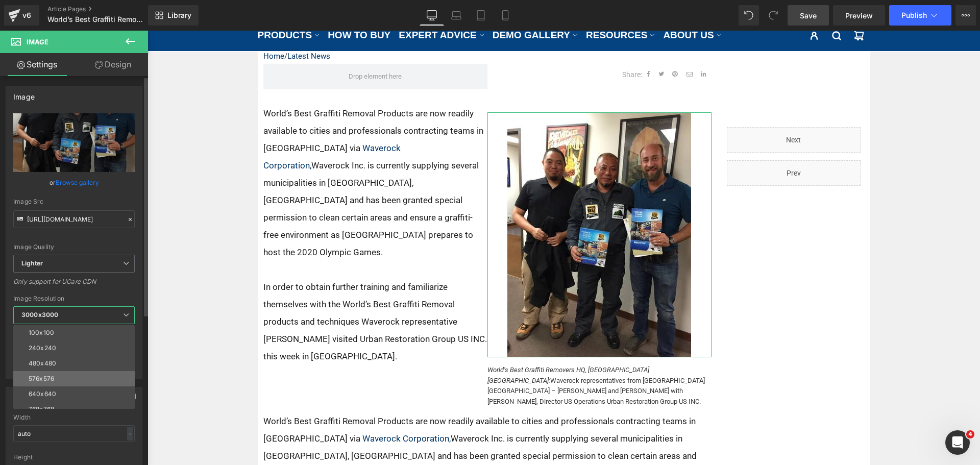
click at [50, 379] on div "576x576" at bounding box center [42, 378] width 26 height 7
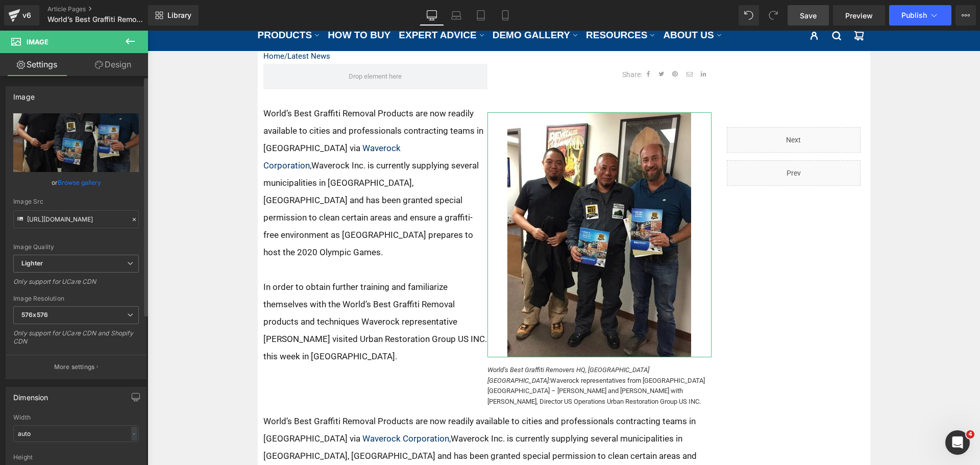
type input "https://ucarecdn.com/958a3ea6-2451-492b-b92f-807300c79ae9/-/format/auto/-/previ…"
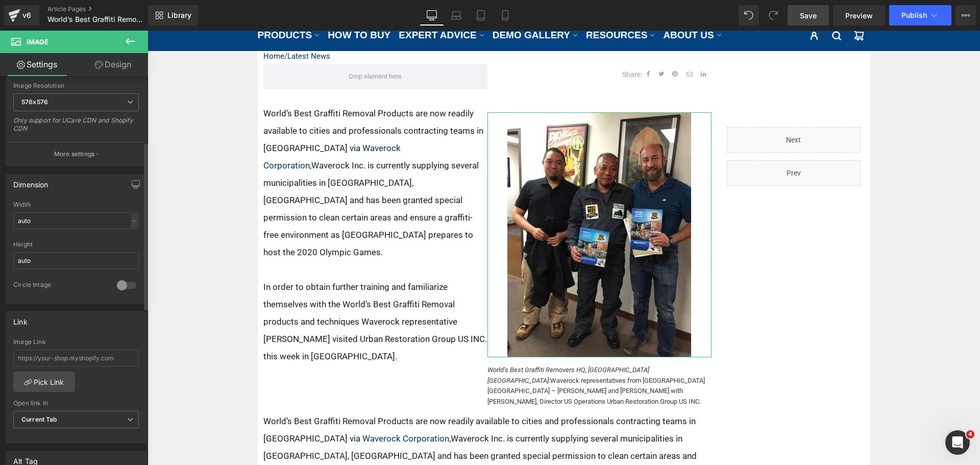
scroll to position [306, 0]
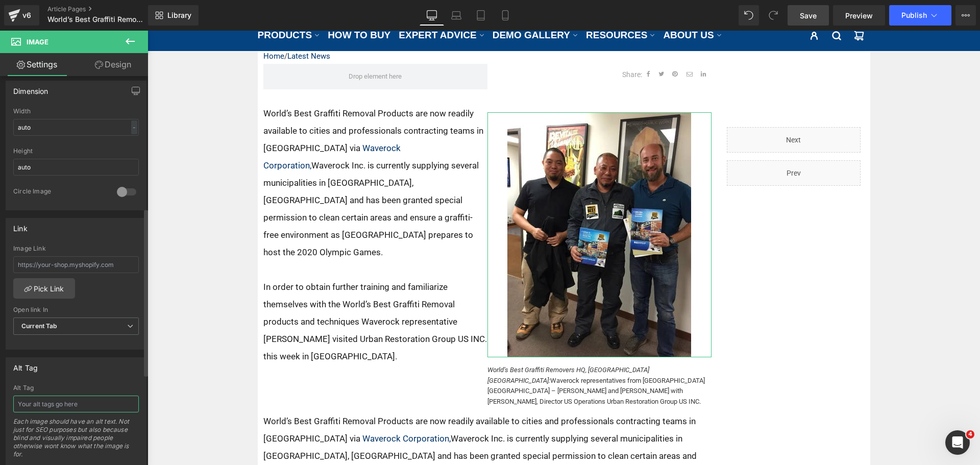
click at [51, 402] on input "text" at bounding box center [76, 404] width 126 height 17
type input "World's Best Removers in Tokyo Japan"
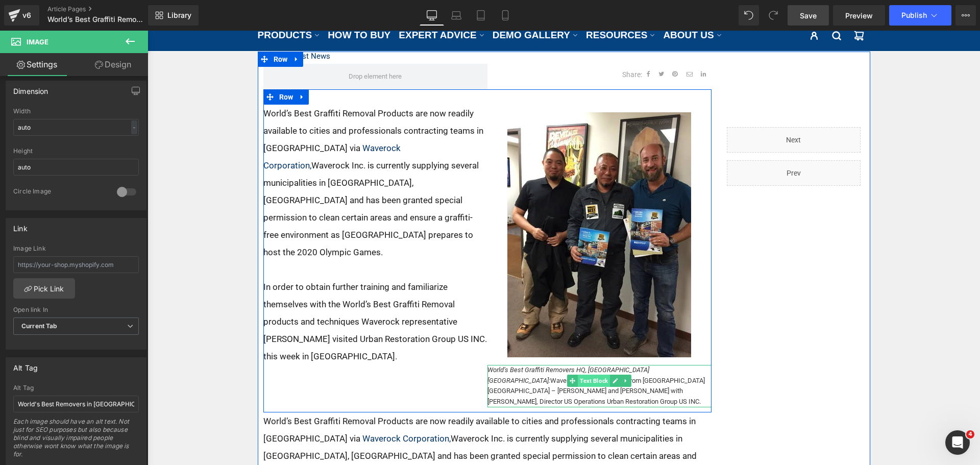
click at [567, 382] on span at bounding box center [572, 381] width 11 height 12
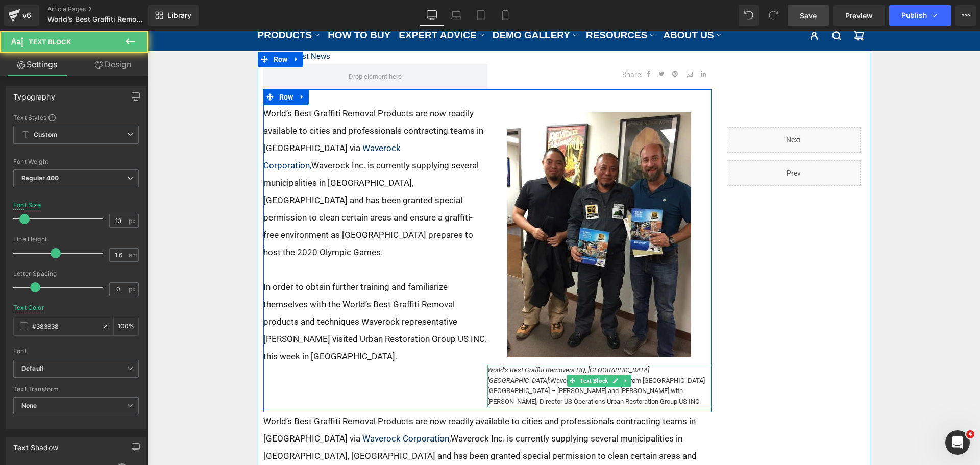
click at [561, 384] on p "World’s Best Graffiti Removers HQ, Los Angeles CA: Waverock representatives fro…" at bounding box center [600, 386] width 224 height 42
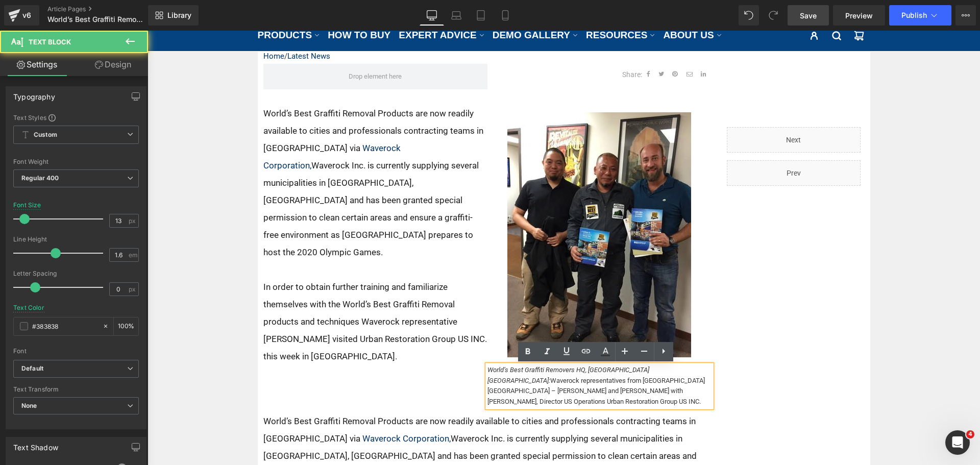
click at [565, 382] on p "World’s Best Graffiti Removers HQ, Los Angeles CA: Waverock representatives fro…" at bounding box center [600, 386] width 224 height 42
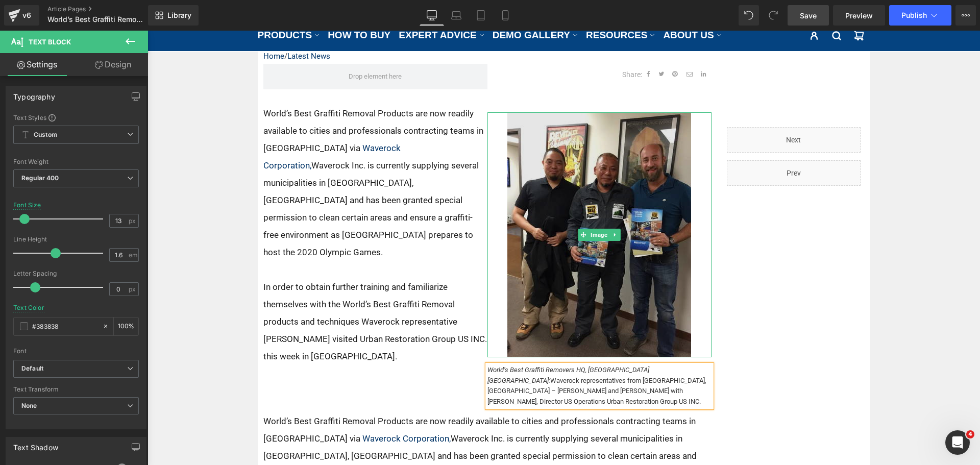
click at [591, 255] on img at bounding box center [600, 234] width 184 height 245
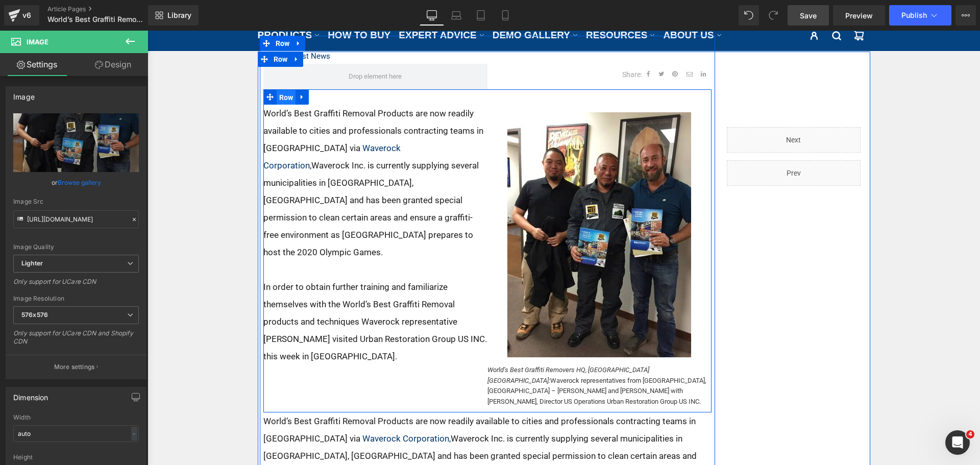
click at [285, 99] on span "Row" at bounding box center [286, 97] width 19 height 15
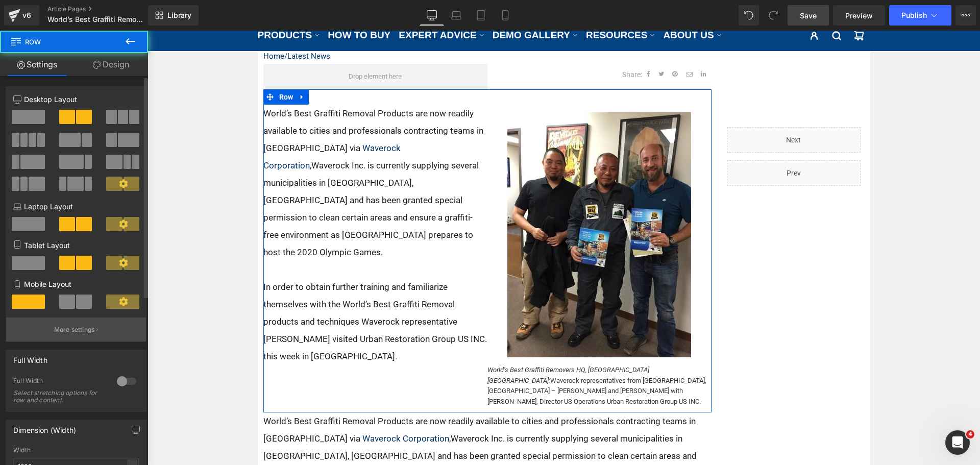
click at [63, 336] on button "More settings" at bounding box center [76, 330] width 140 height 24
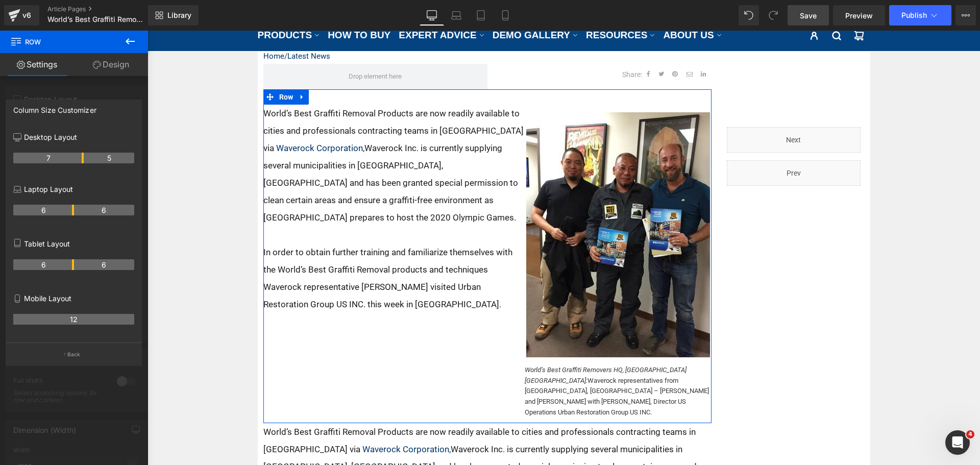
drag, startPoint x: 73, startPoint y: 157, endPoint x: 356, endPoint y: 121, distance: 285.2
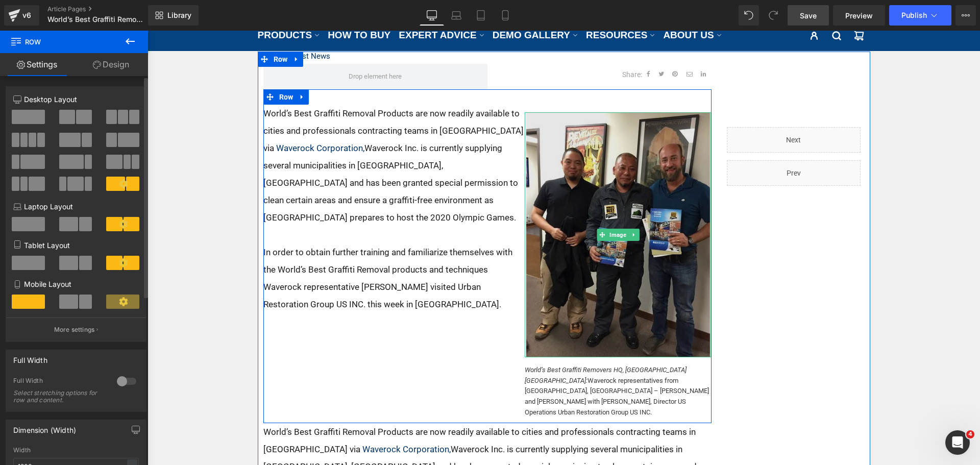
click at [583, 202] on img at bounding box center [618, 234] width 184 height 245
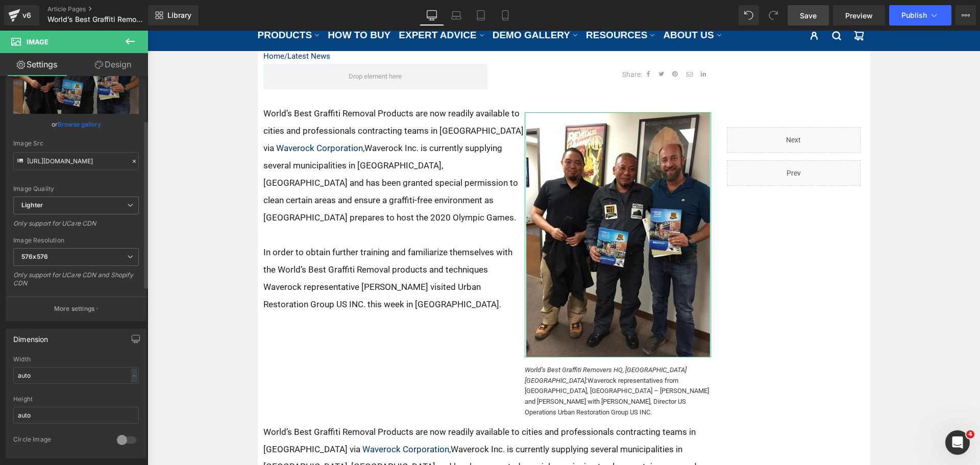
scroll to position [102, 0]
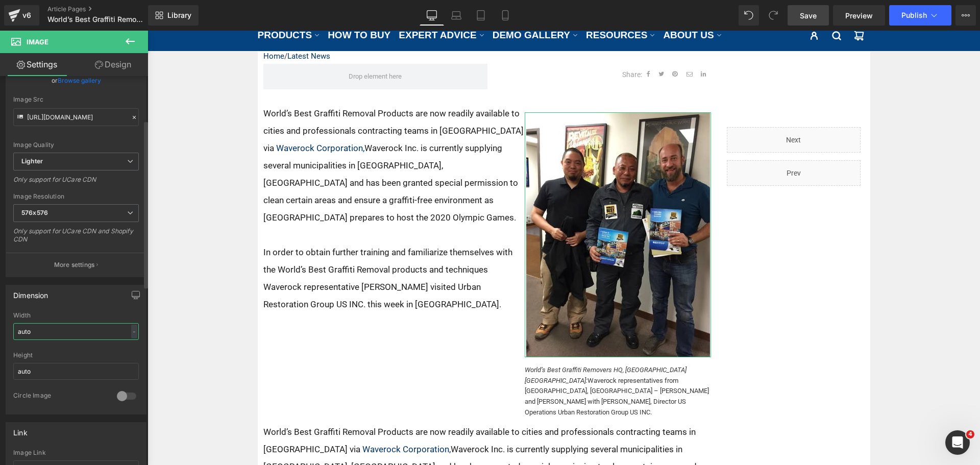
click at [42, 335] on input "auto" at bounding box center [76, 331] width 126 height 17
click at [40, 370] on input "auto" at bounding box center [76, 371] width 126 height 17
type input "a"
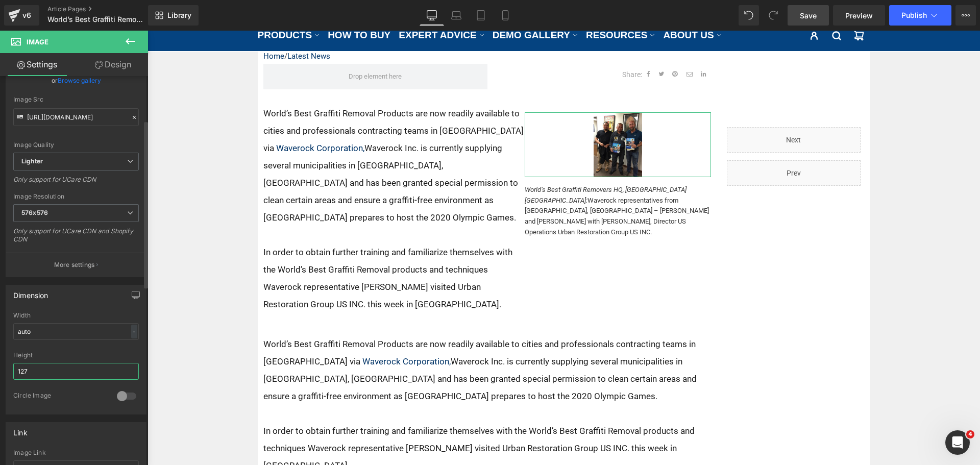
drag, startPoint x: 40, startPoint y: 370, endPoint x: 0, endPoint y: 365, distance: 40.1
click at [0, 365] on div "Dimension auto Width auto - % px 127px Height 127 0 Circle Image" at bounding box center [76, 345] width 153 height 137
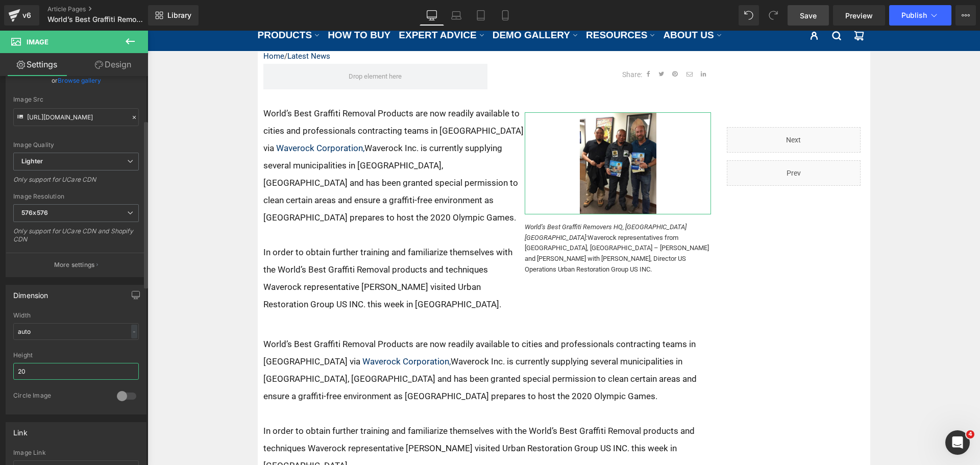
type input "2"
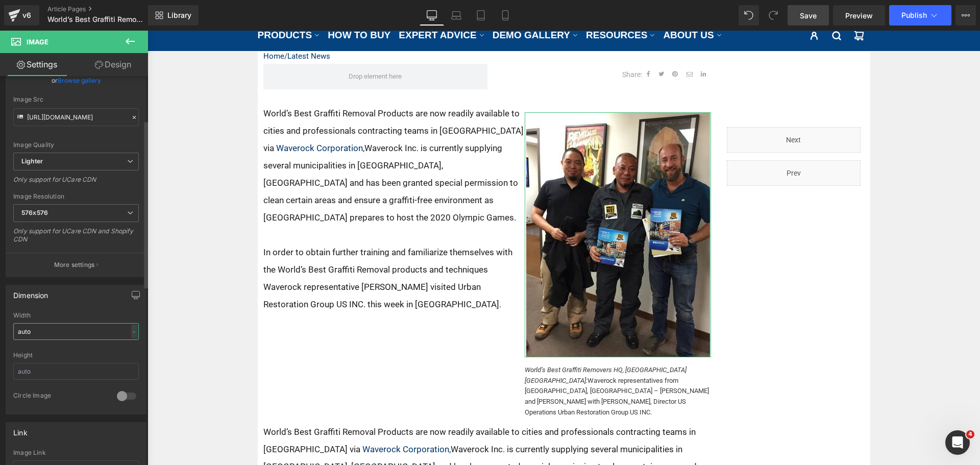
click at [125, 332] on input "auto" at bounding box center [76, 331] width 126 height 17
click at [133, 327] on div "-" at bounding box center [134, 332] width 6 height 14
click at [127, 363] on li "px" at bounding box center [132, 362] width 13 height 15
click at [44, 373] on input "text" at bounding box center [76, 371] width 126 height 17
click at [44, 330] on input "auto" at bounding box center [76, 331] width 126 height 17
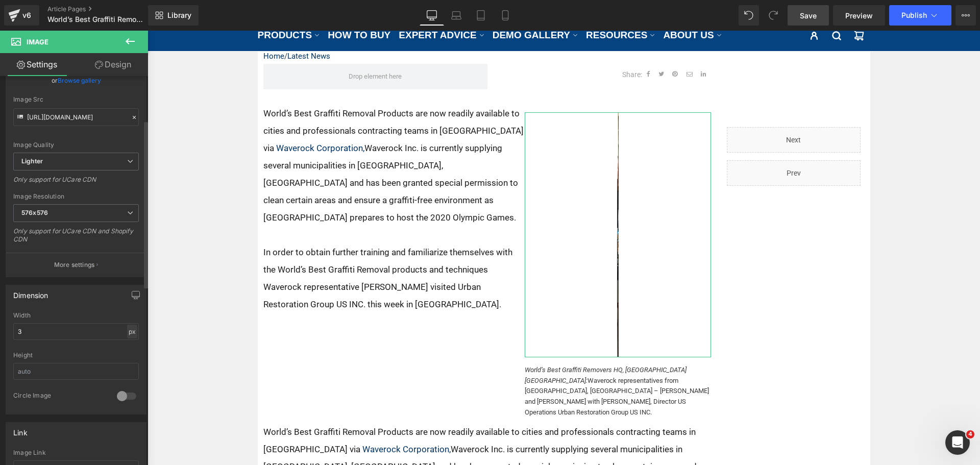
click at [130, 328] on div "px" at bounding box center [132, 332] width 10 height 14
drag, startPoint x: 128, startPoint y: 346, endPoint x: 76, endPoint y: 339, distance: 52.1
click at [128, 346] on li "%" at bounding box center [132, 347] width 13 height 15
click at [76, 335] on input "0.82" at bounding box center [76, 331] width 126 height 17
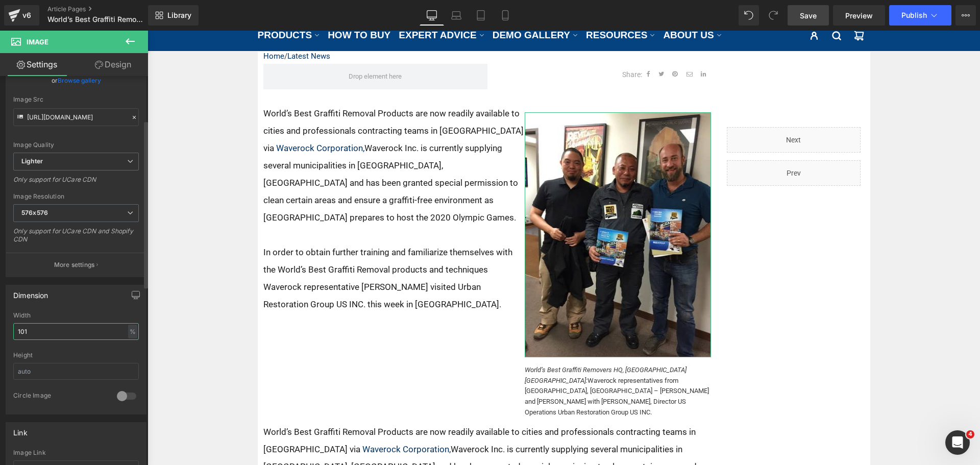
type input "100"
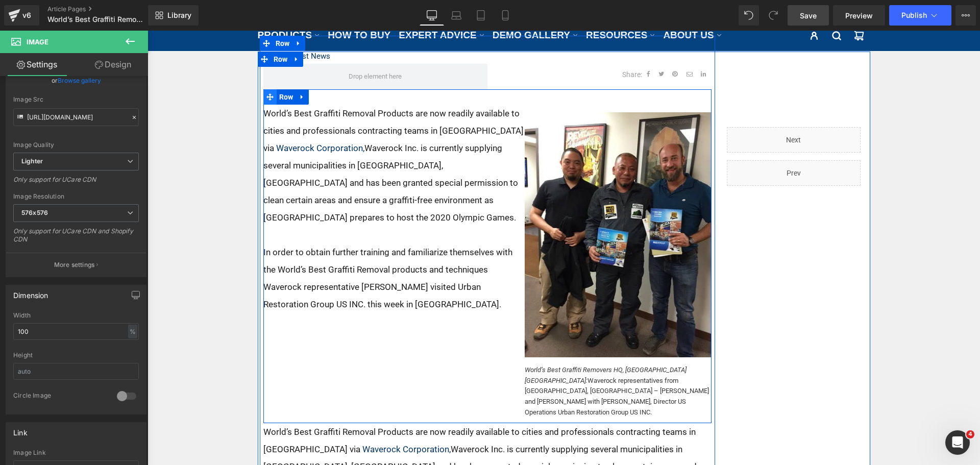
click at [272, 100] on span at bounding box center [269, 96] width 13 height 15
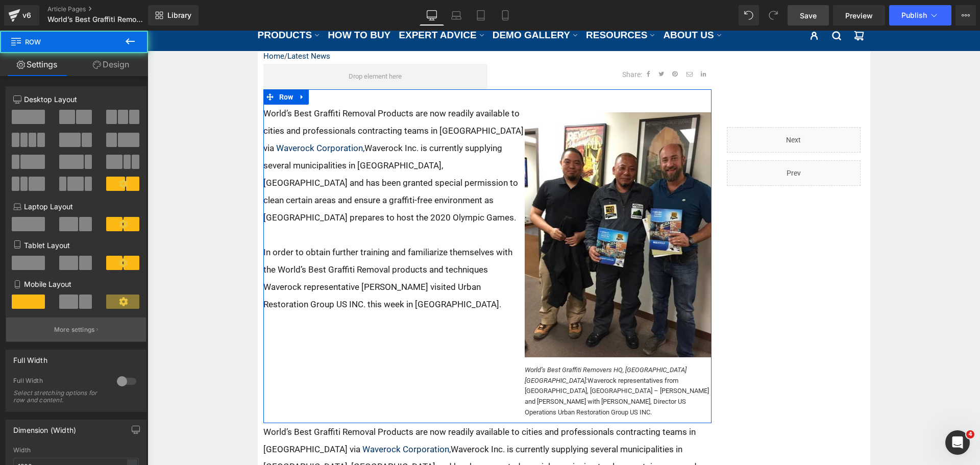
click at [68, 337] on button "More settings" at bounding box center [76, 330] width 140 height 24
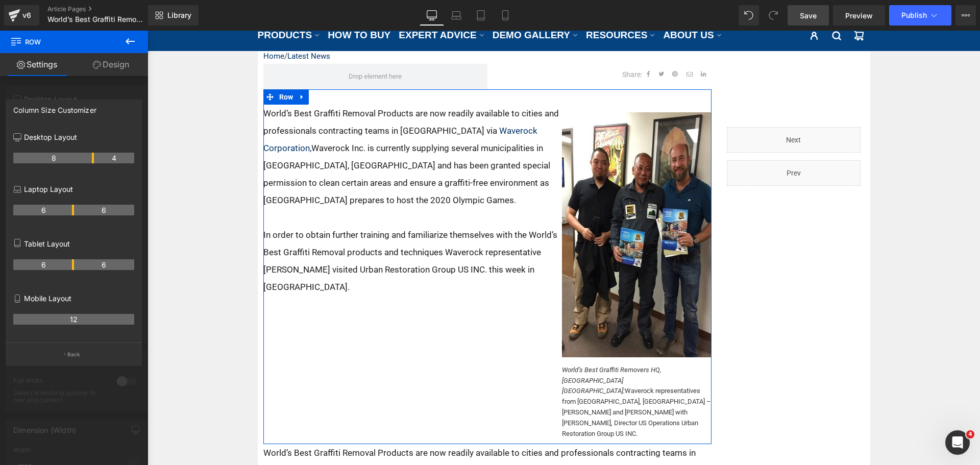
drag, startPoint x: 83, startPoint y: 158, endPoint x: 386, endPoint y: 125, distance: 305.2
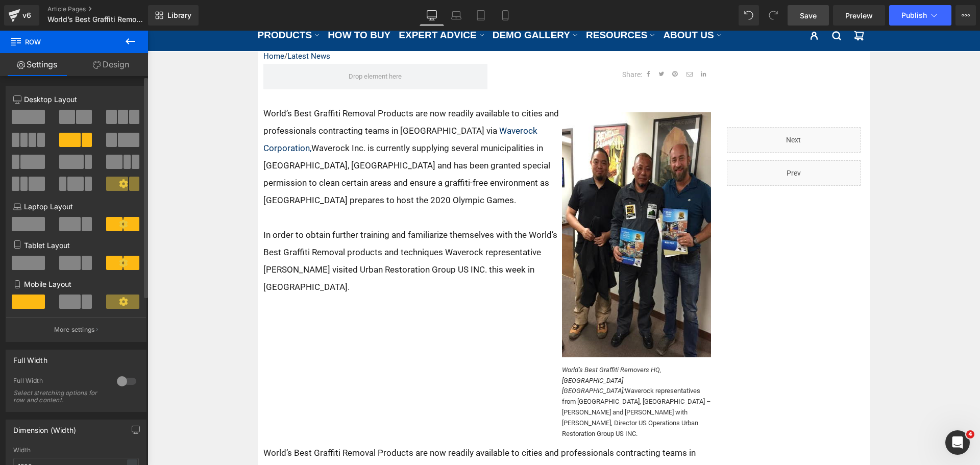
click at [131, 42] on icon at bounding box center [130, 41] width 12 height 12
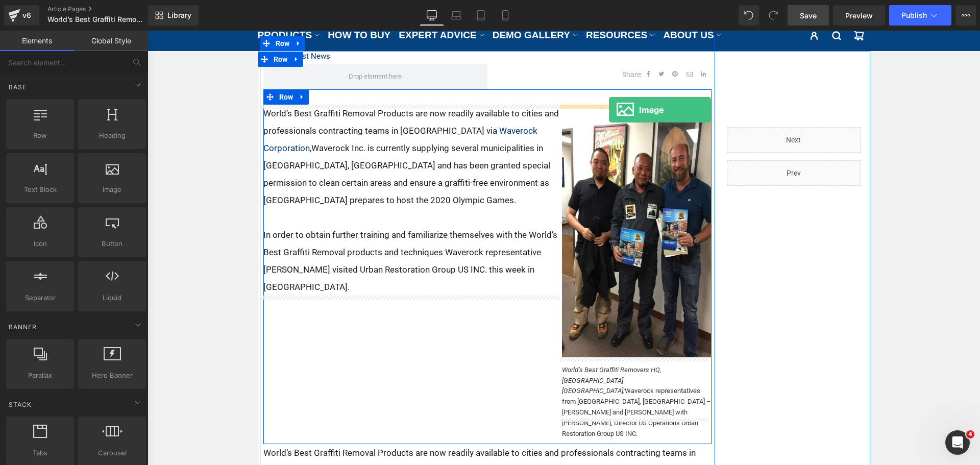
drag, startPoint x: 258, startPoint y: 222, endPoint x: 609, endPoint y: 110, distance: 368.2
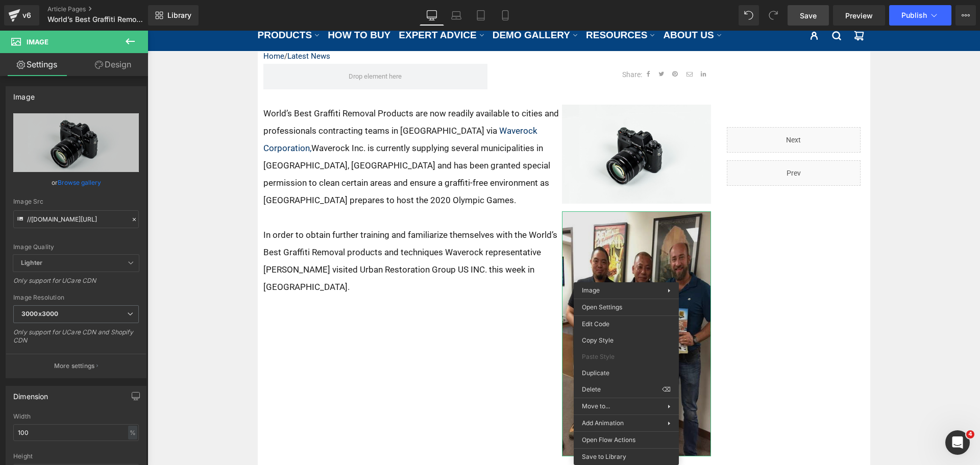
click at [623, 258] on img at bounding box center [637, 333] width 150 height 245
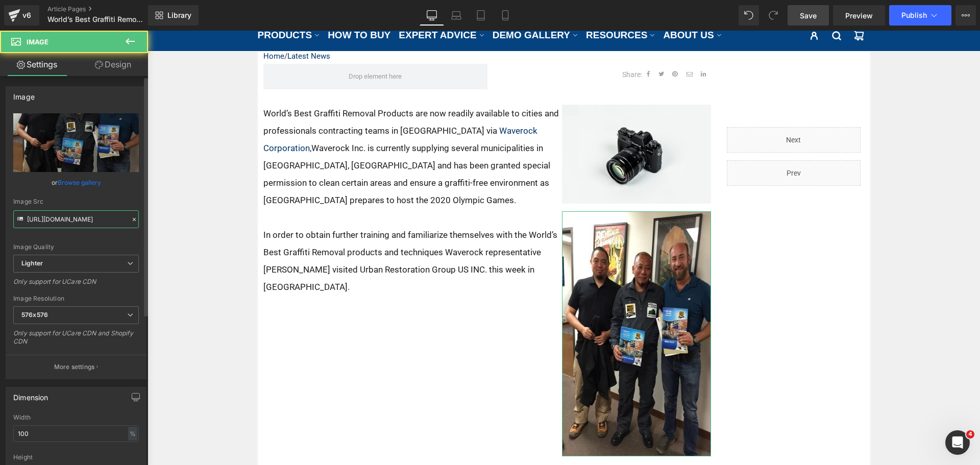
click at [100, 216] on input "https://ucarecdn.com/958a3ea6-2451-492b-b92f-807300c79ae9/-/format/auto/-/previ…" at bounding box center [76, 219] width 126 height 18
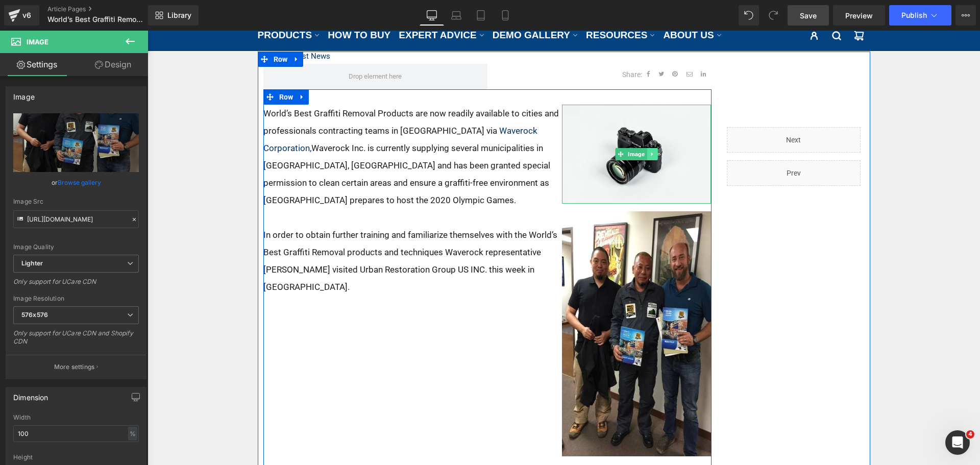
click at [653, 159] on link at bounding box center [652, 154] width 11 height 12
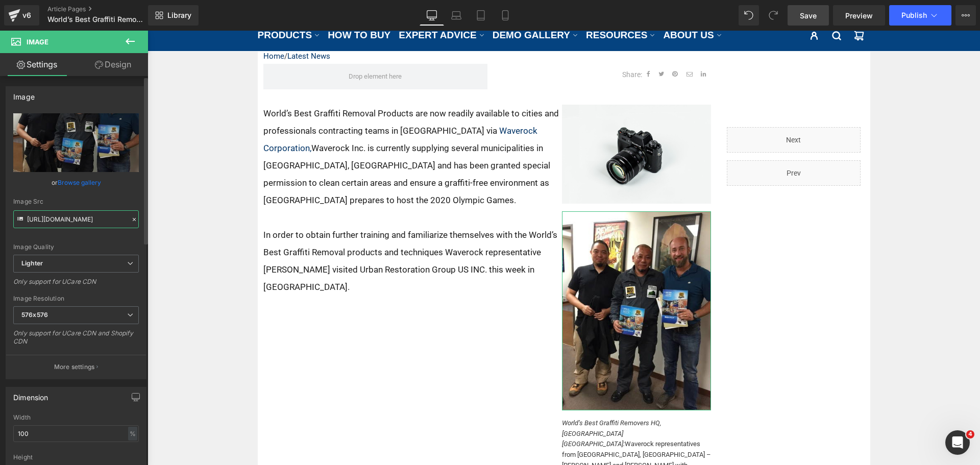
click at [77, 223] on input "https://ucarecdn.com/958a3ea6-2451-492b-b92f-807300c79ae9/-/format/auto/-/previ…" at bounding box center [76, 219] width 126 height 18
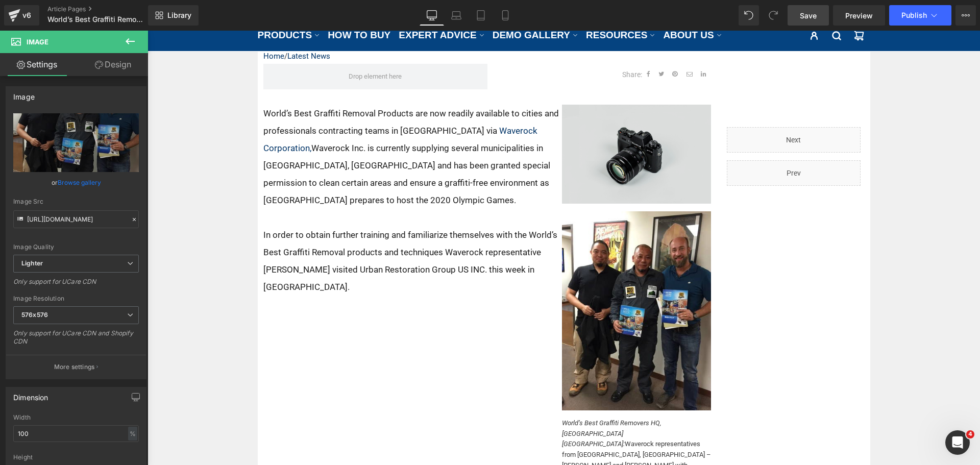
click at [631, 138] on img at bounding box center [637, 154] width 150 height 99
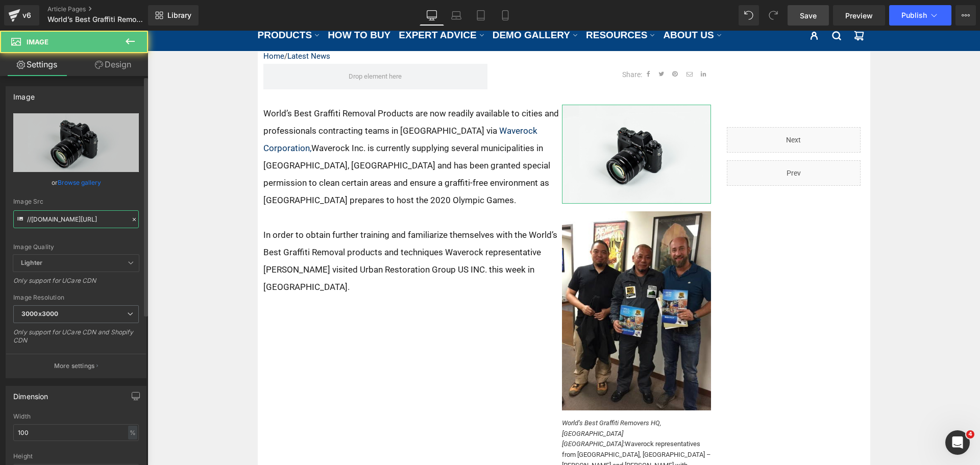
click at [62, 225] on input "//d1um8515vdn9kb.cloudfront.net/images/parallax.jpg" at bounding box center [76, 219] width 126 height 18
paste input "https://ucarecdn.com/958a3ea6-2451-492b-b92f-807300c79ae9/-/format/auto/-/previ…"
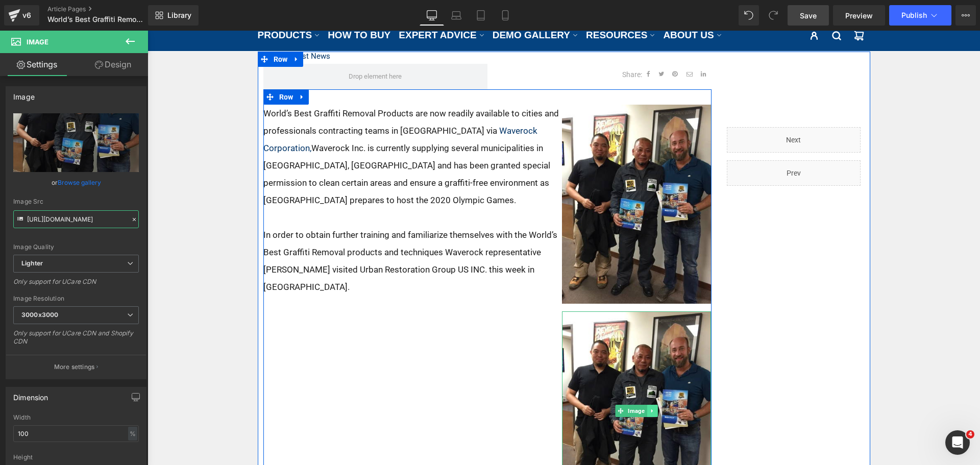
type input "https://ucarecdn.com/958a3ea6-2451-492b-b92f-807300c79ae9/-/format/auto/-/previ…"
click at [650, 410] on icon at bounding box center [653, 411] width 6 height 6
click at [653, 410] on link at bounding box center [658, 411] width 11 height 12
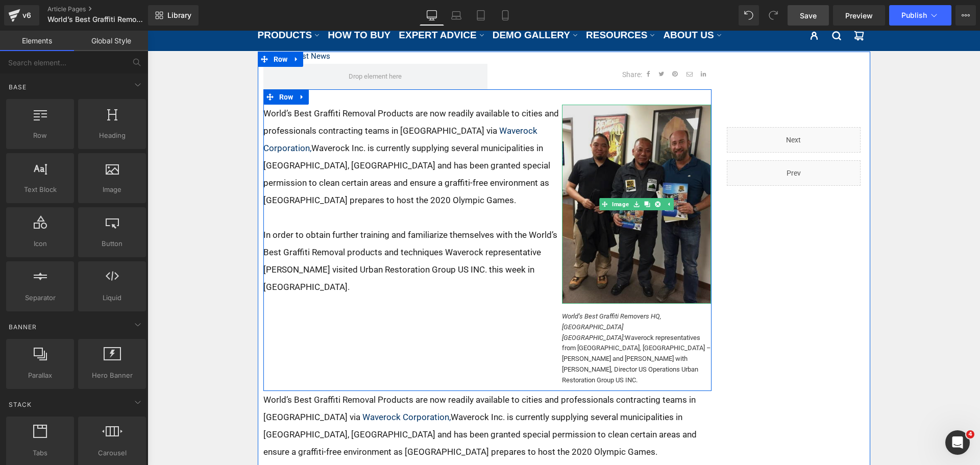
click at [571, 127] on img at bounding box center [637, 204] width 150 height 199
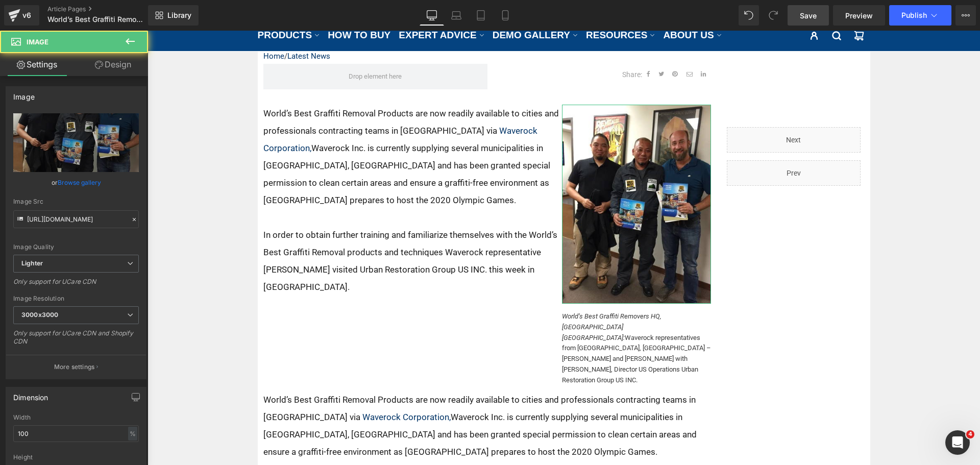
click at [110, 71] on link "Design" at bounding box center [113, 64] width 74 height 23
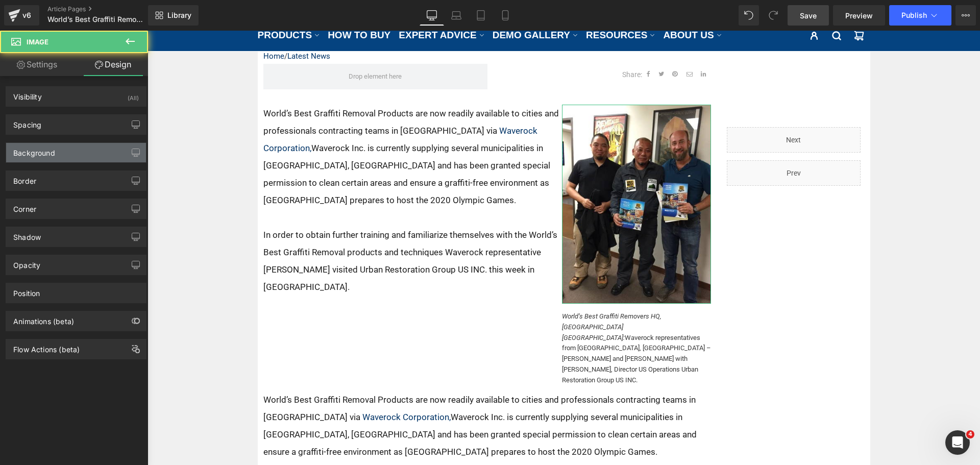
type input "0"
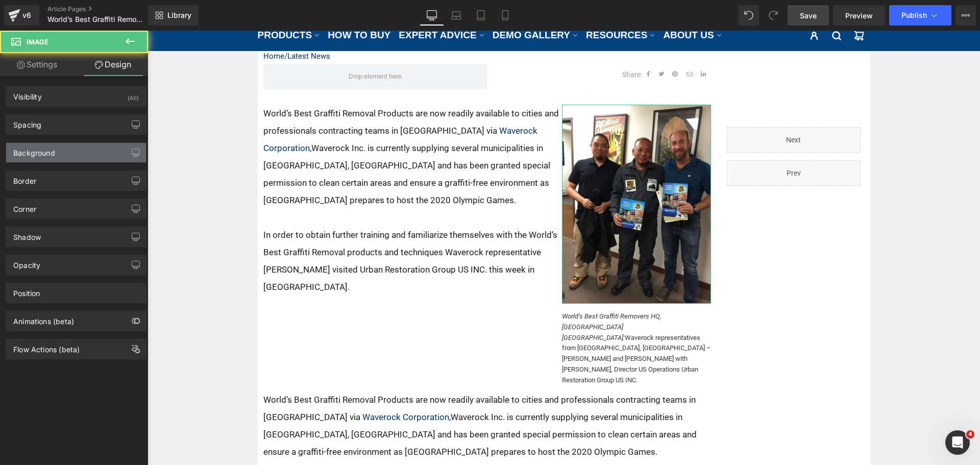
type input "0"
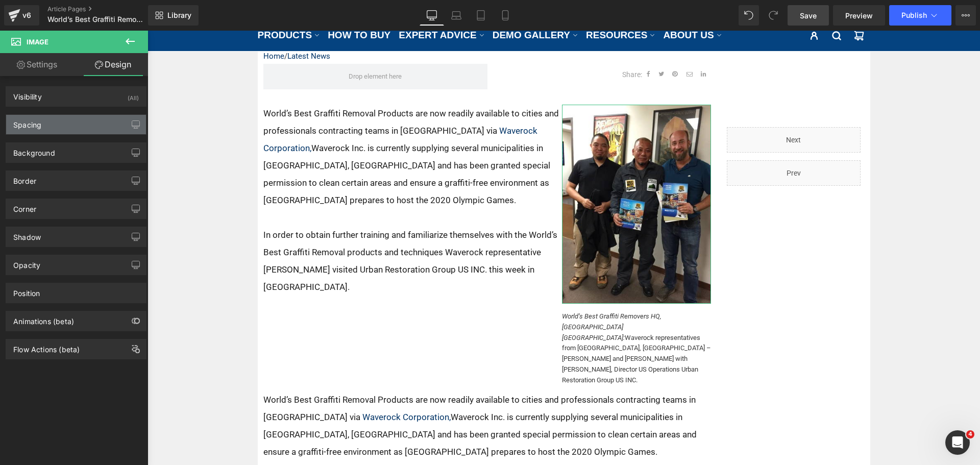
click at [38, 127] on div "Spacing" at bounding box center [27, 122] width 28 height 14
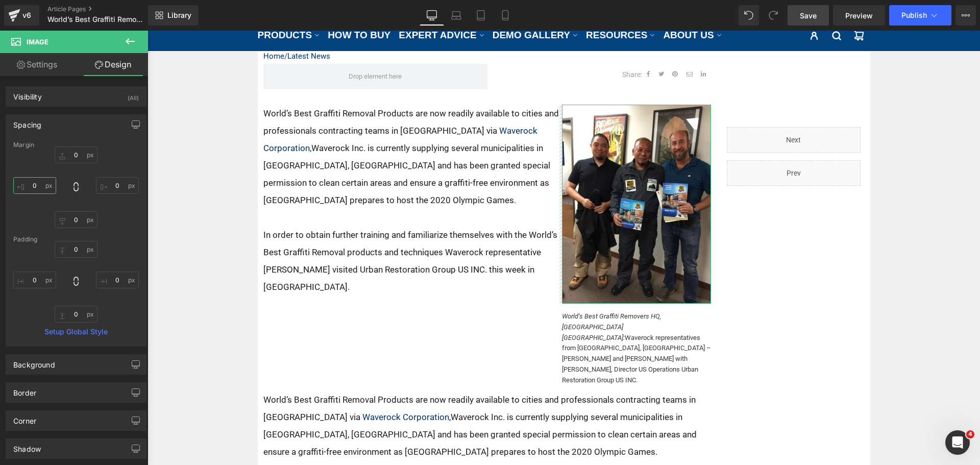
click at [34, 189] on input "0" at bounding box center [34, 185] width 43 height 17
type input "15"
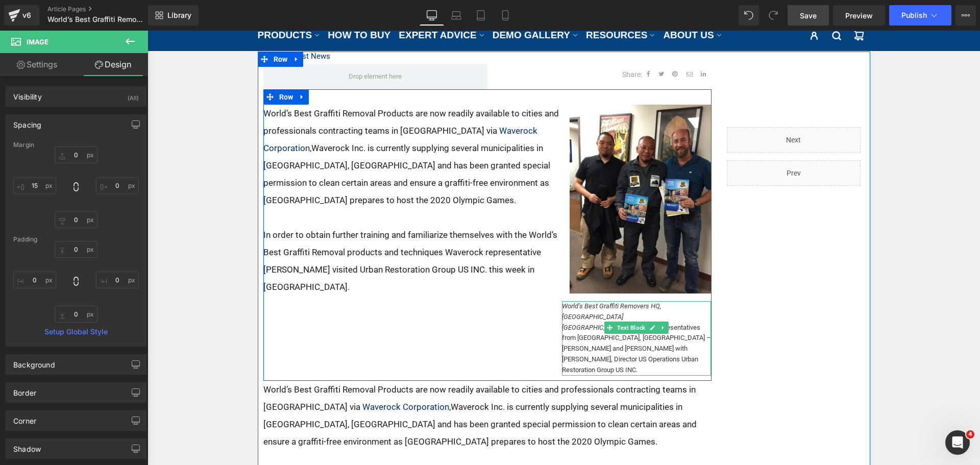
click at [607, 318] on p "World’s Best Graffiti Removers HQ, Los Angeles CA: Waverock representatives fro…" at bounding box center [637, 338] width 150 height 75
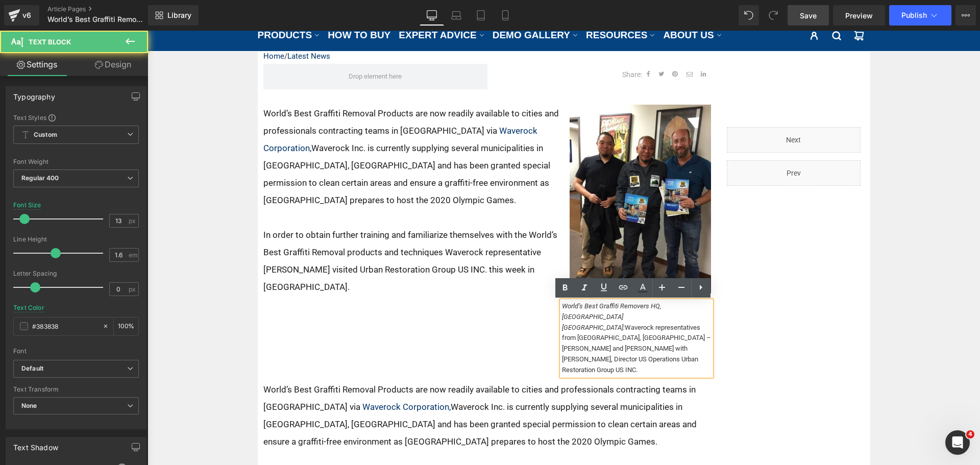
click at [127, 69] on link "Design" at bounding box center [113, 64] width 74 height 23
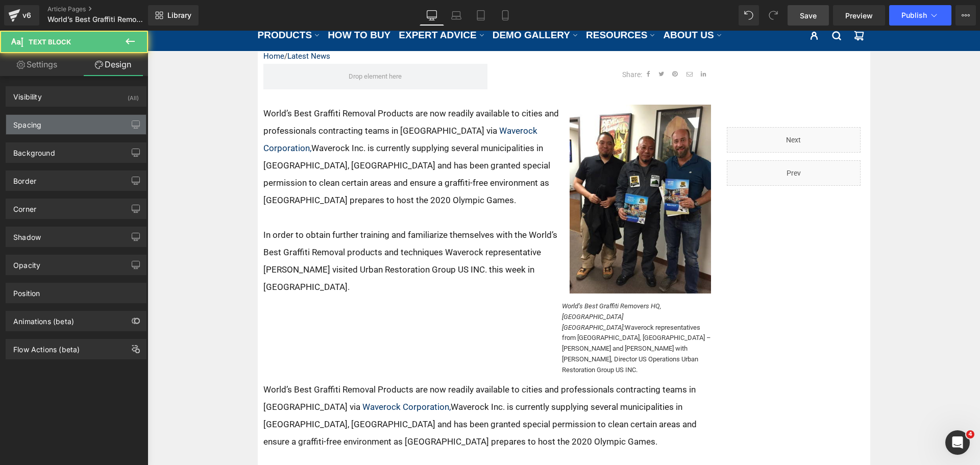
type input "15"
type input "0"
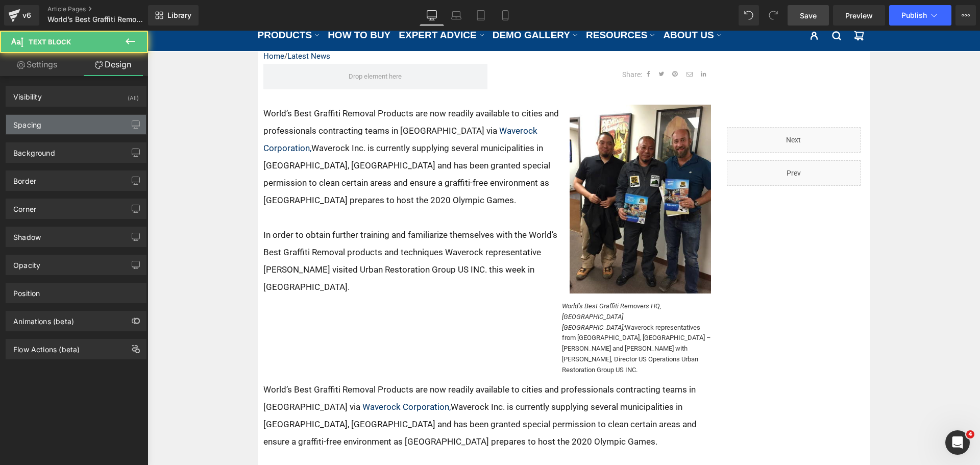
type input "0"
click at [63, 120] on div "Spacing" at bounding box center [76, 124] width 140 height 19
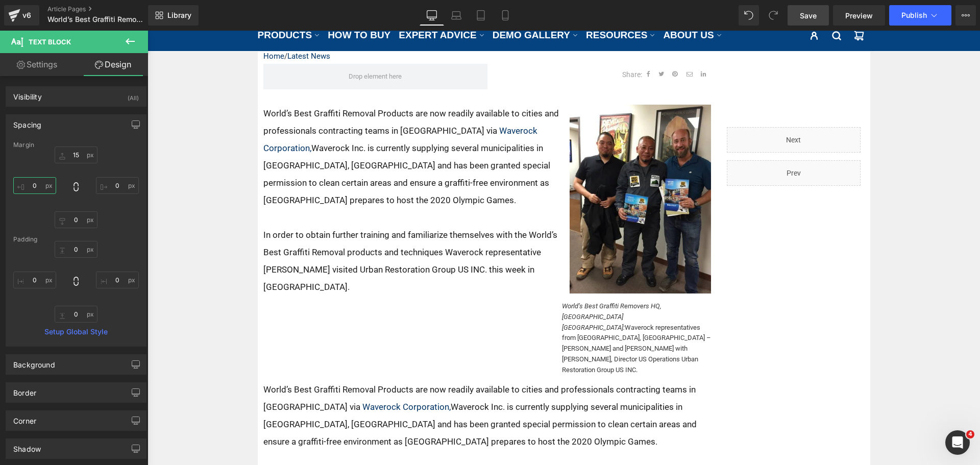
click at [32, 186] on input "0" at bounding box center [34, 185] width 43 height 17
type input "15"
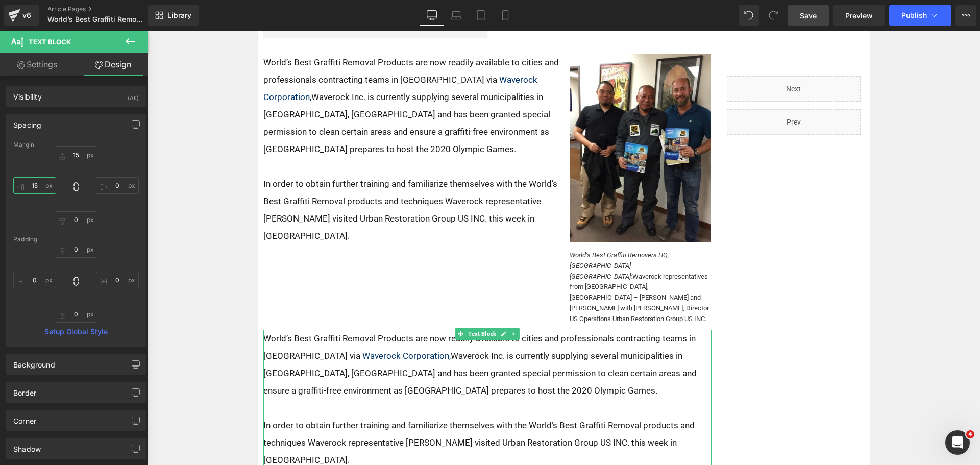
scroll to position [226, 0]
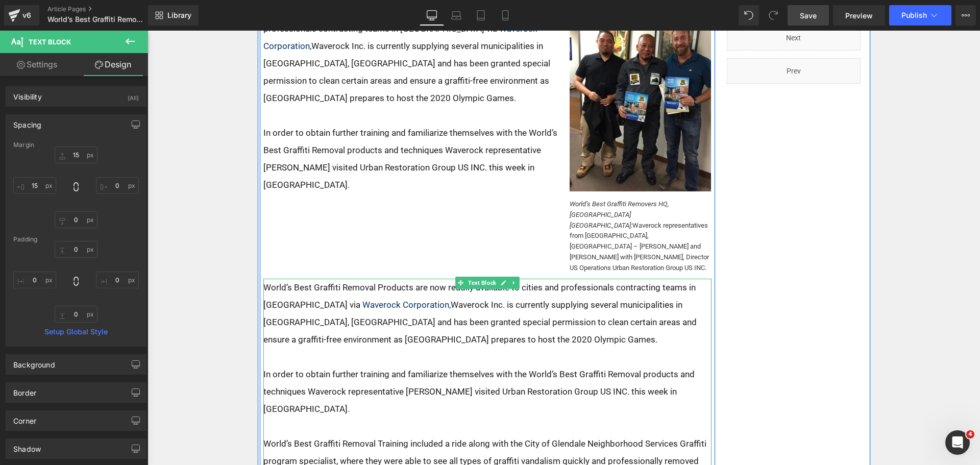
click at [403, 366] on p "In order to obtain further training and familiarize themselves with the World’s…" at bounding box center [487, 392] width 448 height 52
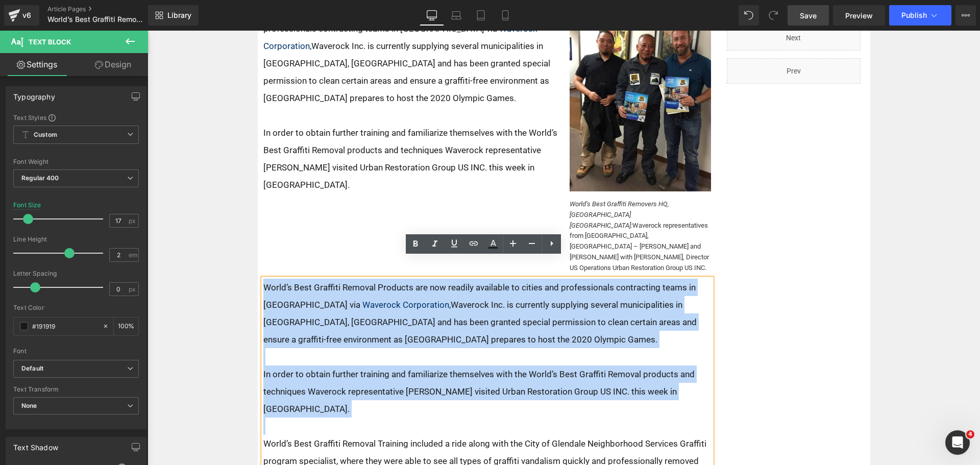
drag, startPoint x: 304, startPoint y: 401, endPoint x: 242, endPoint y: 266, distance: 148.7
click at [242, 266] on div "Home / Latest News Text Block Share: Text Block Social Share Row Row World’s Be…" at bounding box center [564, 363] width 833 height 828
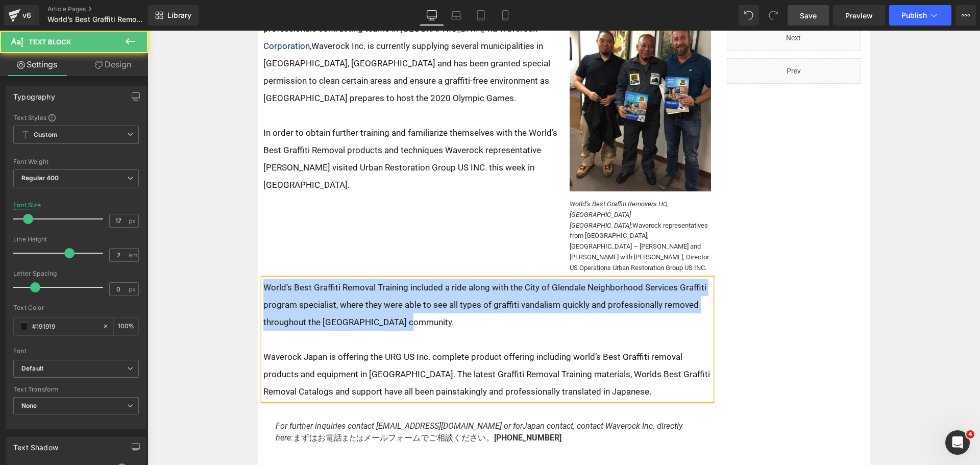
drag, startPoint x: 401, startPoint y: 305, endPoint x: 254, endPoint y: 266, distance: 152.1
click at [258, 266] on div "Home / Latest News Text Block Share: Text Block Social Share Row Row World’s Be…" at bounding box center [488, 210] width 460 height 513
copy span "World’s Best Graffiti Removal Training included a ride along with the City of G…"
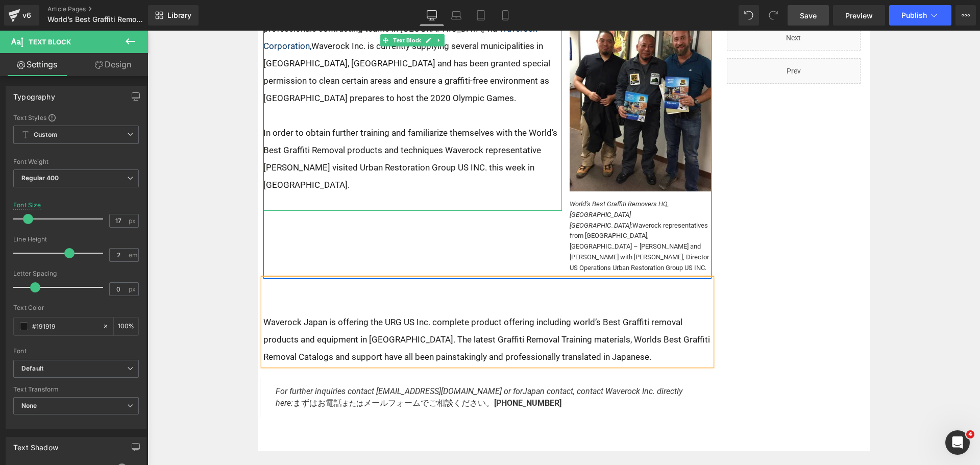
click at [317, 194] on p at bounding box center [412, 202] width 299 height 17
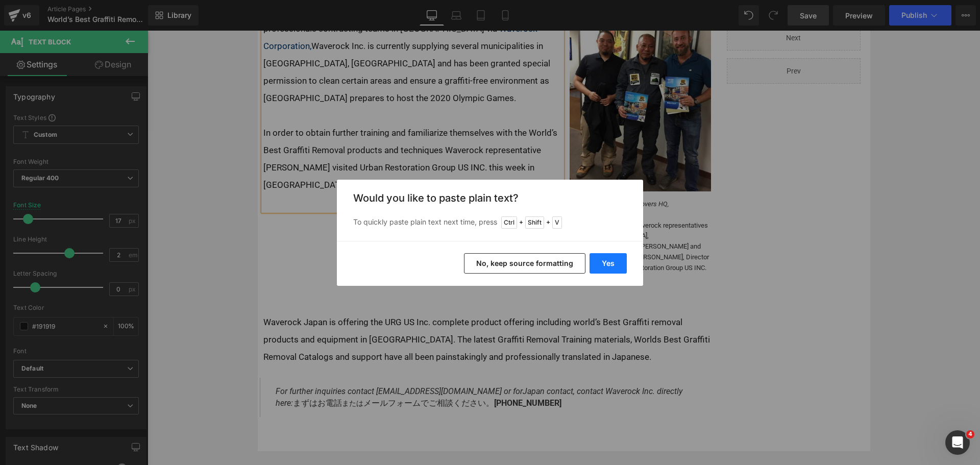
click at [615, 262] on button "Yes" at bounding box center [608, 263] width 37 height 20
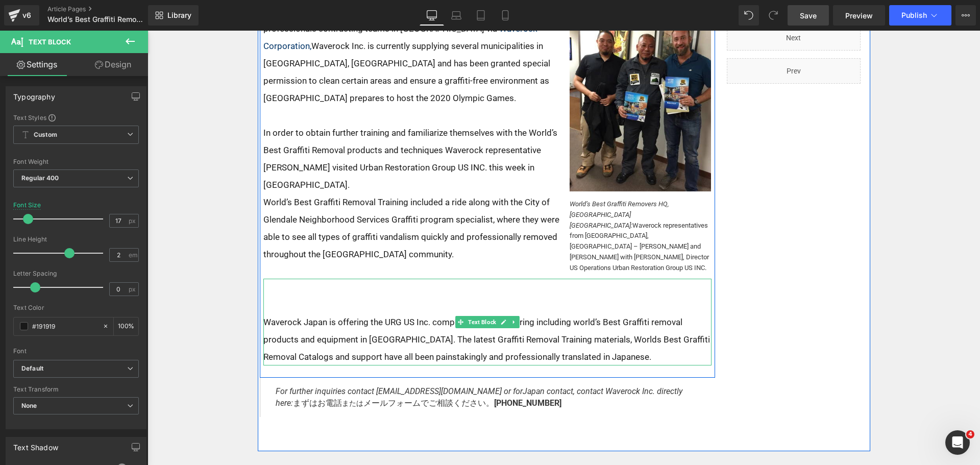
click at [372, 296] on p at bounding box center [487, 304] width 448 height 17
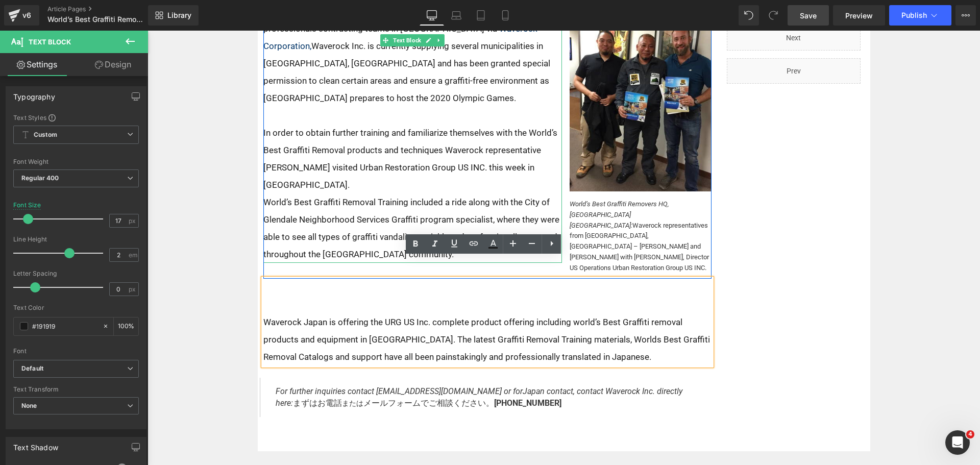
click at [340, 174] on p "In order to obtain further training and familiarize themselves with the World’s…" at bounding box center [412, 158] width 299 height 69
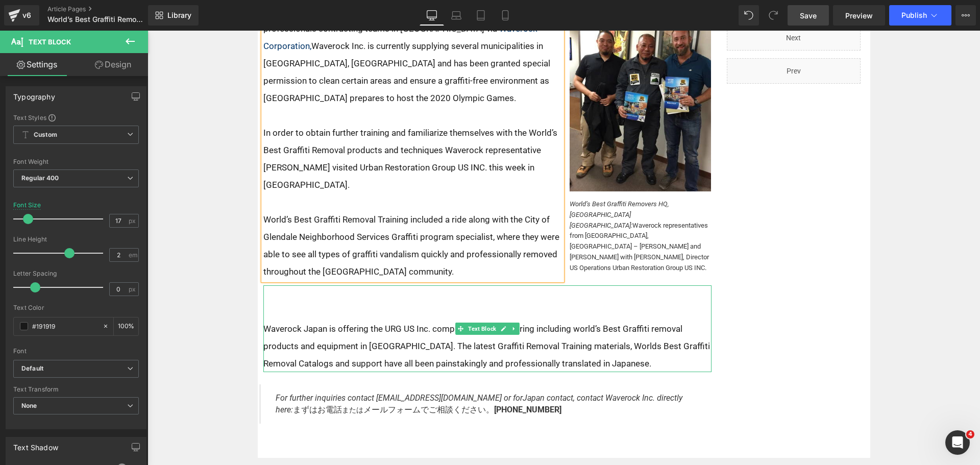
click at [354, 303] on p at bounding box center [487, 311] width 448 height 17
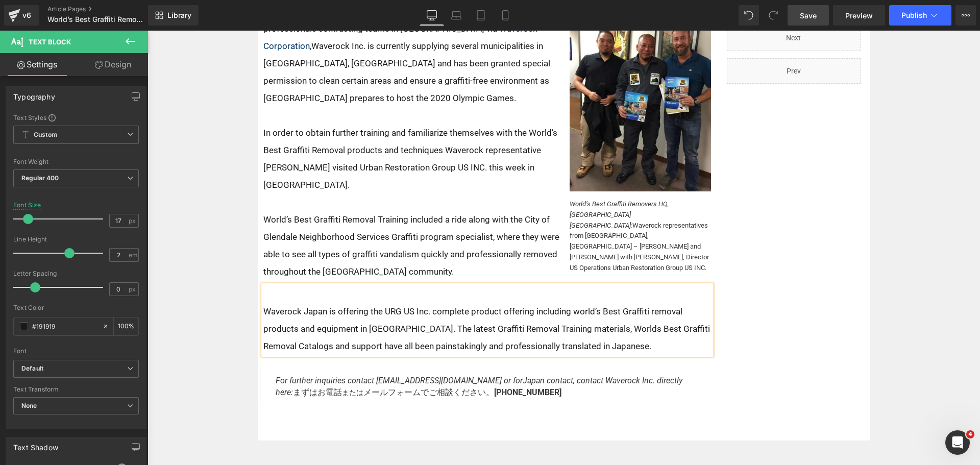
click at [214, 296] on div "Home / Latest News Text Block Share: Text Block Social Share Row Row World’s Be…" at bounding box center [564, 262] width 833 height 626
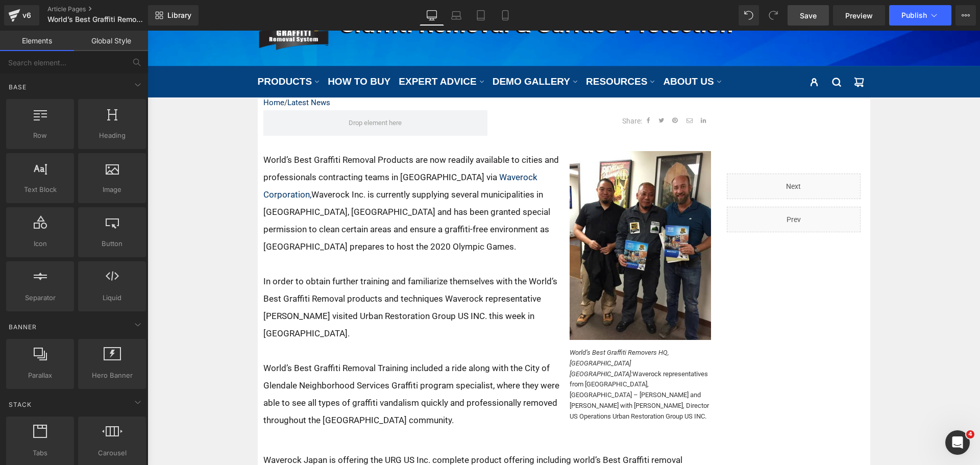
scroll to position [73, 0]
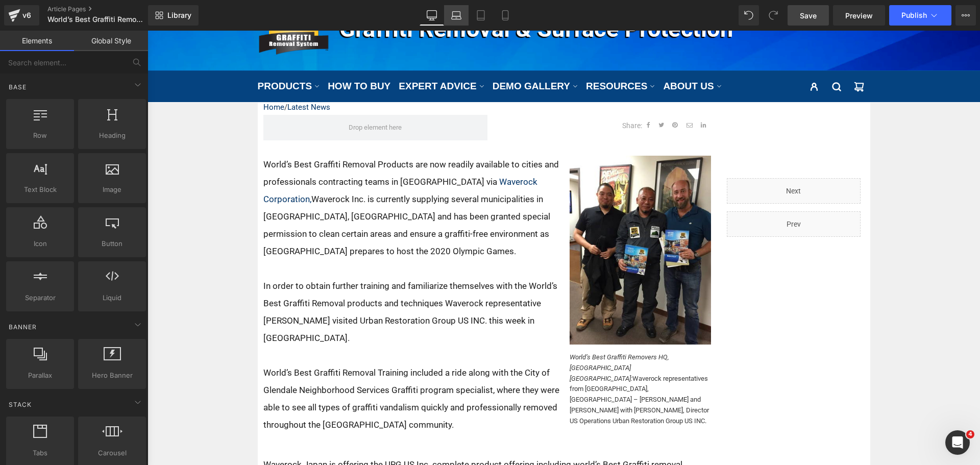
click at [458, 19] on icon at bounding box center [457, 17] width 10 height 3
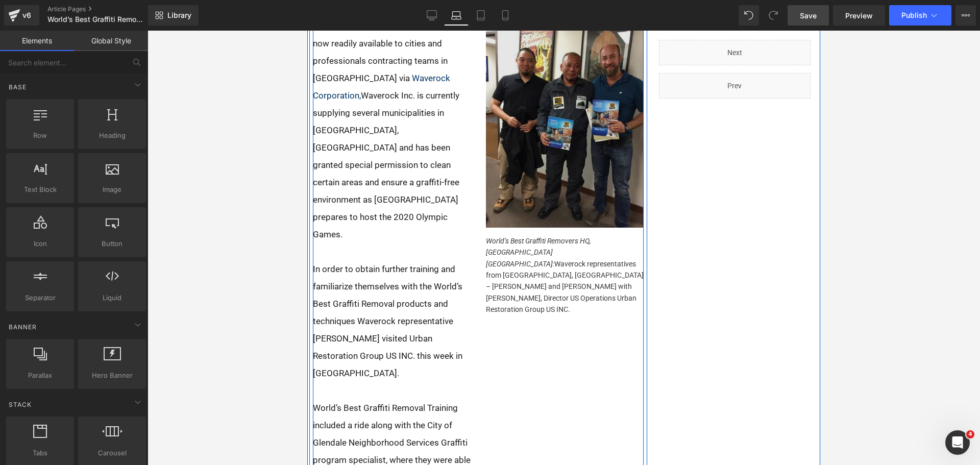
scroll to position [109, 0]
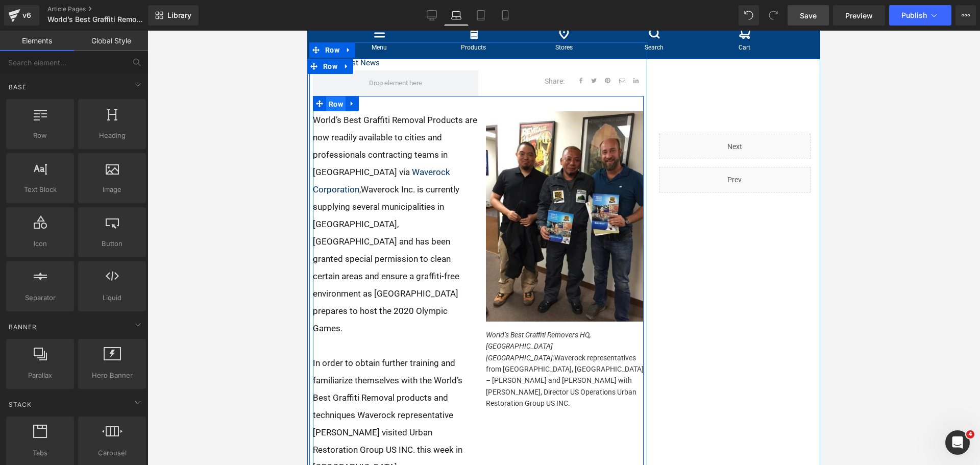
click at [339, 112] on span "Row" at bounding box center [335, 104] width 19 height 15
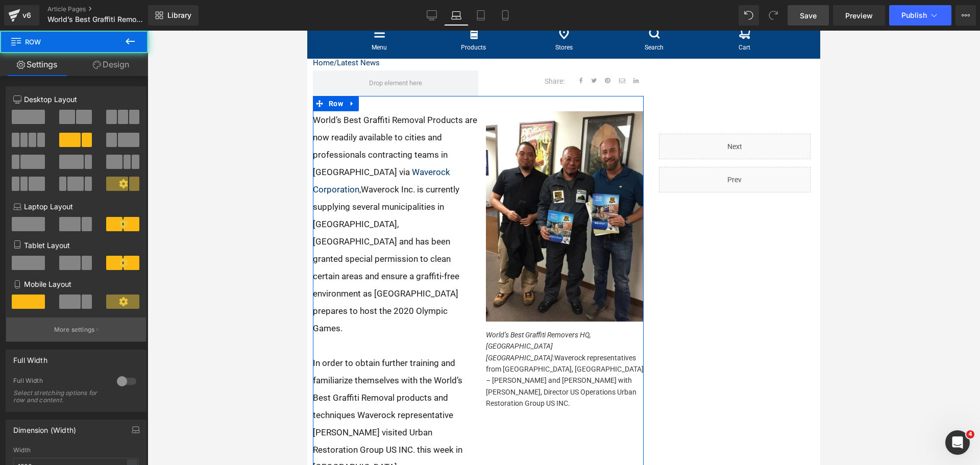
click at [82, 331] on p "More settings" at bounding box center [74, 329] width 41 height 9
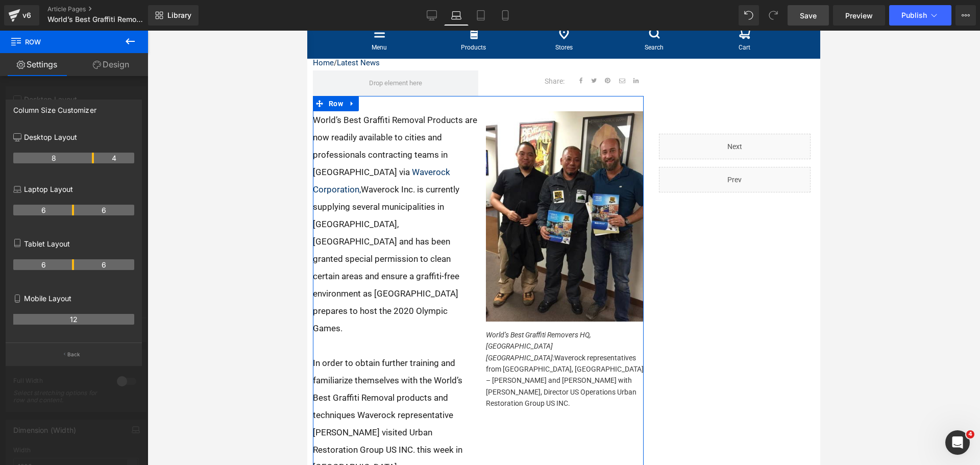
click at [74, 209] on th "6" at bounding box center [104, 210] width 61 height 11
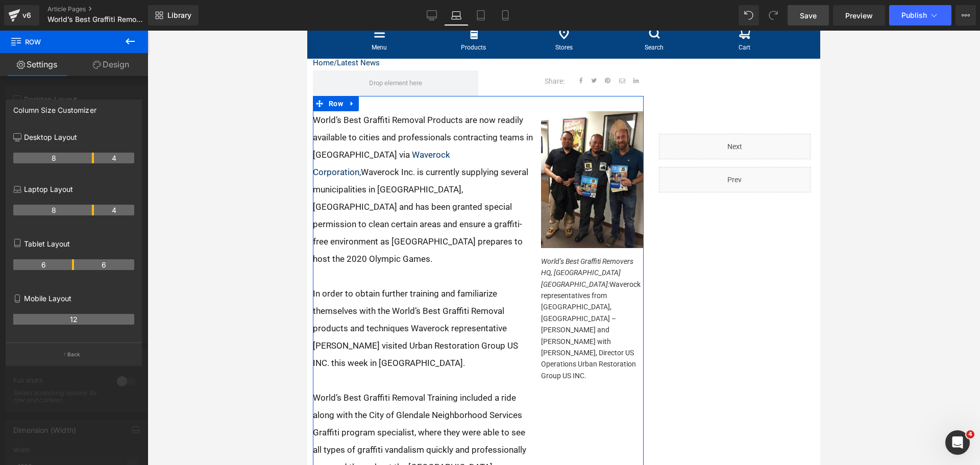
drag, startPoint x: 72, startPoint y: 209, endPoint x: 93, endPoint y: 213, distance: 21.7
click at [93, 213] on th "8" at bounding box center [53, 210] width 81 height 11
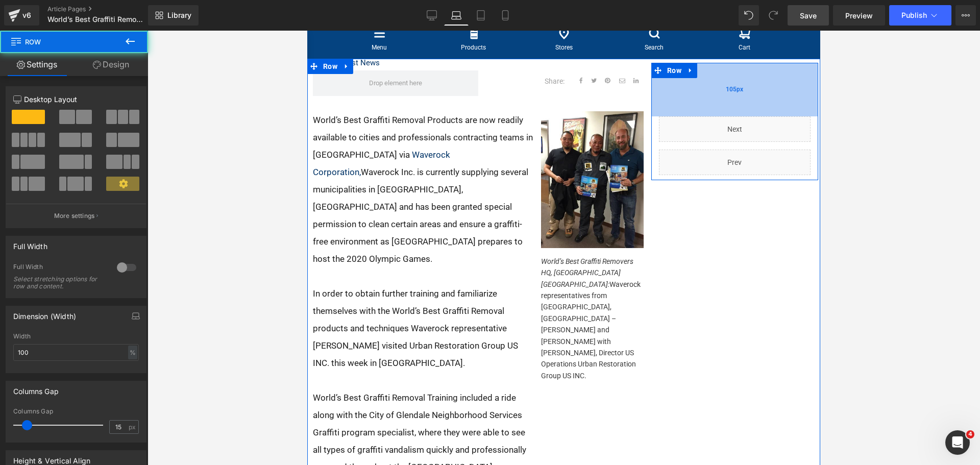
drag, startPoint x: 730, startPoint y: 113, endPoint x: 728, endPoint y: 95, distance: 17.5
click at [728, 95] on div "105px" at bounding box center [735, 90] width 167 height 54
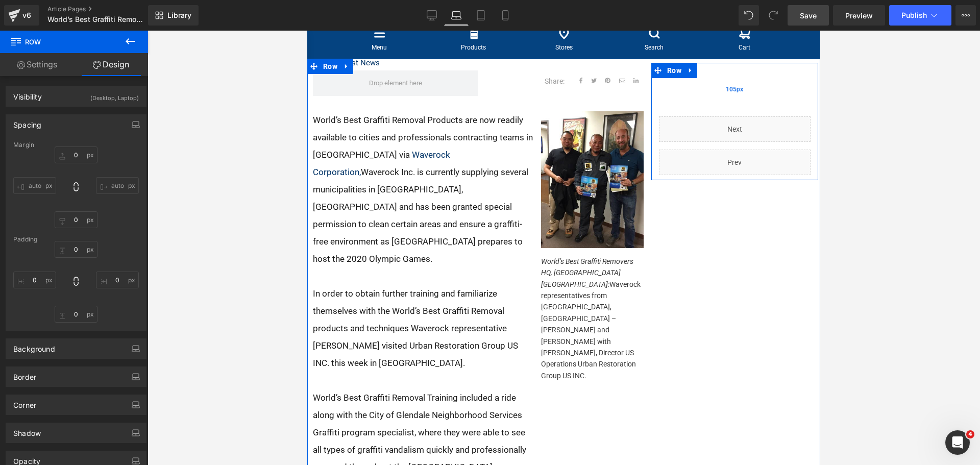
type input "0"
type input "105"
type input "0"
type input "10"
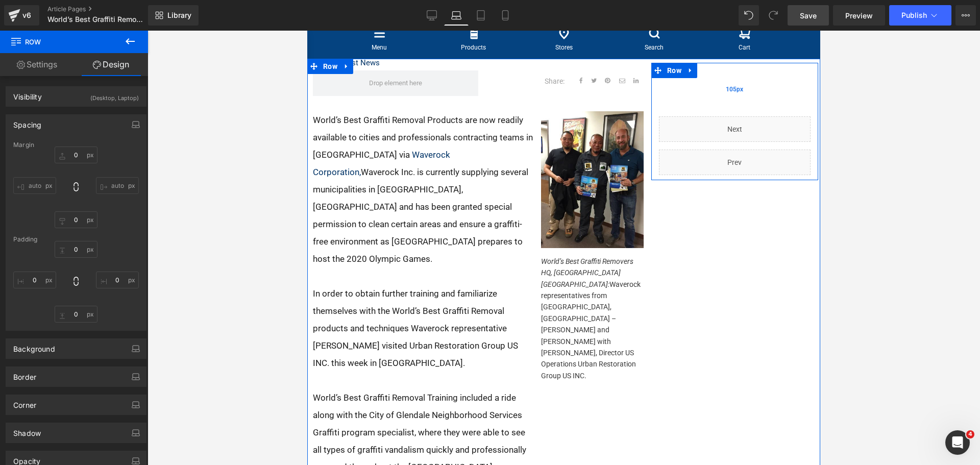
type input "0"
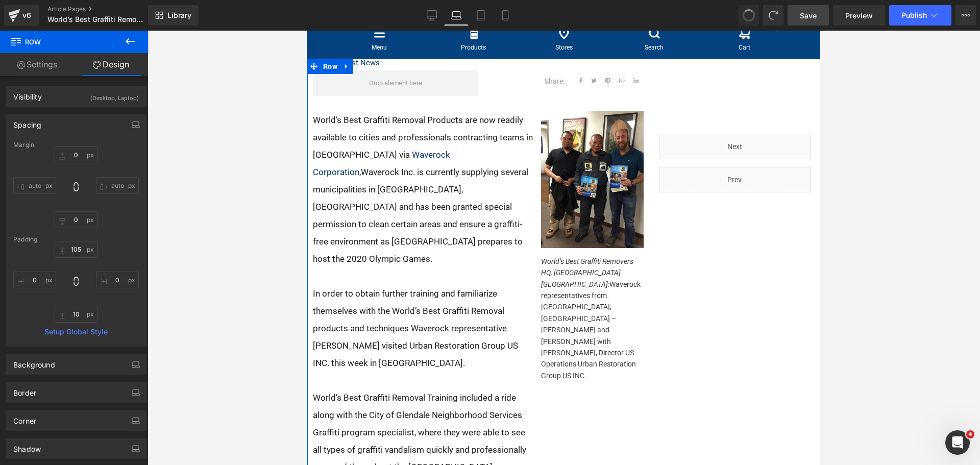
type input "0"
type input "139"
type input "0"
type input "10"
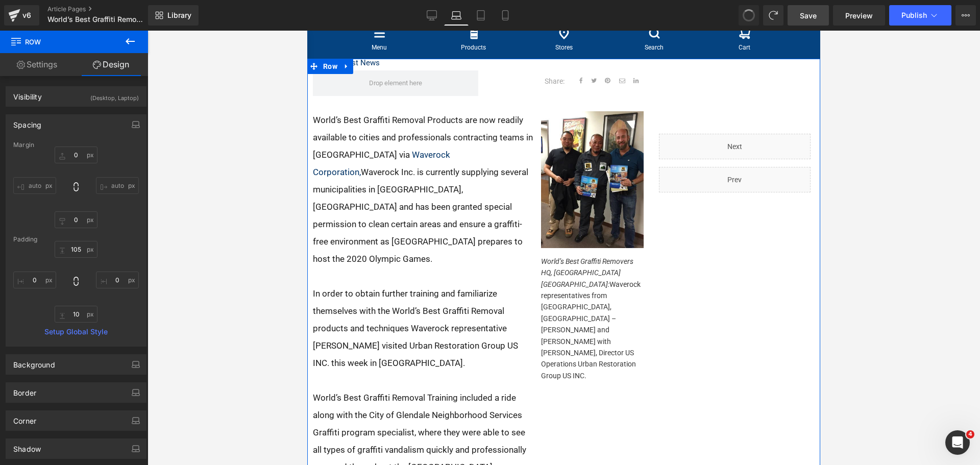
type input "0"
click at [329, 74] on span "Row" at bounding box center [330, 66] width 19 height 15
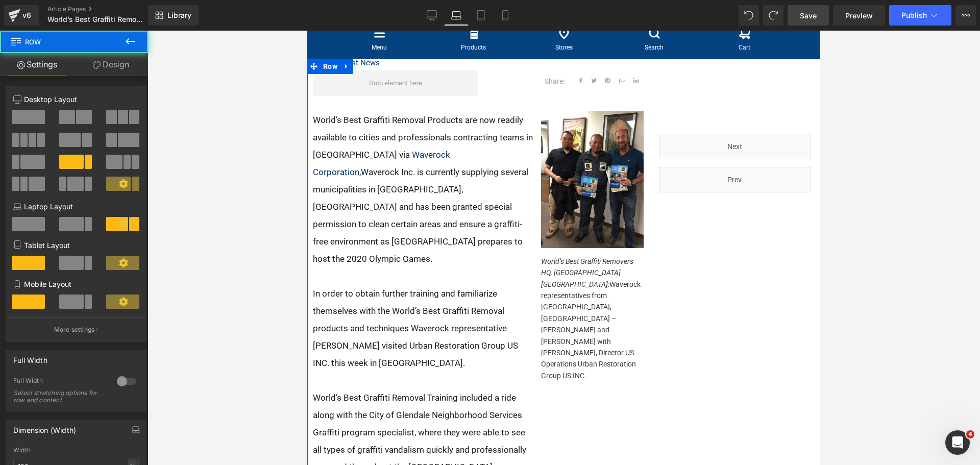
click at [62, 323] on button "More settings" at bounding box center [76, 330] width 140 height 24
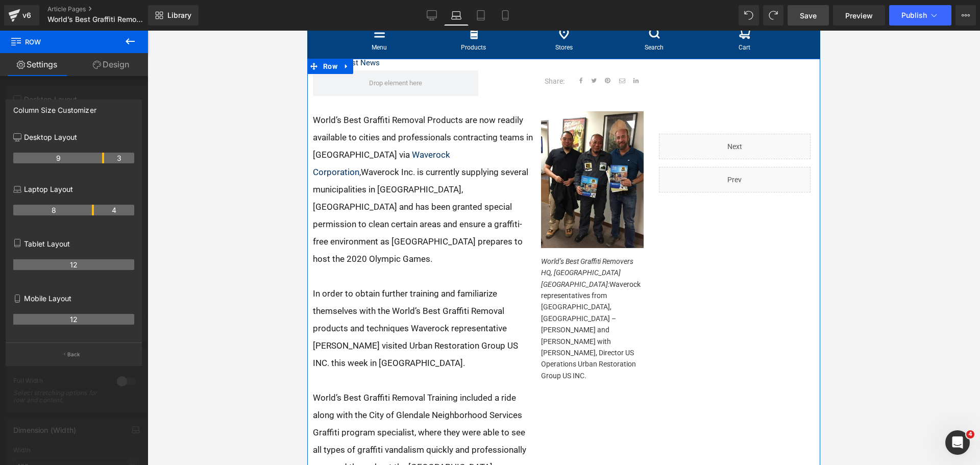
click at [92, 210] on th "8" at bounding box center [53, 210] width 81 height 11
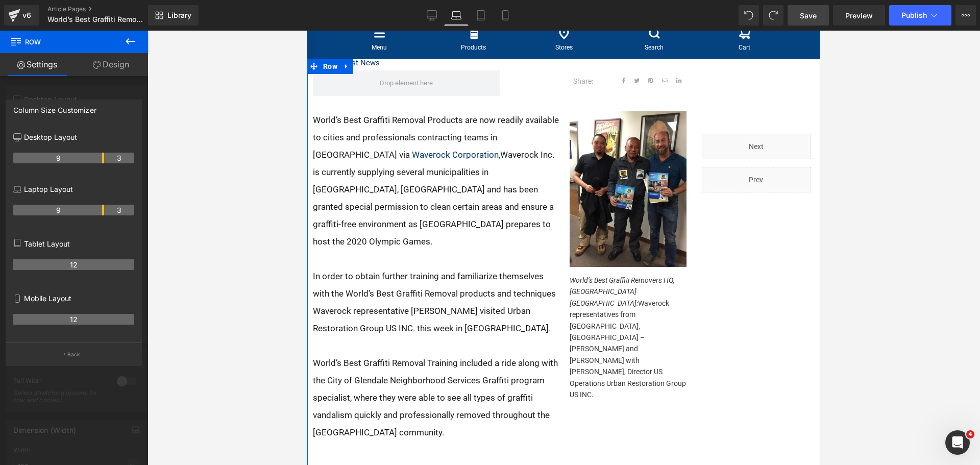
drag, startPoint x: 92, startPoint y: 210, endPoint x: 102, endPoint y: 209, distance: 9.7
click at [102, 209] on th "9" at bounding box center [58, 210] width 91 height 11
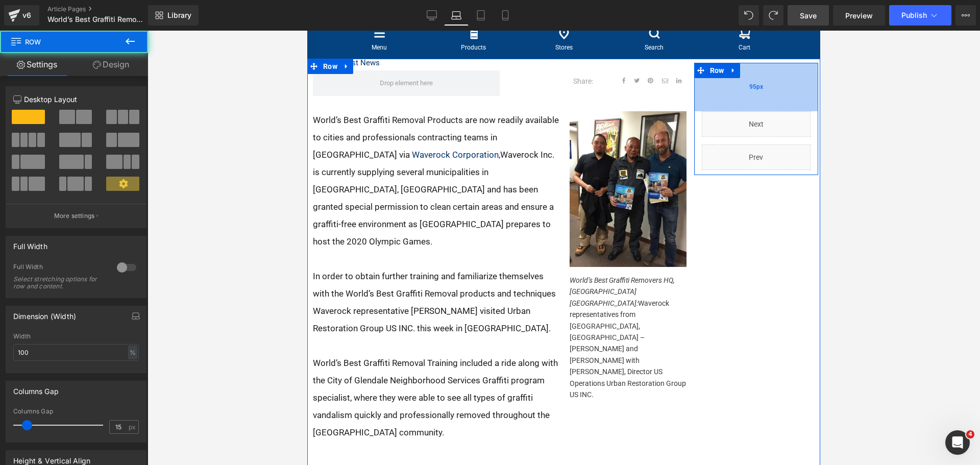
drag, startPoint x: 737, startPoint y: 136, endPoint x: 737, endPoint y: 114, distance: 22.5
click at [737, 111] on div "95px" at bounding box center [756, 87] width 124 height 49
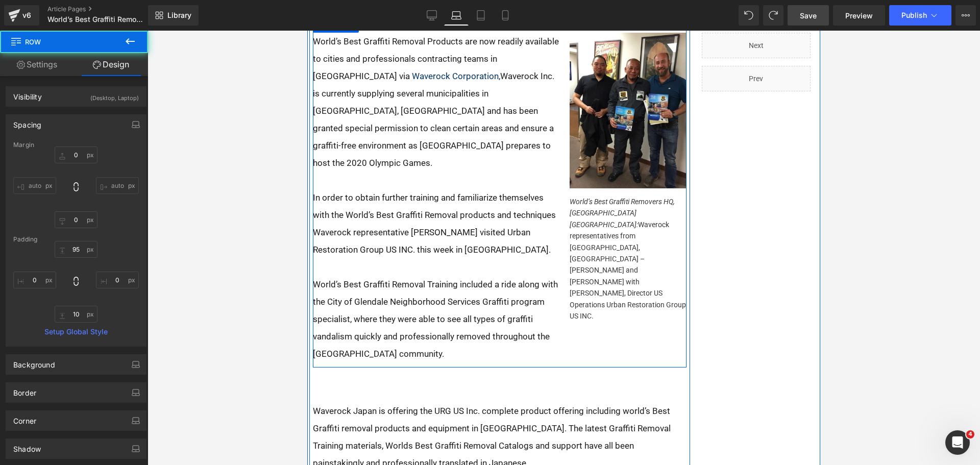
scroll to position [313, 0]
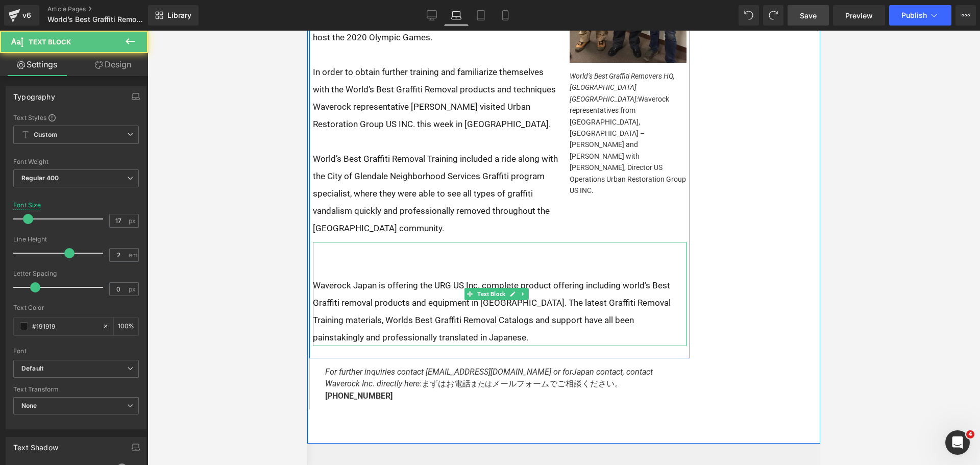
click at [428, 271] on p at bounding box center [500, 267] width 374 height 17
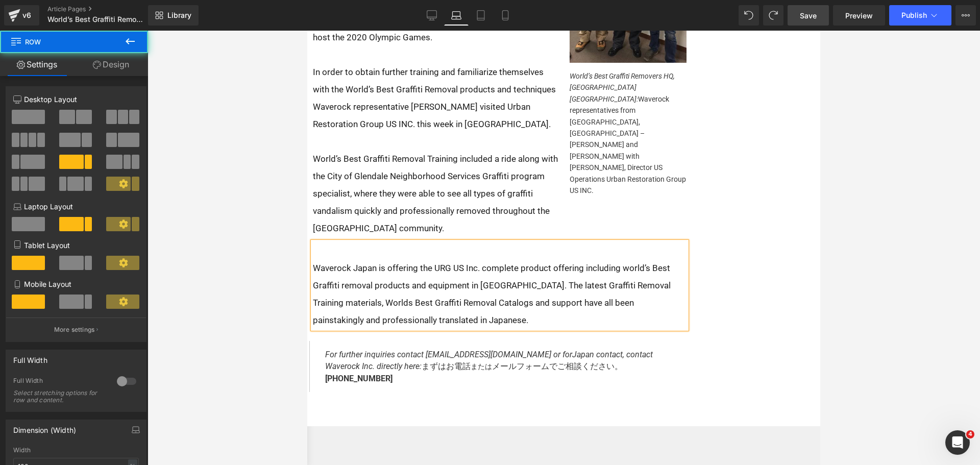
click at [442, 403] on div "Home / Latest News Text Block Share: Text Block Social Share Row Row World’s Be…" at bounding box center [499, 133] width 385 height 549
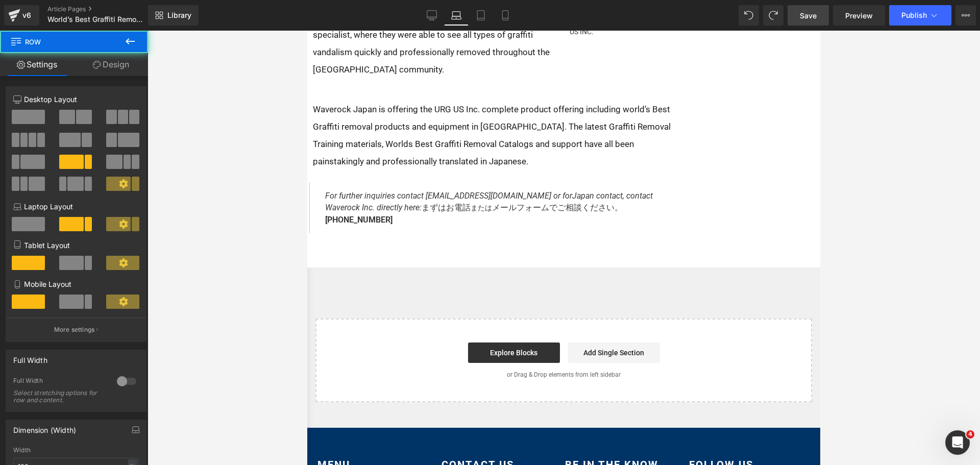
scroll to position [466, 0]
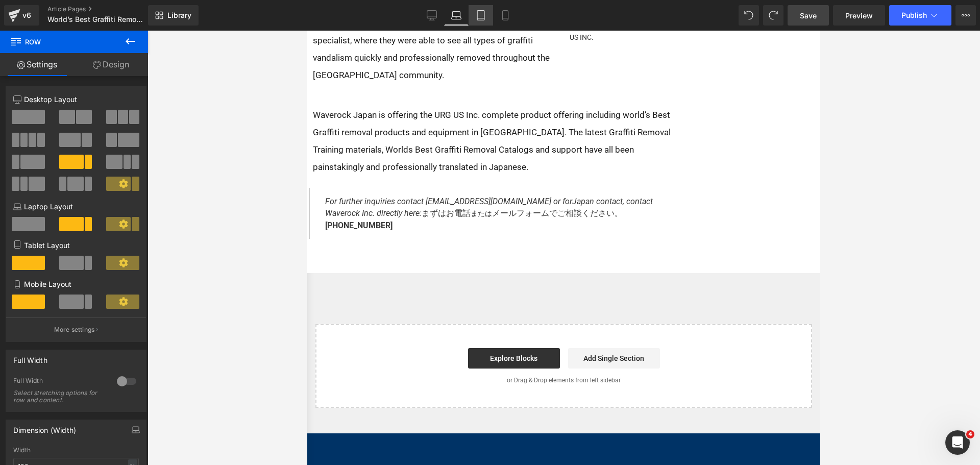
click at [477, 16] on icon at bounding box center [481, 15] width 10 height 10
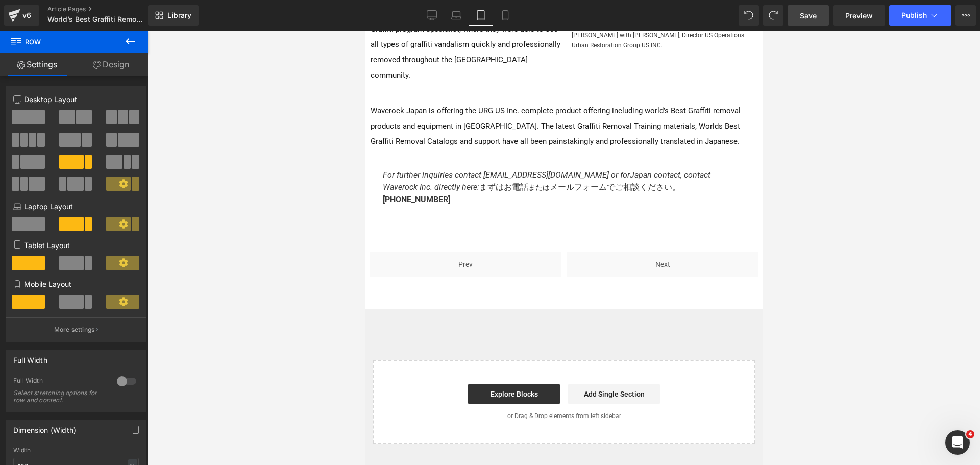
scroll to position [0, 0]
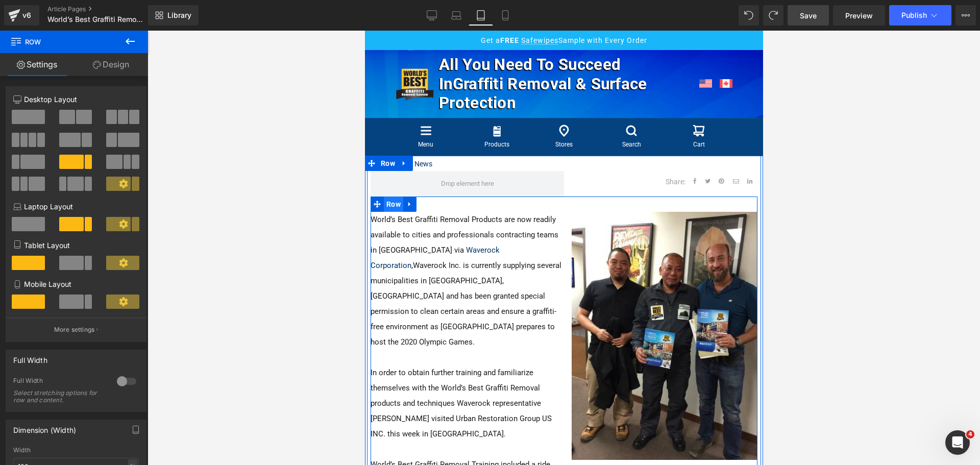
click at [385, 202] on span "Row" at bounding box center [392, 204] width 19 height 15
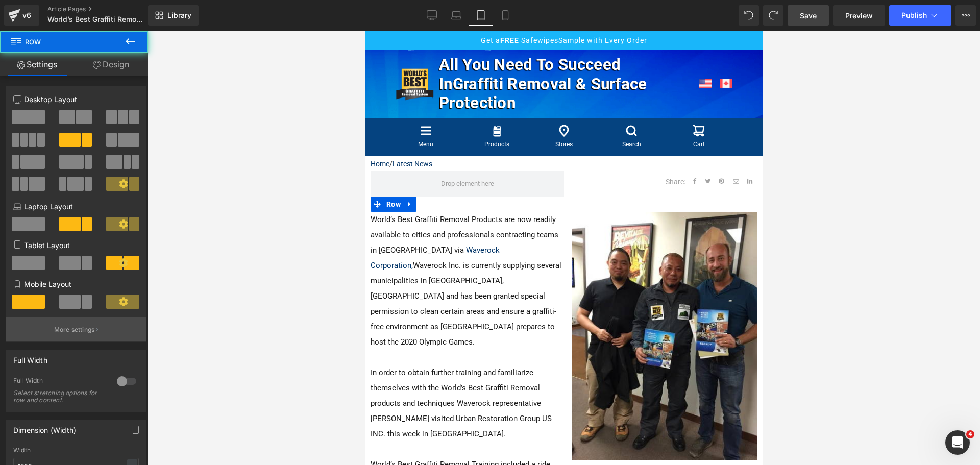
click at [70, 325] on p "More settings" at bounding box center [74, 329] width 41 height 9
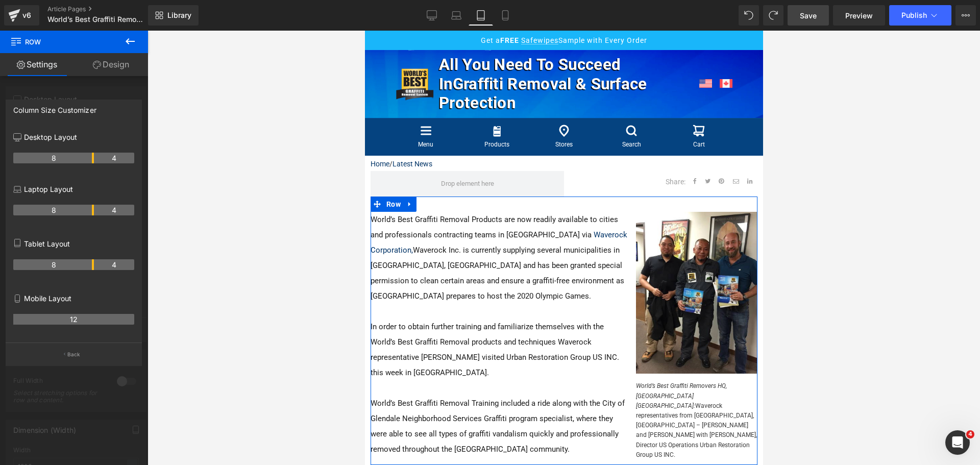
drag, startPoint x: 71, startPoint y: 264, endPoint x: 93, endPoint y: 261, distance: 22.2
click at [93, 261] on th "8" at bounding box center [53, 264] width 81 height 11
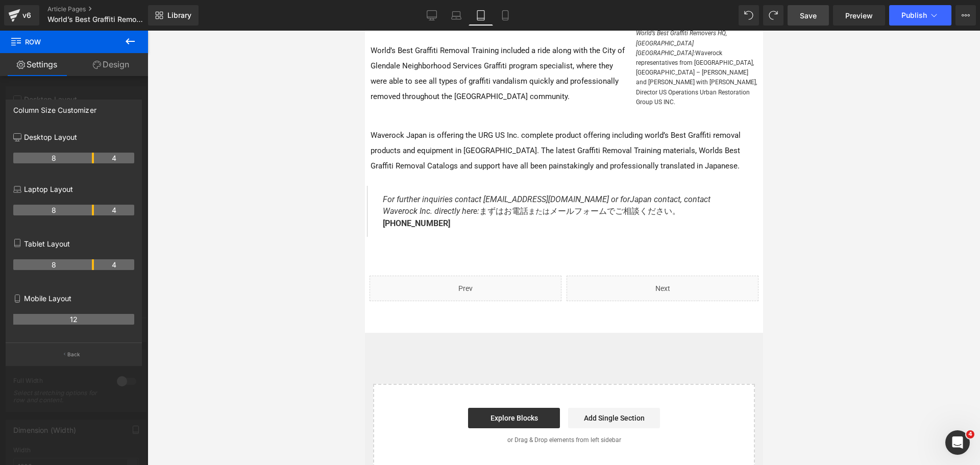
scroll to position [357, 0]
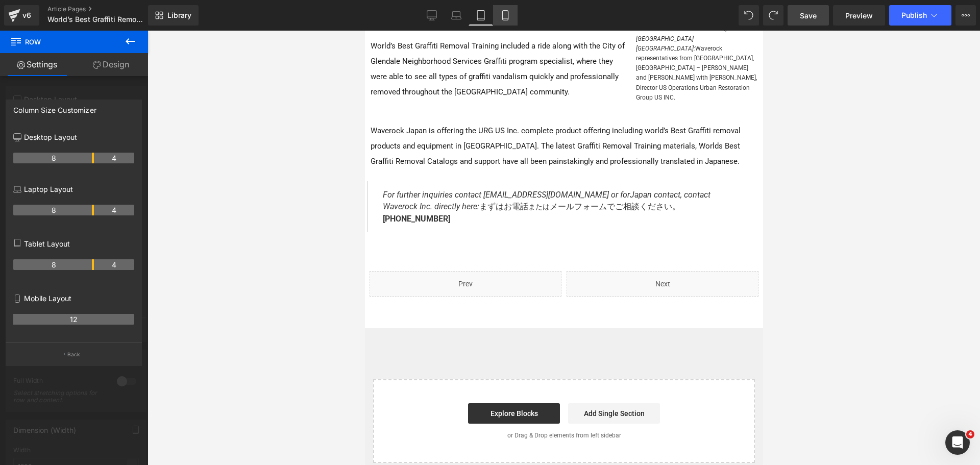
click at [505, 15] on icon at bounding box center [505, 15] width 10 height 10
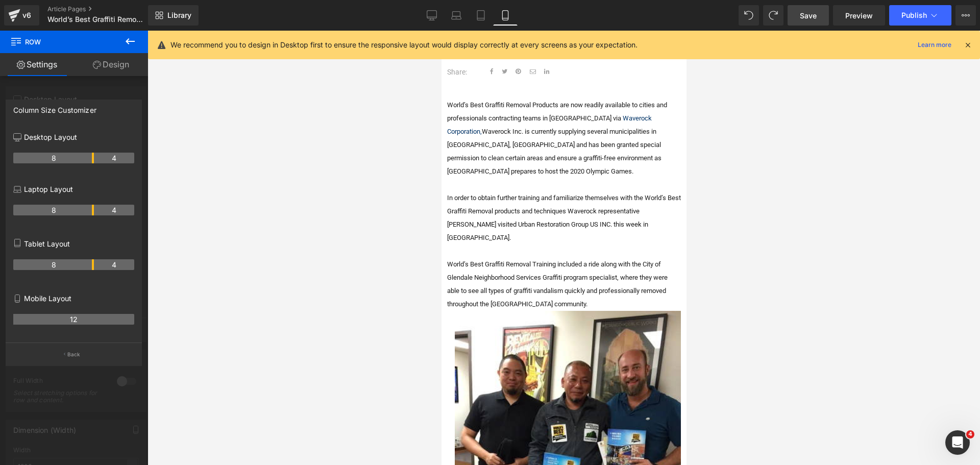
scroll to position [25, 0]
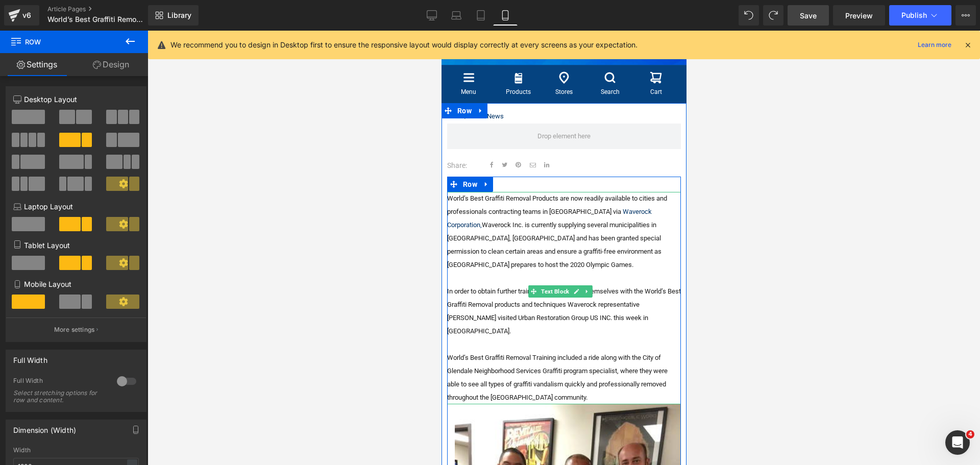
click at [561, 384] on p "World’s Best Graffiti Removal Training included a ride along with the City of G…" at bounding box center [564, 377] width 234 height 53
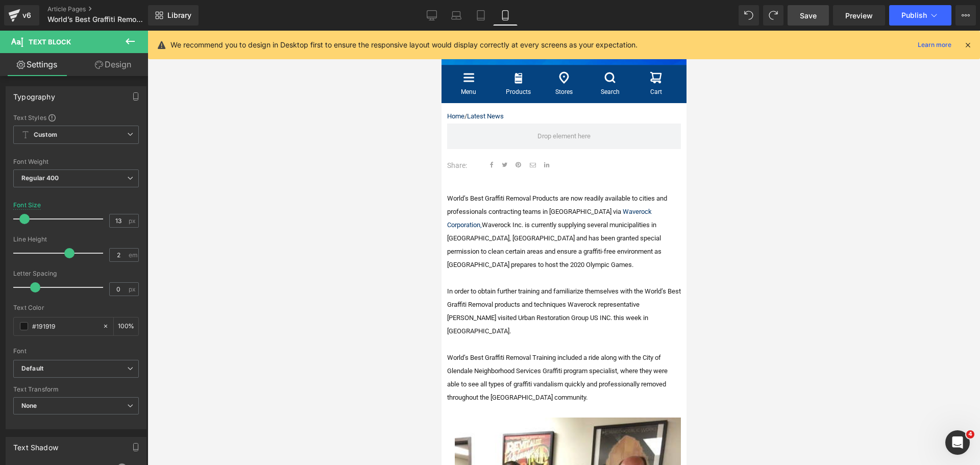
click at [815, 209] on div at bounding box center [564, 248] width 833 height 435
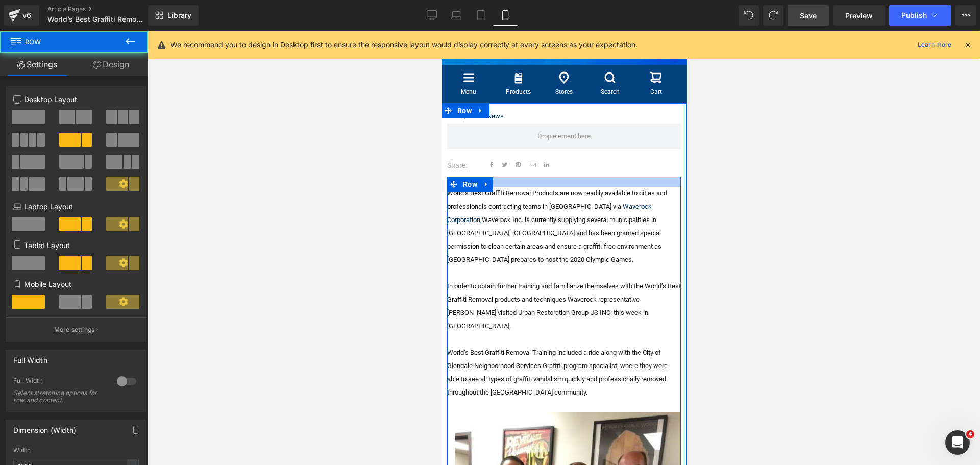
drag, startPoint x: 498, startPoint y: 183, endPoint x: 499, endPoint y: 178, distance: 5.2
click at [499, 178] on div at bounding box center [564, 182] width 234 height 10
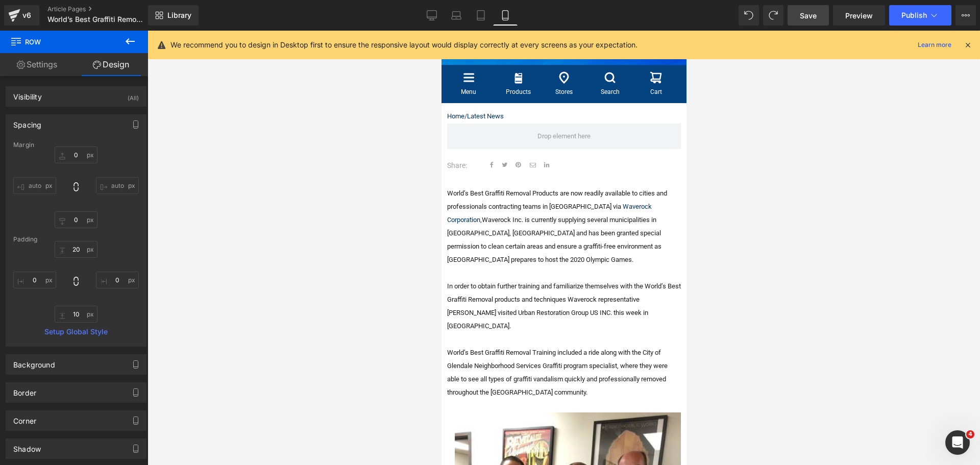
click at [807, 19] on span "Save" at bounding box center [808, 15] width 17 height 11
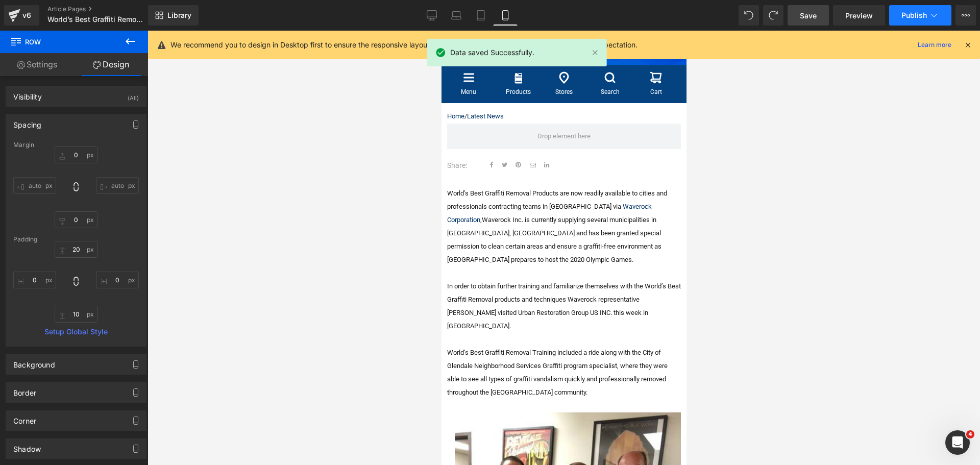
click at [918, 15] on span "Publish" at bounding box center [915, 15] width 26 height 8
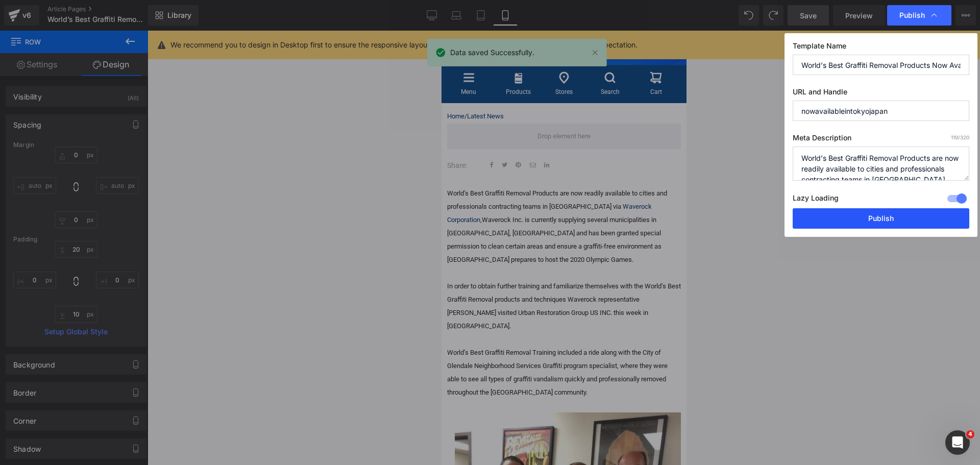
click at [871, 221] on button "Publish" at bounding box center [881, 218] width 177 height 20
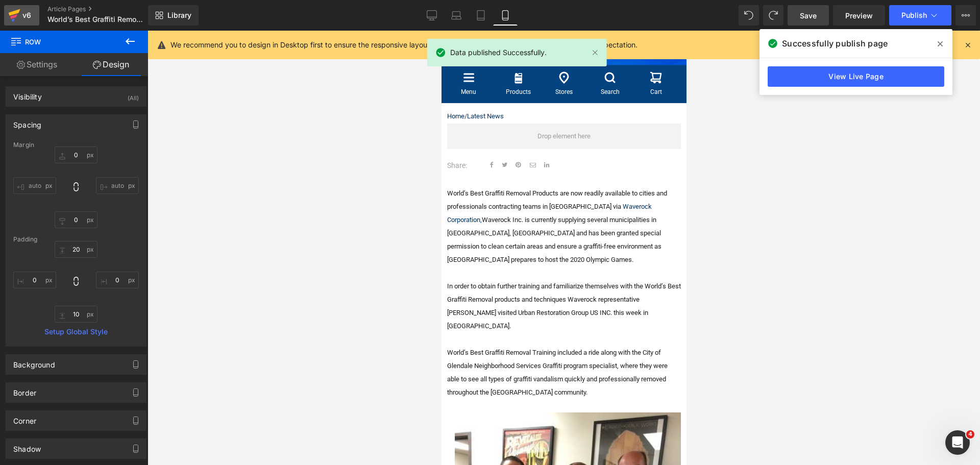
click at [25, 16] on div "v6" at bounding box center [26, 15] width 13 height 13
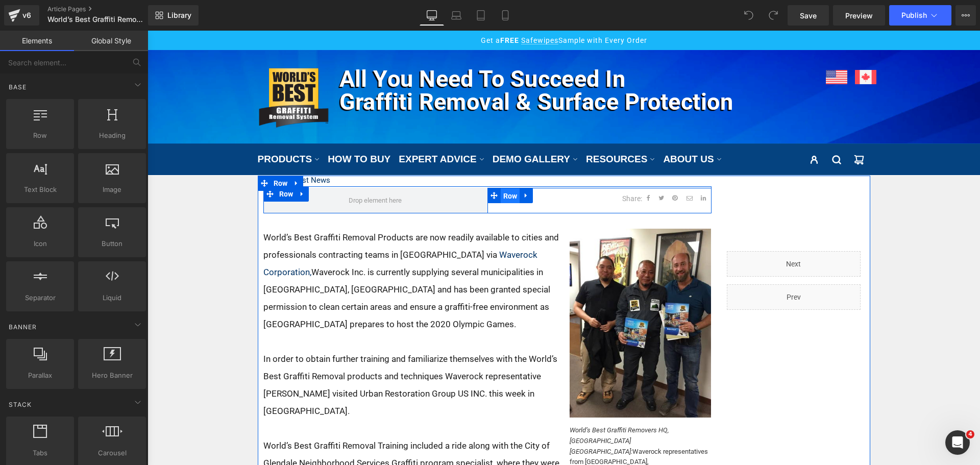
click at [513, 197] on span "Row" at bounding box center [510, 195] width 19 height 15
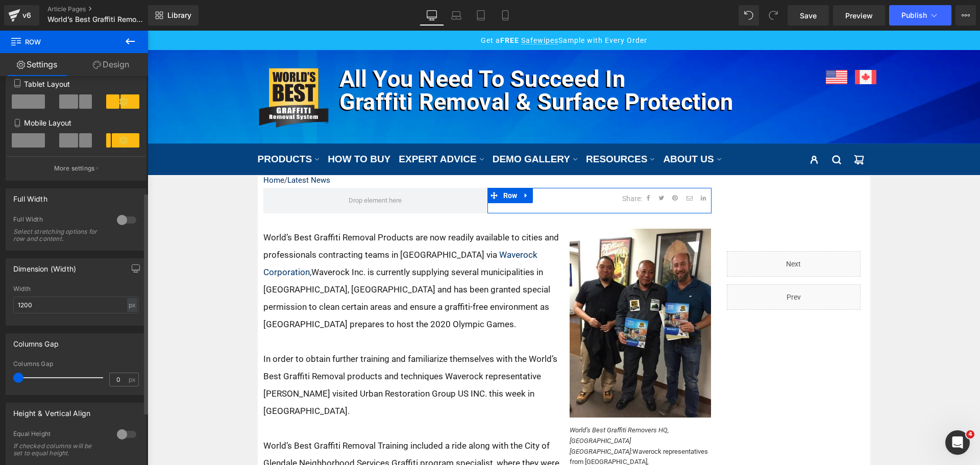
scroll to position [102, 0]
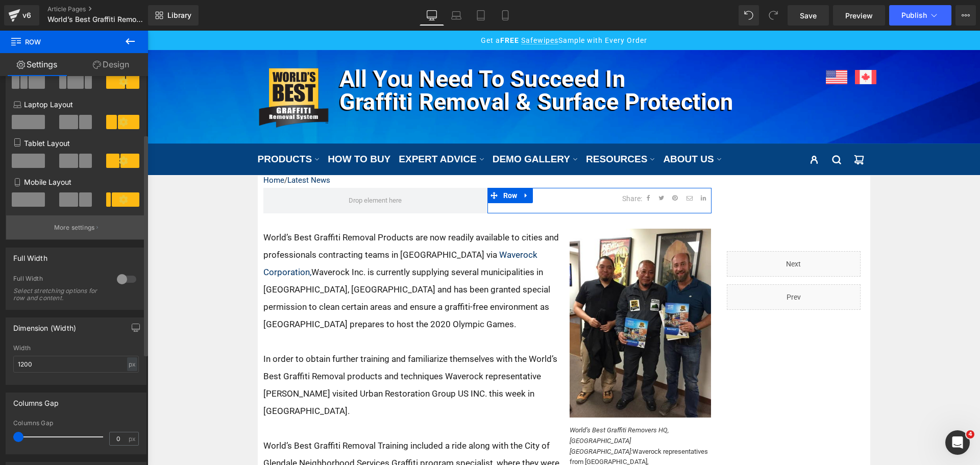
click at [81, 234] on button "More settings" at bounding box center [76, 227] width 140 height 24
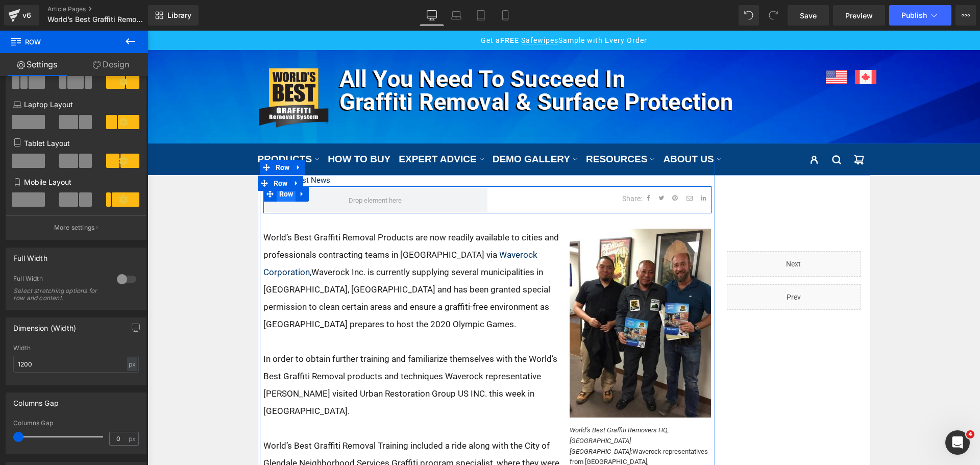
click at [279, 194] on span "Row" at bounding box center [286, 193] width 19 height 15
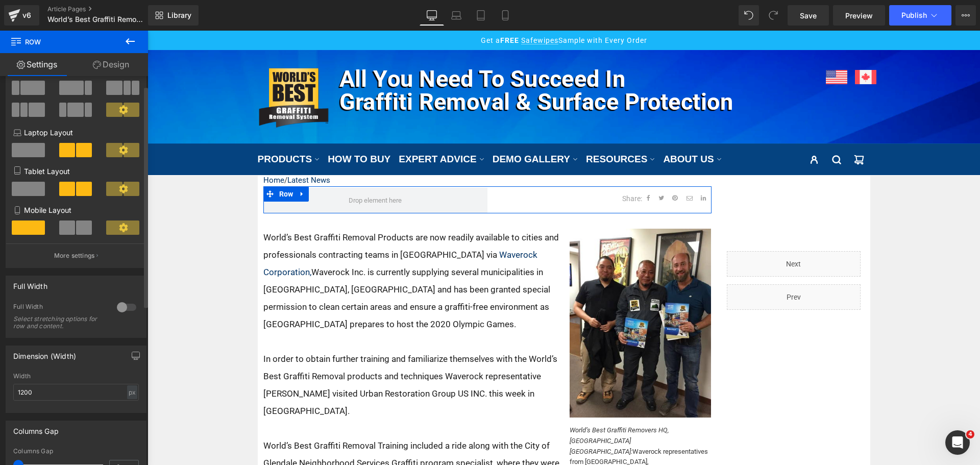
scroll to position [0, 0]
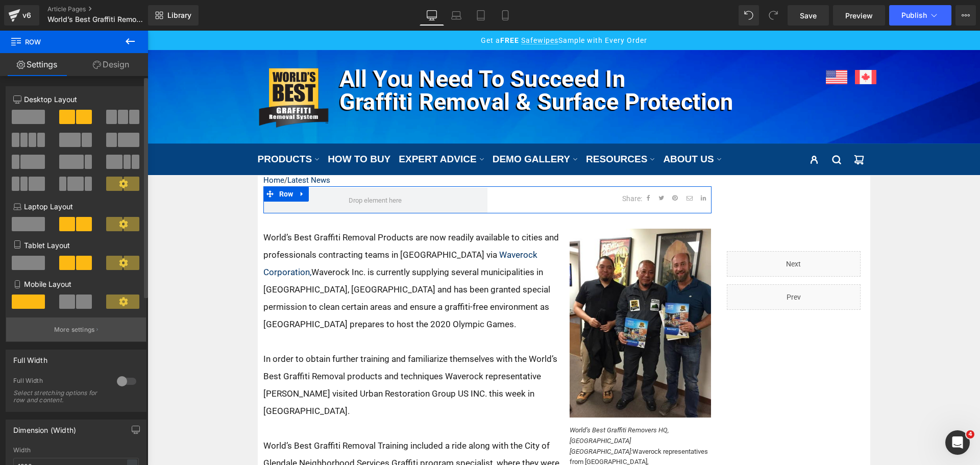
click at [86, 319] on button "More settings" at bounding box center [76, 330] width 140 height 24
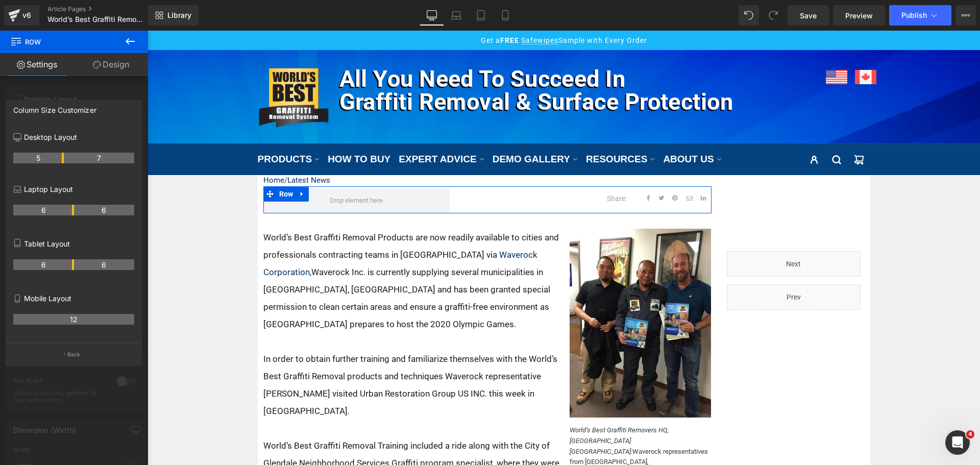
drag, startPoint x: 73, startPoint y: 158, endPoint x: 67, endPoint y: 158, distance: 6.1
click at [73, 210] on th "6" at bounding box center [43, 210] width 61 height 11
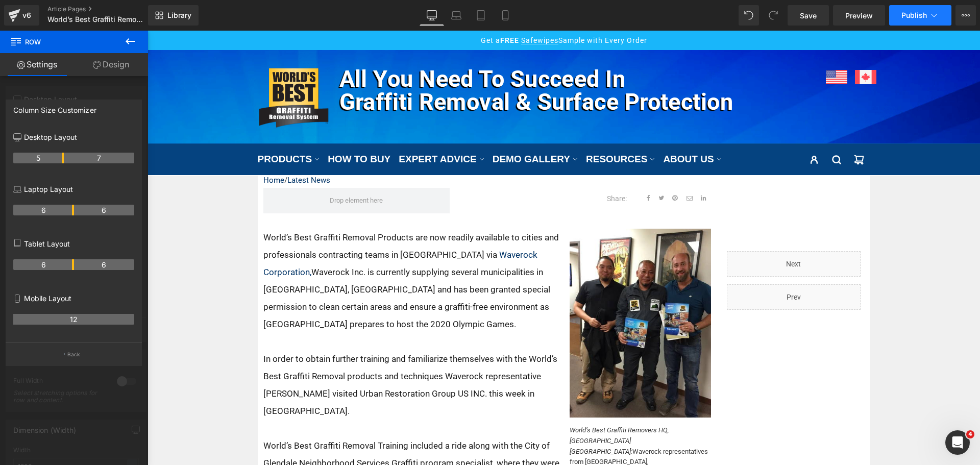
click at [918, 20] on button "Publish" at bounding box center [920, 15] width 62 height 20
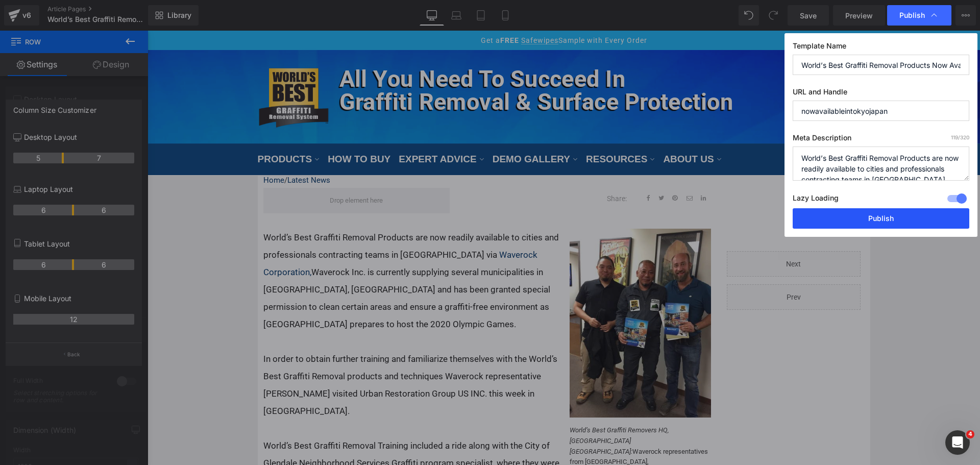
click at [875, 215] on button "Publish" at bounding box center [881, 218] width 177 height 20
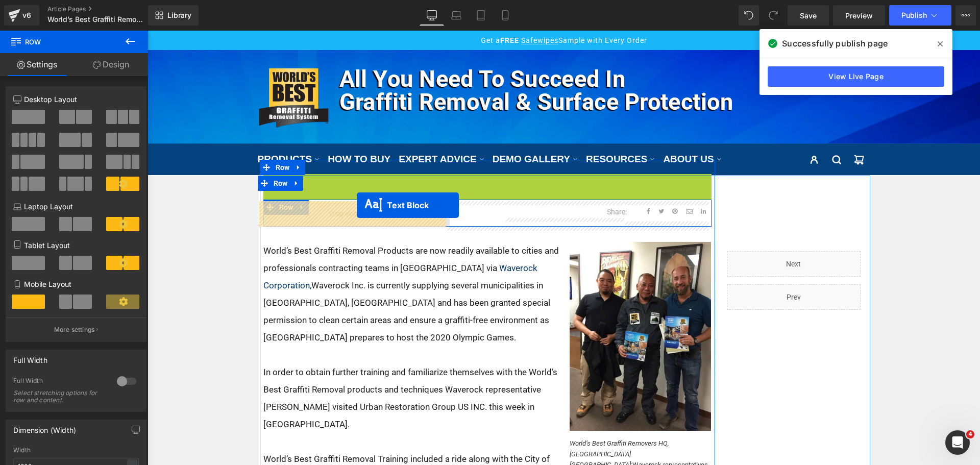
drag, startPoint x: 473, startPoint y: 182, endPoint x: 357, endPoint y: 205, distance: 118.8
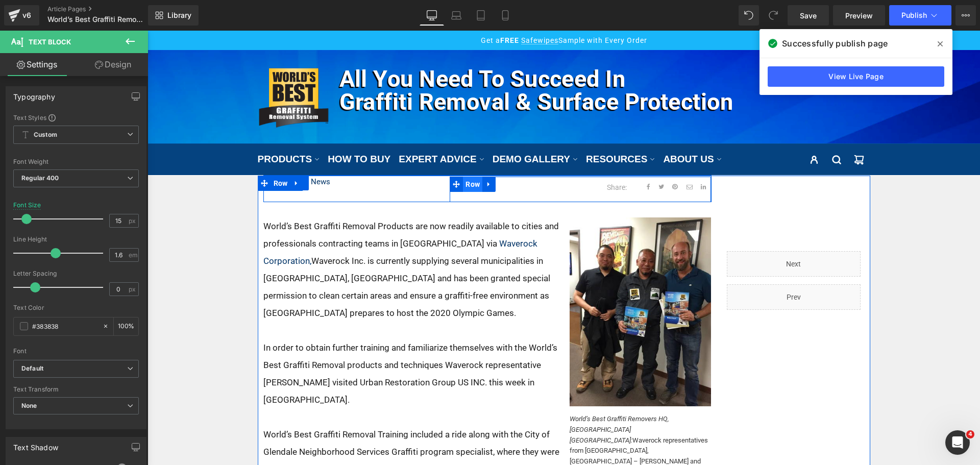
click at [472, 184] on span "Row" at bounding box center [472, 184] width 19 height 15
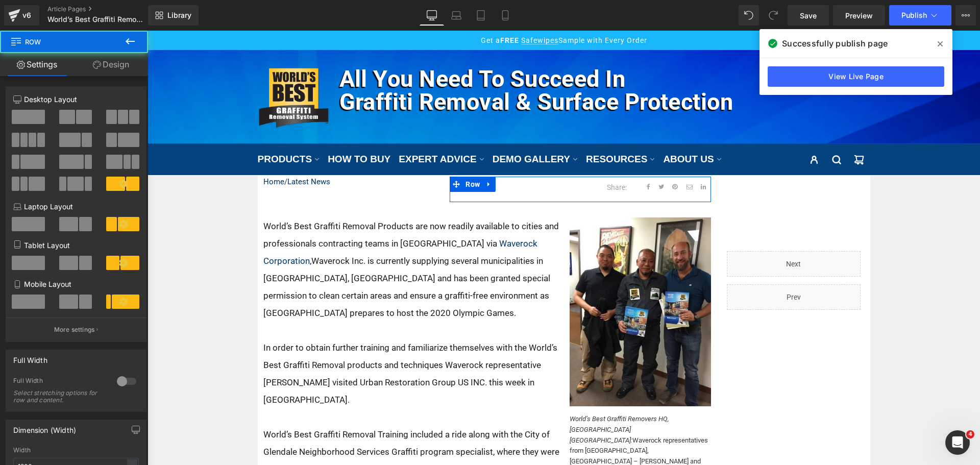
click at [118, 63] on link "Design" at bounding box center [111, 64] width 74 height 23
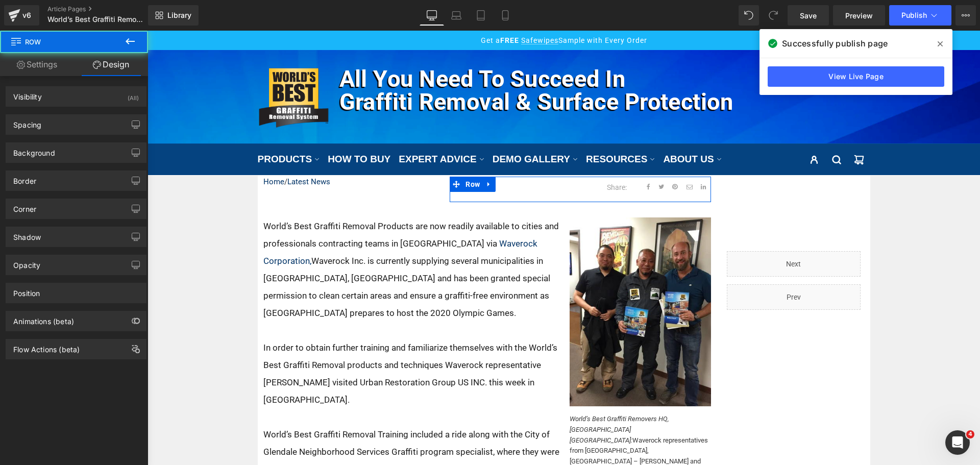
click at [38, 137] on div "Background Color & Image color transparent Color transparent 0 % Image Replace …" at bounding box center [76, 149] width 153 height 28
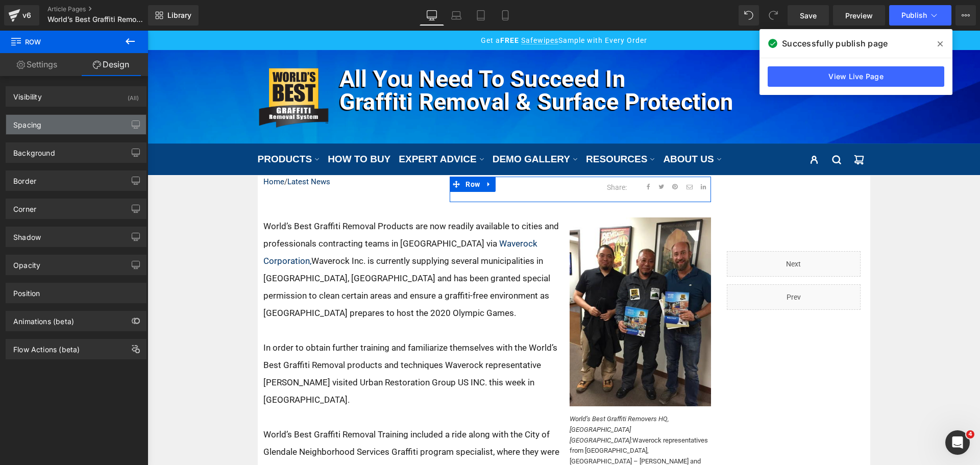
click at [42, 130] on div "Spacing" at bounding box center [76, 124] width 140 height 19
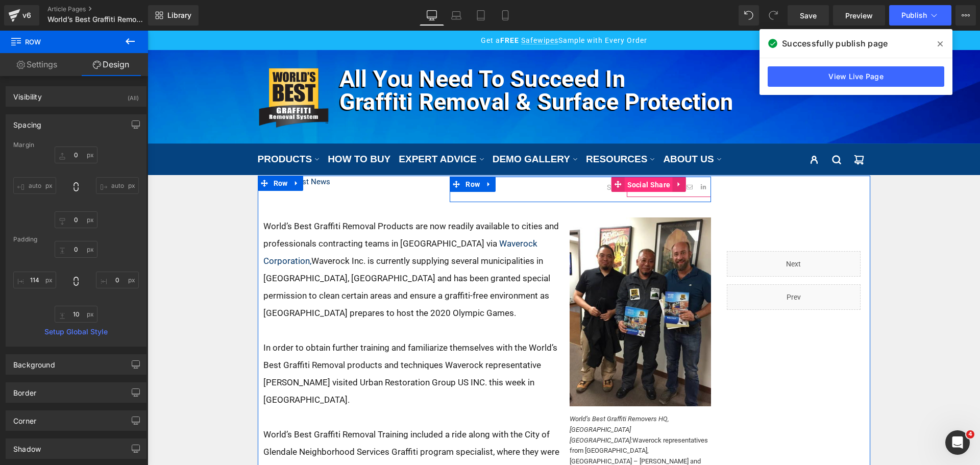
click at [631, 183] on span "Social Share" at bounding box center [649, 184] width 49 height 15
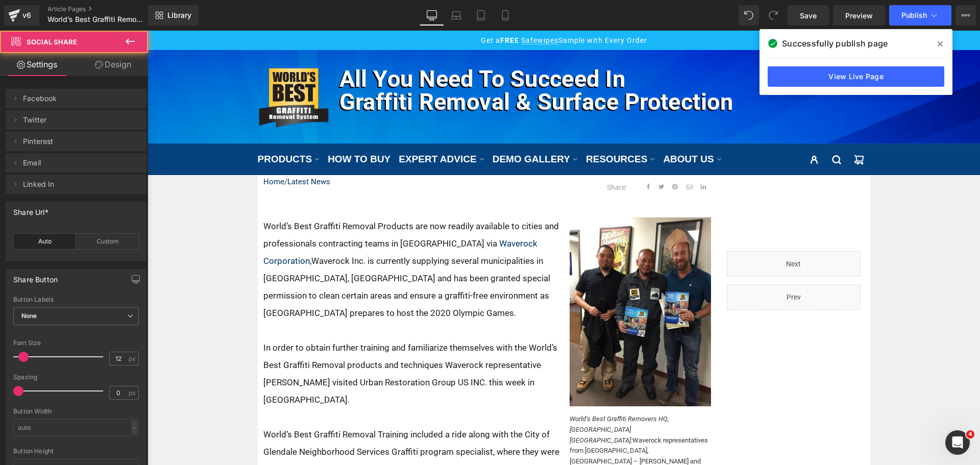
click at [133, 64] on link "Design" at bounding box center [113, 64] width 74 height 23
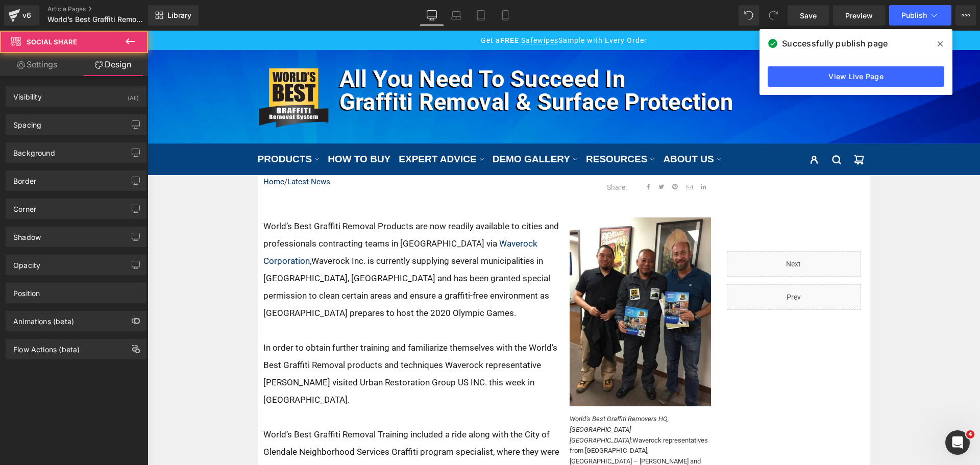
type input "0"
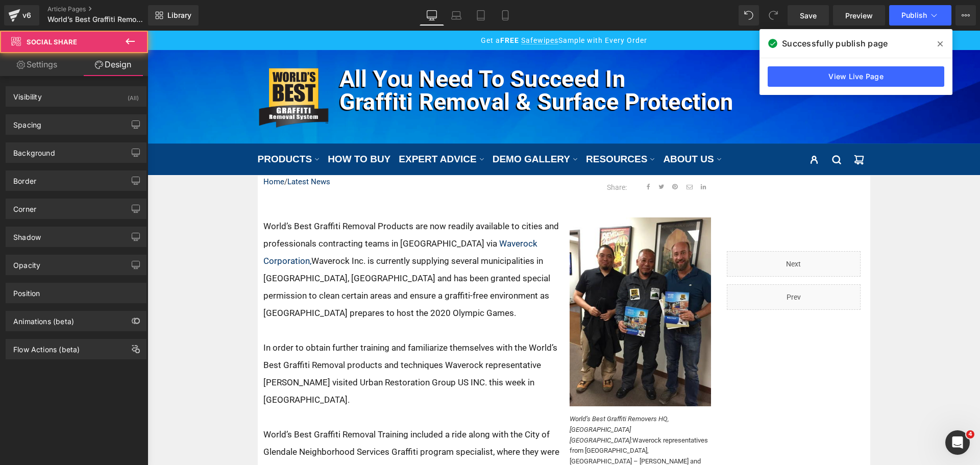
type input "8"
type input "0"
type input "8"
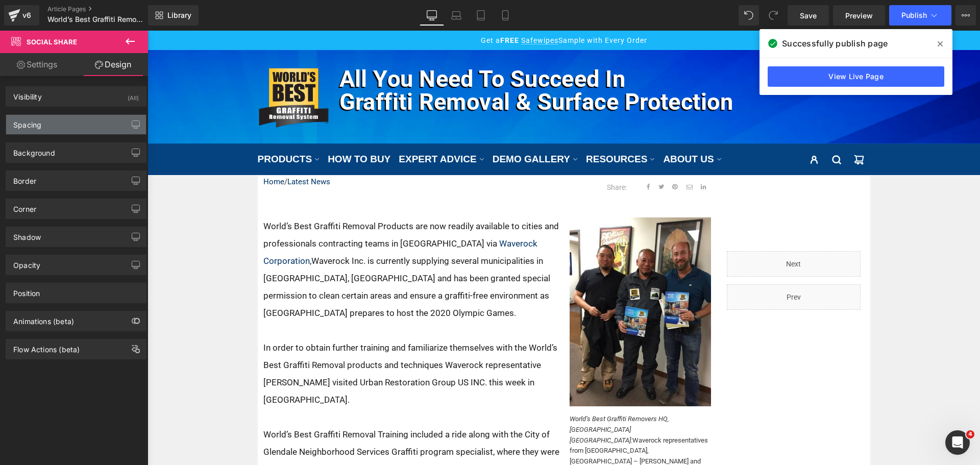
click at [73, 129] on div "Spacing" at bounding box center [76, 124] width 140 height 19
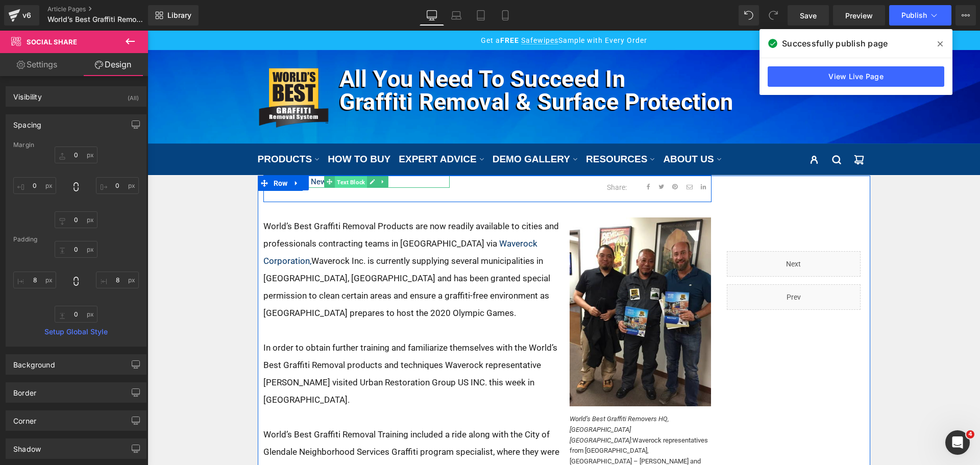
click at [339, 182] on span "Text Block" at bounding box center [351, 182] width 32 height 12
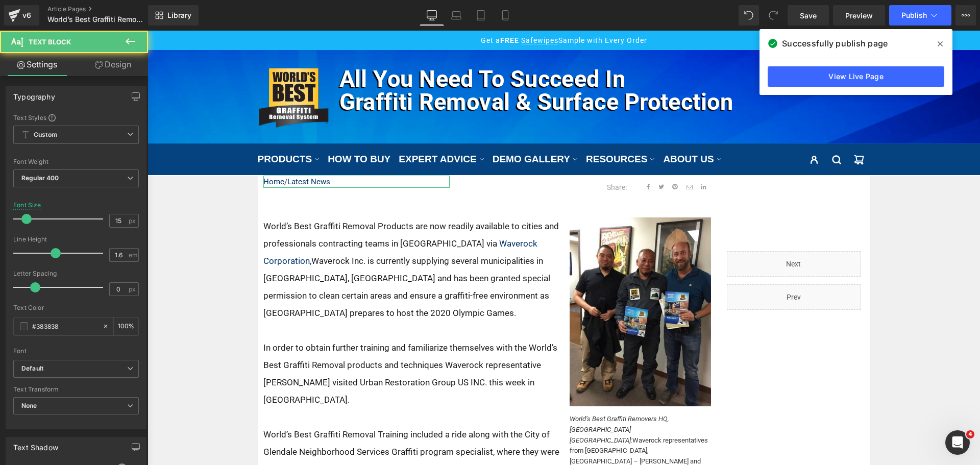
click at [119, 66] on link "Design" at bounding box center [113, 64] width 74 height 23
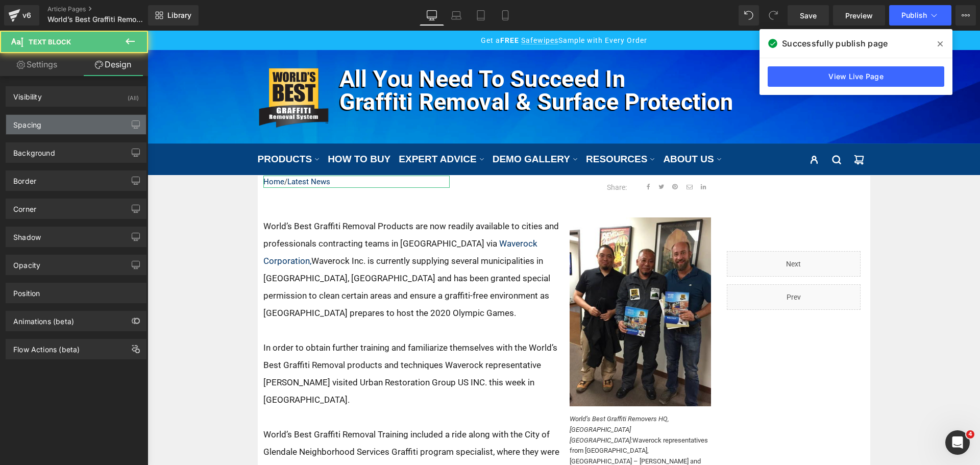
type input "-2"
type input "0"
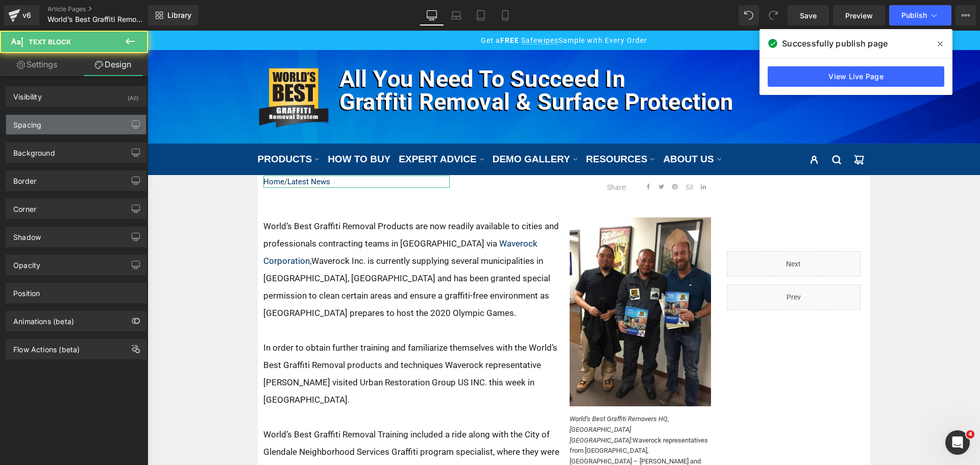
type input "0"
click at [49, 126] on div "Spacing" at bounding box center [76, 124] width 140 height 19
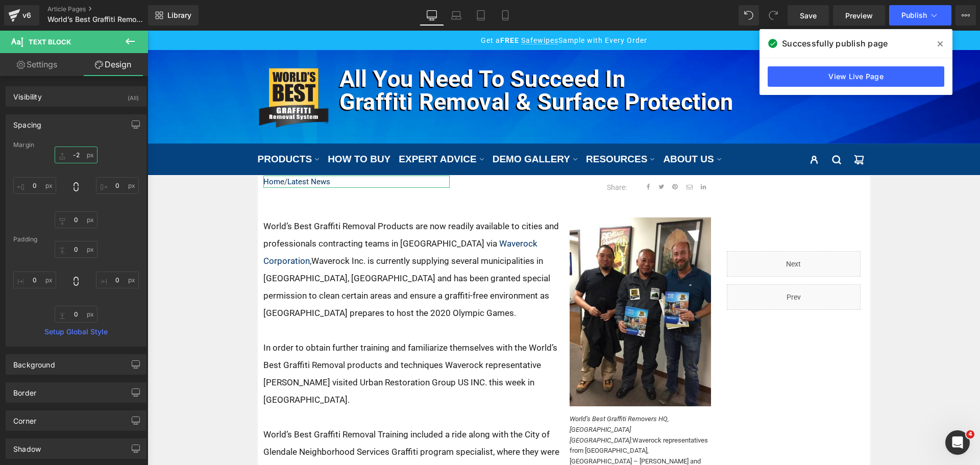
click at [82, 155] on input "-2" at bounding box center [76, 155] width 43 height 17
type input "0"
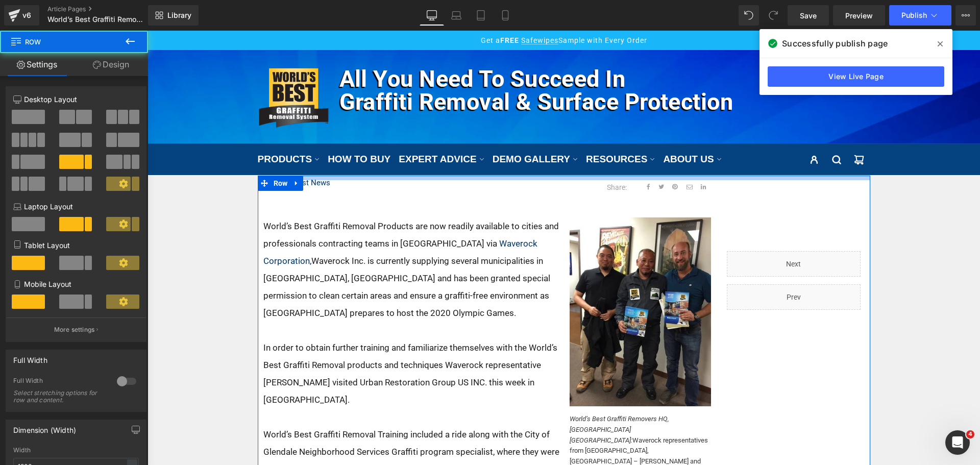
click at [341, 179] on div at bounding box center [564, 178] width 613 height 5
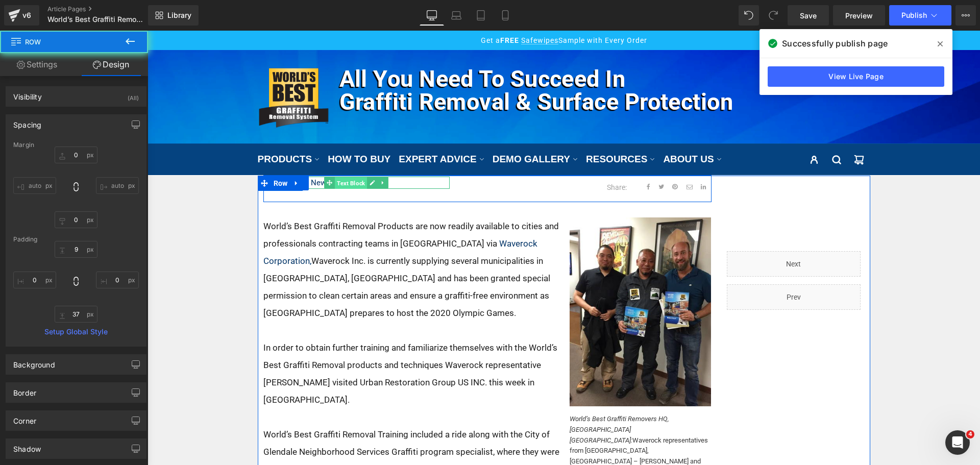
click at [354, 186] on span "Text Block" at bounding box center [351, 183] width 32 height 12
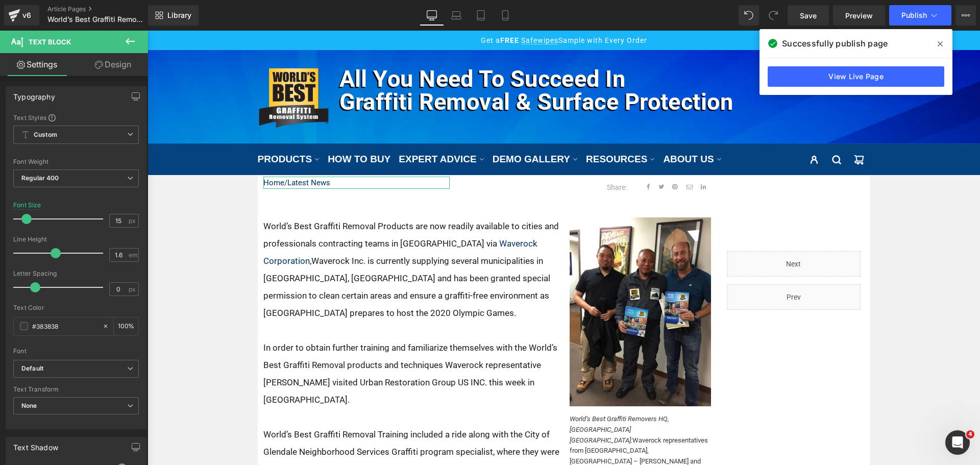
click at [124, 67] on link "Design" at bounding box center [113, 64] width 74 height 23
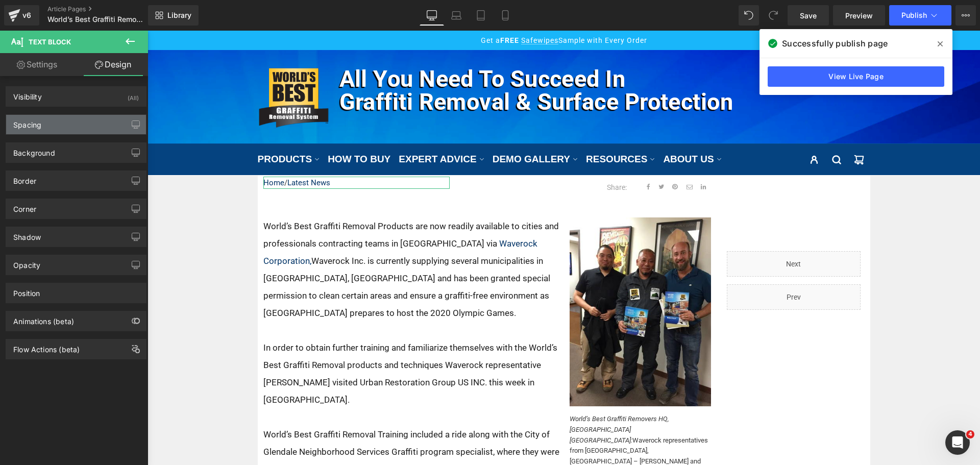
click at [62, 127] on div "Spacing" at bounding box center [76, 124] width 140 height 19
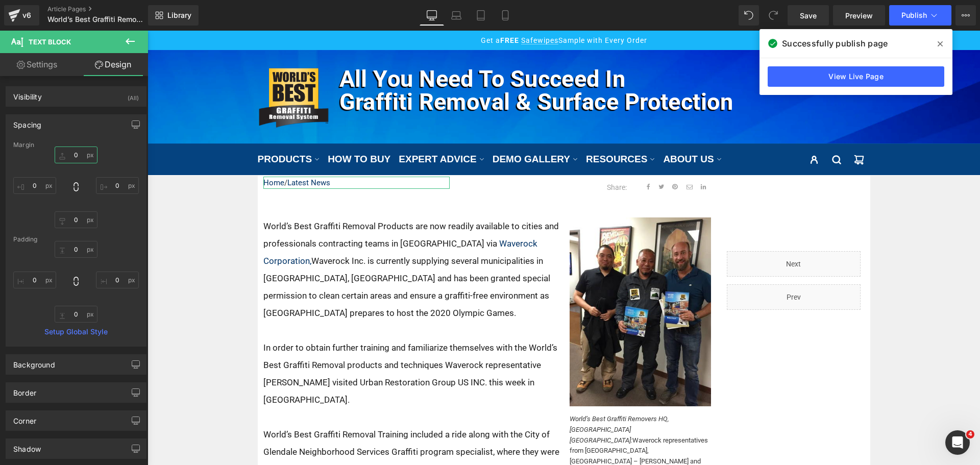
click at [71, 153] on input "0" at bounding box center [76, 155] width 43 height 17
type input "7"
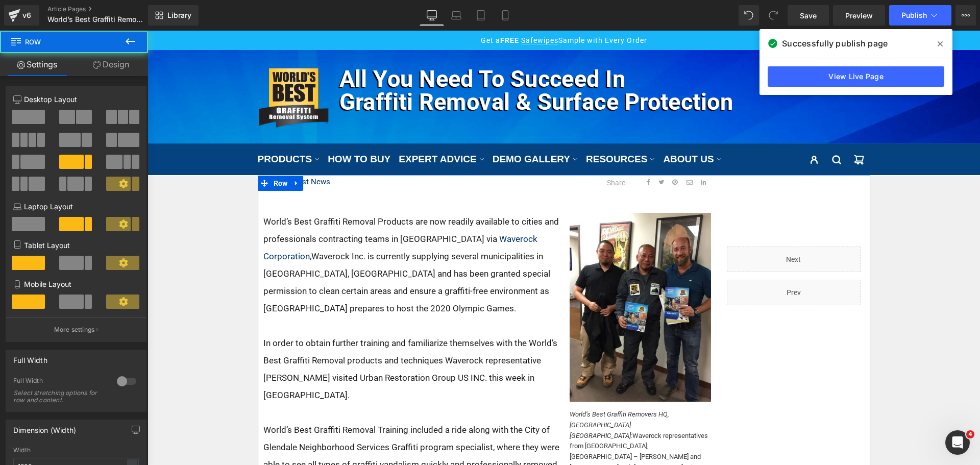
click at [436, 176] on div "Home / Latest News Text Block Share: Text Block Social Share Row Row World’s Be…" at bounding box center [564, 422] width 613 height 493
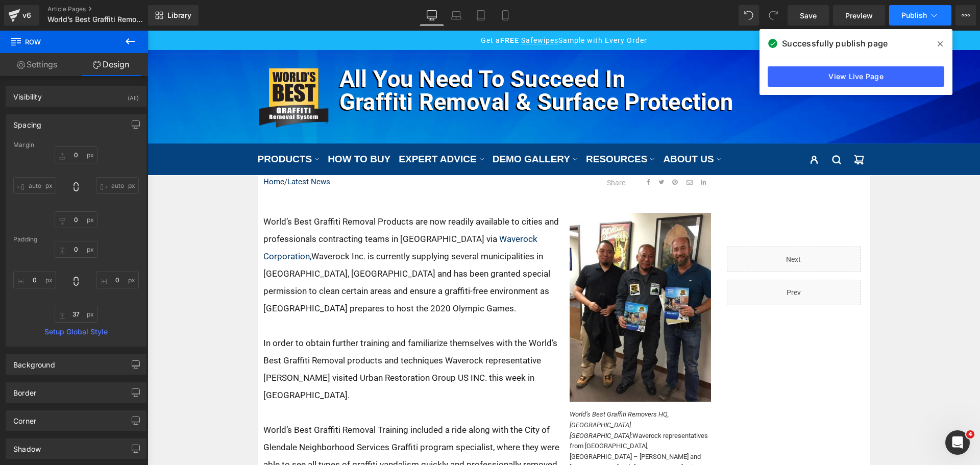
click at [920, 13] on span "Publish" at bounding box center [915, 15] width 26 height 8
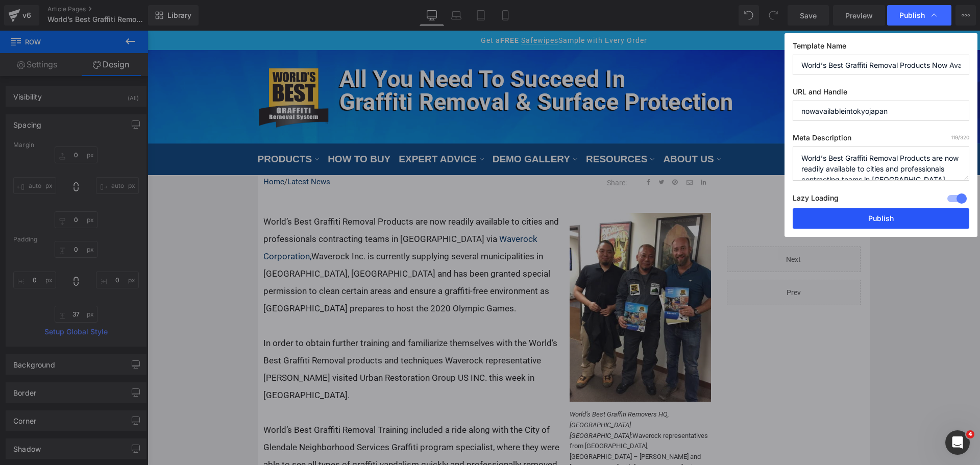
click at [902, 227] on button "Publish" at bounding box center [881, 218] width 177 height 20
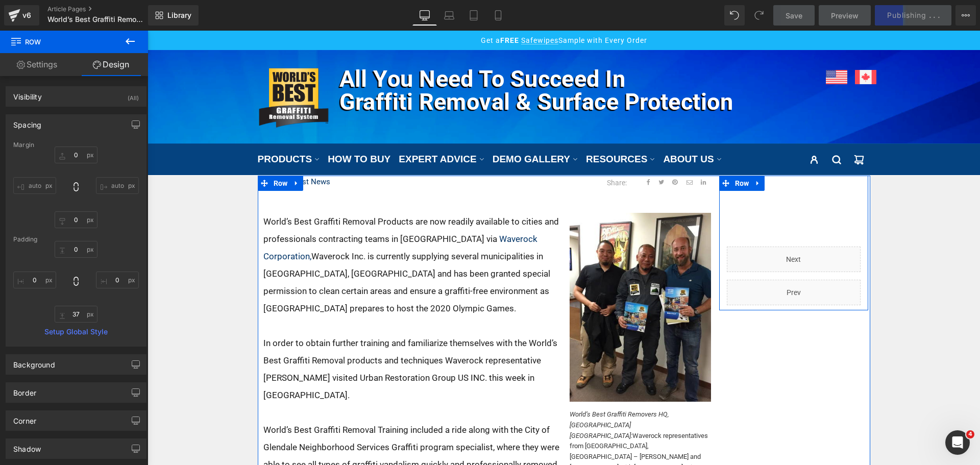
click at [785, 202] on div "Liquid Liquid Row" at bounding box center [793, 243] width 149 height 135
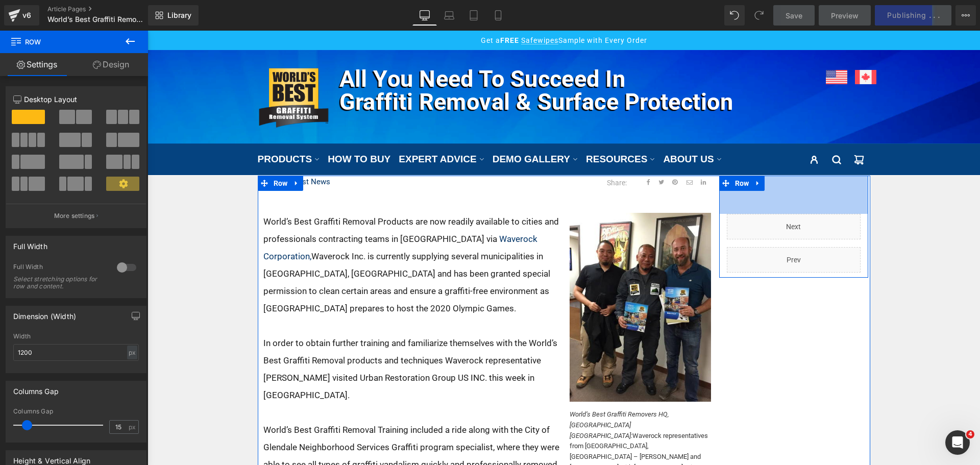
drag, startPoint x: 780, startPoint y: 196, endPoint x: 778, endPoint y: 163, distance: 32.7
click at [778, 163] on div "This store requires javascript to be enabled for some features to work correctl…" at bounding box center [564, 425] width 833 height 788
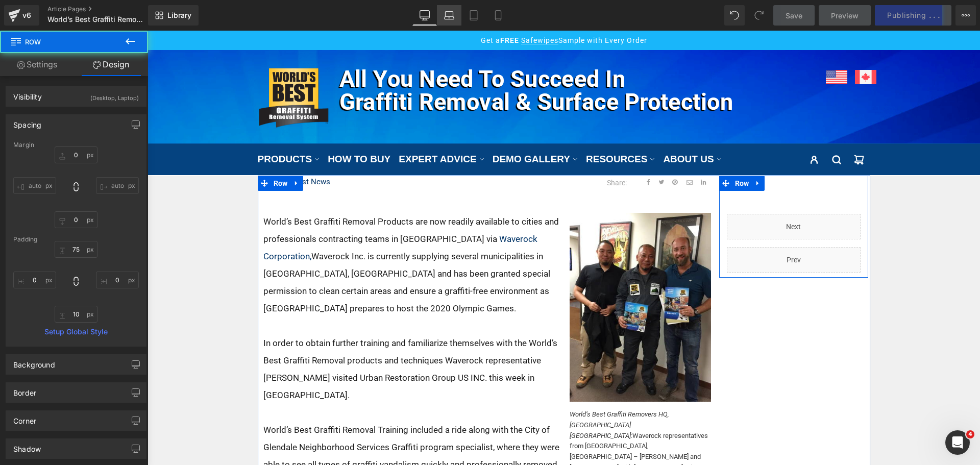
click at [447, 8] on link "Laptop" at bounding box center [449, 15] width 25 height 20
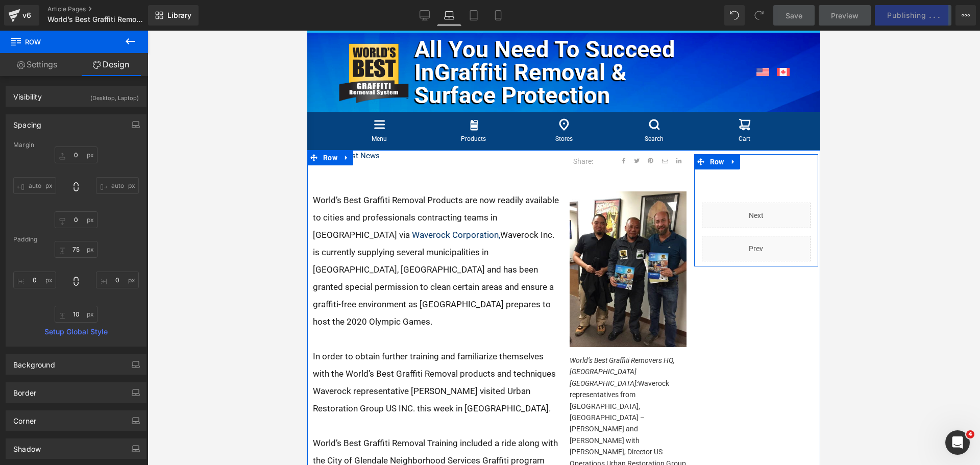
type input "0"
type input "95"
type input "0"
type input "10"
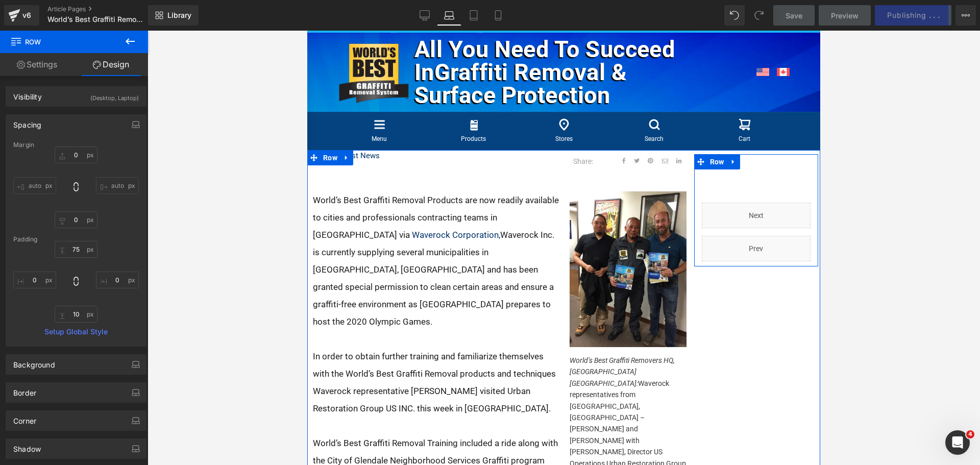
type input "0"
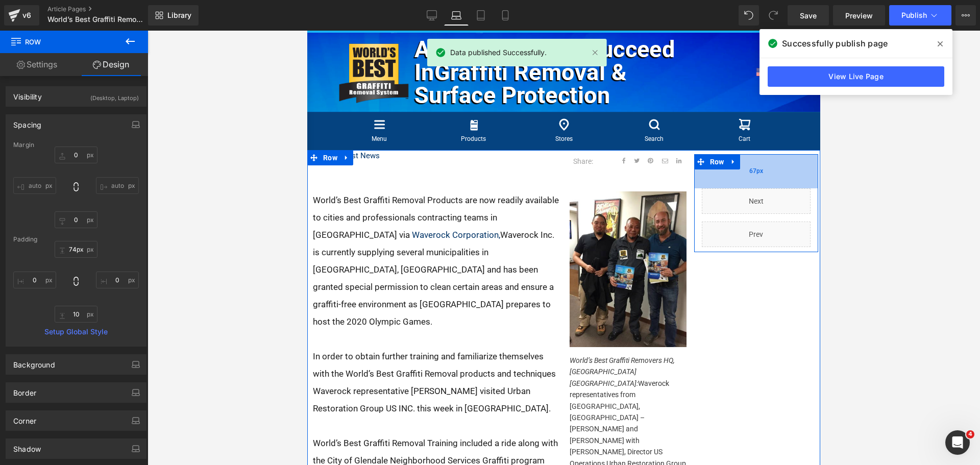
type input "75px"
drag, startPoint x: 743, startPoint y: 201, endPoint x: 748, endPoint y: 190, distance: 11.2
click at [748, 190] on div "75px" at bounding box center [756, 173] width 124 height 38
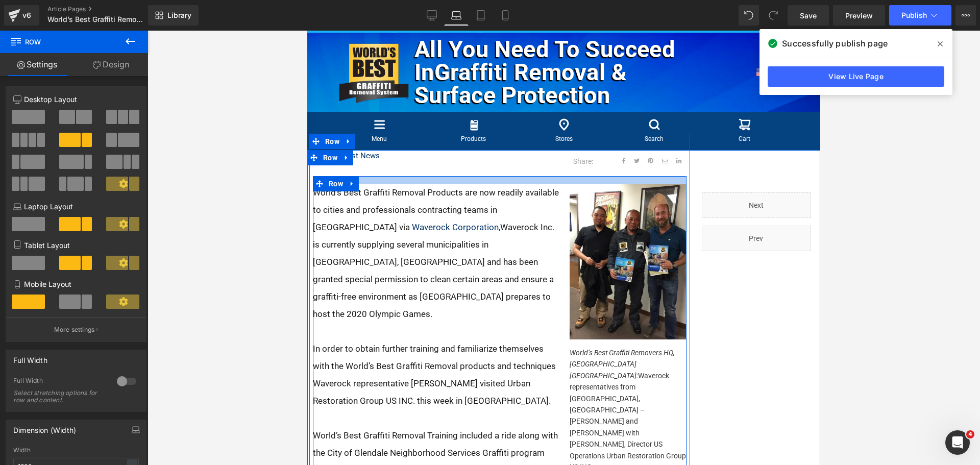
drag, startPoint x: 491, startPoint y: 205, endPoint x: 494, endPoint y: 197, distance: 8.2
click at [494, 197] on div "Home / Latest News Text Block Share: Text Block Social Share Row Row World’s Be…" at bounding box center [499, 386] width 381 height 474
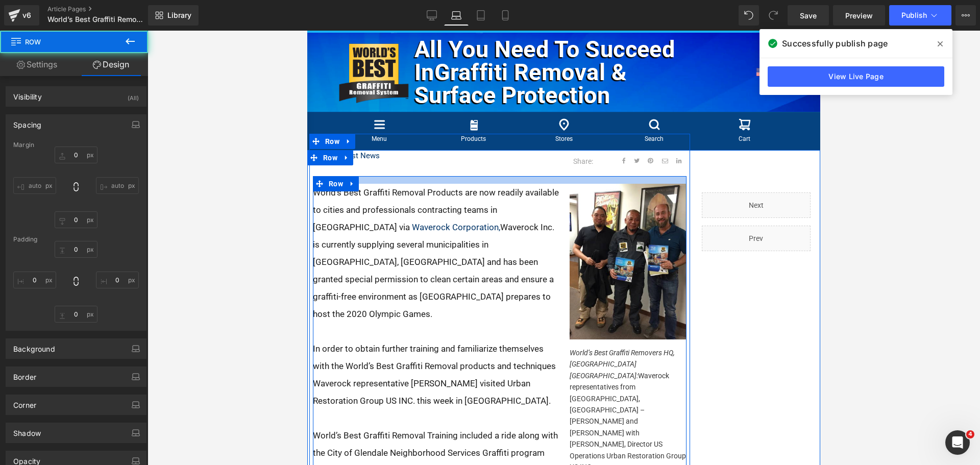
type input "0"
type input "15"
type input "0"
type input "10"
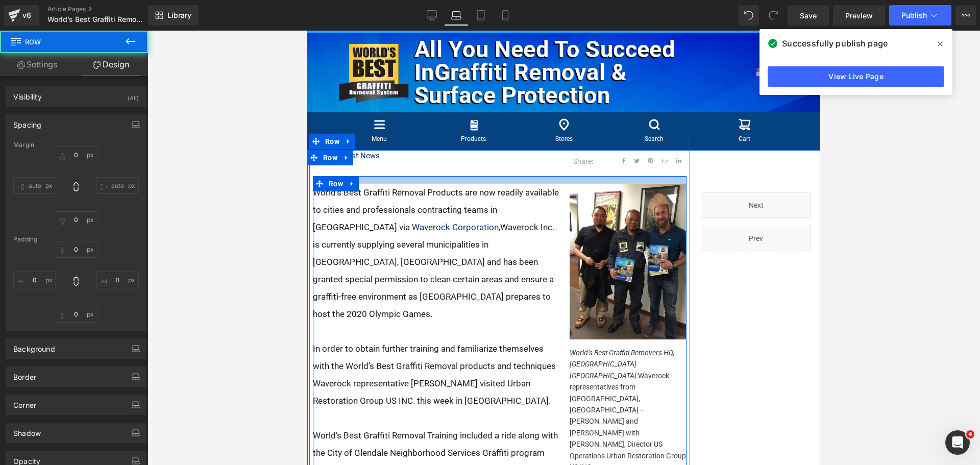
type input "0"
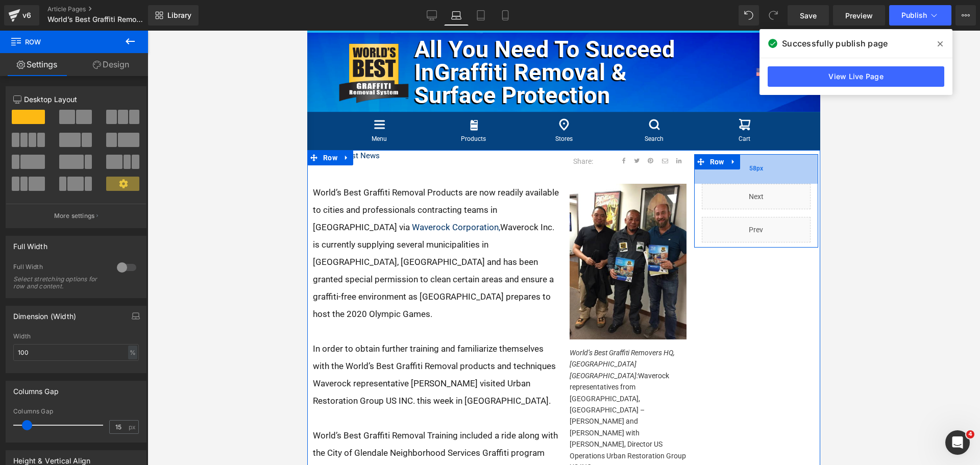
drag, startPoint x: 720, startPoint y: 210, endPoint x: 723, endPoint y: 201, distance: 9.2
click at [723, 184] on div "58px" at bounding box center [756, 169] width 124 height 30
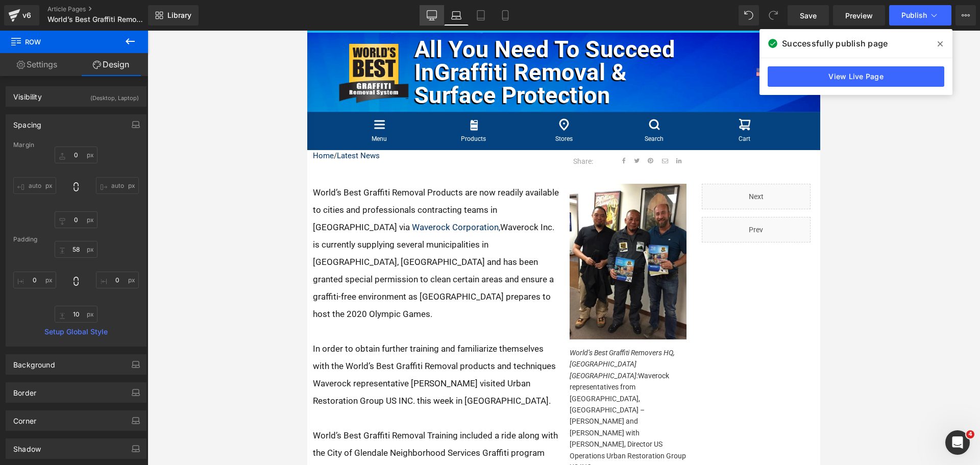
click at [435, 15] on icon at bounding box center [432, 15] width 10 height 10
type input "0"
type input "75"
type input "0"
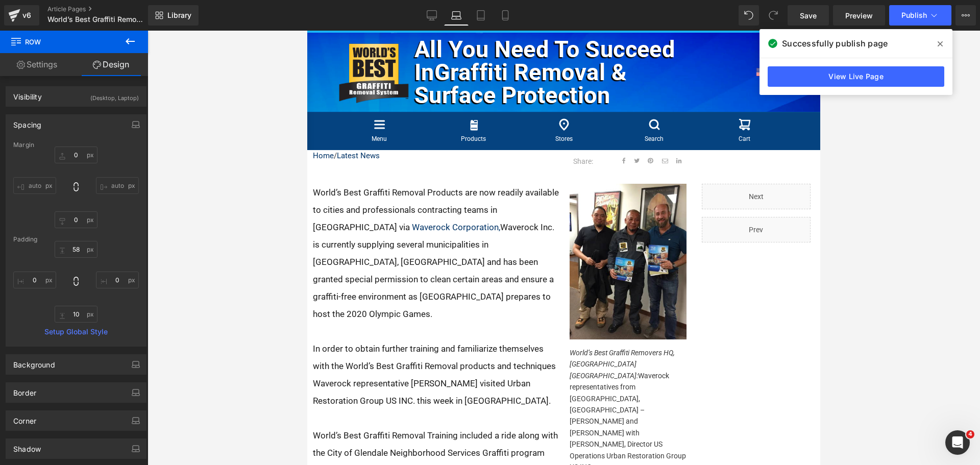
type input "10"
type input "0"
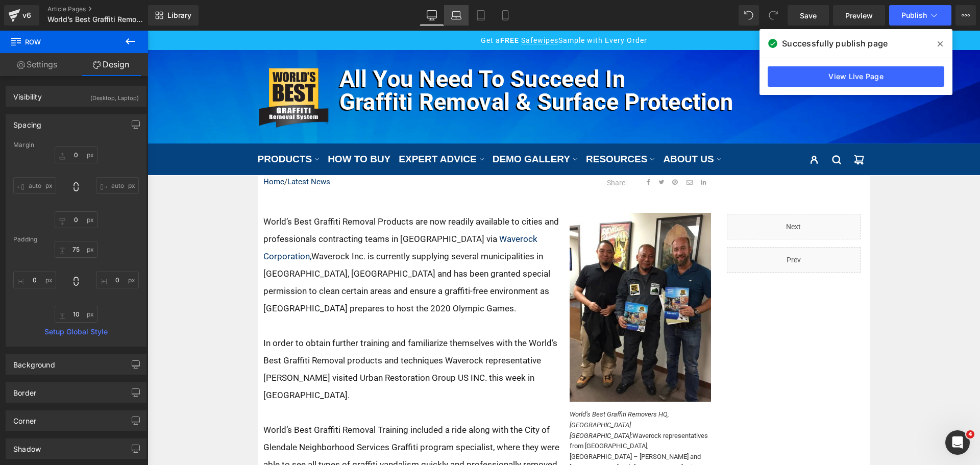
click at [458, 18] on icon at bounding box center [456, 15] width 10 height 10
type input "0"
type input "58"
type input "0"
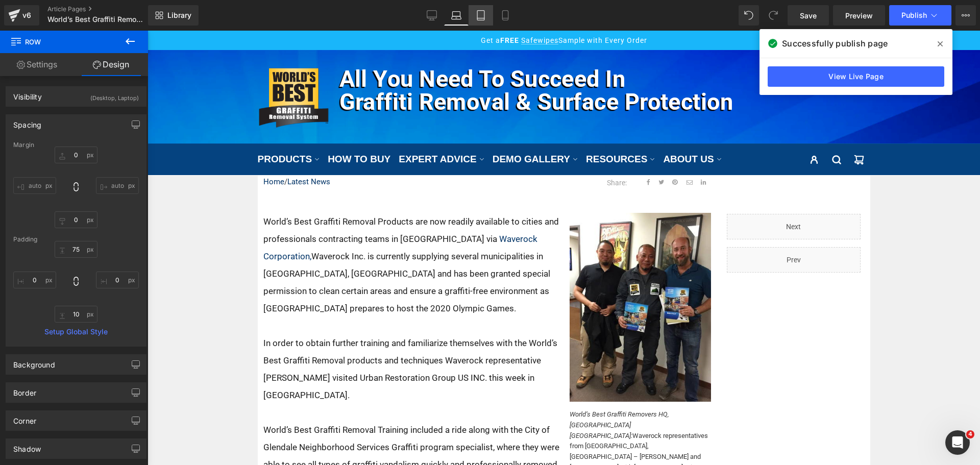
type input "10"
type input "0"
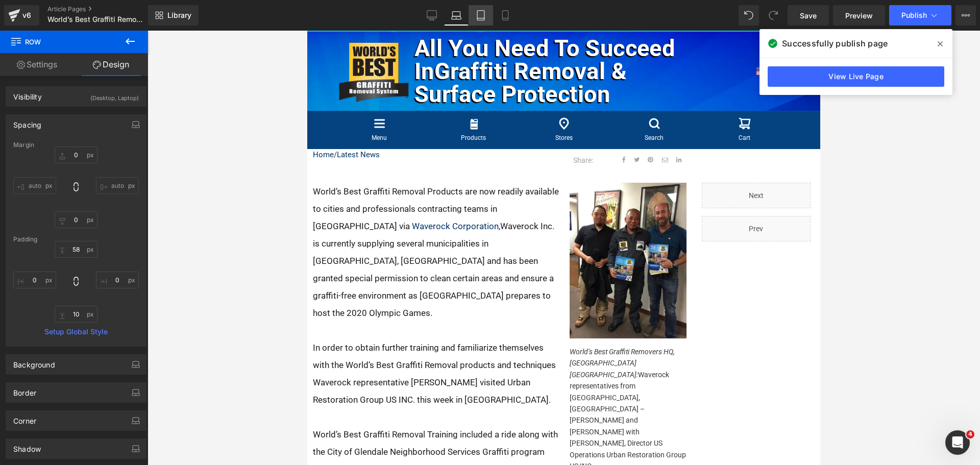
click at [490, 17] on link "Tablet" at bounding box center [481, 15] width 25 height 20
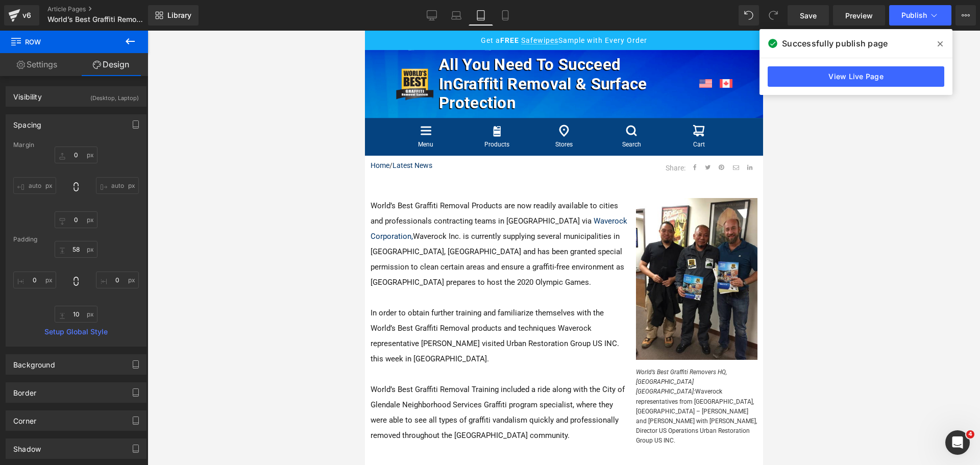
type input "0"
type input "46"
type input "0"
type input "10"
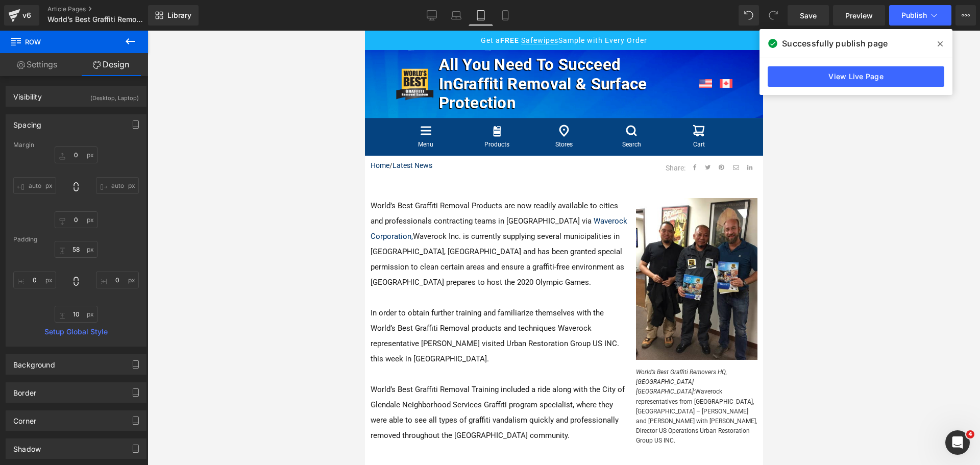
type input "0"
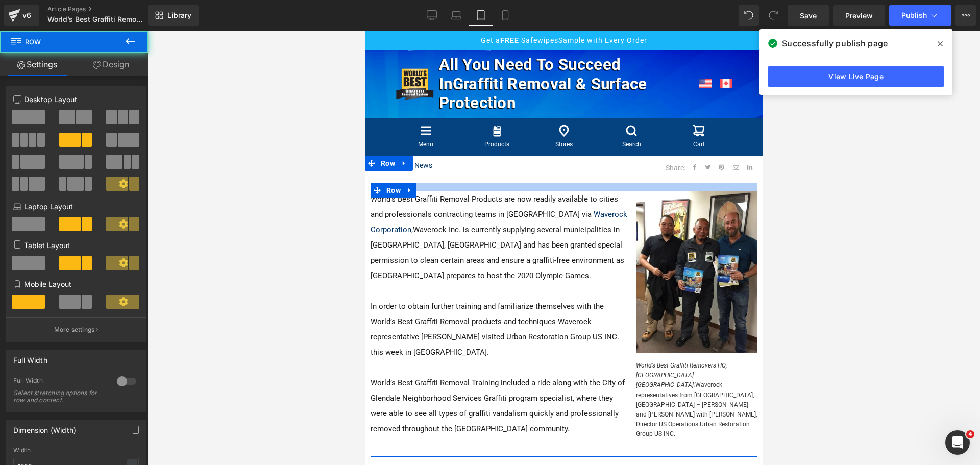
drag, startPoint x: 586, startPoint y: 188, endPoint x: 588, endPoint y: 182, distance: 6.9
click at [588, 182] on div "Home / Latest News Text Block Share: Text Block Social Share Row Row World’s Be…" at bounding box center [564, 337] width 394 height 363
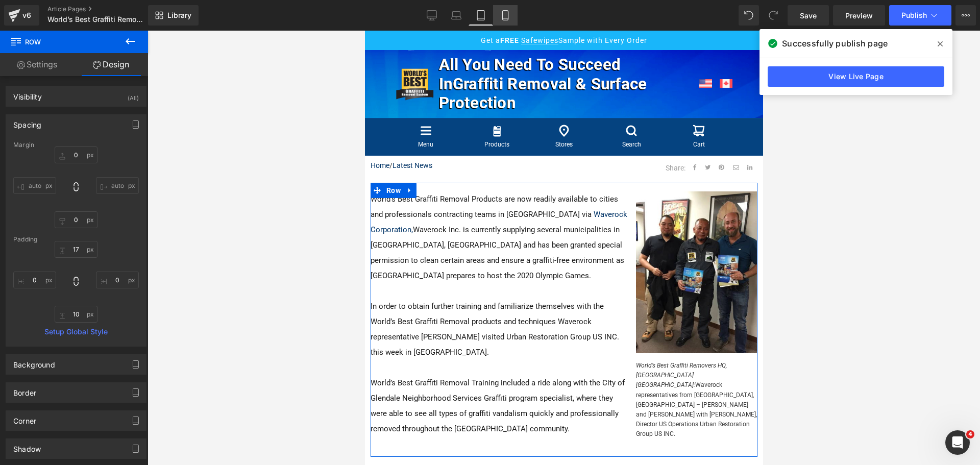
click at [510, 18] on icon at bounding box center [505, 15] width 10 height 10
type input "0"
type input "20"
type input "0"
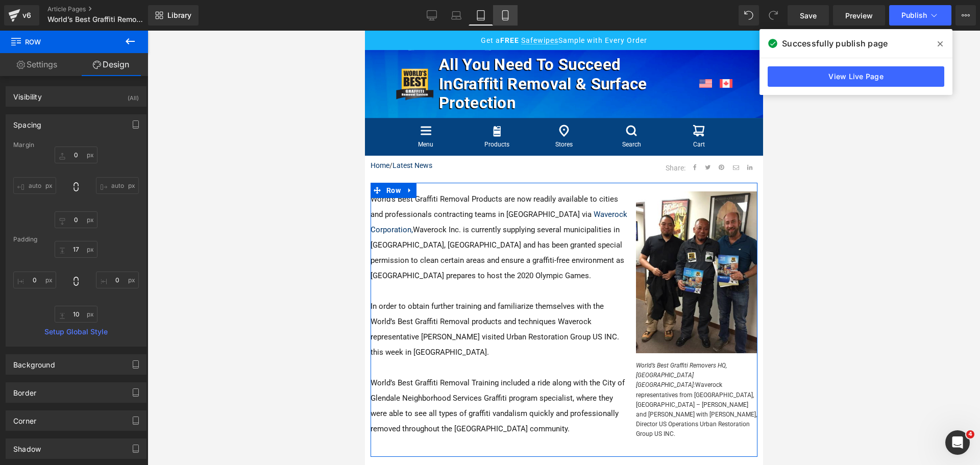
type input "10"
type input "0"
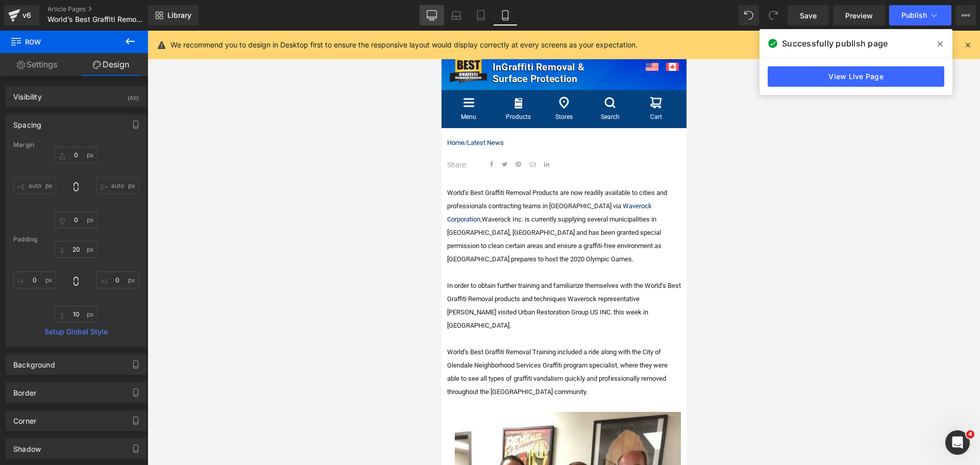
click at [430, 20] on link "Desktop" at bounding box center [432, 15] width 25 height 20
type input "0"
type input "30"
type input "0"
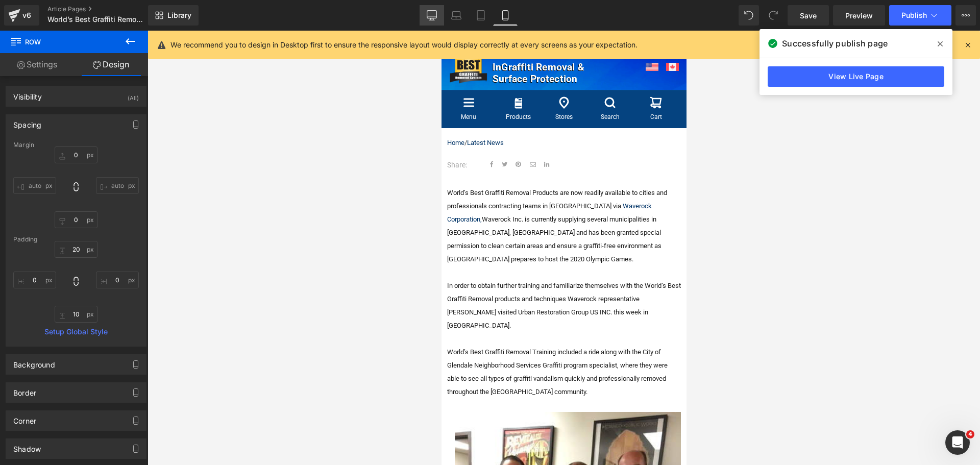
type input "10"
type input "0"
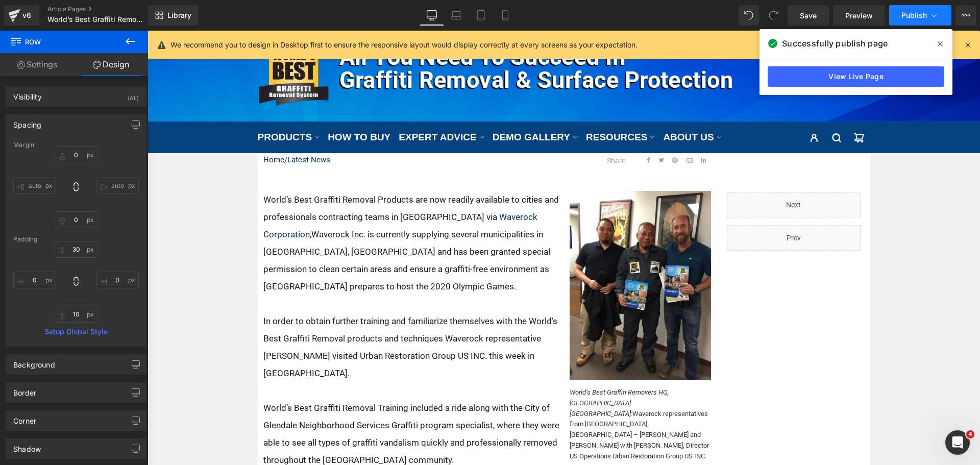
click at [916, 17] on span "Publish" at bounding box center [915, 15] width 26 height 8
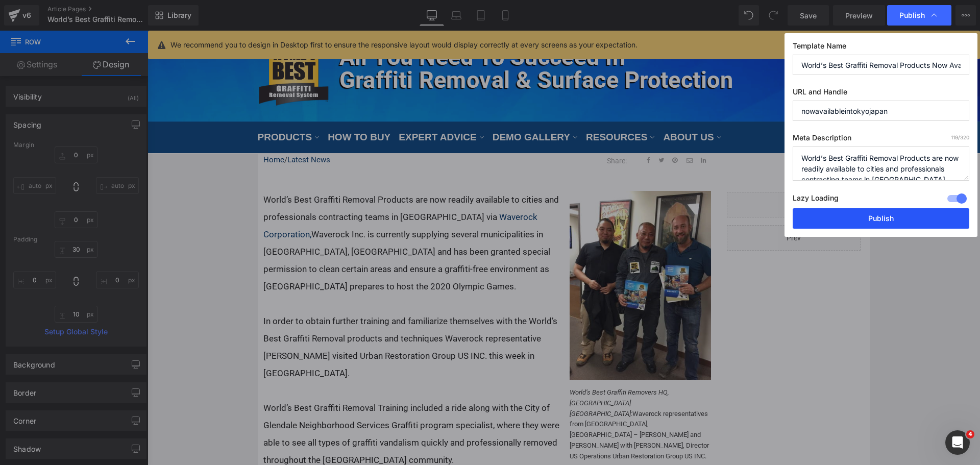
click at [871, 214] on button "Publish" at bounding box center [881, 218] width 177 height 20
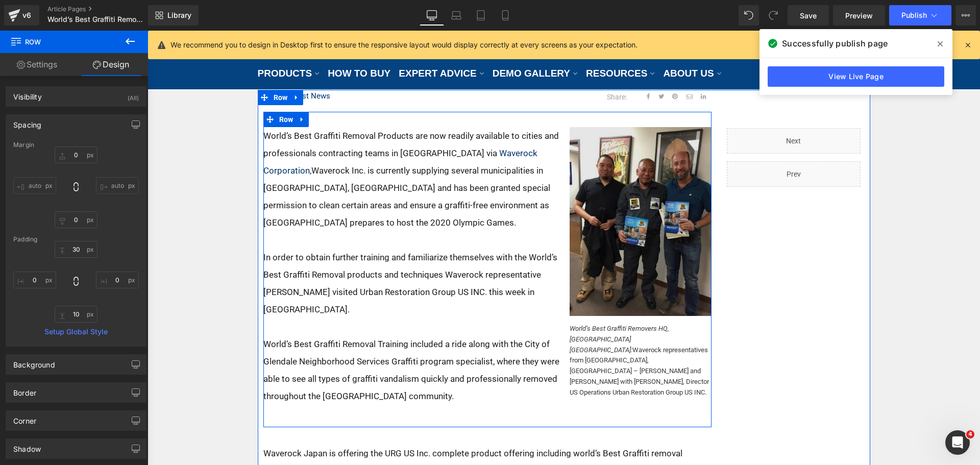
scroll to position [0, 0]
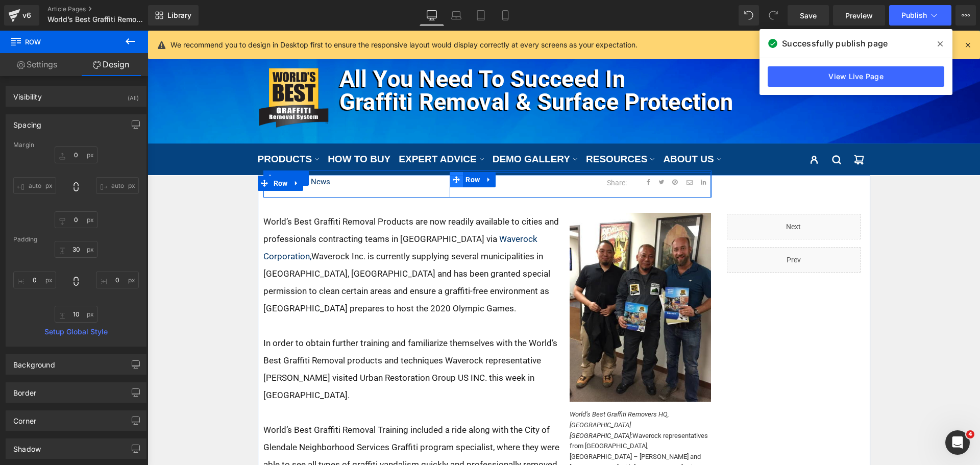
drag, startPoint x: 472, startPoint y: 184, endPoint x: 458, endPoint y: 182, distance: 14.9
click at [472, 184] on span "Row" at bounding box center [472, 179] width 19 height 15
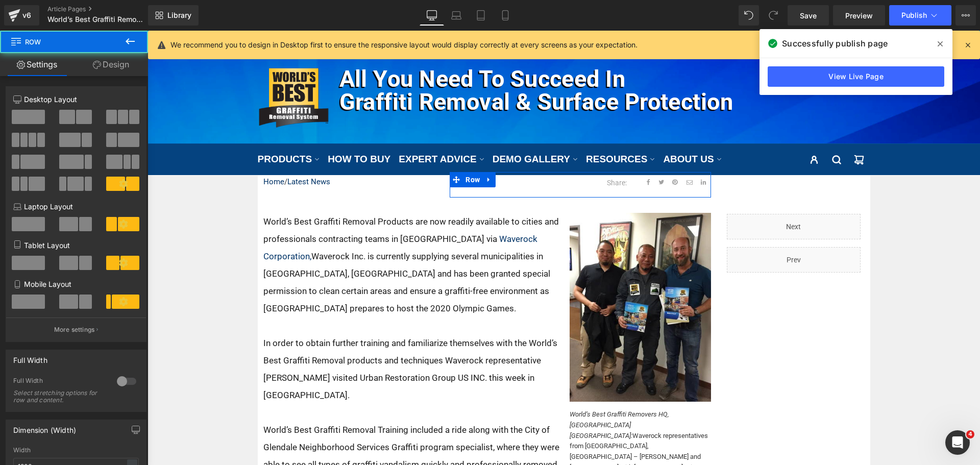
click at [129, 73] on link "Design" at bounding box center [111, 64] width 74 height 23
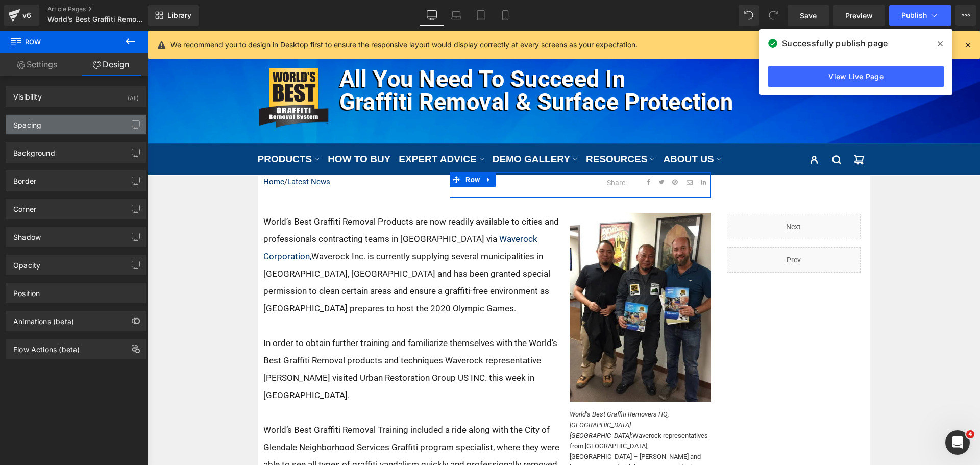
click at [58, 125] on div "Spacing" at bounding box center [76, 124] width 140 height 19
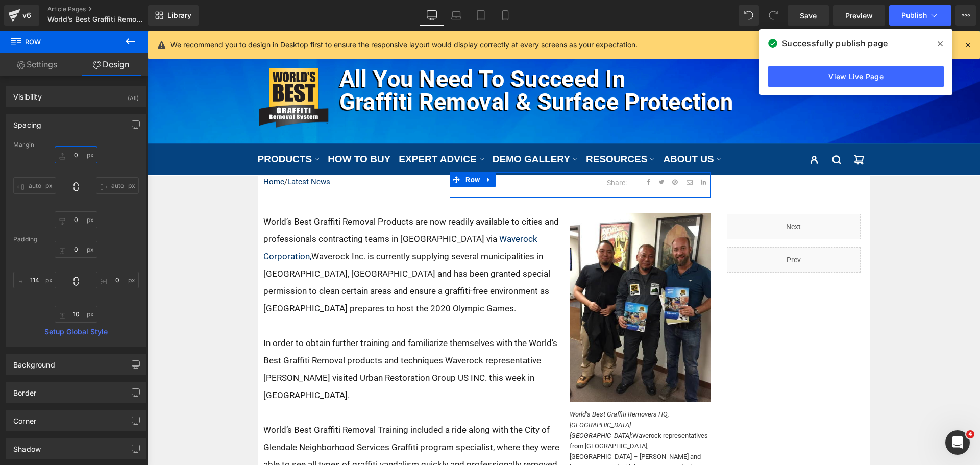
click at [73, 160] on input "0" at bounding box center [76, 155] width 43 height 17
type input "-1"
click at [907, 17] on span "Publish" at bounding box center [915, 15] width 26 height 8
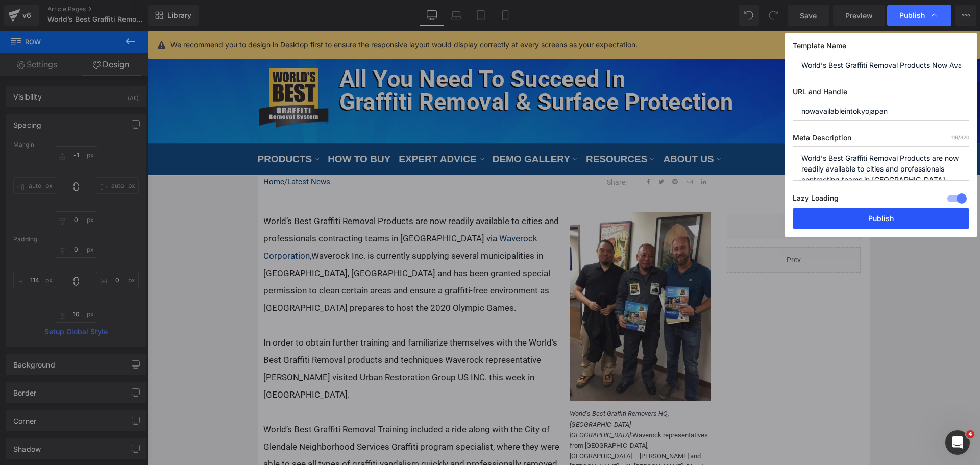
drag, startPoint x: 895, startPoint y: 223, endPoint x: 819, endPoint y: 159, distance: 99.0
click at [895, 223] on button "Publish" at bounding box center [881, 218] width 177 height 20
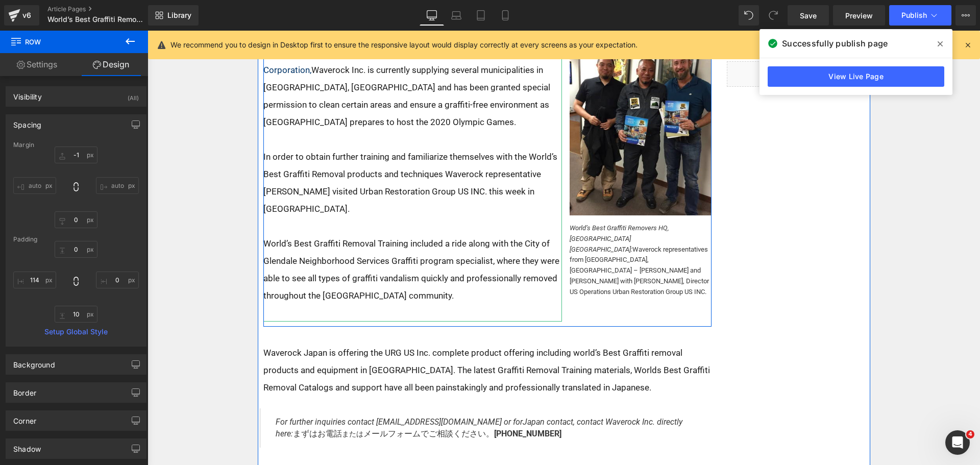
scroll to position [306, 0]
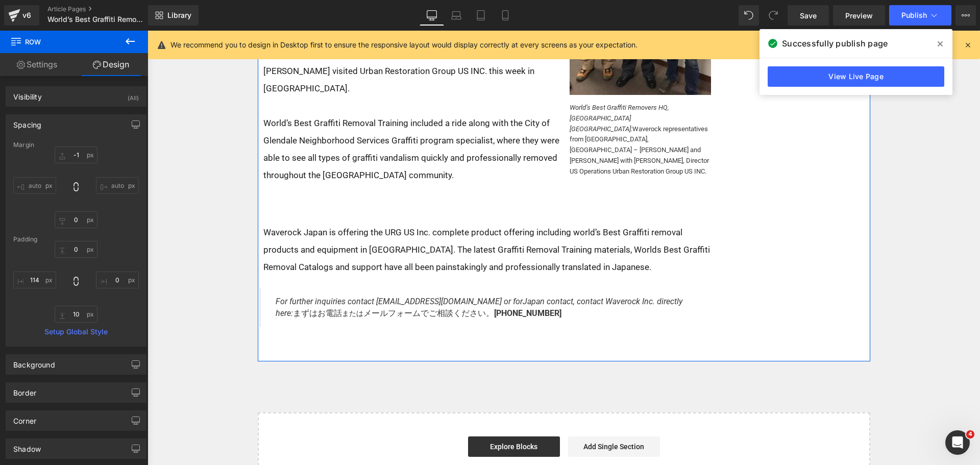
click at [341, 206] on p at bounding box center [487, 214] width 448 height 17
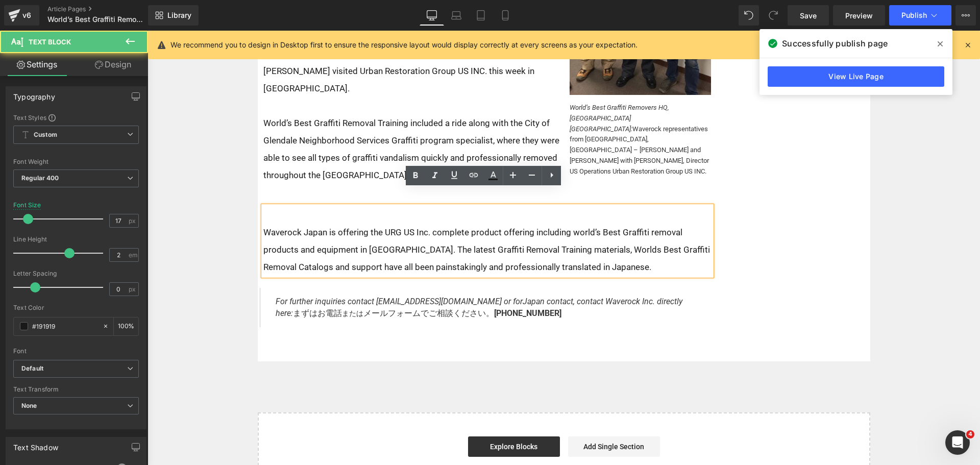
click at [325, 206] on p at bounding box center [487, 214] width 448 height 17
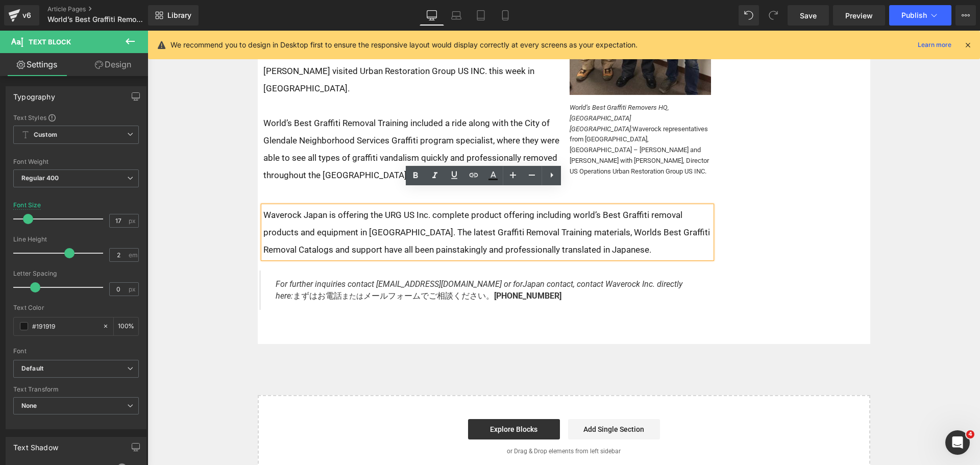
click at [804, 241] on div "Home / Latest News Text Block Share: Text Block Social Share Row Row World’s Be…" at bounding box center [564, 106] width 613 height 475
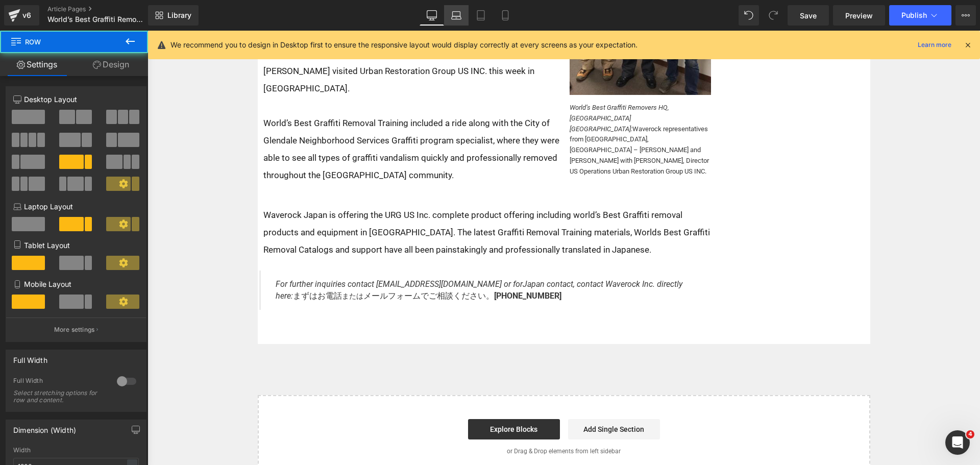
click at [454, 9] on link "Laptop" at bounding box center [456, 15] width 25 height 20
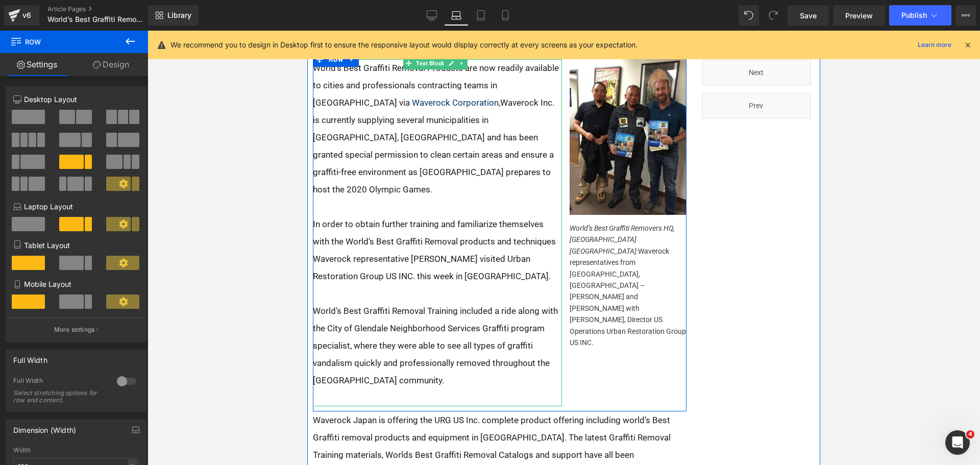
scroll to position [218, 0]
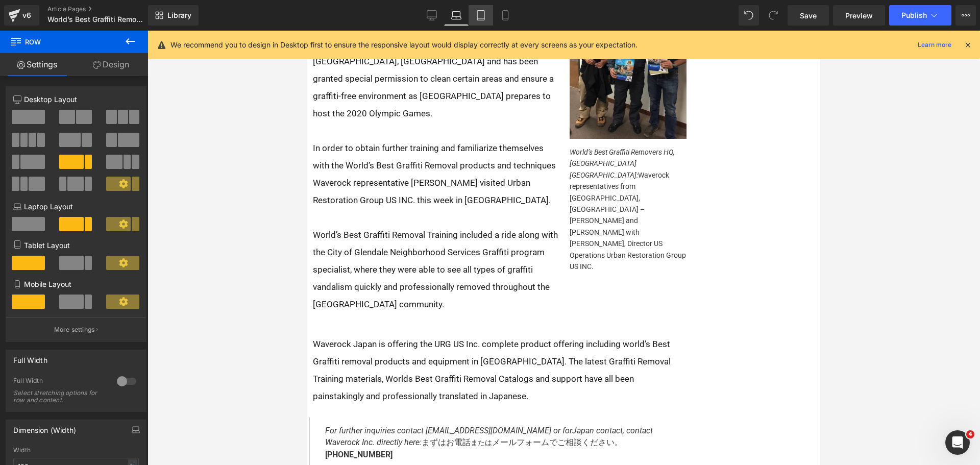
click at [484, 10] on link "Tablet" at bounding box center [481, 15] width 25 height 20
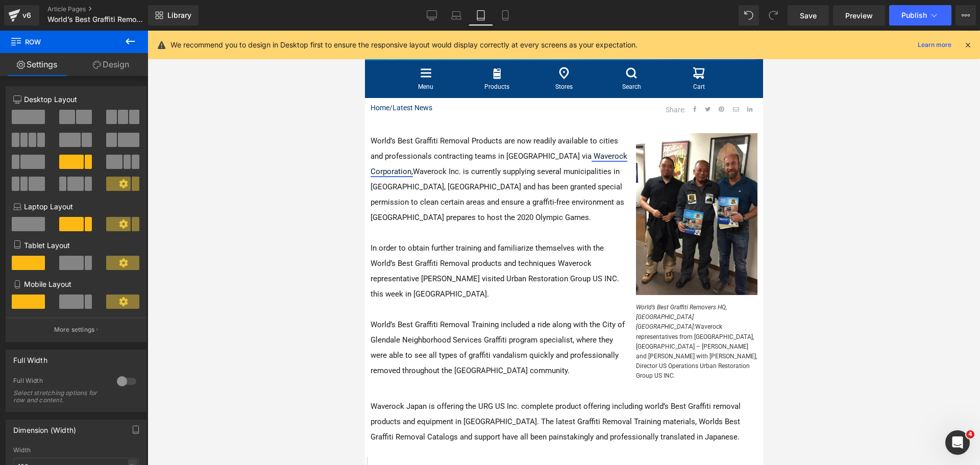
scroll to position [102, 0]
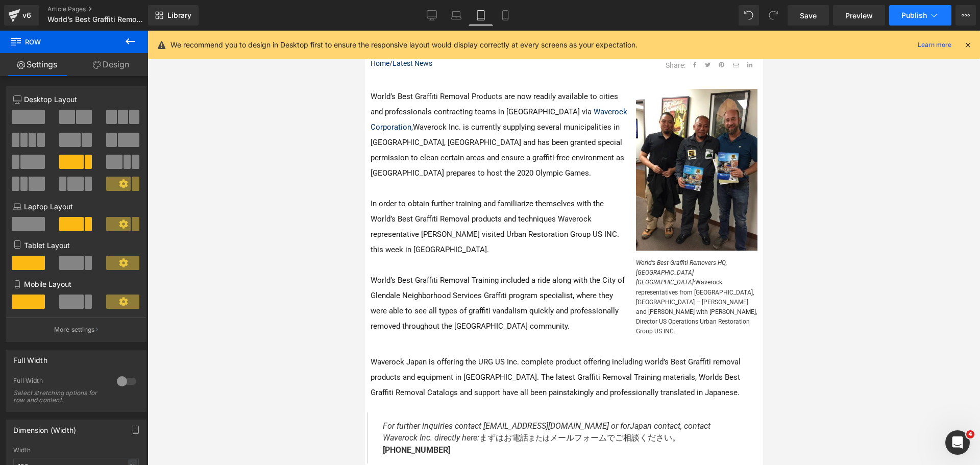
click at [923, 7] on button "Publish" at bounding box center [920, 15] width 62 height 20
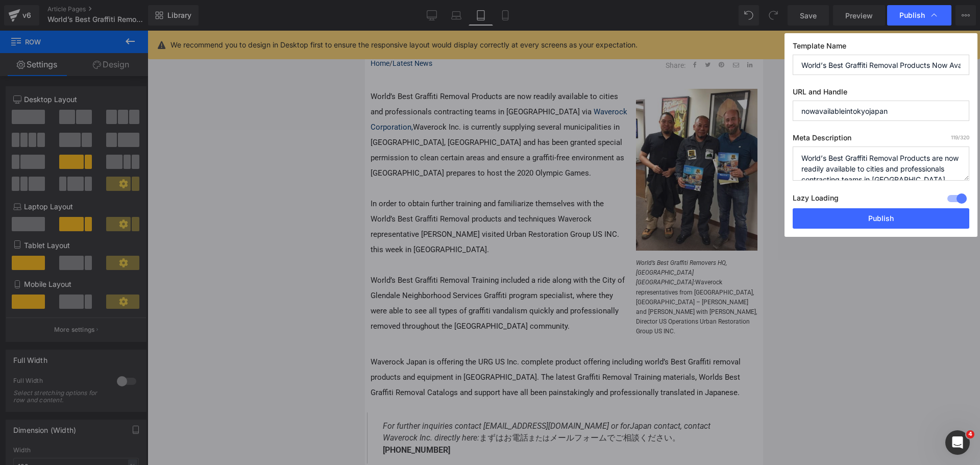
click at [892, 204] on div "Lazy Loading Build Upgrade plan to unlock" at bounding box center [881, 199] width 177 height 17
click at [890, 212] on button "Publish" at bounding box center [881, 218] width 177 height 20
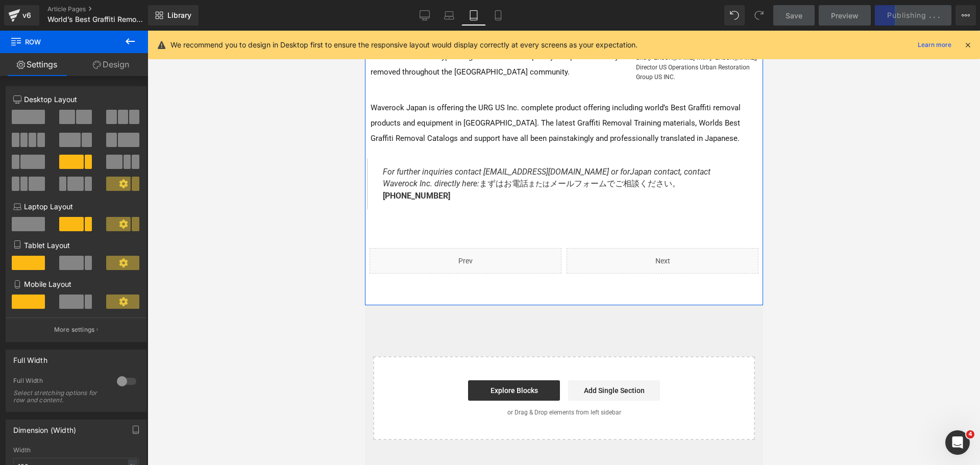
scroll to position [357, 0]
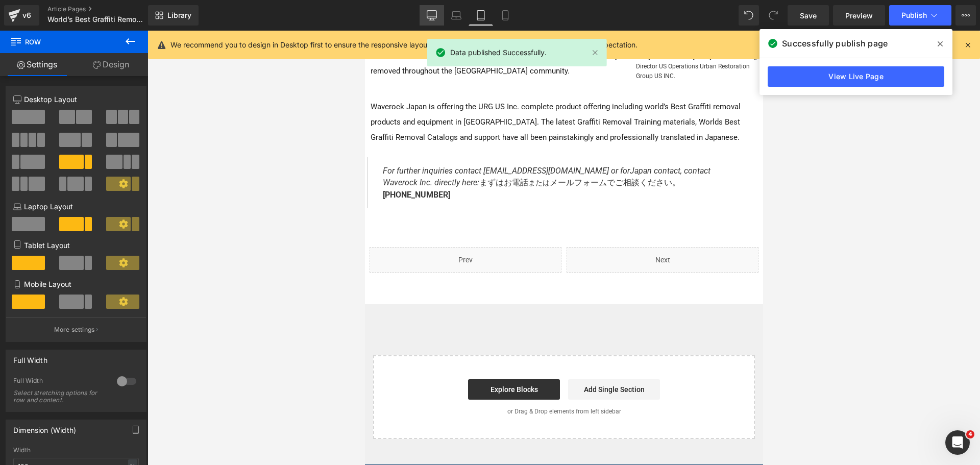
click at [437, 20] on link "Desktop" at bounding box center [432, 15] width 25 height 20
type input "1200"
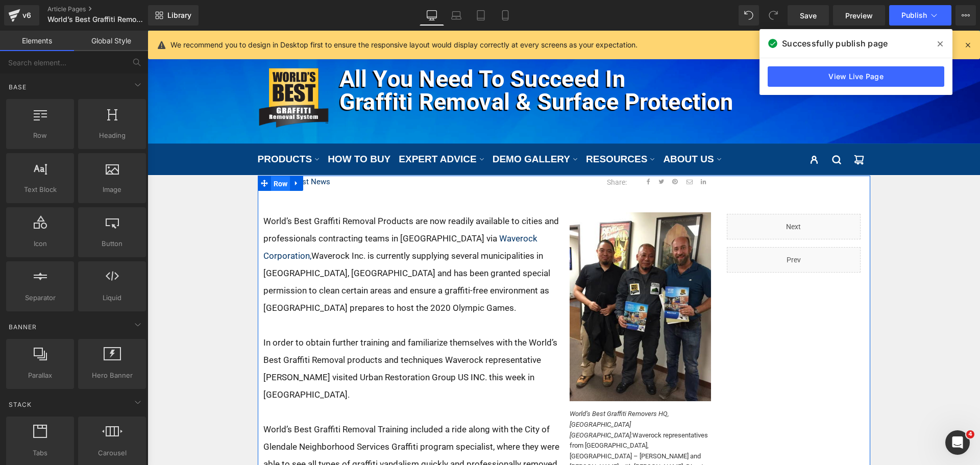
click at [279, 181] on span "Row" at bounding box center [280, 183] width 19 height 15
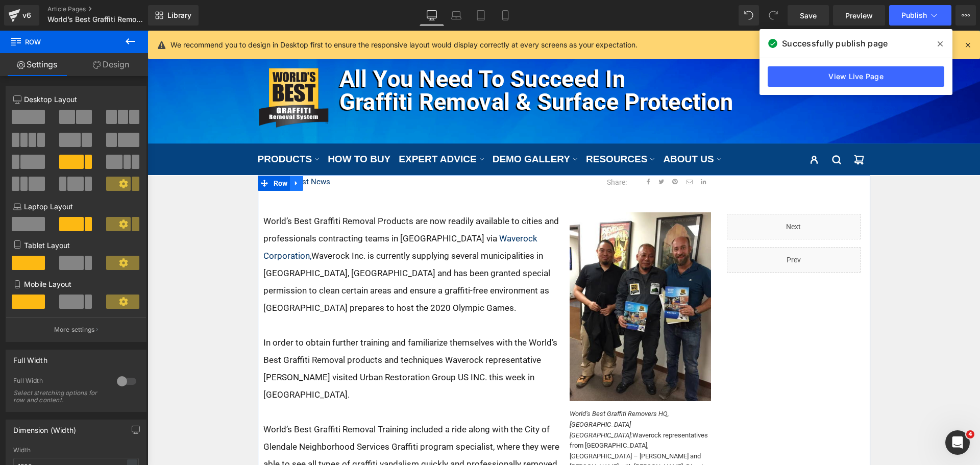
click at [293, 180] on icon at bounding box center [296, 183] width 7 height 8
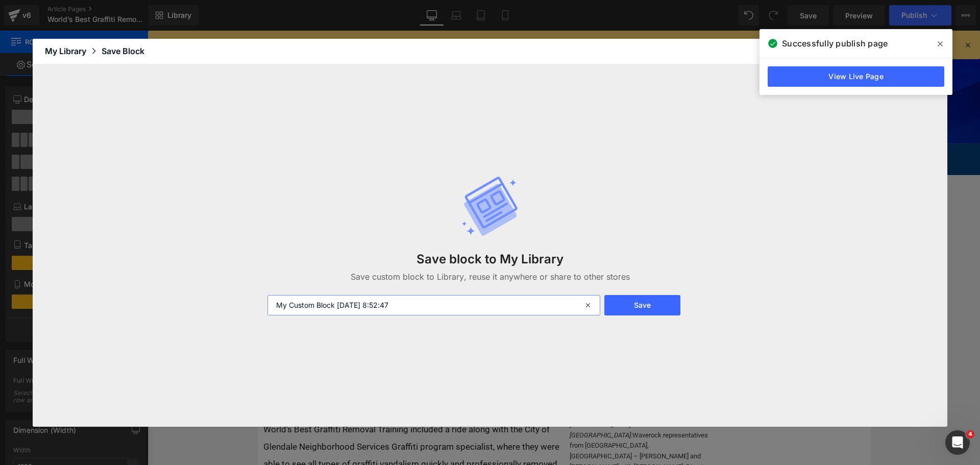
drag, startPoint x: 422, startPoint y: 309, endPoint x: 200, endPoint y: 303, distance: 221.7
click at [200, 303] on div "Save block to My Library Save custom block to Library, reuse it anywhere or sha…" at bounding box center [490, 245] width 915 height 363
type input "OLD Latest News Article Template"
click at [638, 303] on button "Save" at bounding box center [643, 305] width 76 height 20
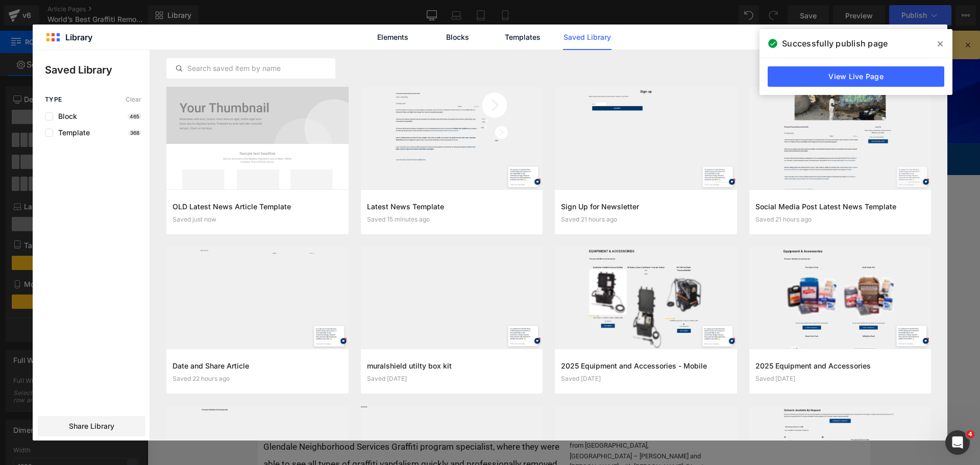
click at [521, 423] on div "Rendering Content" at bounding box center [490, 424] width 63 height 11
click at [939, 41] on icon at bounding box center [940, 44] width 5 height 8
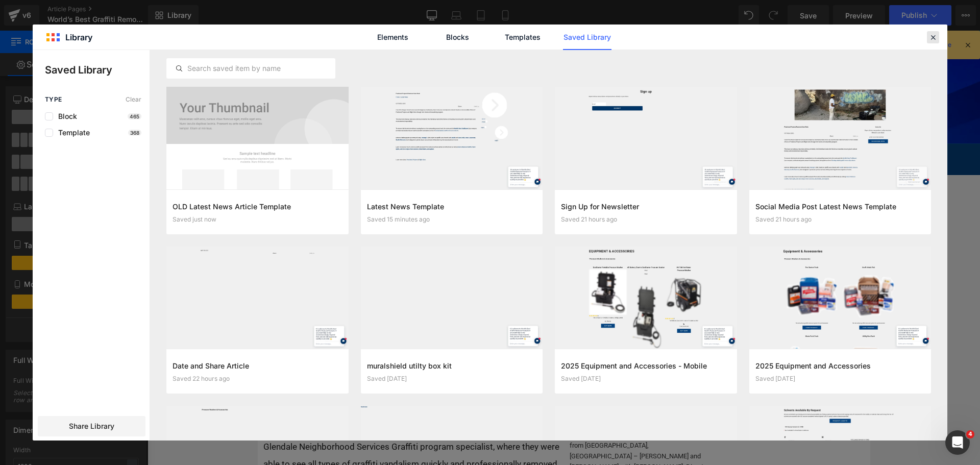
click at [935, 42] on div at bounding box center [933, 37] width 12 height 12
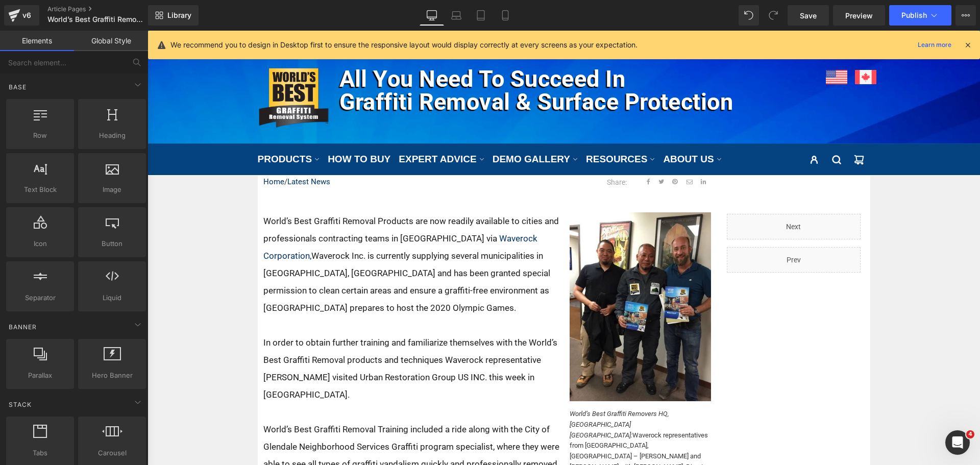
click at [5, 16] on link "v6" at bounding box center [21, 15] width 35 height 20
